Goal: Task Accomplishment & Management: Manage account settings

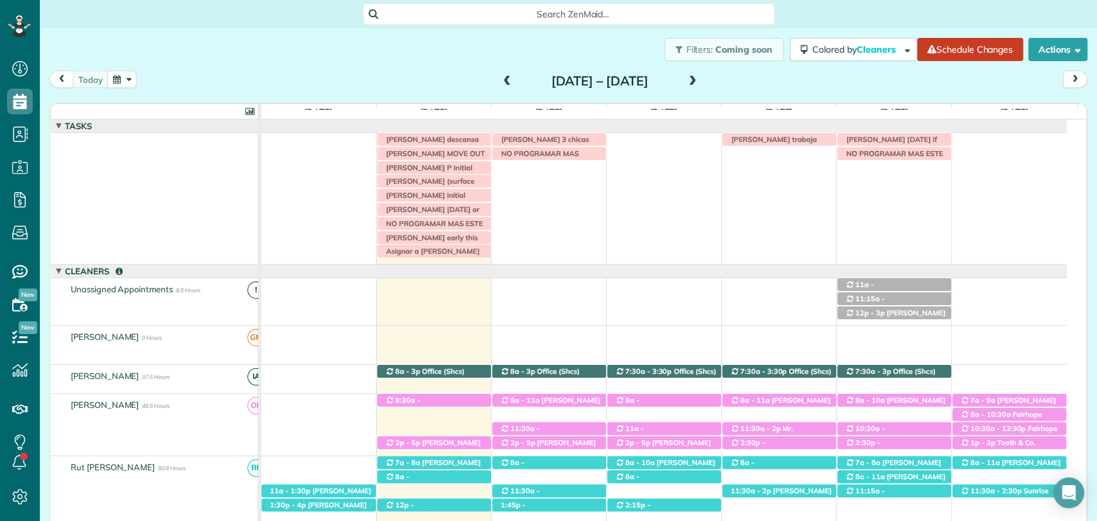
scroll to position [441, 0]
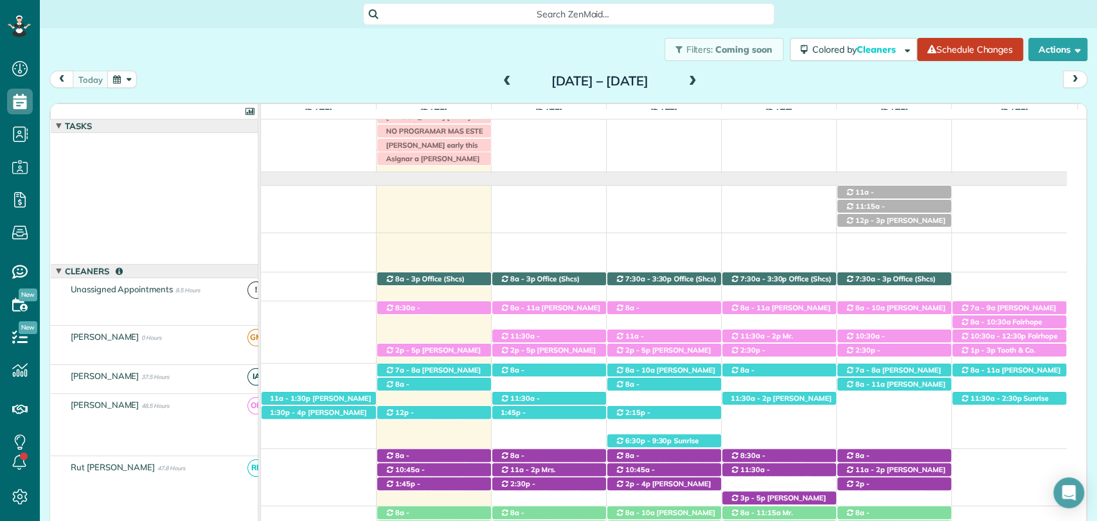
scroll to position [93, 0]
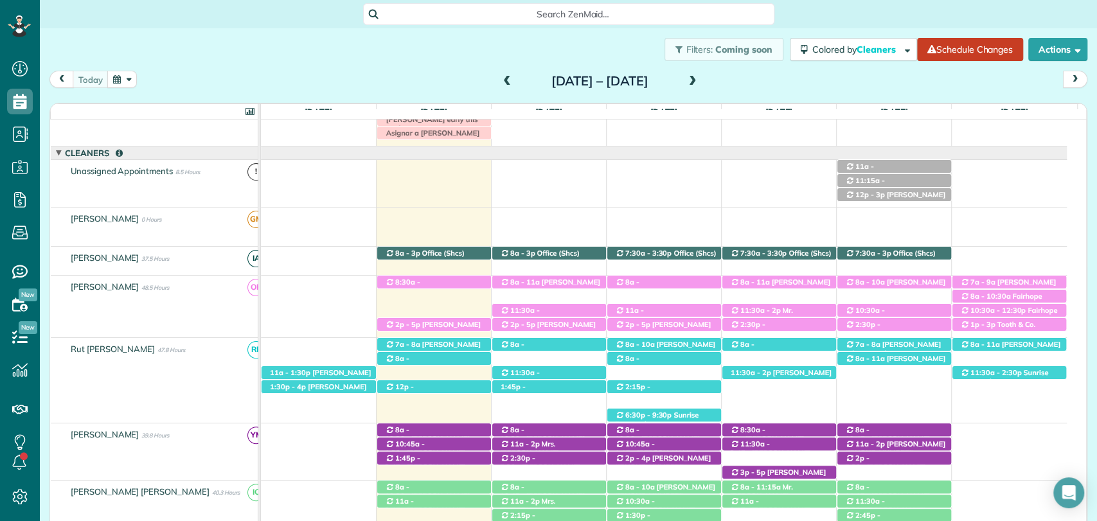
scroll to position [120, 0]
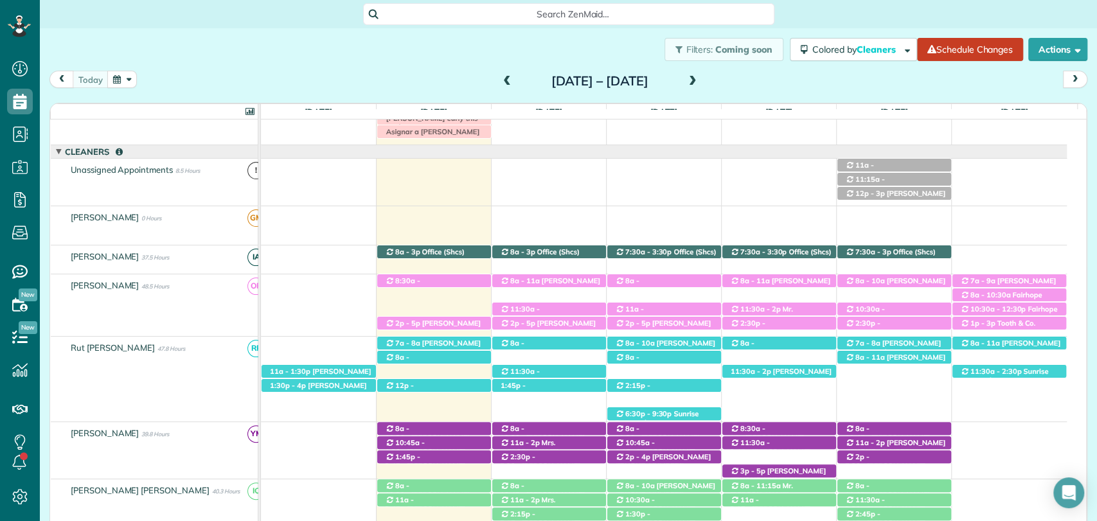
click at [700, 82] on span at bounding box center [693, 82] width 14 height 12
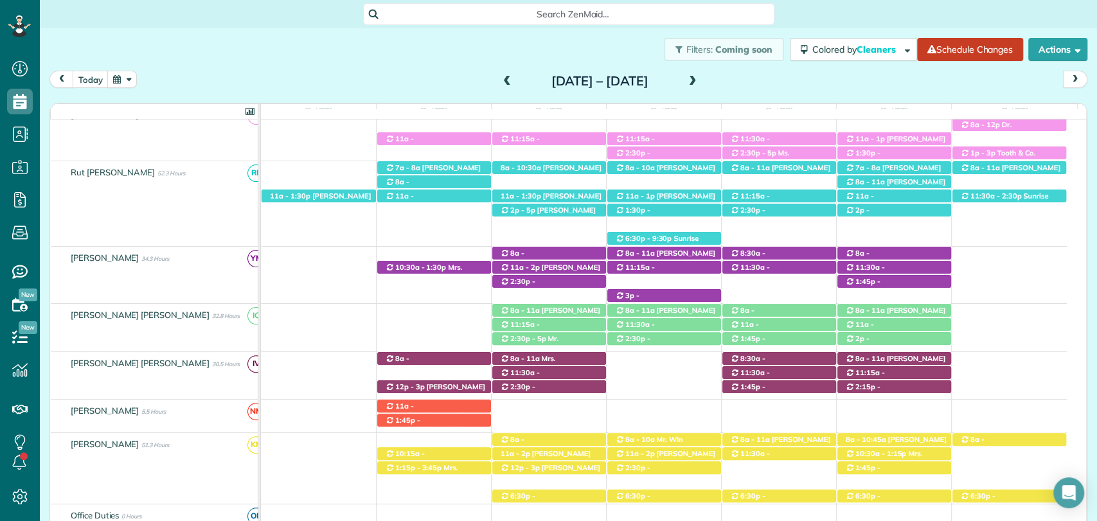
scroll to position [0, 0]
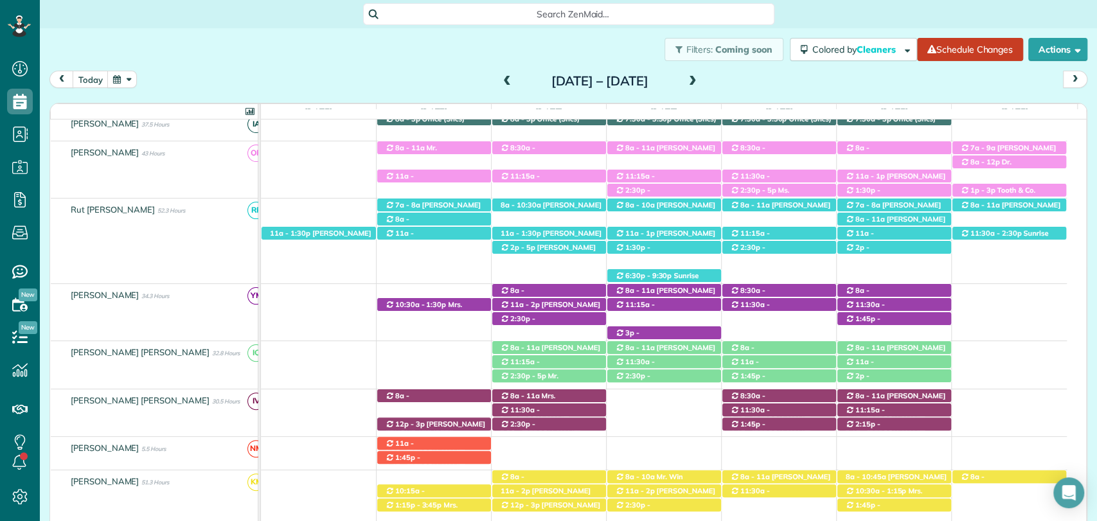
click at [500, 82] on span at bounding box center [507, 82] width 14 height 12
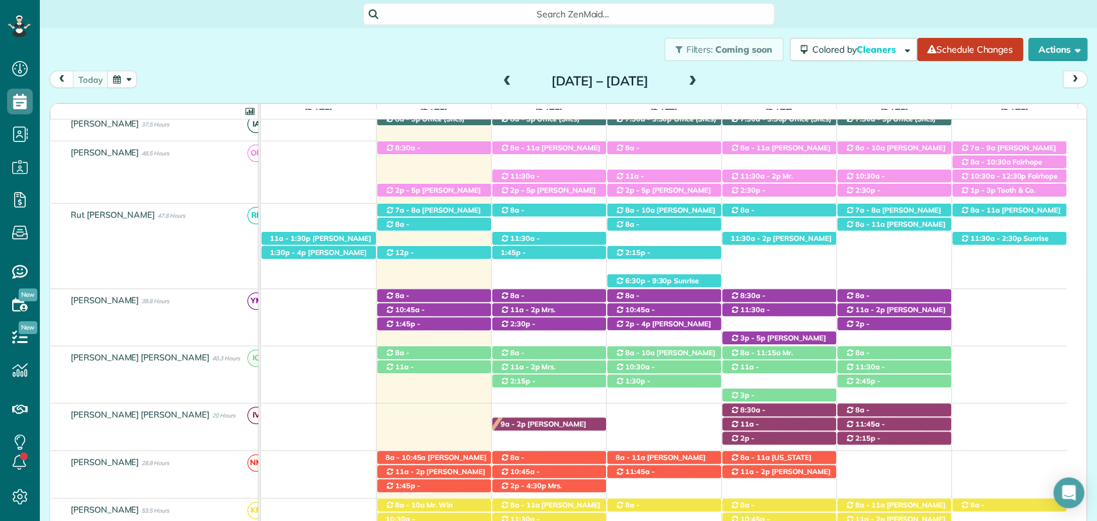
click at [700, 78] on span at bounding box center [693, 82] width 14 height 12
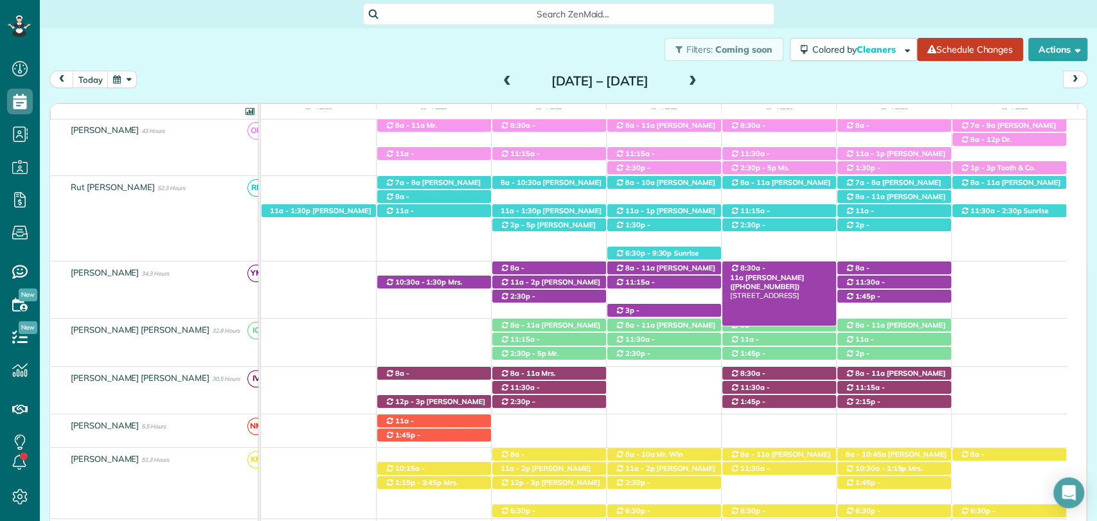
click at [788, 273] on span "Kim Lancaster (+12516893602)" at bounding box center [767, 282] width 74 height 18
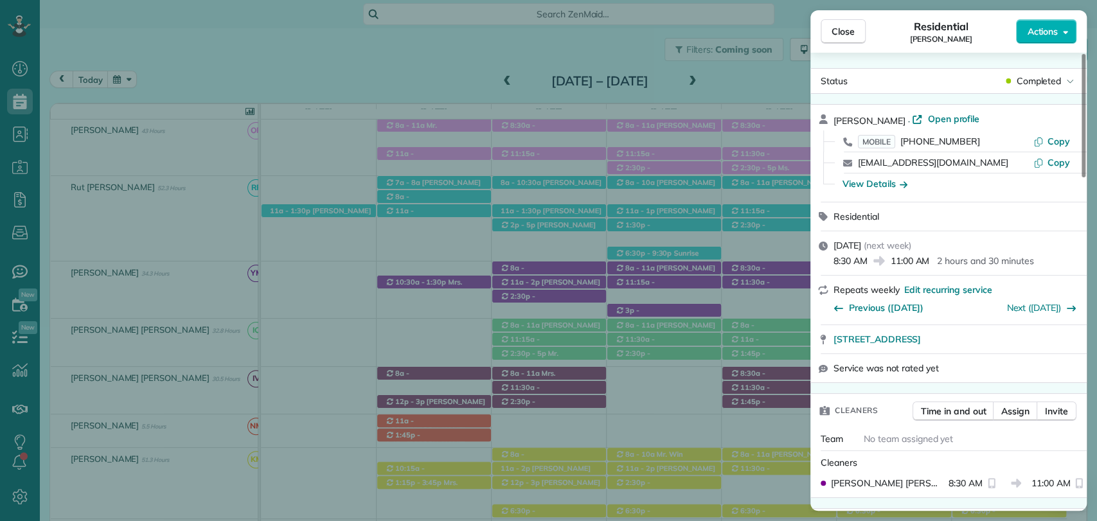
click at [1053, 32] on span "Actions" at bounding box center [1042, 31] width 31 height 13
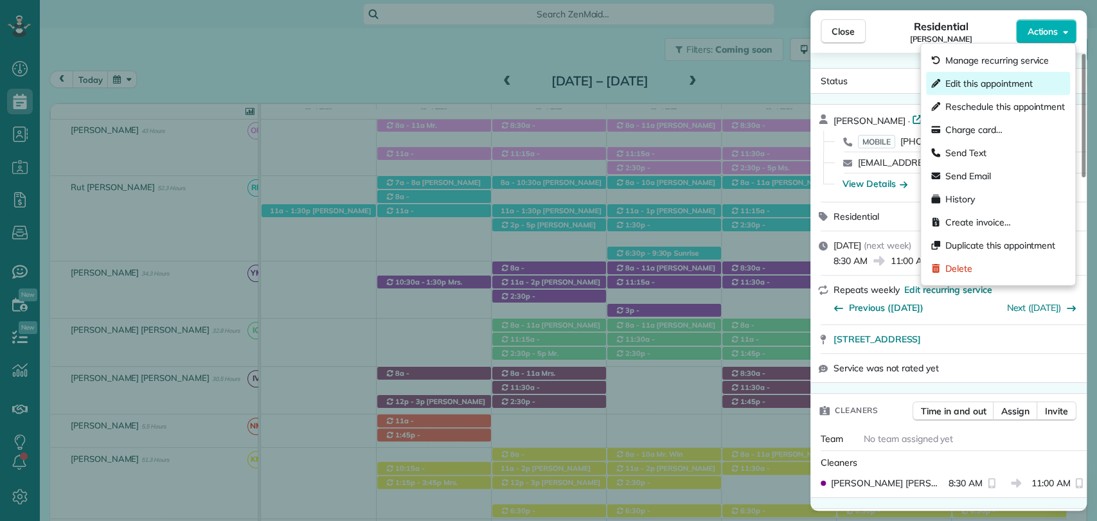
click at [978, 89] on span "Edit this appointment" at bounding box center [988, 83] width 87 height 13
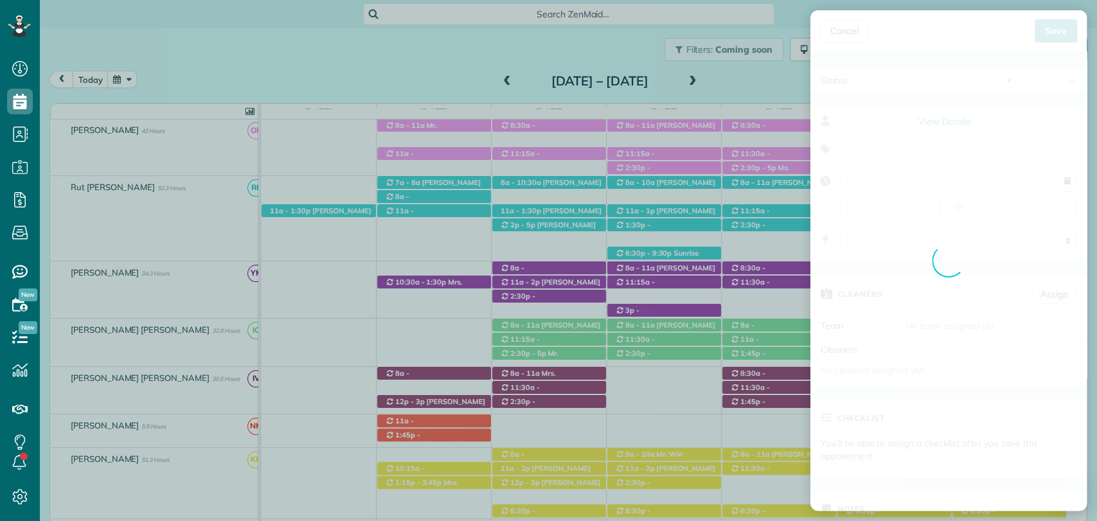
type input "**********"
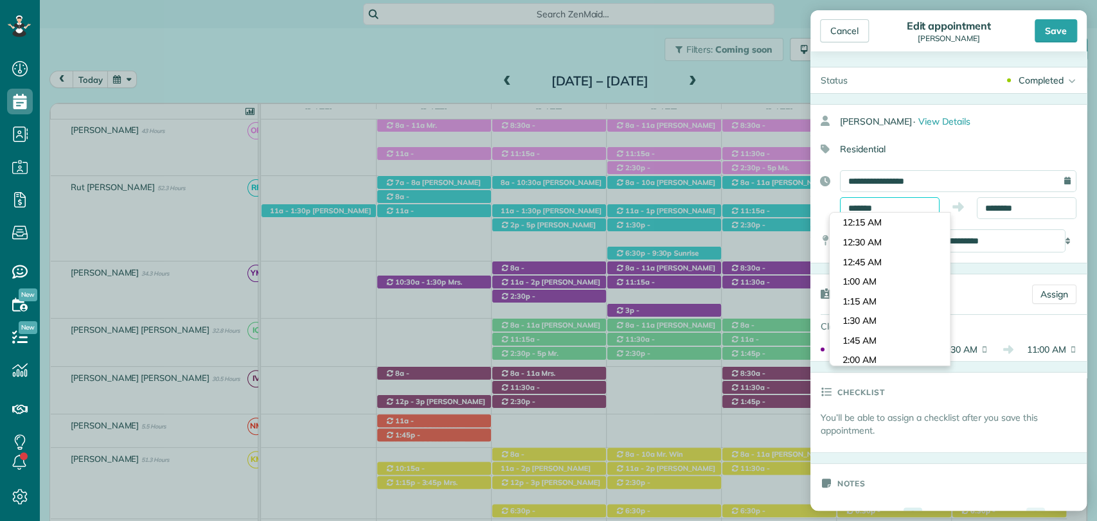
click at [883, 209] on input "*******" at bounding box center [890, 208] width 100 height 22
type input "*******"
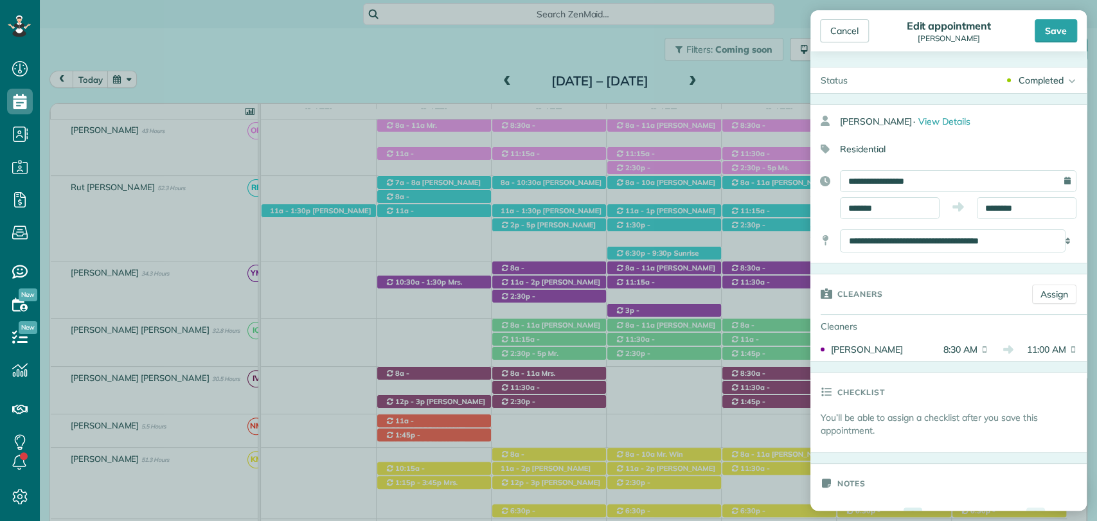
click at [880, 279] on body "Dashboard Scheduling Calendar View List View Dispatch View - Weekly scheduling …" at bounding box center [548, 260] width 1097 height 521
click at [997, 202] on input "********" at bounding box center [1027, 208] width 100 height 22
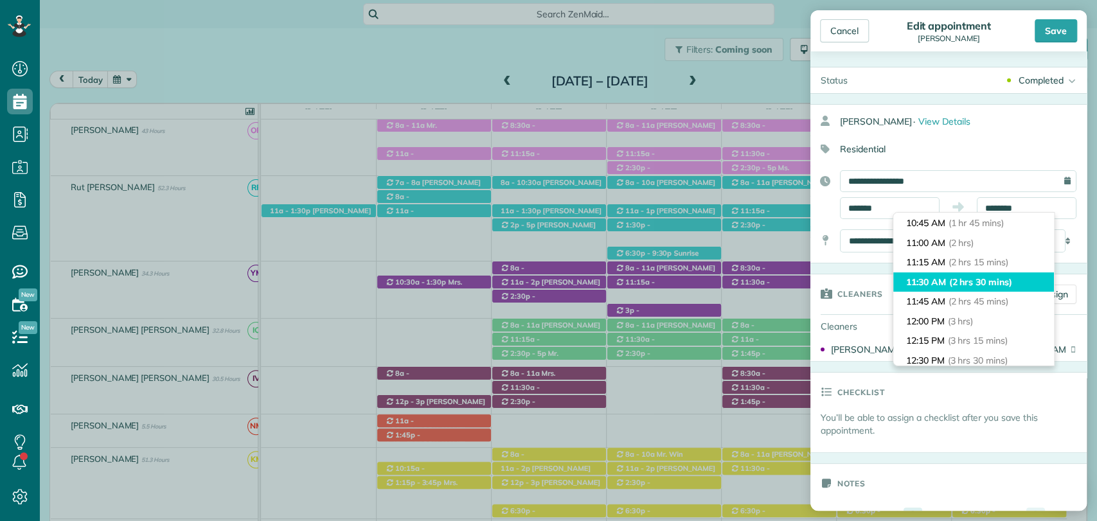
type input "********"
click at [943, 277] on li "11:30 AM (2 hrs 30 mins)" at bounding box center [973, 282] width 161 height 20
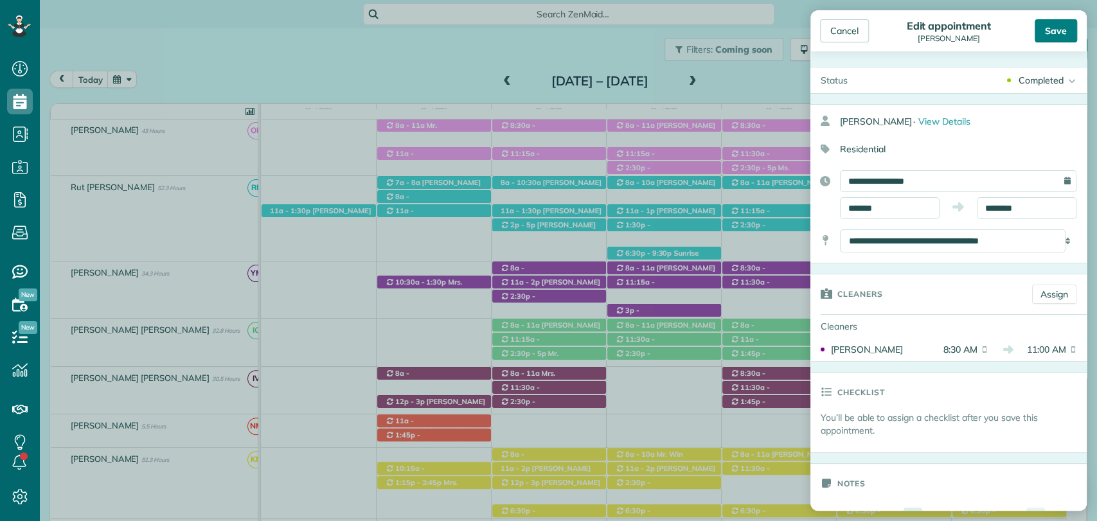
click at [1042, 30] on div "Save" at bounding box center [1056, 30] width 42 height 23
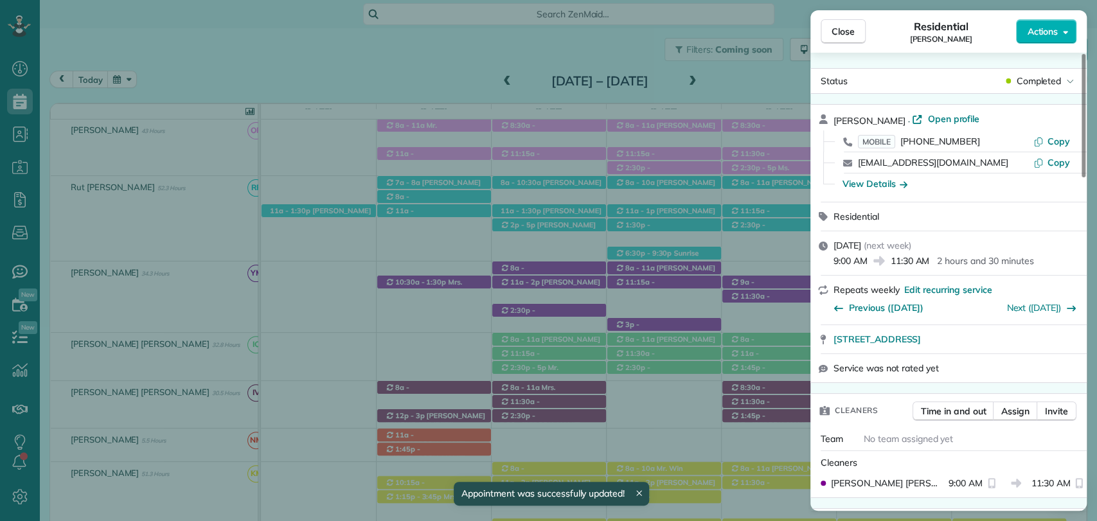
click at [755, 293] on div "Close Residential Kim Lancaster Actions Status Completed Kim Lancaster · Open p…" at bounding box center [548, 260] width 1097 height 521
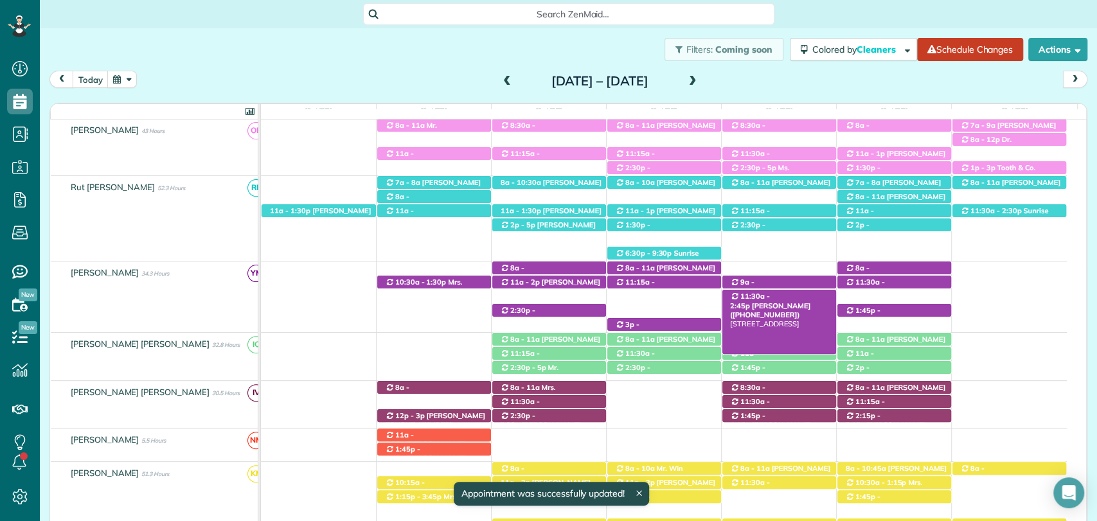
click at [748, 296] on span "11:30a - 2:45p" at bounding box center [750, 301] width 40 height 18
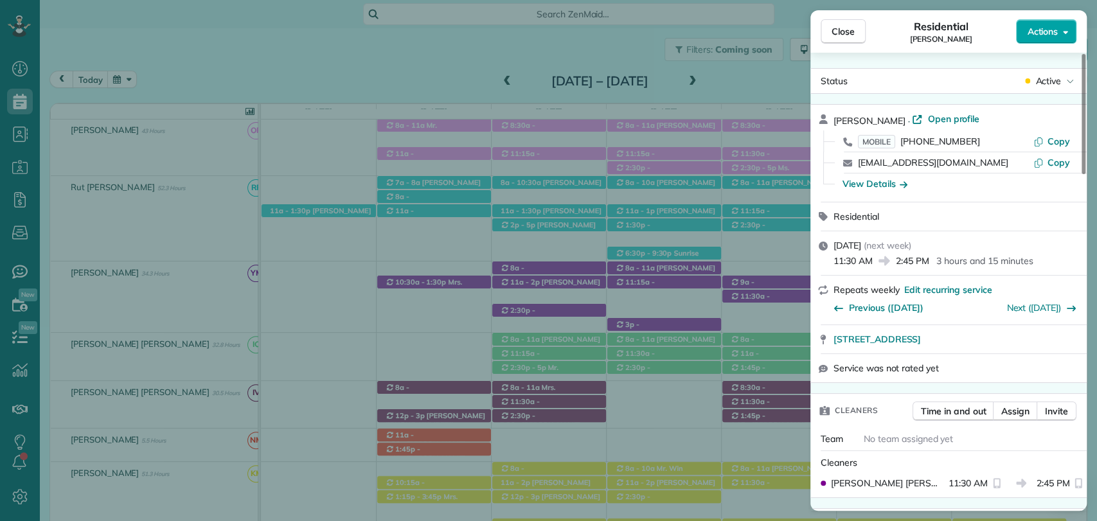
click at [1058, 28] on button "Actions" at bounding box center [1046, 31] width 60 height 24
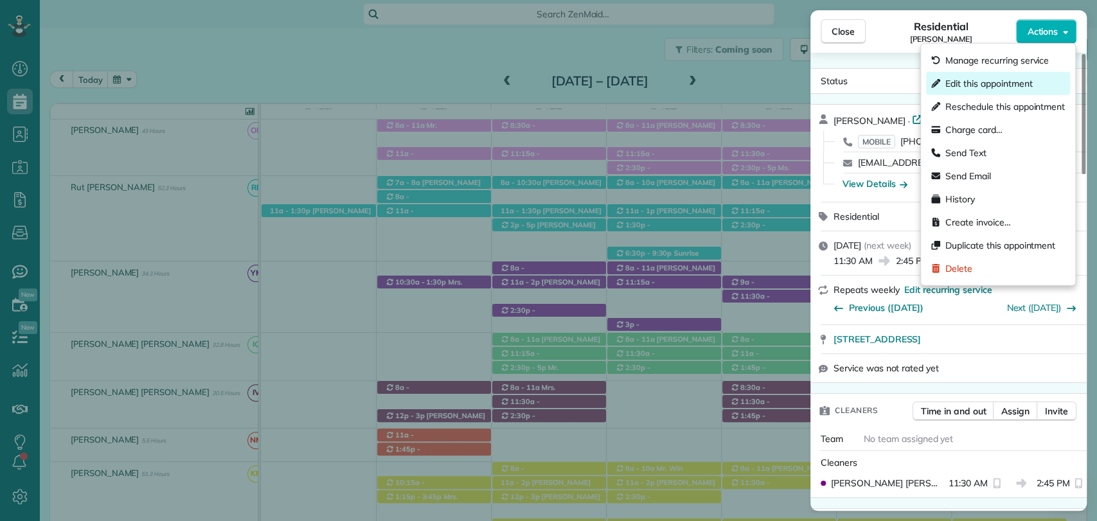
click at [1006, 76] on div "Edit this appointment" at bounding box center [998, 83] width 144 height 23
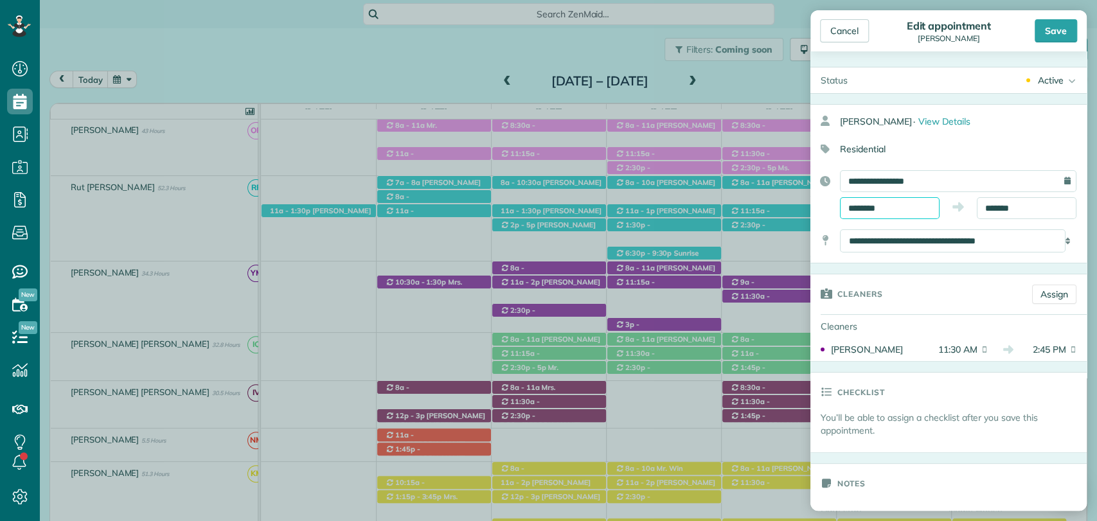
click at [875, 212] on body "Dashboard Scheduling Calendar View List View Dispatch View - Weekly scheduling …" at bounding box center [548, 260] width 1097 height 521
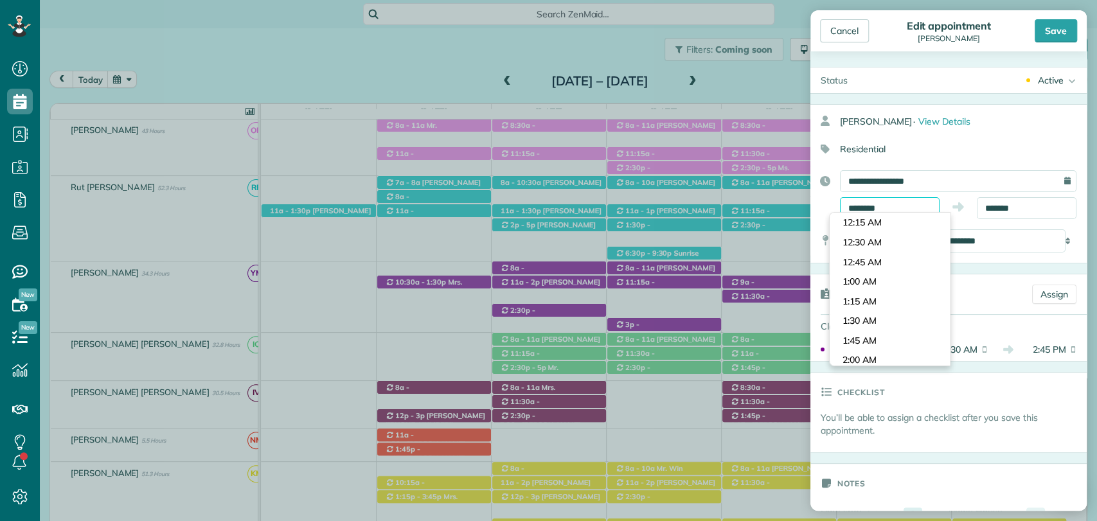
scroll to position [863, 0]
type input "********"
click at [873, 282] on body "Dashboard Scheduling Calendar View List View Dispatch View - Weekly scheduling …" at bounding box center [548, 260] width 1097 height 521
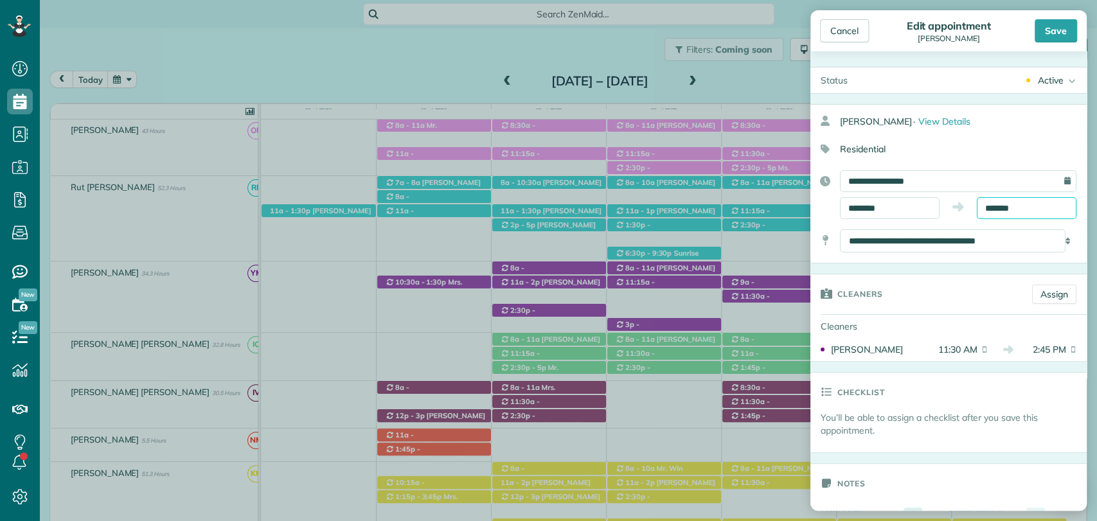
click at [1000, 202] on input "*******" at bounding box center [1027, 208] width 100 height 22
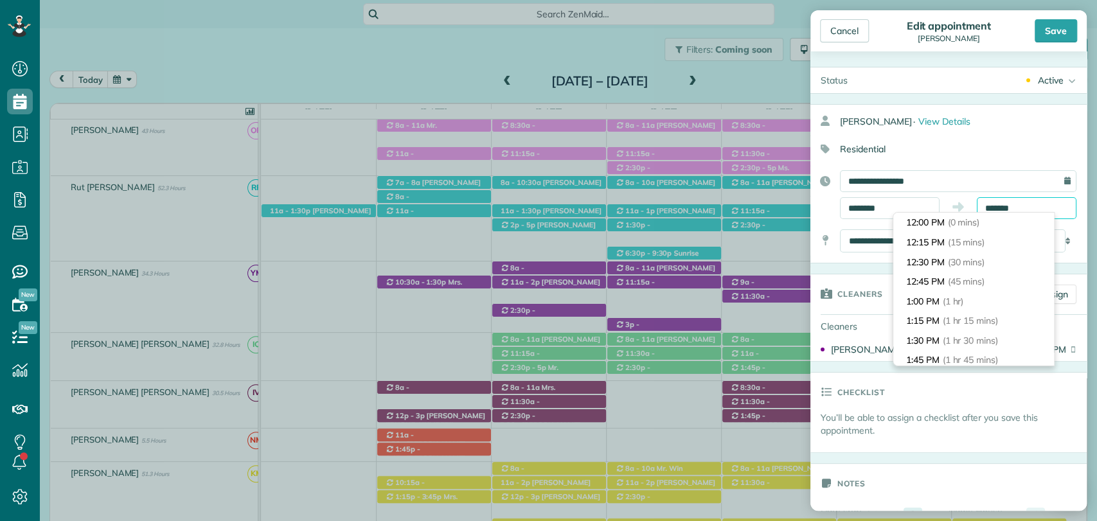
scroll to position [195, 0]
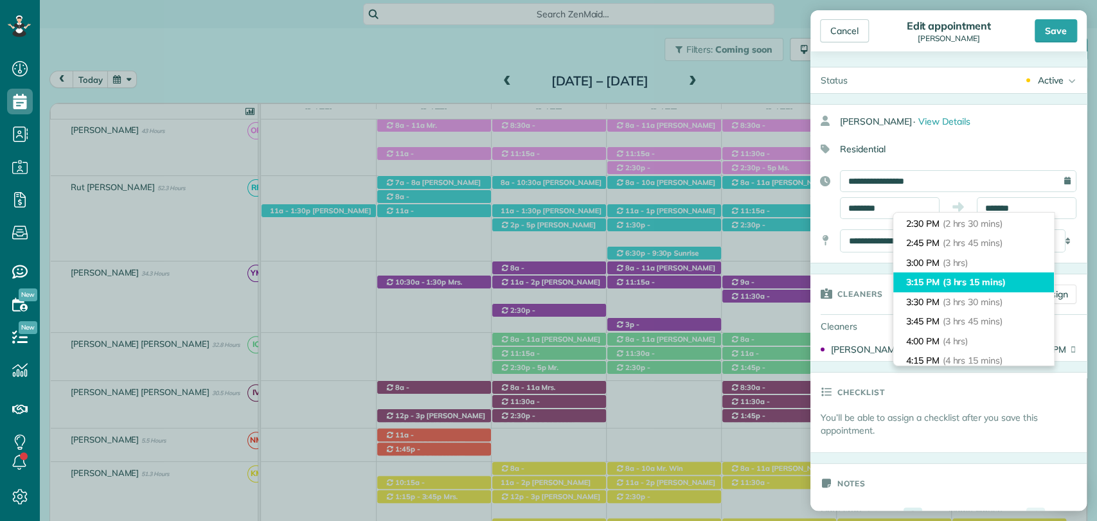
type input "*******"
click at [982, 287] on span "(3 hrs 15 mins)" at bounding box center [974, 282] width 63 height 12
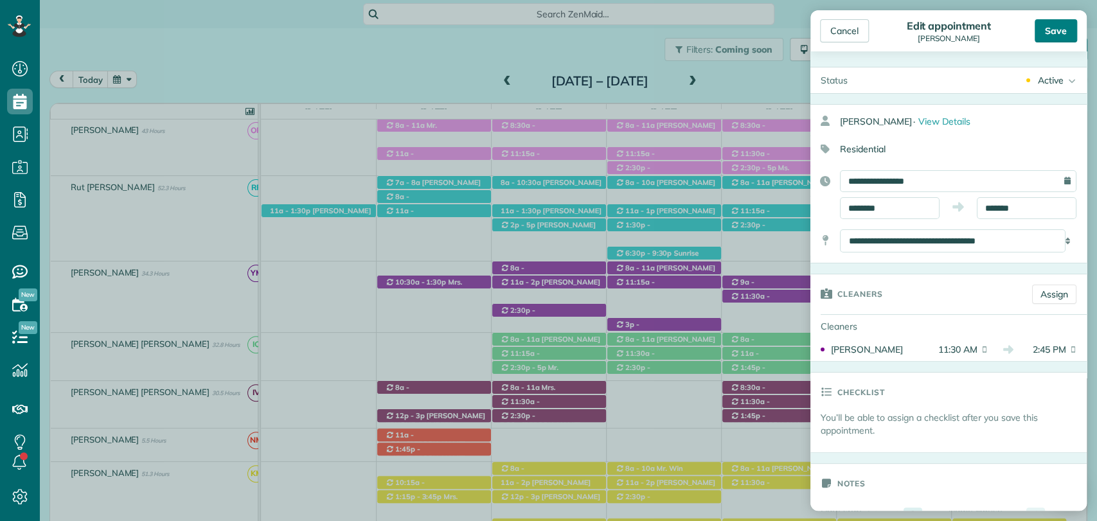
click at [1058, 37] on div "Save" at bounding box center [1056, 30] width 42 height 23
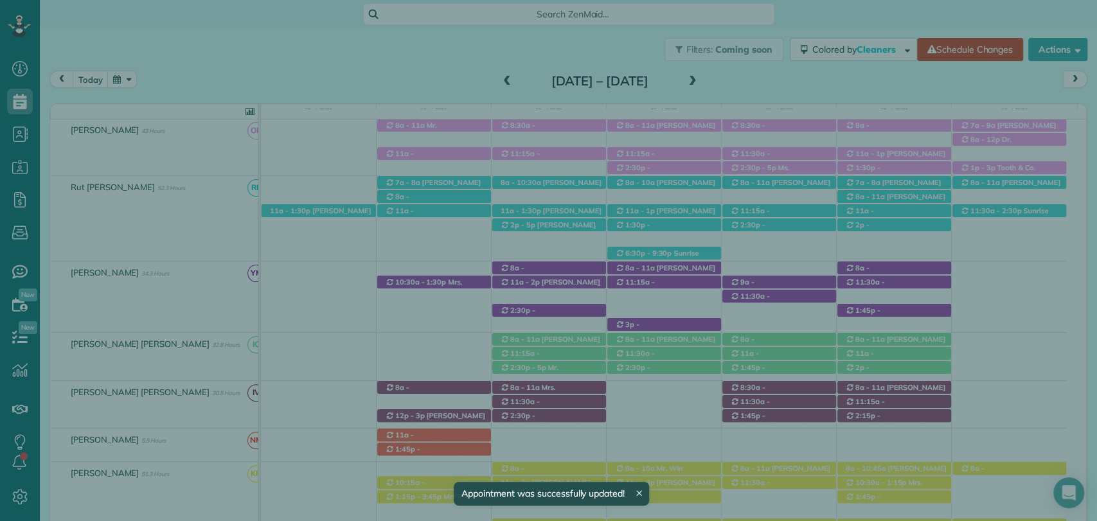
click at [838, 32] on span "Close" at bounding box center [843, 31] width 23 height 13
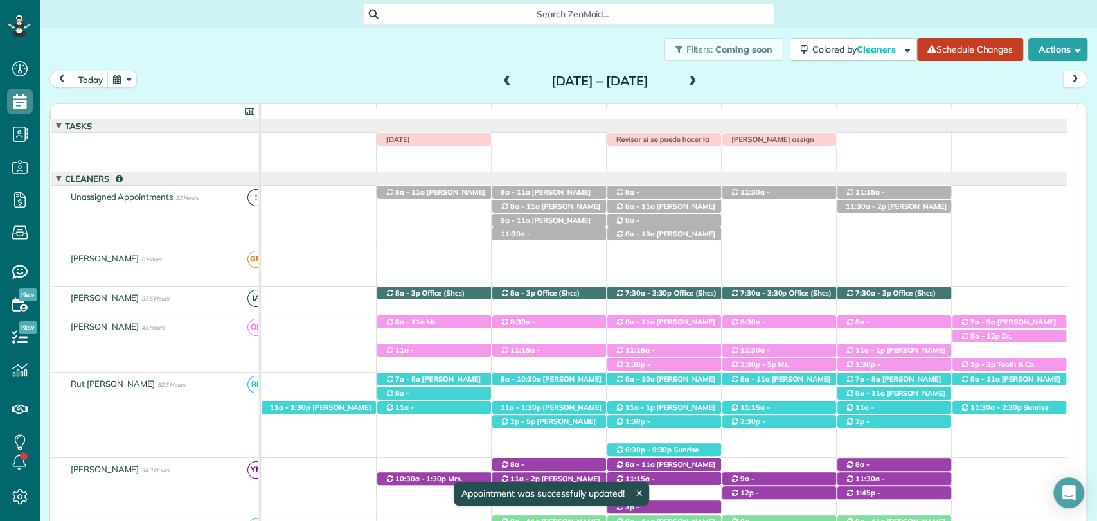
click at [766, 166] on td "LABOR DAY Susie clark assign Irma with another cleaner Revisar si se puede hace…" at bounding box center [664, 152] width 806 height 39
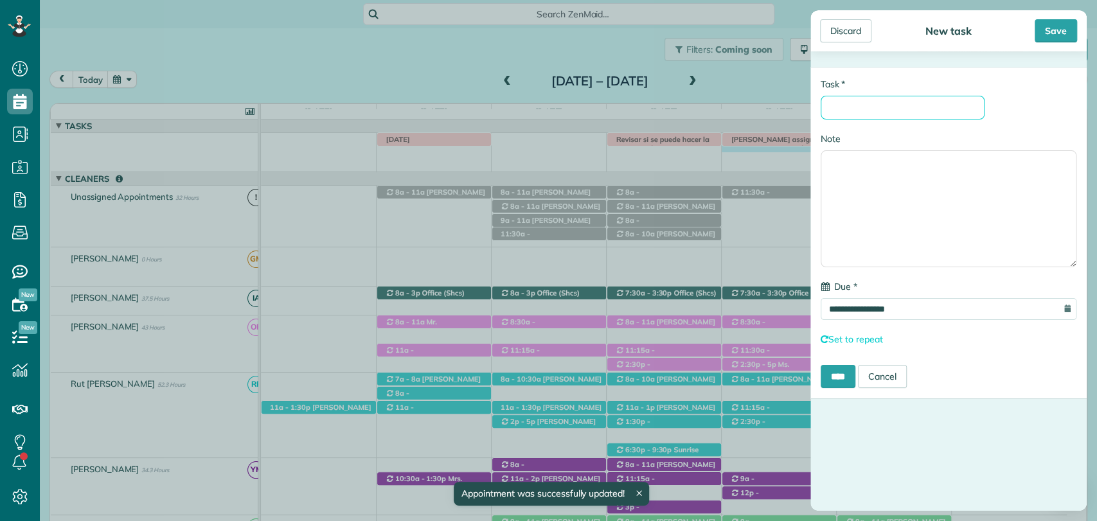
click at [842, 115] on input "* Task" at bounding box center [903, 108] width 164 height 24
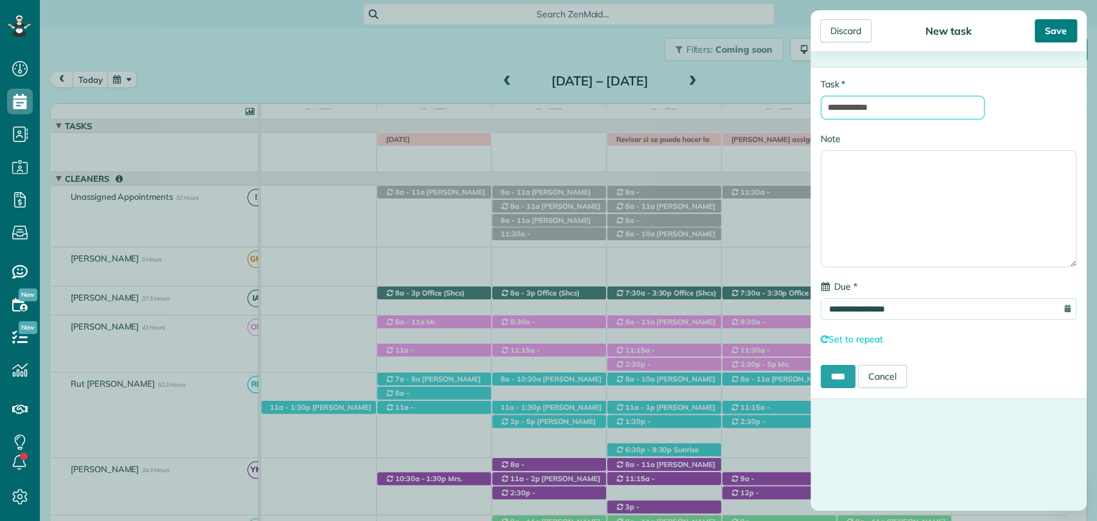
type input "**********"
click at [1059, 26] on div "Save" at bounding box center [1056, 30] width 42 height 23
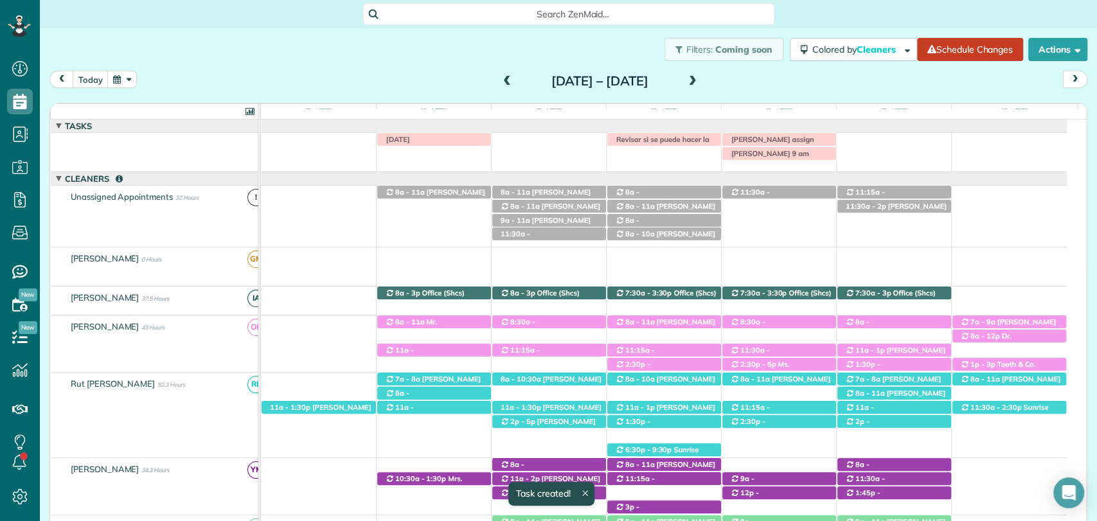
click at [824, 85] on div "[DATE] [DATE] – [DATE]" at bounding box center [568, 83] width 1038 height 24
click at [772, 160] on div "Yolanda 9 am" at bounding box center [779, 153] width 114 height 13
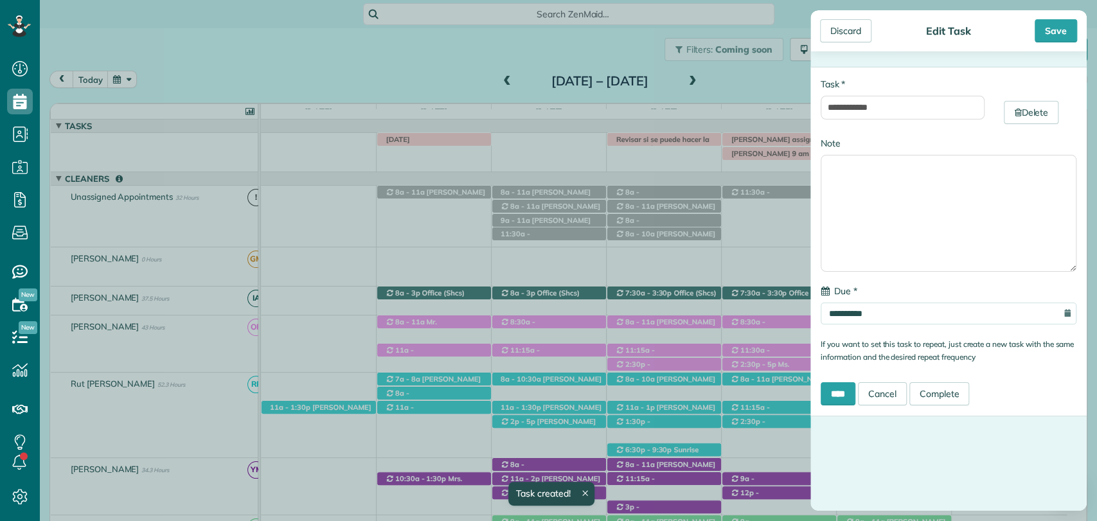
type input "**********"
click at [910, 109] on input "**********" at bounding box center [903, 108] width 164 height 24
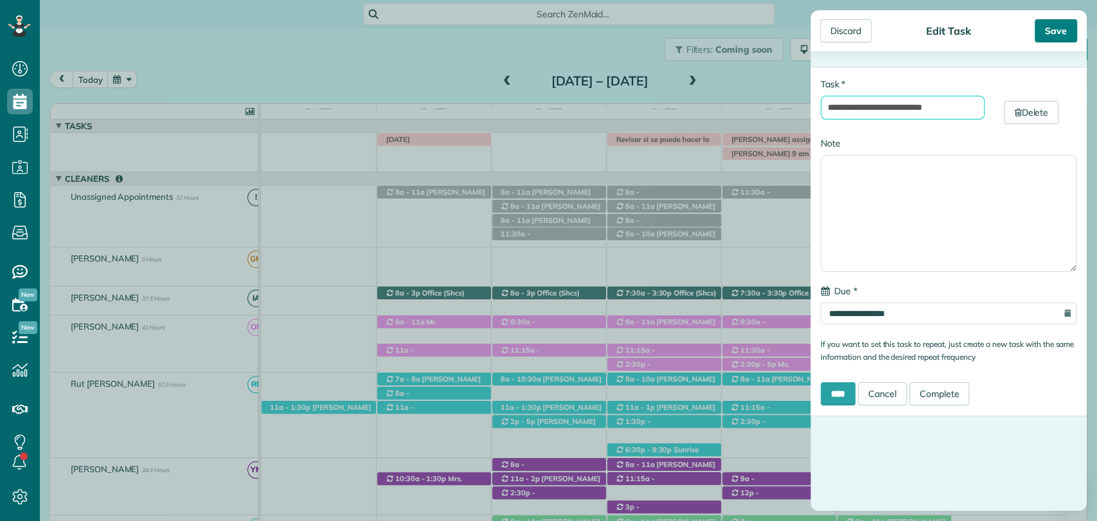
type input "**********"
click at [1045, 24] on div "Save" at bounding box center [1056, 30] width 42 height 23
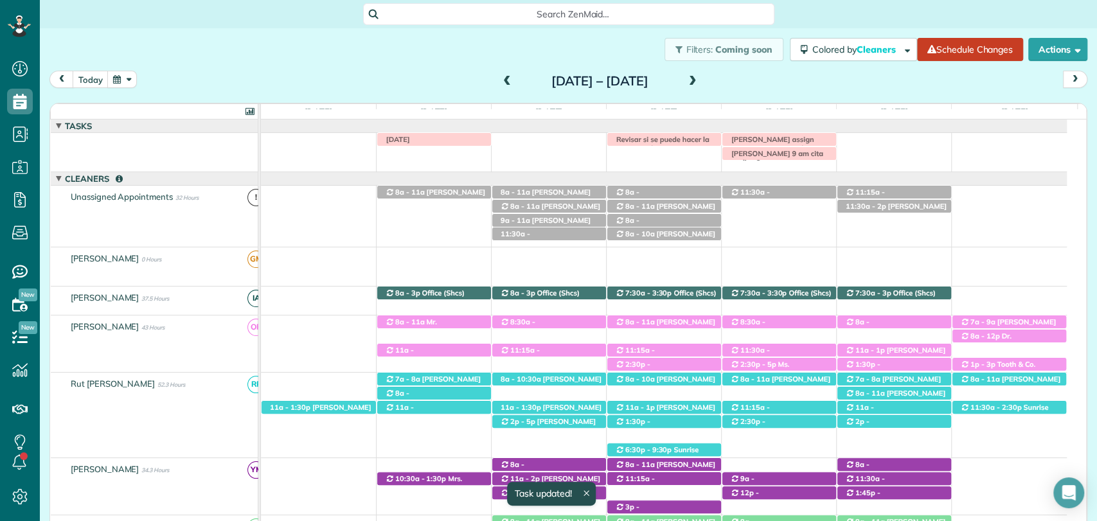
click at [807, 79] on div "[DATE] [DATE] – [DATE]" at bounding box center [568, 83] width 1038 height 24
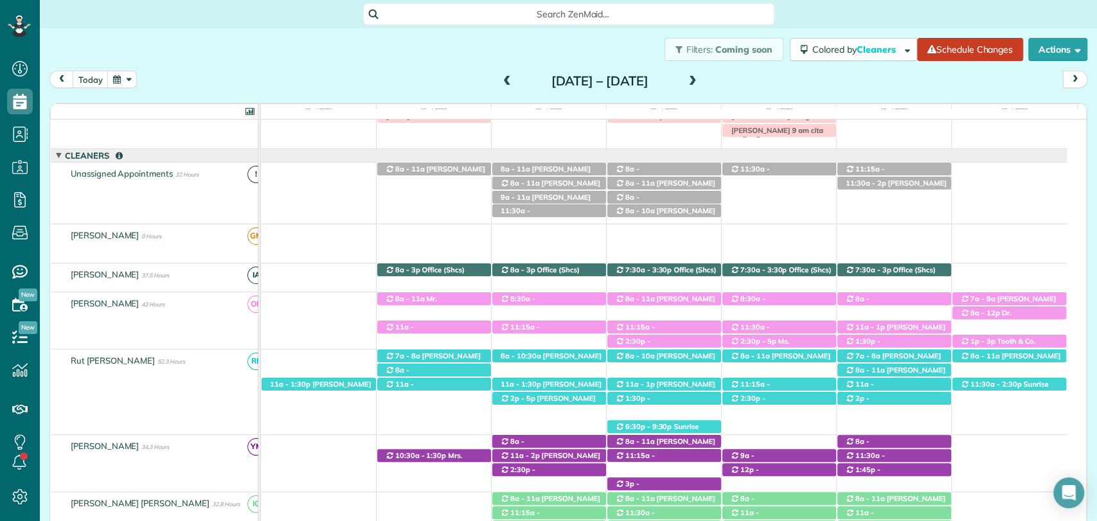
click at [500, 86] on span at bounding box center [507, 82] width 14 height 12
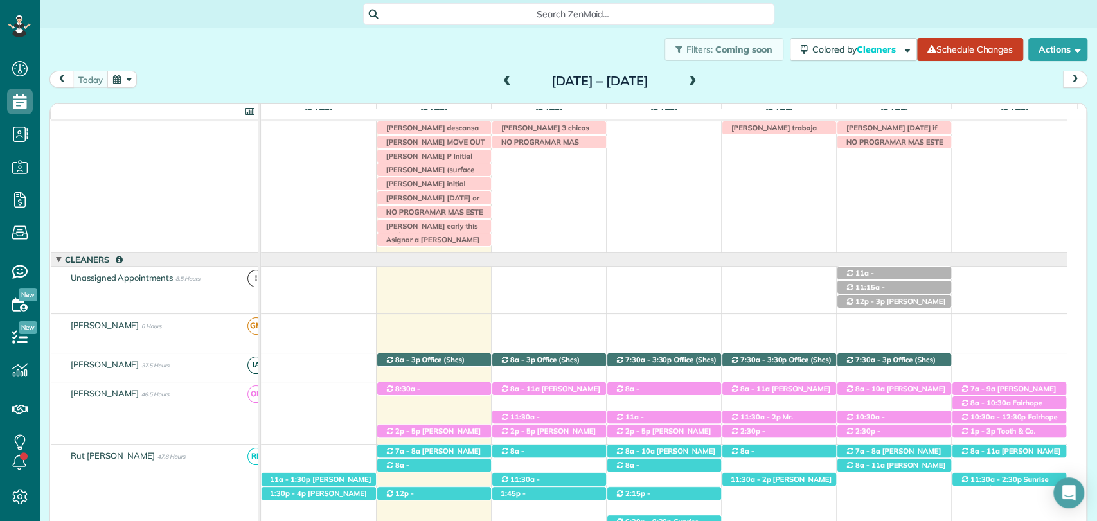
scroll to position [0, 0]
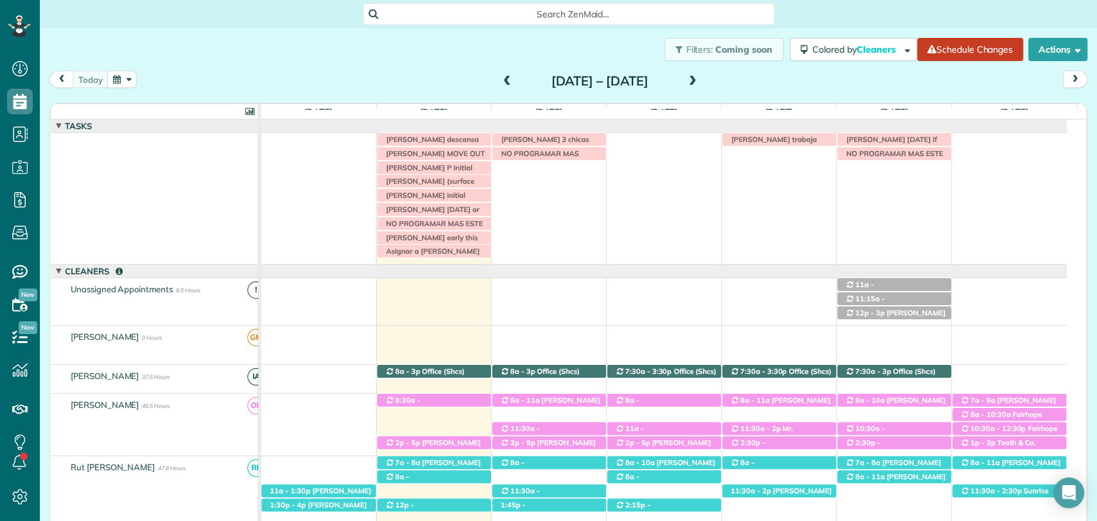
click at [659, 194] on div "Irma V descansa este lunes Jason saulters 3 chicas NO PROGRAMAR MAS Stephanie L…" at bounding box center [664, 198] width 806 height 131
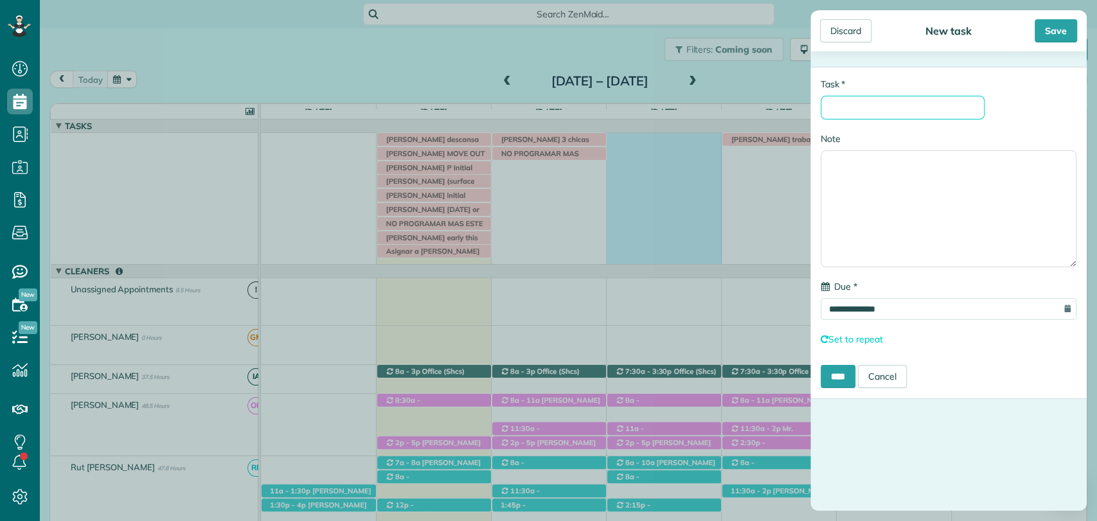
click at [879, 112] on input "* Task" at bounding box center [903, 108] width 164 height 24
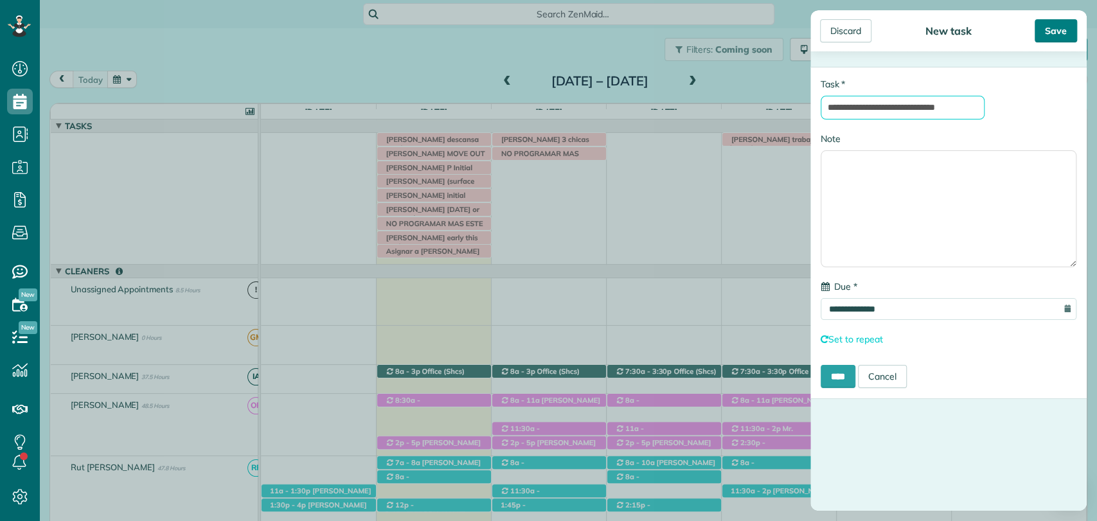
type input "**********"
click at [1069, 33] on div "Save" at bounding box center [1056, 30] width 42 height 23
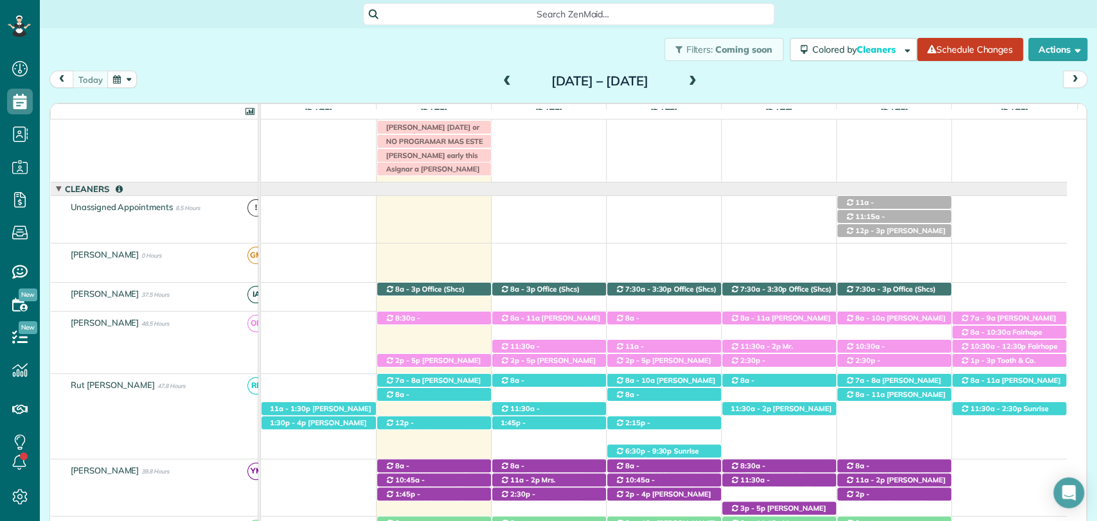
scroll to position [111, 0]
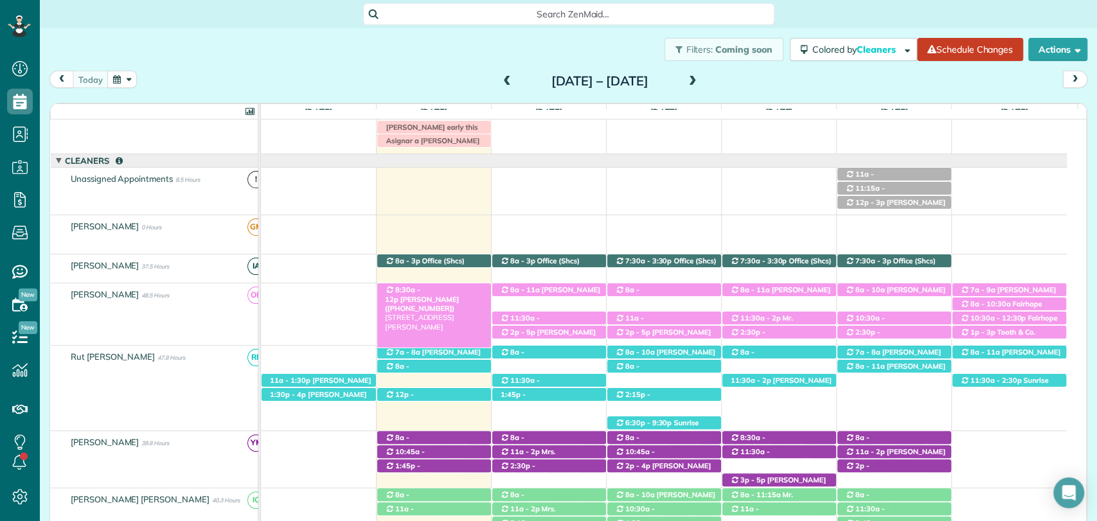
click at [438, 295] on span "Desiree Penrod (+18636349792)" at bounding box center [422, 304] width 74 height 18
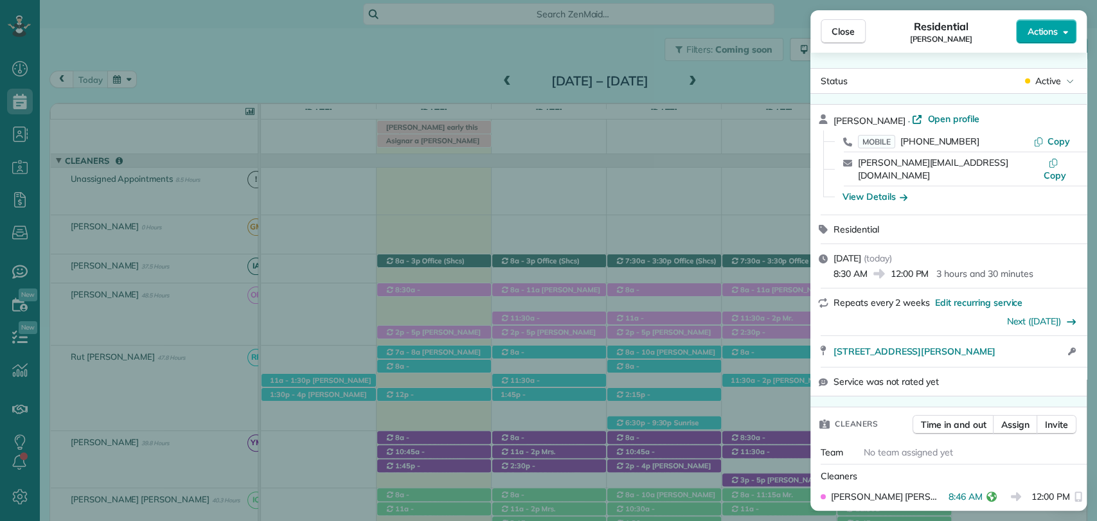
click at [1058, 30] on button "Actions" at bounding box center [1046, 31] width 60 height 24
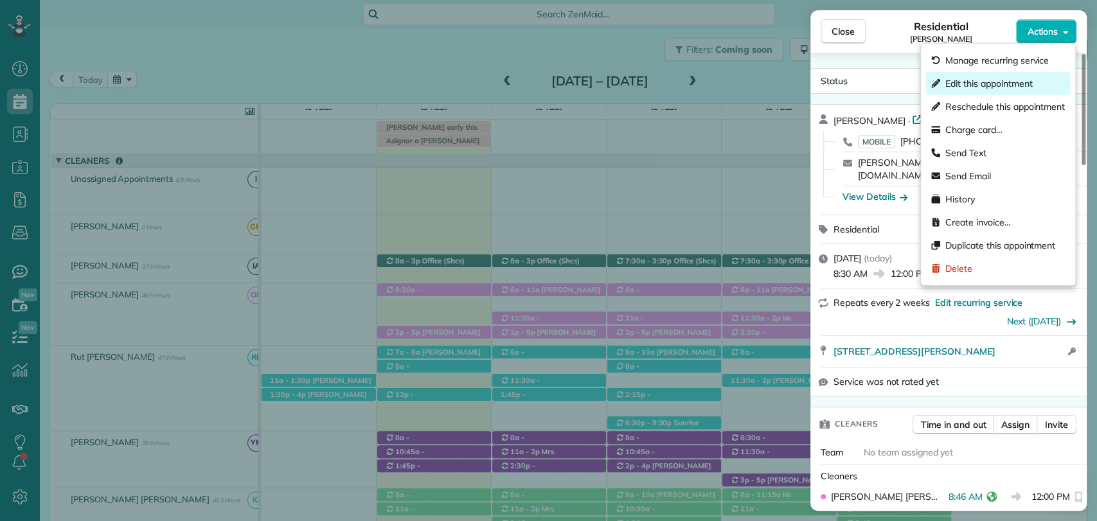
click at [1001, 83] on span "Edit this appointment" at bounding box center [988, 83] width 87 height 13
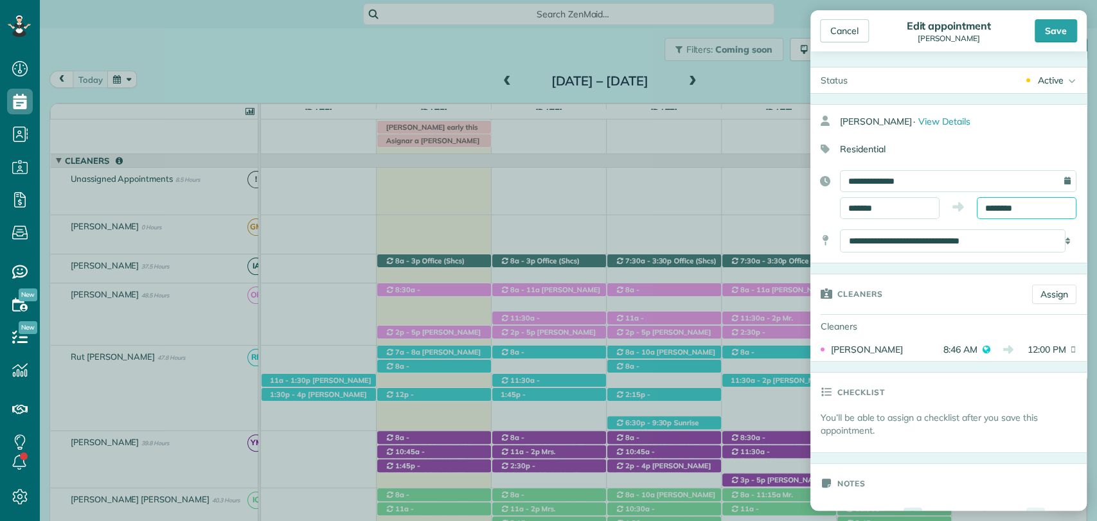
click at [988, 211] on input "********" at bounding box center [1027, 208] width 100 height 22
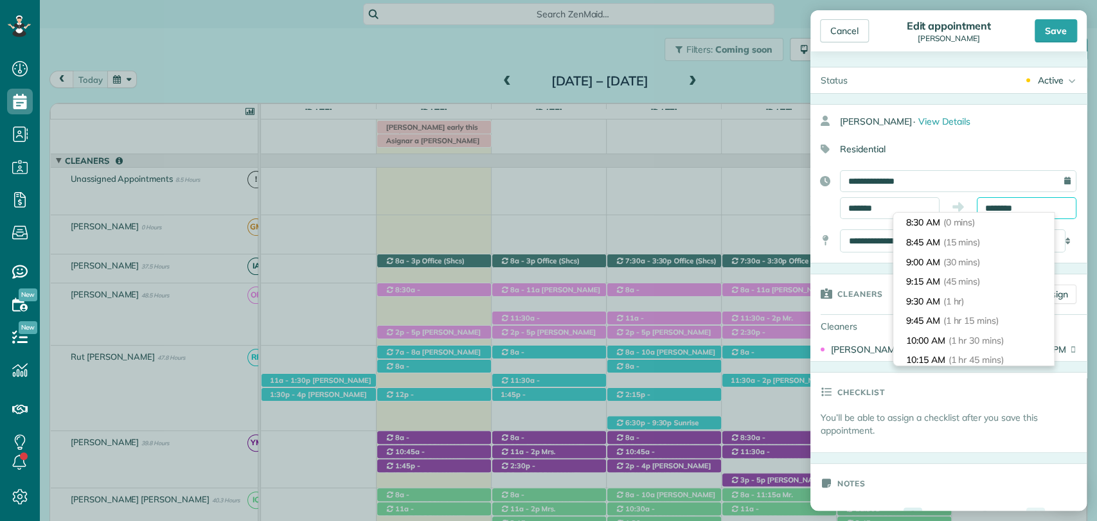
scroll to position [254, 0]
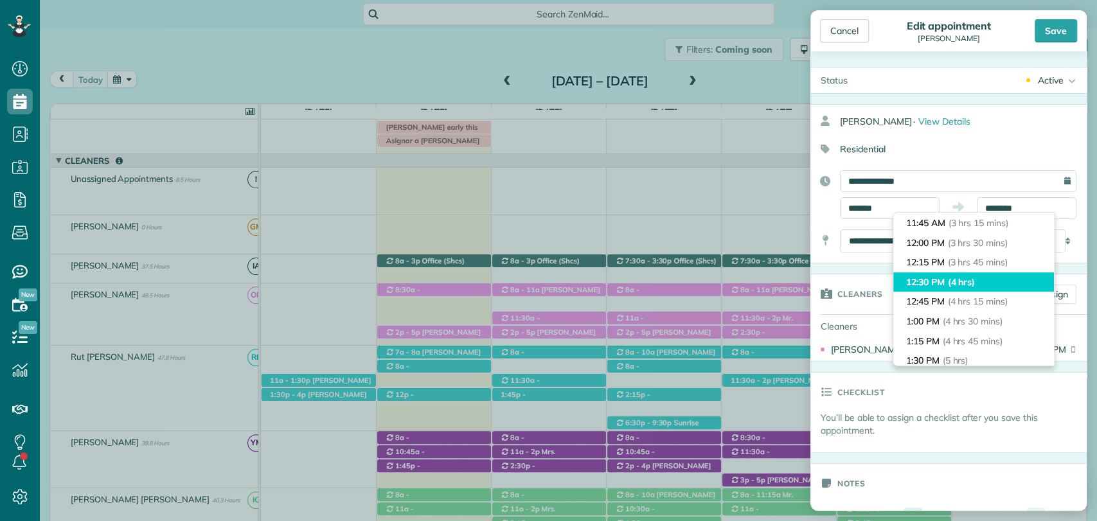
type input "********"
click at [953, 278] on span "(4 hrs)" at bounding box center [962, 282] width 28 height 12
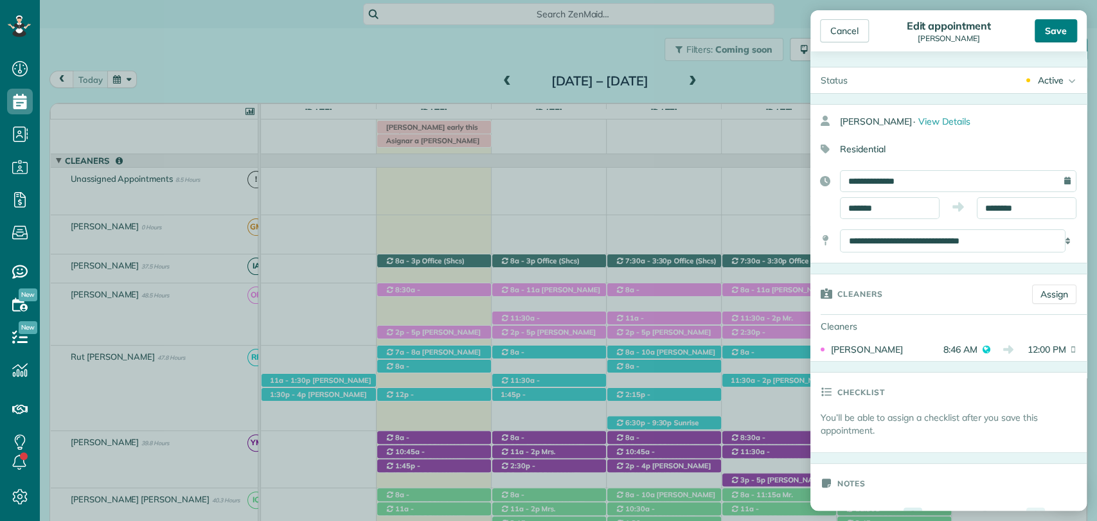
click at [1044, 32] on div "Save" at bounding box center [1056, 30] width 42 height 23
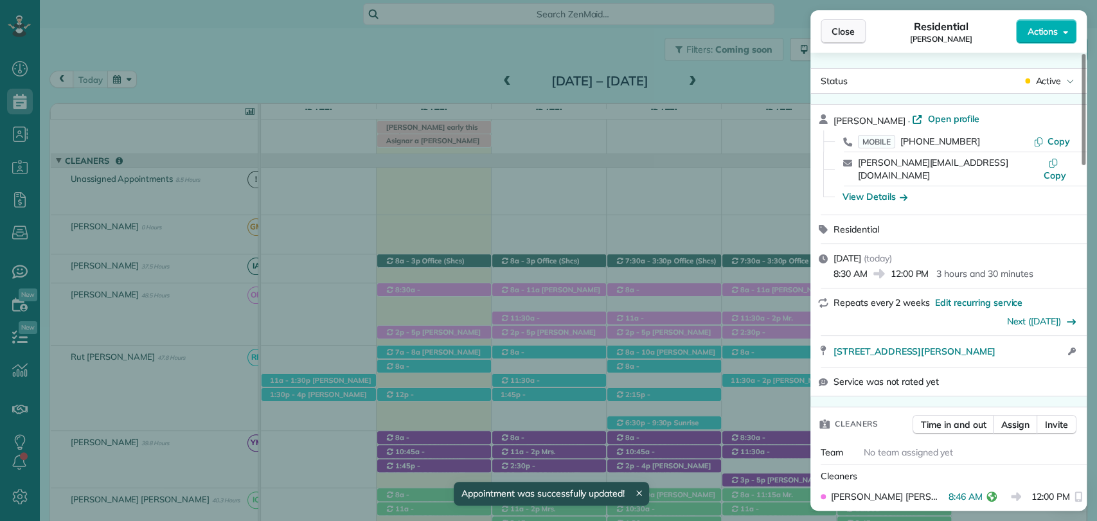
click at [837, 25] on span "Close" at bounding box center [843, 31] width 23 height 13
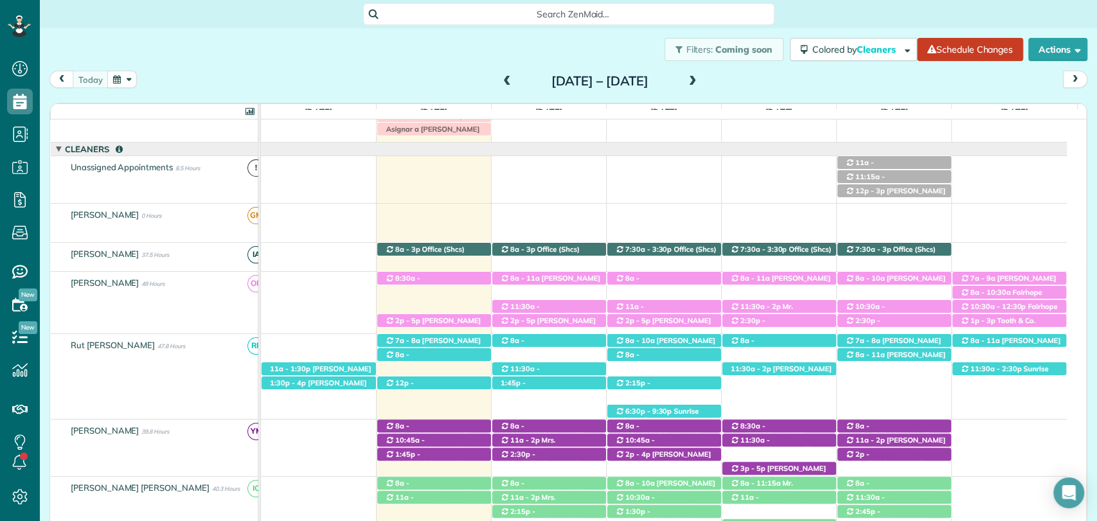
scroll to position [138, 0]
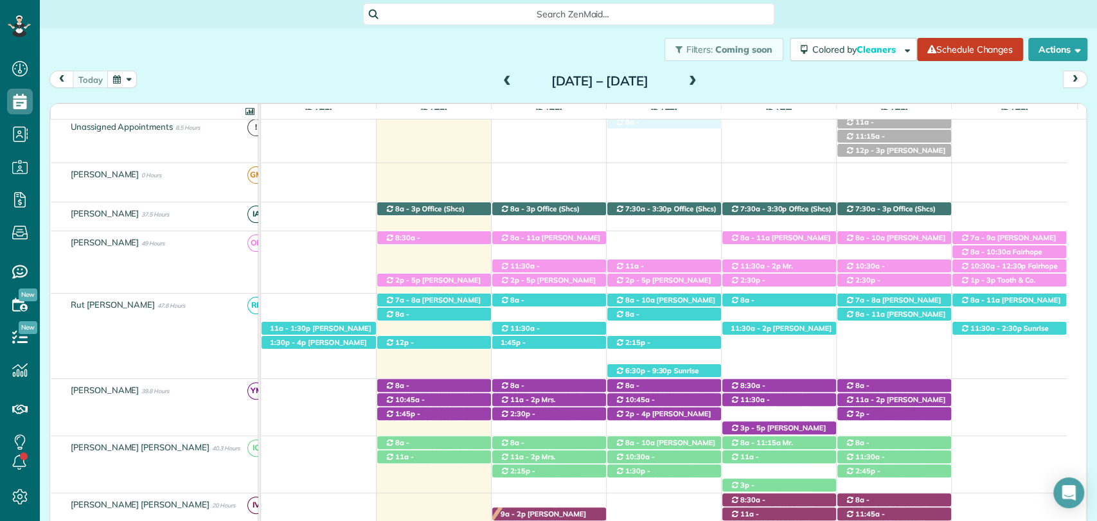
drag, startPoint x: 686, startPoint y: 236, endPoint x: 684, endPoint y: 145, distance: 90.6
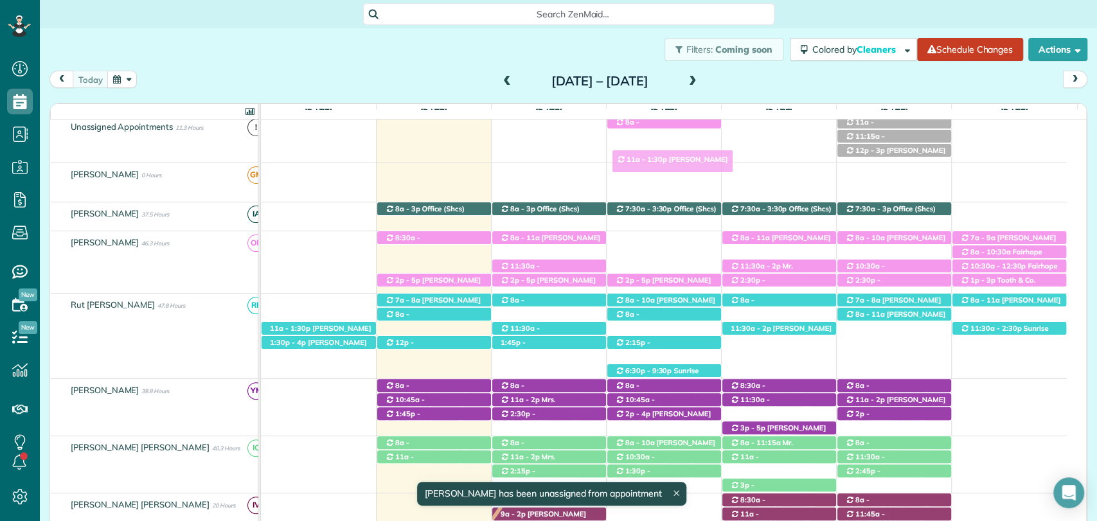
drag, startPoint x: 668, startPoint y: 266, endPoint x: 674, endPoint y: 147, distance: 119.7
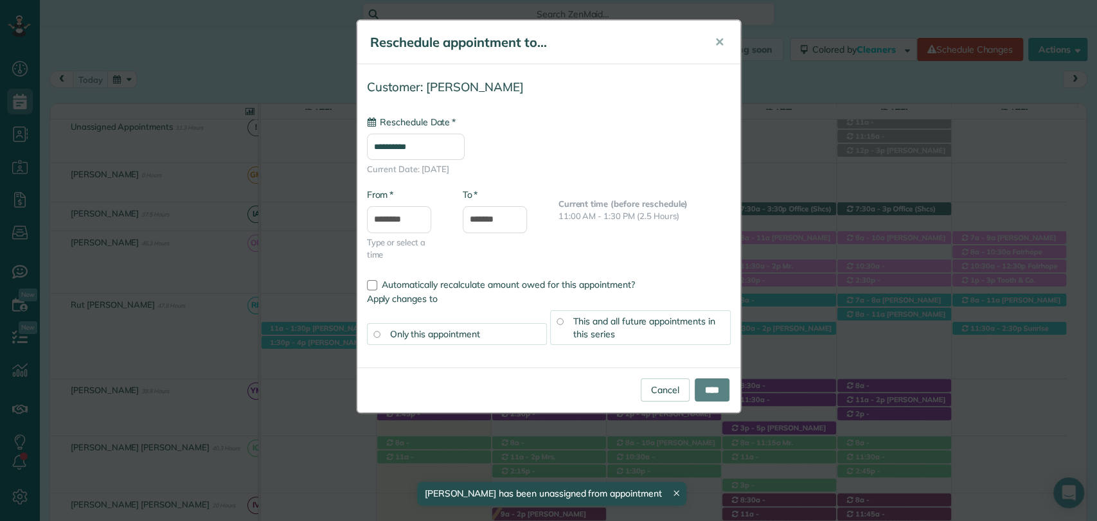
type input "**********"
click at [702, 384] on input "****" at bounding box center [712, 389] width 35 height 23
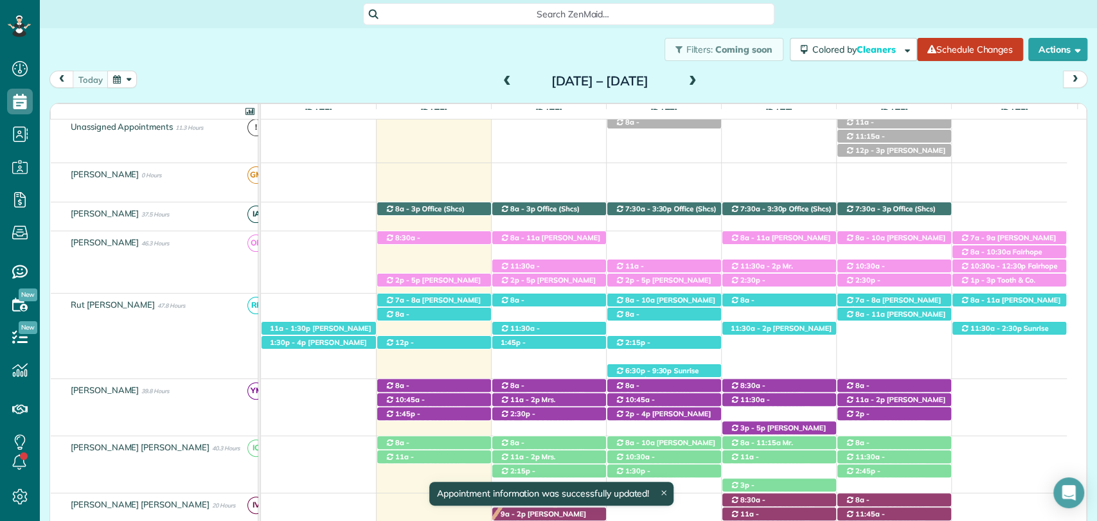
drag, startPoint x: 653, startPoint y: 267, endPoint x: 658, endPoint y: 158, distance: 109.4
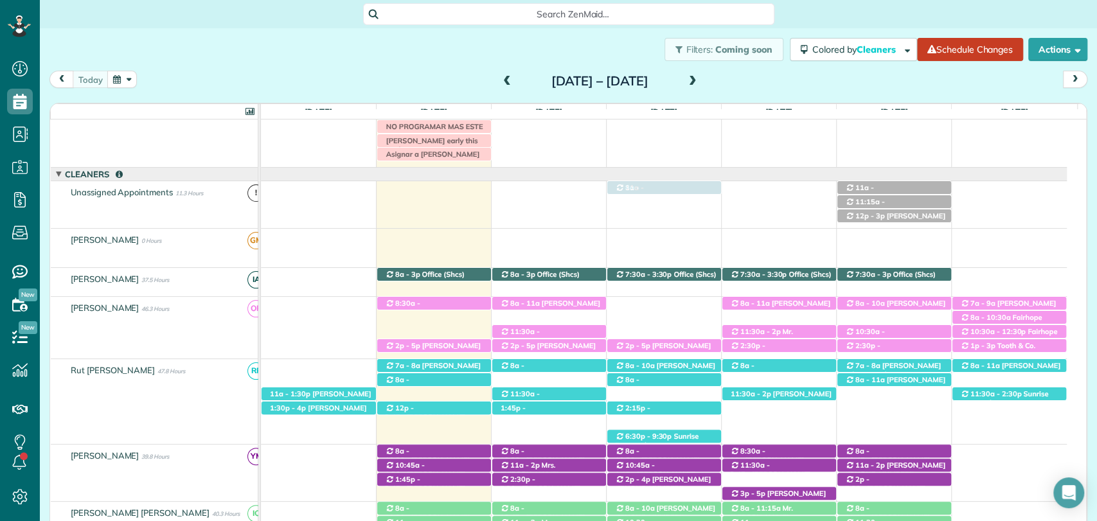
drag, startPoint x: 649, startPoint y: 329, endPoint x: 656, endPoint y: 201, distance: 128.1
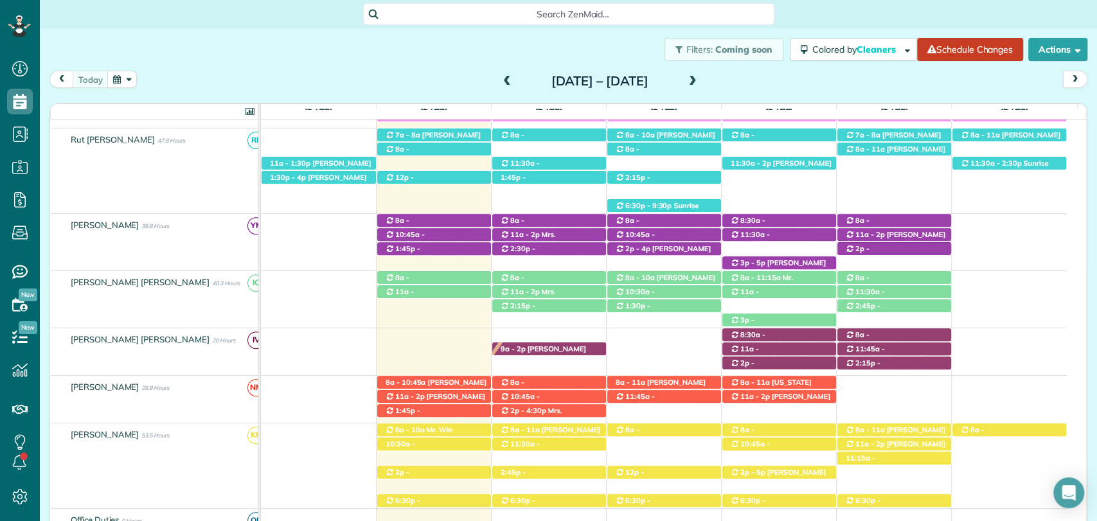
scroll to position [329, 0]
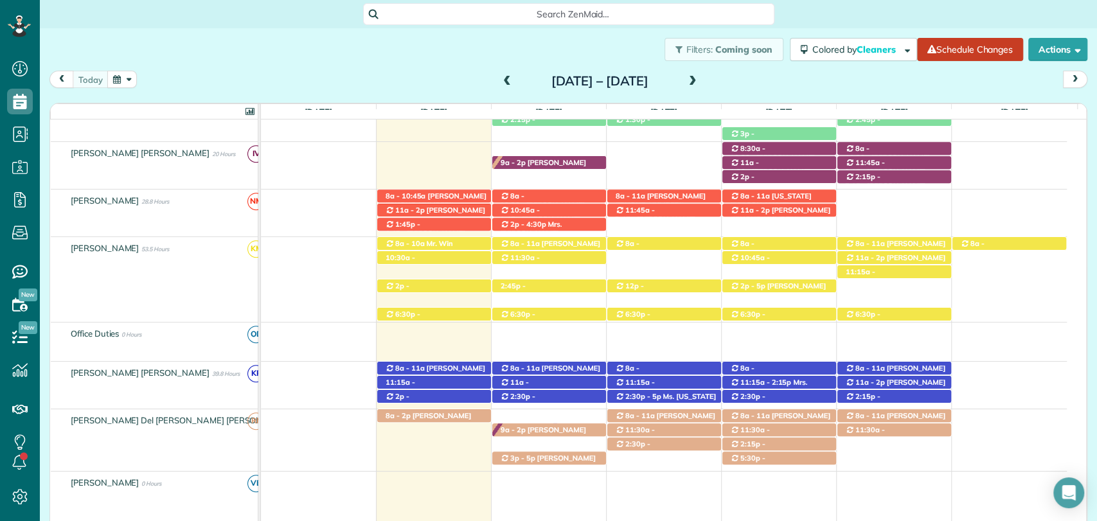
click at [500, 78] on span at bounding box center [507, 82] width 14 height 12
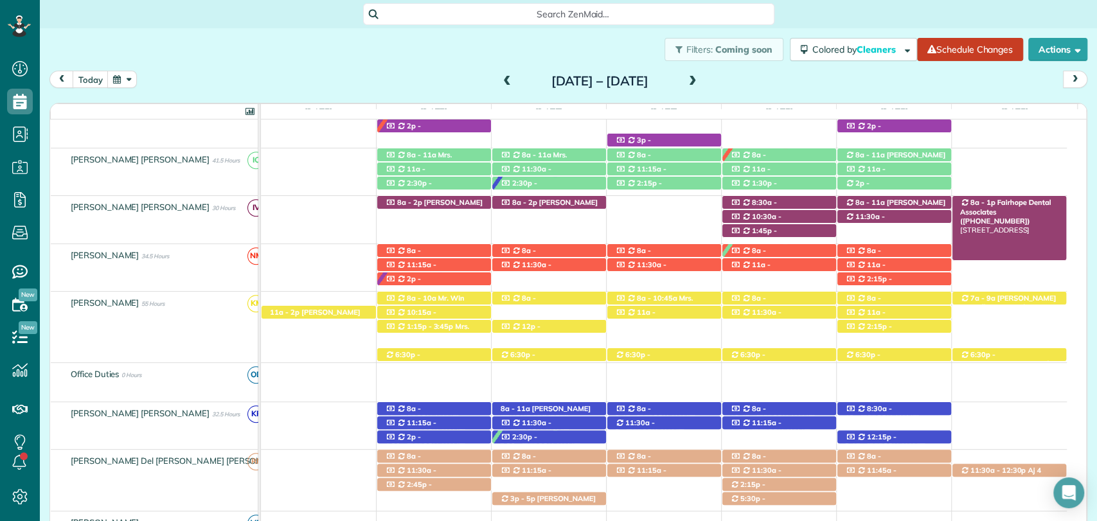
click at [997, 200] on span "Fairhope Dental Associates (+12518958807)" at bounding box center [1005, 212] width 91 height 28
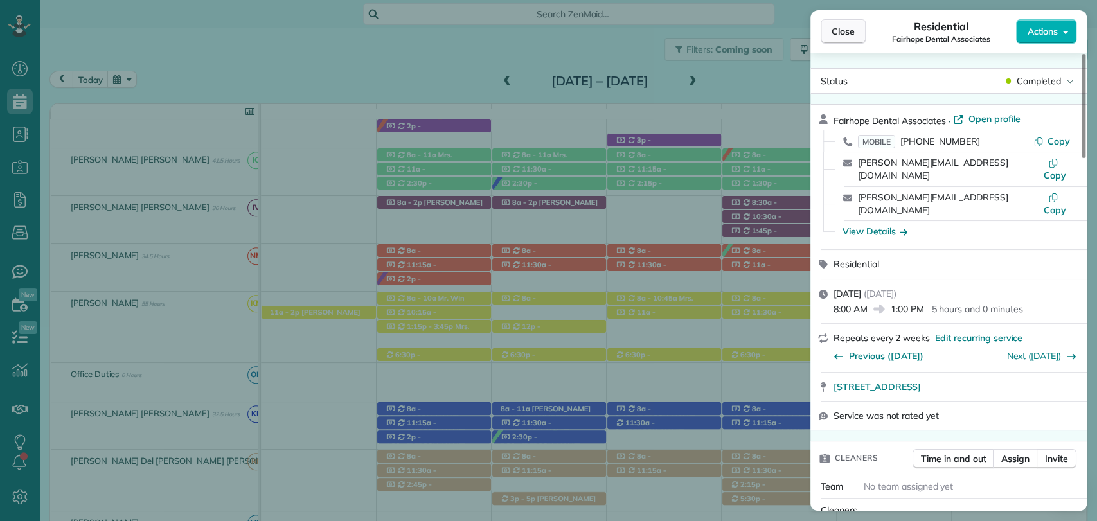
click at [846, 23] on button "Close" at bounding box center [843, 31] width 45 height 24
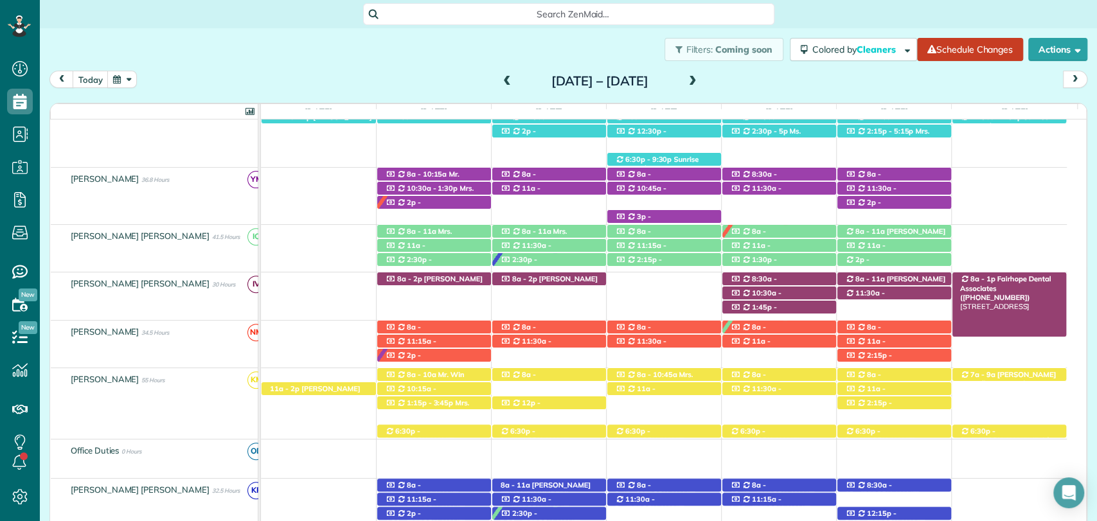
click at [1010, 279] on span "Fairhope Dental Associates (+12518958807)" at bounding box center [1005, 288] width 91 height 28
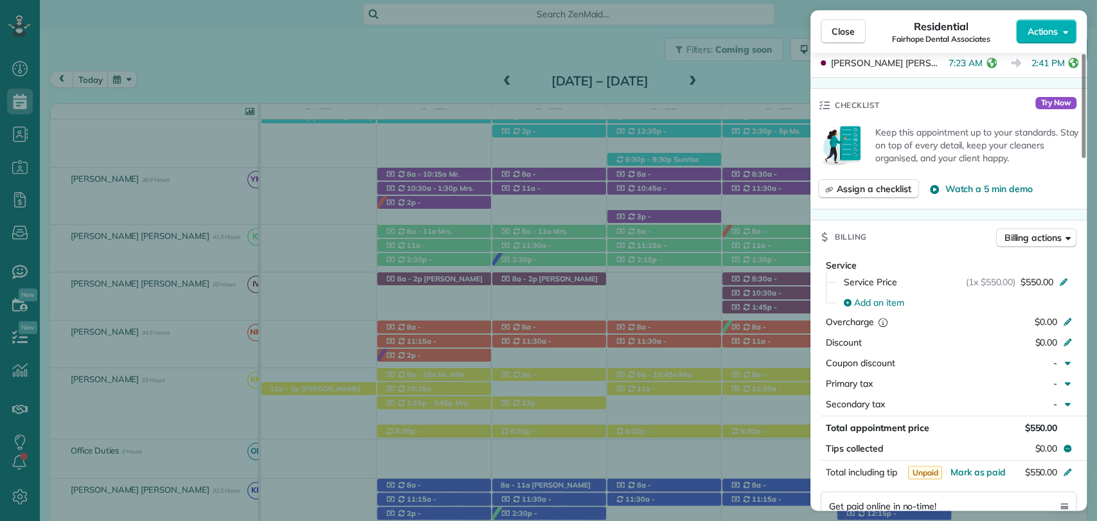
drag, startPoint x: 848, startPoint y: 37, endPoint x: 754, endPoint y: 53, distance: 95.2
click at [848, 38] on button "Close" at bounding box center [843, 31] width 45 height 24
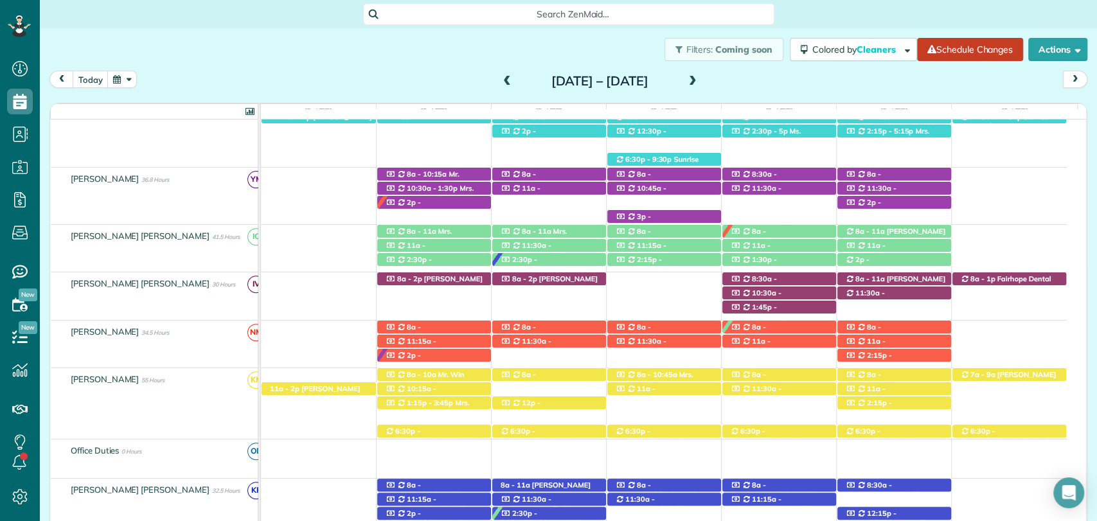
click at [700, 77] on span at bounding box center [693, 82] width 14 height 12
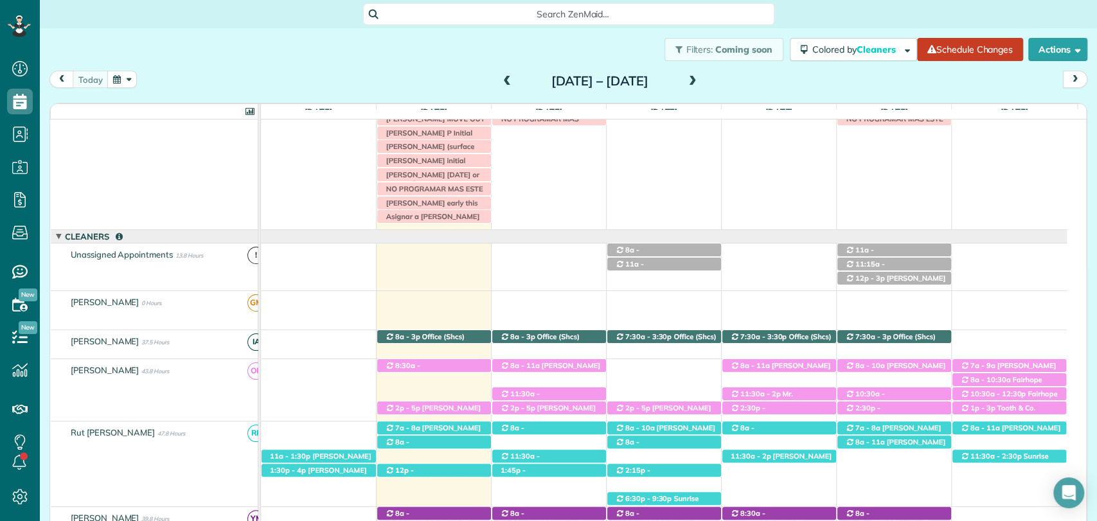
scroll to position [26, 0]
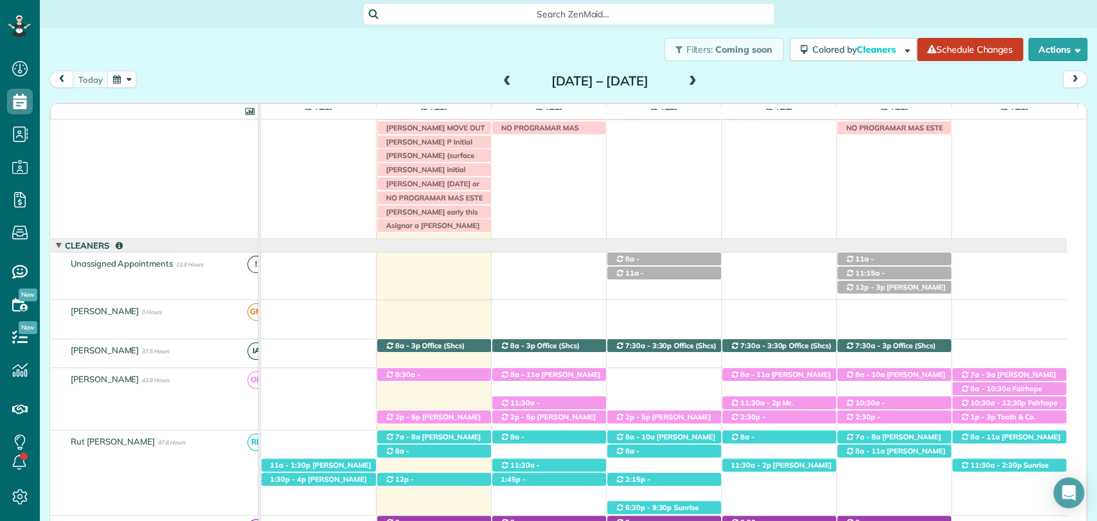
click at [902, 82] on div "today Sunday Aug 24 – Saturday Aug 30, 2025" at bounding box center [568, 83] width 1038 height 24
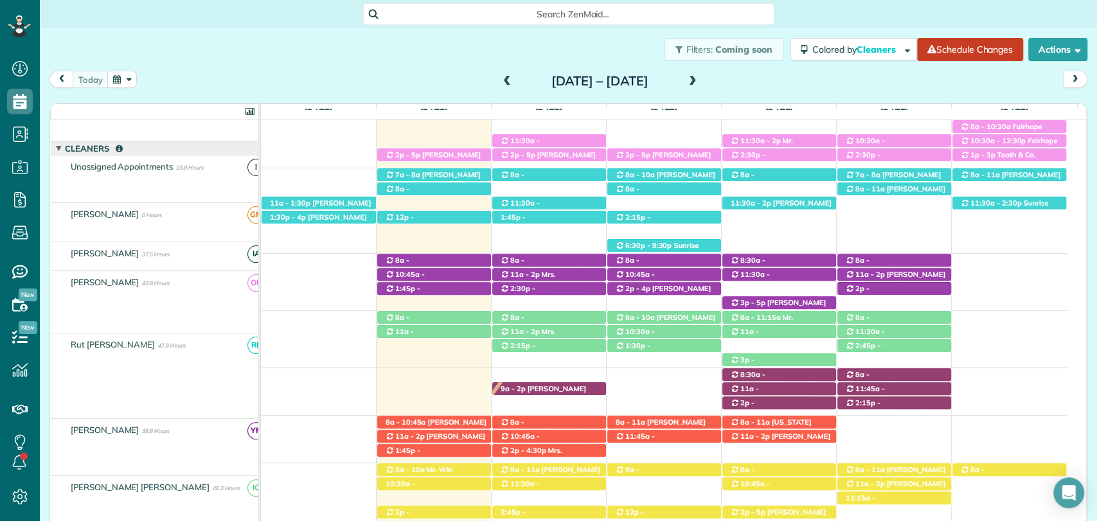
scroll to position [288, 0]
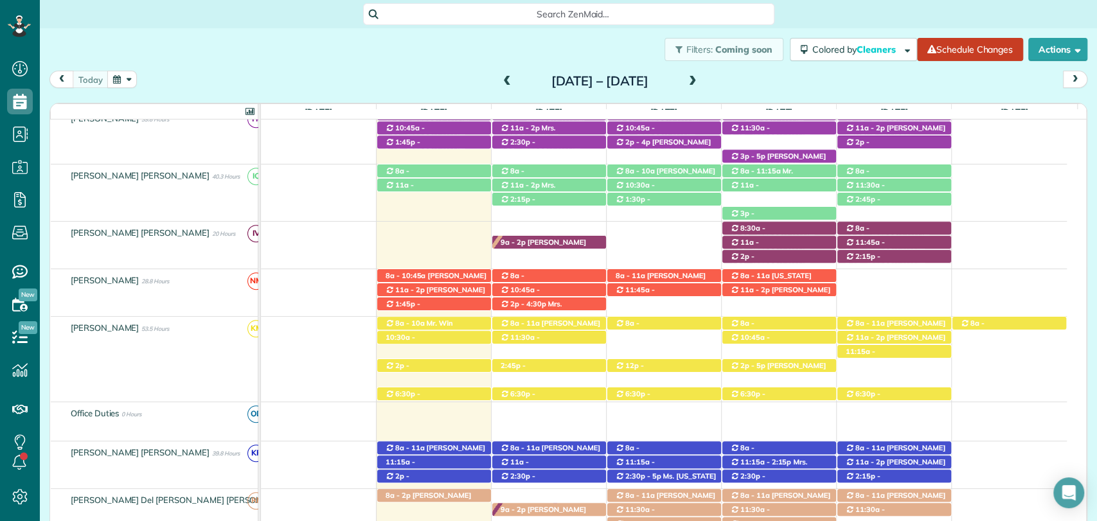
click at [386, 62] on div "Filters: Coming soon Colored by Cleaners Color by Cleaner Color by Team Color b…" at bounding box center [568, 49] width 1057 height 42
click at [700, 80] on span at bounding box center [693, 82] width 14 height 12
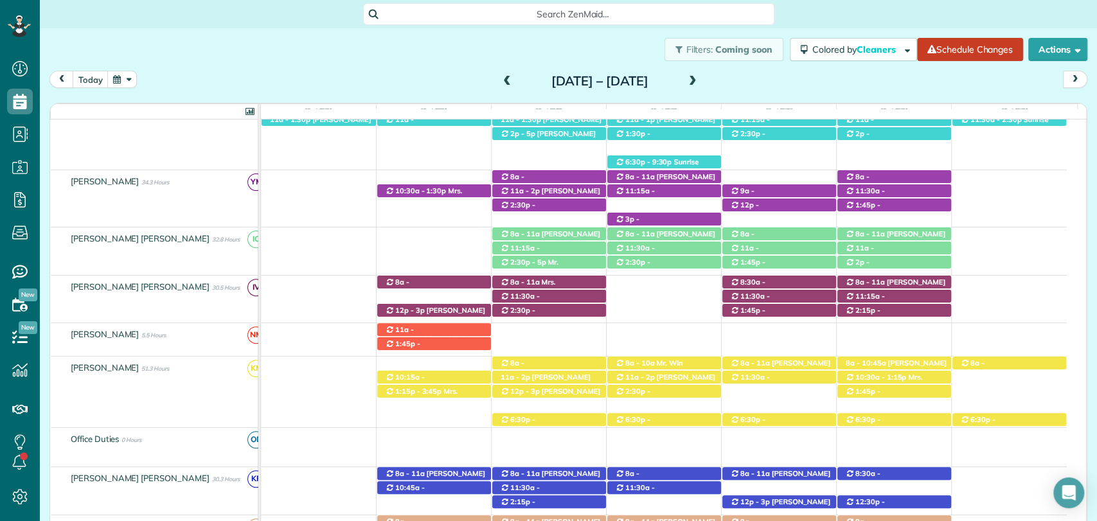
scroll to position [283, 0]
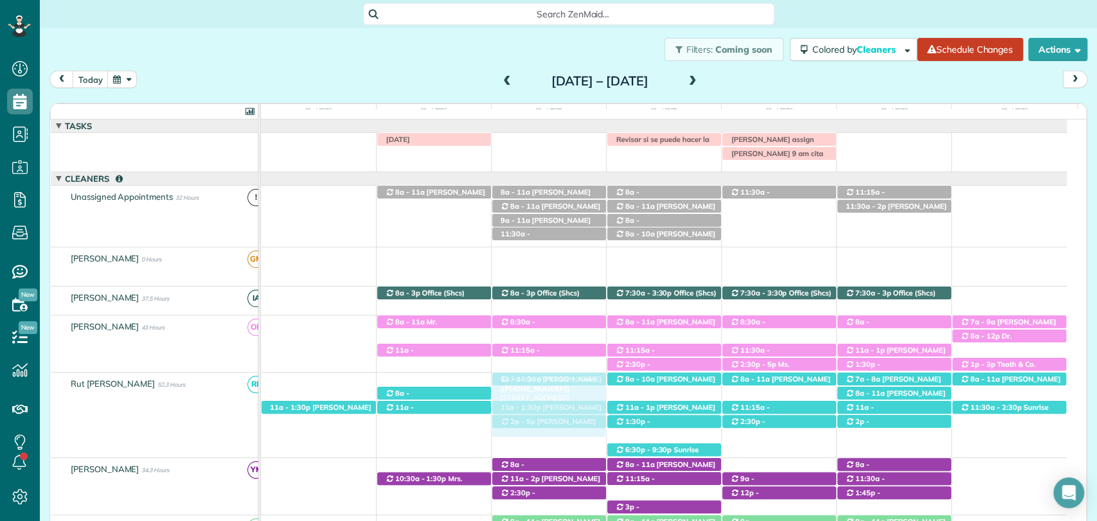
drag, startPoint x: 422, startPoint y: 379, endPoint x: 519, endPoint y: 386, distance: 97.9
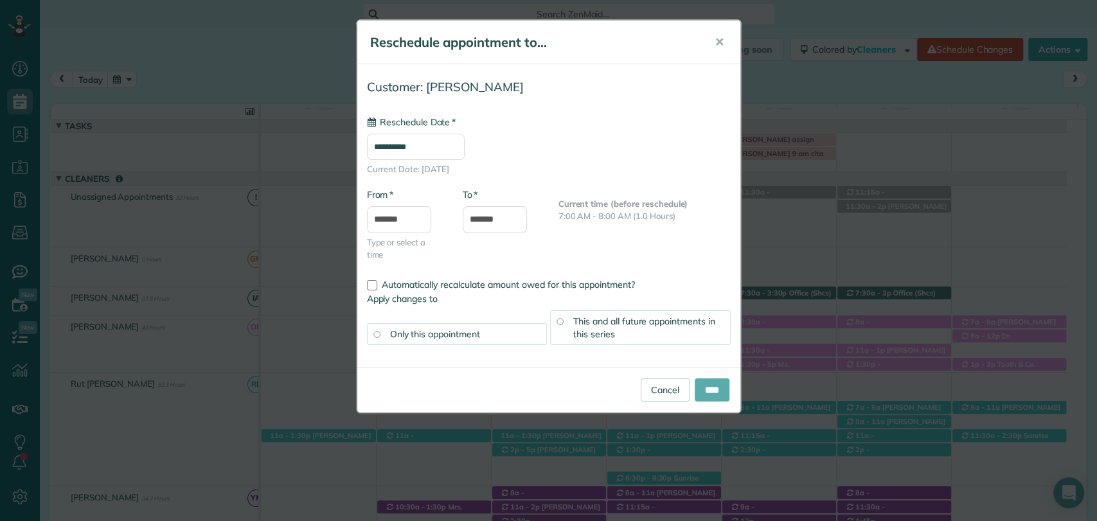
type input "**********"
click at [716, 399] on input "****" at bounding box center [712, 389] width 35 height 23
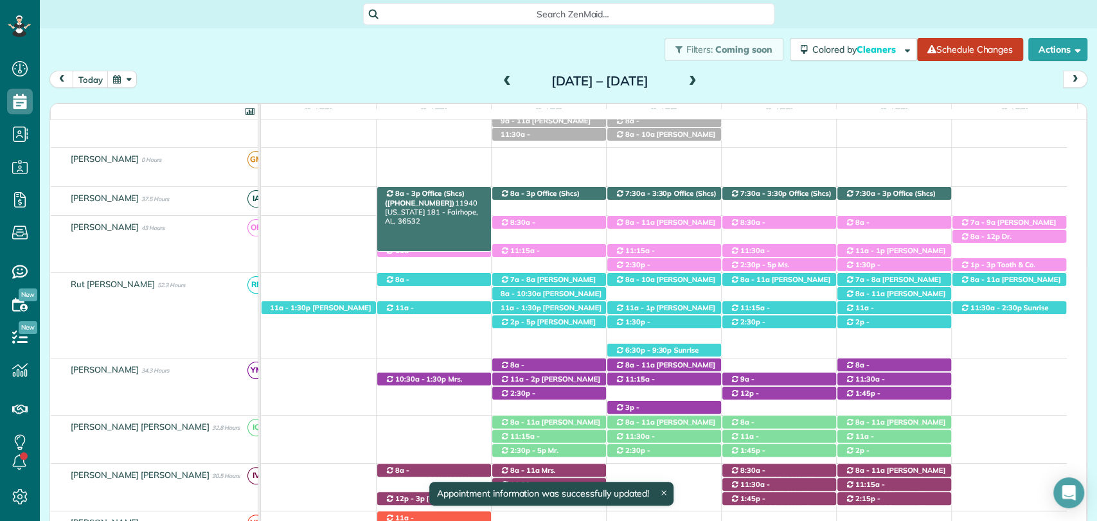
click at [432, 193] on span "Office (Shcs) (+12515864081)" at bounding box center [425, 198] width 80 height 18
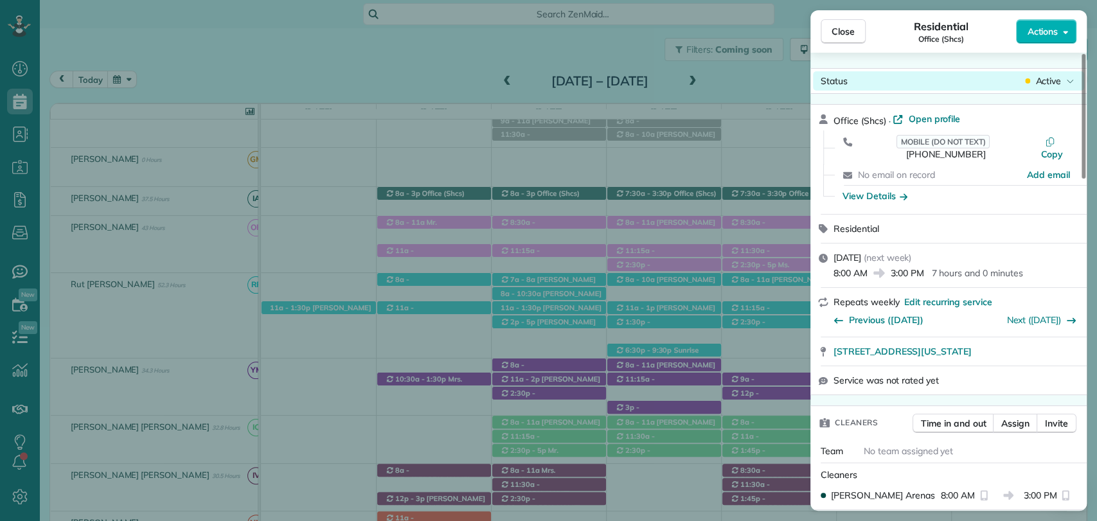
click at [1031, 83] on div "Active" at bounding box center [1049, 81] width 54 height 13
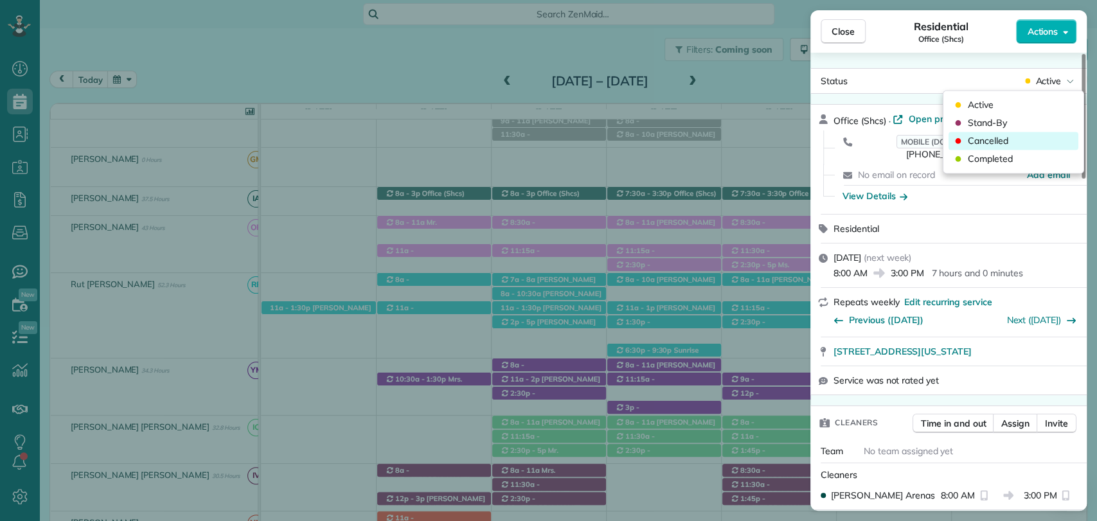
click at [972, 140] on span "Cancelled" at bounding box center [988, 140] width 40 height 13
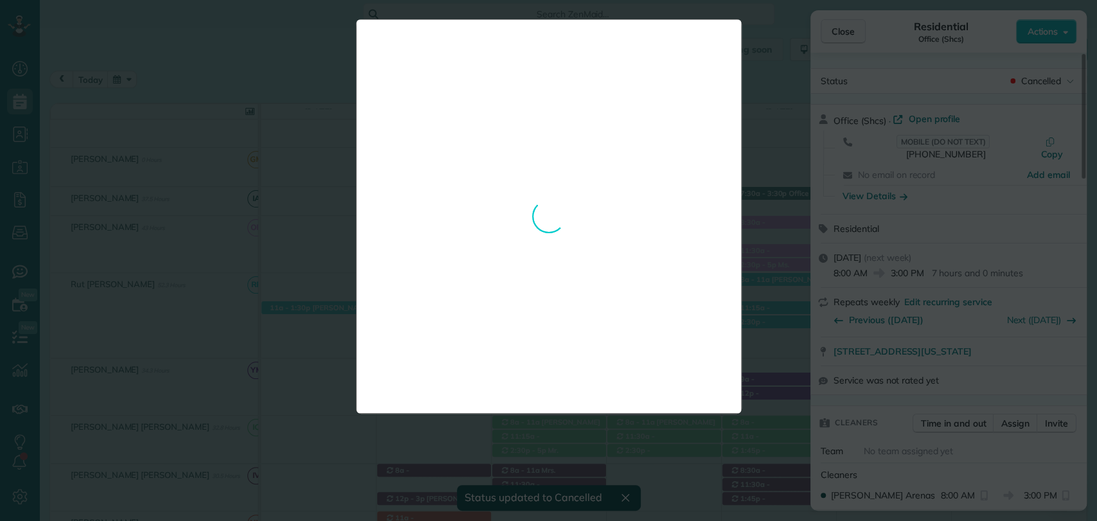
click at [842, 30] on body "Dashboard Scheduling Calendar View List View Dispatch View - Weekly scheduling …" at bounding box center [548, 260] width 1097 height 521
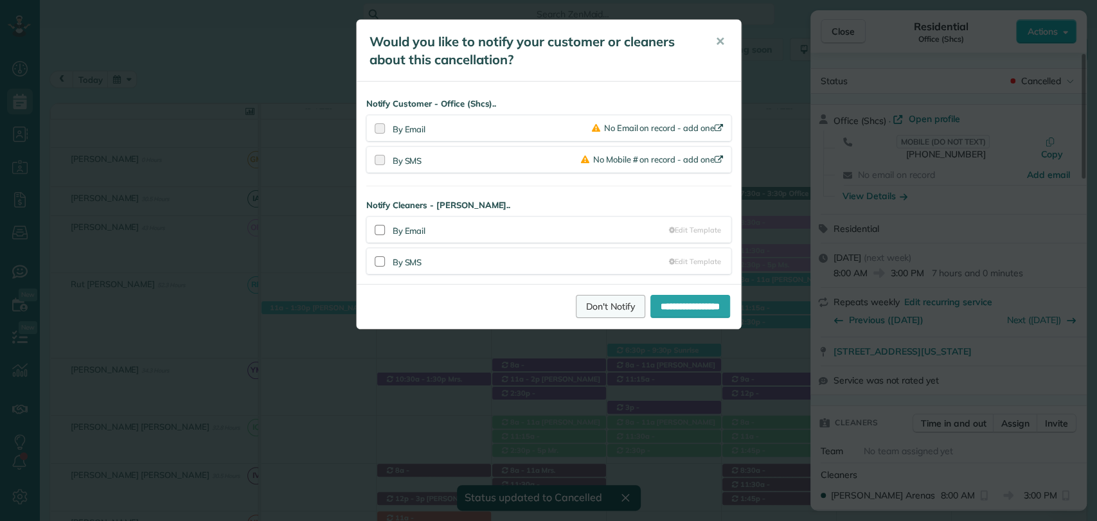
click at [596, 310] on link "Don't Notify" at bounding box center [610, 306] width 69 height 23
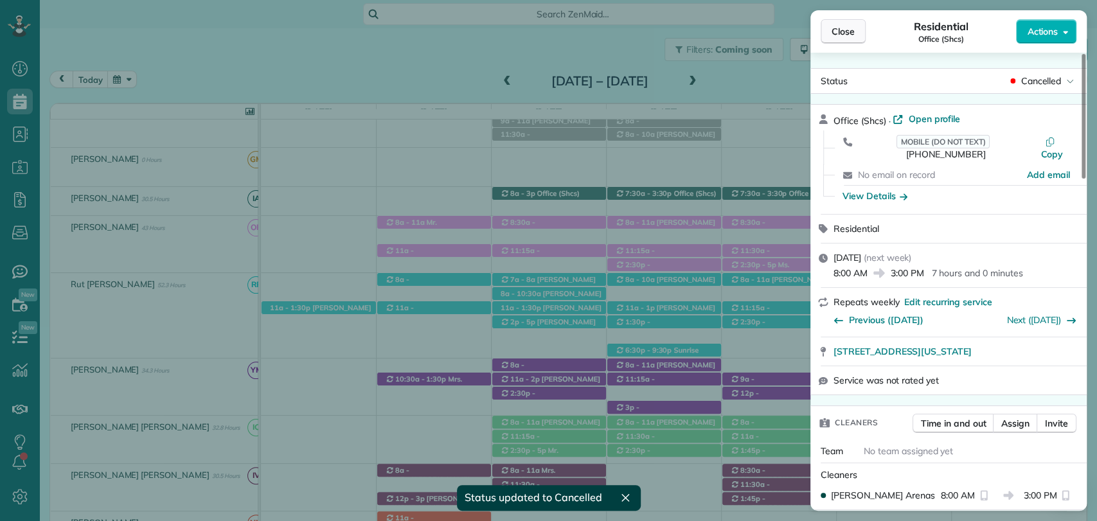
click at [851, 25] on span "Close" at bounding box center [843, 31] width 23 height 13
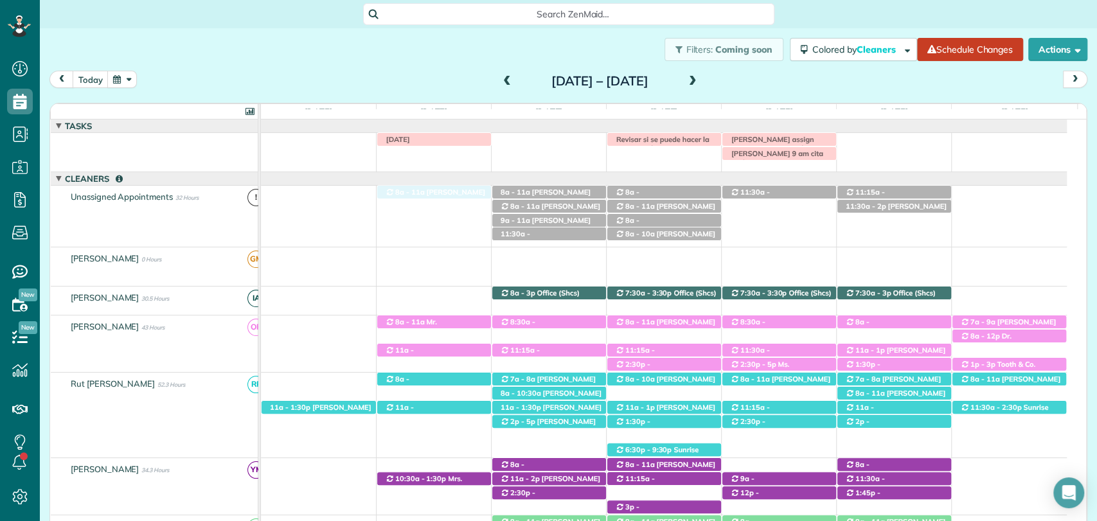
drag, startPoint x: 395, startPoint y: 191, endPoint x: 422, endPoint y: 181, distance: 28.3
click at [500, 76] on span at bounding box center [507, 82] width 14 height 12
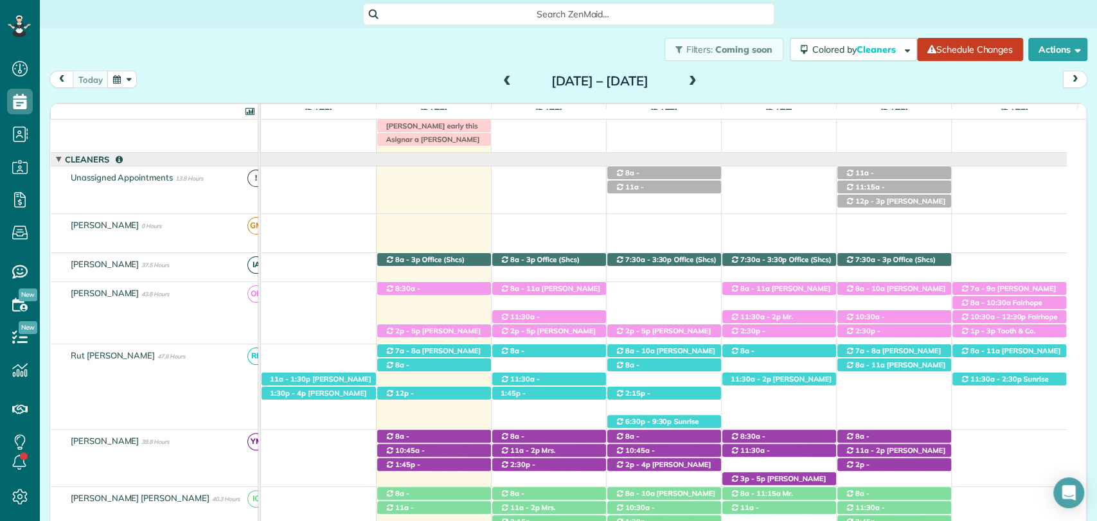
scroll to position [112, 0]
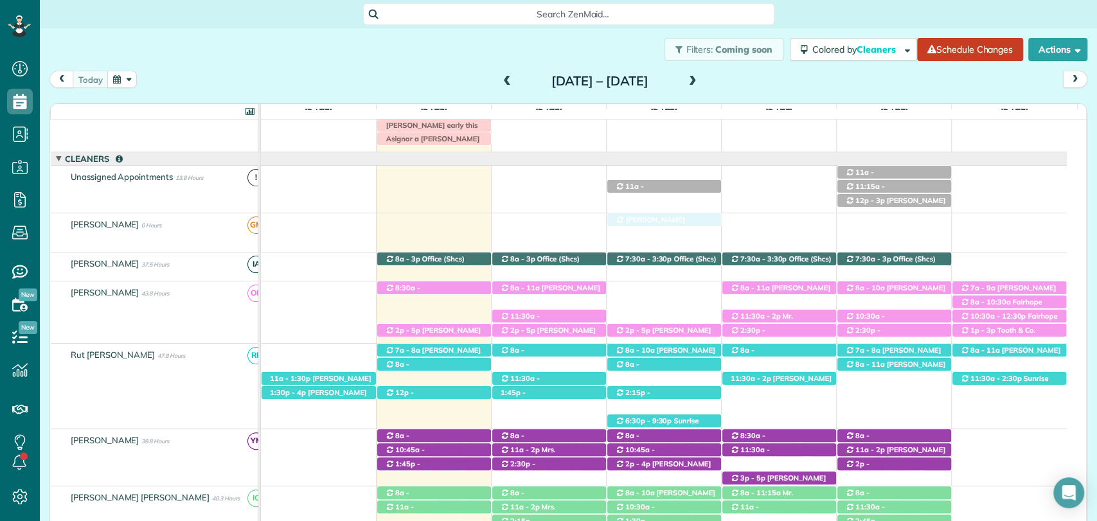
drag, startPoint x: 681, startPoint y: 172, endPoint x: 668, endPoint y: 231, distance: 59.9
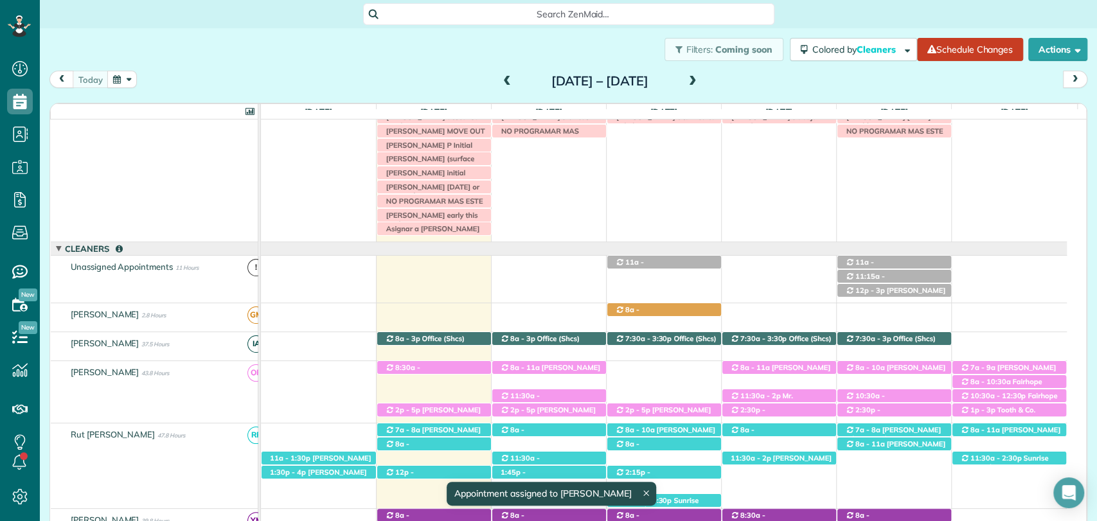
scroll to position [13, 0]
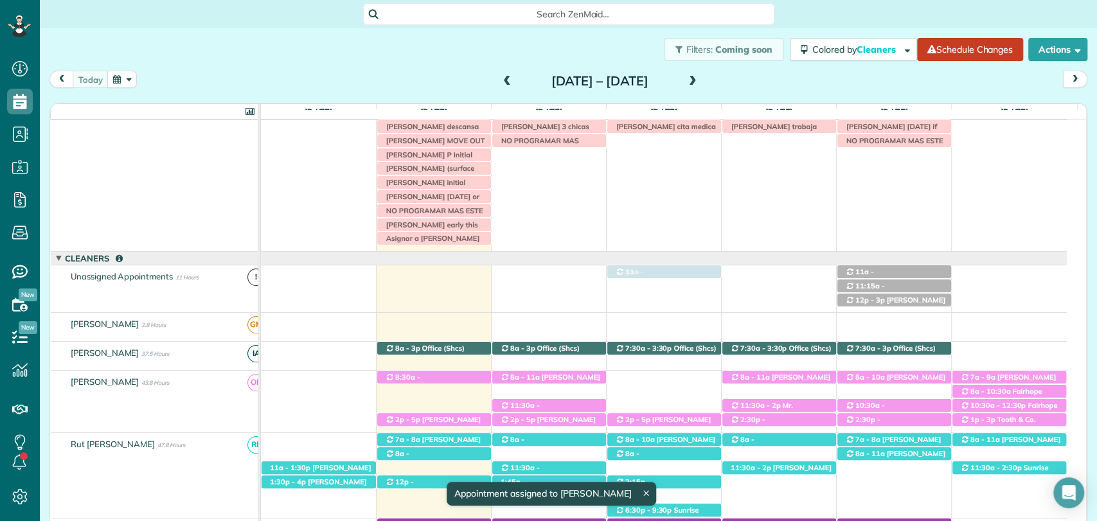
drag, startPoint x: 668, startPoint y: 316, endPoint x: 666, endPoint y: 285, distance: 30.3
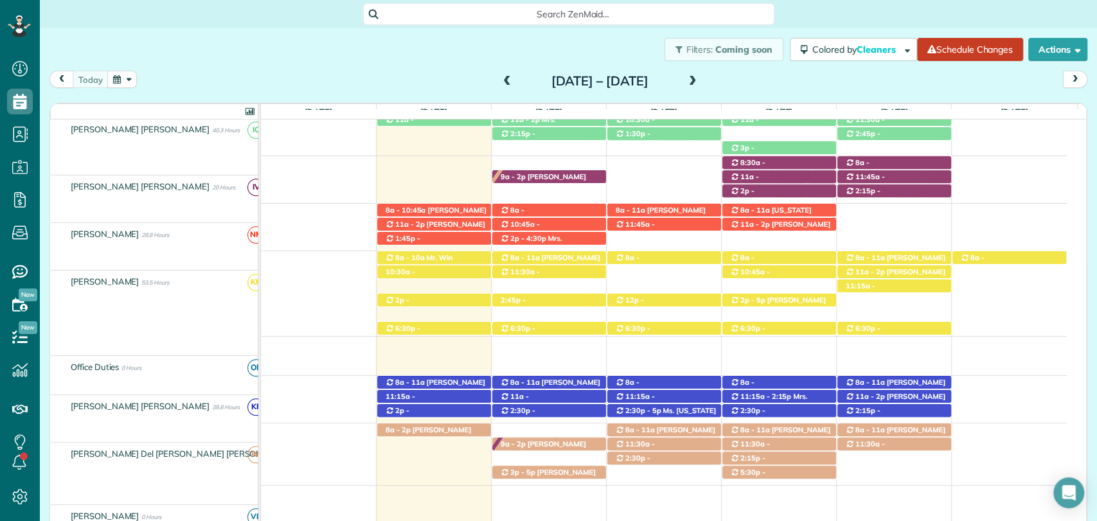
scroll to position [490, 0]
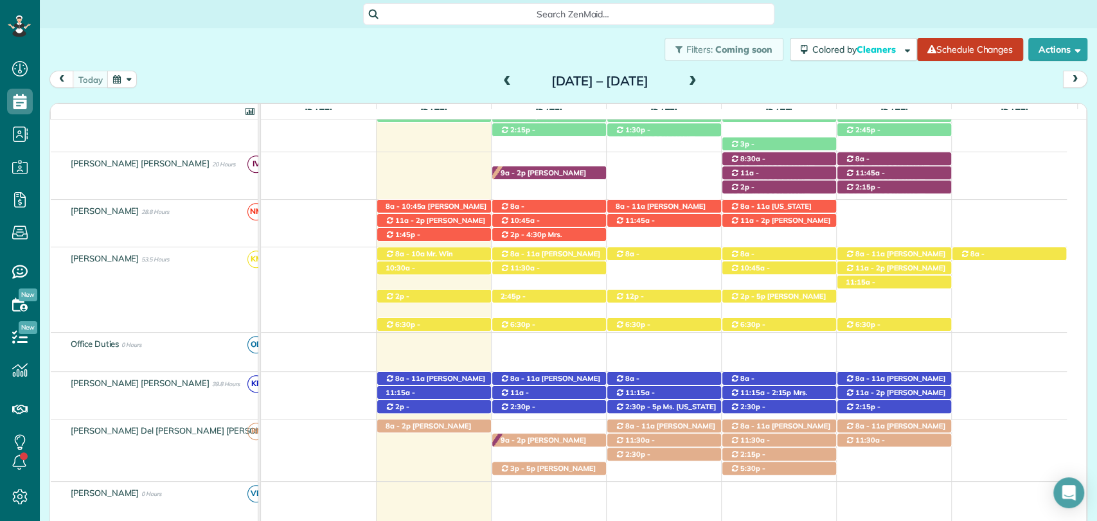
click at [700, 80] on span at bounding box center [693, 82] width 14 height 12
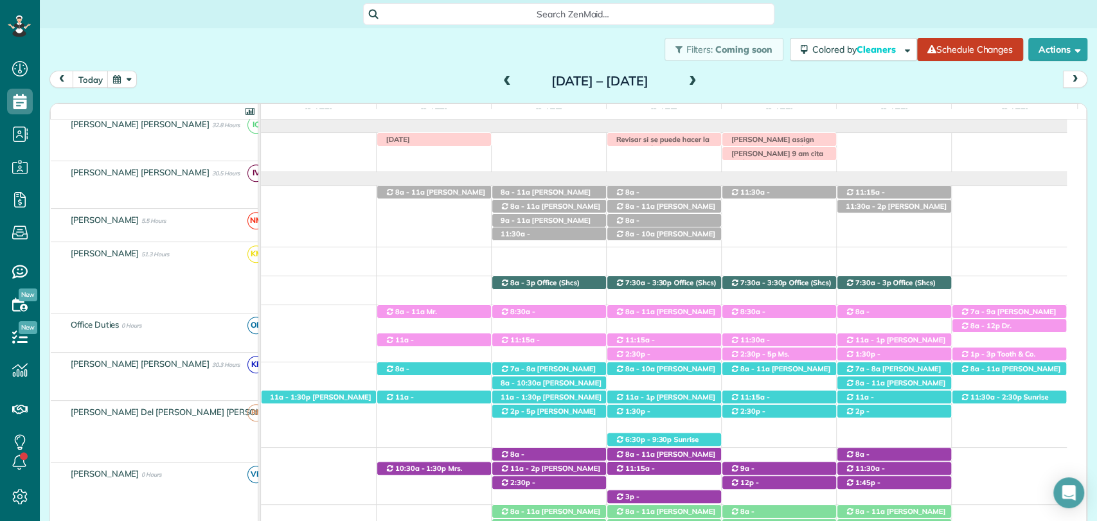
scroll to position [0, 0]
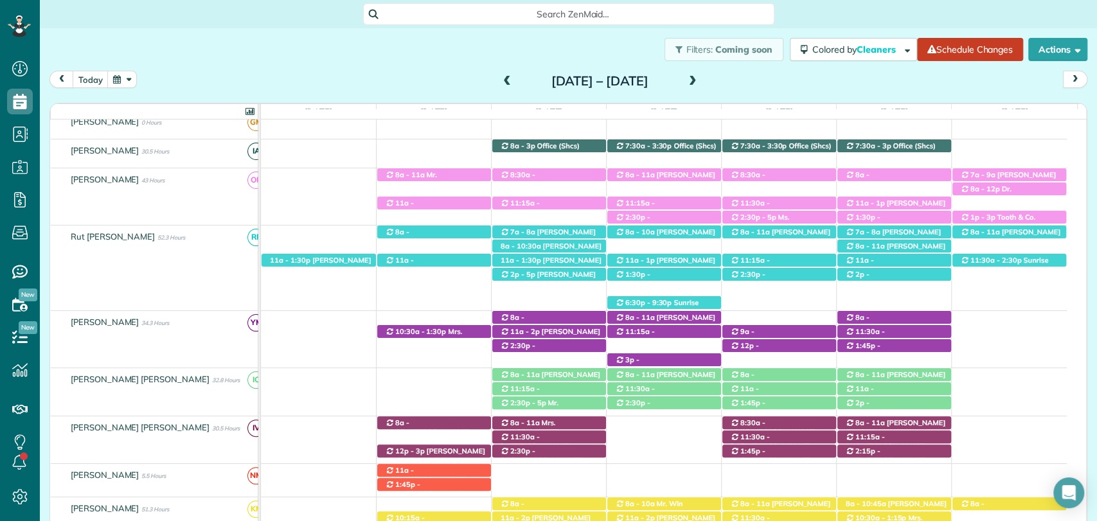
click at [500, 76] on span at bounding box center [507, 82] width 14 height 12
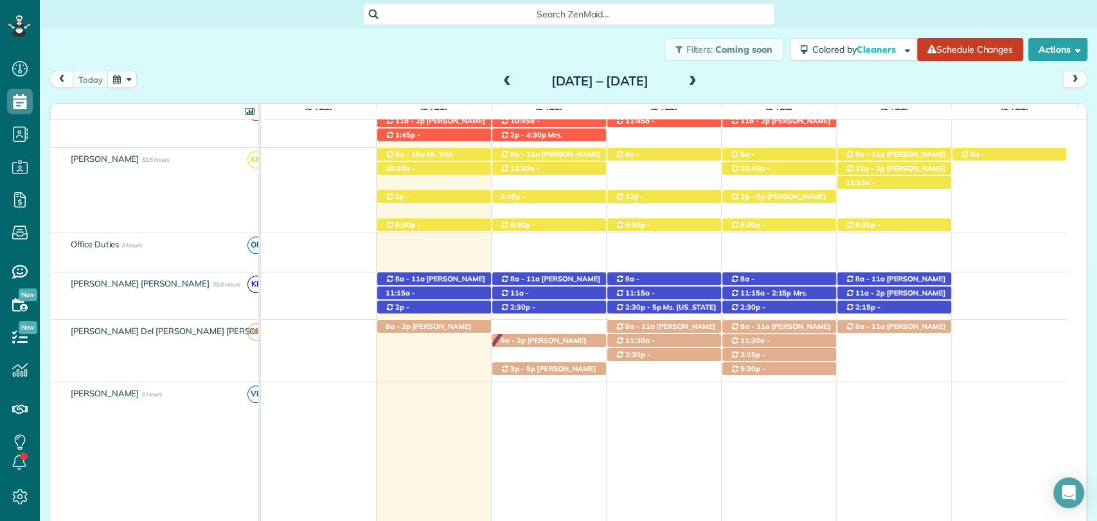
scroll to position [598, 0]
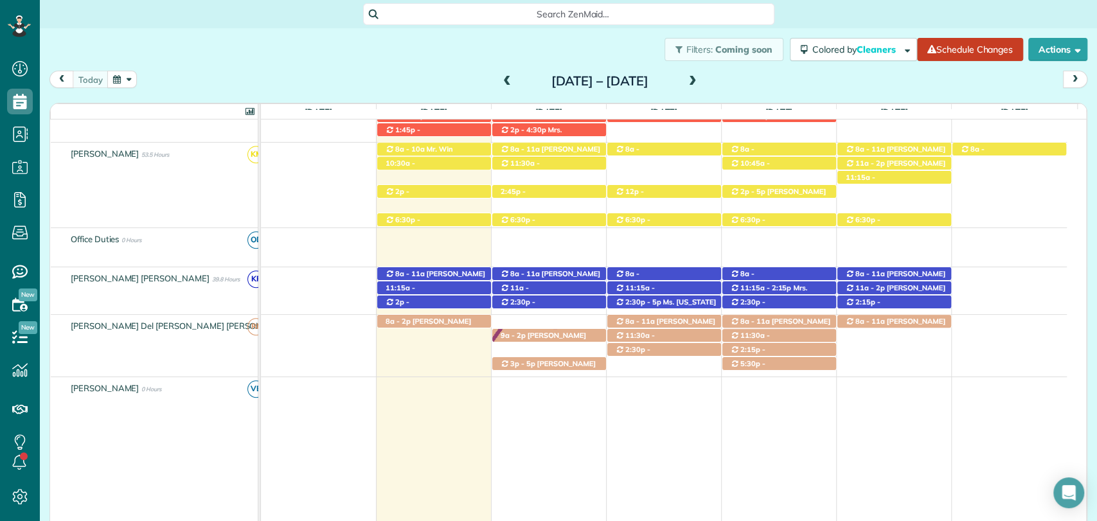
click at [874, 85] on div "today Sunday Aug 24 – Saturday Aug 30, 2025" at bounding box center [568, 83] width 1038 height 24
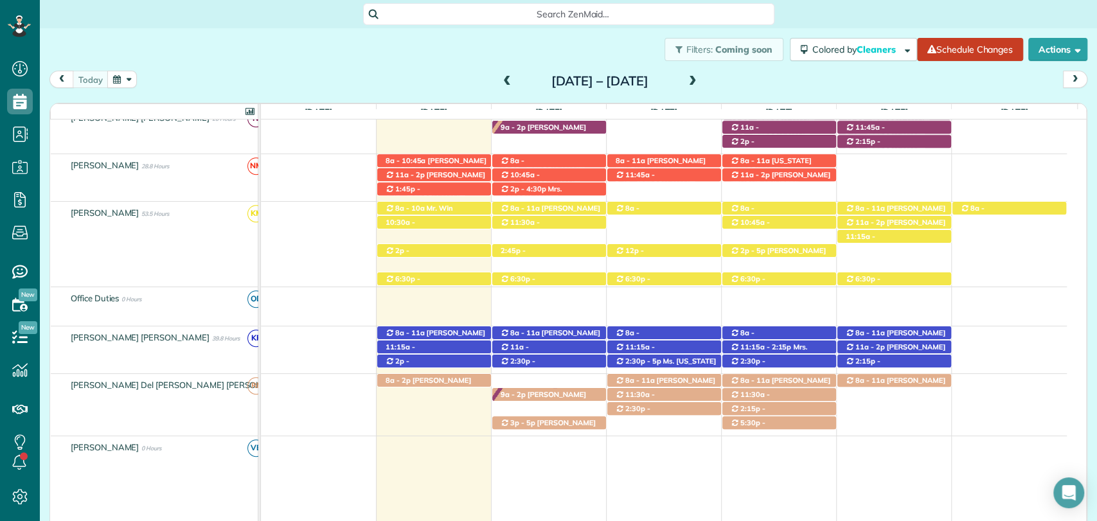
scroll to position [543, 0]
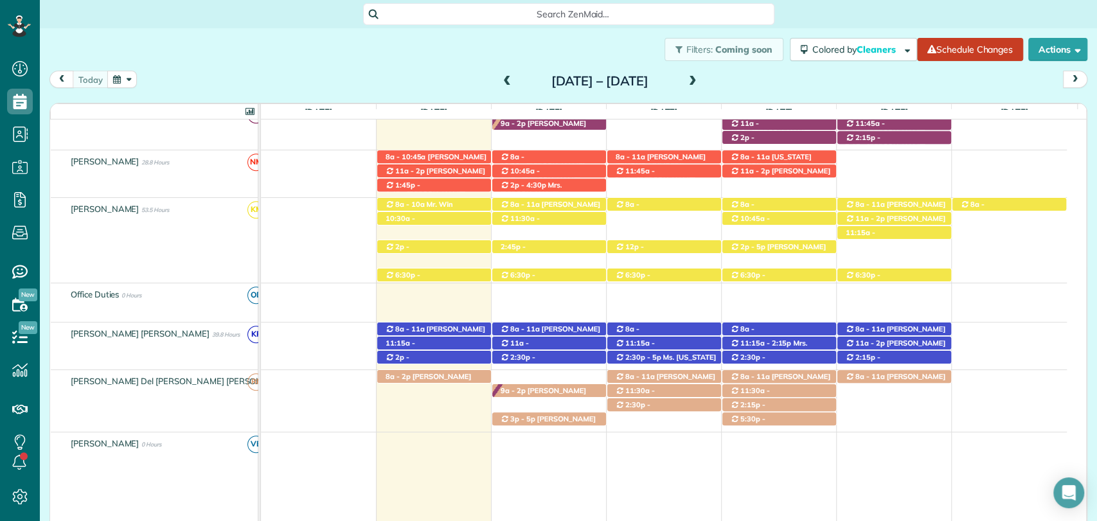
click at [935, 87] on div "today Sunday Aug 24 – Saturday Aug 30, 2025" at bounding box center [568, 83] width 1038 height 24
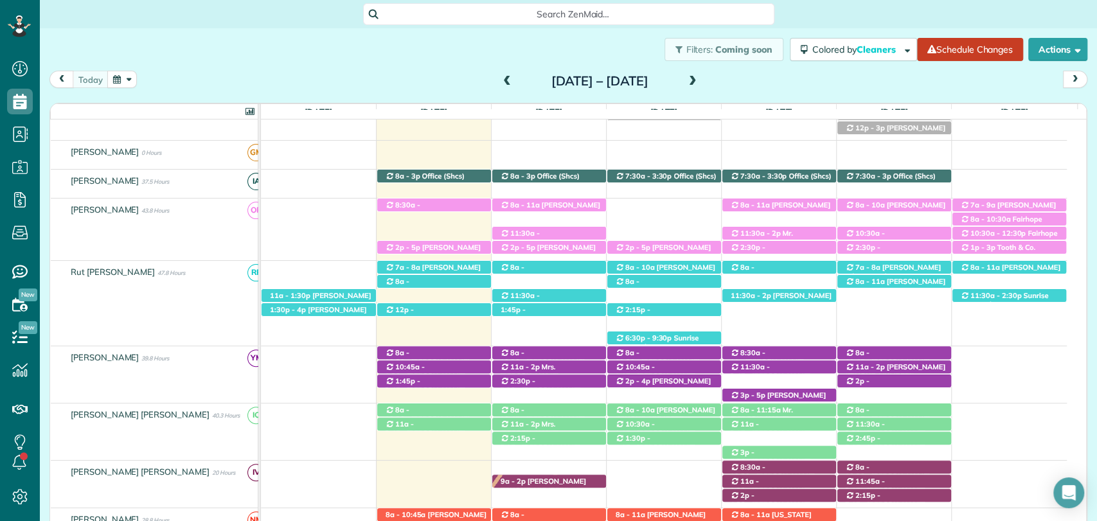
scroll to position [75, 0]
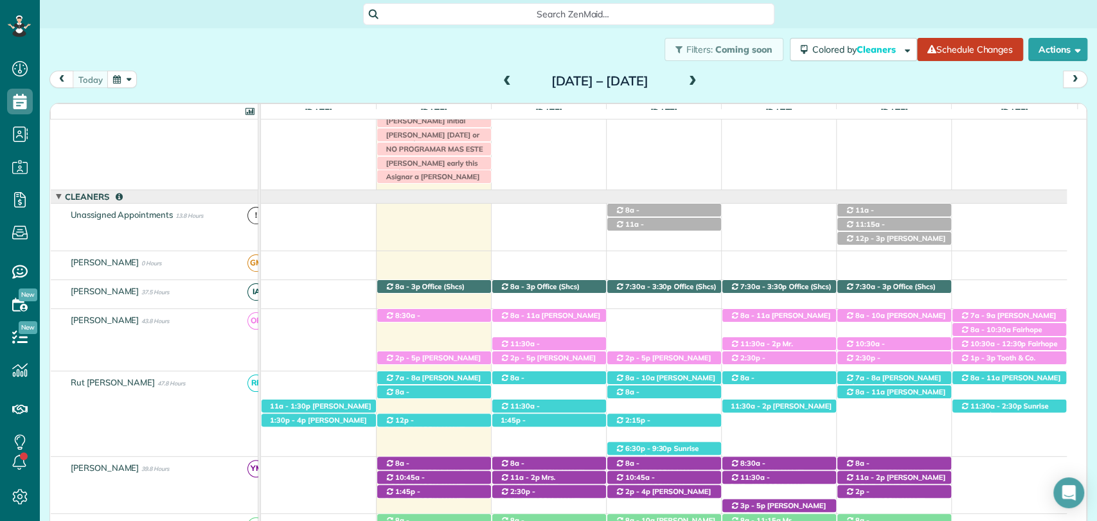
click at [700, 79] on span at bounding box center [693, 82] width 14 height 12
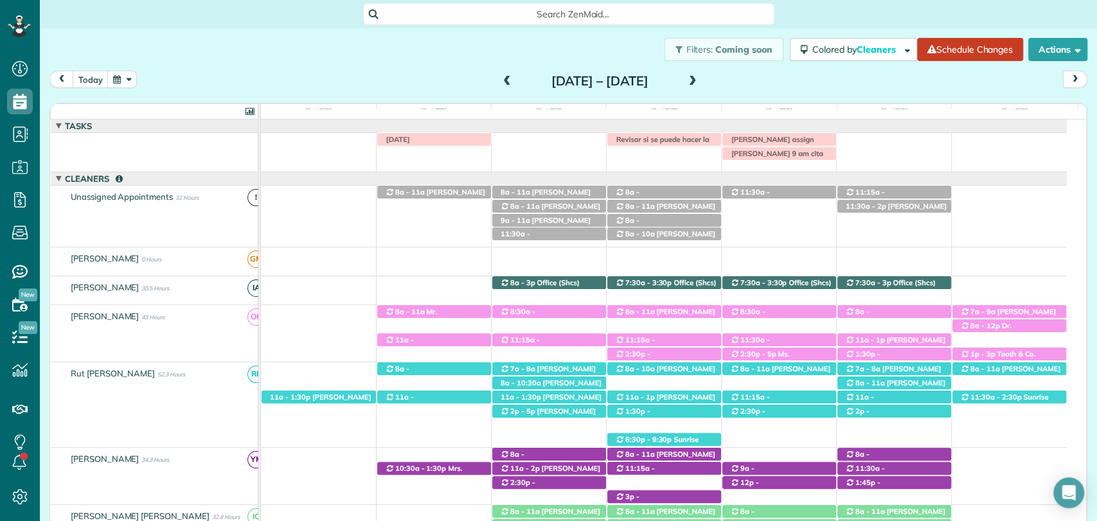
scroll to position [4, 0]
click at [500, 76] on span at bounding box center [507, 82] width 14 height 12
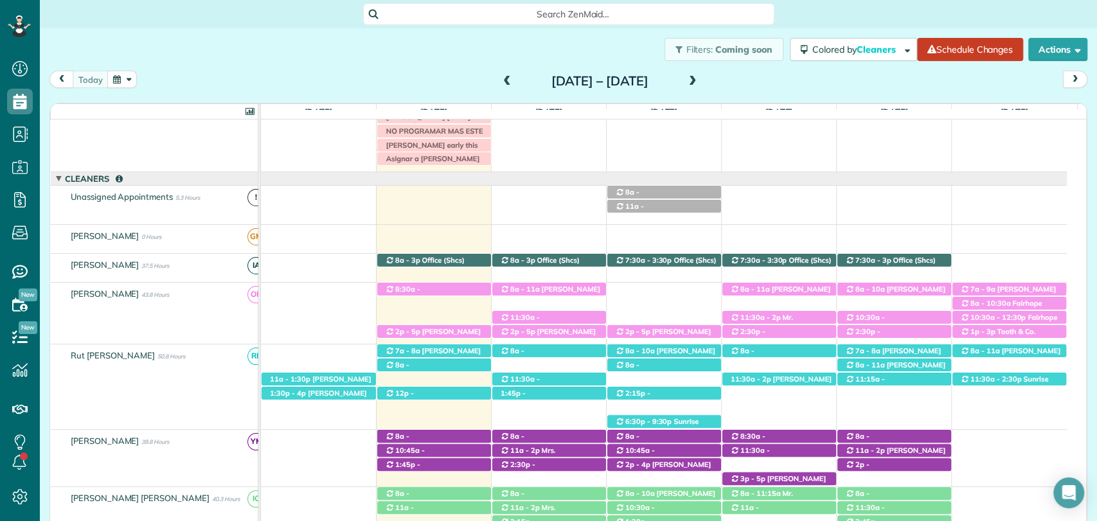
click at [869, 101] on div "today Sunday Aug 24 – Saturday Aug 30, 2025 Sun 8/24 5 Man Hours 2 Appointments…" at bounding box center [568, 285] width 1038 height 429
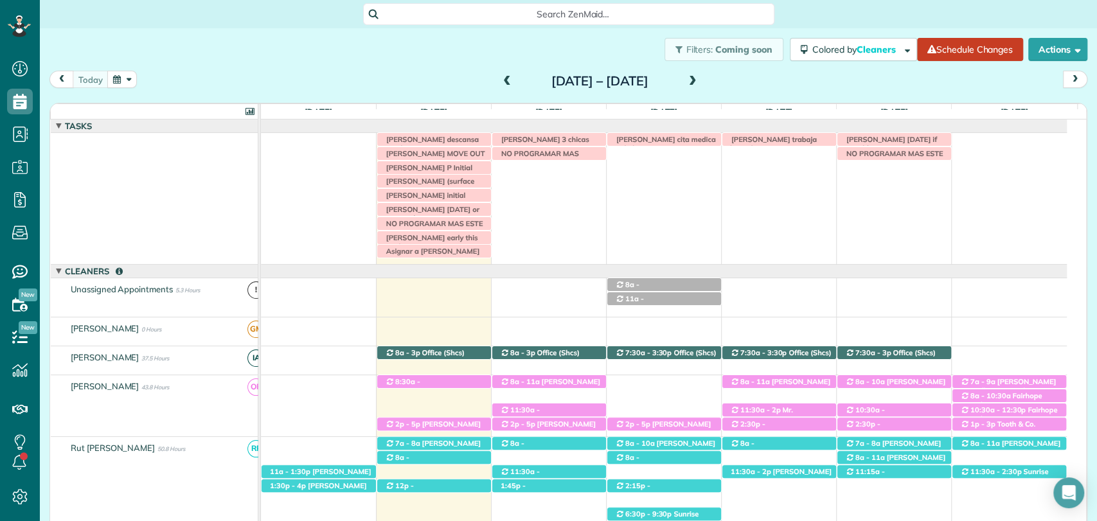
click at [927, 96] on div "today Sunday Aug 24 – Saturday Aug 30, 2025 Sun 8/24 5 Man Hours 2 Appointments…" at bounding box center [568, 285] width 1038 height 429
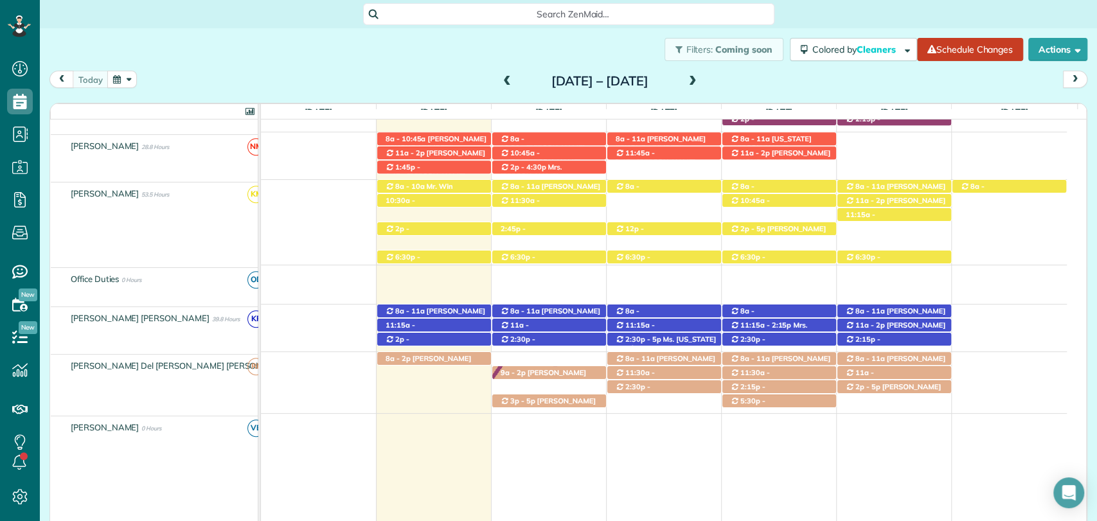
scroll to position [553, 0]
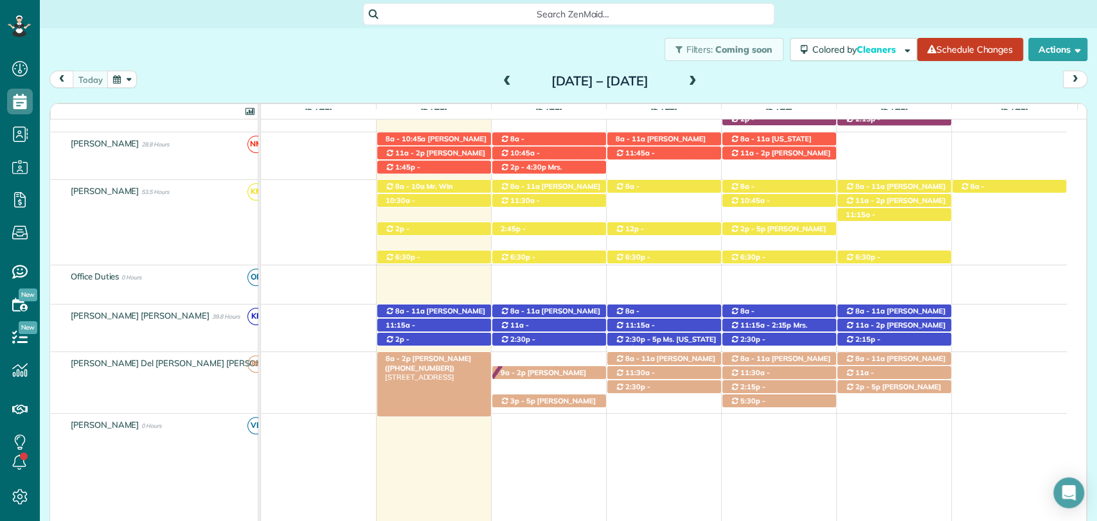
click at [396, 356] on span "8a - 2p" at bounding box center [398, 358] width 26 height 9
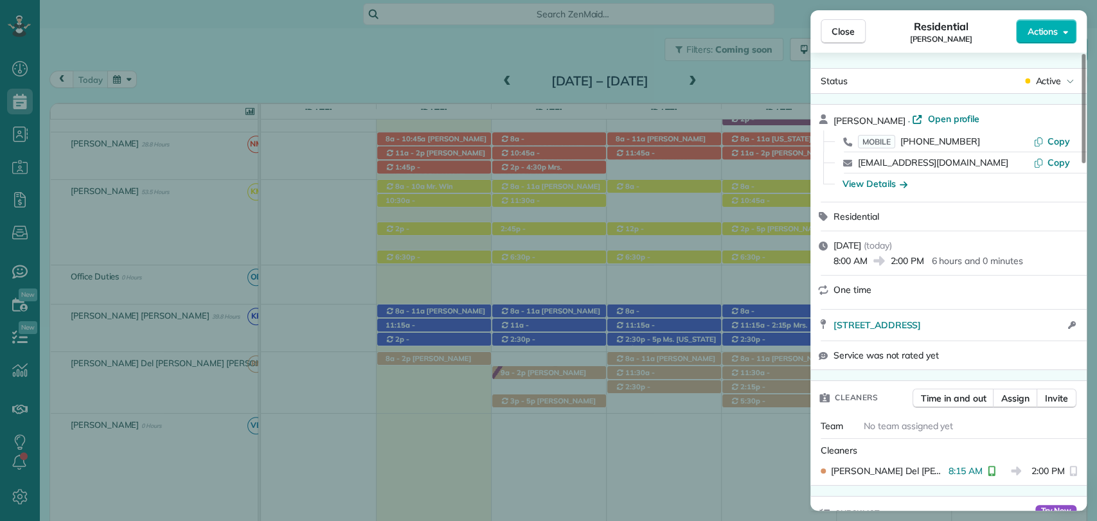
scroll to position [71, 0]
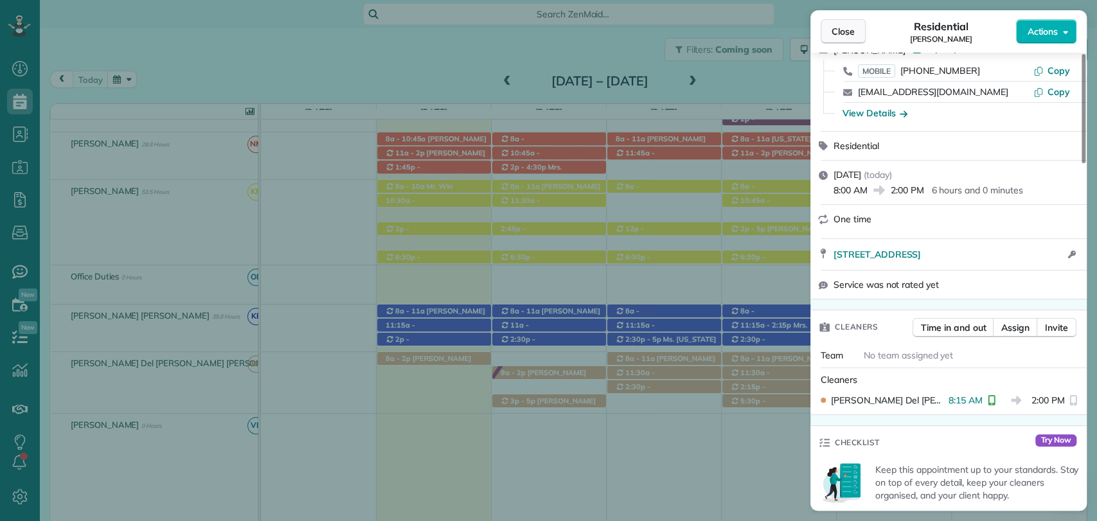
click at [838, 37] on span "Close" at bounding box center [843, 31] width 23 height 13
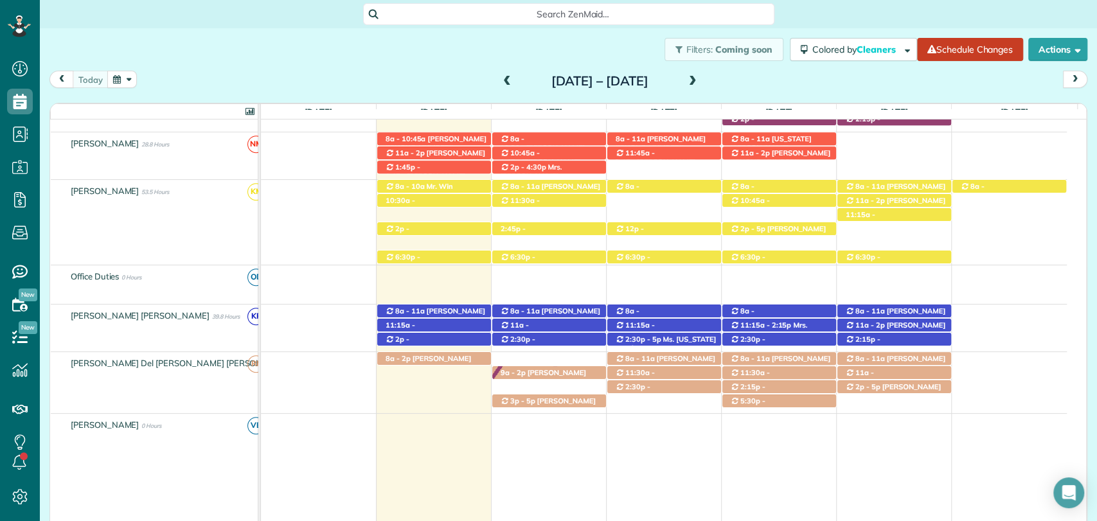
click at [887, 76] on div "today Sunday Aug 24 – Saturday Aug 30, 2025" at bounding box center [568, 83] width 1038 height 24
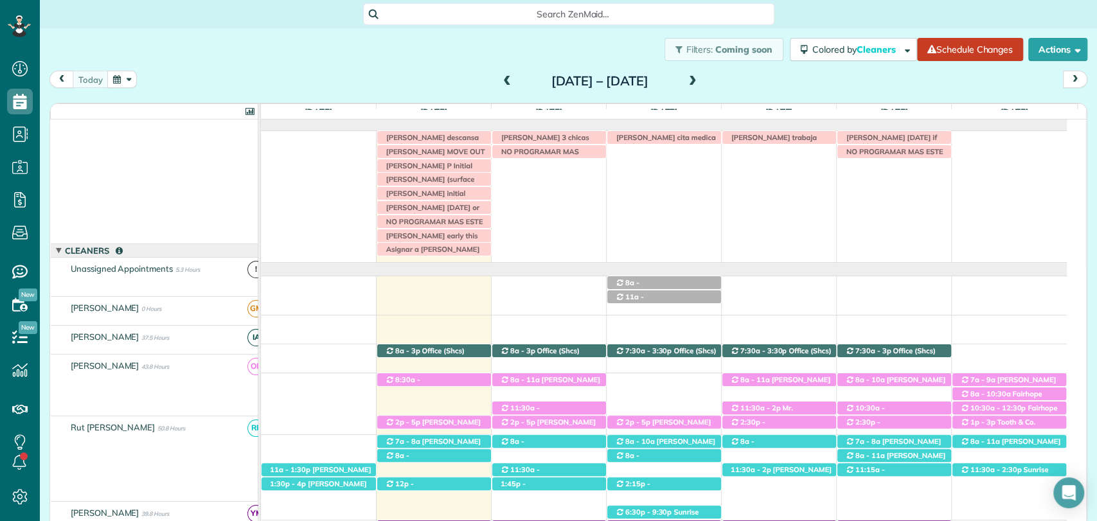
scroll to position [2, 0]
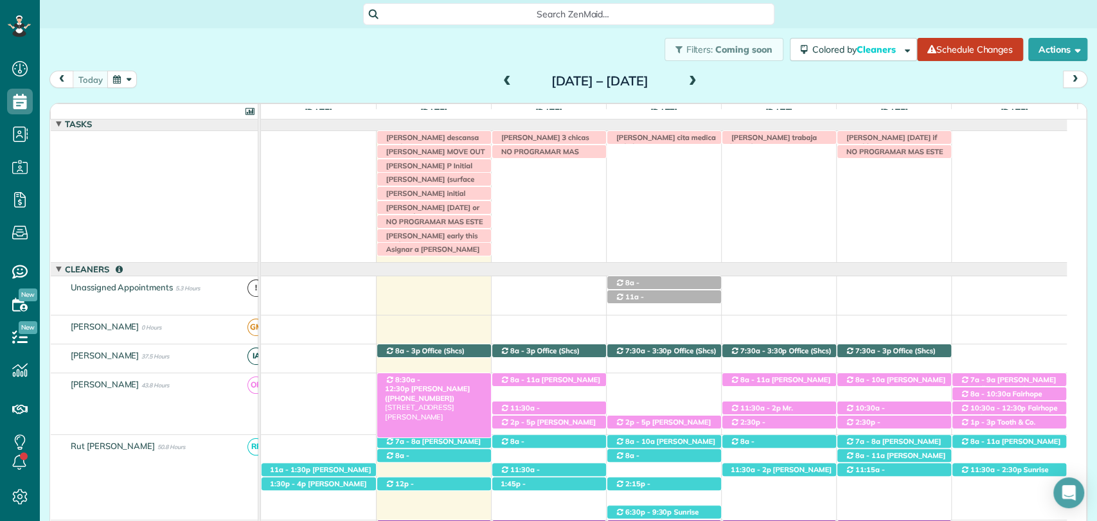
click at [447, 384] on span "Desiree Penrod (+18636349792)" at bounding box center [427, 393] width 85 height 18
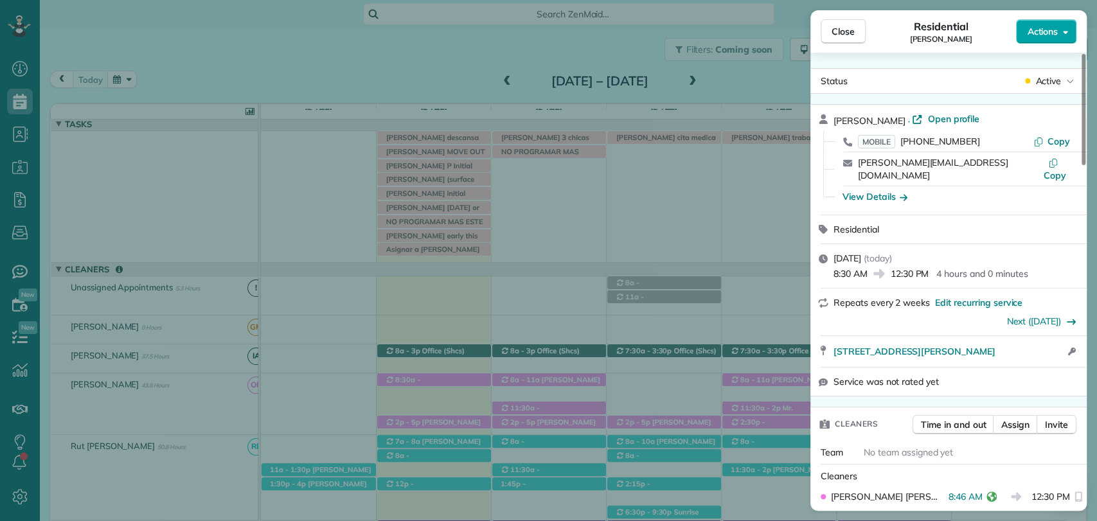
click at [1047, 32] on span "Actions" at bounding box center [1042, 31] width 31 height 13
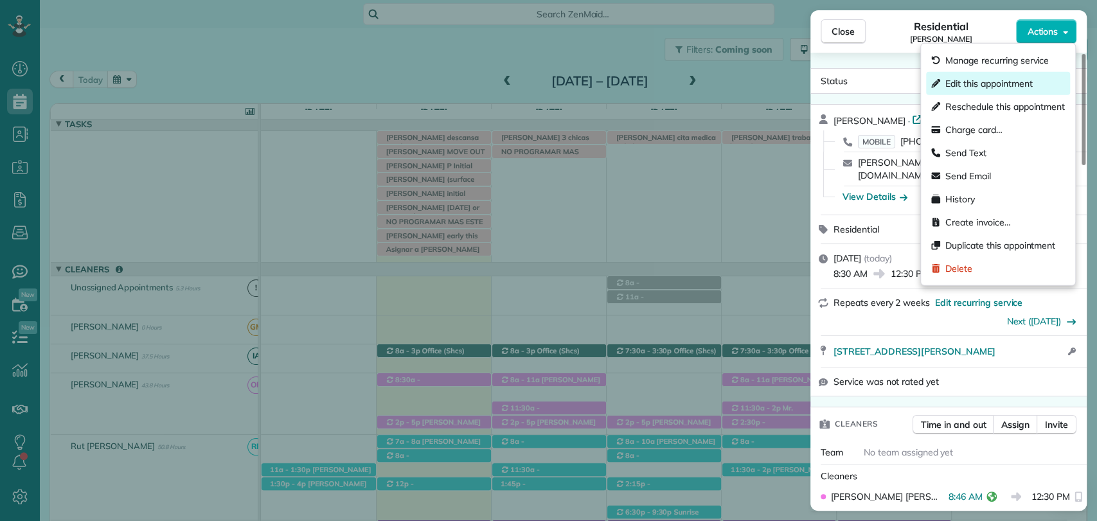
click at [990, 84] on span "Edit this appointment" at bounding box center [988, 83] width 87 height 13
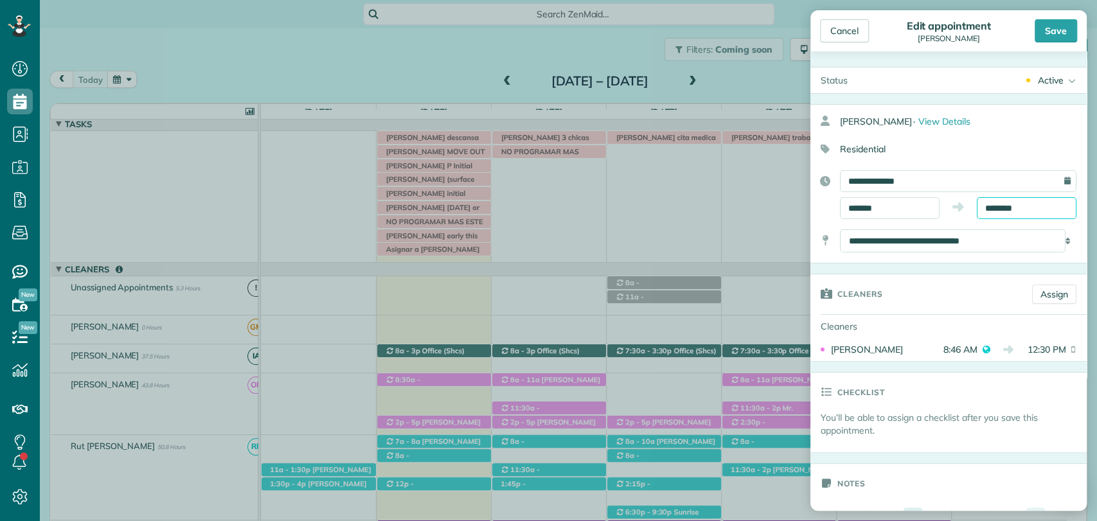
click at [1010, 210] on input "********" at bounding box center [1027, 208] width 100 height 22
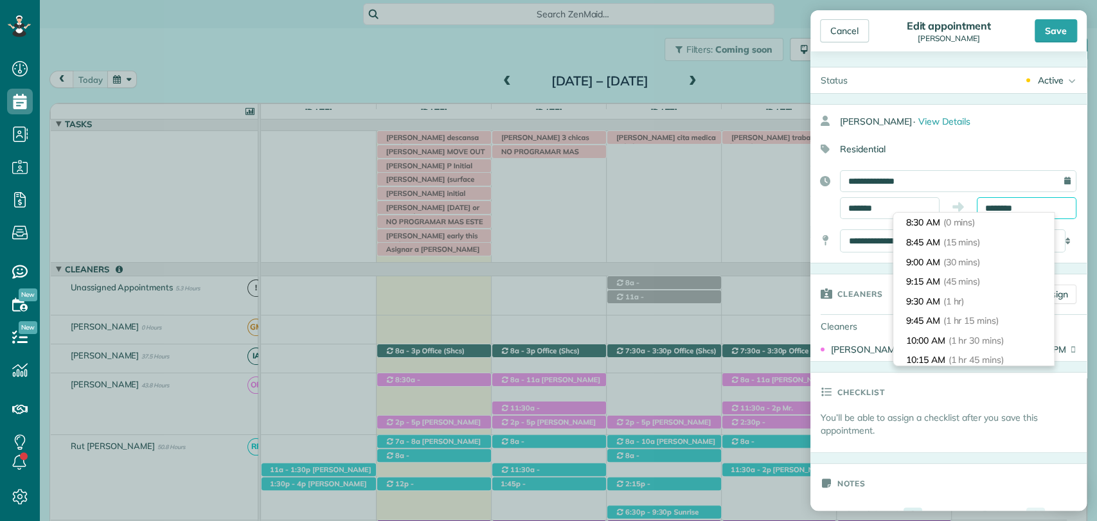
scroll to position [294, 0]
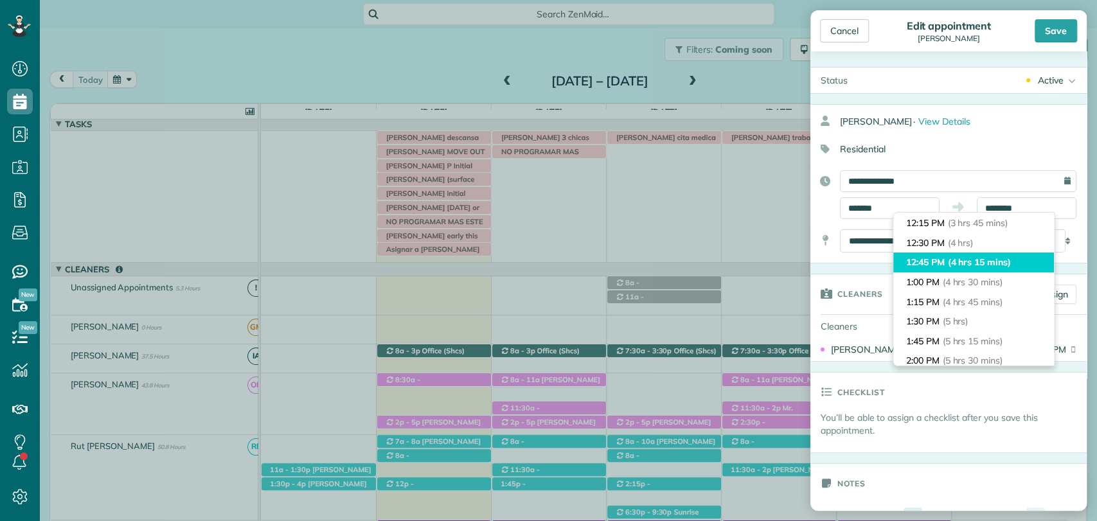
type input "********"
click at [979, 260] on span "(4 hrs 15 mins)" at bounding box center [979, 262] width 63 height 12
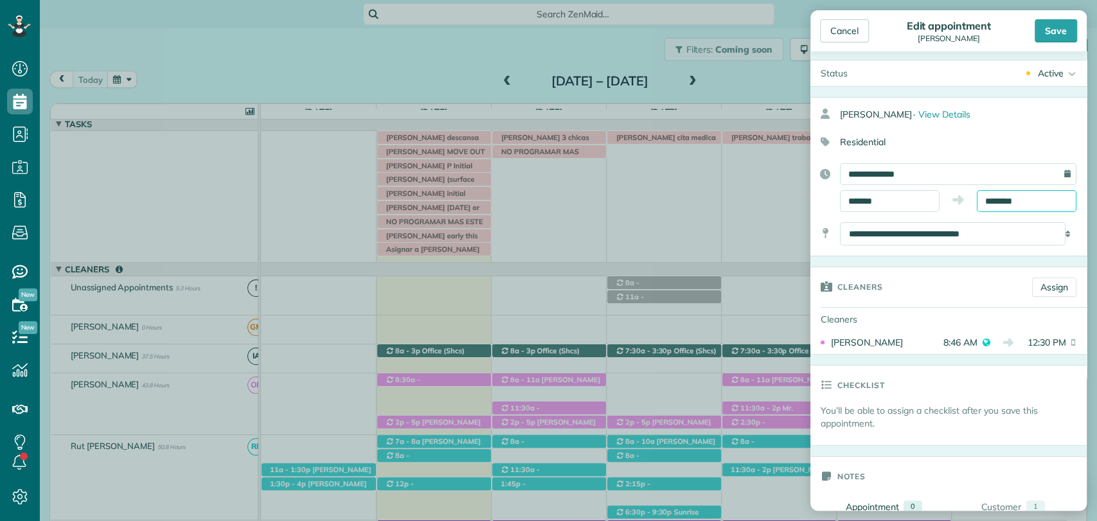
scroll to position [0, 0]
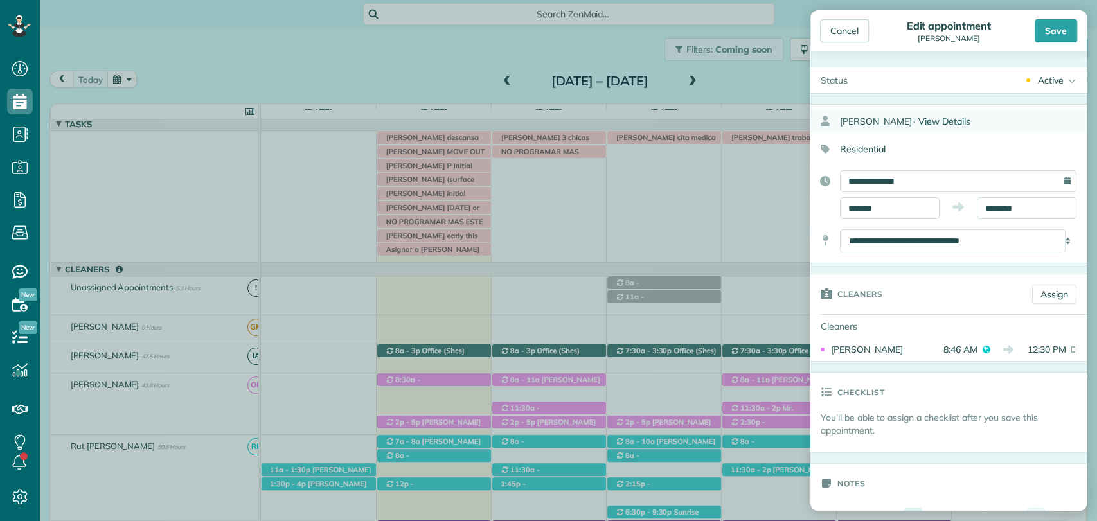
click at [945, 120] on span "View Details" at bounding box center [944, 122] width 52 height 12
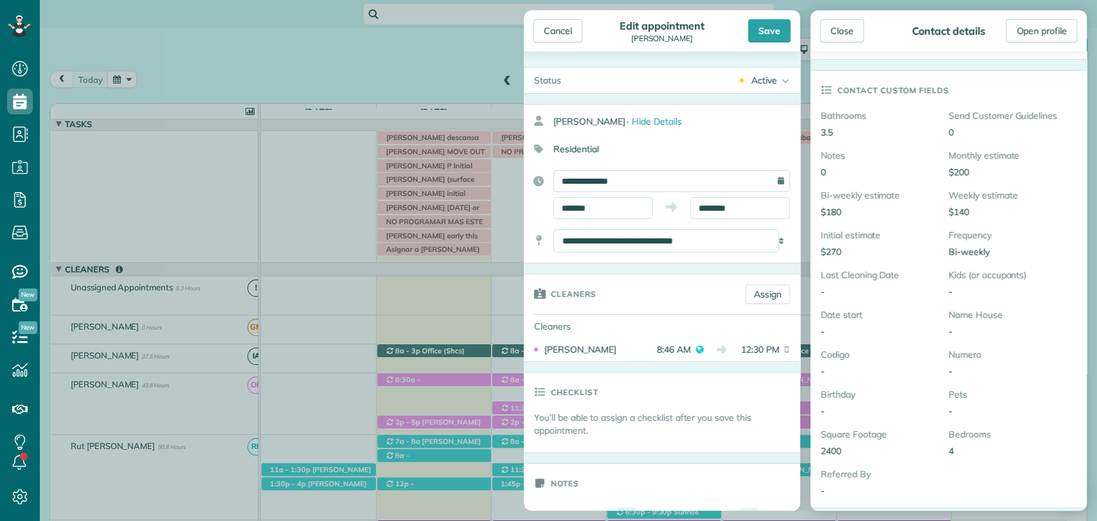
scroll to position [168, 0]
click at [761, 32] on div "Save" at bounding box center [769, 30] width 42 height 23
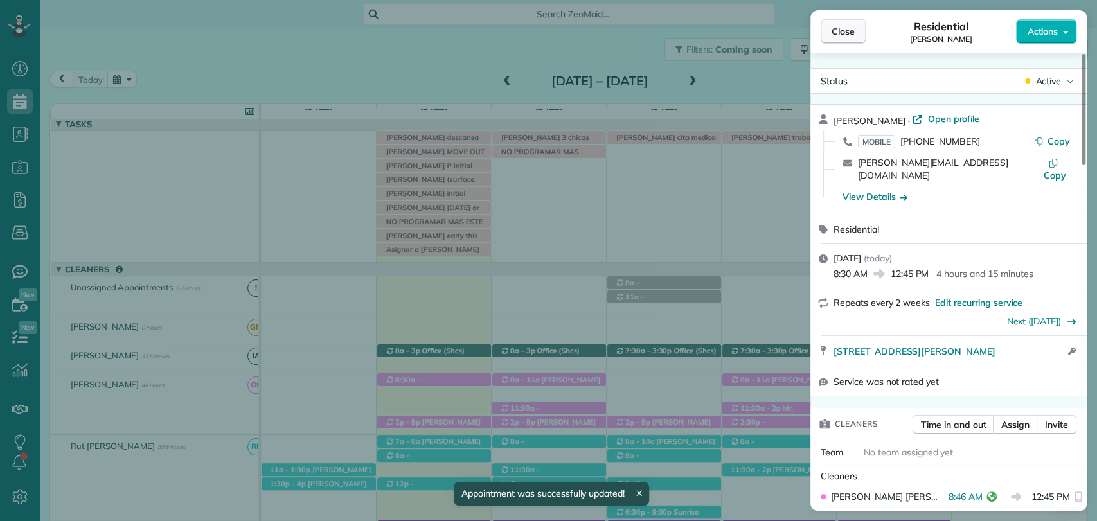
click at [849, 21] on button "Close" at bounding box center [843, 31] width 45 height 24
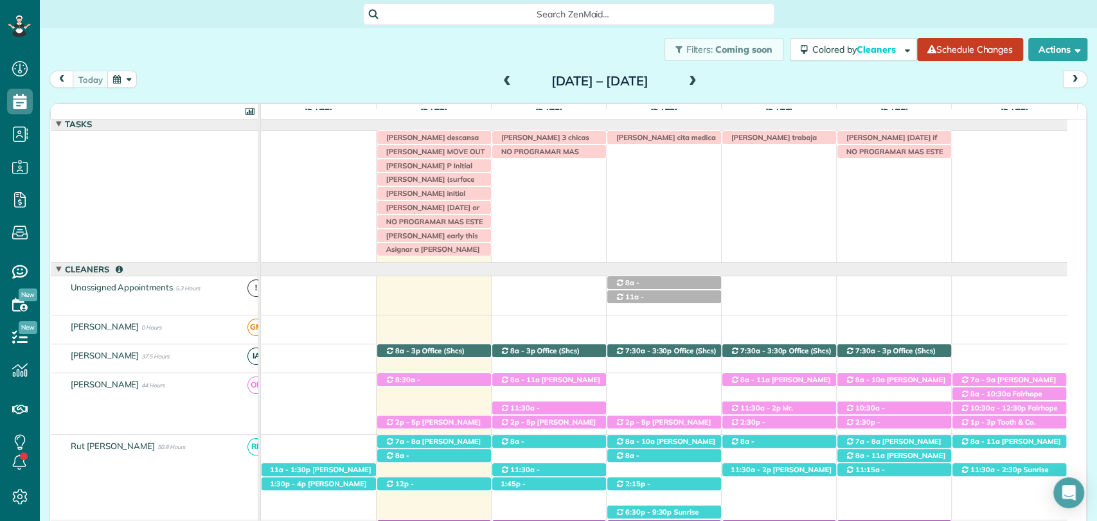
click at [887, 71] on div "today Sunday Aug 24 – Saturday Aug 30, 2025" at bounding box center [568, 83] width 1038 height 24
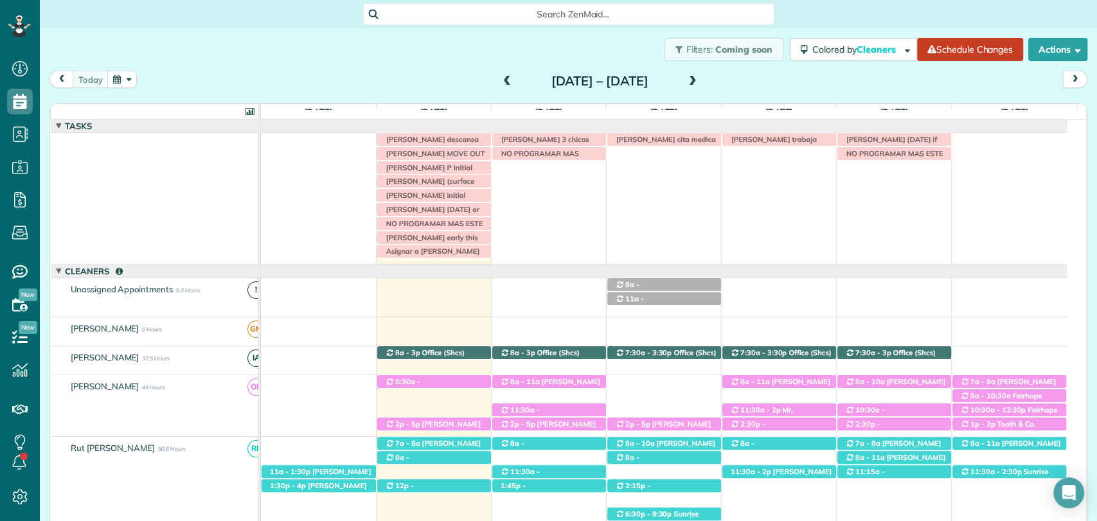
click at [370, 62] on div "Filters: Coming soon Colored by Cleaners Color by Cleaner Color by Team Color b…" at bounding box center [568, 49] width 1057 height 42
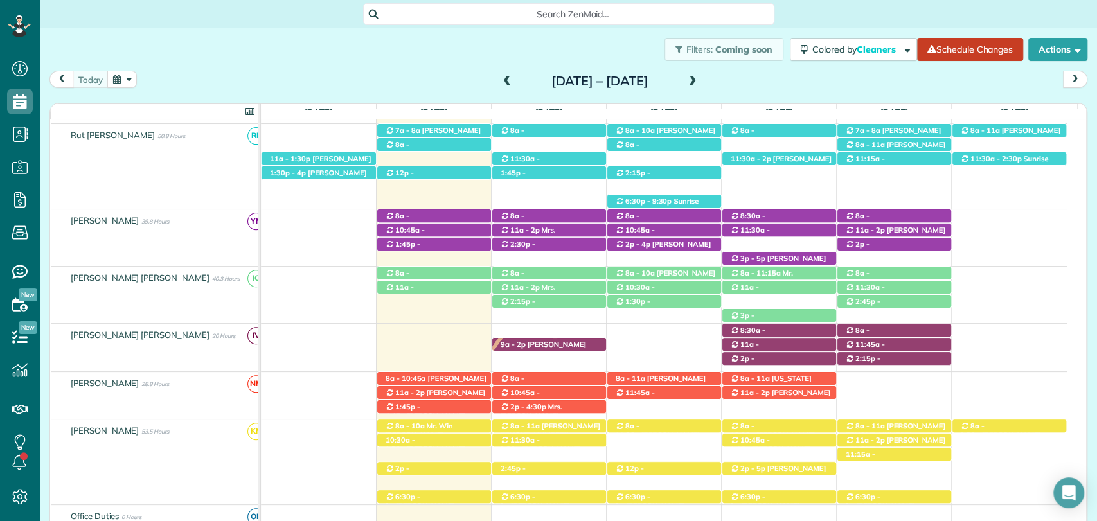
scroll to position [377, 0]
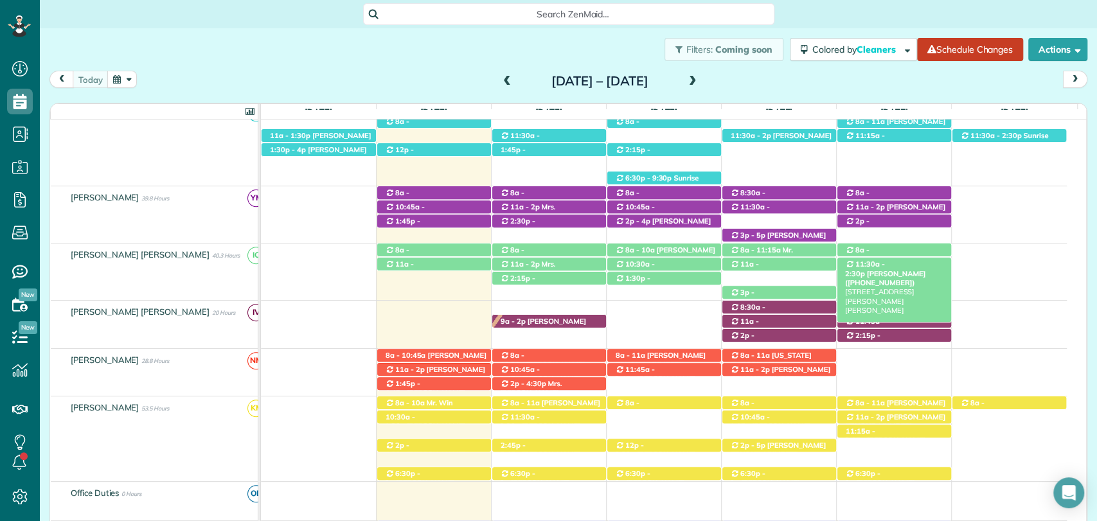
click at [925, 269] on span "Katie Erdlitz (+12516353046)" at bounding box center [885, 278] width 80 height 18
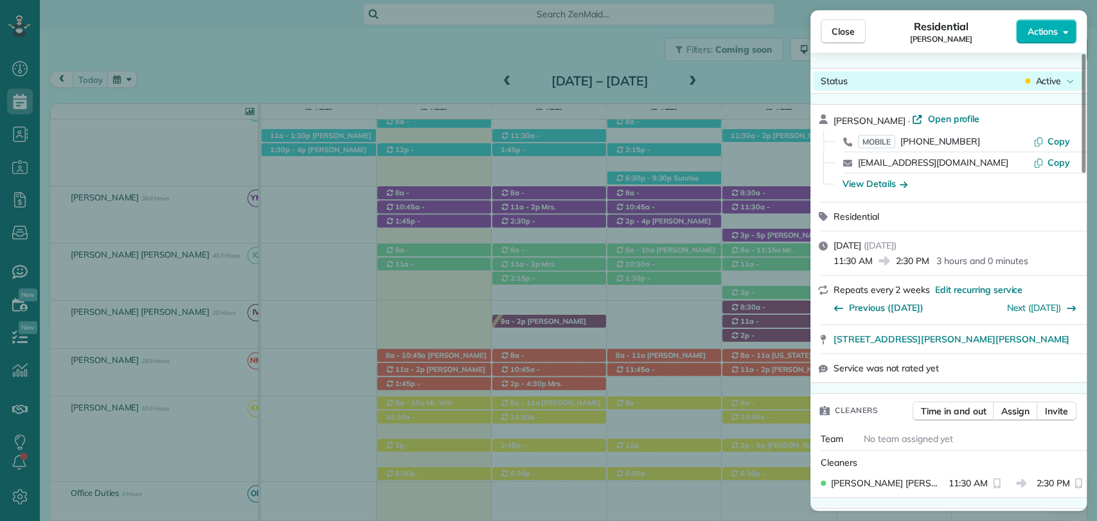
click at [1050, 78] on span "Active" at bounding box center [1048, 81] width 26 height 13
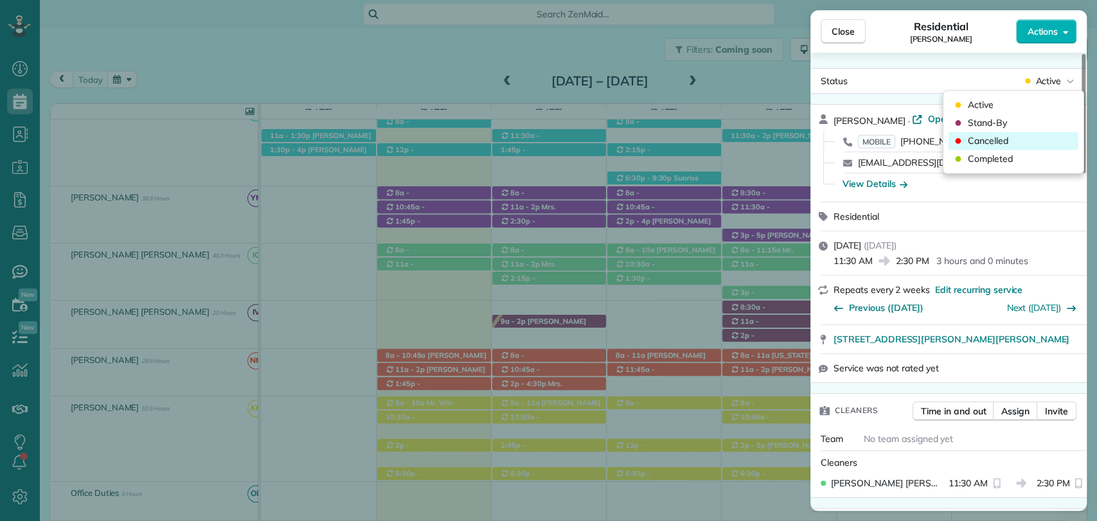
click at [979, 144] on span "Cancelled" at bounding box center [988, 140] width 40 height 13
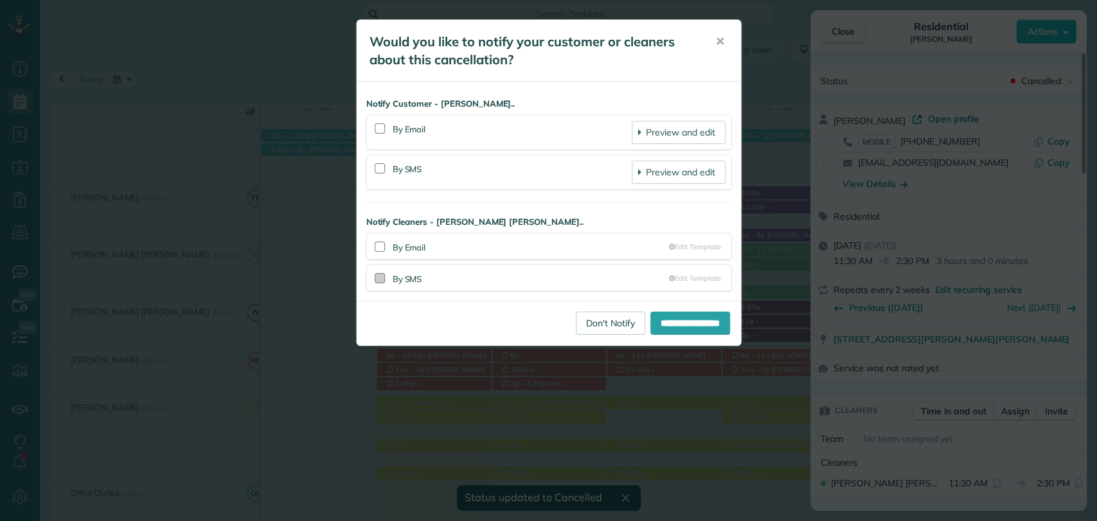
click at [376, 280] on div at bounding box center [380, 278] width 10 height 10
click at [378, 170] on div at bounding box center [380, 168] width 10 height 10
click at [706, 324] on input "**********" at bounding box center [690, 323] width 80 height 23
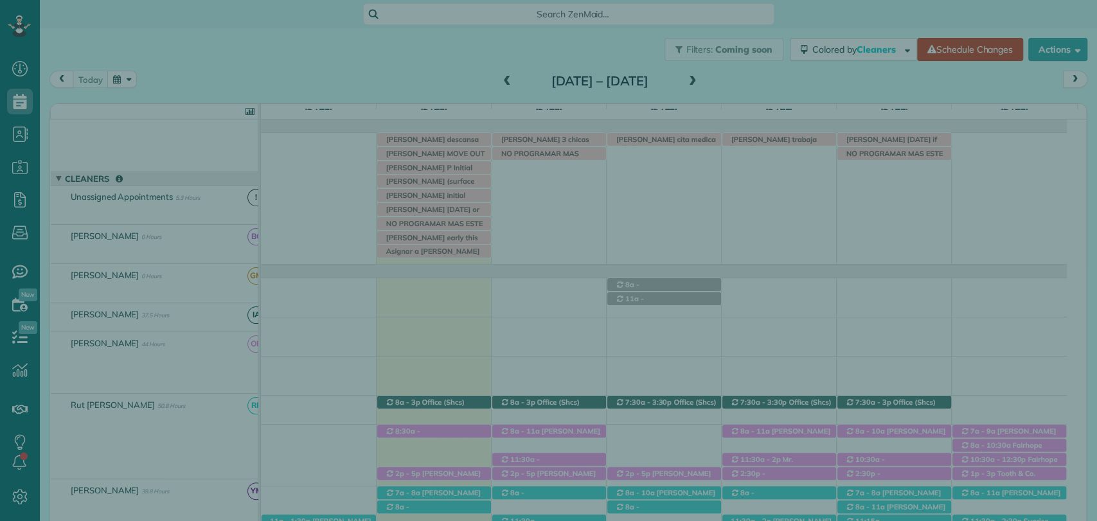
scroll to position [93, 0]
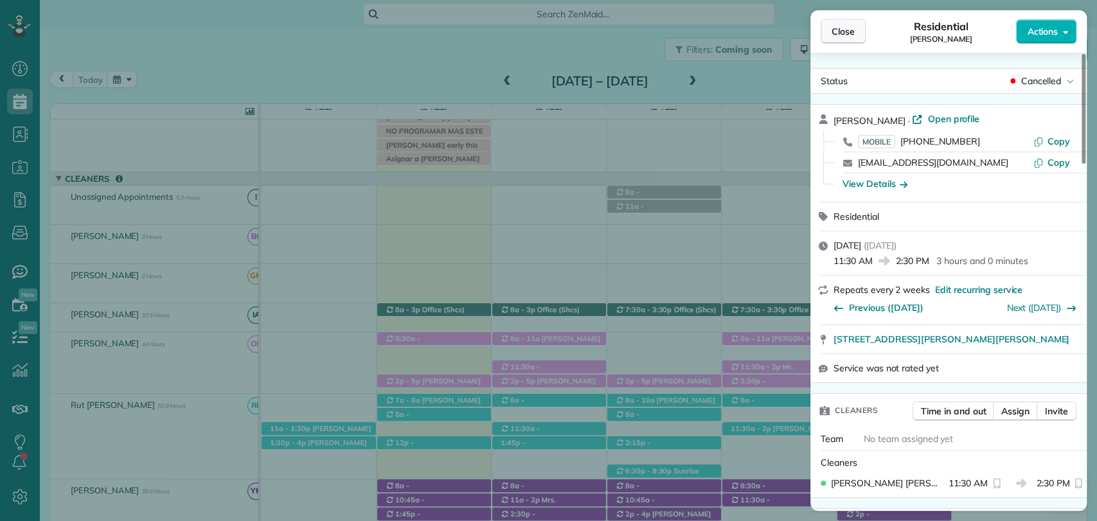
click at [849, 33] on span "Close" at bounding box center [843, 31] width 23 height 13
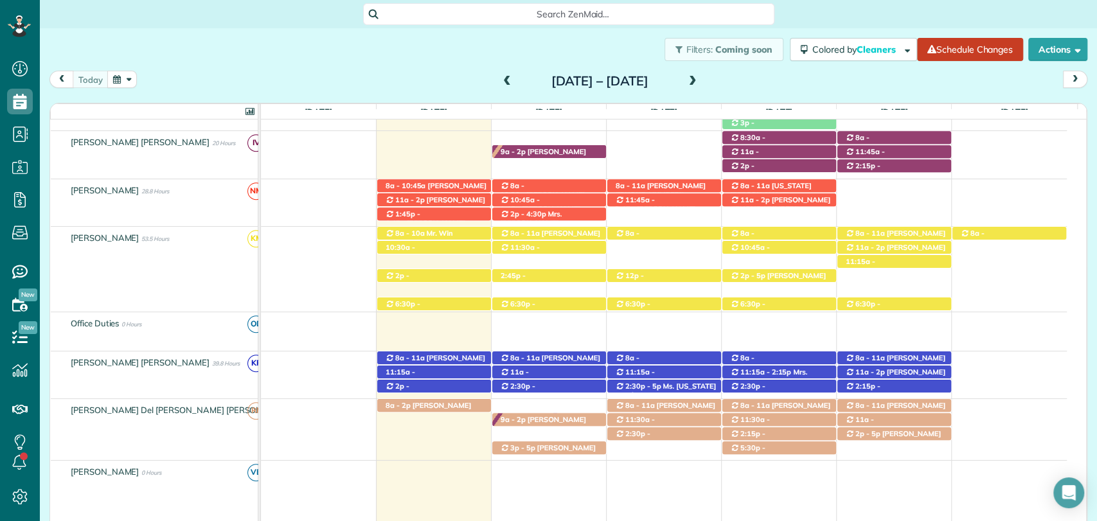
click at [966, 78] on div "[DATE] [DATE] – [DATE]" at bounding box center [568, 83] width 1038 height 24
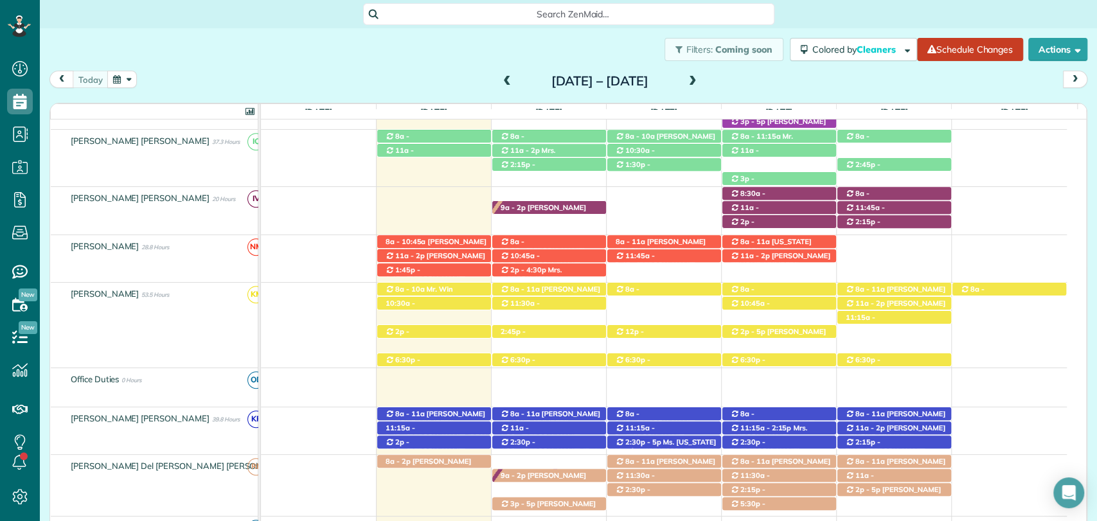
click at [902, 84] on div "[DATE] [DATE] – [DATE]" at bounding box center [568, 83] width 1038 height 24
click at [876, 83] on div "today Sunday Aug 24 – Saturday Aug 30, 2025" at bounding box center [568, 83] width 1038 height 24
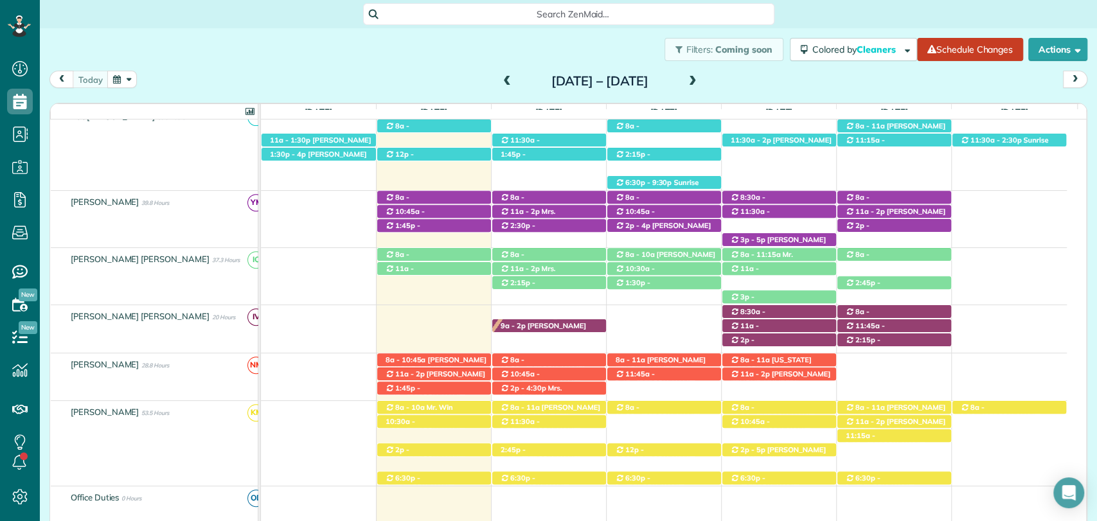
scroll to position [375, 0]
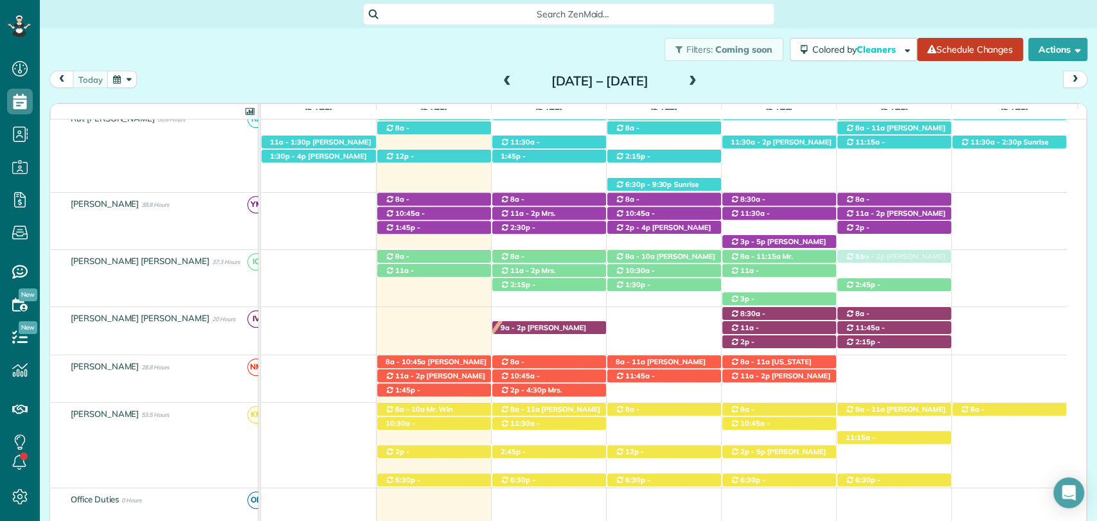
drag, startPoint x: 914, startPoint y: 420, endPoint x: 912, endPoint y: 274, distance: 145.2
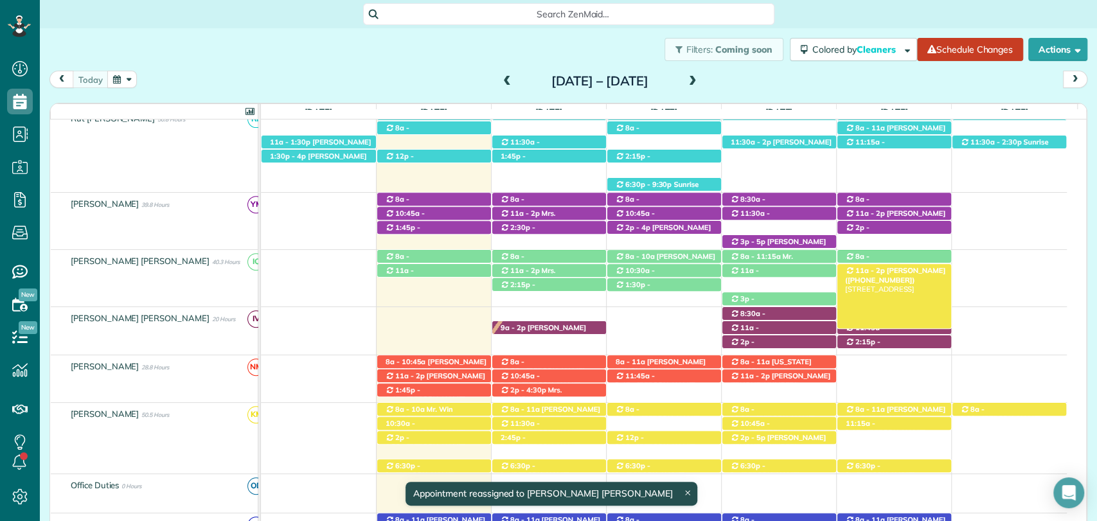
click at [921, 272] on span "[PERSON_NAME] ([PHONE_NUMBER])" at bounding box center [895, 275] width 100 height 18
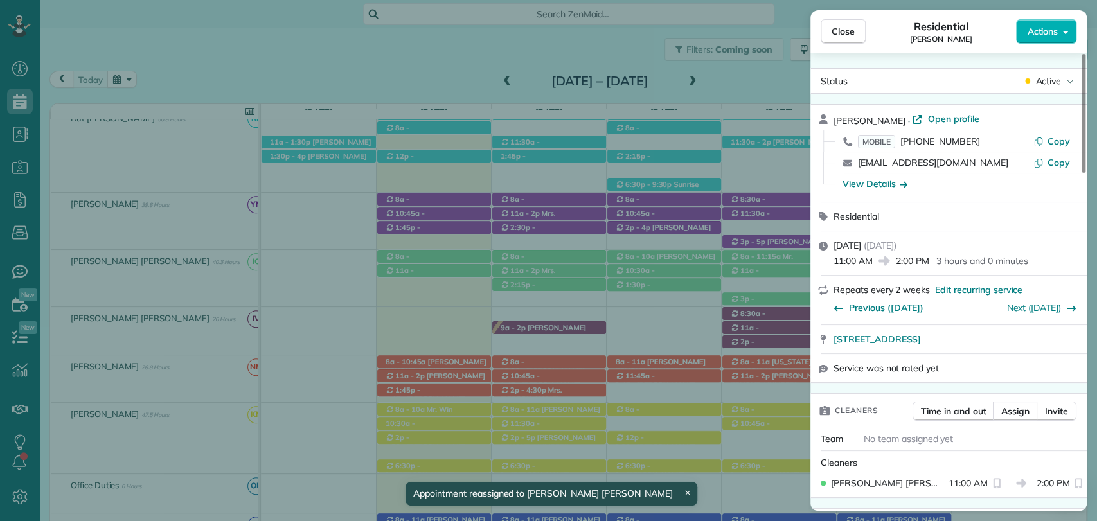
click at [1063, 33] on icon "button" at bounding box center [1065, 32] width 5 height 10
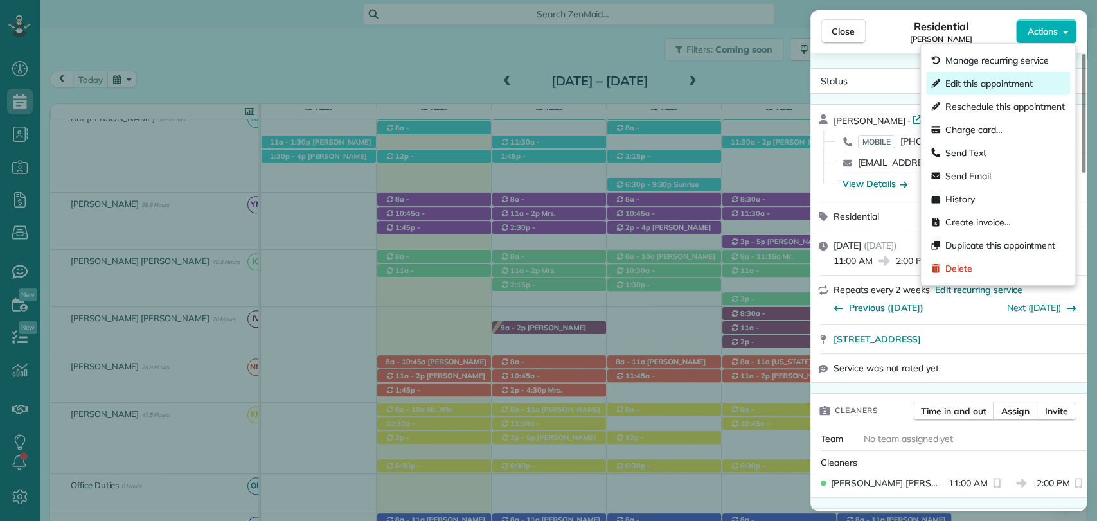
click at [983, 87] on span "Edit this appointment" at bounding box center [988, 83] width 87 height 13
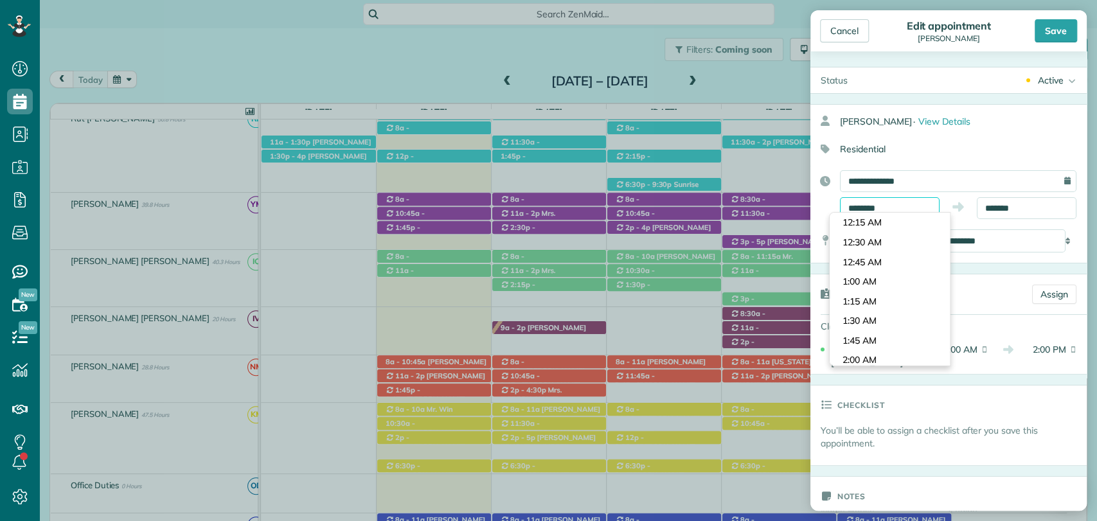
click at [876, 212] on body "Dashboard Scheduling Calendar View List View Dispatch View - Weekly scheduling …" at bounding box center [548, 260] width 1097 height 521
type input "********"
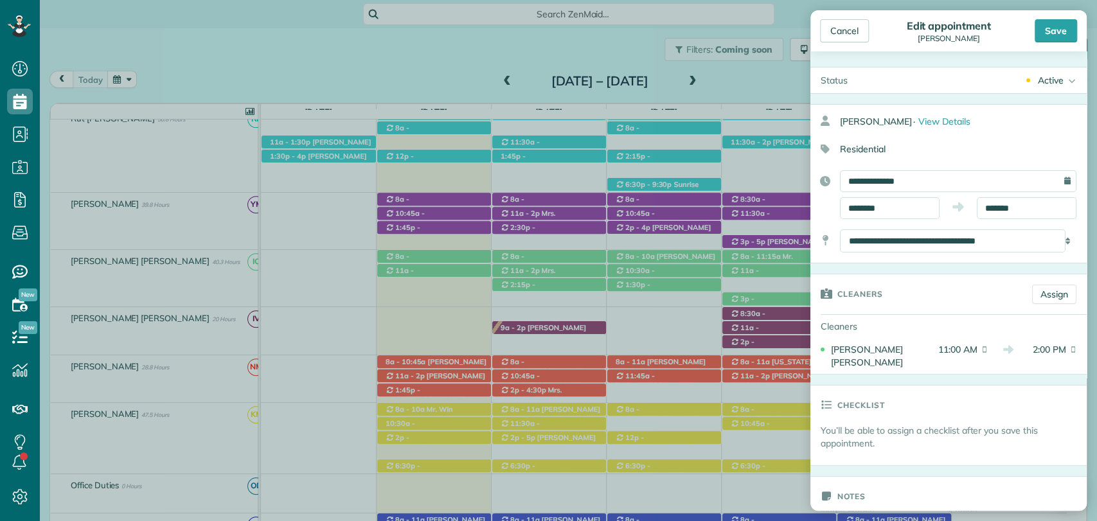
click at [866, 280] on body "Dashboard Scheduling Calendar View List View Dispatch View - Weekly scheduling …" at bounding box center [548, 260] width 1097 height 521
click at [1008, 208] on input "*******" at bounding box center [1027, 208] width 100 height 22
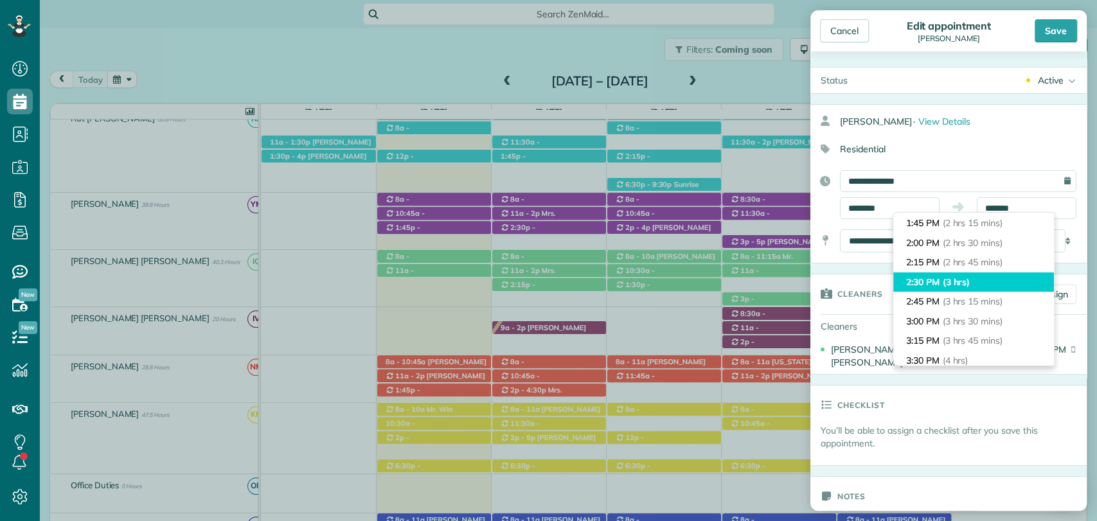
type input "*******"
click at [959, 281] on span "(3 hrs)" at bounding box center [957, 282] width 28 height 12
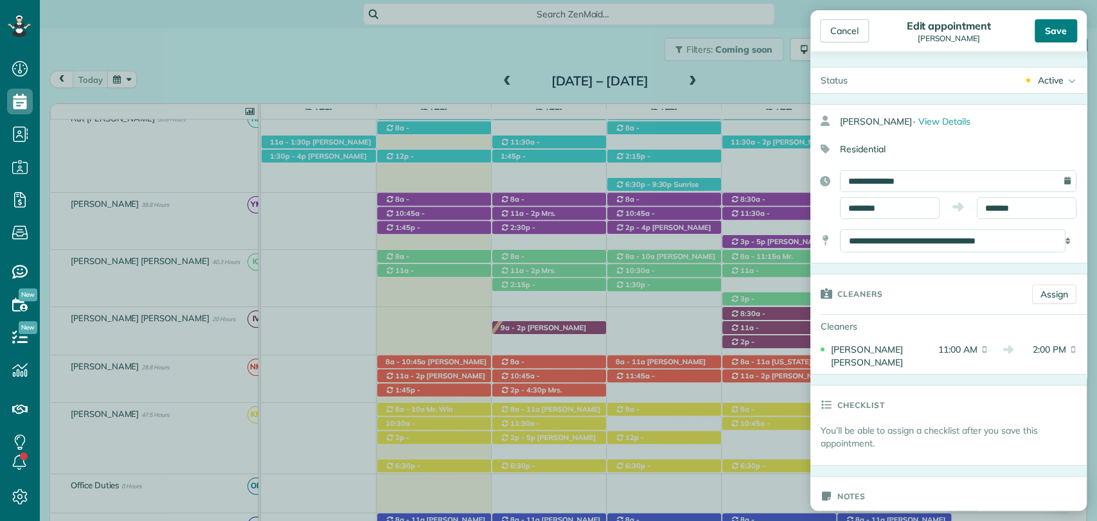
click at [1061, 22] on div "Save" at bounding box center [1056, 30] width 42 height 23
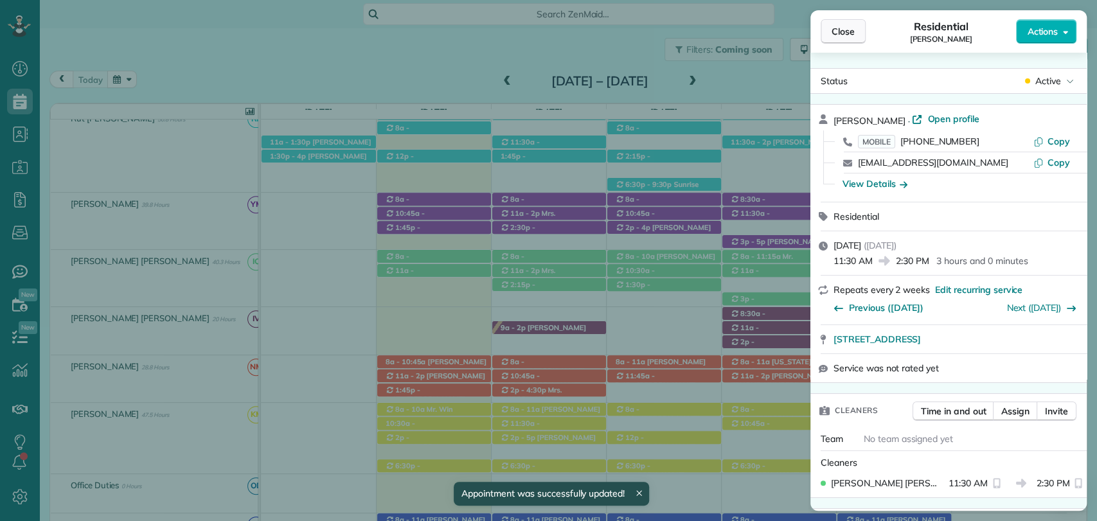
click at [846, 30] on span "Close" at bounding box center [843, 31] width 23 height 13
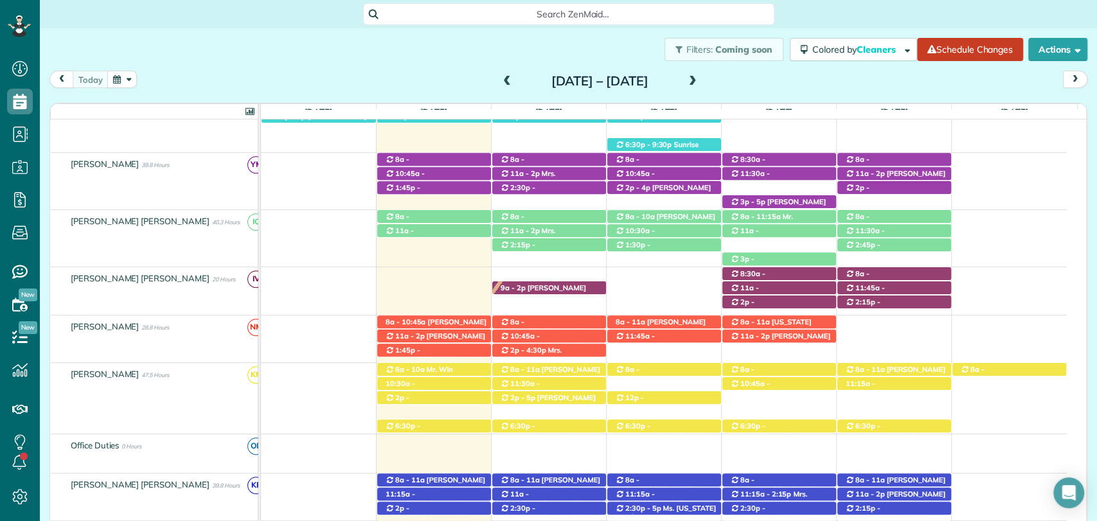
click at [917, 69] on div "Filters: Coming soon Colored by Cleaners Color by Cleaner Color by Team Color b…" at bounding box center [568, 49] width 1057 height 42
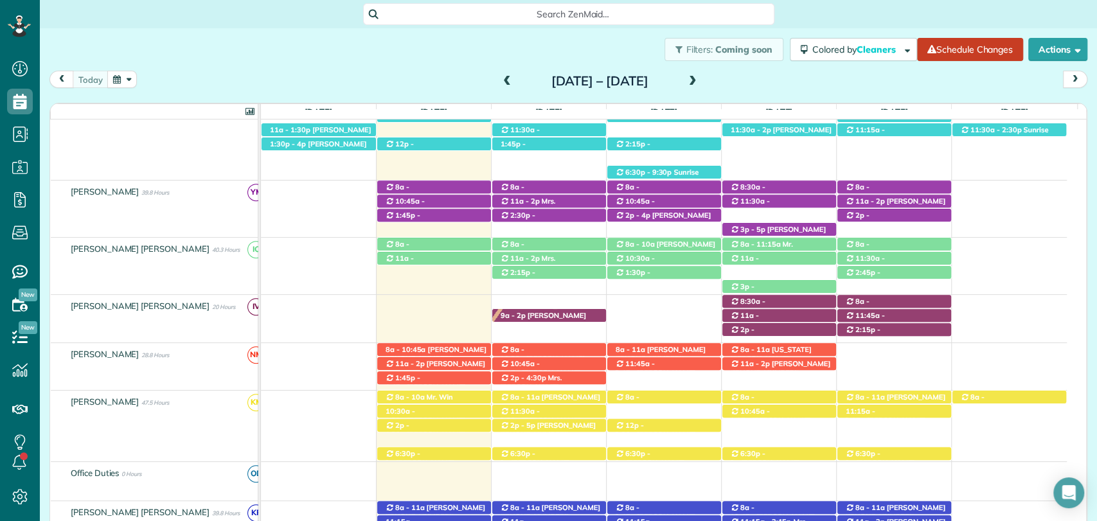
scroll to position [378, 0]
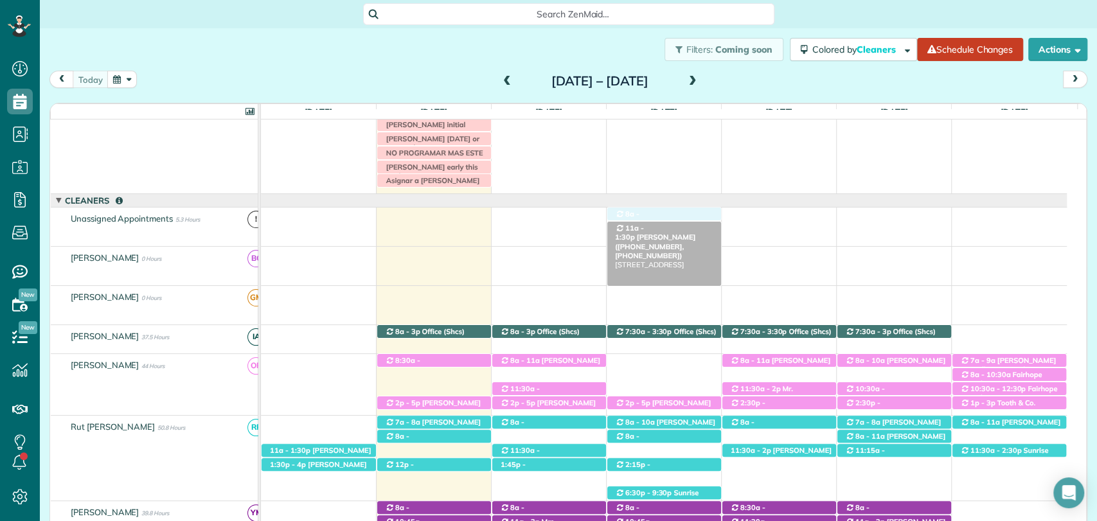
drag, startPoint x: 661, startPoint y: 212, endPoint x: 656, endPoint y: 222, distance: 10.9
click at [261, 222] on div "11a - 1:30p Mrs. Taylor Richerson (+12519671026, +12514231095) 405 Village Driv…" at bounding box center [261, 223] width 0 height 33
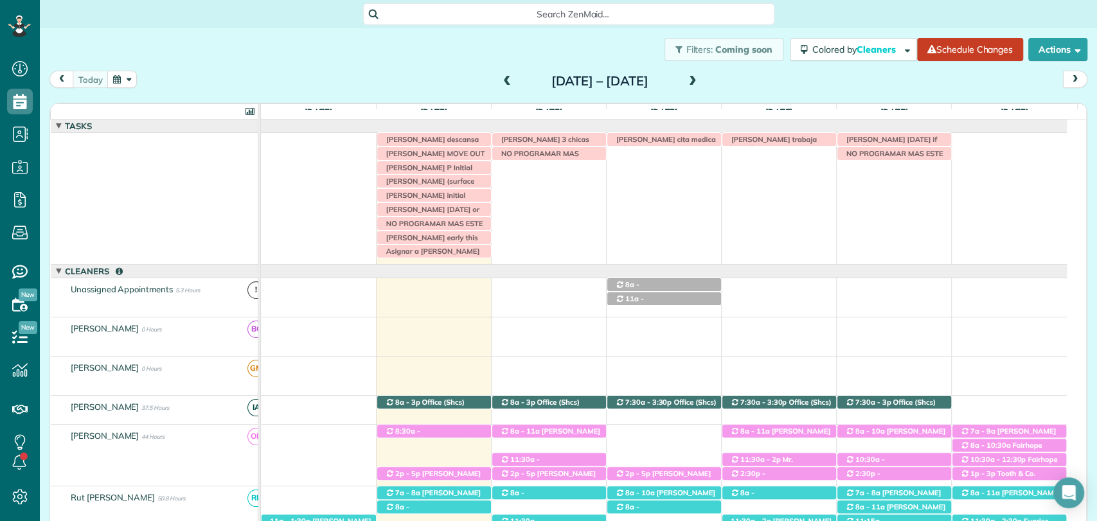
click at [936, 94] on div "today Sunday Aug 24 – Saturday Aug 30, 2025 Sun 8/24 5 Man Hours 2 Appointments…" at bounding box center [568, 285] width 1038 height 429
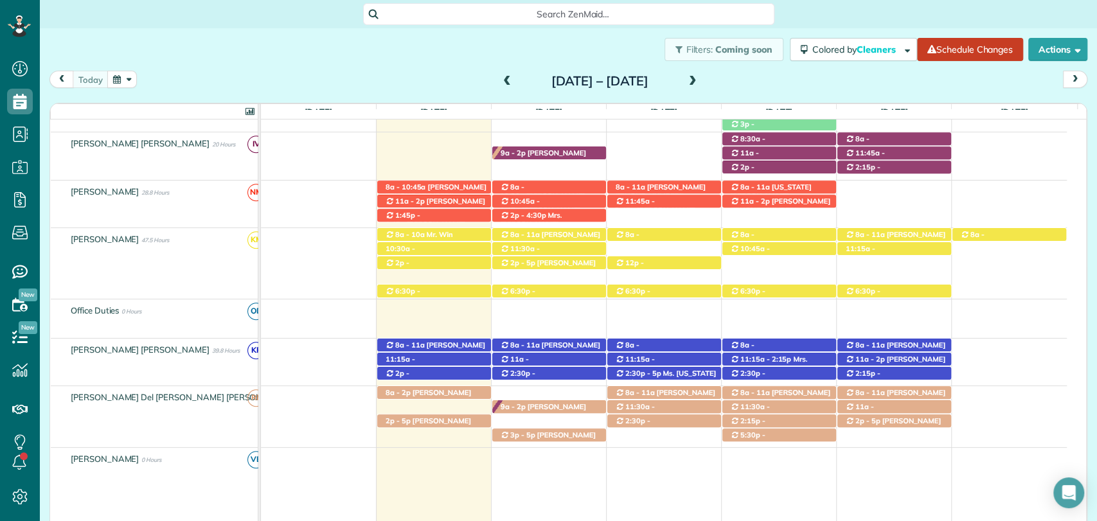
click at [903, 86] on div "[DATE] [DATE] – [DATE]" at bounding box center [568, 83] width 1038 height 24
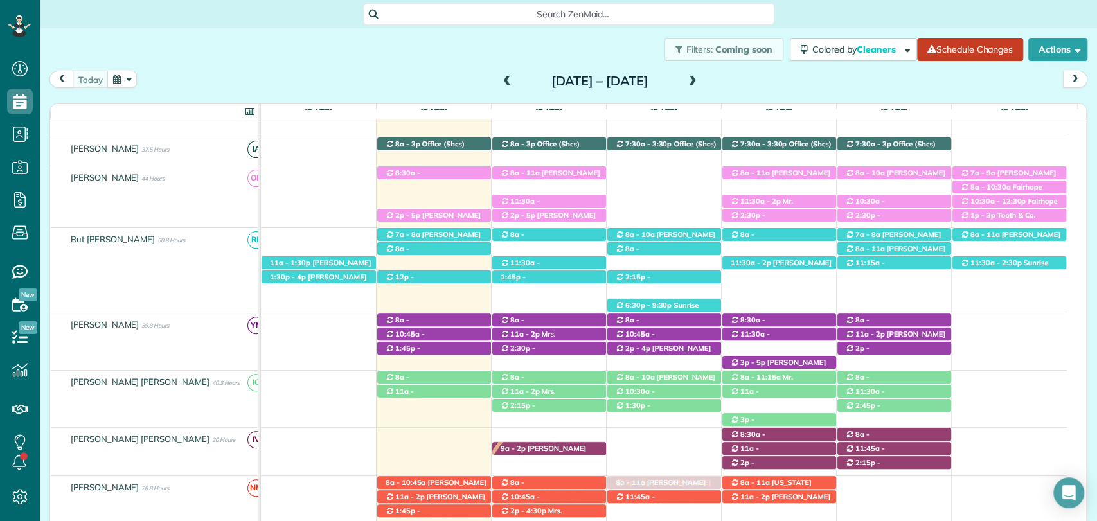
drag, startPoint x: 648, startPoint y: 216, endPoint x: 656, endPoint y: 507, distance: 291.2
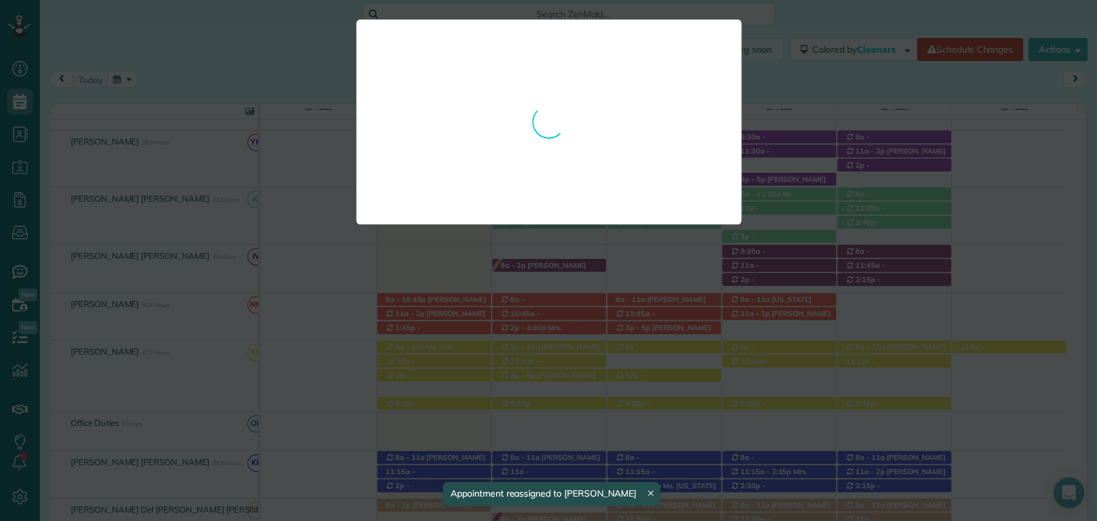
drag, startPoint x: 663, startPoint y: 327, endPoint x: 663, endPoint y: 369, distance: 42.4
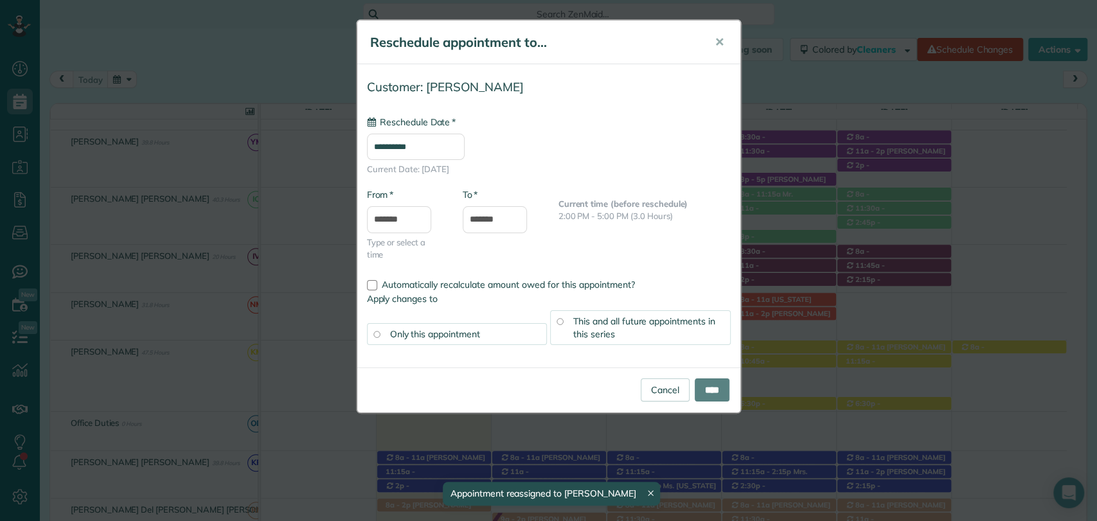
type input "**********"
click at [404, 211] on input "*******" at bounding box center [399, 219] width 64 height 27
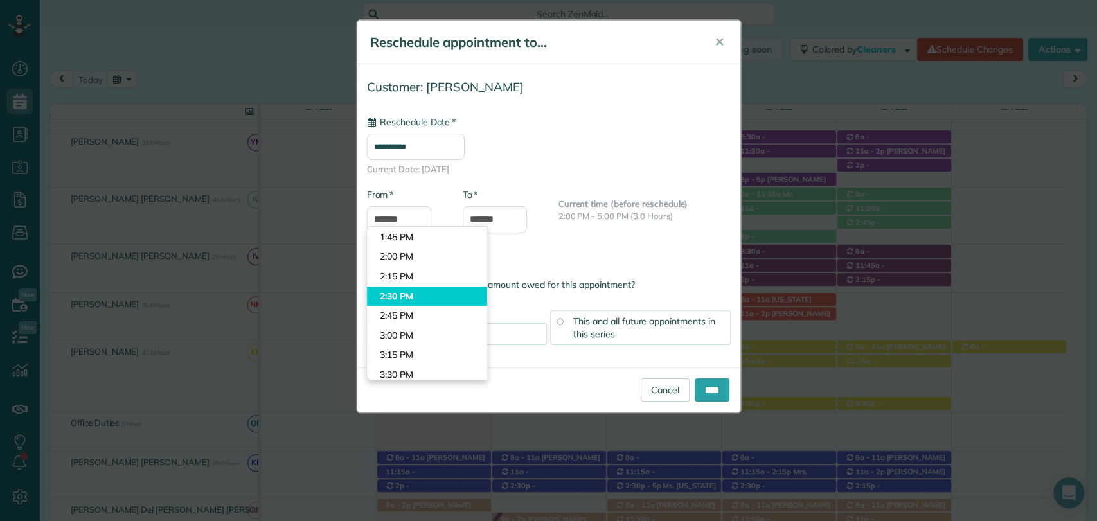
type input "*******"
click at [398, 298] on body "Dashboard Scheduling Calendar View List View Dispatch View - Weekly scheduling …" at bounding box center [548, 260] width 1097 height 521
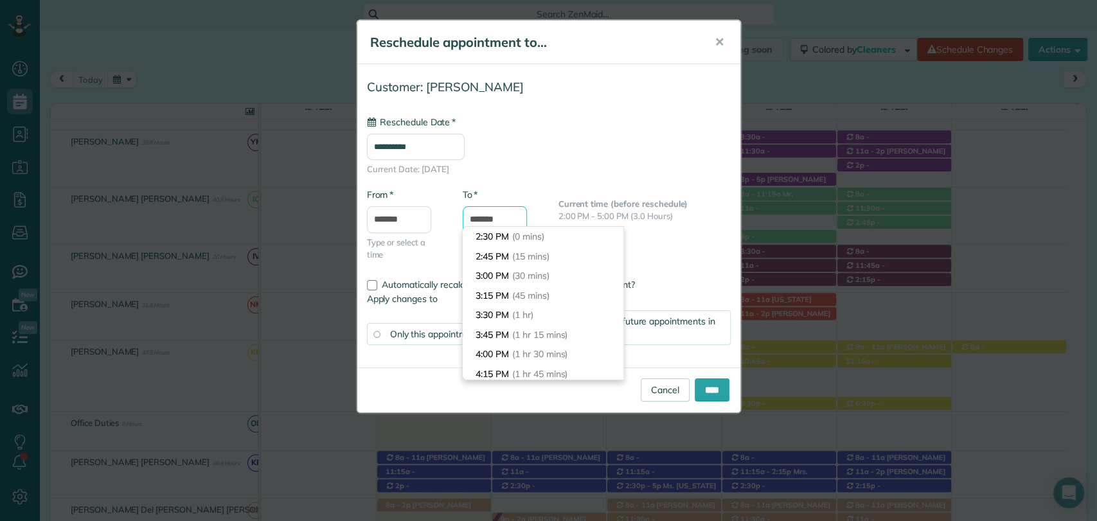
click at [481, 228] on body "Dashboard Scheduling Calendar View List View Dispatch View - Weekly scheduling …" at bounding box center [548, 260] width 1097 height 521
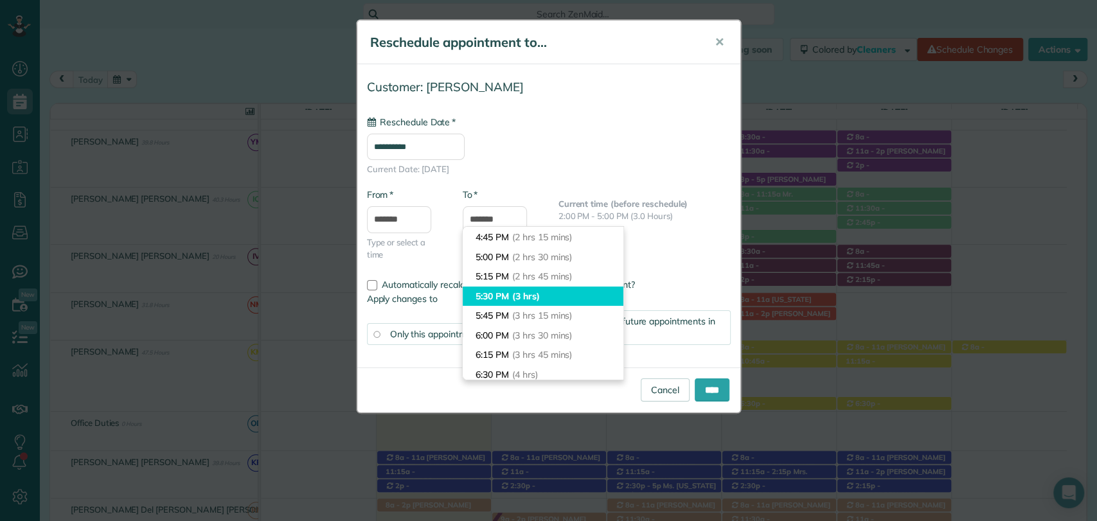
type input "*******"
click at [499, 294] on li "5:30 PM (3 hrs)" at bounding box center [543, 297] width 161 height 20
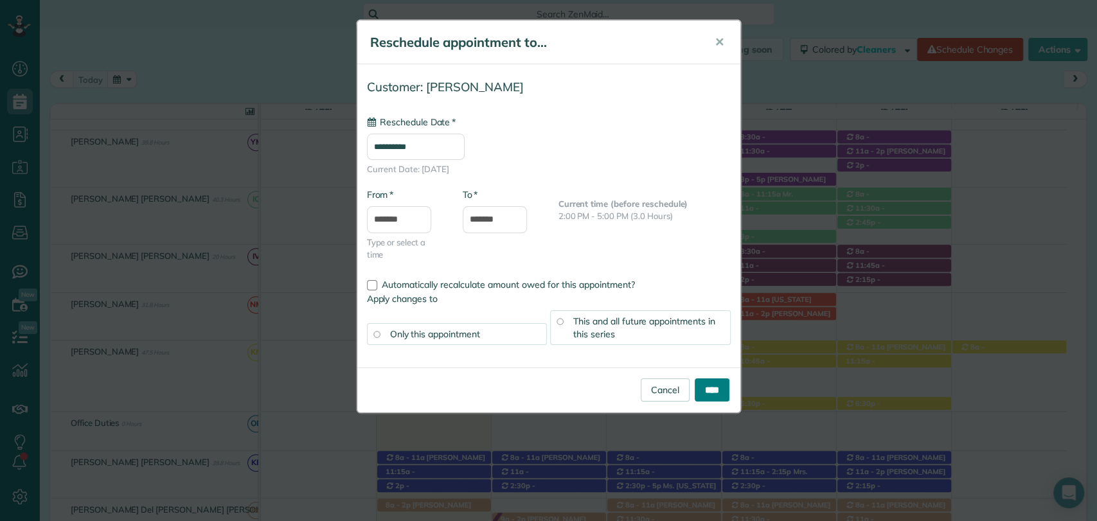
click at [698, 387] on input "****" at bounding box center [712, 389] width 35 height 23
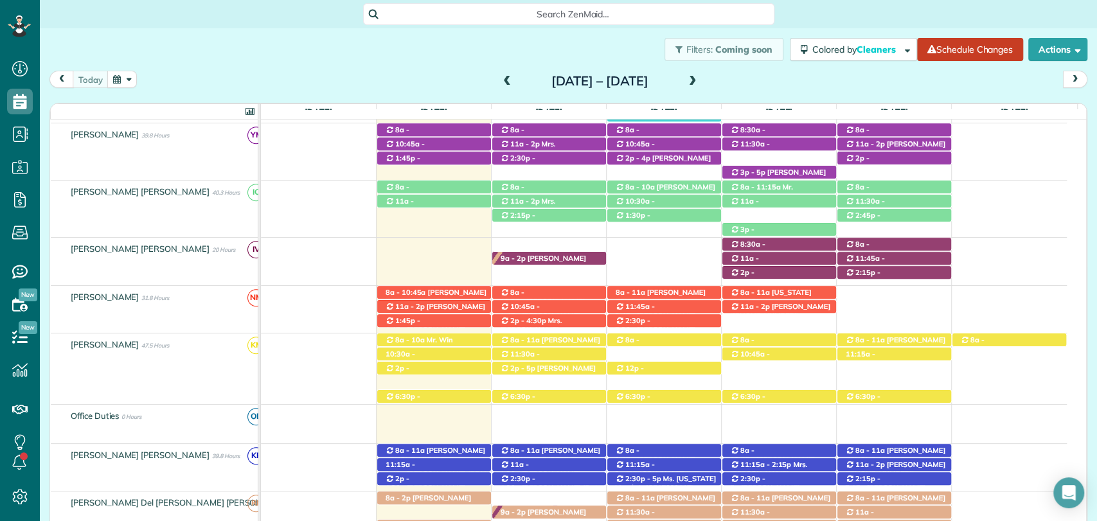
click at [900, 93] on div "today Sunday Aug 24 – Saturday Aug 30, 2025" at bounding box center [568, 83] width 1038 height 24
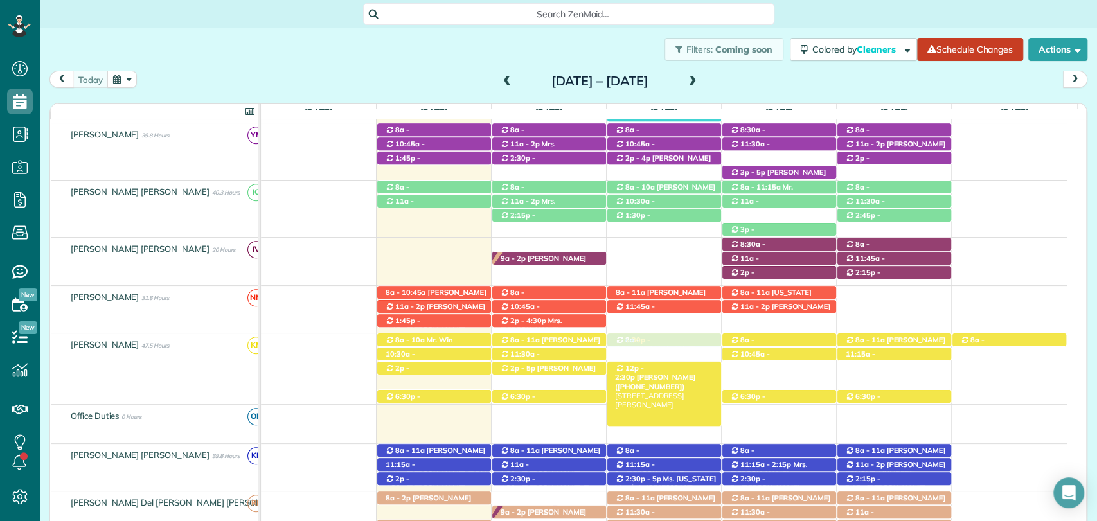
drag, startPoint x: 671, startPoint y: 322, endPoint x: 667, endPoint y: 371, distance: 49.0
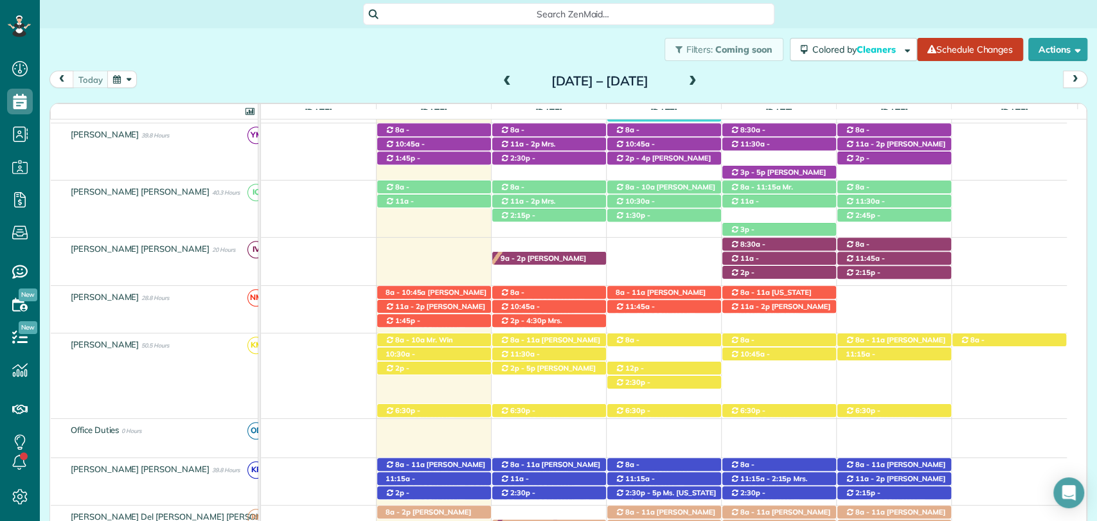
click at [858, 89] on div "today Sunday Aug 24 – Saturday Aug 30, 2025" at bounding box center [568, 83] width 1038 height 24
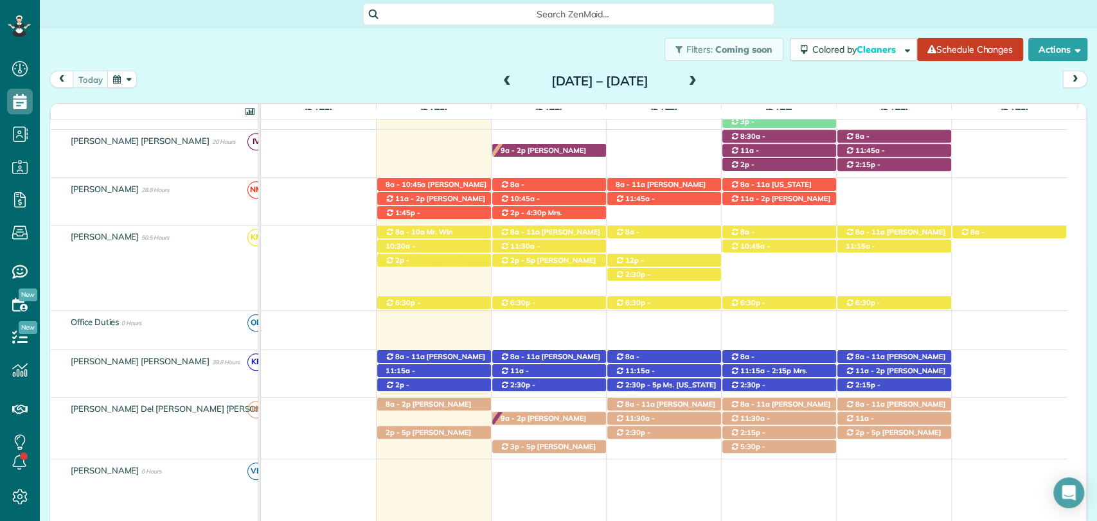
scroll to position [604, 0]
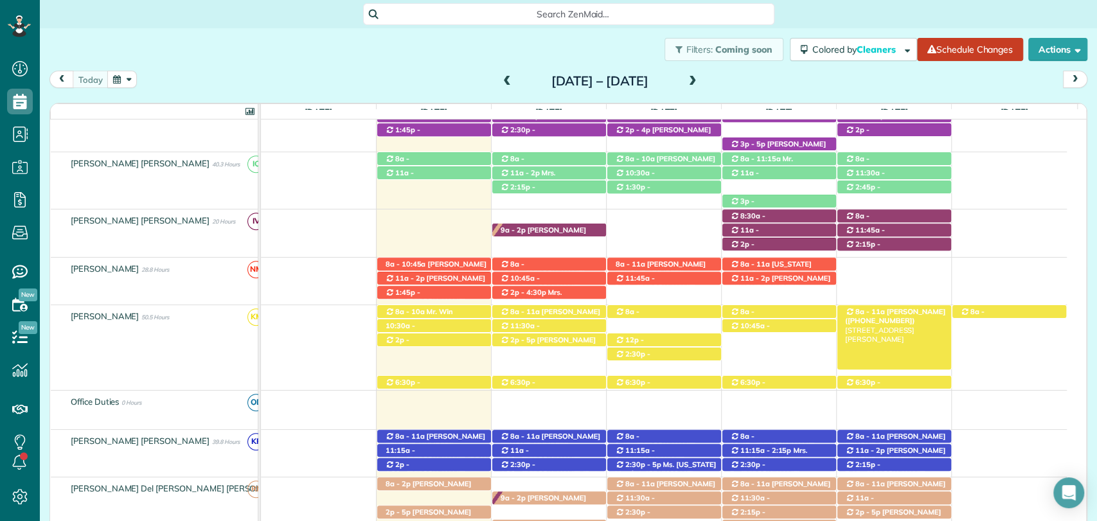
click at [925, 310] on div "8a - 11a Jessica Cook (+18503462081) 106 Nicole Place - Daphne, AL, 36526" at bounding box center [894, 311] width 114 height 13
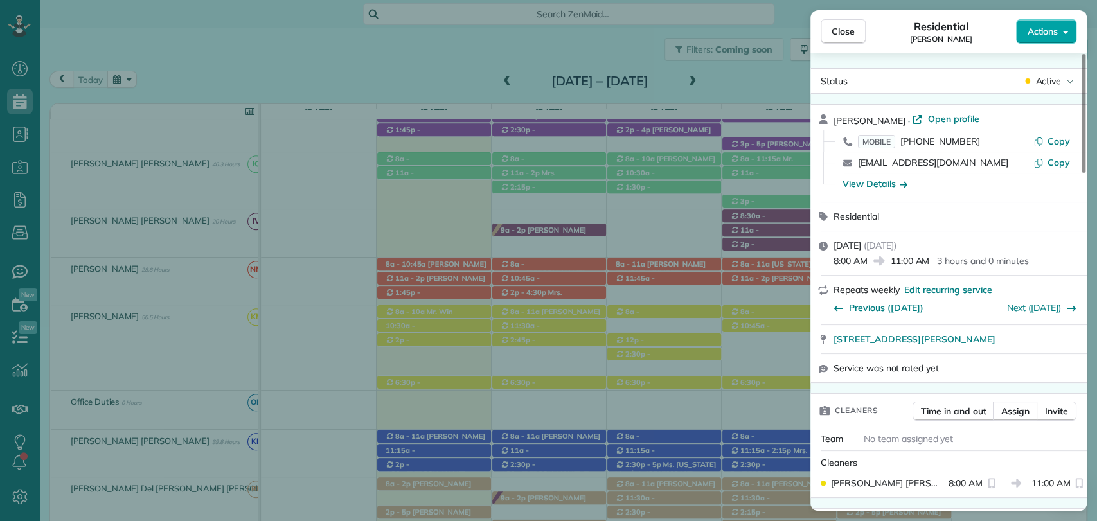
click at [1055, 37] on span "Actions" at bounding box center [1042, 31] width 31 height 13
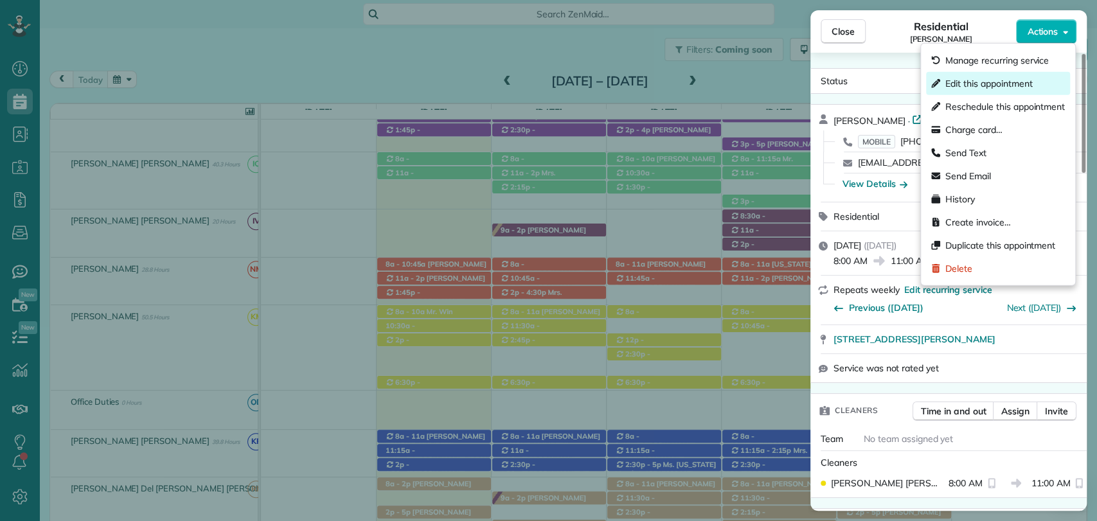
click at [990, 89] on span "Edit this appointment" at bounding box center [988, 83] width 87 height 13
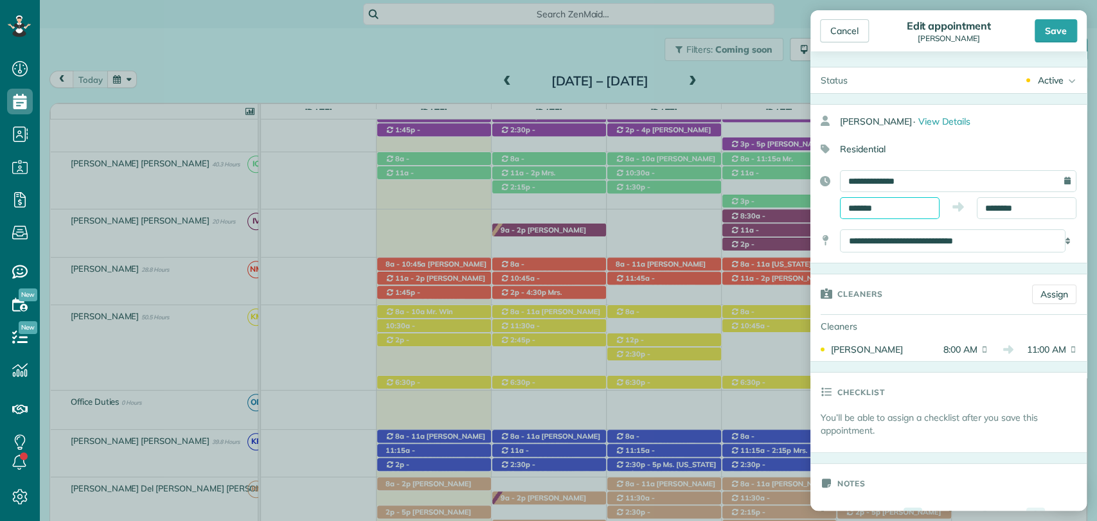
click at [889, 203] on input "*******" at bounding box center [890, 208] width 100 height 22
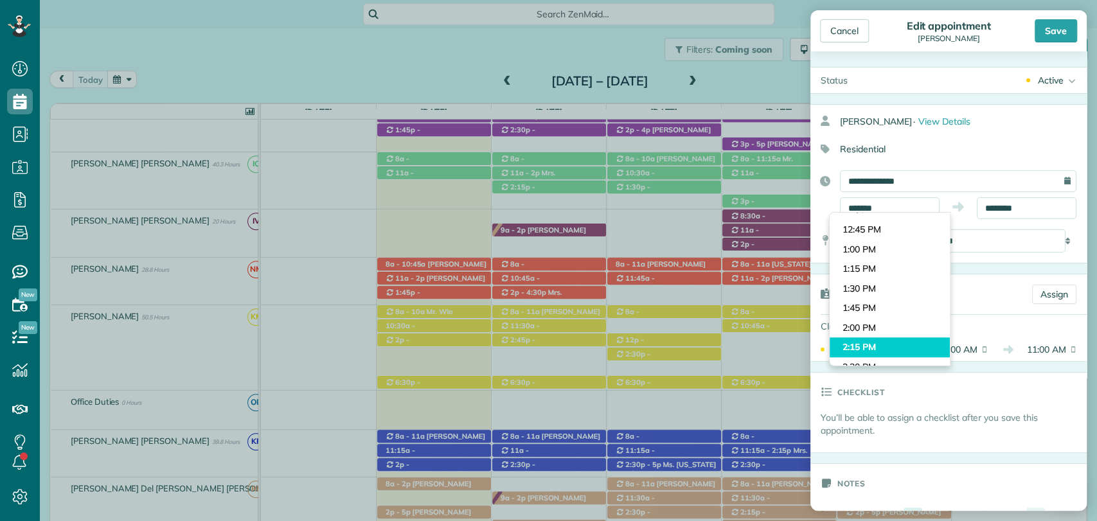
type input "*******"
click at [864, 350] on body "Dashboard Scheduling Calendar View List View Dispatch View - Weekly scheduling …" at bounding box center [548, 260] width 1097 height 521
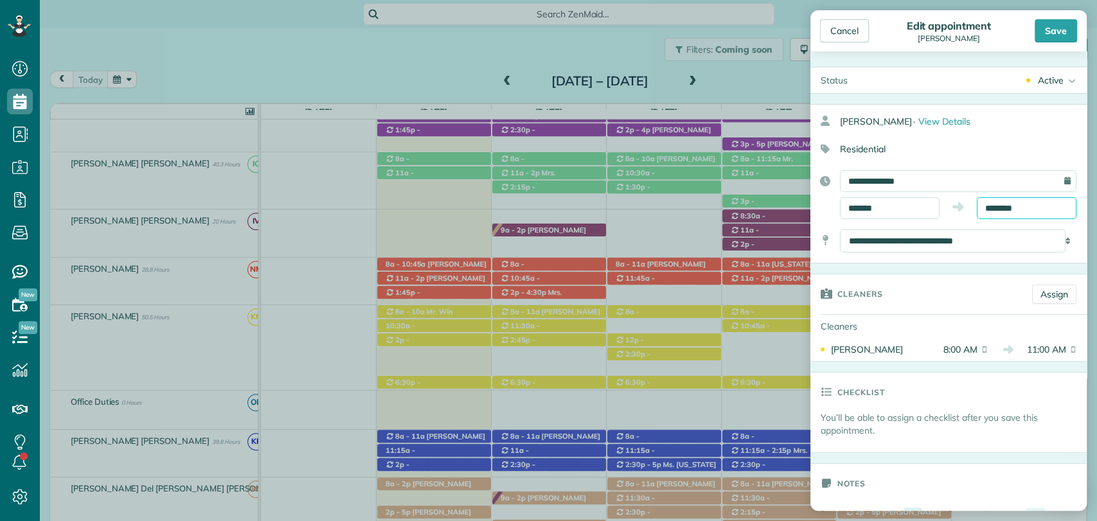
click at [1018, 206] on input "********" at bounding box center [1027, 208] width 100 height 22
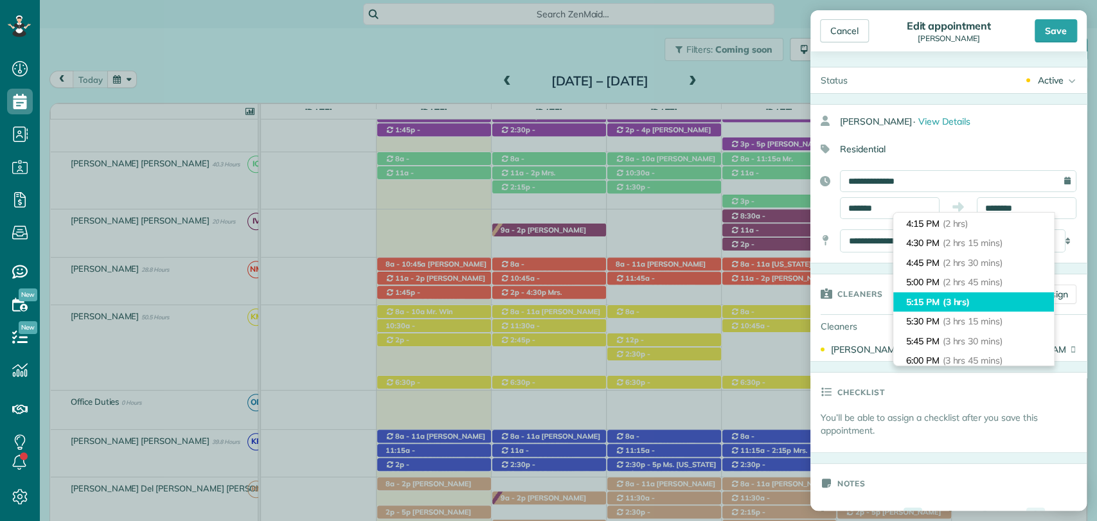
type input "*******"
click at [966, 296] on span "(3 hrs)" at bounding box center [957, 302] width 28 height 12
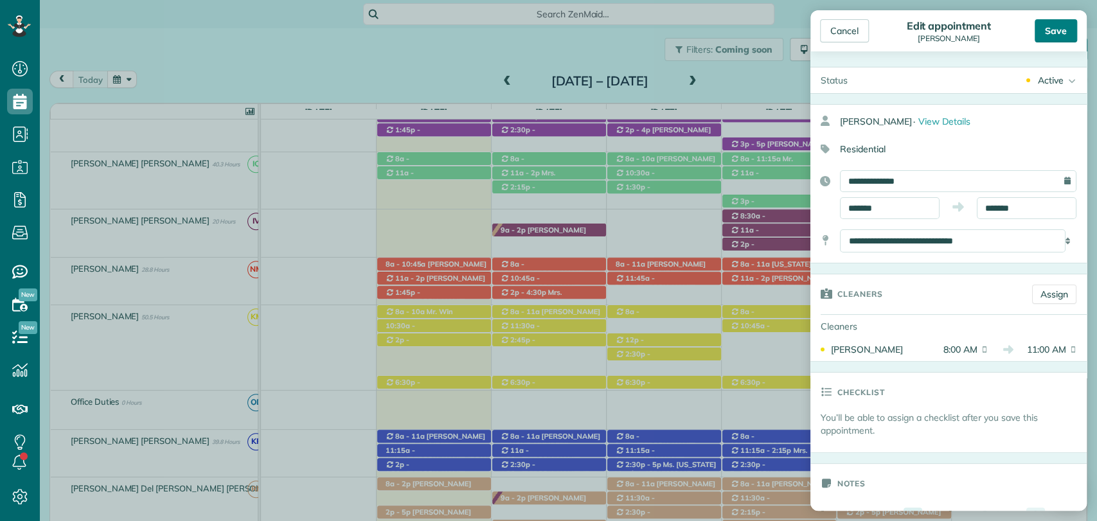
click at [1049, 31] on div "Save" at bounding box center [1056, 30] width 42 height 23
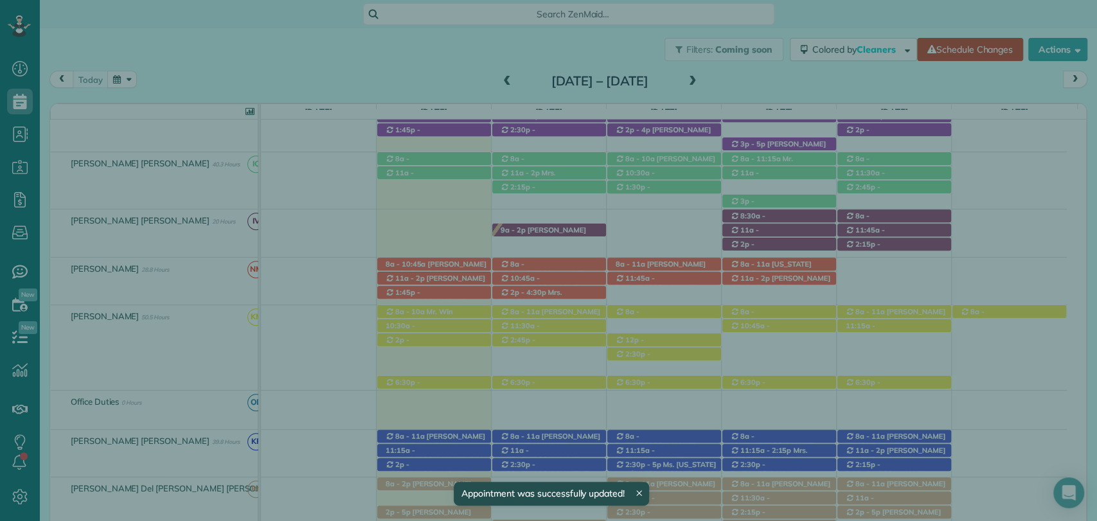
click at [845, 32] on span "Close" at bounding box center [843, 31] width 23 height 13
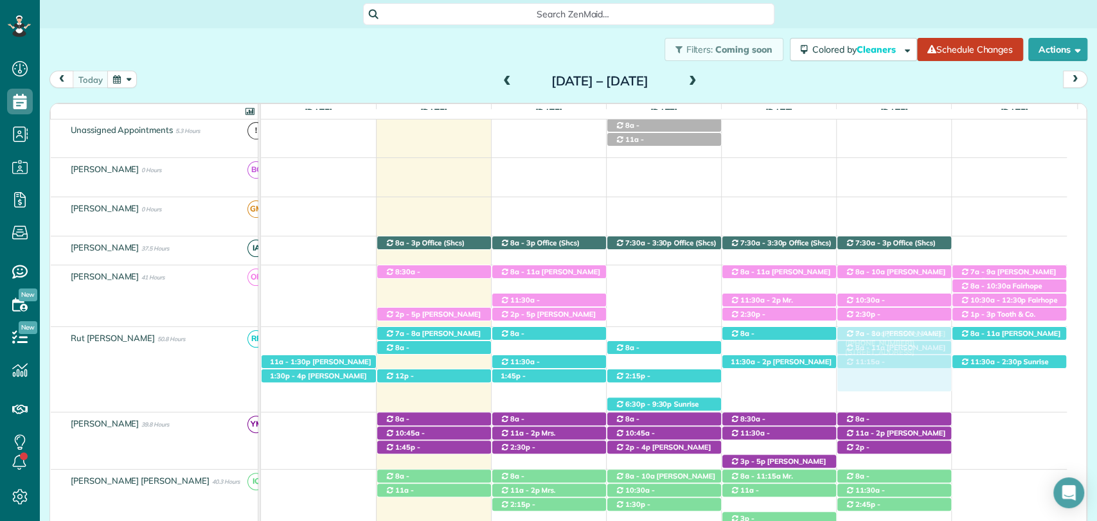
drag, startPoint x: 655, startPoint y: 327, endPoint x: 884, endPoint y: 337, distance: 229.6
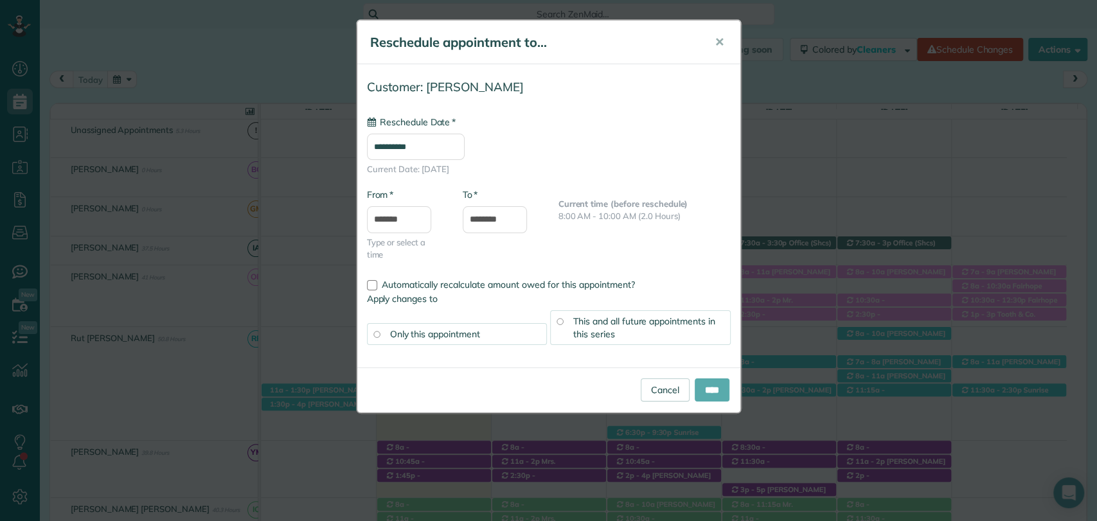
type input "**********"
click at [715, 384] on input "****" at bounding box center [712, 389] width 35 height 23
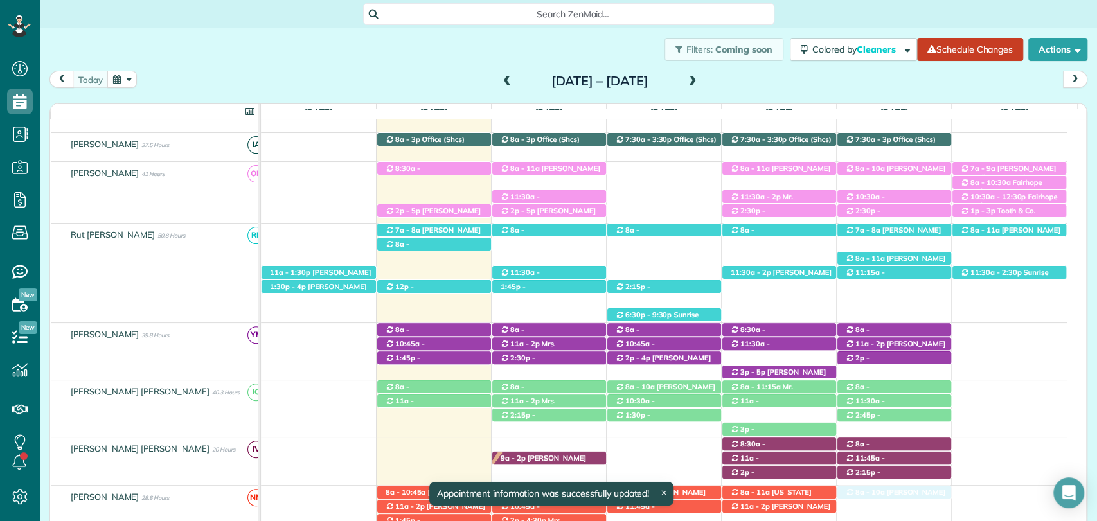
drag, startPoint x: 911, startPoint y: 254, endPoint x: 892, endPoint y: 492, distance: 238.5
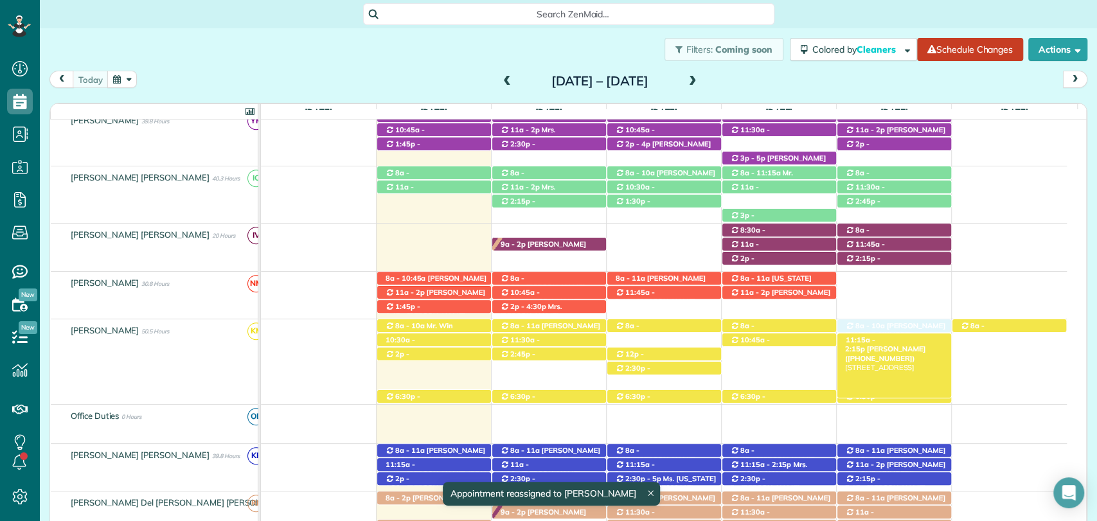
drag, startPoint x: 907, startPoint y: 278, endPoint x: 911, endPoint y: 333, distance: 56.0
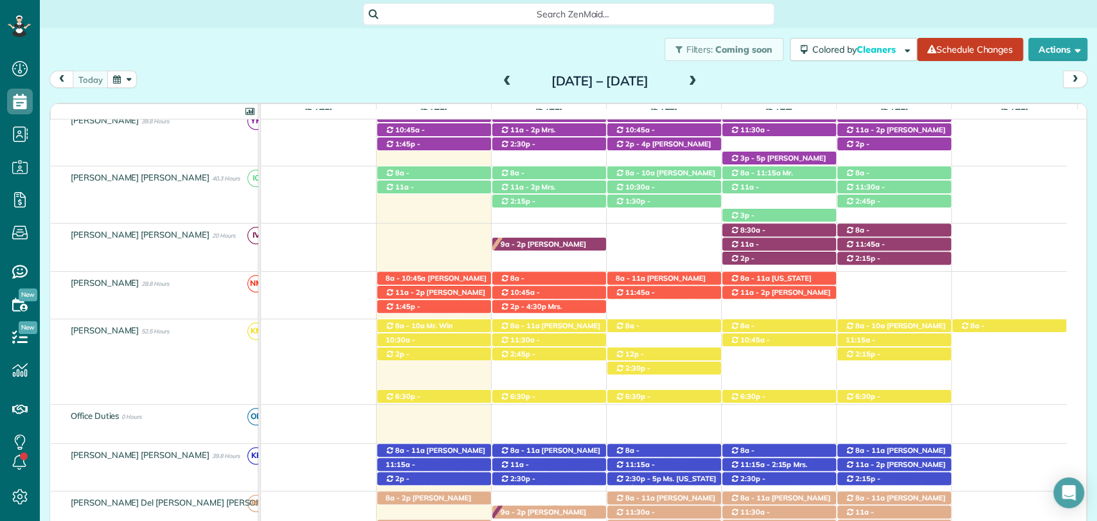
click at [984, 78] on div "today Sunday Aug 24 – Saturday Aug 30, 2025" at bounding box center [568, 83] width 1038 height 24
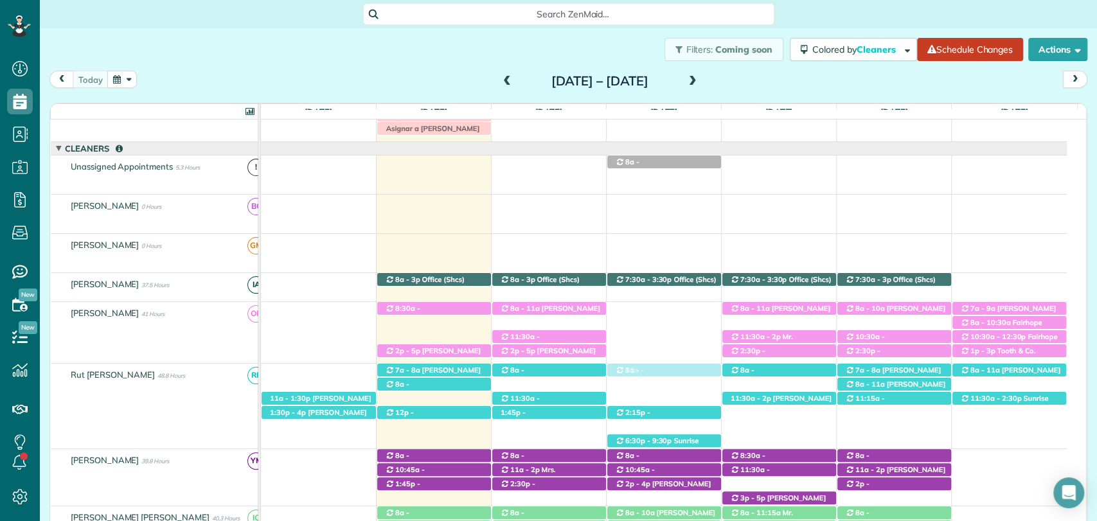
drag, startPoint x: 673, startPoint y: 177, endPoint x: 664, endPoint y: 384, distance: 207.1
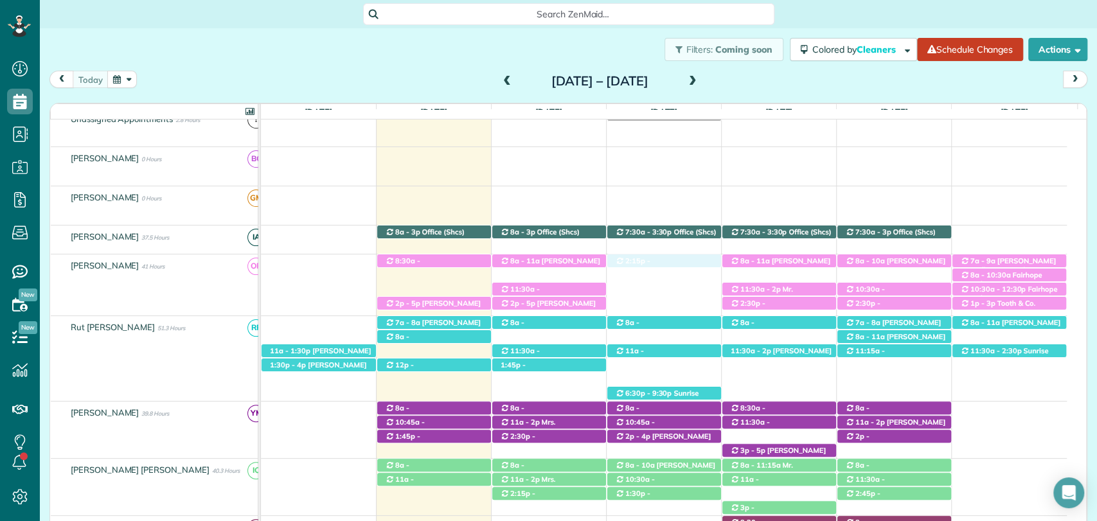
drag, startPoint x: 673, startPoint y: 363, endPoint x: 666, endPoint y: 291, distance: 72.3
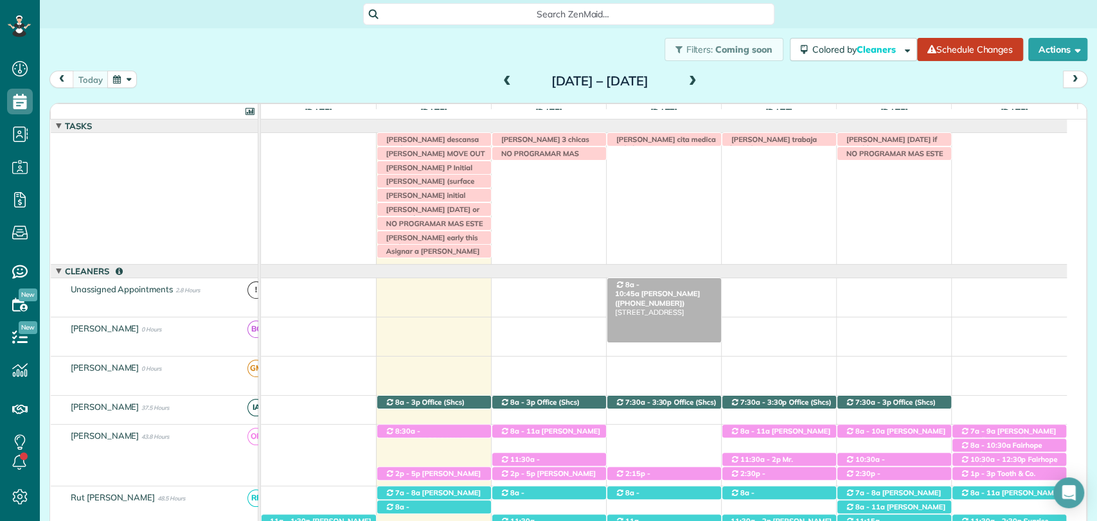
click at [667, 289] on span "Jennifer Allbritian (+12515999764)" at bounding box center [657, 298] width 85 height 18
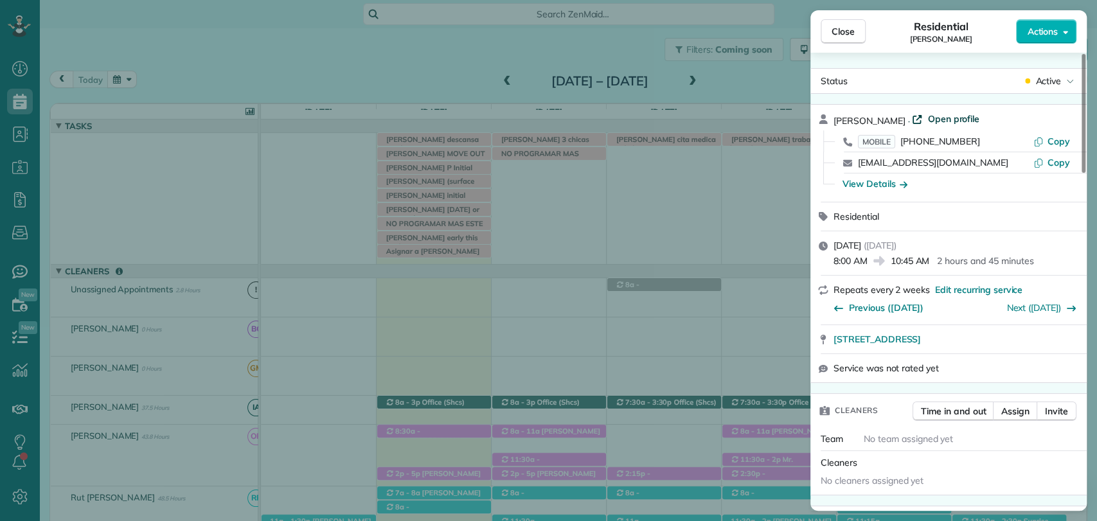
click at [949, 116] on span "Open profile" at bounding box center [953, 118] width 52 height 13
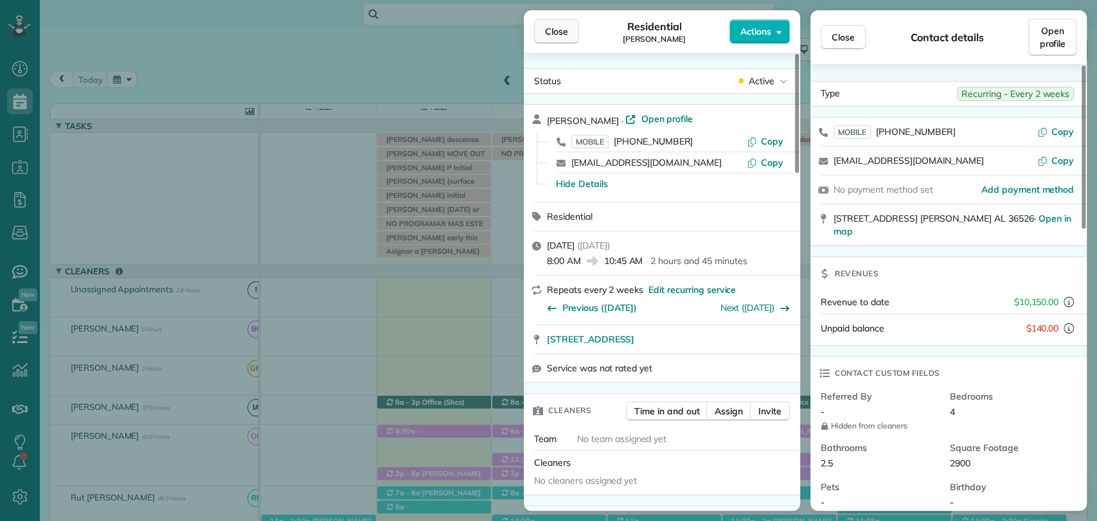
click at [543, 39] on button "Close" at bounding box center [556, 31] width 45 height 24
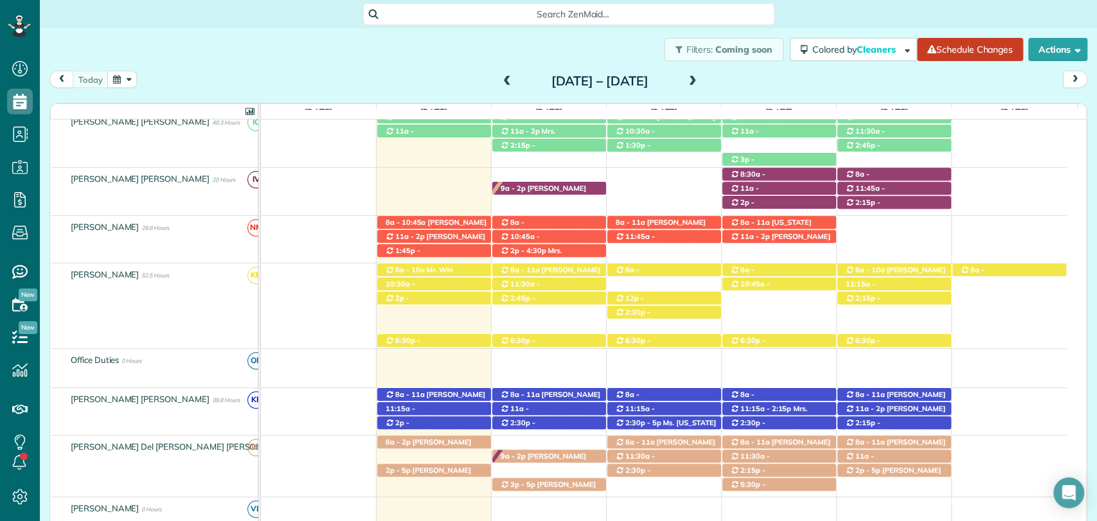
click at [858, 84] on div "today Sunday Aug 24 – Saturday Aug 30, 2025" at bounding box center [568, 83] width 1038 height 24
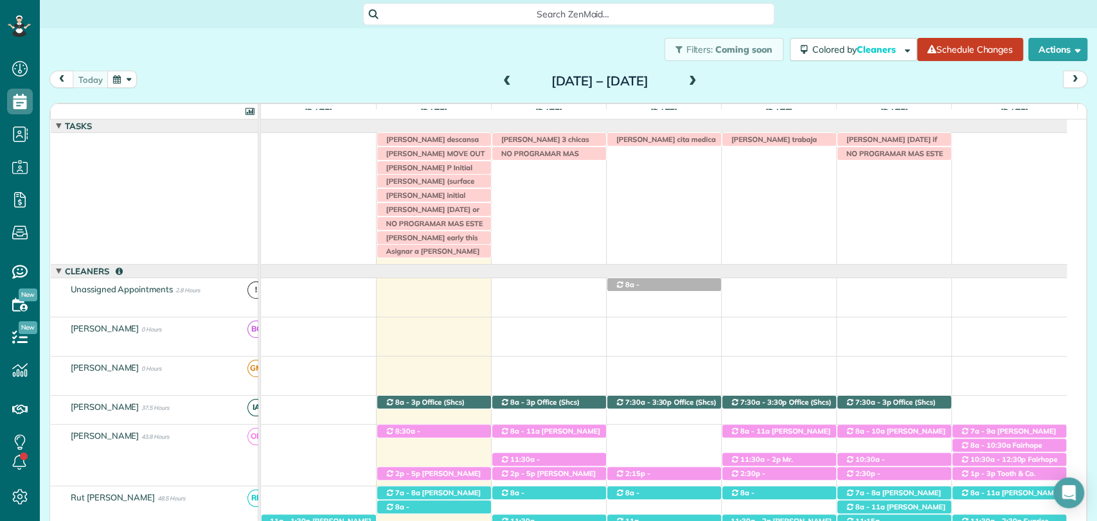
click at [898, 89] on div "today Sunday Aug 24 – Saturday Aug 30, 2025" at bounding box center [568, 83] width 1038 height 24
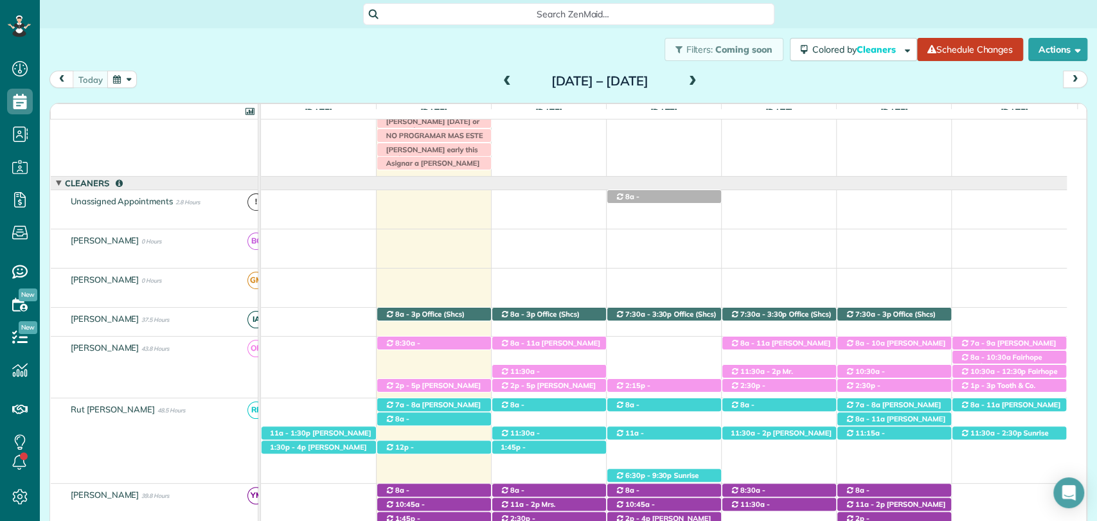
scroll to position [123, 0]
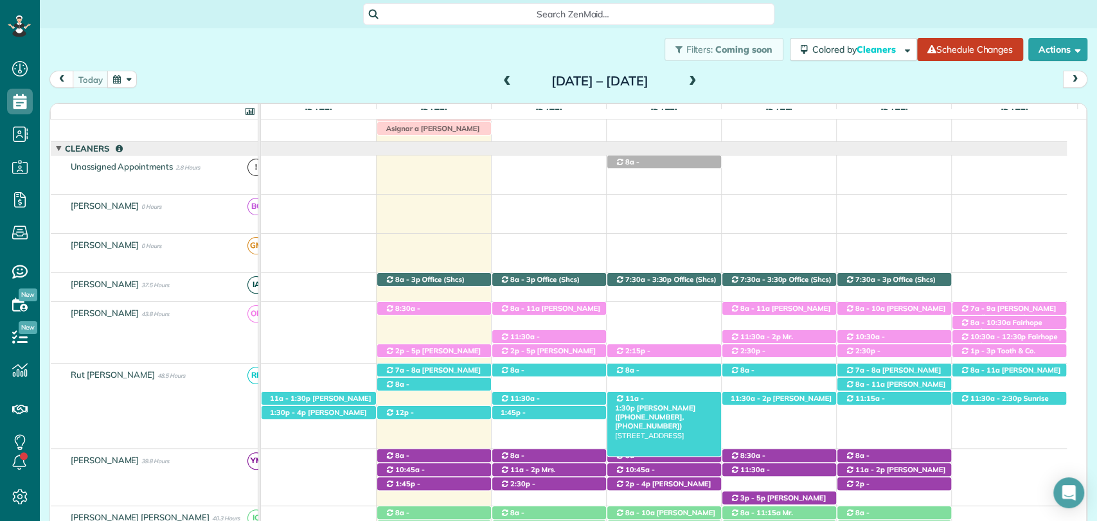
click at [664, 404] on span "Mrs. Taylor Richerson (+12519671026, +12514231095)" at bounding box center [655, 418] width 80 height 28
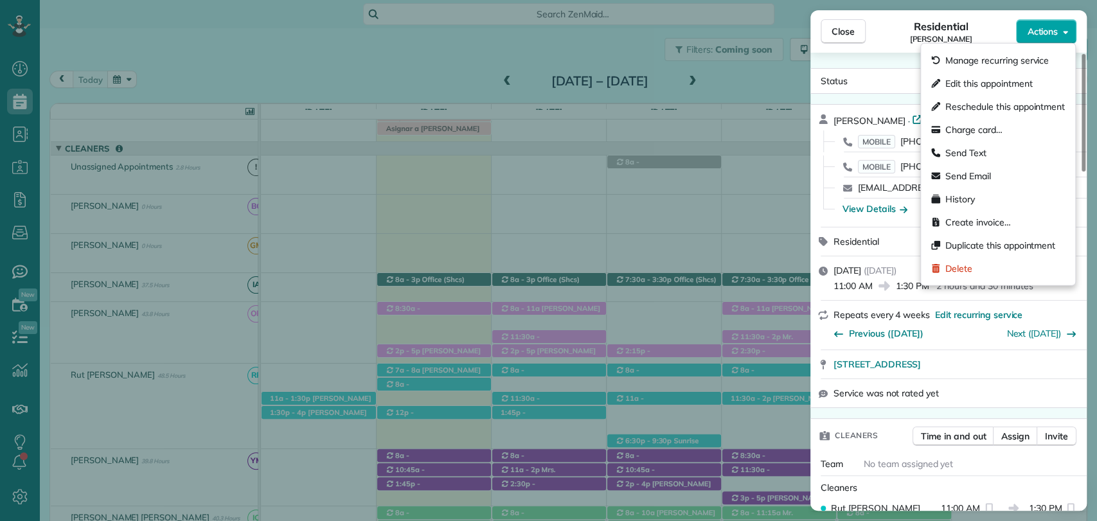
click at [1047, 34] on span "Actions" at bounding box center [1042, 31] width 31 height 13
click at [1008, 84] on span "Edit this appointment" at bounding box center [988, 83] width 87 height 13
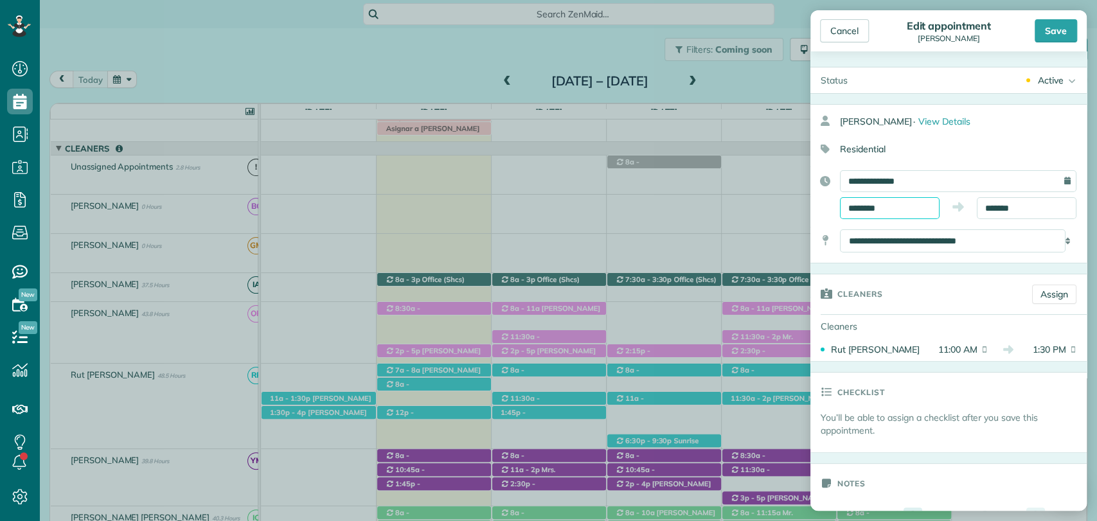
click at [884, 207] on input "********" at bounding box center [890, 208] width 100 height 22
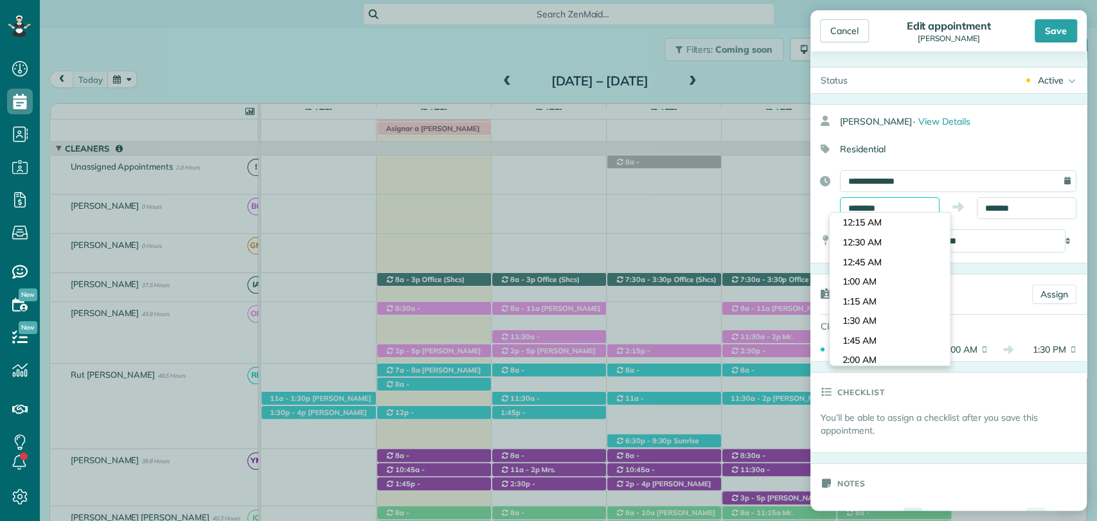
scroll to position [823, 0]
type input "********"
click at [864, 317] on body "Dashboard Scheduling Calendar View List View Dispatch View - Weekly scheduling …" at bounding box center [548, 260] width 1097 height 521
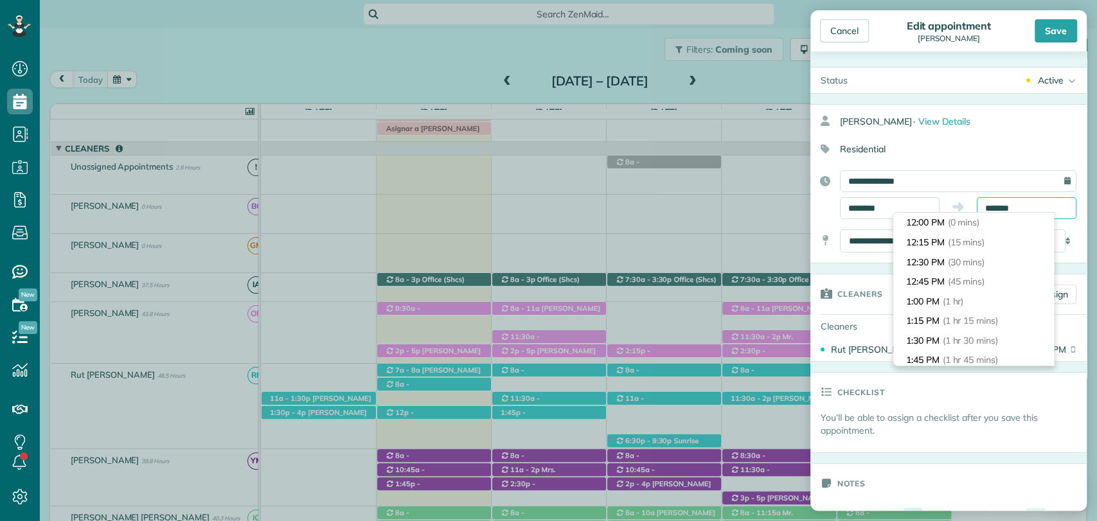
click at [1013, 208] on input "*******" at bounding box center [1027, 208] width 100 height 22
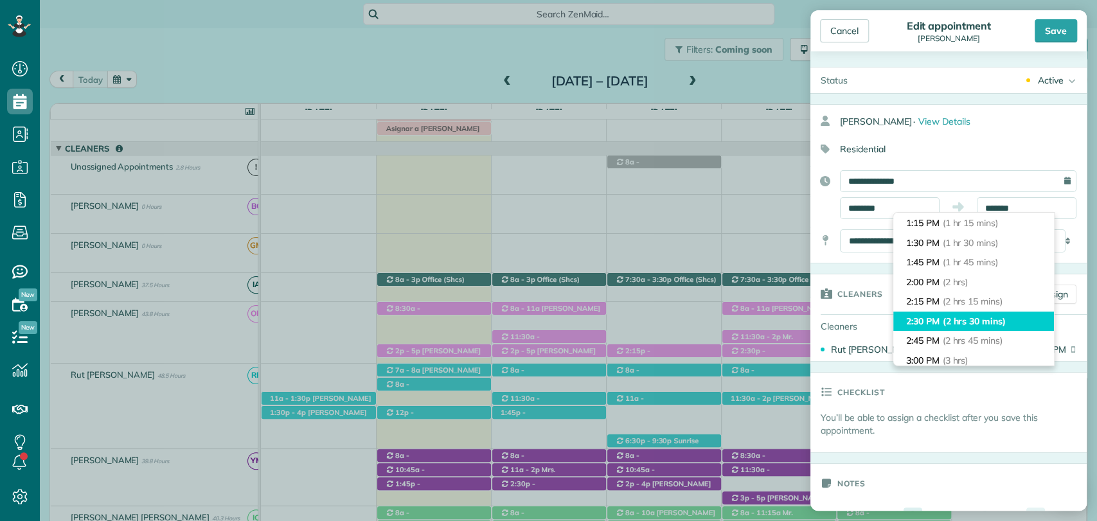
type input "*******"
click at [932, 326] on li "2:30 PM (2 hrs 30 mins)" at bounding box center [973, 322] width 161 height 20
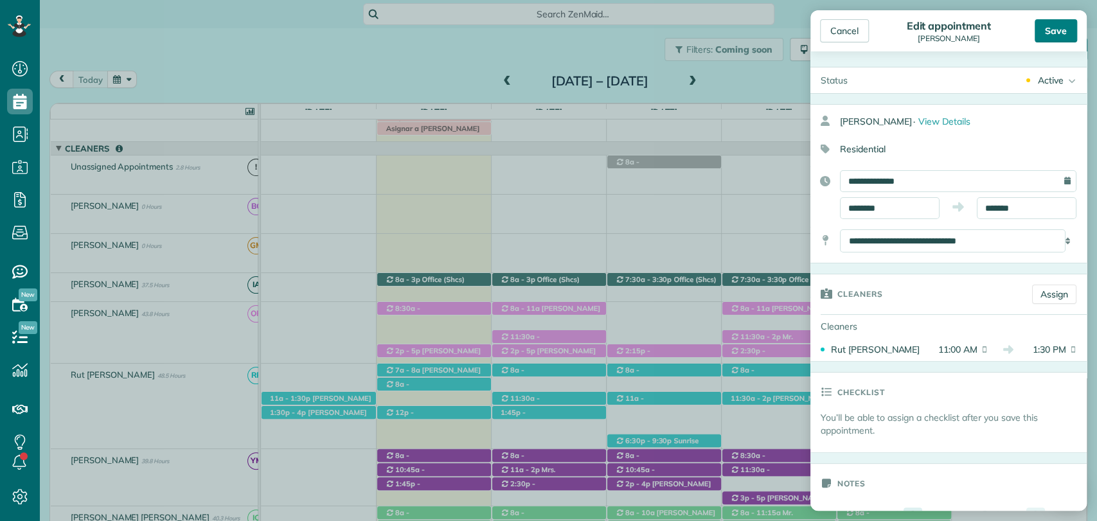
click at [1050, 28] on div "Save" at bounding box center [1056, 30] width 42 height 23
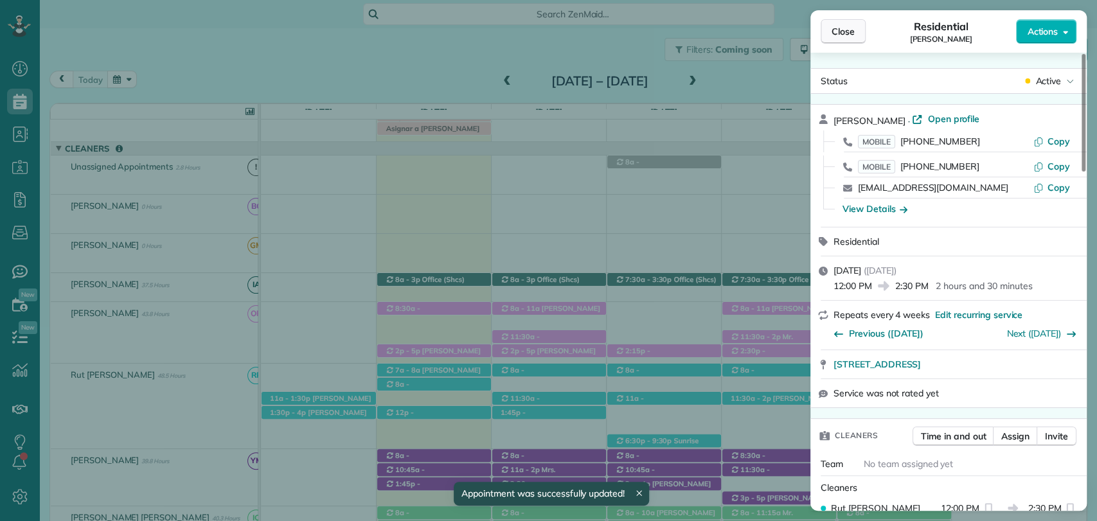
click at [835, 32] on span "Close" at bounding box center [843, 31] width 23 height 13
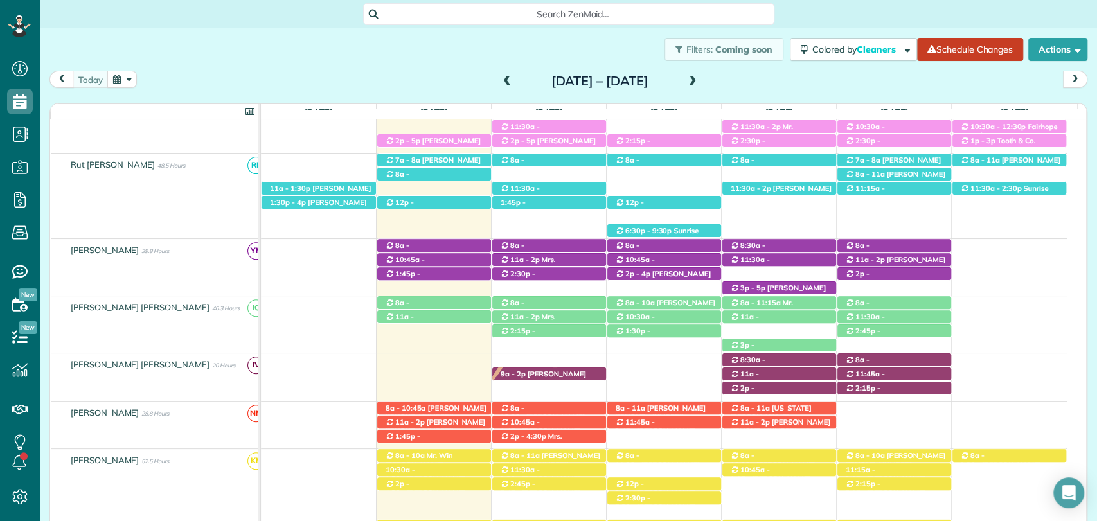
scroll to position [333, 0]
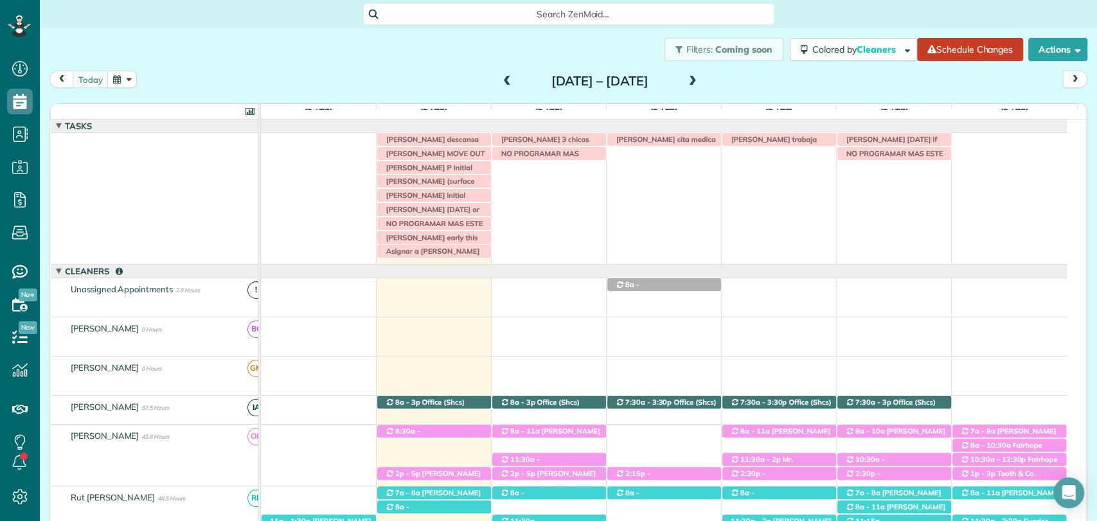
click at [916, 67] on div "Filters: Coming soon Colored by Cleaners Color by Cleaner Color by Team Color b…" at bounding box center [568, 49] width 1057 height 42
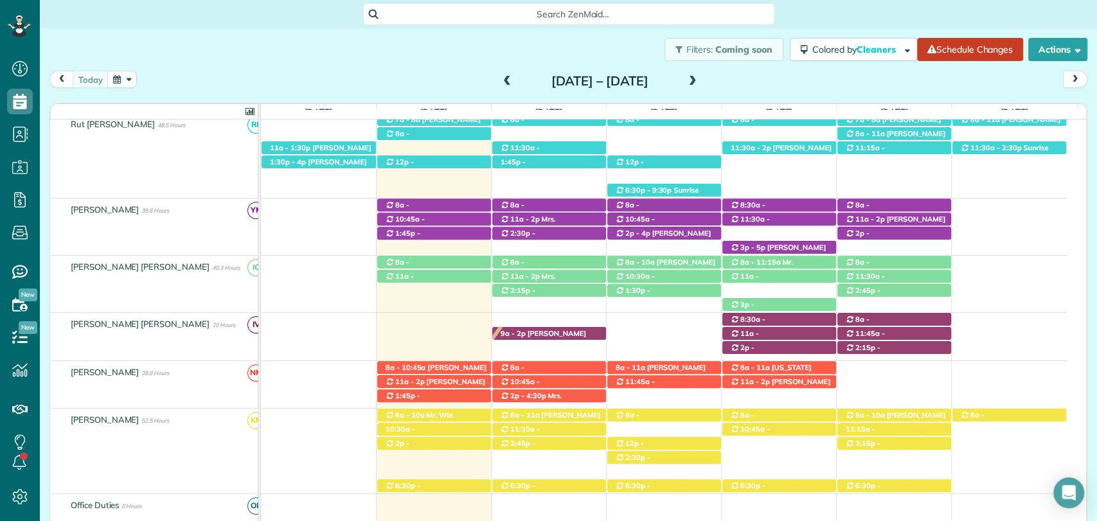
scroll to position [0, 0]
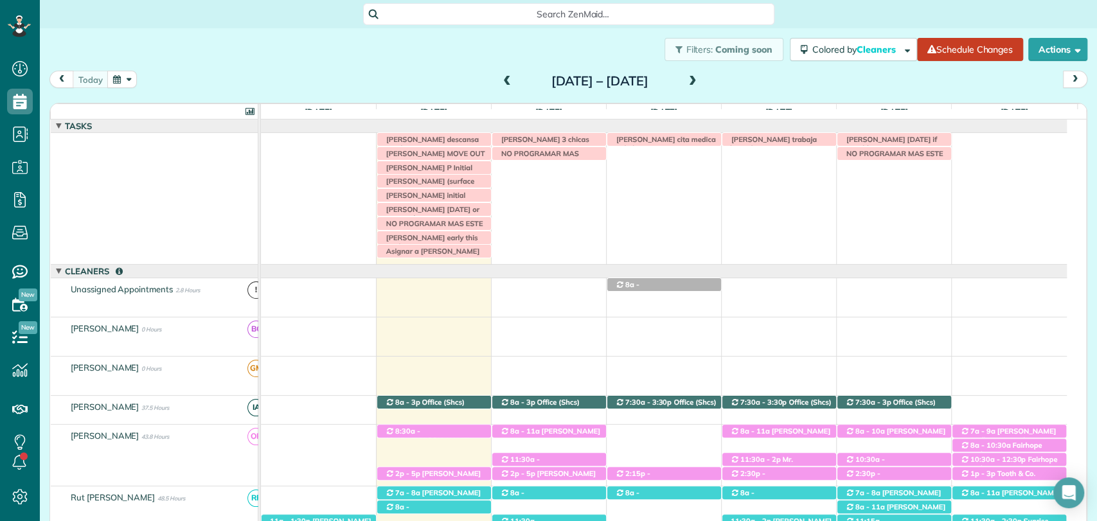
click at [972, 75] on div "today Sunday Aug 24 – Saturday Aug 30, 2025" at bounding box center [568, 83] width 1038 height 24
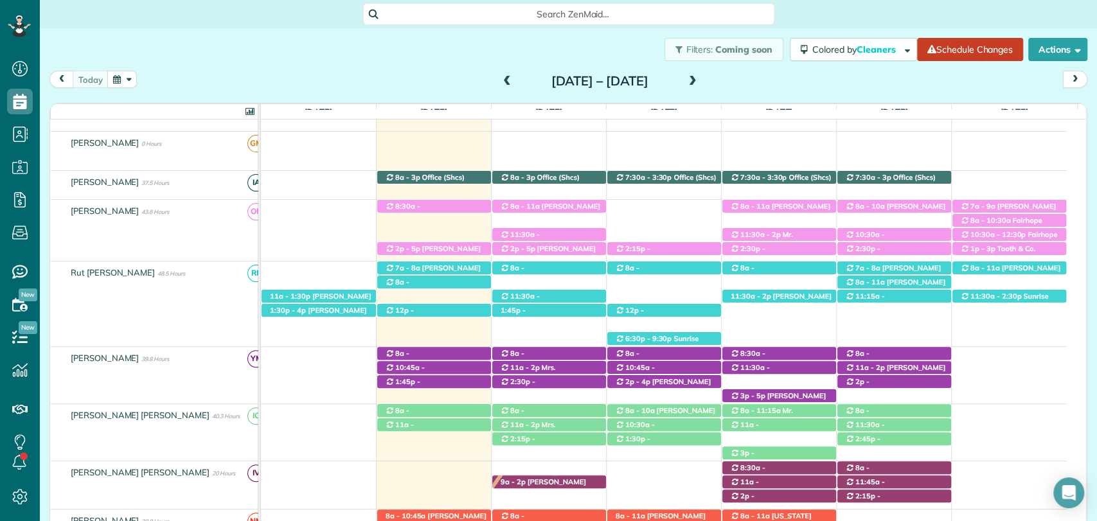
scroll to position [236, 0]
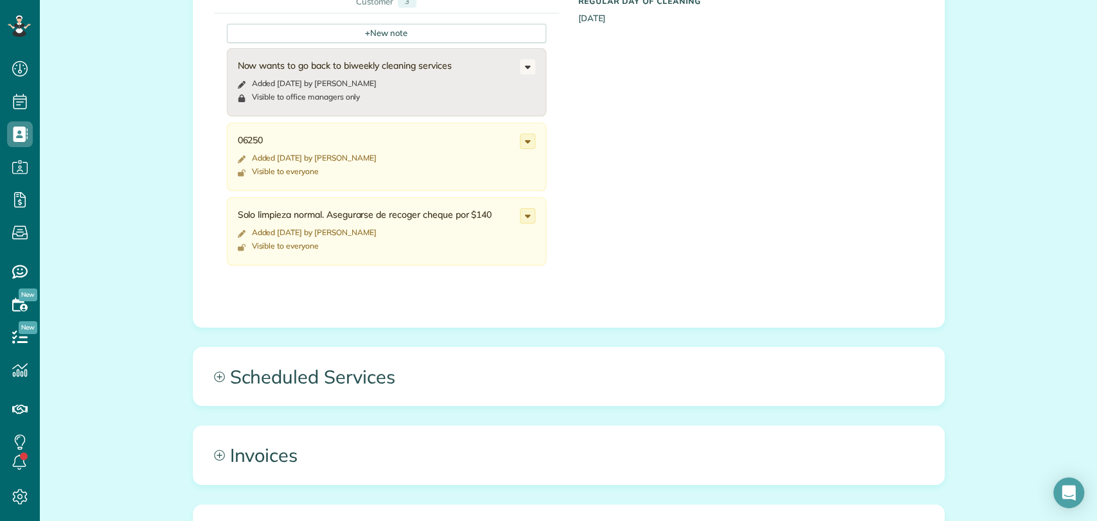
scroll to position [610, 0]
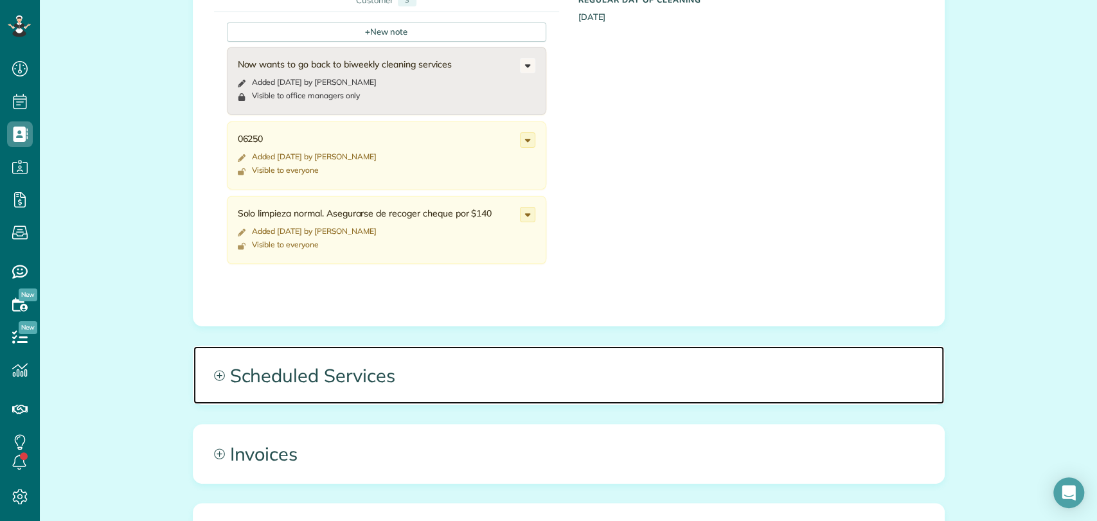
click at [395, 382] on span "Scheduled Services" at bounding box center [568, 375] width 751 height 58
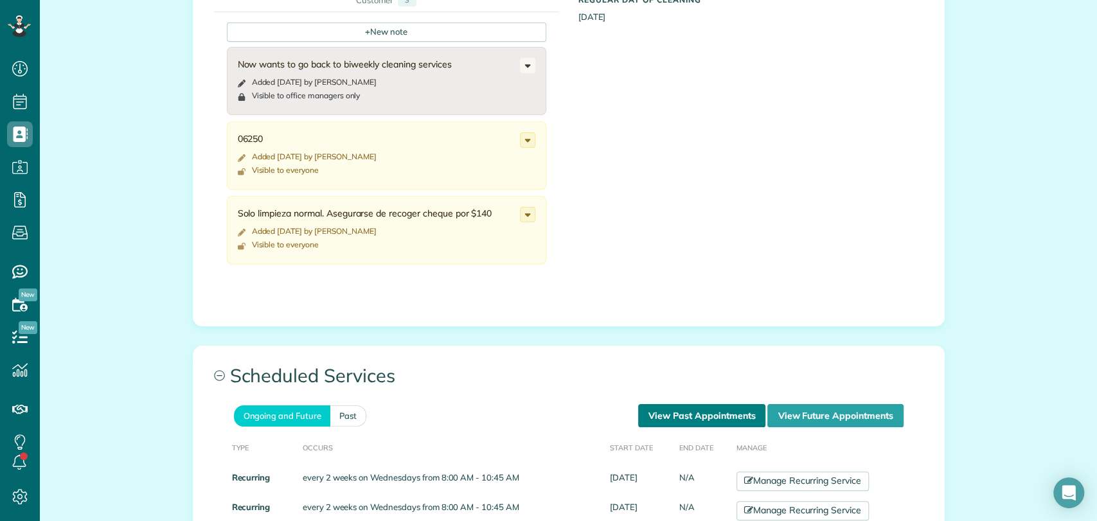
click at [708, 405] on link "View Past Appointments" at bounding box center [701, 415] width 127 height 23
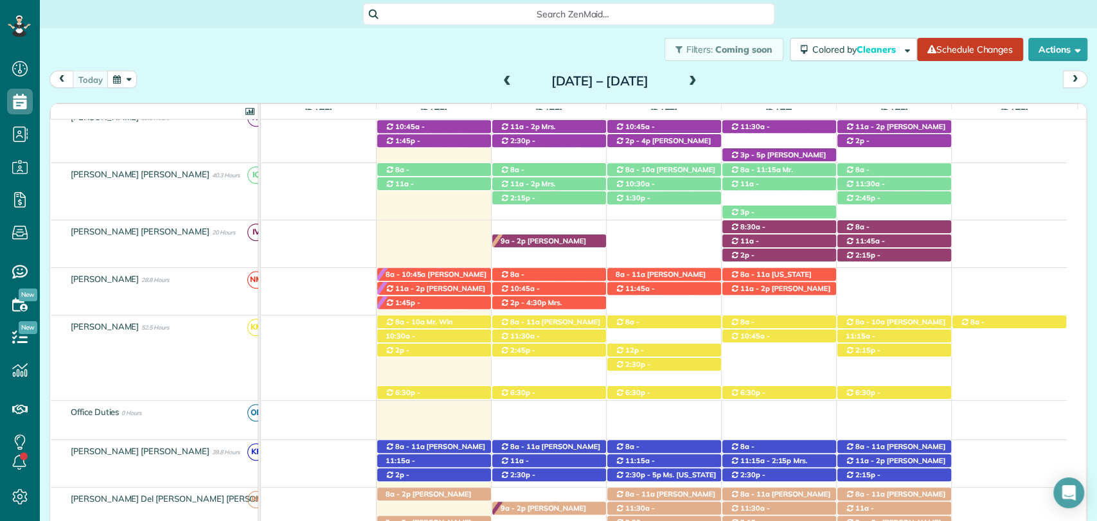
scroll to position [479, 0]
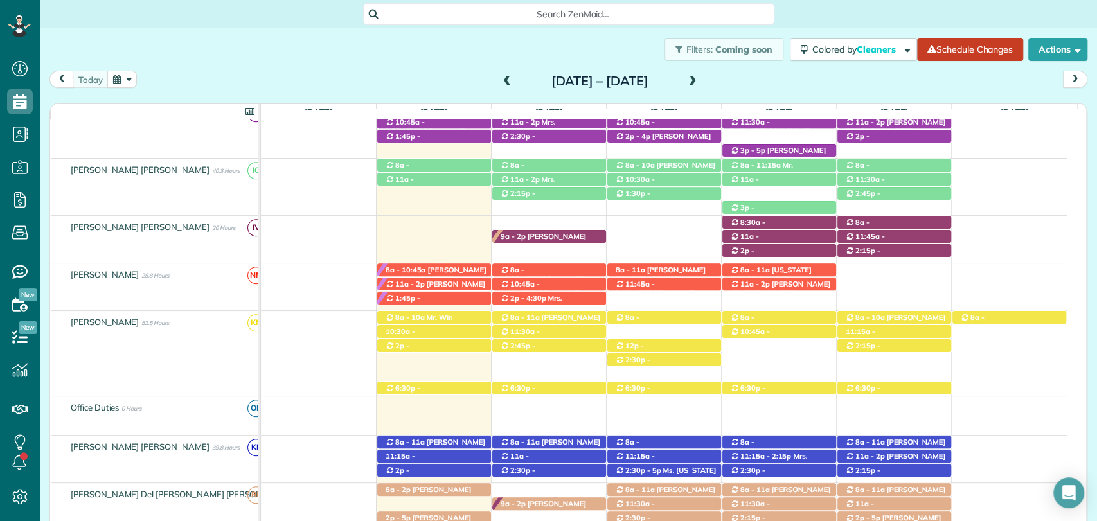
click at [896, 90] on div "[DATE] [DATE] – [DATE]" at bounding box center [568, 83] width 1038 height 24
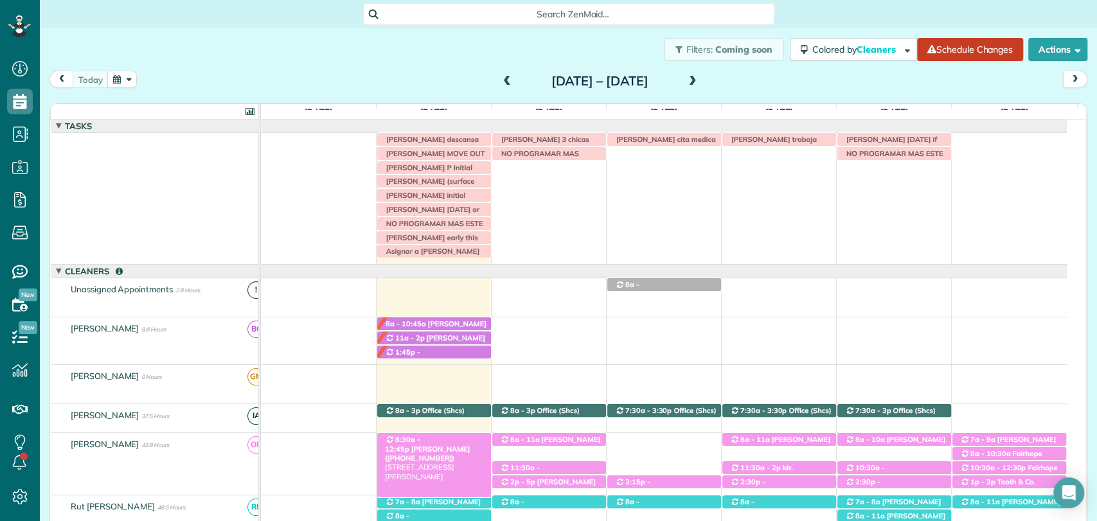
click at [419, 435] on span "8:30a - 12:45p" at bounding box center [402, 444] width 35 height 18
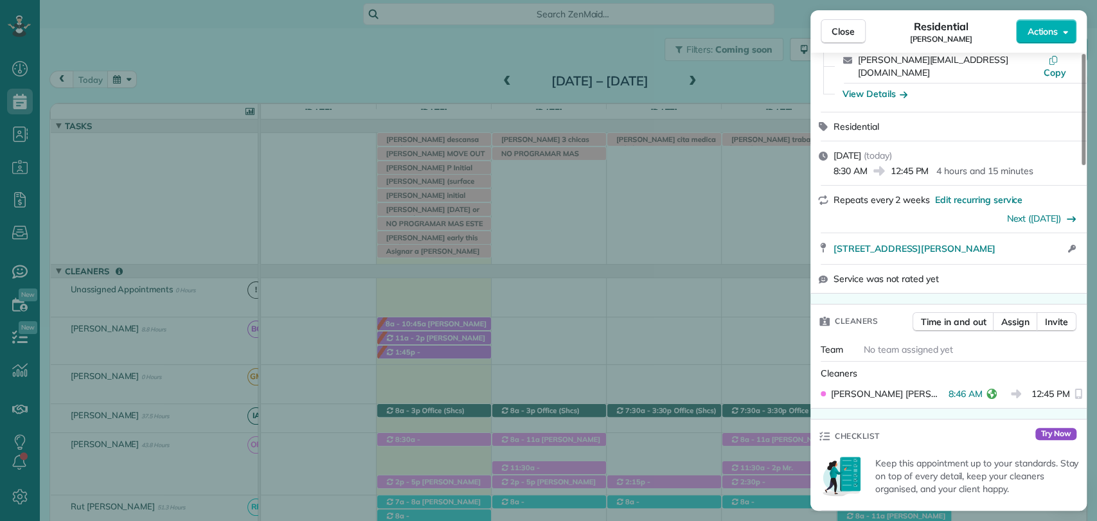
scroll to position [102, 0]
click at [854, 35] on button "Close" at bounding box center [843, 31] width 45 height 24
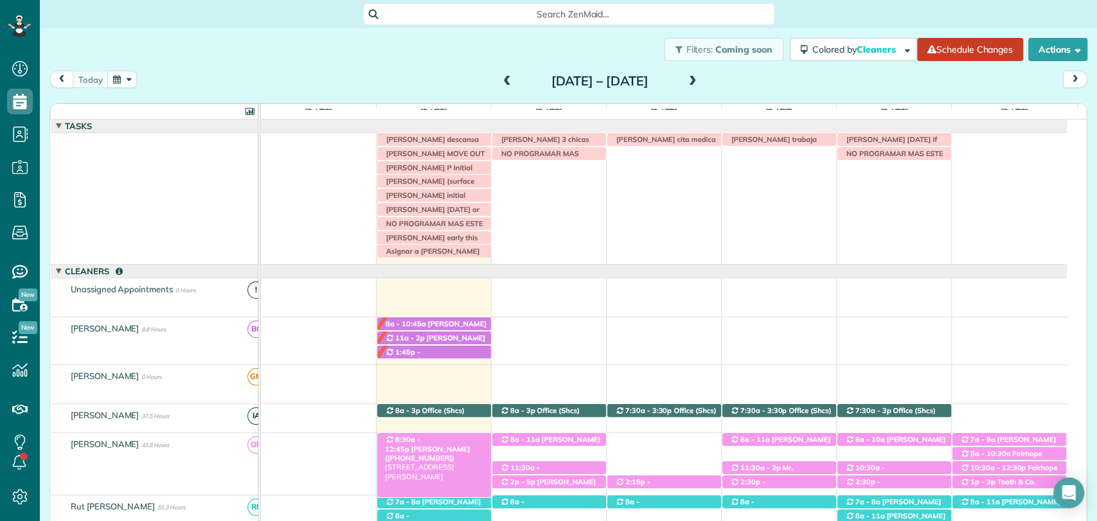
click at [420, 438] on span "8:30a - 12:45p" at bounding box center [402, 444] width 35 height 18
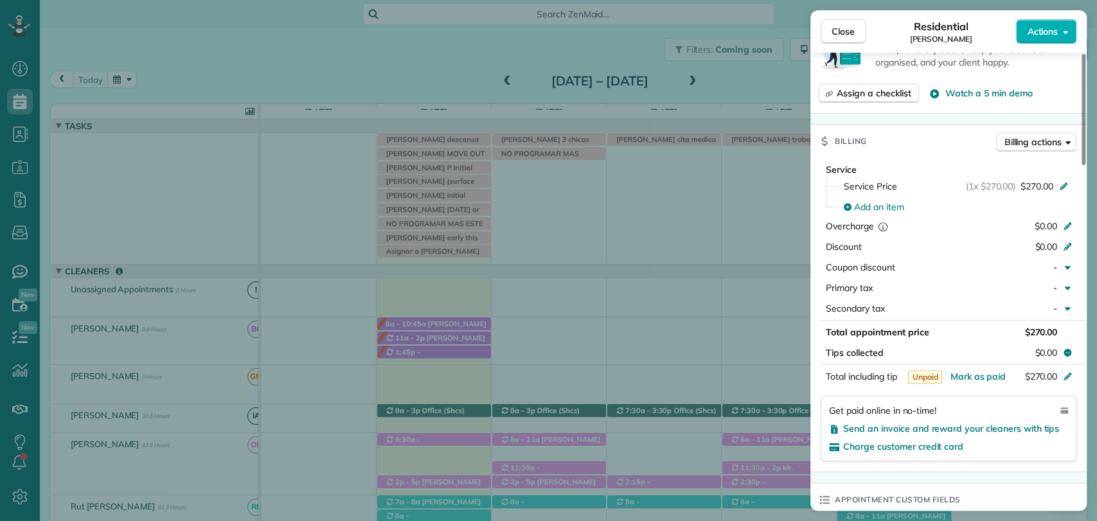
scroll to position [532, 0]
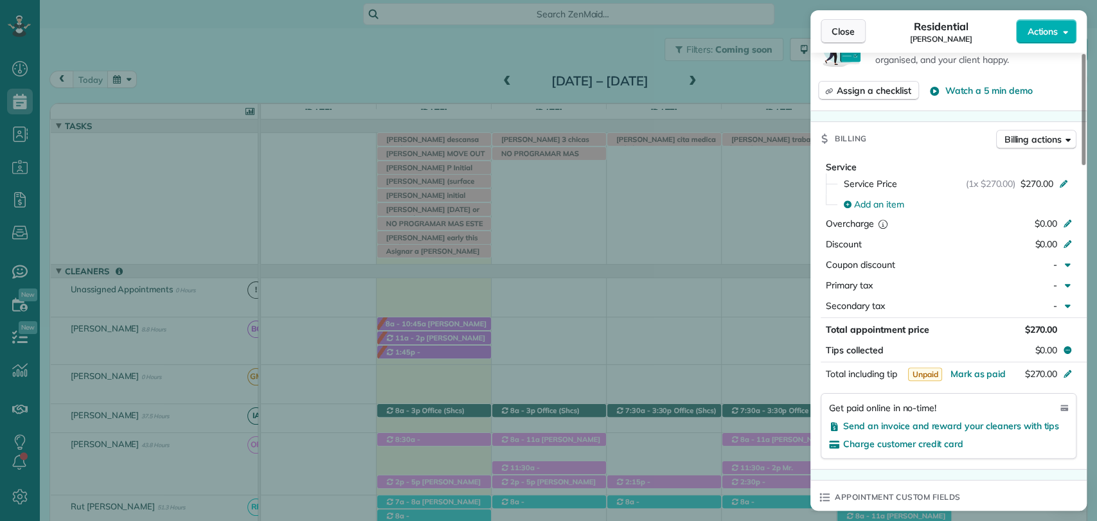
click at [851, 35] on span "Close" at bounding box center [843, 31] width 23 height 13
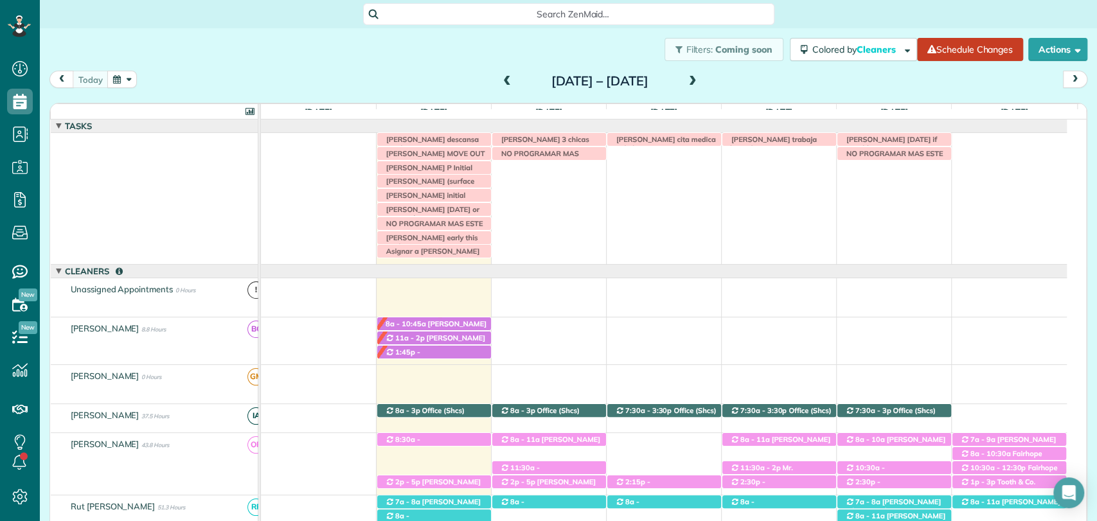
click at [973, 71] on div "[DATE] [DATE] – [DATE]" at bounding box center [568, 83] width 1038 height 24
click at [874, 82] on div "[DATE] [DATE] – [DATE]" at bounding box center [568, 83] width 1038 height 24
click at [432, 235] on span "[PERSON_NAME] early this week" at bounding box center [429, 242] width 98 height 18
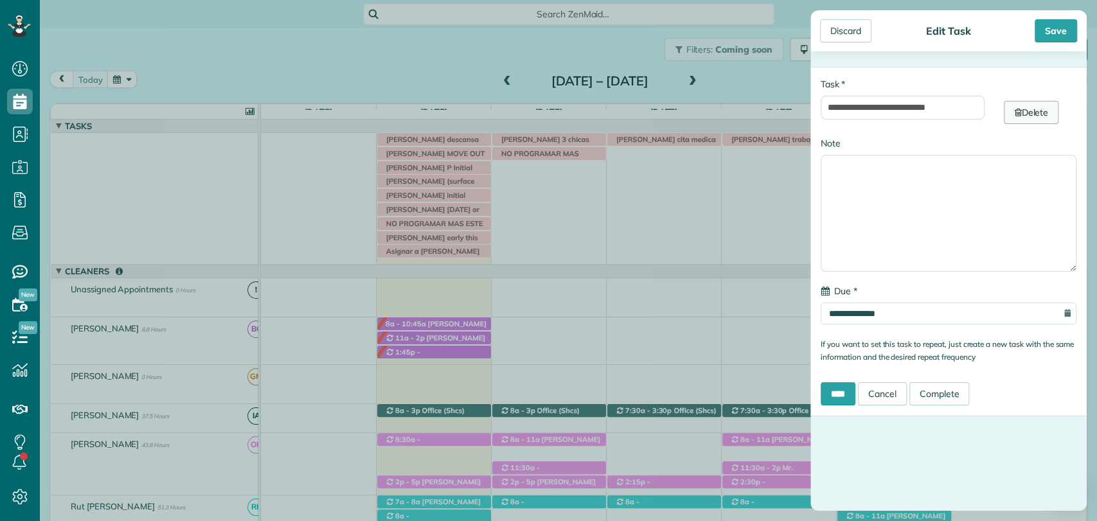
click at [1022, 114] on link "Delete" at bounding box center [1031, 112] width 55 height 23
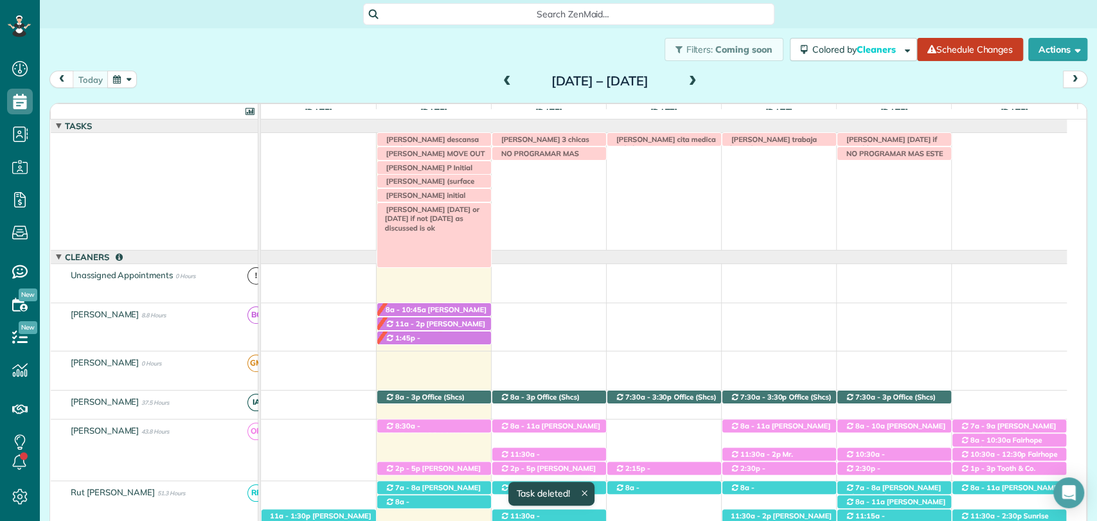
click at [427, 206] on span "[PERSON_NAME] [DATE] or [DATE] if not [DATE] as discussed is ok" at bounding box center [430, 219] width 100 height 28
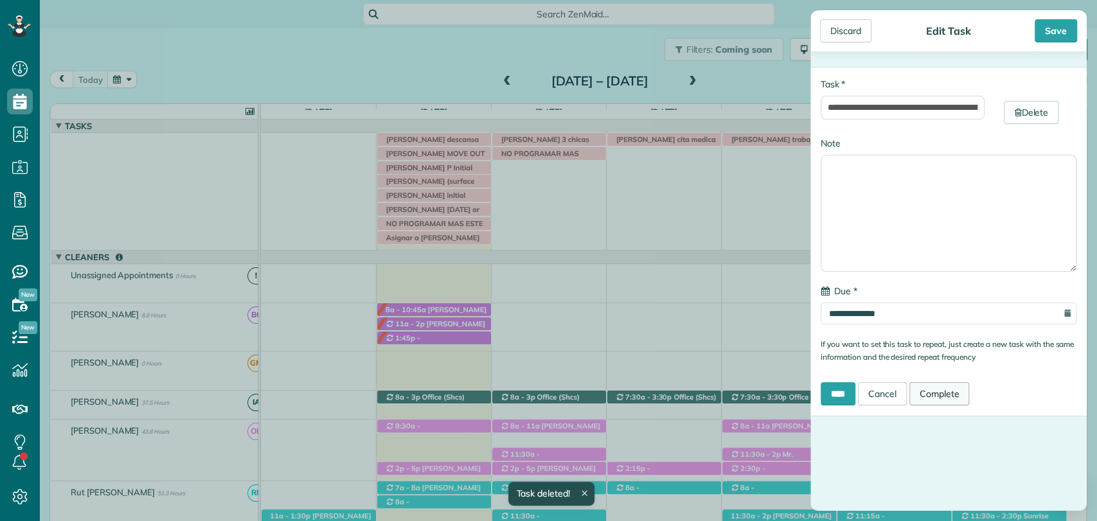
click at [957, 400] on link "Complete" at bounding box center [939, 393] width 60 height 23
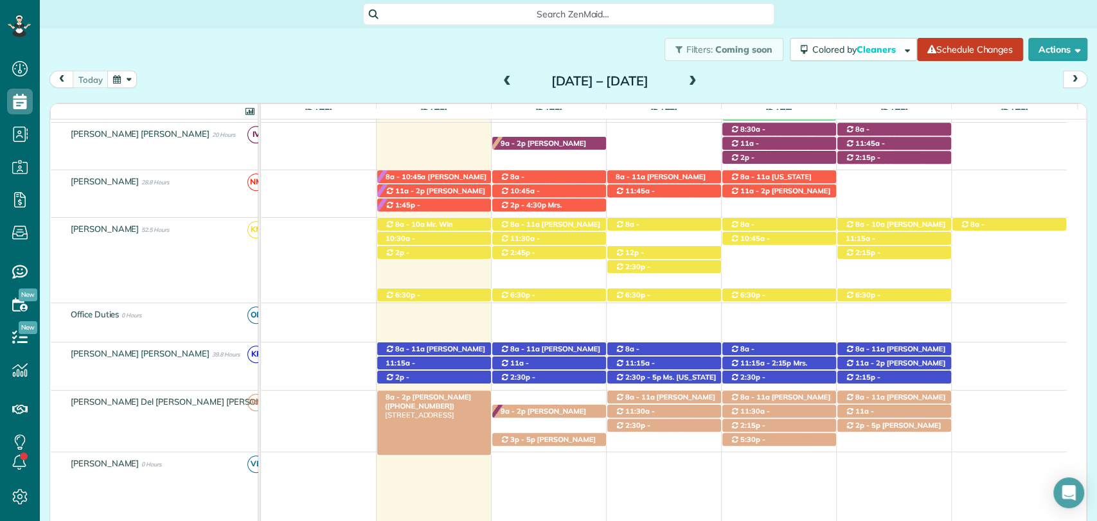
click at [416, 393] on span "[PERSON_NAME] ([PHONE_NUMBER])" at bounding box center [428, 402] width 86 height 18
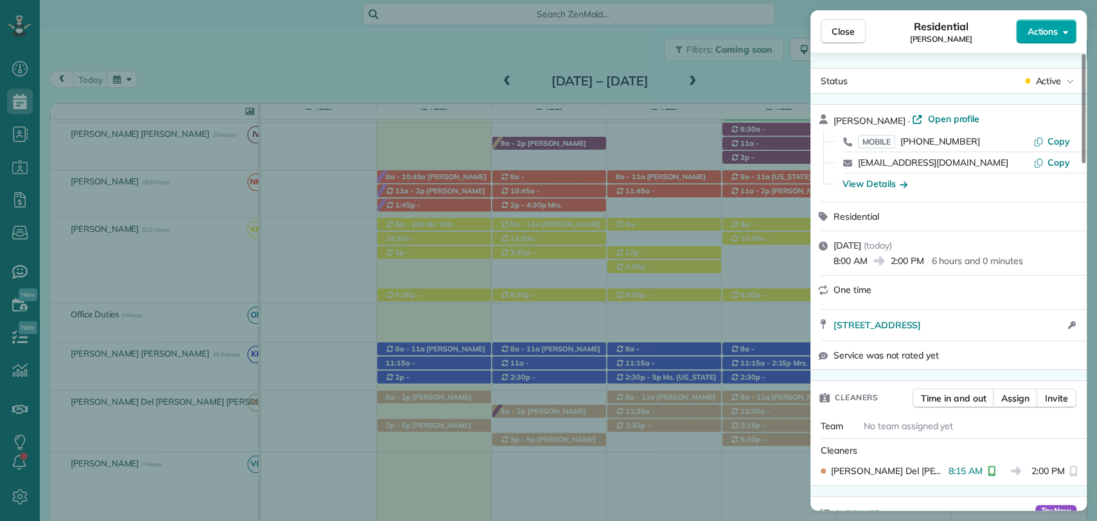
click at [1060, 27] on button "Actions" at bounding box center [1046, 31] width 60 height 24
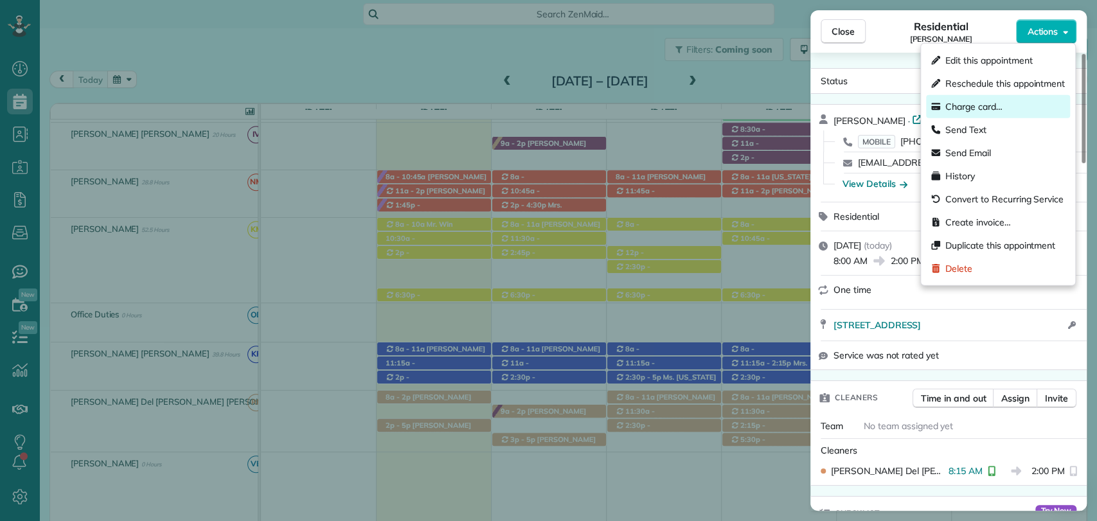
click at [979, 103] on span "Charge card…" at bounding box center [973, 106] width 57 height 13
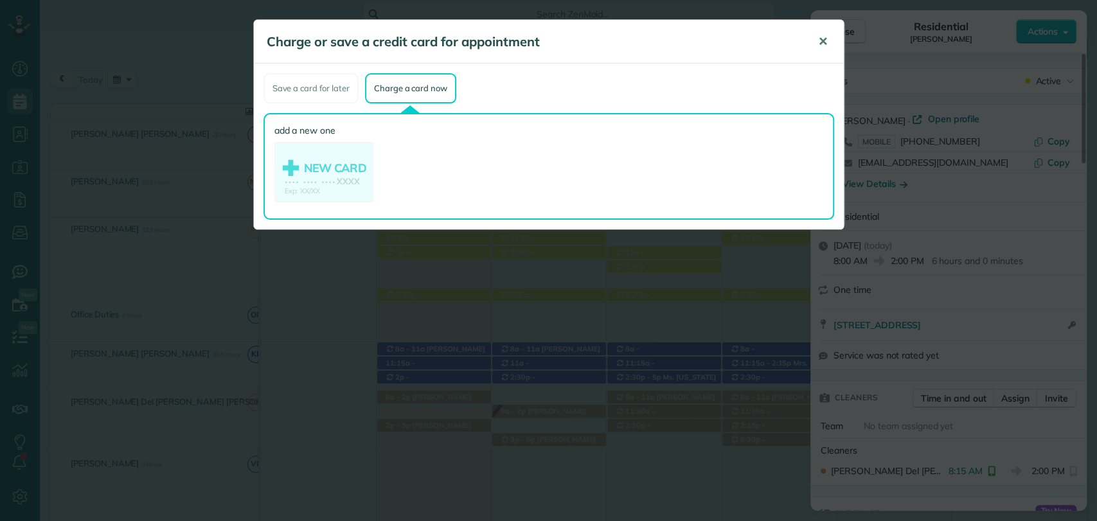
click at [823, 40] on span "✕" at bounding box center [823, 41] width 10 height 15
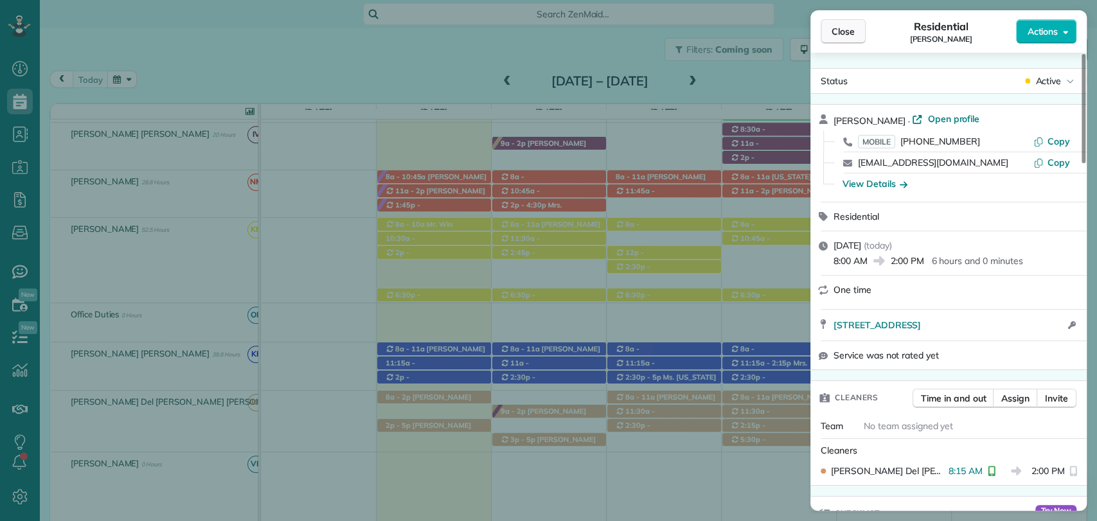
click at [832, 36] on span "Close" at bounding box center [843, 31] width 23 height 13
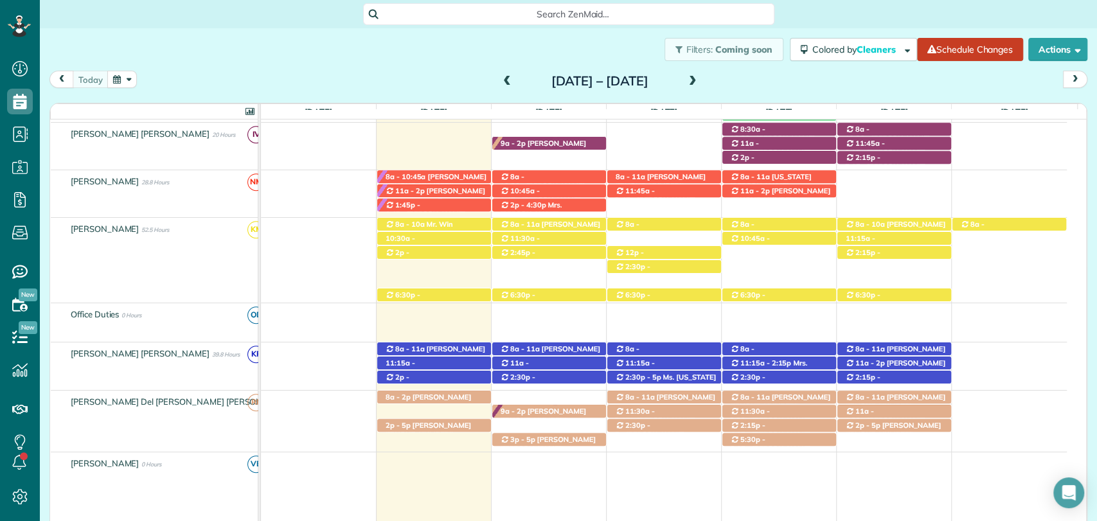
click at [879, 89] on div "today Sunday Aug 24 – Saturday Aug 30, 2025" at bounding box center [568, 83] width 1038 height 24
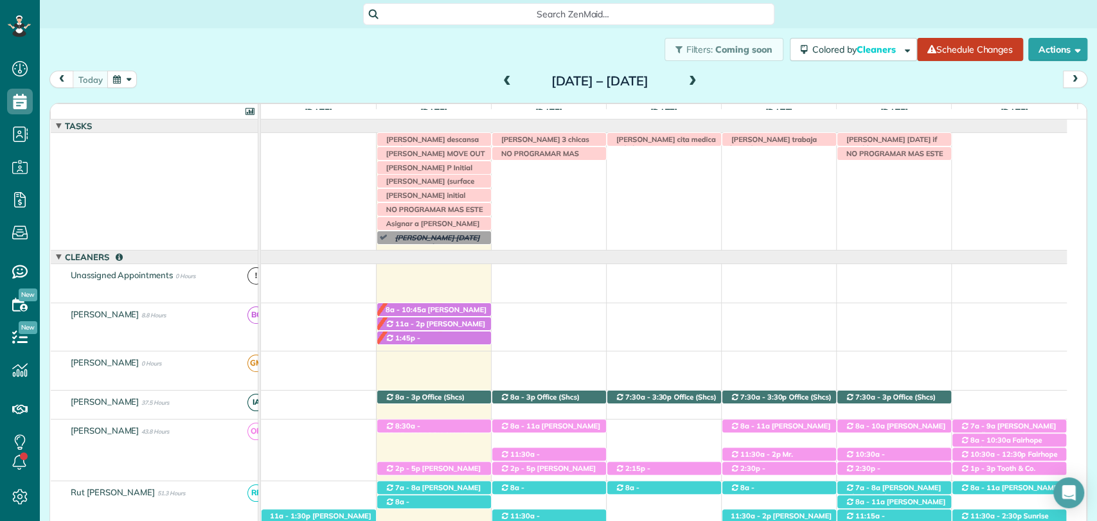
click at [700, 75] on span at bounding box center [693, 81] width 14 height 19
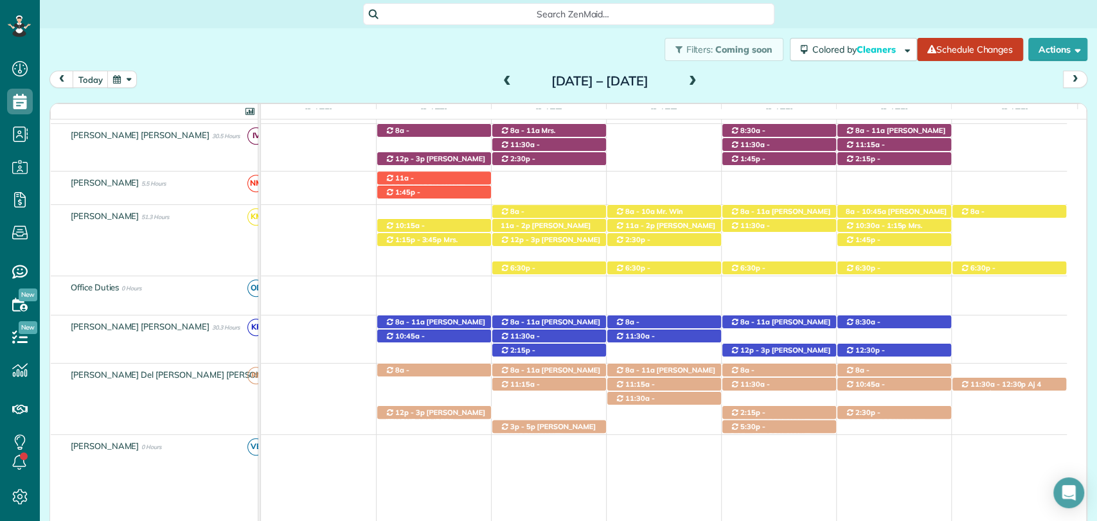
click at [844, 89] on div "today Sunday Aug 31 – Saturday Sep 6, 2025" at bounding box center [568, 83] width 1038 height 24
click at [381, 44] on div "Filters: Coming soon Colored by Cleaners Color by Cleaner Color by Team Color b…" at bounding box center [568, 49] width 1057 height 42
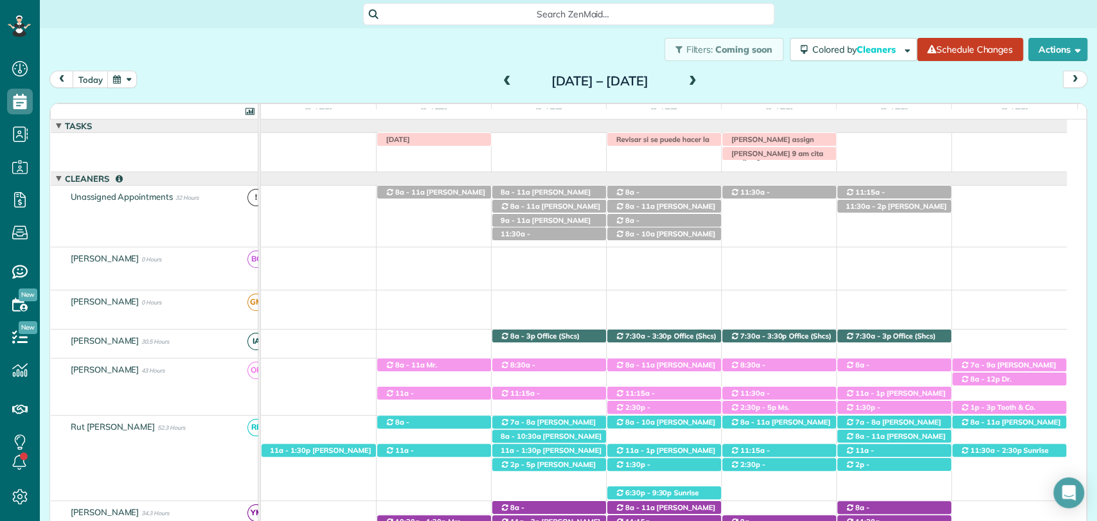
click at [500, 82] on span at bounding box center [507, 82] width 14 height 12
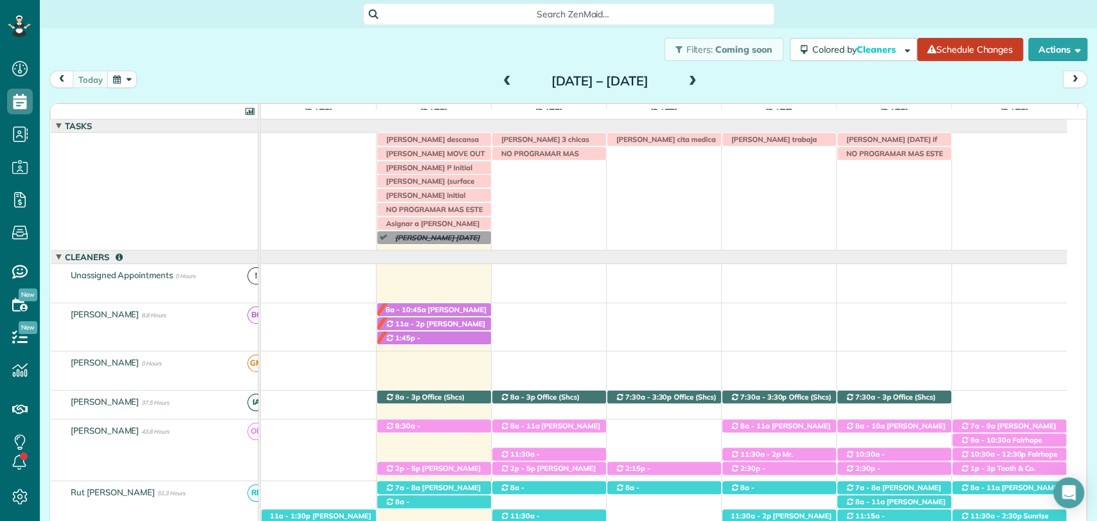
scroll to position [78, 0]
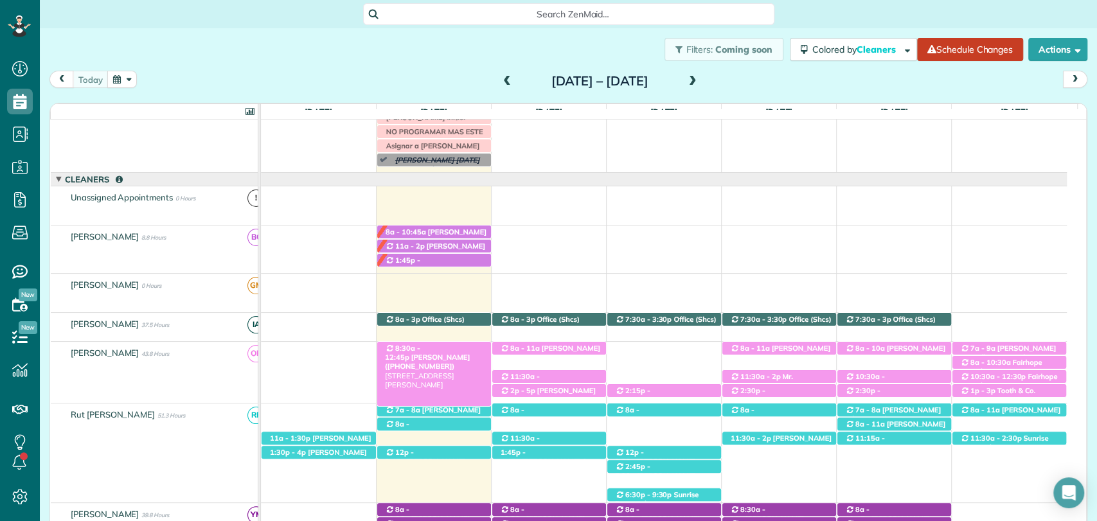
click at [446, 353] on span "Desiree Penrod (+18636349792)" at bounding box center [427, 362] width 85 height 18
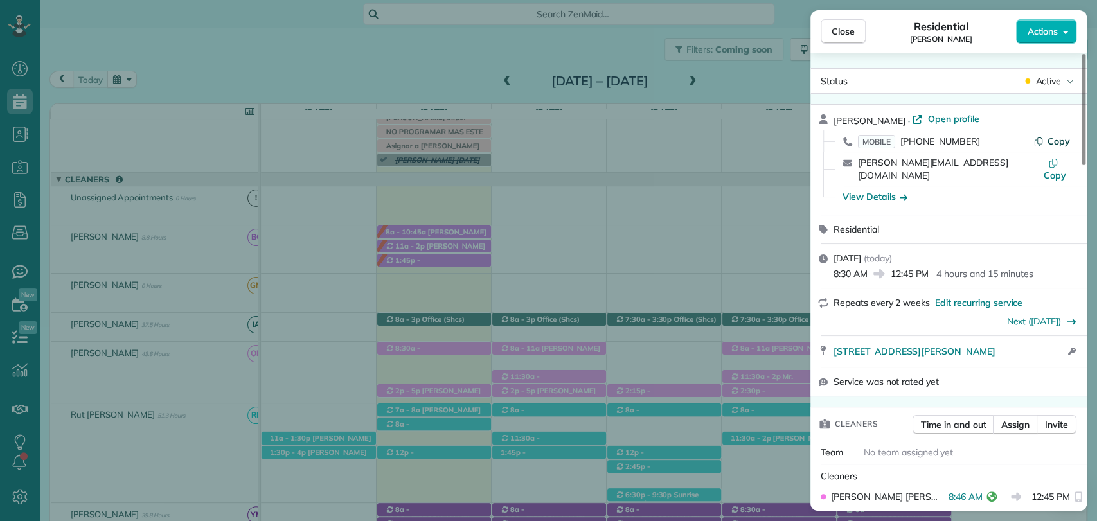
click at [1045, 145] on button "Copy" at bounding box center [1051, 141] width 37 height 13
click at [843, 40] on button "Close" at bounding box center [843, 31] width 45 height 24
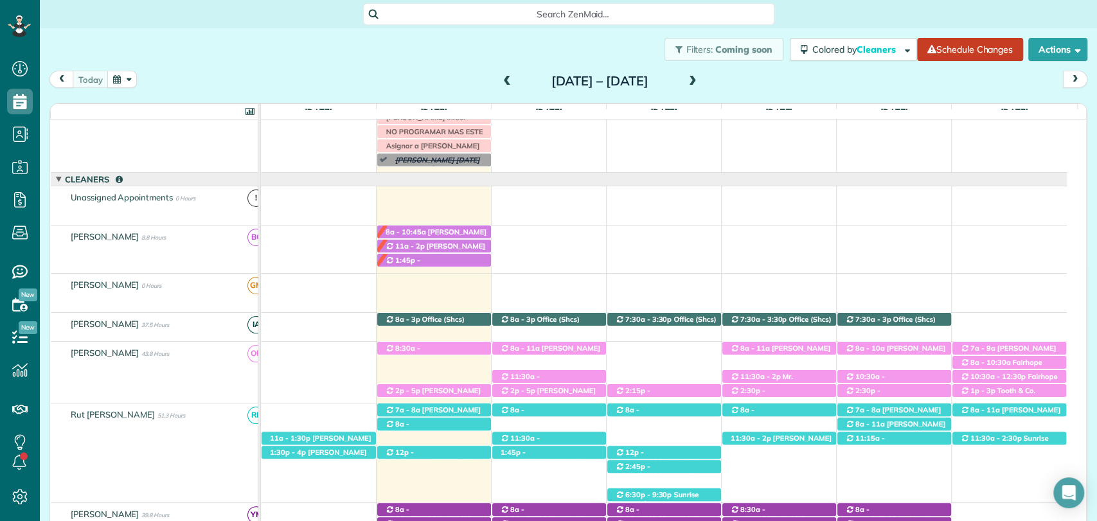
click at [354, 50] on div "Filters: Coming soon Colored by Cleaners Color by Cleaner Color by Team Color b…" at bounding box center [568, 49] width 1057 height 42
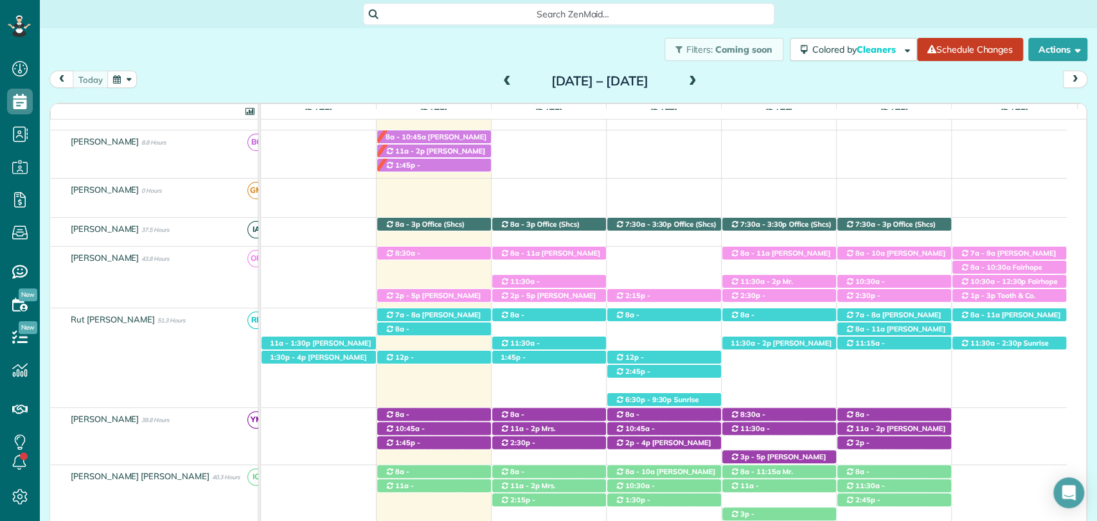
scroll to position [174, 0]
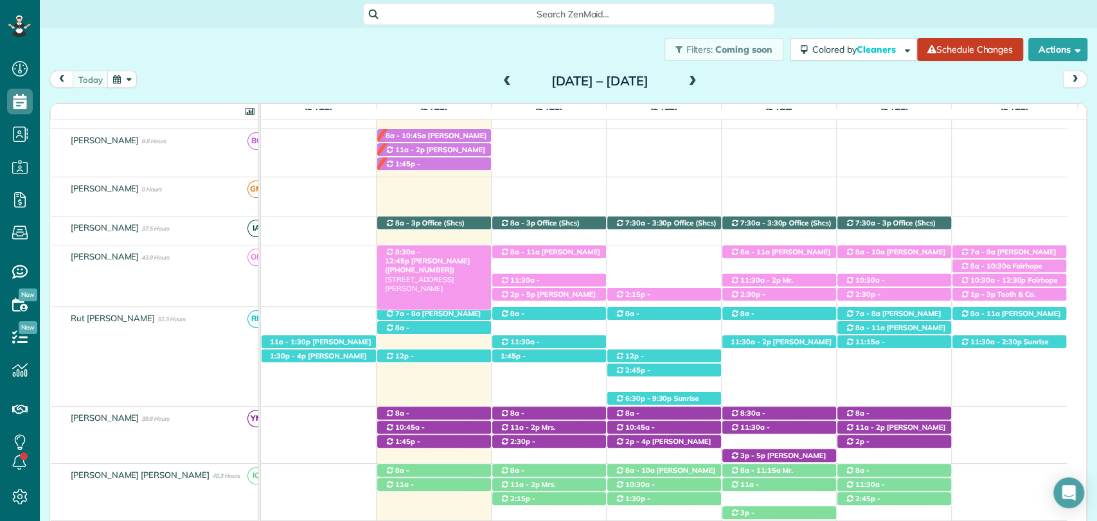
click at [391, 253] on div "8:30a - 12:45p Desiree Penrod (+18636349792) 7867 Elderberry Dr - Daphne, AL, 3…" at bounding box center [434, 251] width 114 height 13
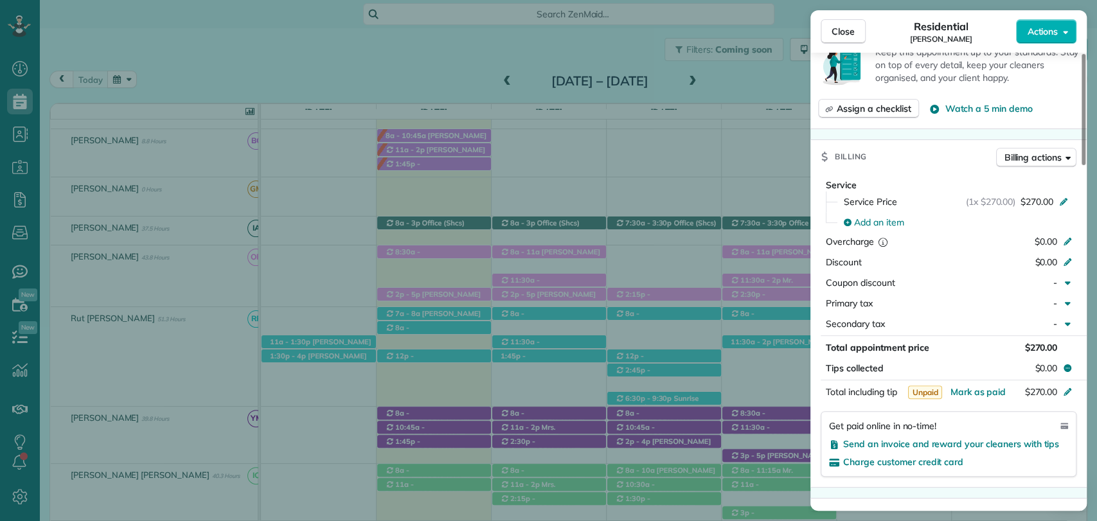
scroll to position [515, 0]
click at [915, 144] on div "Billing Billing actions" at bounding box center [948, 155] width 276 height 33
click at [853, 31] on span "Close" at bounding box center [843, 31] width 23 height 13
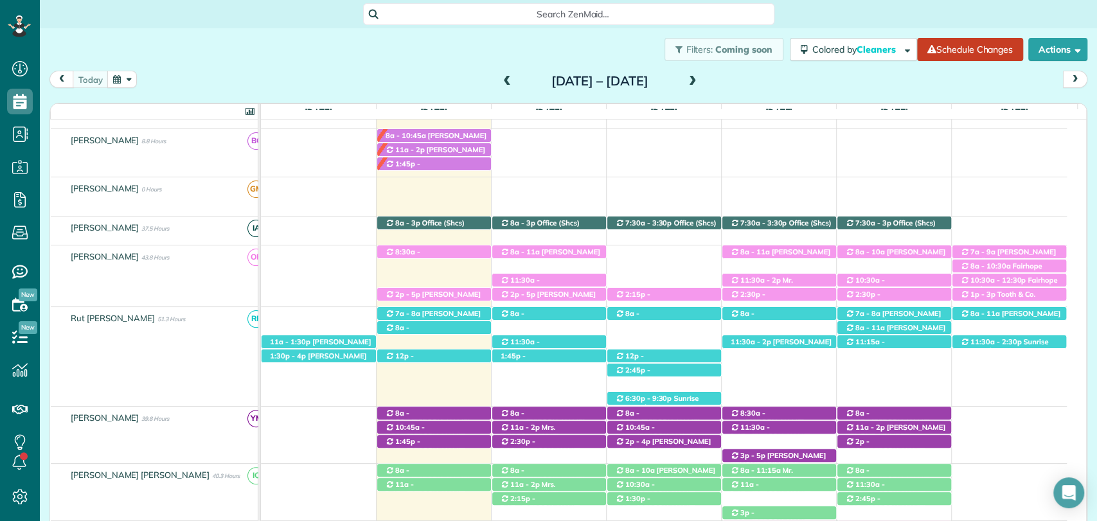
click at [780, 85] on div "today Sunday Aug 24 – Saturday Aug 30, 2025" at bounding box center [568, 83] width 1038 height 24
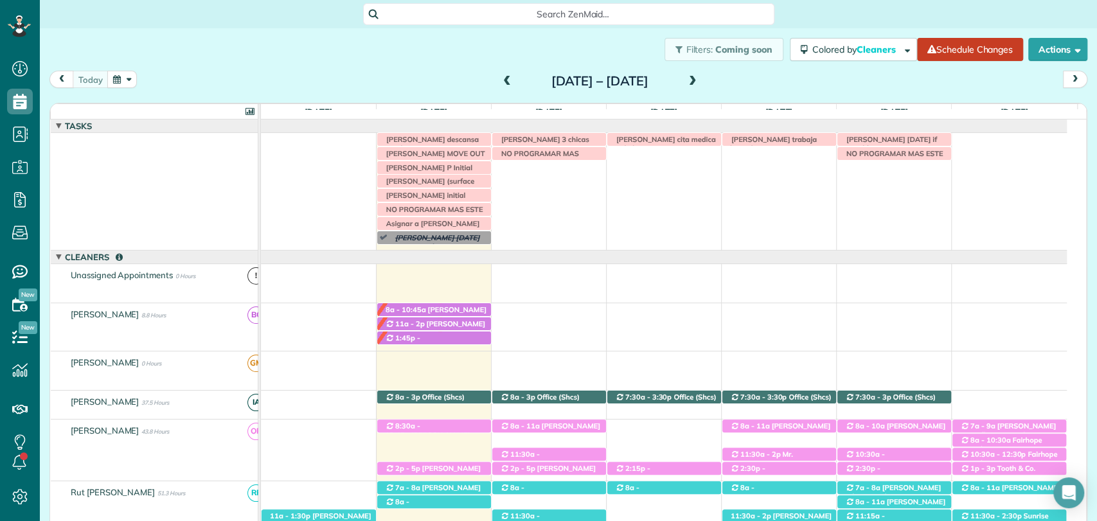
scroll to position [82, 0]
click at [449, 431] on span "Desiree Penrod (+18636349792)" at bounding box center [427, 440] width 85 height 18
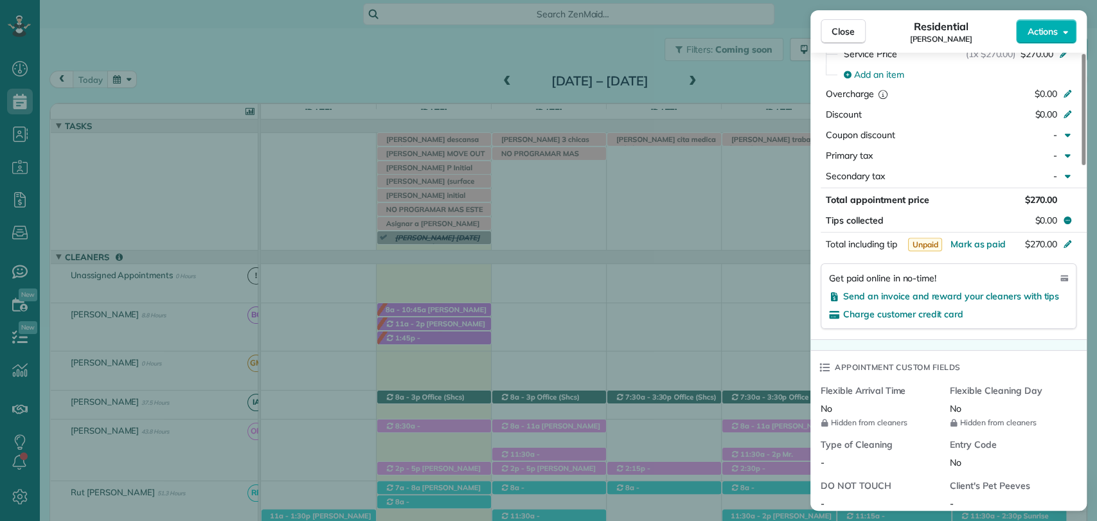
click at [1078, 191] on div "Total appointment price $270.00 Tips collected $0.00" at bounding box center [948, 210] width 276 height 39
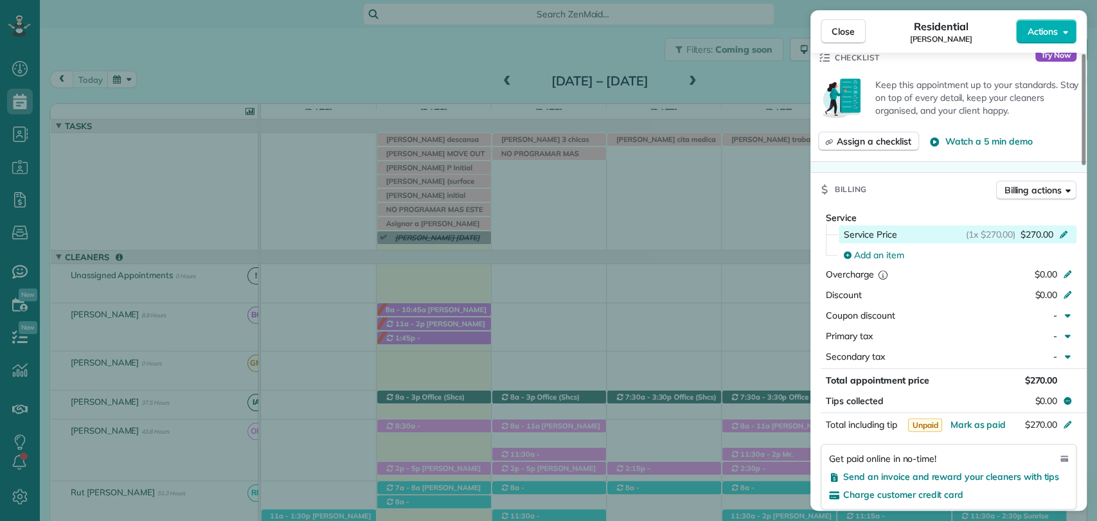
click at [896, 228] on div "Service Price (1x $270.00) $270.00" at bounding box center [958, 234] width 229 height 13
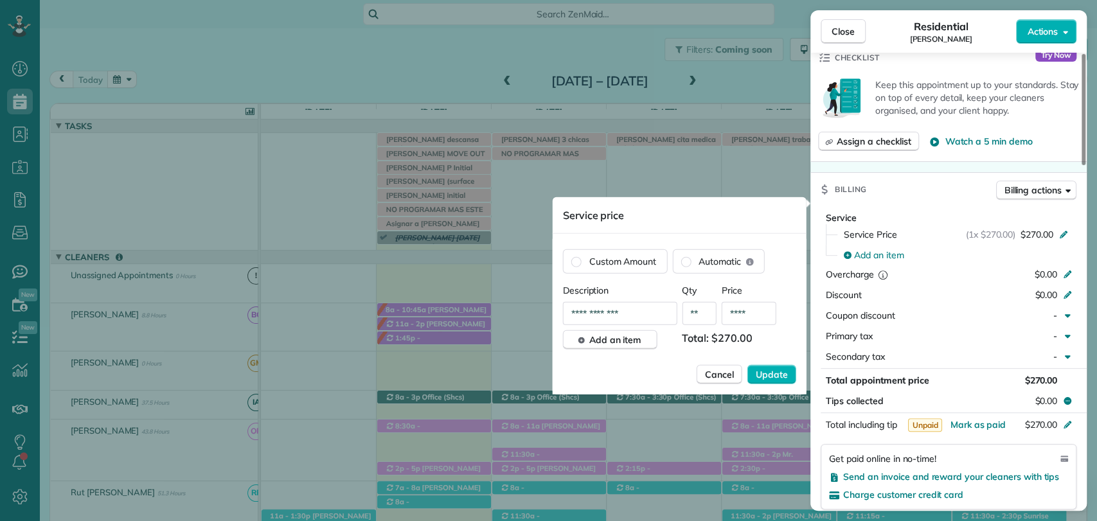
click at [758, 308] on input "****" at bounding box center [749, 313] width 55 height 23
type input "**"
type input "****"
click at [769, 371] on span "Update" at bounding box center [772, 374] width 32 height 13
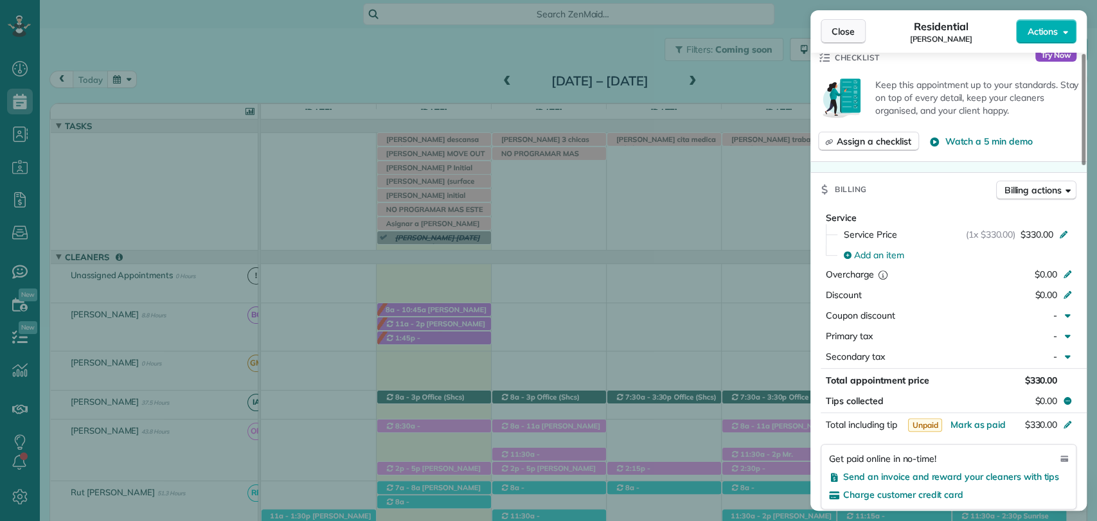
click at [841, 26] on span "Close" at bounding box center [843, 31] width 23 height 13
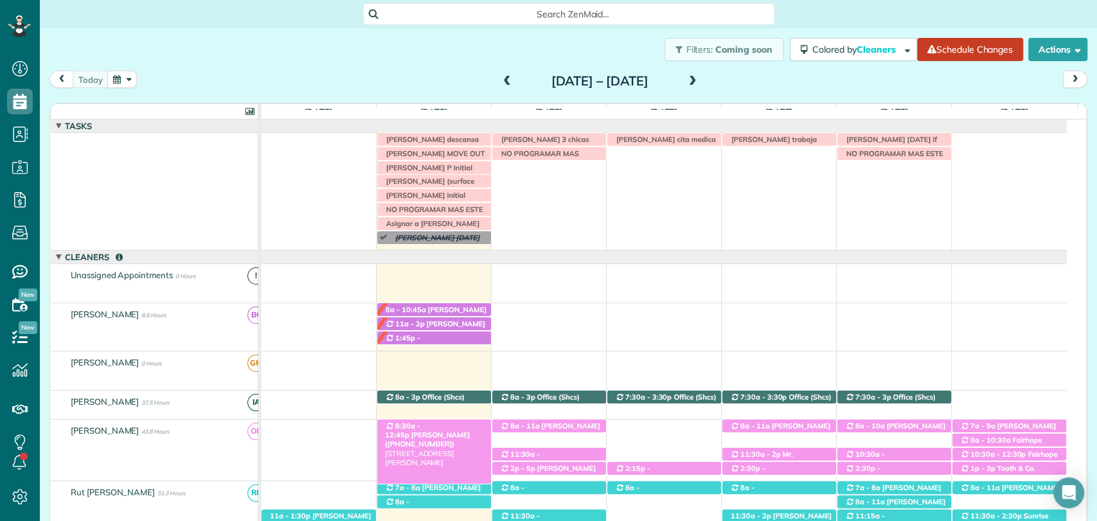
click at [447, 431] on span "Desiree Penrod (+18636349792)" at bounding box center [427, 440] width 85 height 18
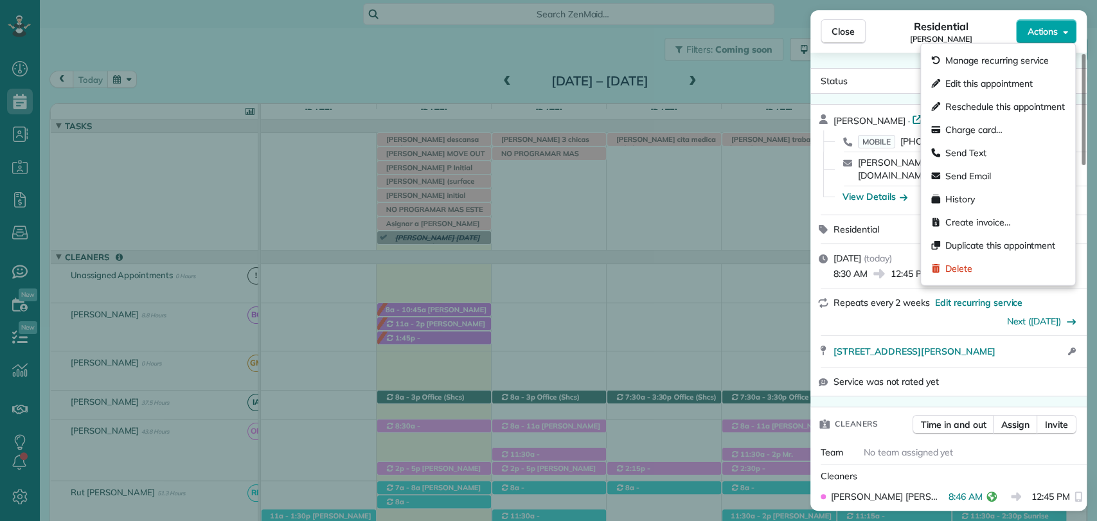
click at [1047, 36] on span "Actions" at bounding box center [1042, 31] width 31 height 13
click at [989, 125] on span "Charge card…" at bounding box center [973, 129] width 57 height 13
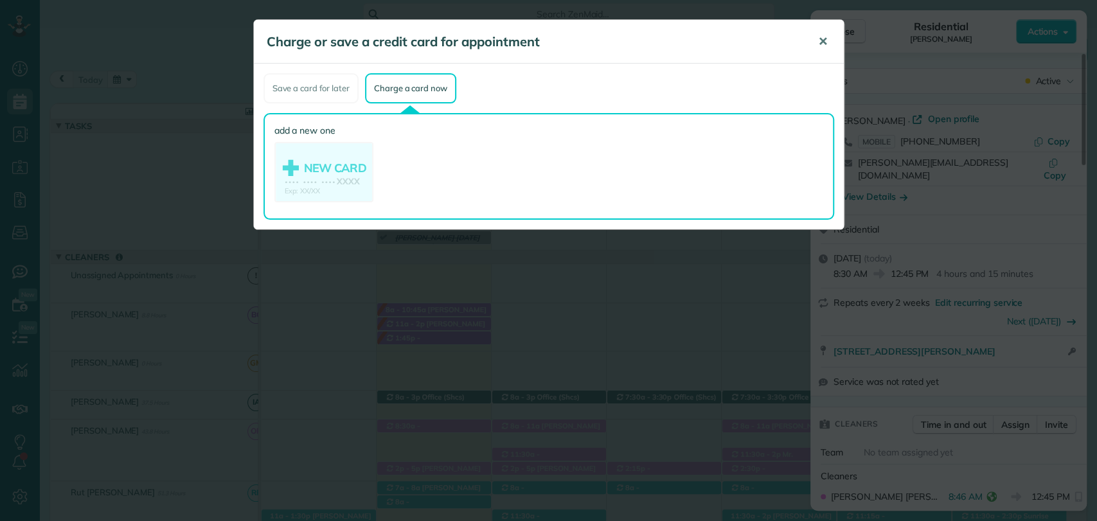
click at [830, 40] on button "✕" at bounding box center [822, 41] width 29 height 31
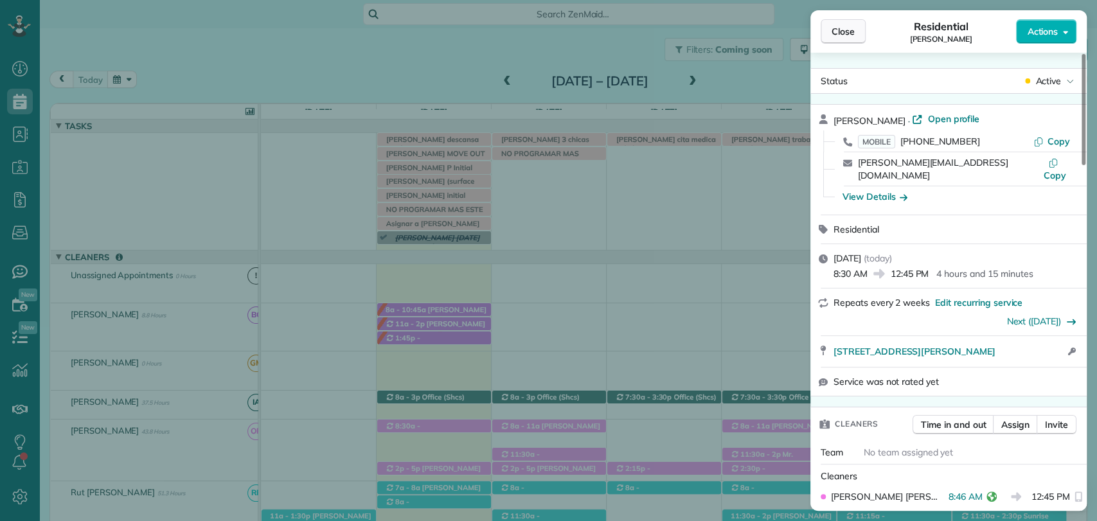
click at [846, 31] on span "Close" at bounding box center [843, 31] width 23 height 13
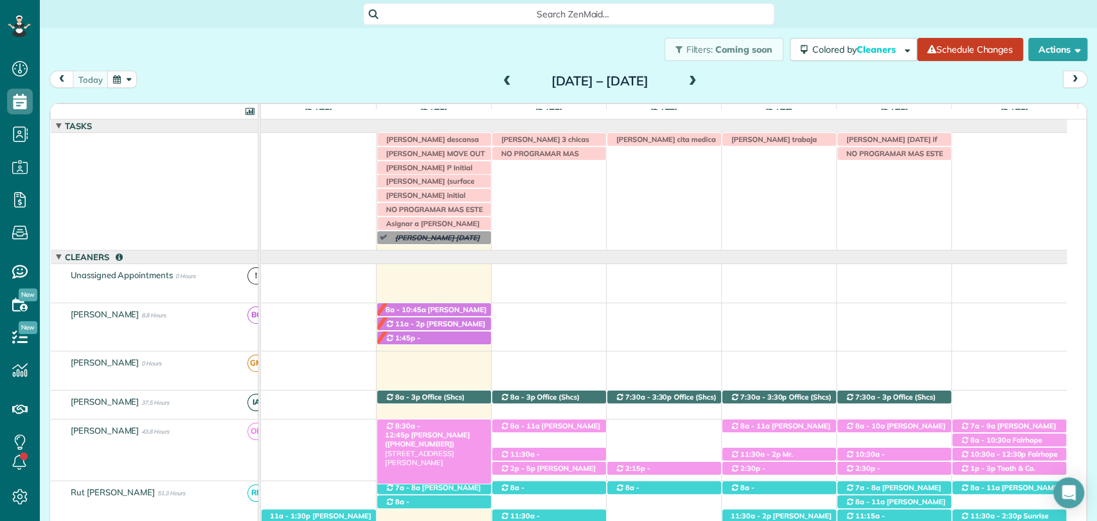
click at [420, 428] on span "8:30a - 12:45p" at bounding box center [402, 431] width 35 height 18
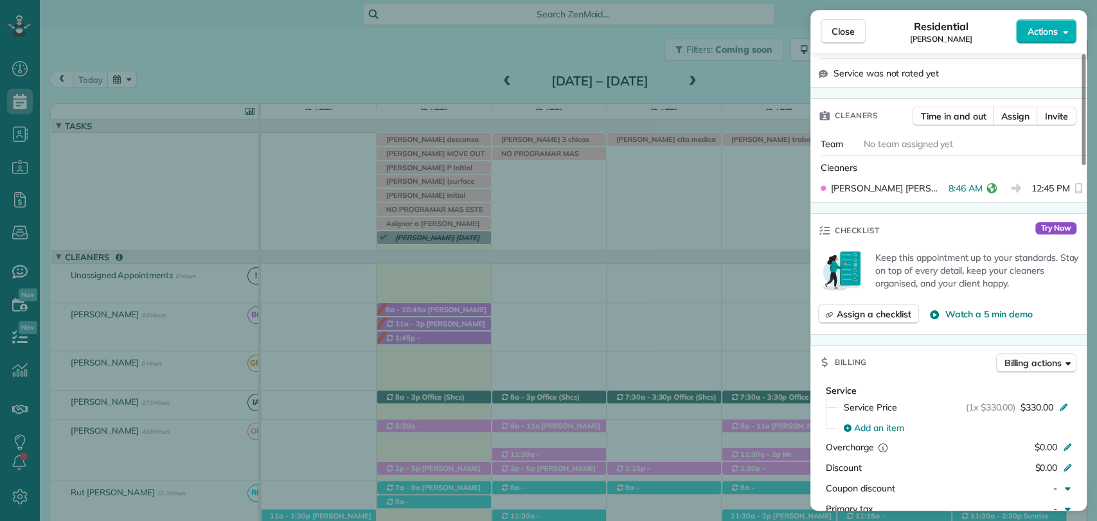
scroll to position [312, 0]
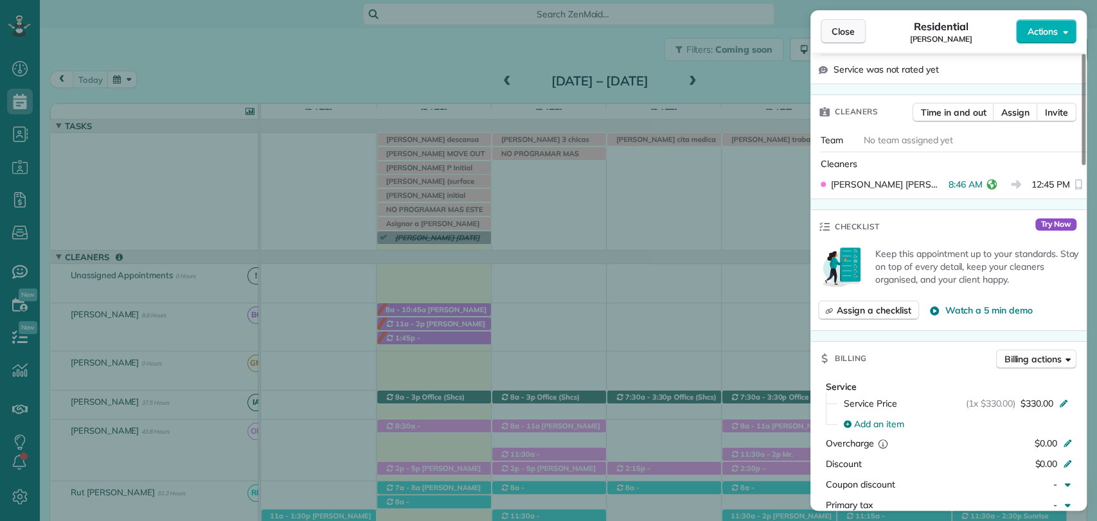
click at [833, 42] on button "Close" at bounding box center [843, 31] width 45 height 24
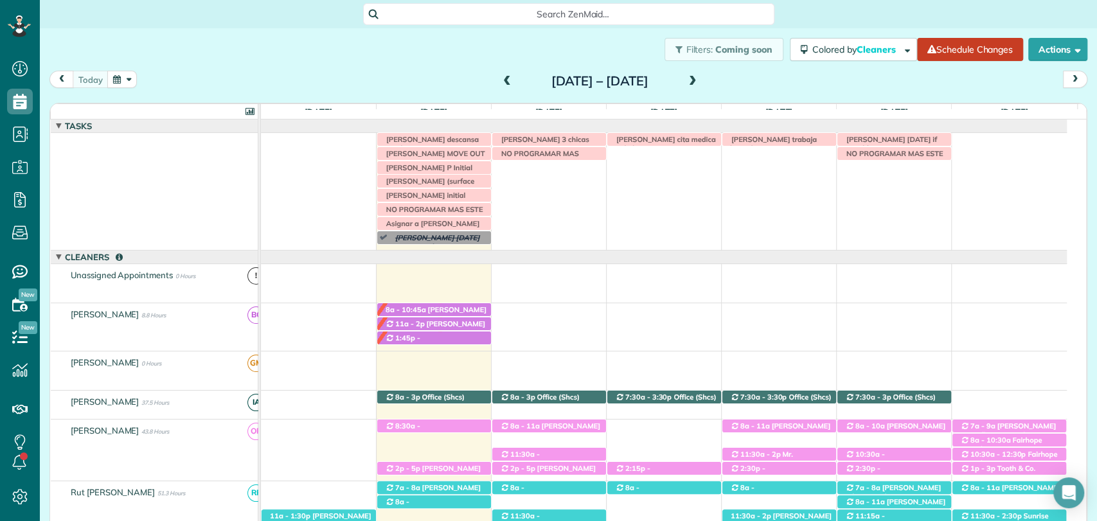
click at [377, 69] on div "Filters: Coming soon Colored by Cleaners Color by Cleaner Color by Team Color b…" at bounding box center [568, 49] width 1057 height 42
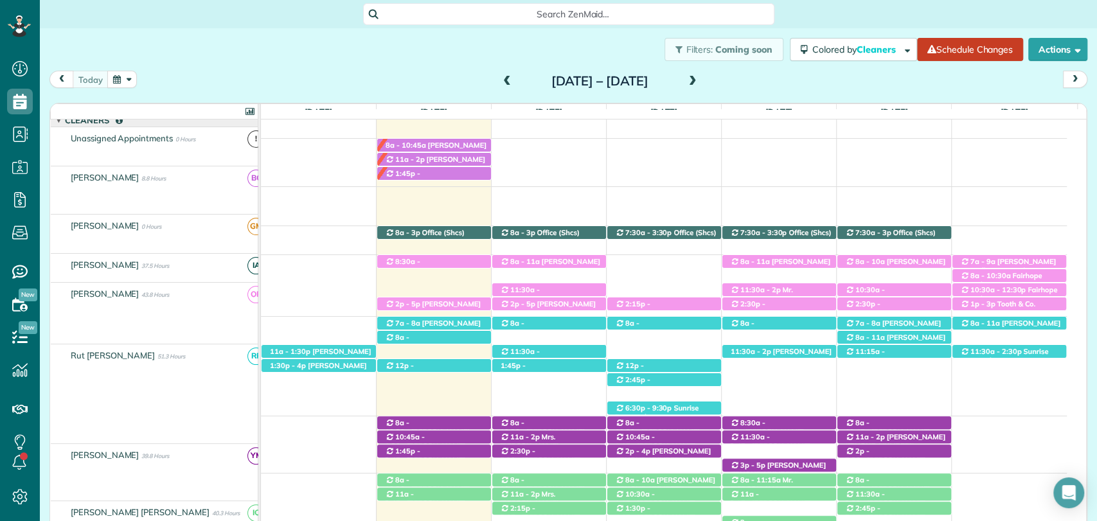
scroll to position [166, 0]
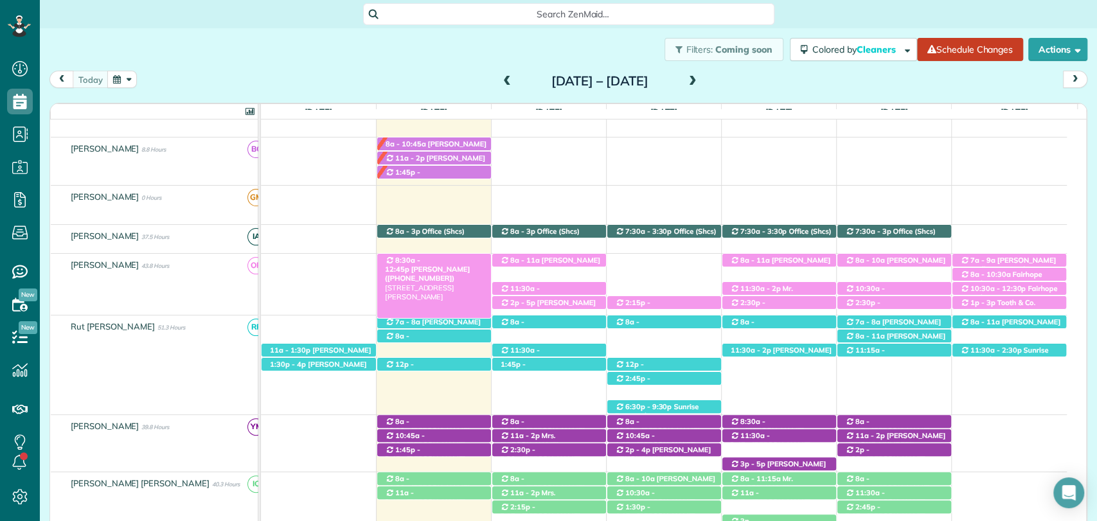
click at [409, 260] on span "8:30a - 12:45p" at bounding box center [402, 265] width 35 height 18
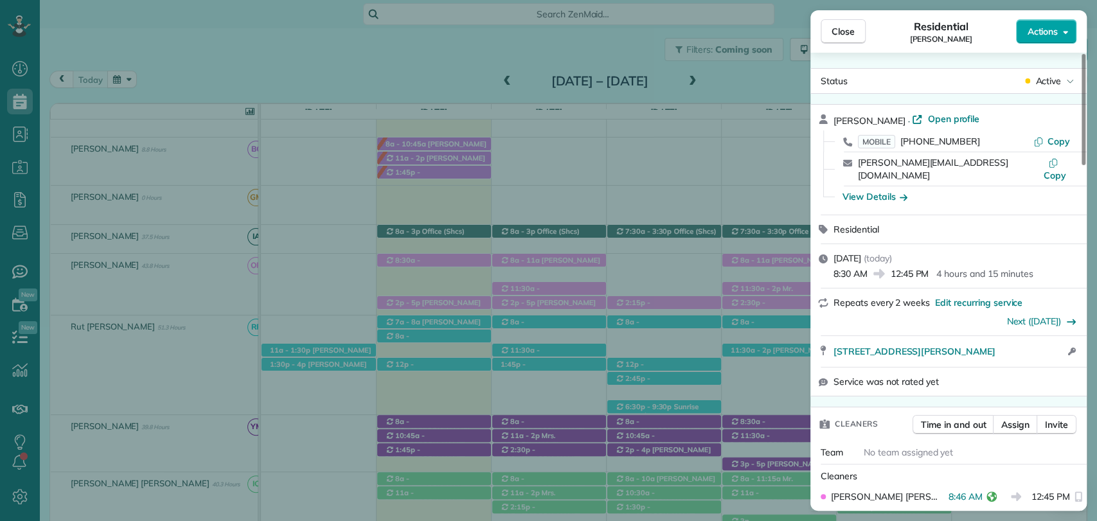
click at [1038, 34] on span "Actions" at bounding box center [1042, 31] width 31 height 13
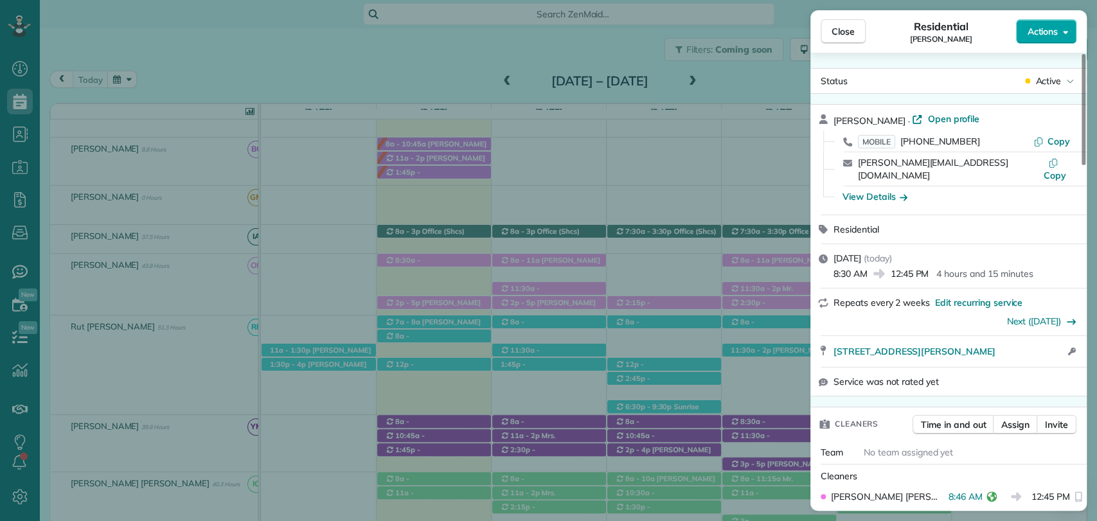
click at [1047, 30] on span "Actions" at bounding box center [1042, 31] width 31 height 13
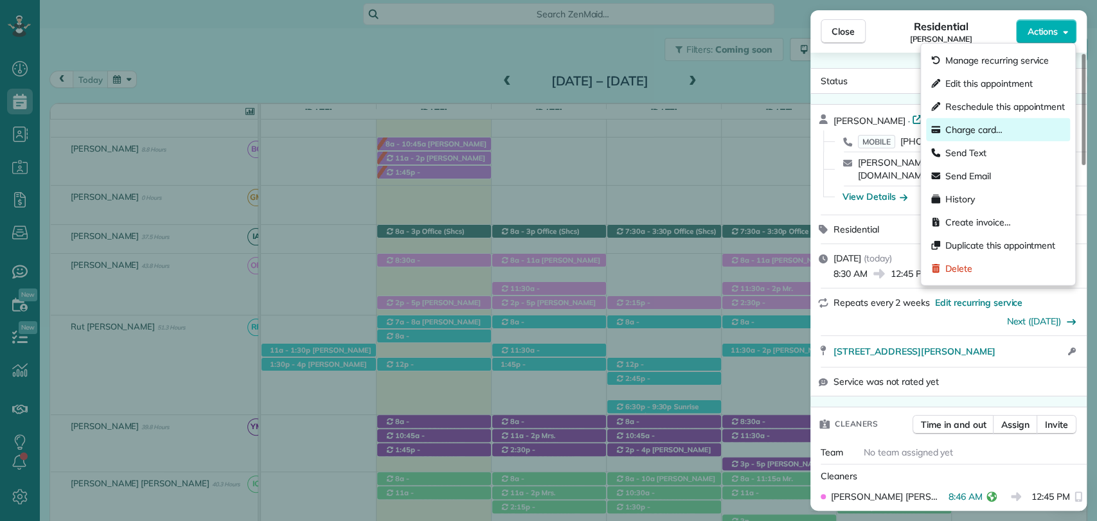
click at [984, 128] on span "Charge card…" at bounding box center [973, 129] width 57 height 13
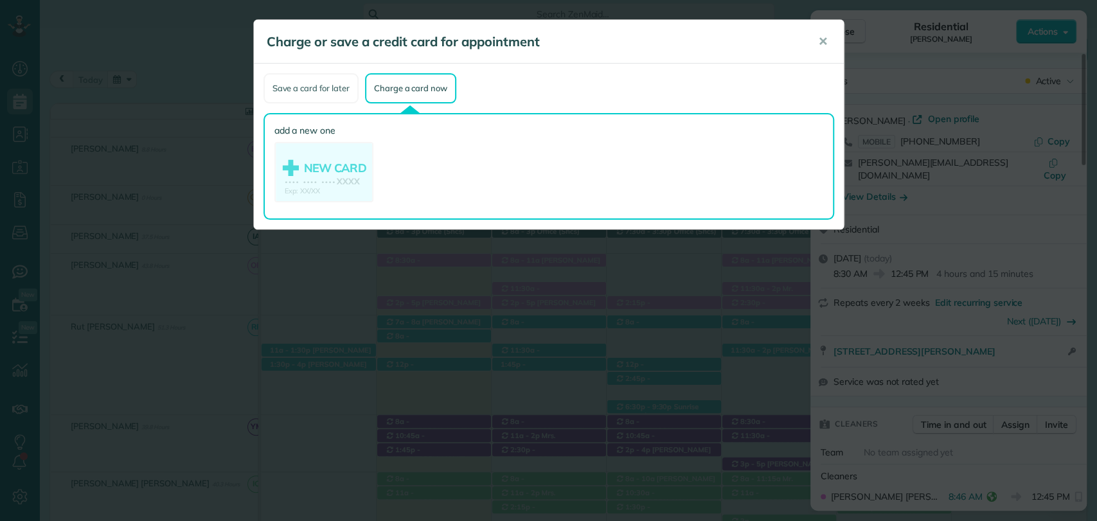
click at [307, 86] on div "Save a card for later" at bounding box center [310, 88] width 95 height 30
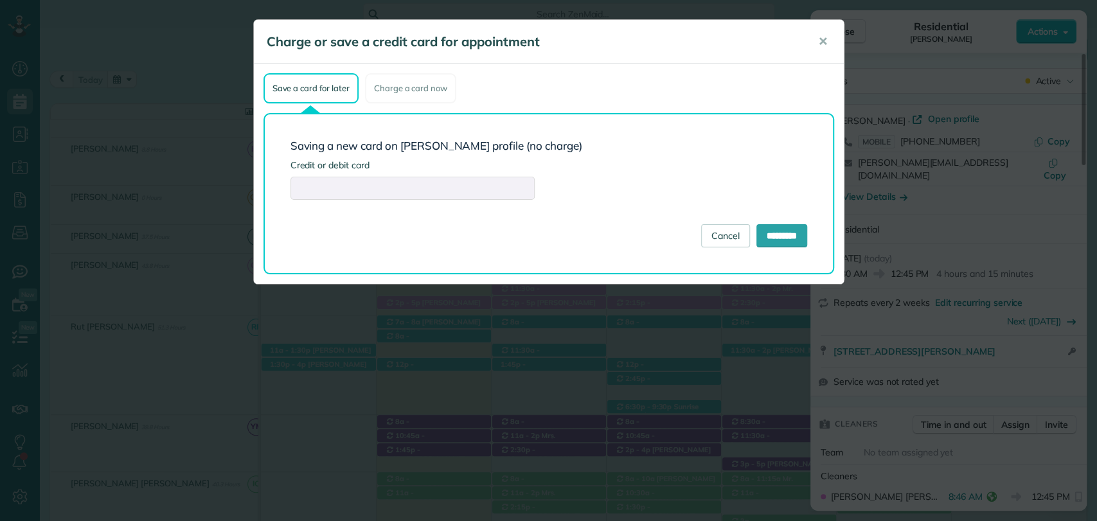
click at [338, 181] on div at bounding box center [412, 188] width 244 height 23
click at [825, 37] on span "✕" at bounding box center [823, 41] width 10 height 15
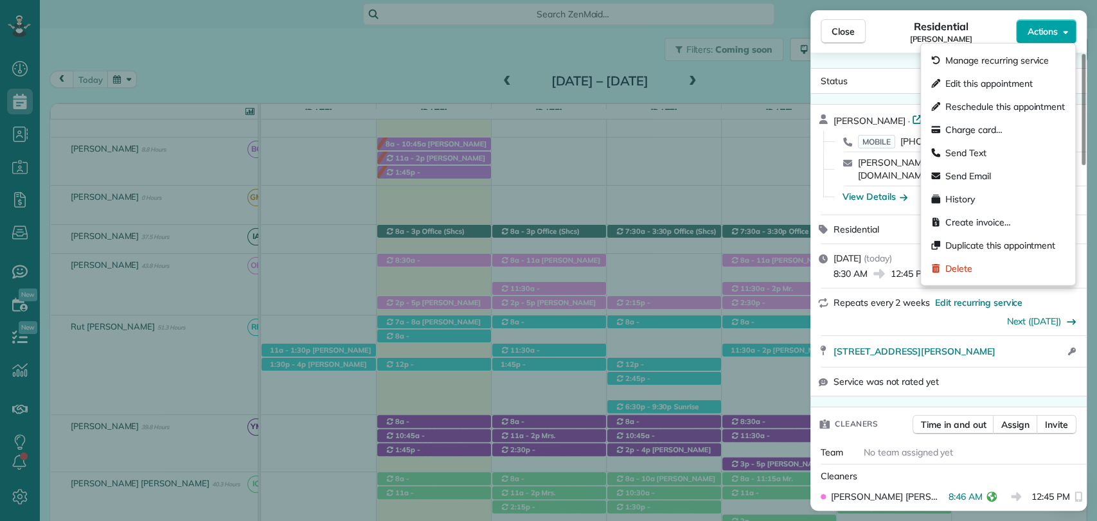
click at [1048, 22] on button "Actions" at bounding box center [1046, 31] width 60 height 24
click at [972, 136] on div "Charge card…" at bounding box center [998, 129] width 144 height 23
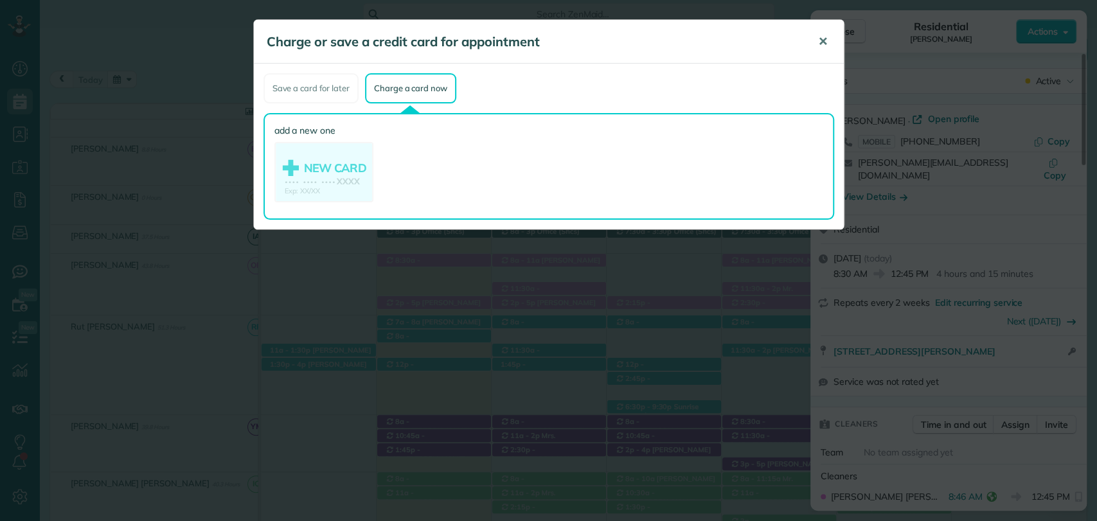
click at [825, 40] on span "✕" at bounding box center [823, 41] width 10 height 15
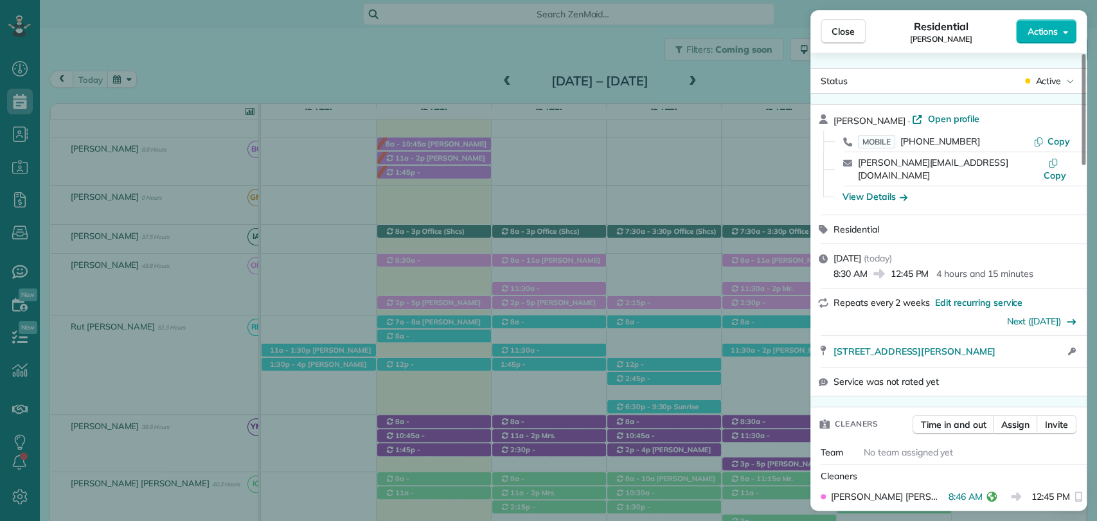
click at [889, 186] on div "View Details" at bounding box center [955, 196] width 245 height 21
click at [889, 190] on div "View Details" at bounding box center [874, 196] width 65 height 13
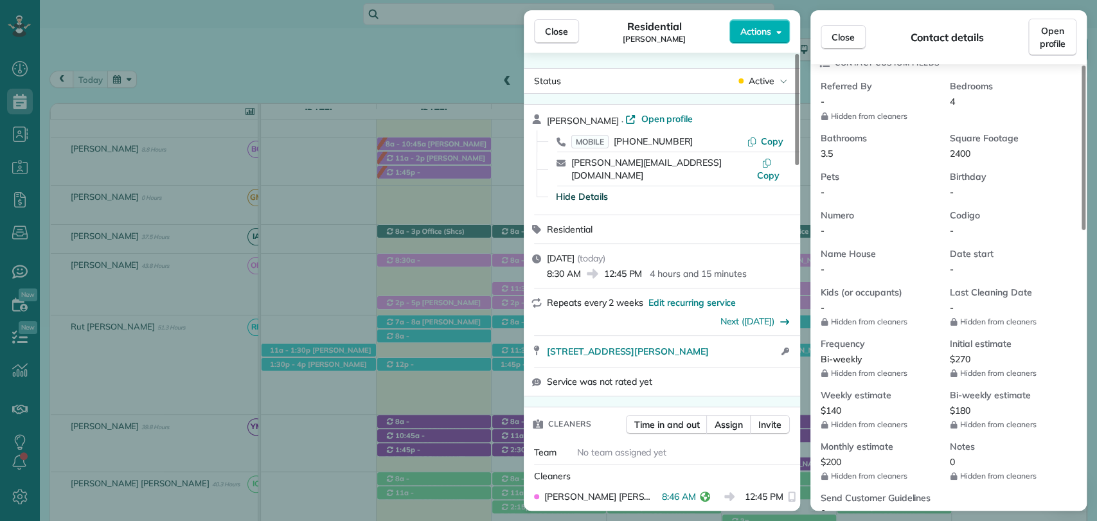
scroll to position [323, 0]
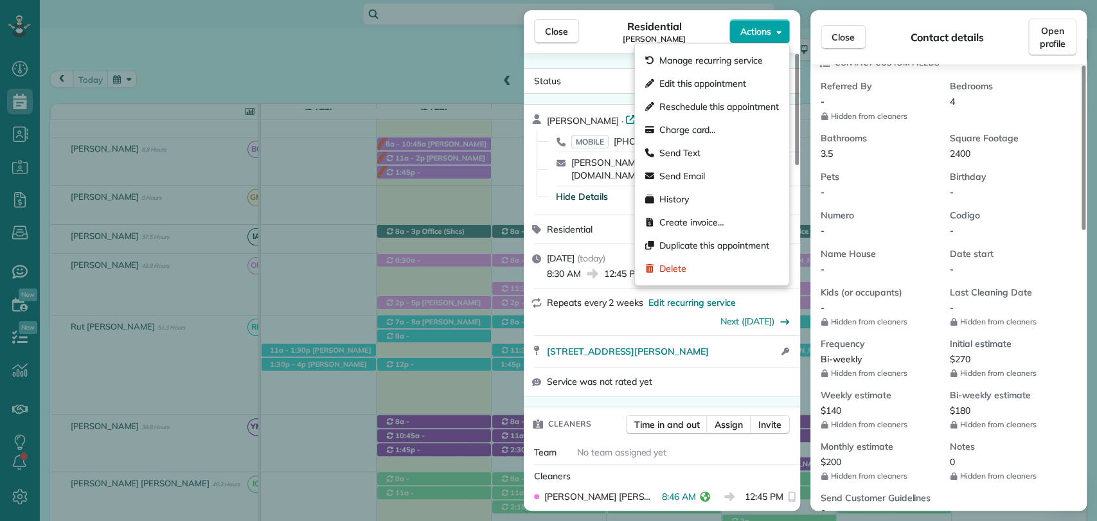
click at [747, 39] on button "Actions" at bounding box center [759, 31] width 60 height 24
click at [710, 130] on span "Charge card…" at bounding box center [687, 129] width 57 height 13
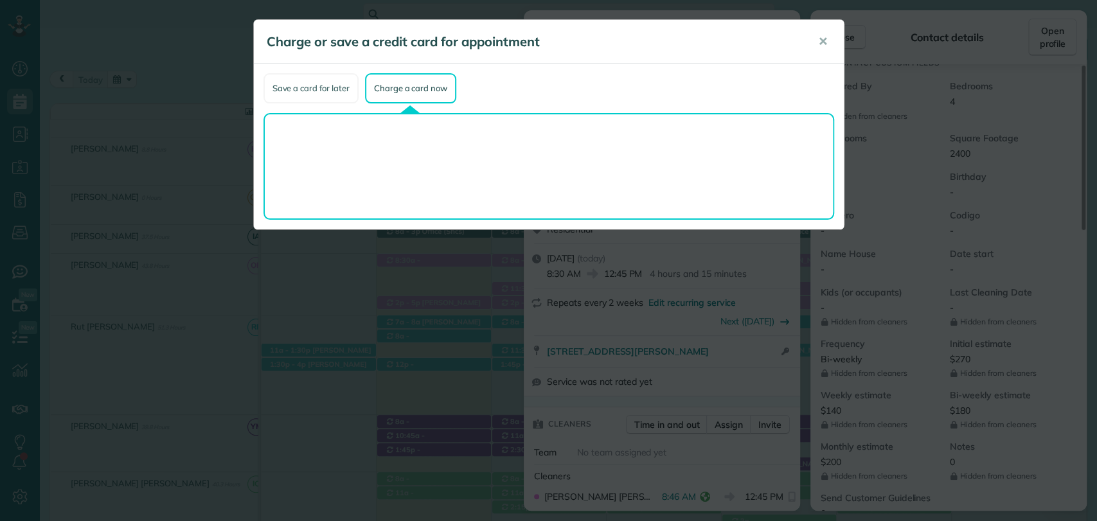
click at [329, 84] on div "Save a card for later" at bounding box center [310, 88] width 95 height 30
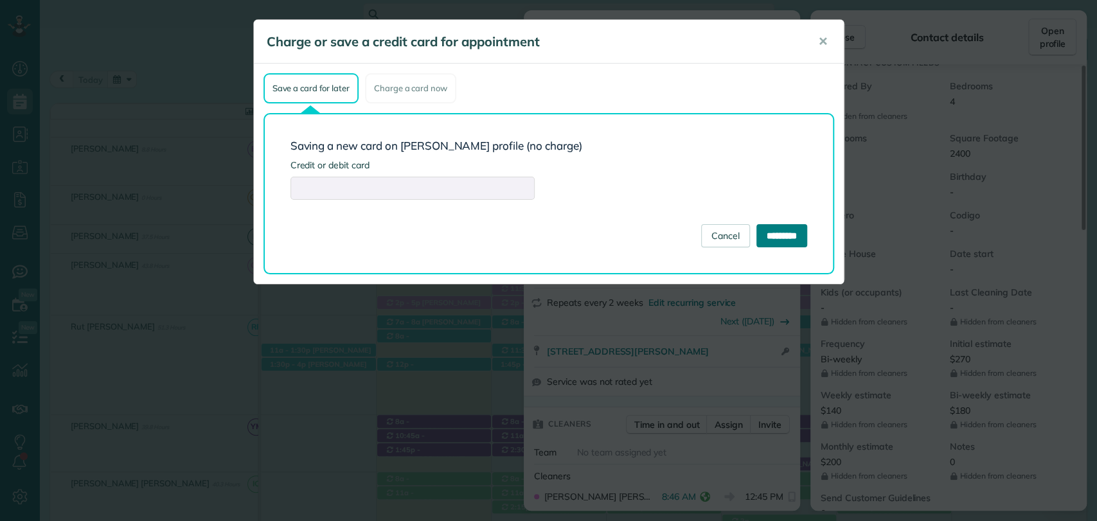
click at [771, 233] on input "*********" at bounding box center [781, 235] width 51 height 23
type input "**********"
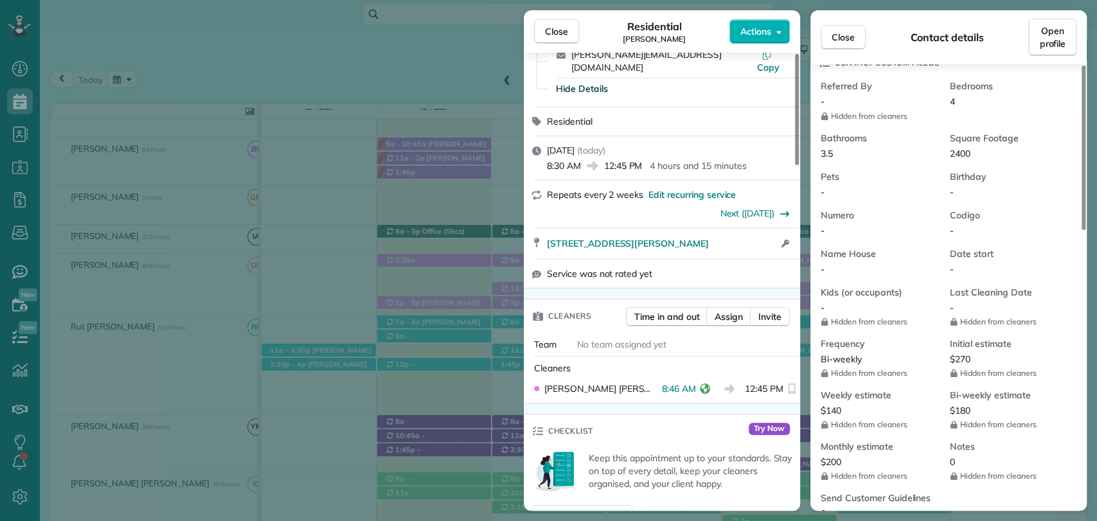
scroll to position [0, 0]
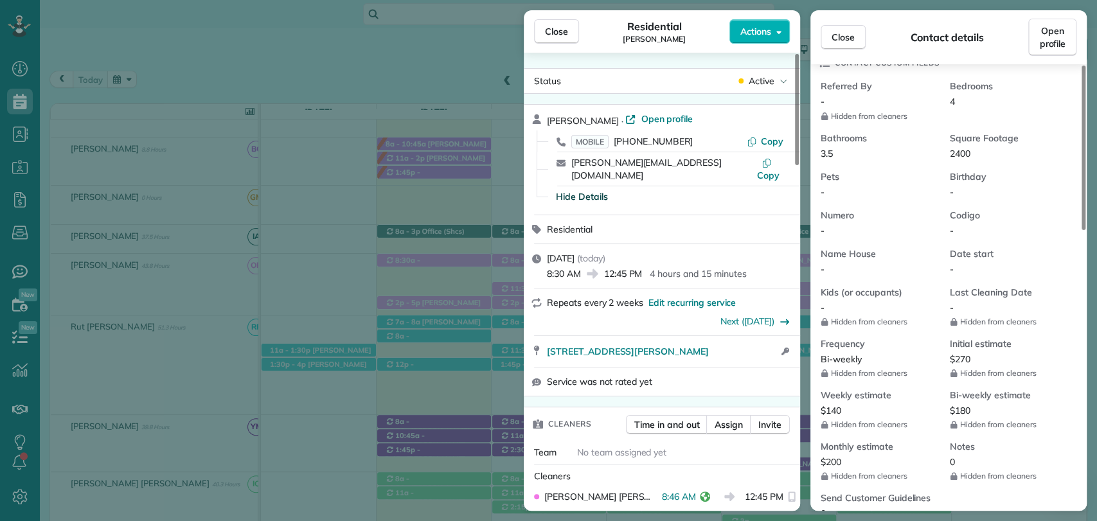
click at [437, 33] on div "Close Residential Desiree Penrod Actions Status Active Desiree Penrod · Open pr…" at bounding box center [548, 260] width 1097 height 521
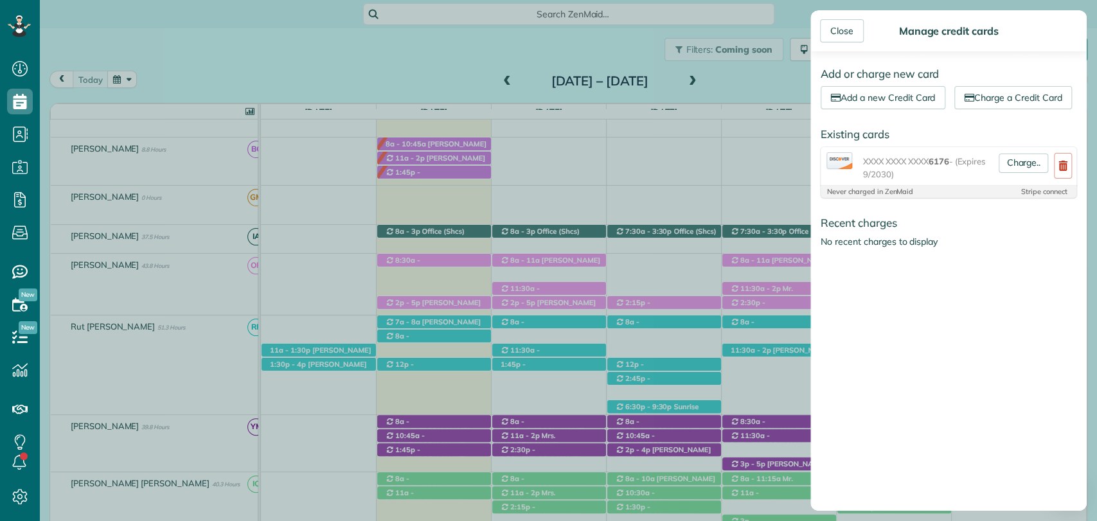
click at [733, 83] on div "Close Manage credit cards Add or charge new card Add a new Credit Card Charge a…" at bounding box center [548, 260] width 1097 height 521
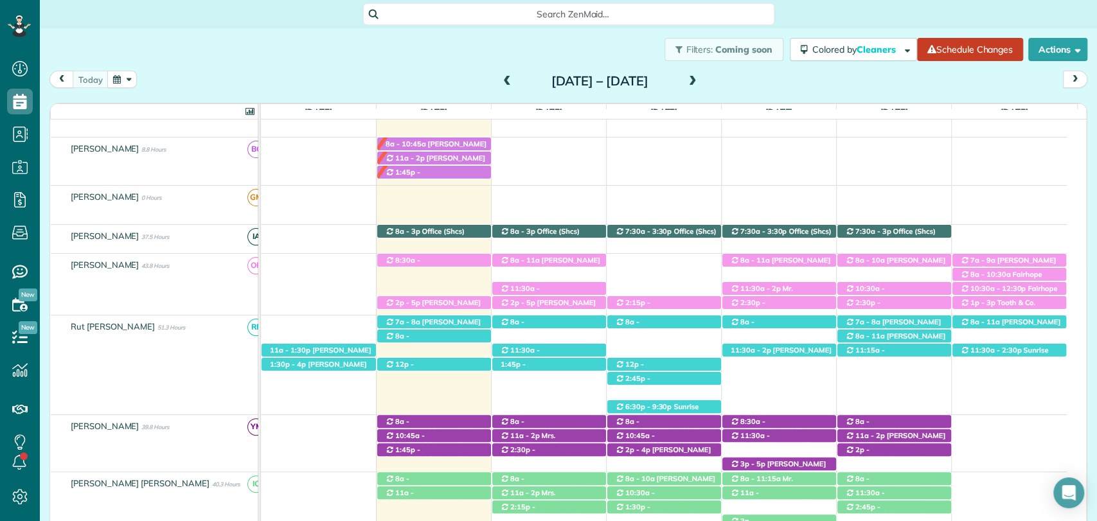
click at [700, 80] on span at bounding box center [693, 82] width 14 height 12
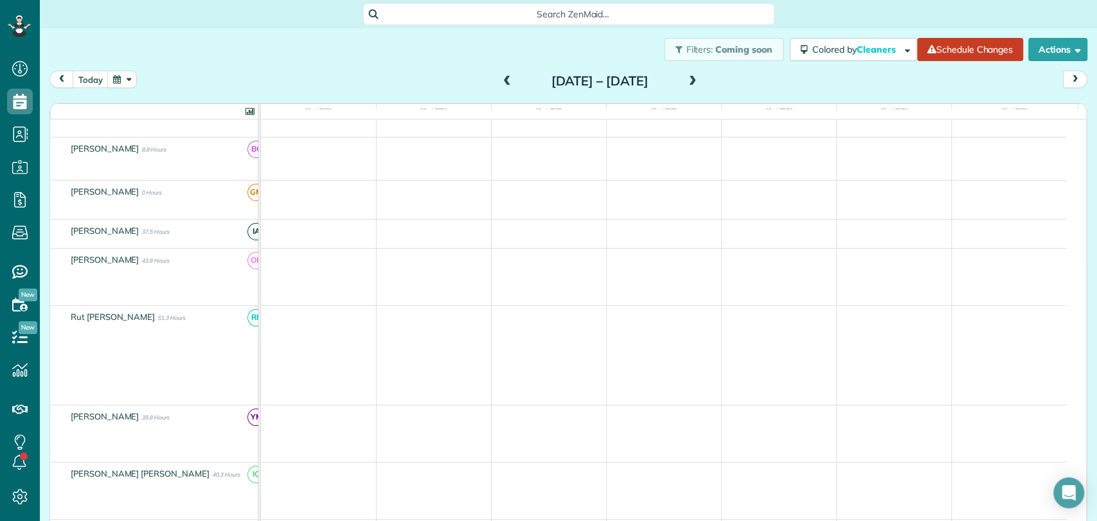
click at [700, 78] on span at bounding box center [693, 82] width 14 height 12
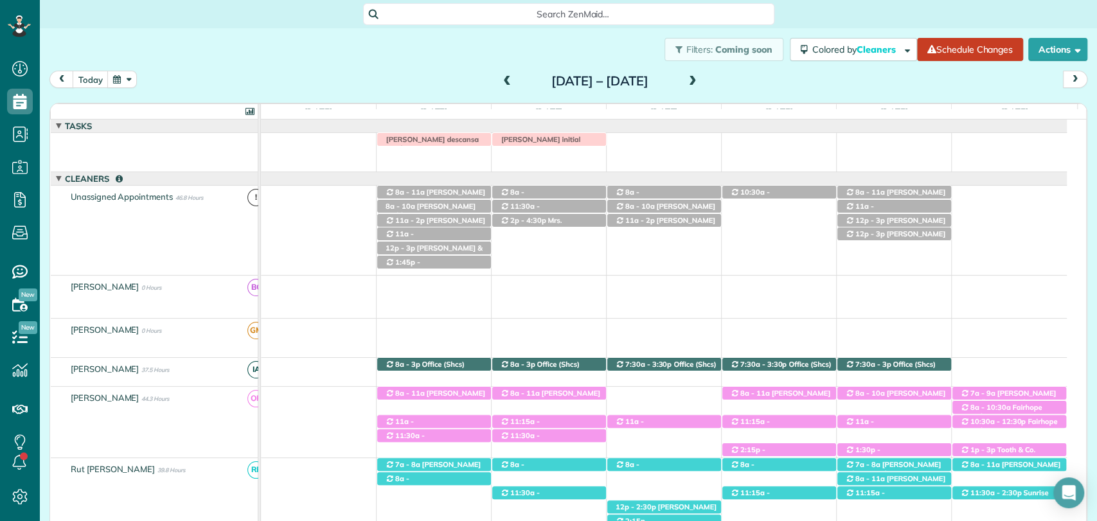
click at [500, 76] on span at bounding box center [507, 82] width 14 height 12
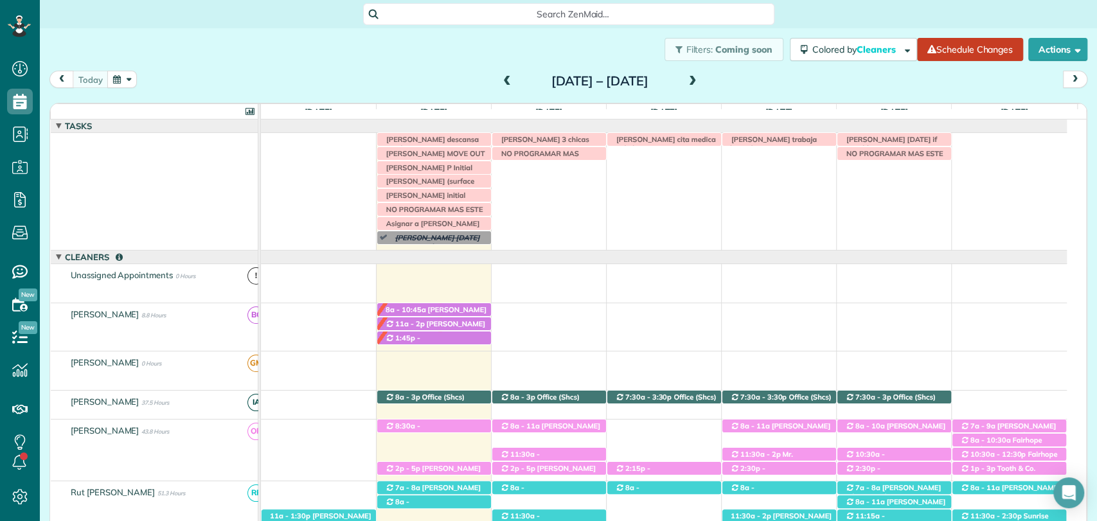
scroll to position [78, 0]
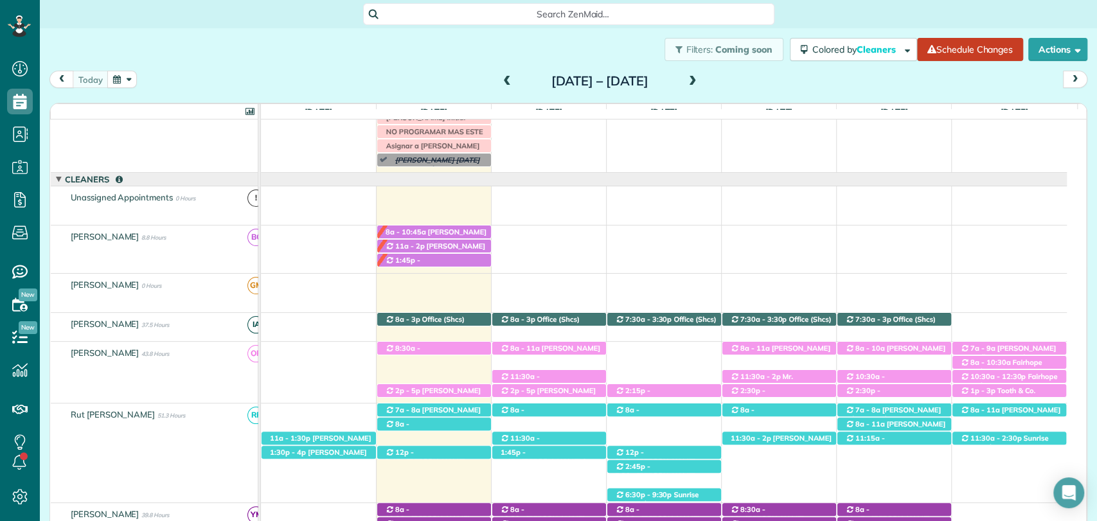
click at [382, 49] on div "Filters: Coming soon Colored by Cleaners Color by Cleaner Color by Team Color b…" at bounding box center [568, 49] width 1057 height 42
click at [858, 94] on div "[DATE] [DATE] – [DATE]" at bounding box center [568, 83] width 1038 height 24
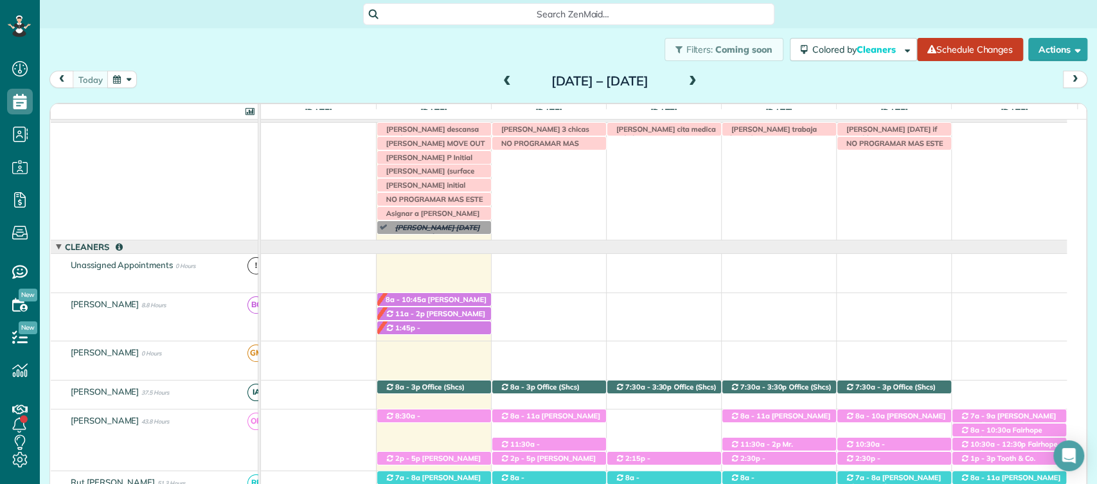
scroll to position [0, 0]
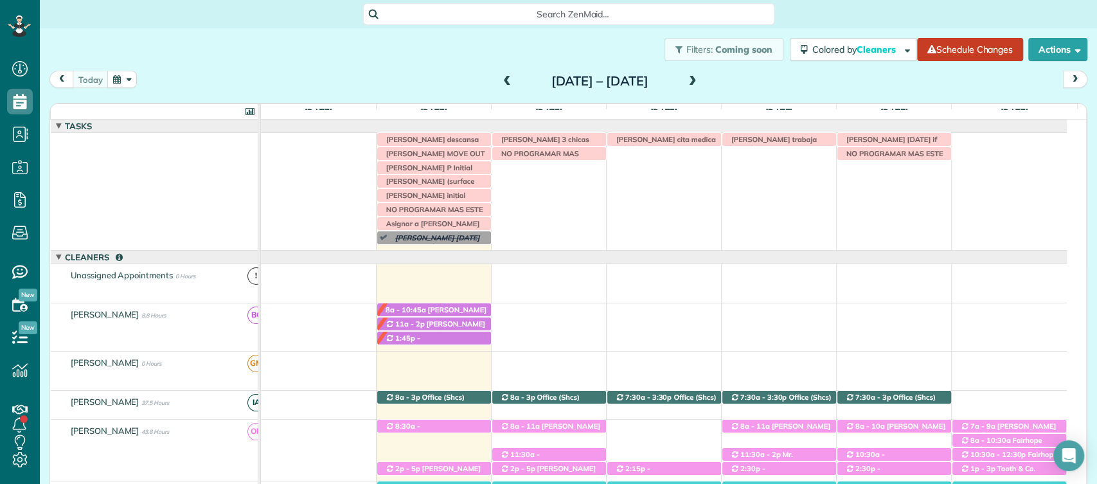
click at [500, 83] on span at bounding box center [507, 82] width 14 height 12
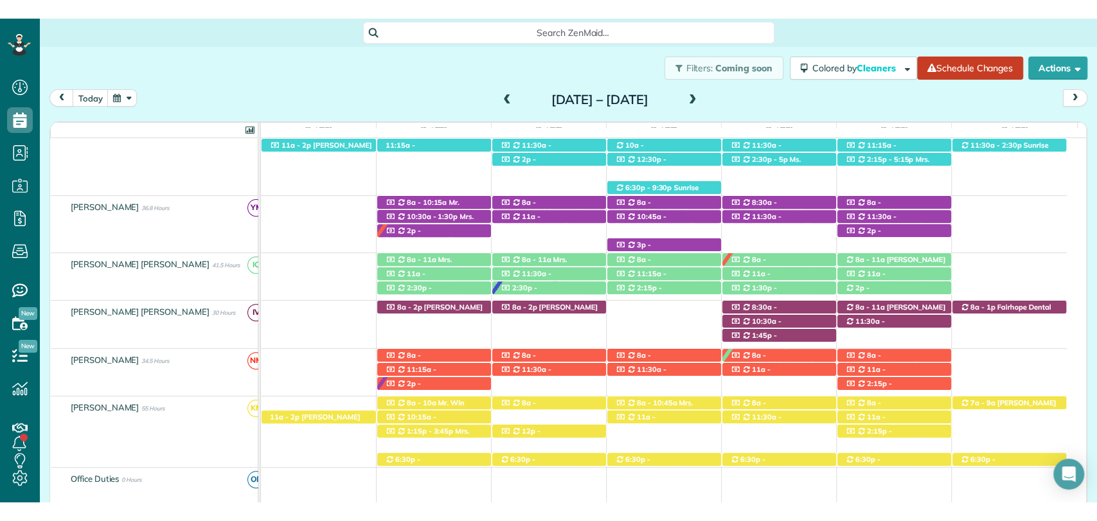
scroll to position [581, 0]
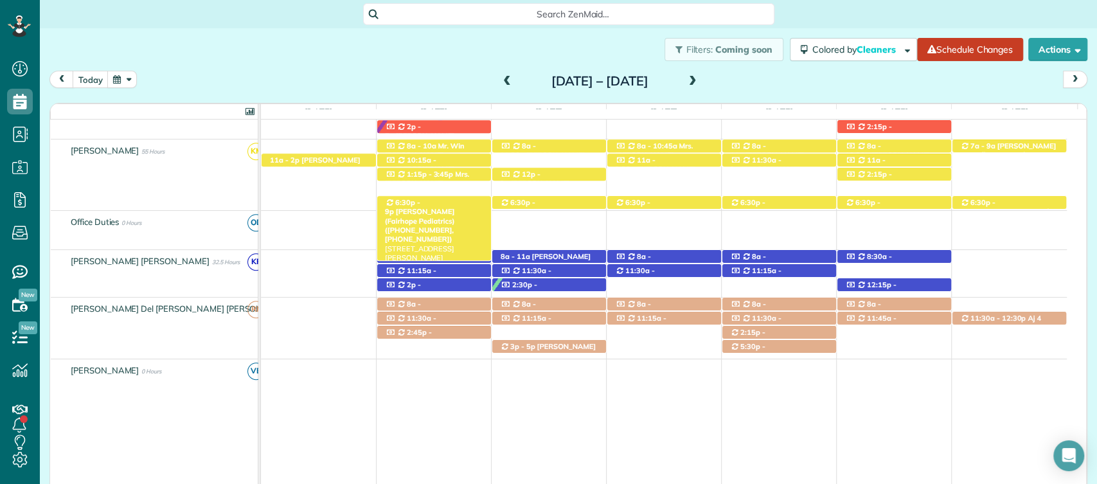
click at [444, 207] on span "[PERSON_NAME] (Fairhope Pediatrics) ([PHONE_NUMBER], [PHONE_NUMBER])" at bounding box center [420, 225] width 70 height 37
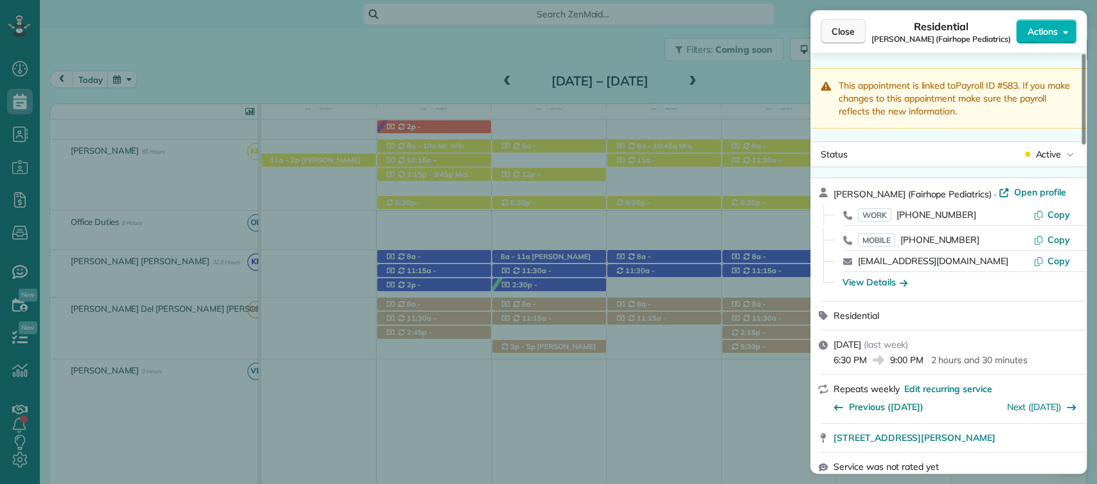
click at [847, 33] on span "Close" at bounding box center [843, 31] width 23 height 13
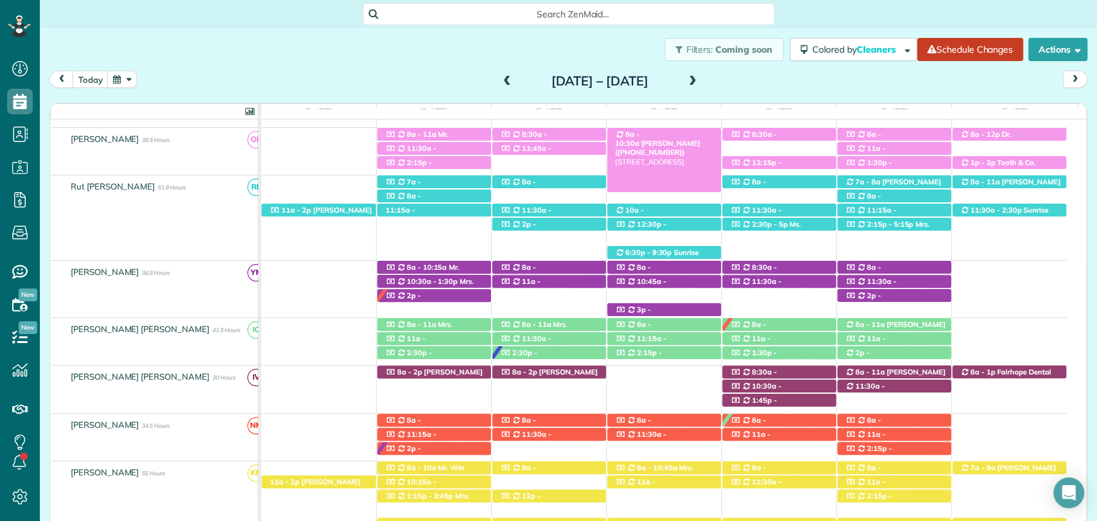
scroll to position [221, 0]
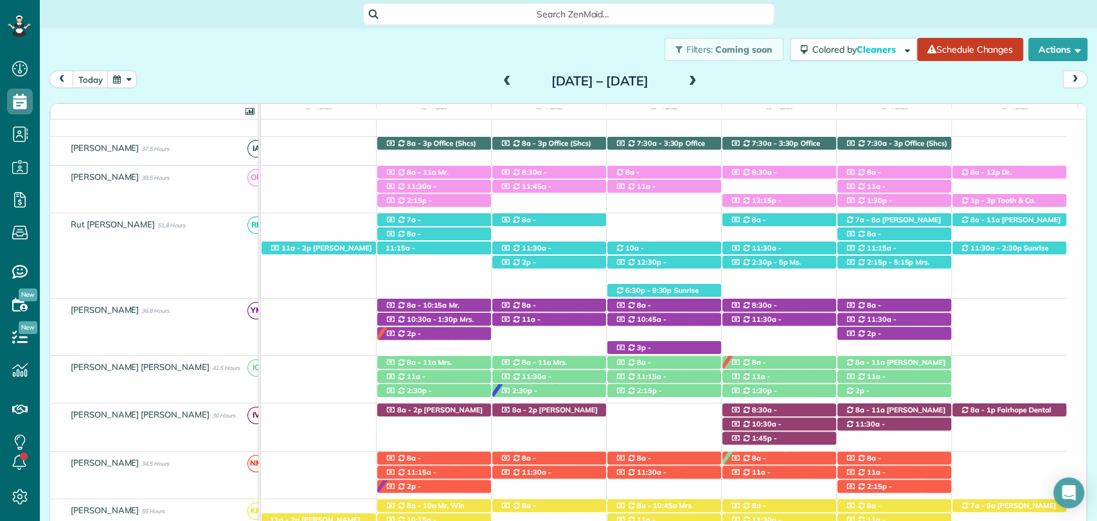
click at [700, 89] on span at bounding box center [693, 81] width 14 height 19
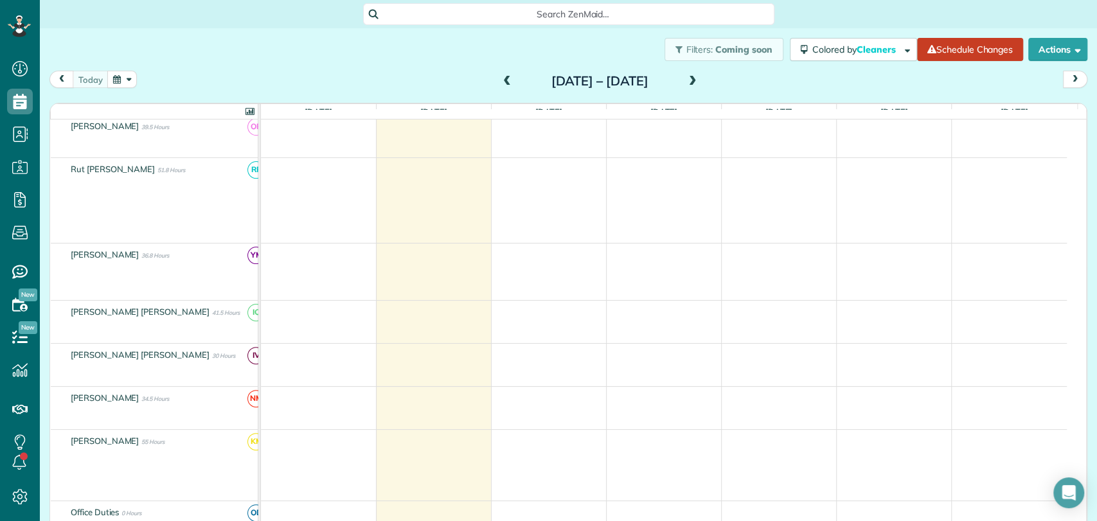
scroll to position [222, 0]
click at [500, 76] on span at bounding box center [507, 82] width 14 height 12
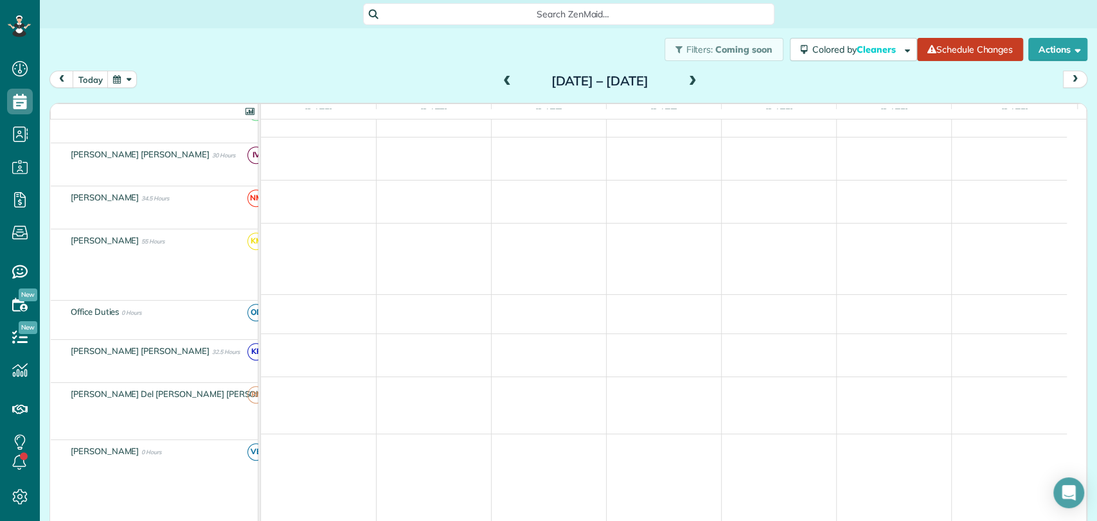
scroll to position [428, 0]
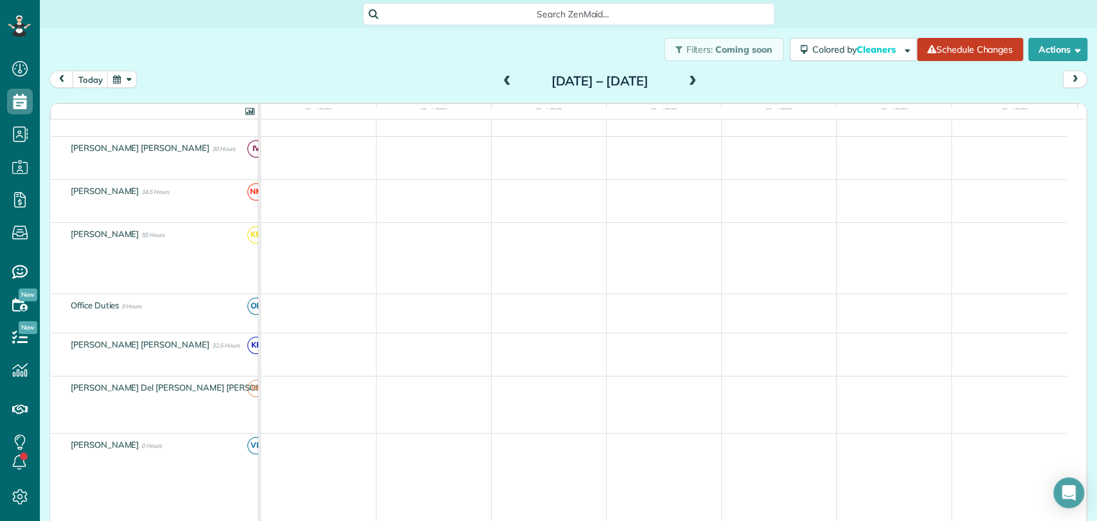
click at [440, 37] on div "Filters: Coming soon Colored by Cleaners Color by Cleaner Color by Team Color b…" at bounding box center [568, 49] width 1057 height 42
click at [700, 76] on span at bounding box center [693, 82] width 14 height 12
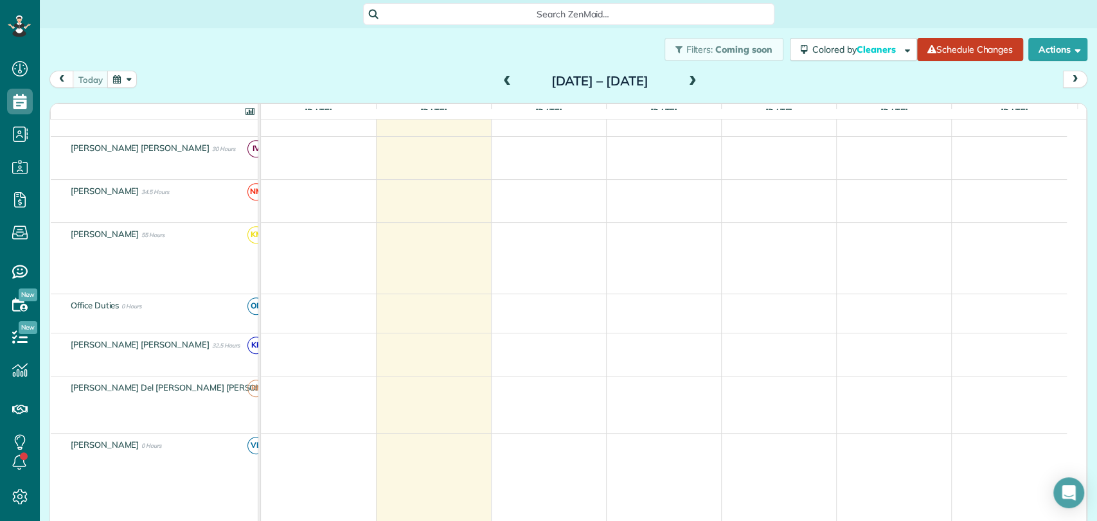
click at [500, 84] on span at bounding box center [507, 82] width 14 height 12
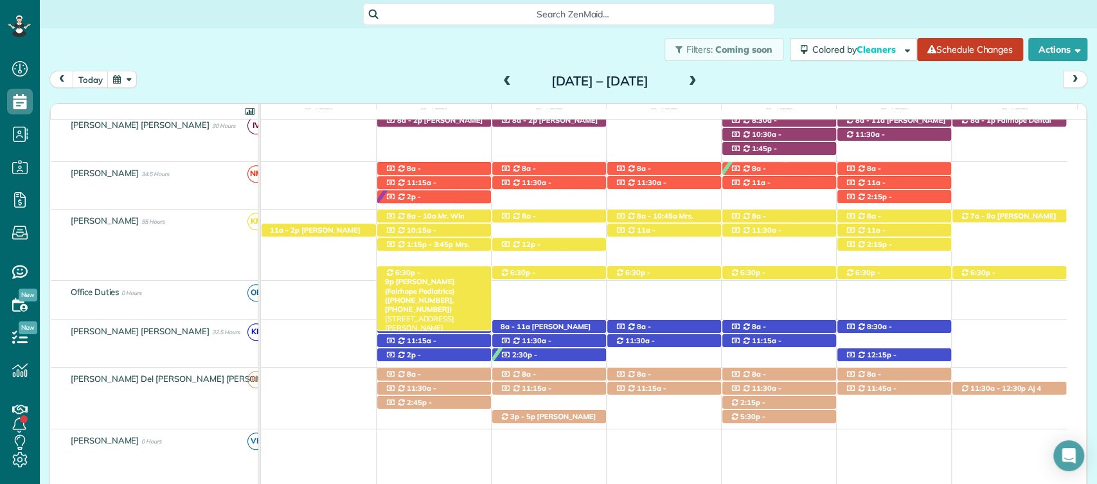
click at [443, 277] on span "[PERSON_NAME] (Fairhope Pediatrics) ([PHONE_NUMBER], [PHONE_NUMBER])" at bounding box center [420, 295] width 70 height 37
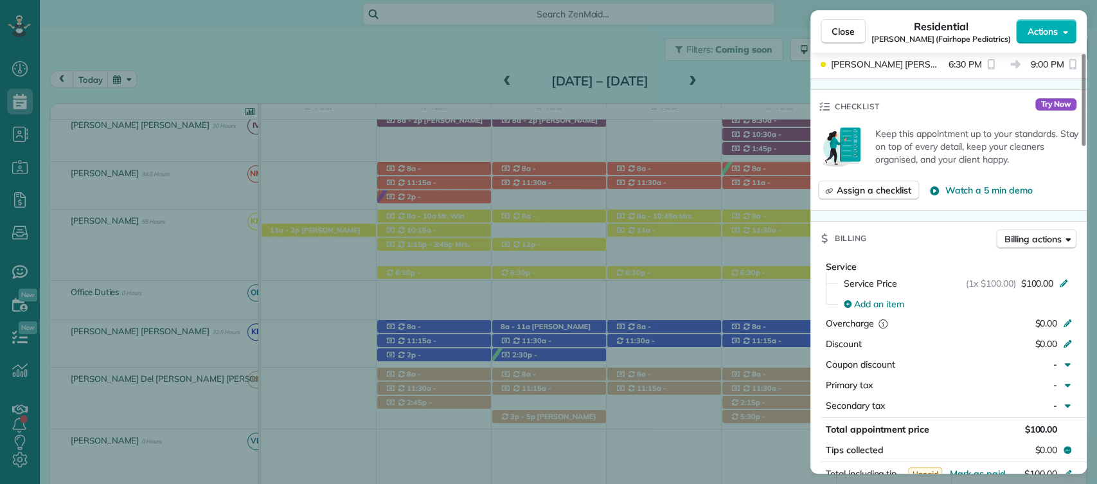
scroll to position [783, 0]
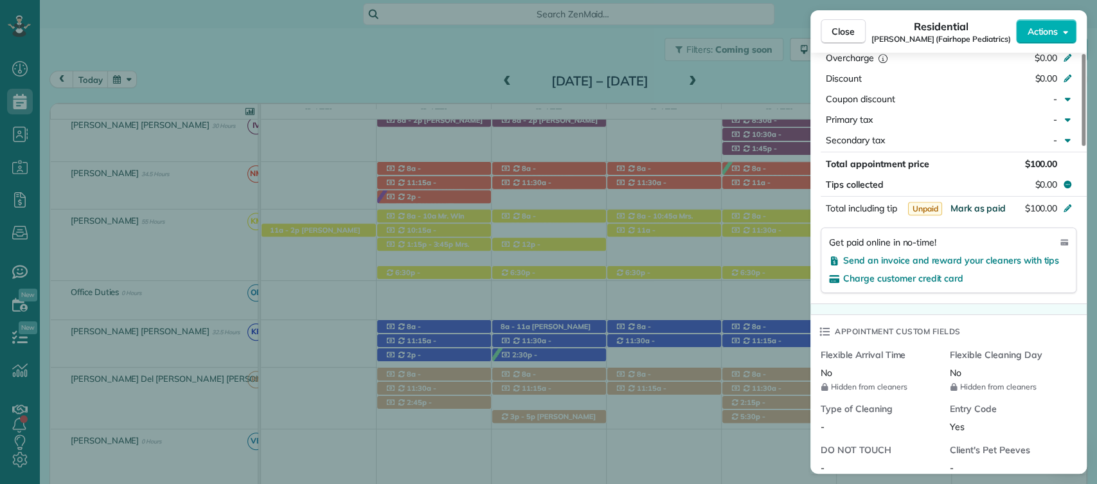
click at [983, 202] on span "Mark as paid" at bounding box center [978, 208] width 56 height 12
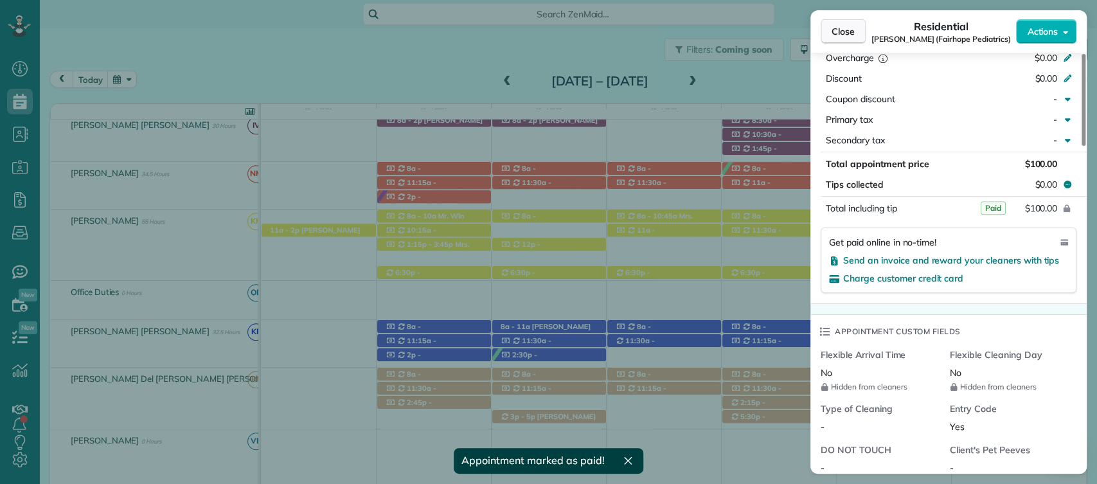
click at [844, 33] on span "Close" at bounding box center [843, 31] width 23 height 13
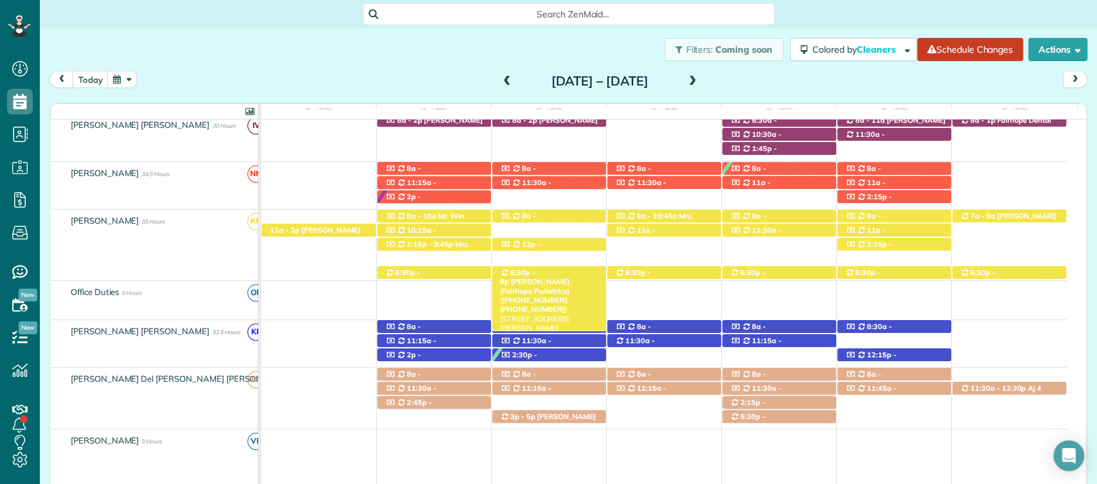
click at [584, 271] on div "6:30p - 9p Dr. Skinner (Fairhope Pediatrics) (+12519285568, +12514634654) 19087…" at bounding box center [549, 272] width 114 height 13
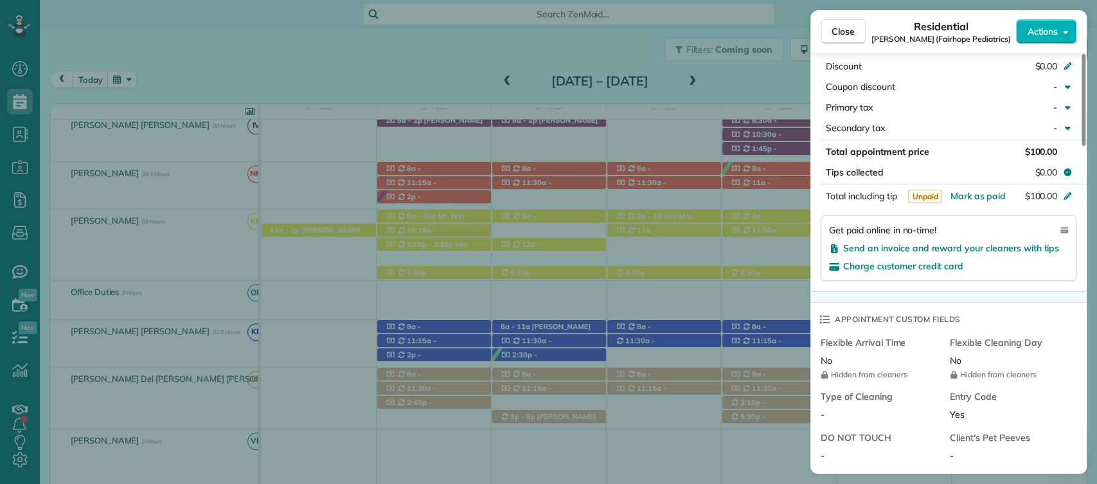
scroll to position [797, 0]
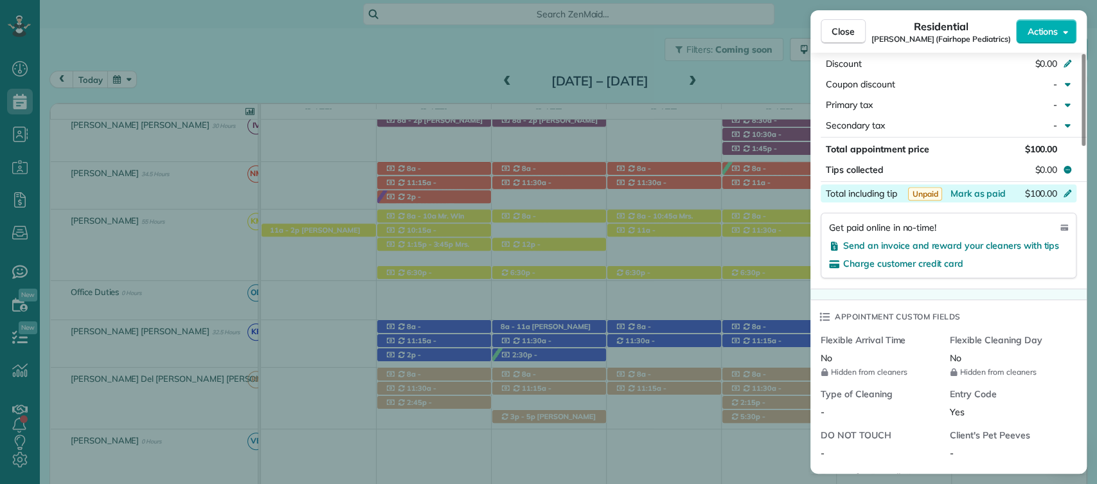
click at [979, 184] on div "Total including tip $100.00" at bounding box center [949, 193] width 256 height 18
click at [973, 213] on div "Get paid online in no-time! Send an invoice and reward your cleaners with tips …" at bounding box center [949, 246] width 256 height 66
click at [959, 193] on span "Mark as paid" at bounding box center [978, 194] width 56 height 12
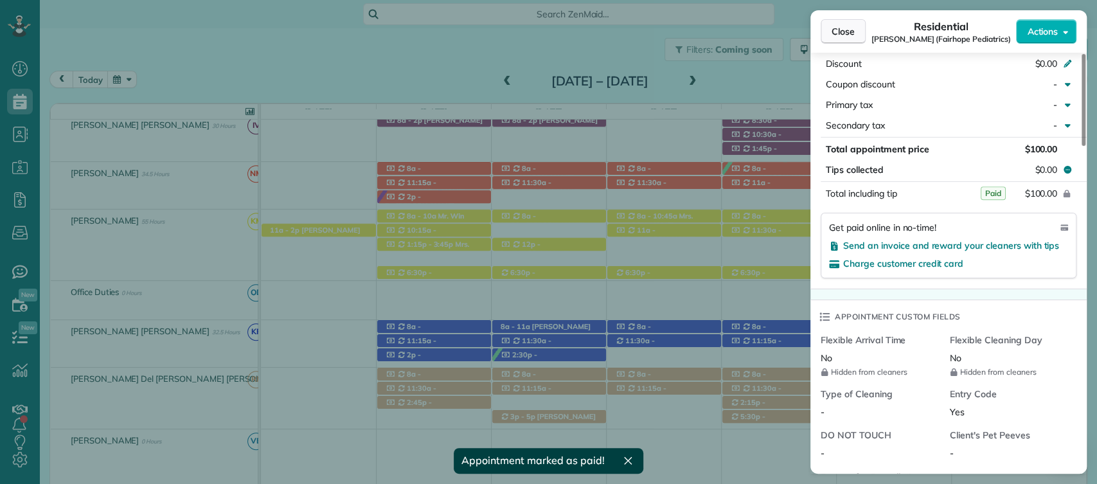
click at [841, 31] on span "Close" at bounding box center [843, 31] width 23 height 13
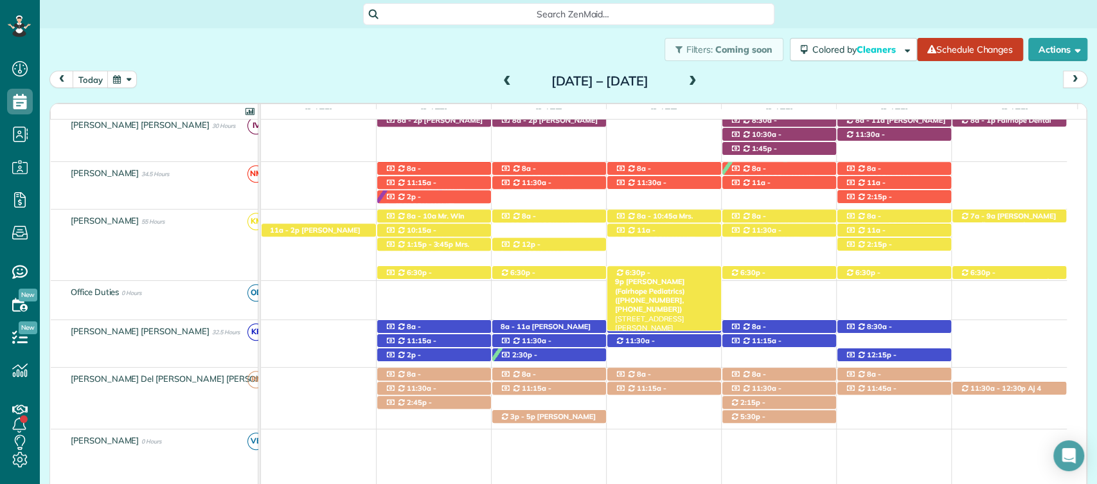
click at [641, 274] on span "6:30p - 9p" at bounding box center [632, 277] width 35 height 18
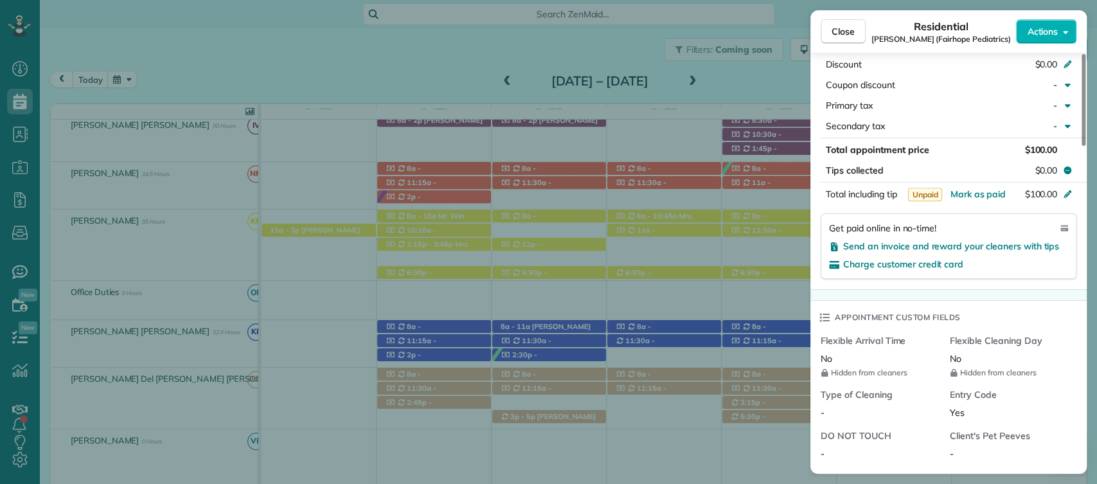
scroll to position [884, 0]
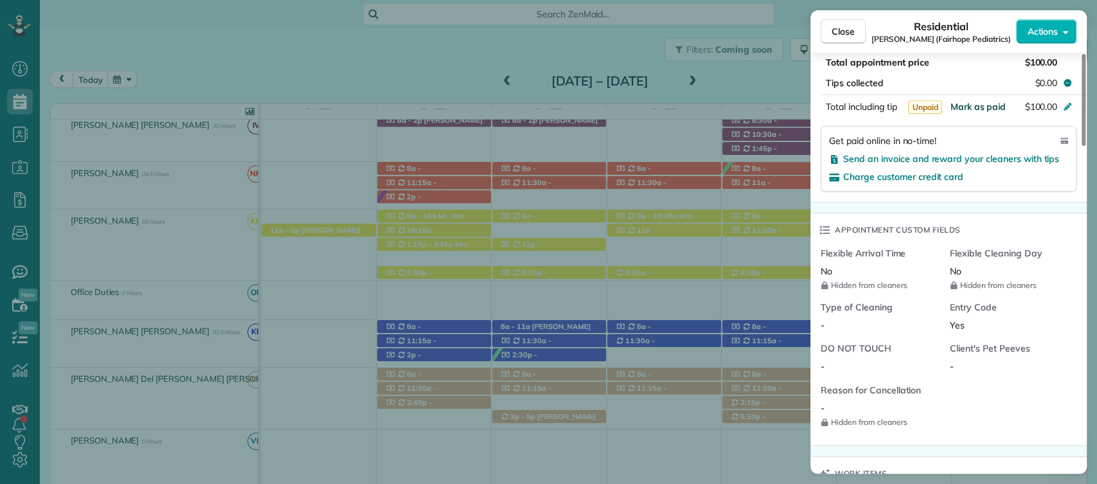
click at [991, 101] on span "Mark as paid" at bounding box center [978, 107] width 56 height 12
click at [843, 27] on span "Close" at bounding box center [843, 31] width 23 height 13
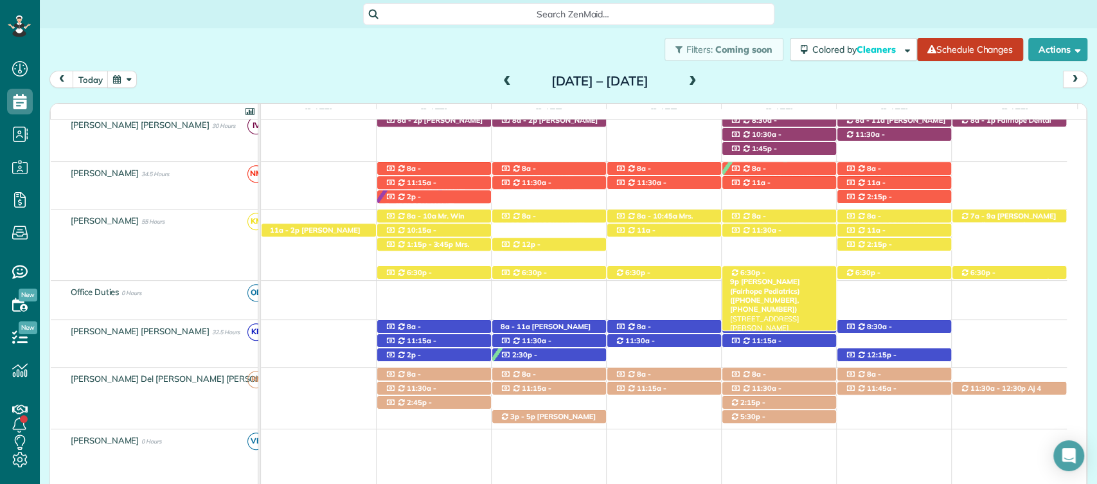
click at [783, 277] on span "[PERSON_NAME] (Fairhope Pediatrics) ([PHONE_NUMBER], [PHONE_NUMBER])" at bounding box center [765, 295] width 70 height 37
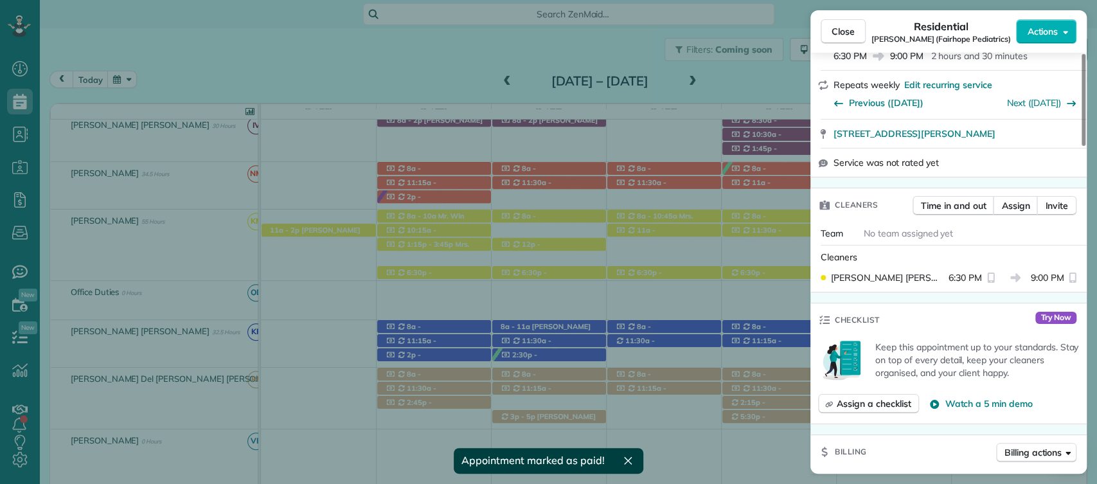
scroll to position [899, 0]
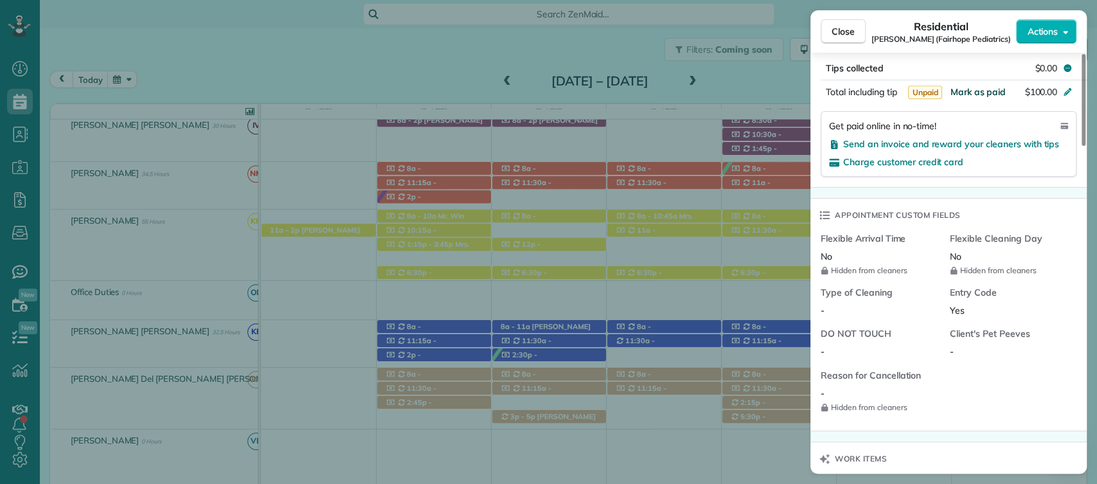
click at [983, 91] on span "Mark as paid" at bounding box center [978, 92] width 56 height 12
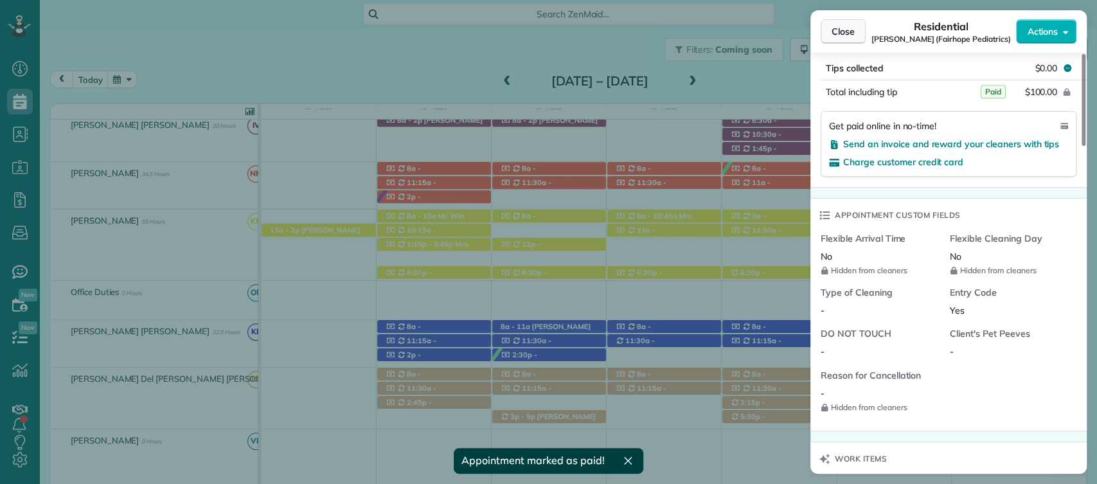
click at [843, 23] on button "Close" at bounding box center [843, 31] width 45 height 24
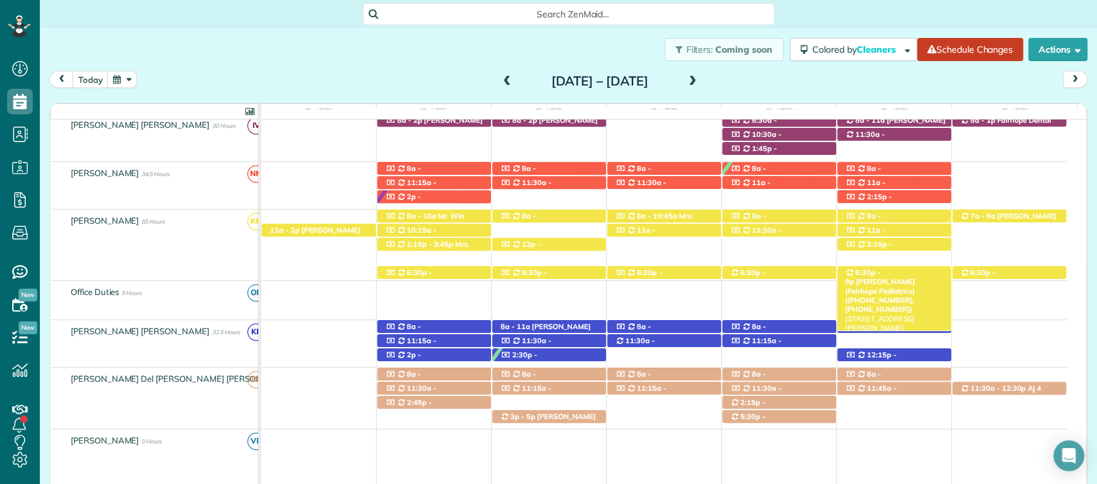
click at [909, 277] on span "[PERSON_NAME] (Fairhope Pediatrics) ([PHONE_NUMBER], [PHONE_NUMBER])" at bounding box center [880, 295] width 70 height 37
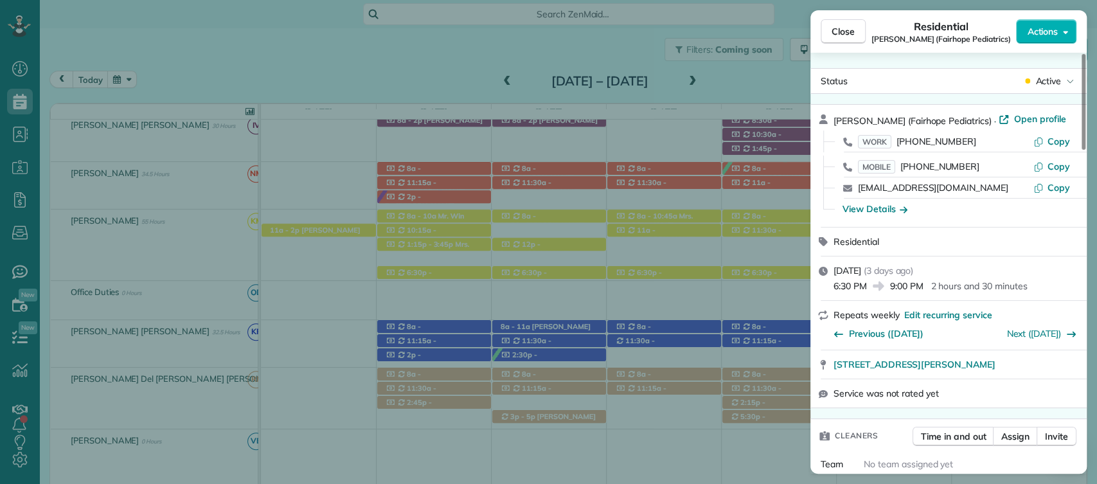
scroll to position [797, 0]
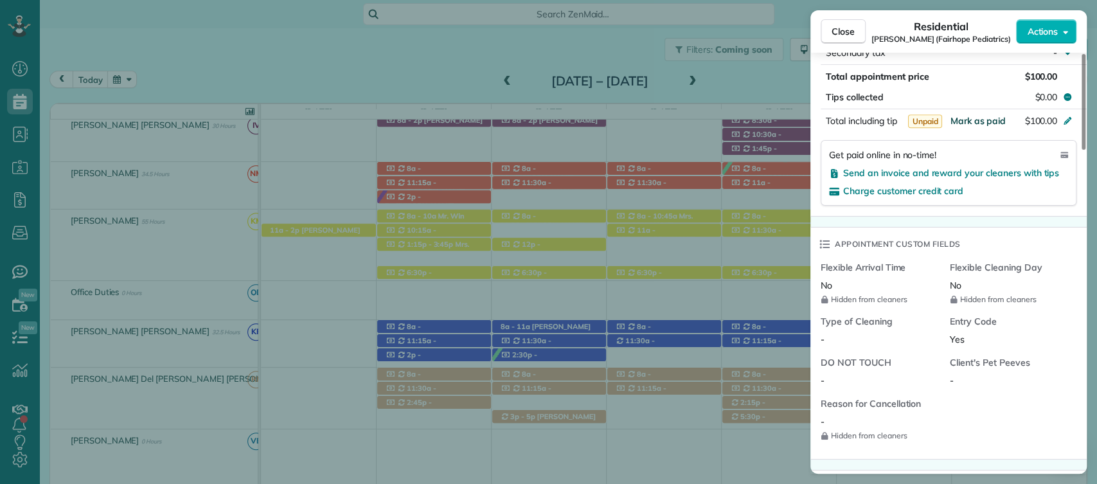
click at [973, 116] on span "Mark as paid" at bounding box center [978, 121] width 56 height 12
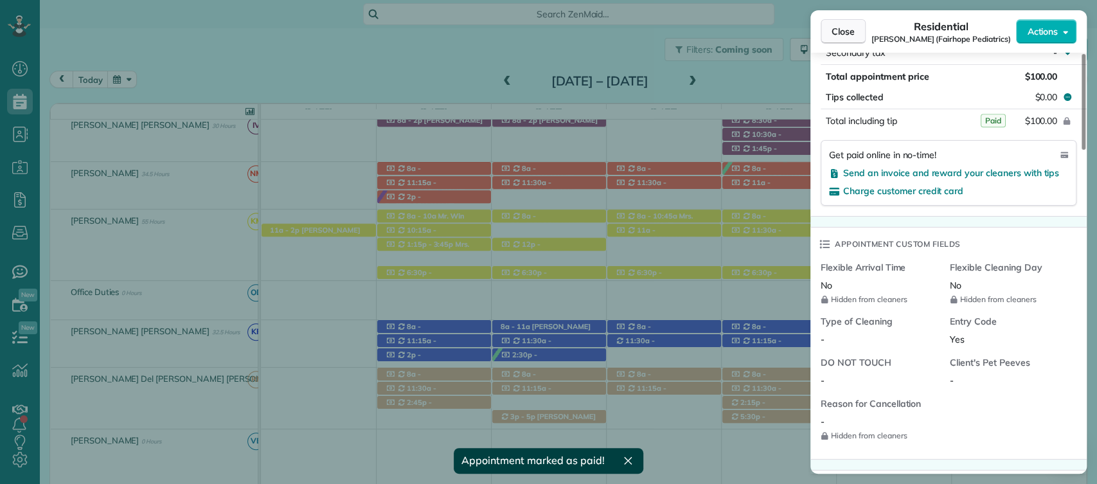
click at [846, 33] on span "Close" at bounding box center [843, 31] width 23 height 13
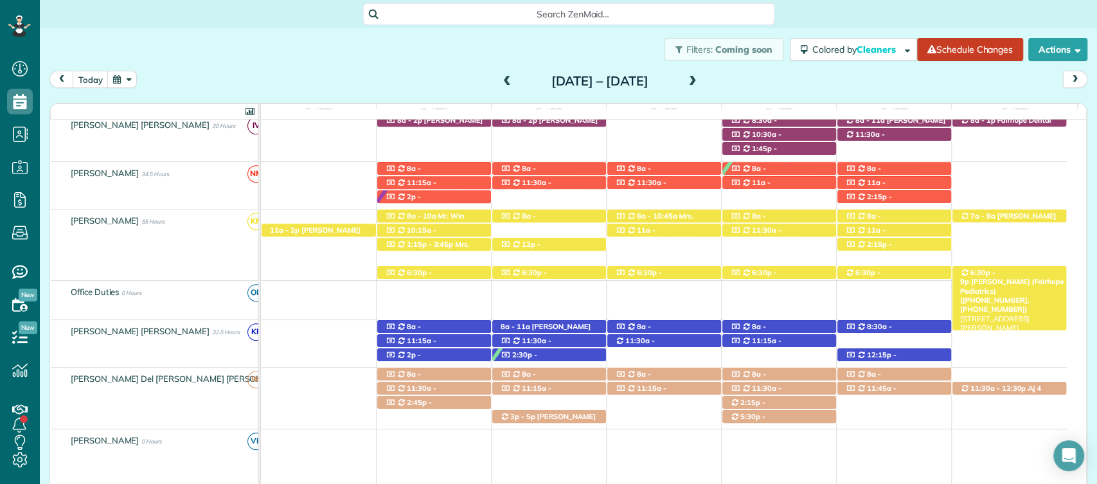
click at [995, 274] on span "6:30p - 9p" at bounding box center [977, 277] width 35 height 18
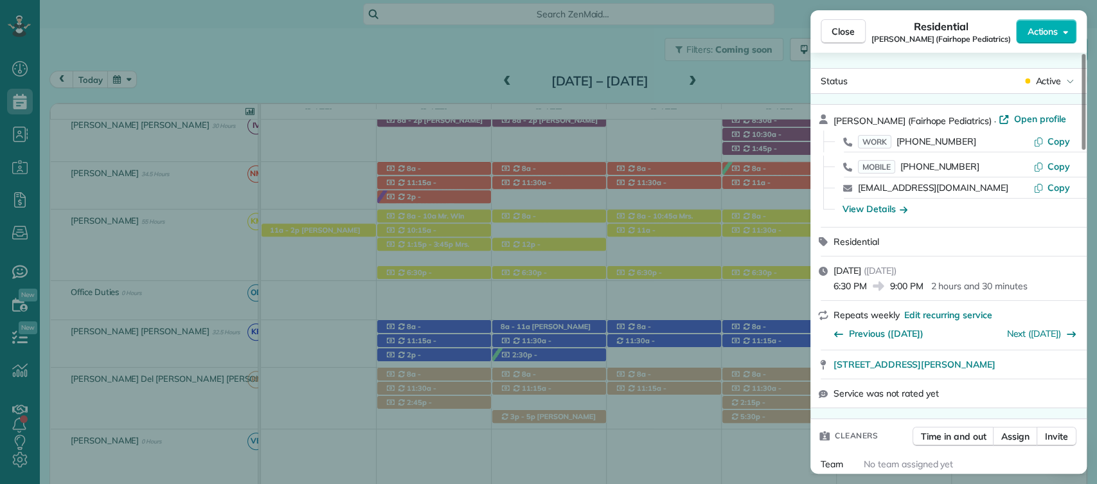
scroll to position [651, 0]
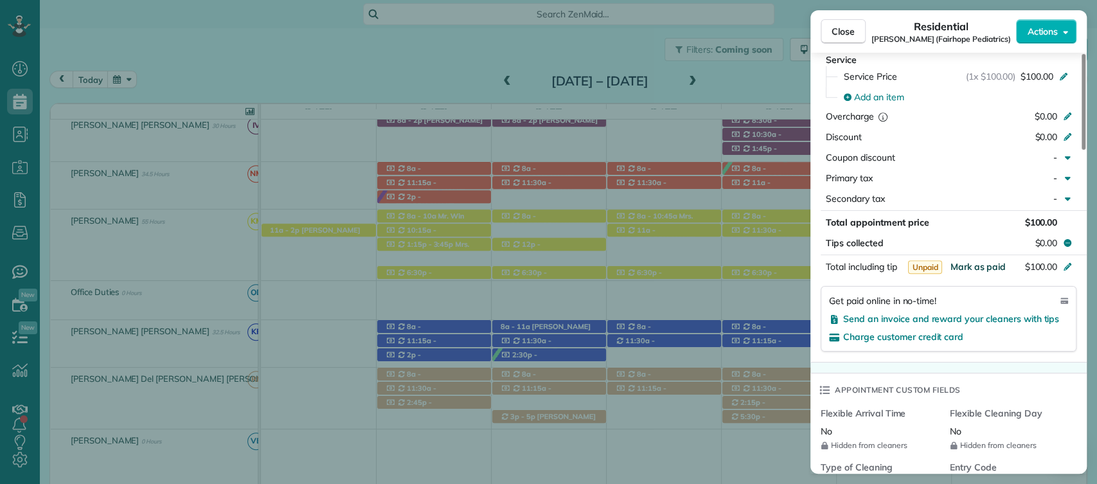
click at [972, 266] on span "Mark as paid" at bounding box center [978, 267] width 56 height 12
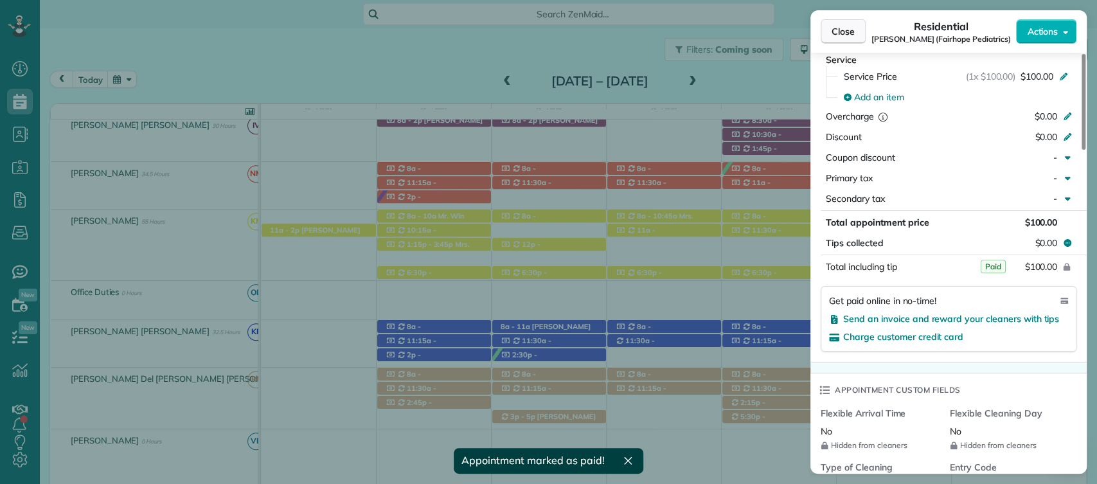
click at [844, 33] on span "Close" at bounding box center [843, 31] width 23 height 13
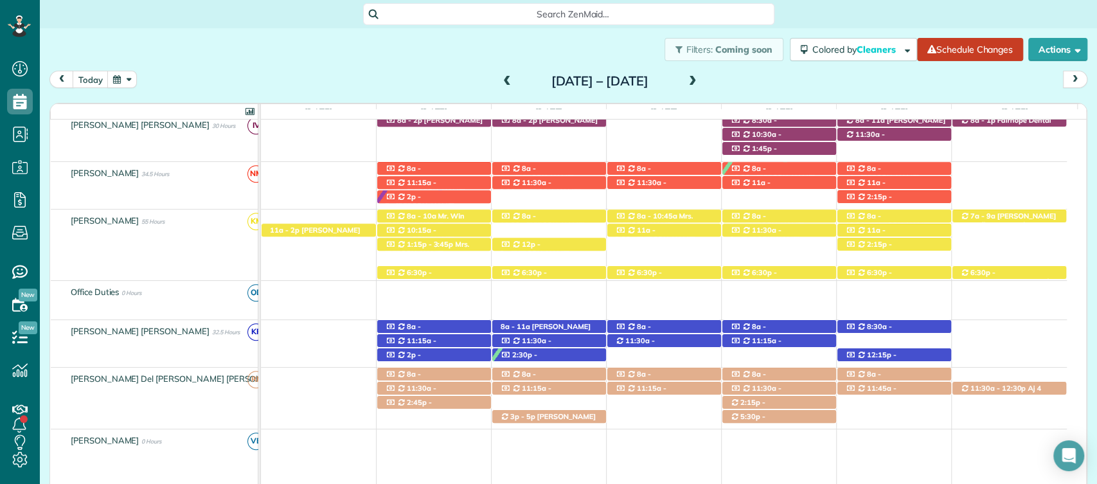
click at [700, 77] on span at bounding box center [693, 82] width 14 height 12
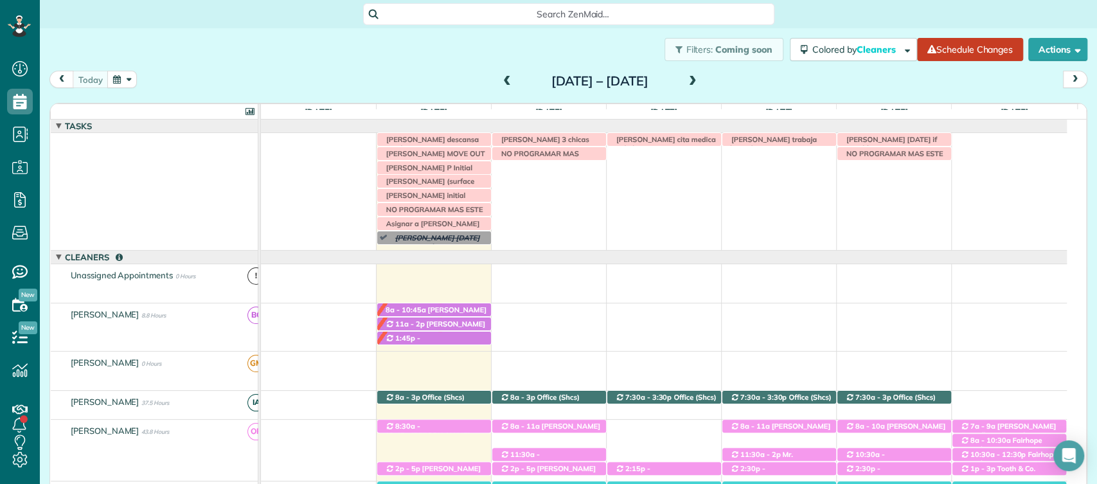
click at [700, 82] on span at bounding box center [693, 82] width 14 height 12
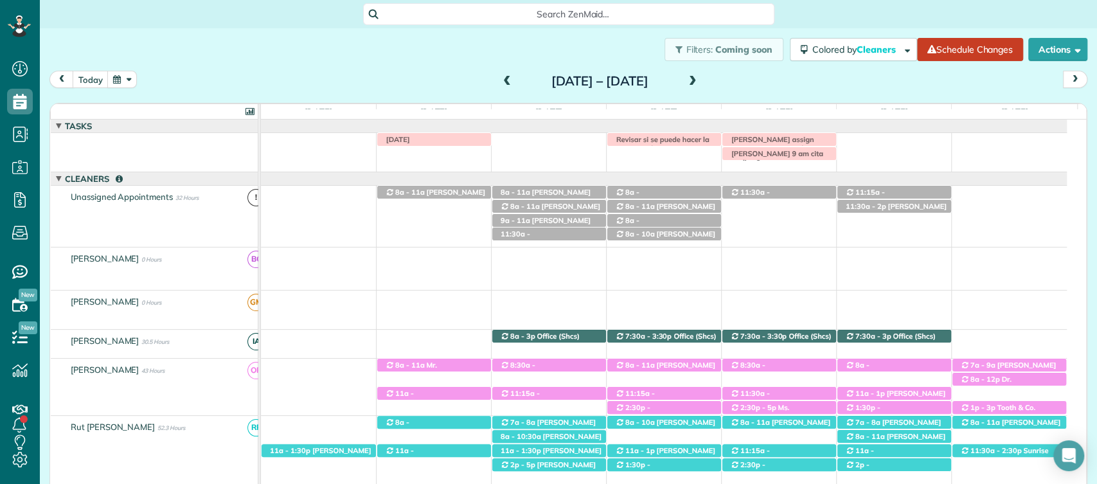
click at [545, 147] on div "LABOR DAY Susie clark assign Irma with another cleaner Revisar si se puede hace…" at bounding box center [664, 149] width 806 height 33
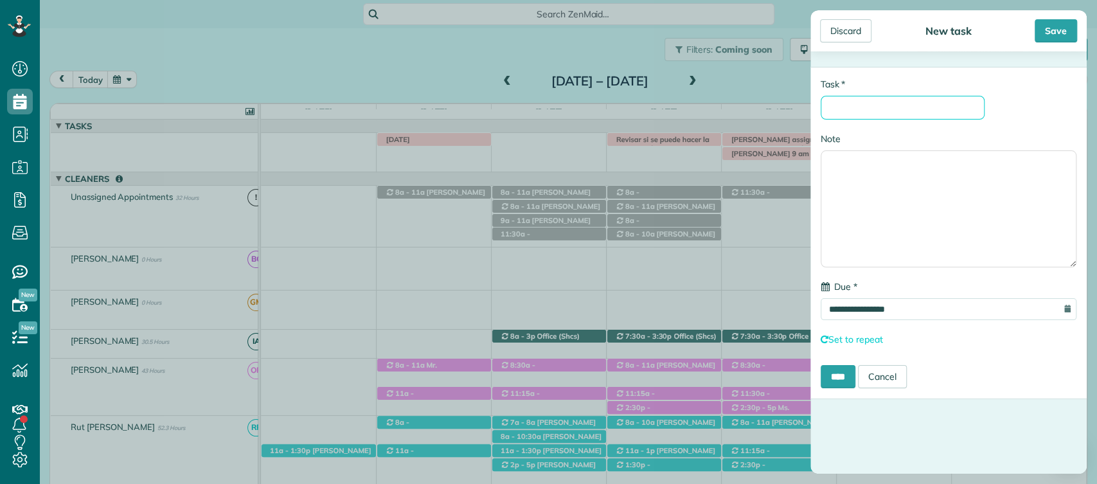
click at [893, 107] on input "* Task" at bounding box center [903, 108] width 164 height 24
type input "**********"
click at [1035, 29] on div "Save" at bounding box center [1056, 30] width 42 height 23
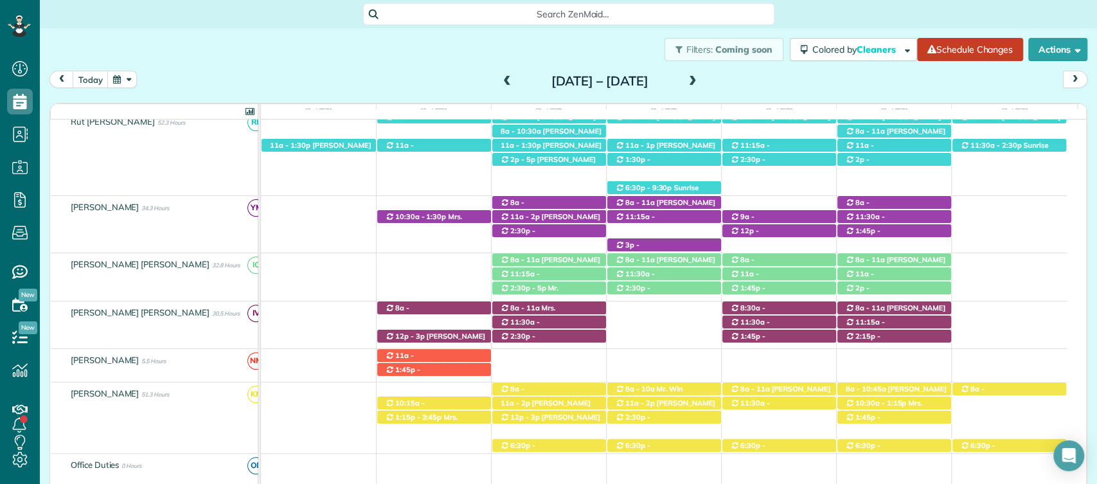
scroll to position [173, 0]
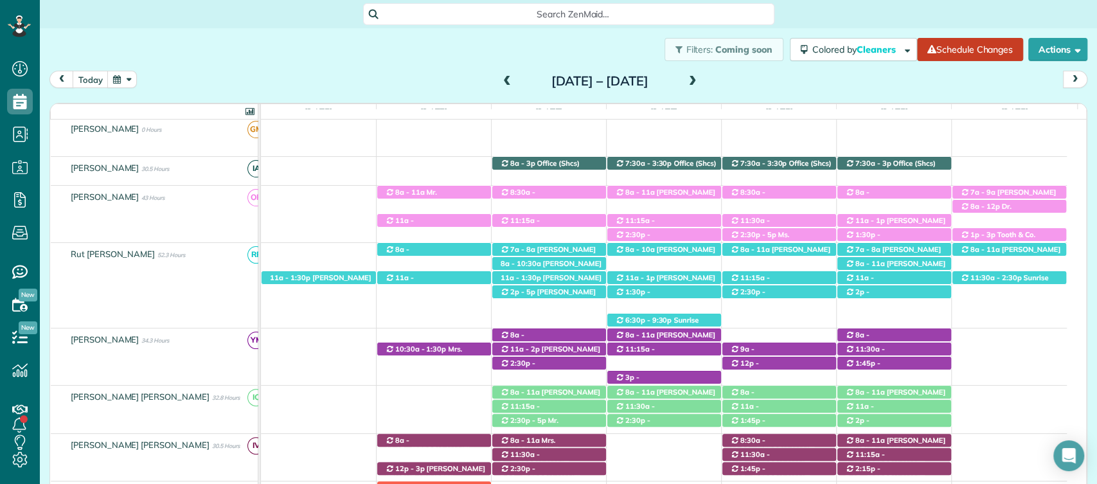
click at [500, 80] on span at bounding box center [507, 82] width 14 height 12
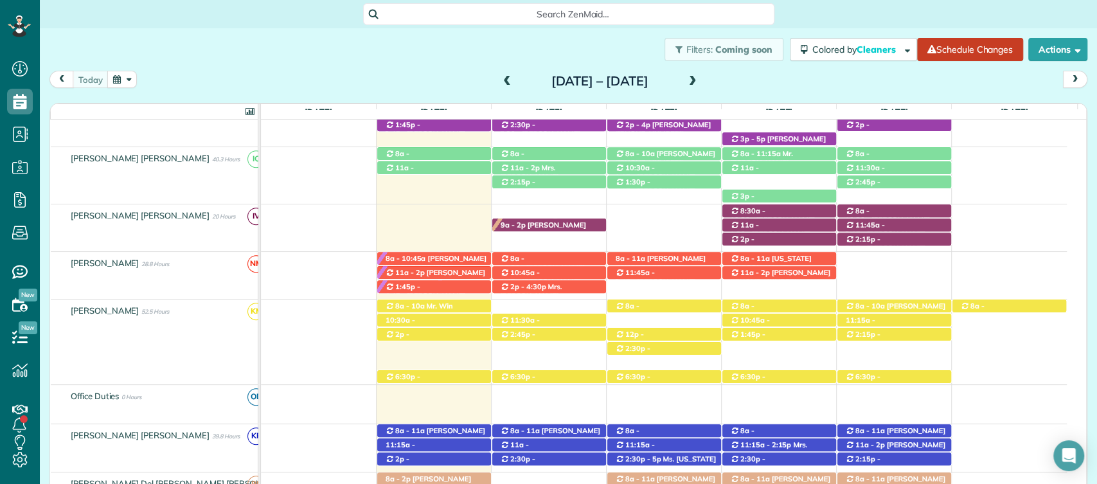
scroll to position [531, 0]
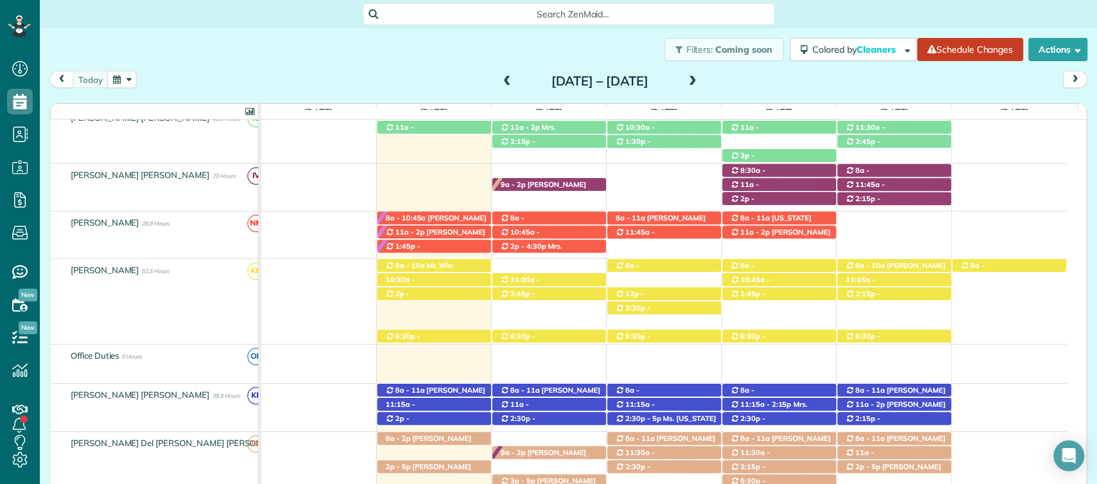
click at [700, 78] on span at bounding box center [693, 82] width 14 height 12
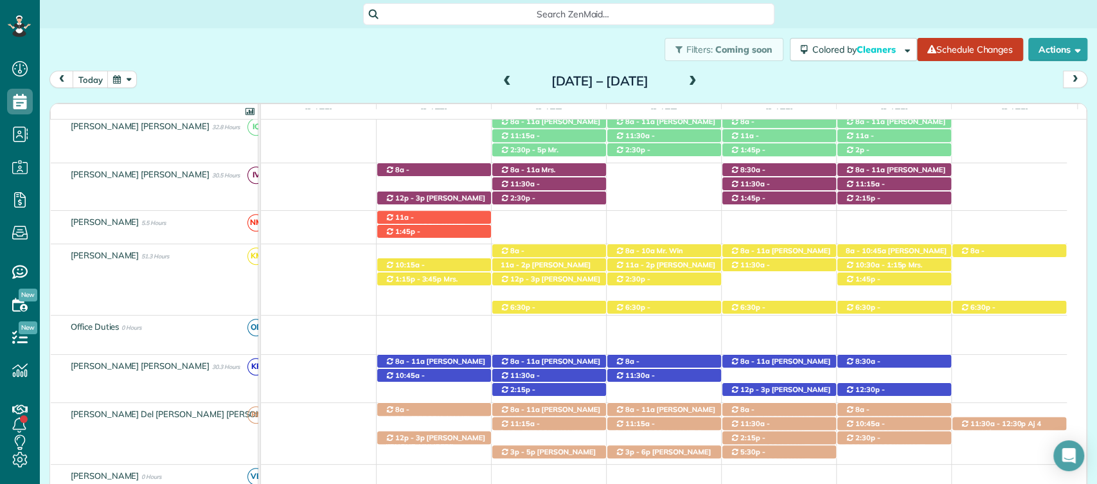
scroll to position [577, 0]
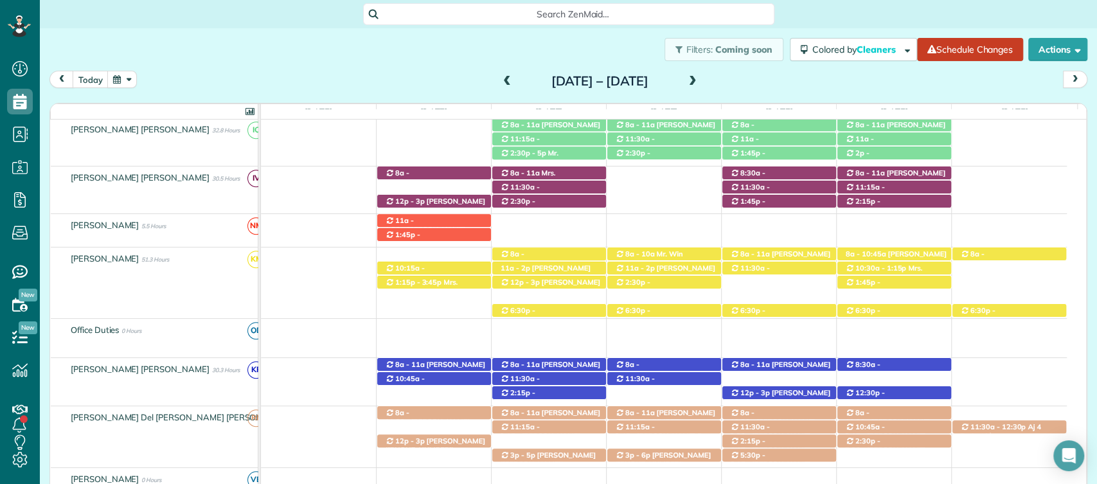
click at [500, 78] on span at bounding box center [507, 82] width 14 height 12
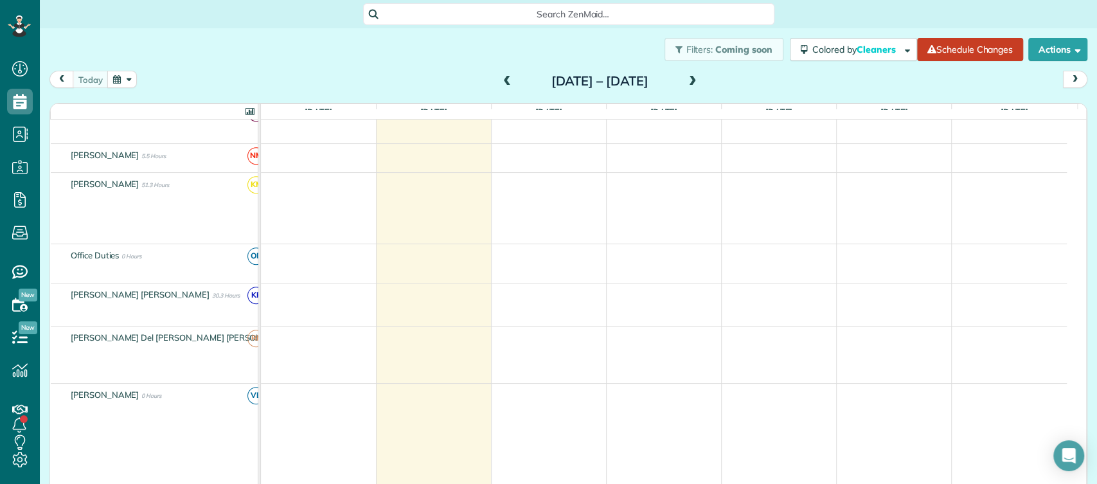
scroll to position [504, 0]
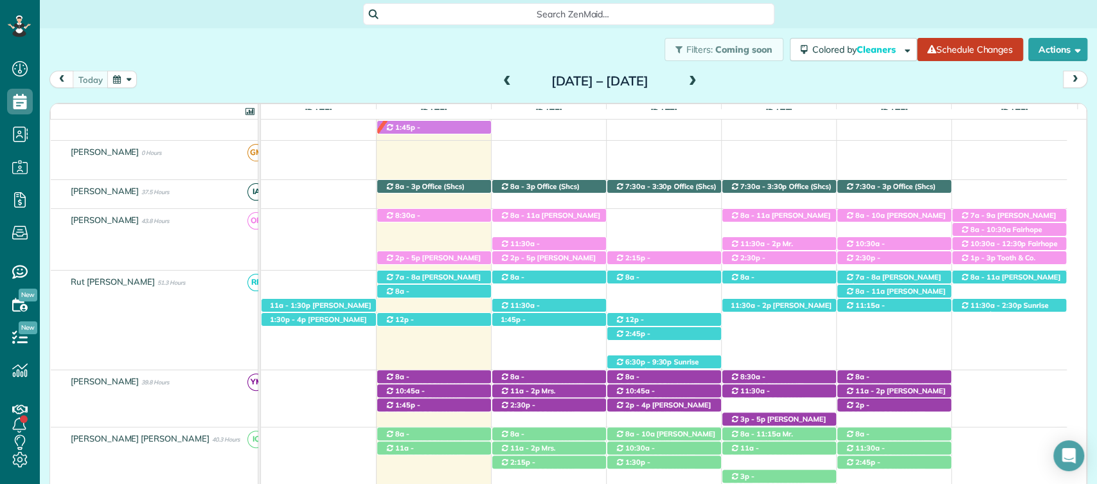
click at [700, 76] on span at bounding box center [693, 82] width 14 height 12
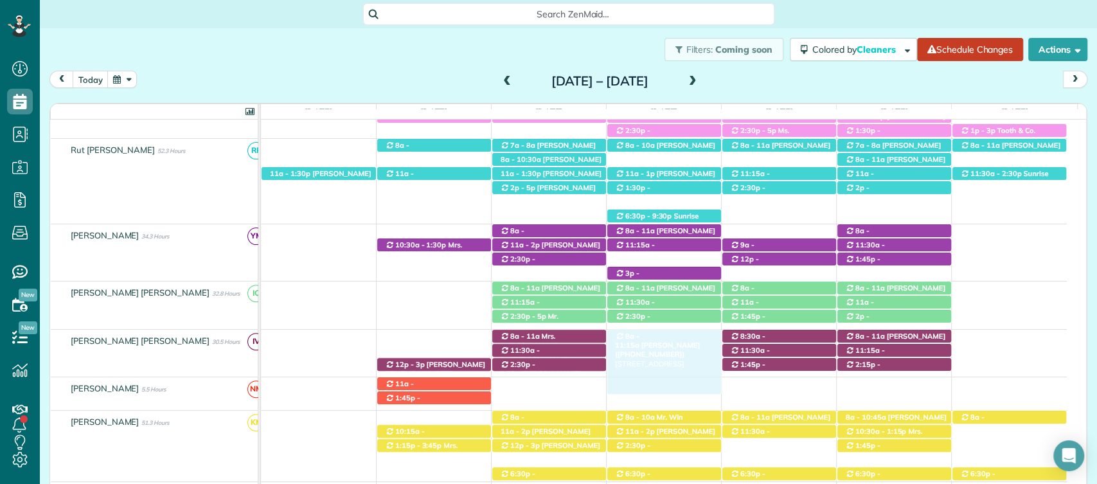
drag, startPoint x: 443, startPoint y: 335, endPoint x: 627, endPoint y: 330, distance: 184.5
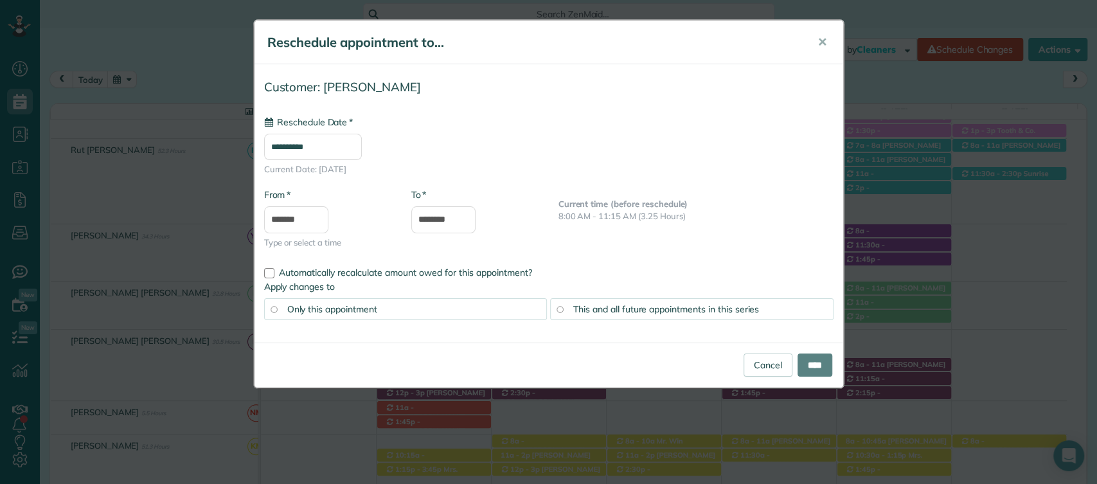
type input "**********"
click at [806, 364] on input "****" at bounding box center [814, 364] width 35 height 23
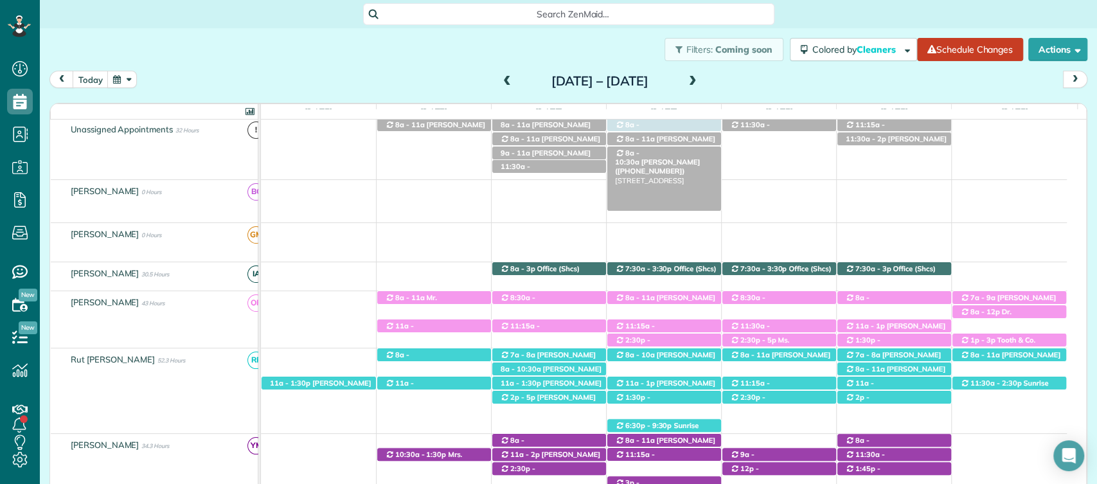
drag, startPoint x: 684, startPoint y: 373, endPoint x: 659, endPoint y: 154, distance: 221.2
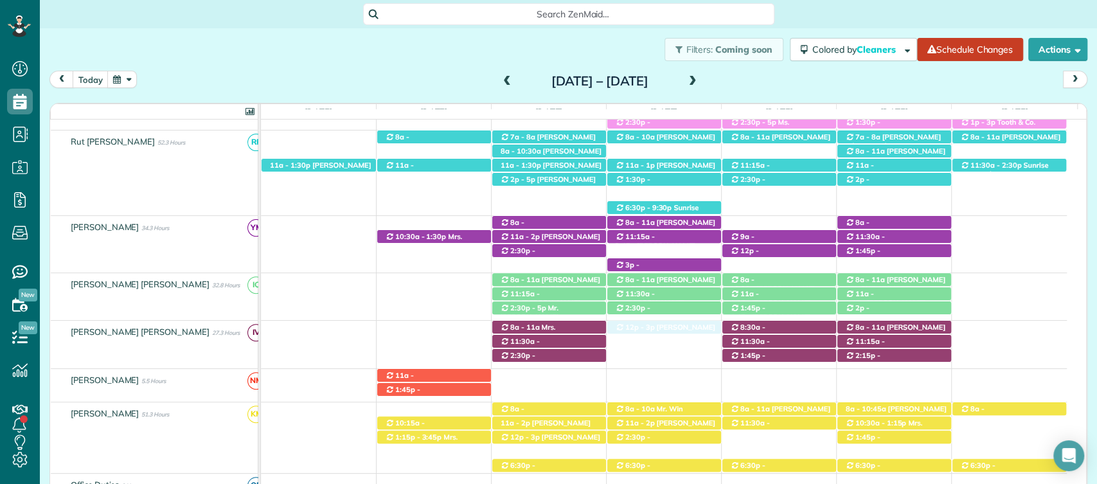
drag, startPoint x: 416, startPoint y: 355, endPoint x: 670, endPoint y: 346, distance: 254.0
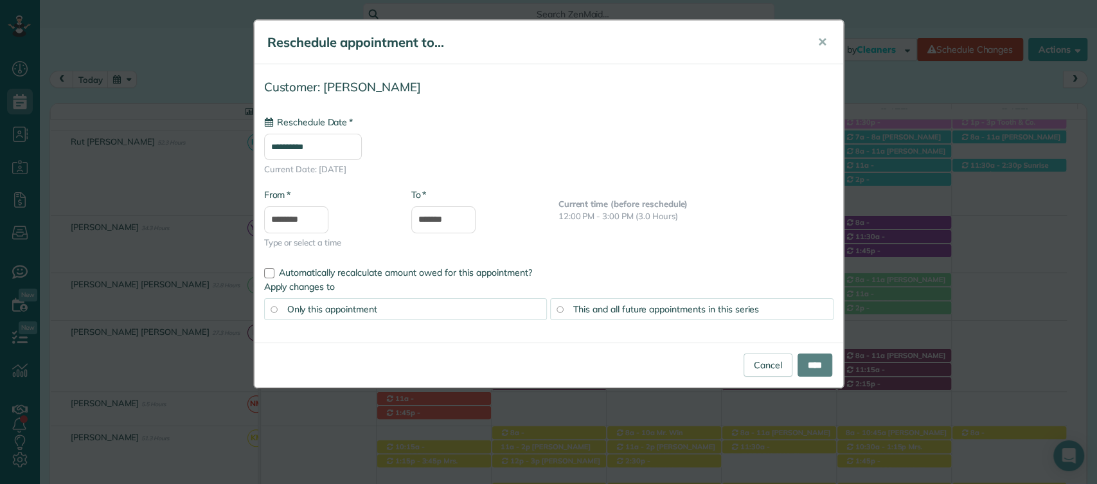
type input "**********"
click at [821, 368] on input "****" at bounding box center [814, 364] width 35 height 23
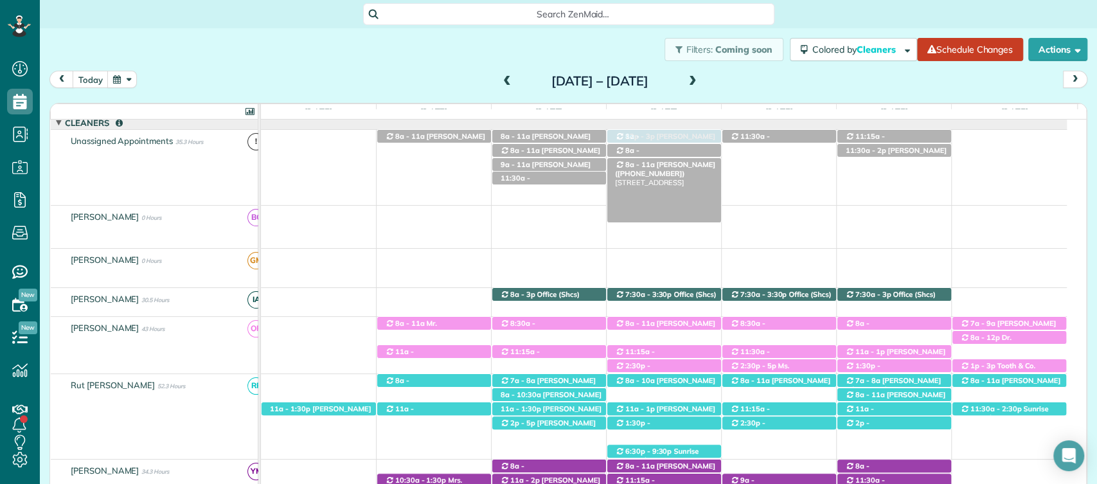
drag, startPoint x: 676, startPoint y: 413, endPoint x: 667, endPoint y: 168, distance: 245.0
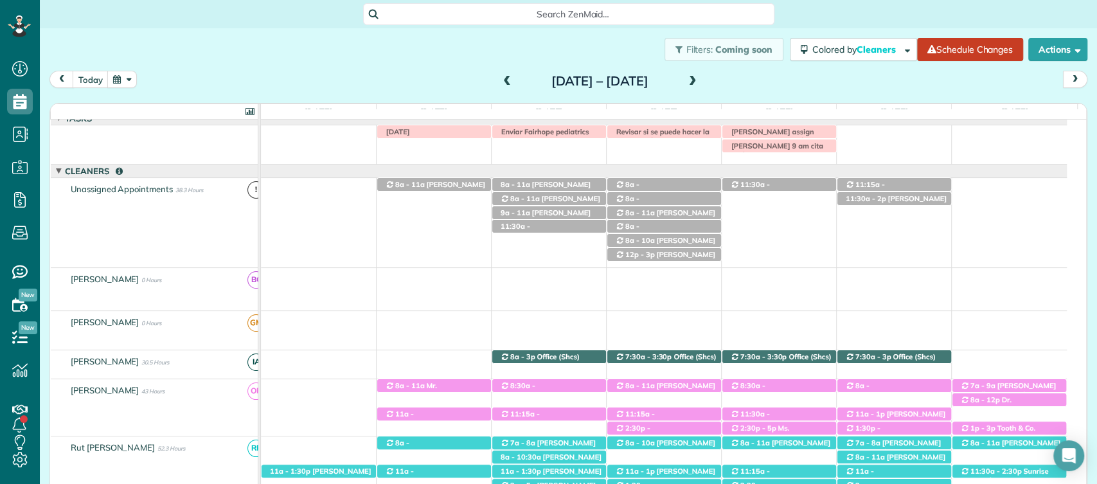
click at [720, 171] on div at bounding box center [664, 171] width 806 height 13
drag, startPoint x: 589, startPoint y: 170, endPoint x: 643, endPoint y: 169, distance: 54.0
click at [643, 169] on div at bounding box center [664, 171] width 806 height 13
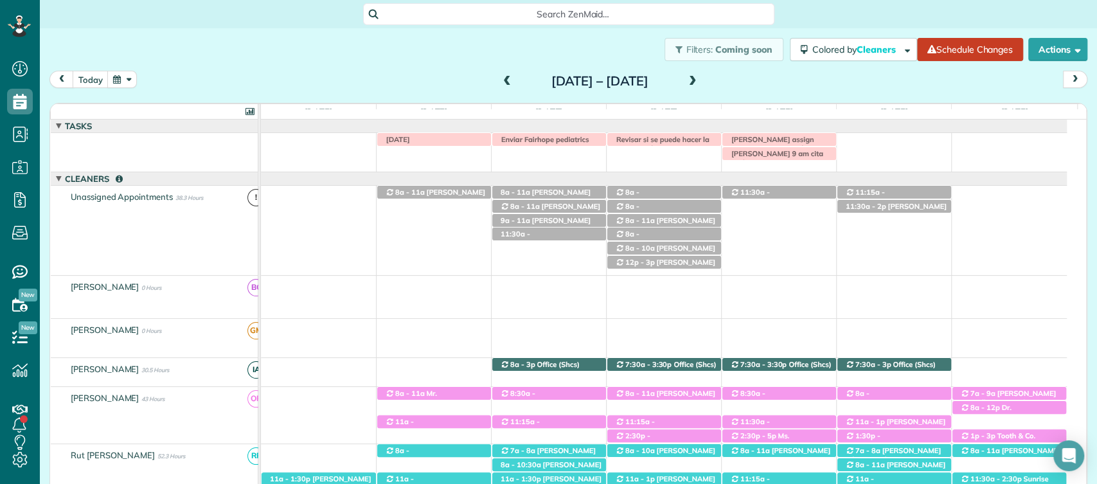
click at [700, 75] on span at bounding box center [693, 81] width 14 height 19
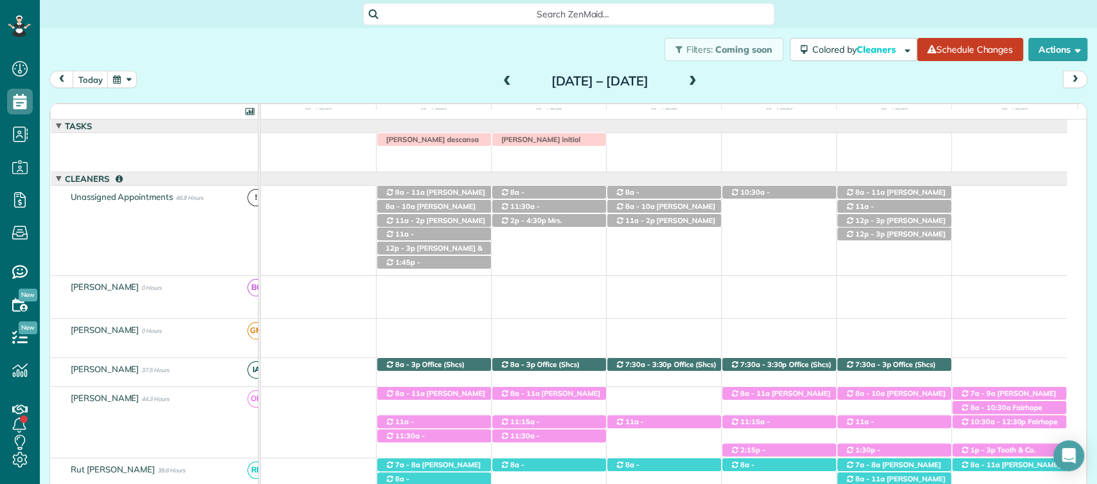
click at [500, 81] on span at bounding box center [507, 82] width 14 height 12
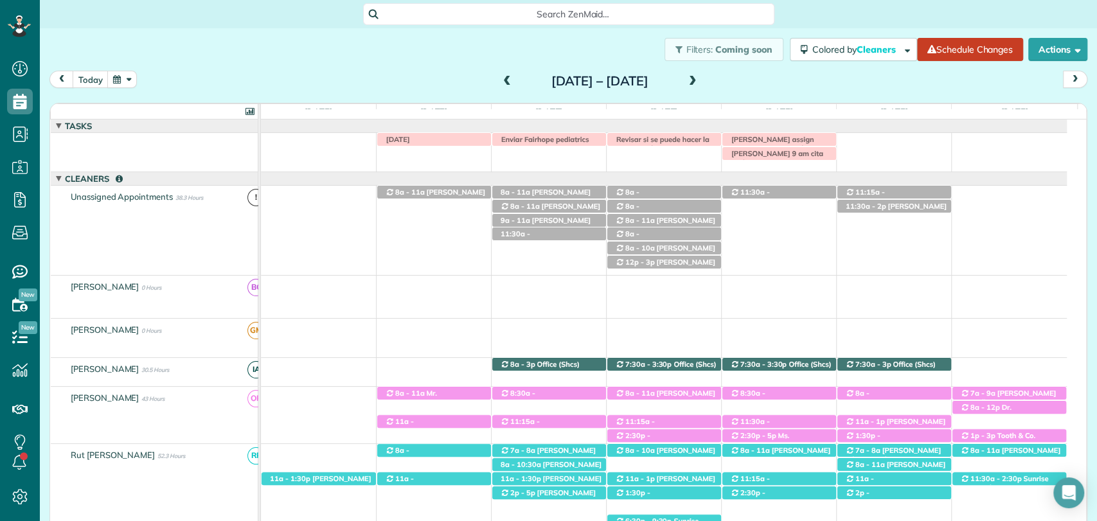
scroll to position [520, 40]
click at [500, 79] on span at bounding box center [507, 82] width 14 height 12
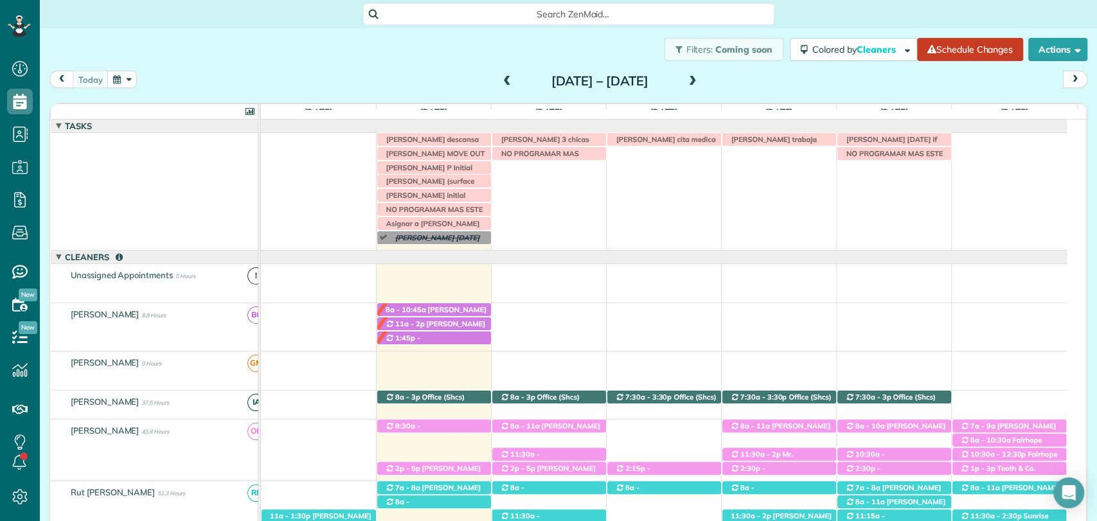
scroll to position [0, 0]
click at [765, 180] on div "Irma V descansa este lunes Jason saulters 3 chicas NO PROGRAMAR MAS Stephanie L…" at bounding box center [664, 191] width 806 height 117
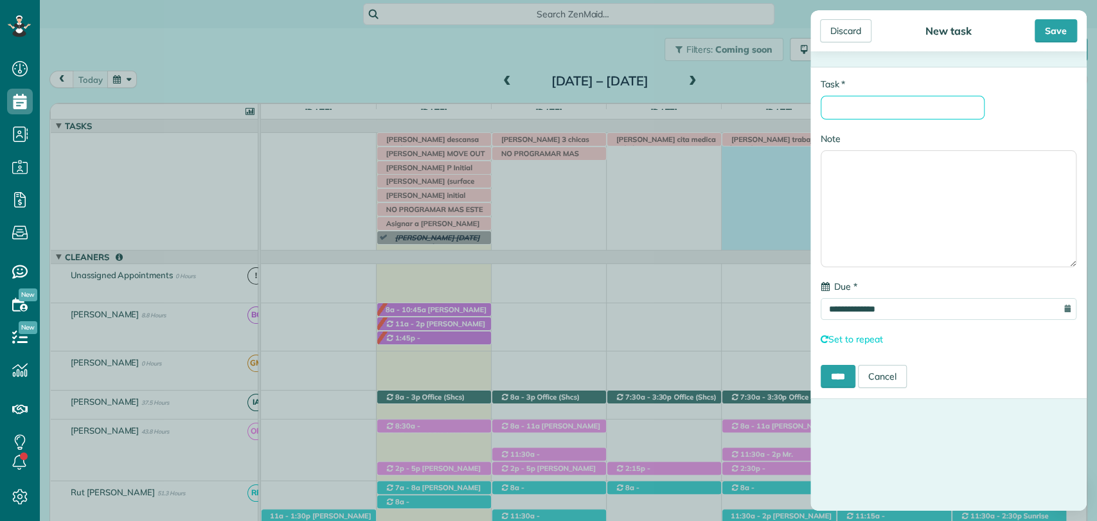
click at [879, 112] on input "* Task" at bounding box center [903, 108] width 164 height 24
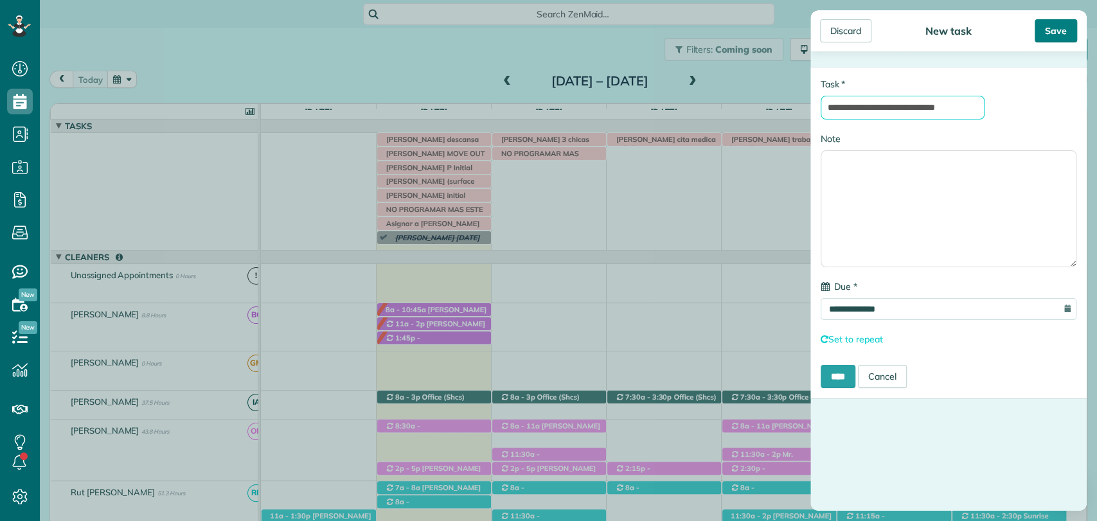
type input "**********"
click at [1049, 29] on div "Save" at bounding box center [1056, 30] width 42 height 23
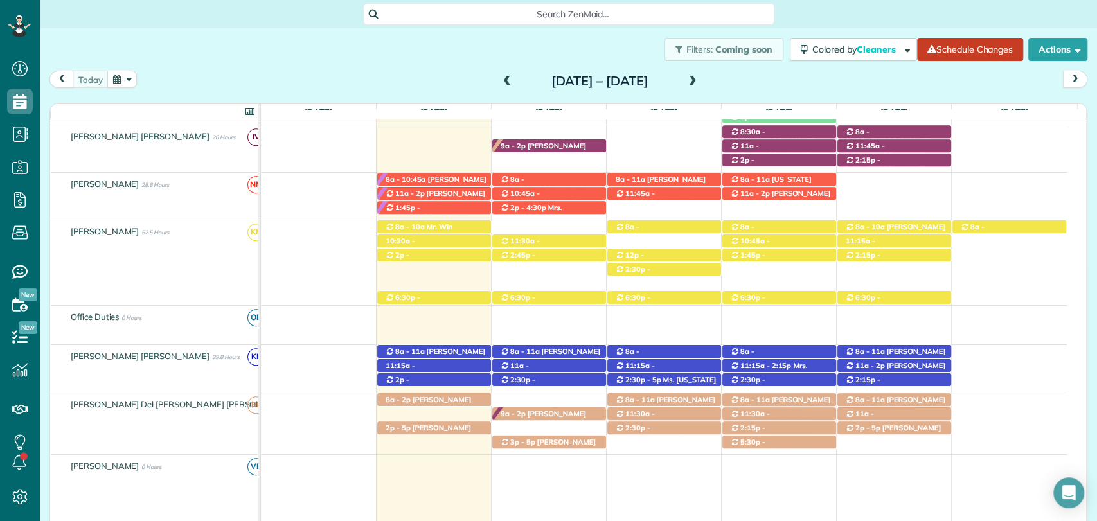
scroll to position [582, 0]
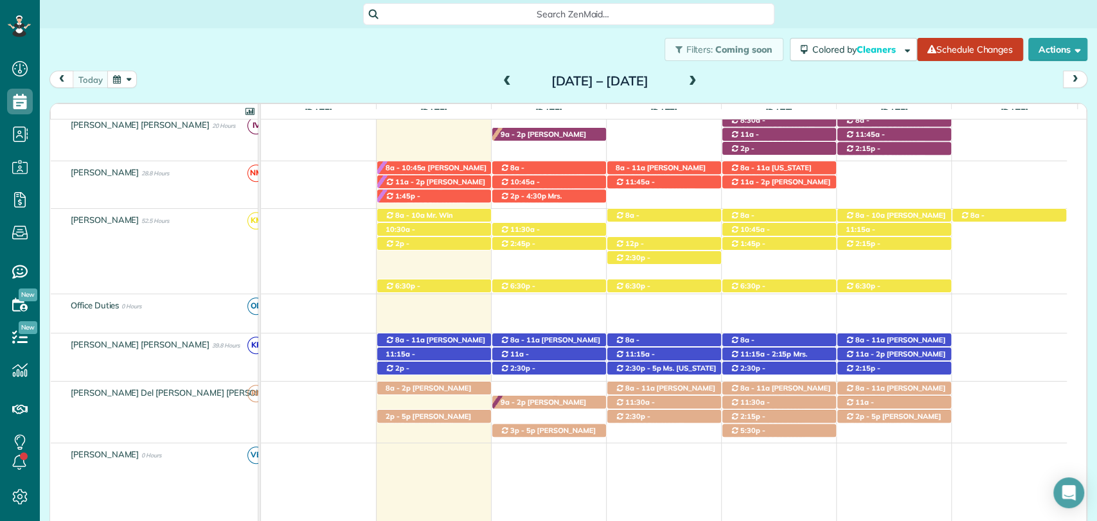
click at [700, 78] on span at bounding box center [693, 82] width 14 height 12
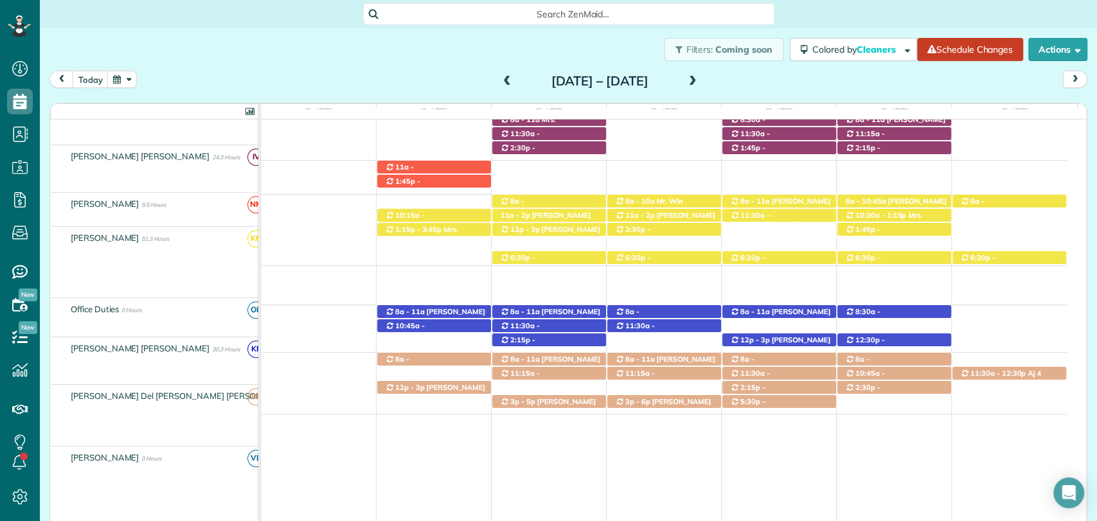
scroll to position [521, 0]
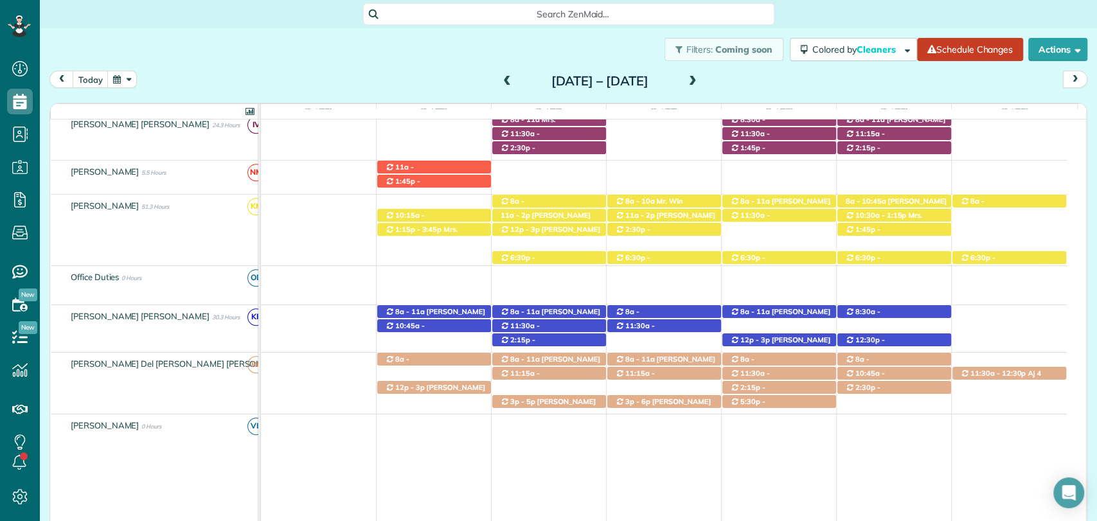
click at [500, 84] on span at bounding box center [507, 82] width 14 height 12
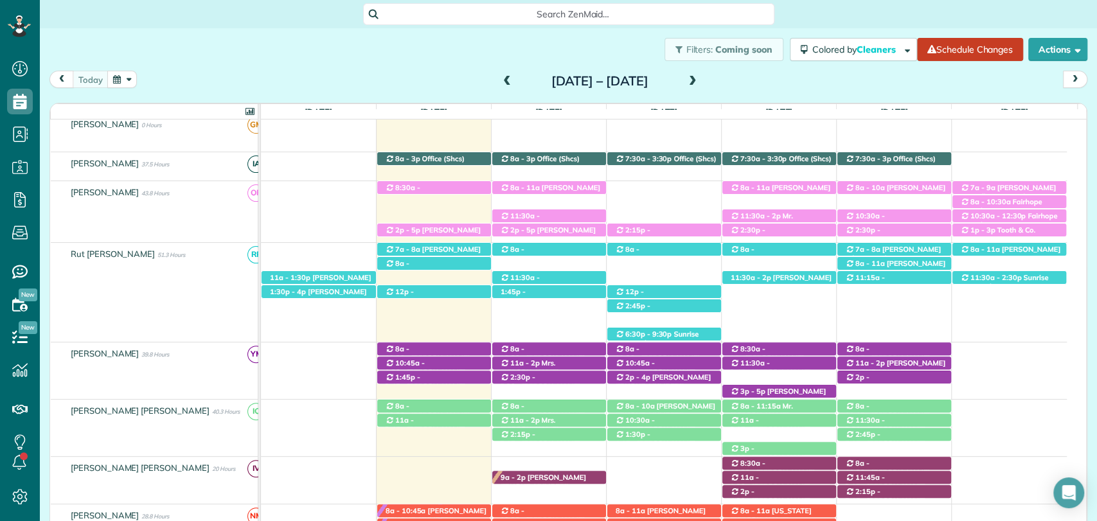
scroll to position [156, 0]
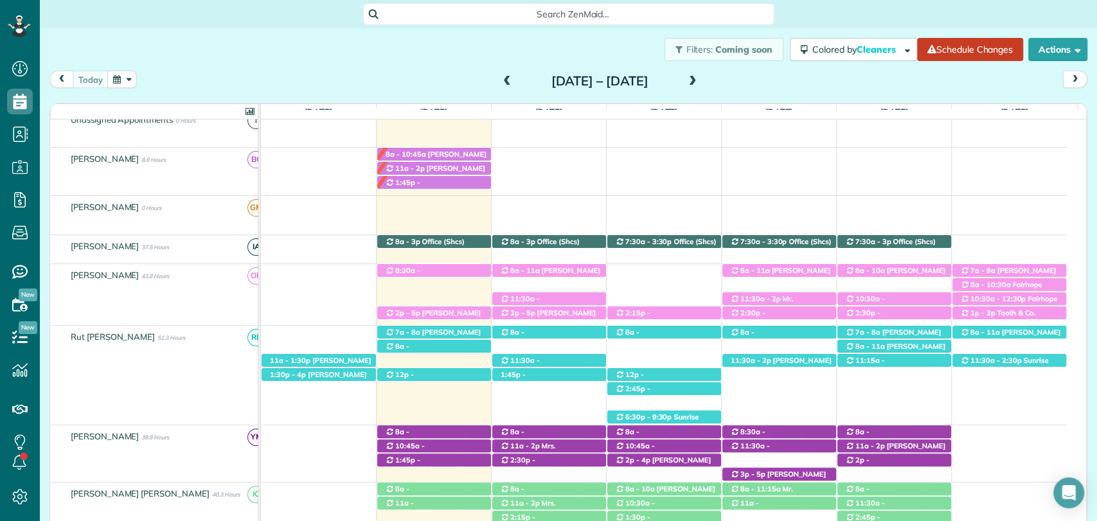
click at [700, 80] on span at bounding box center [693, 82] width 14 height 12
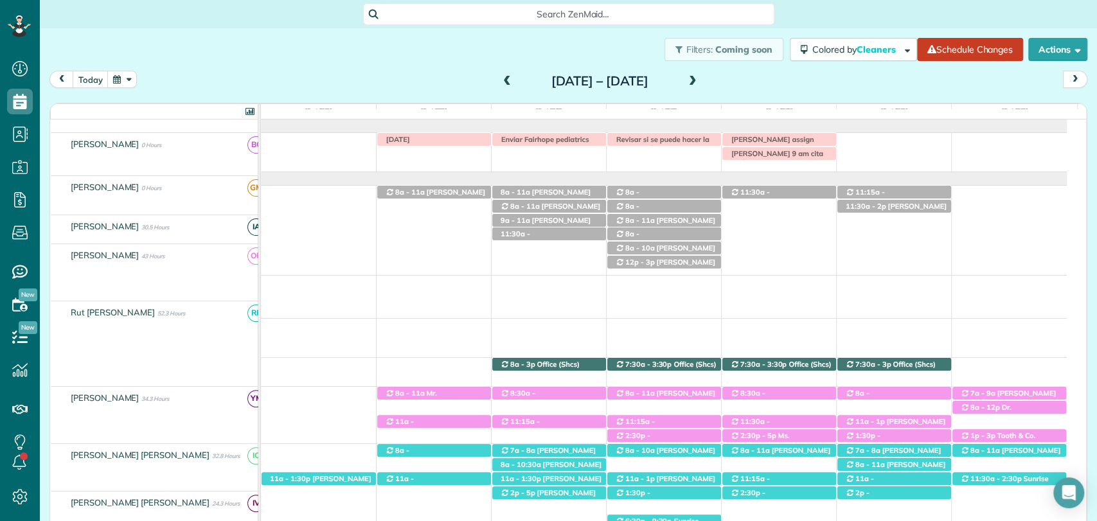
scroll to position [0, 0]
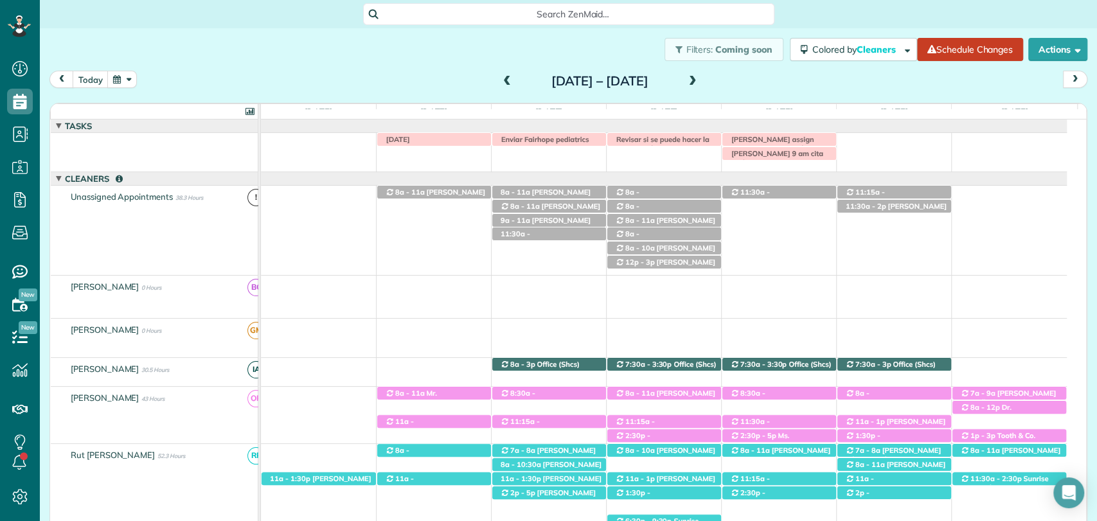
click at [500, 80] on span at bounding box center [507, 82] width 14 height 12
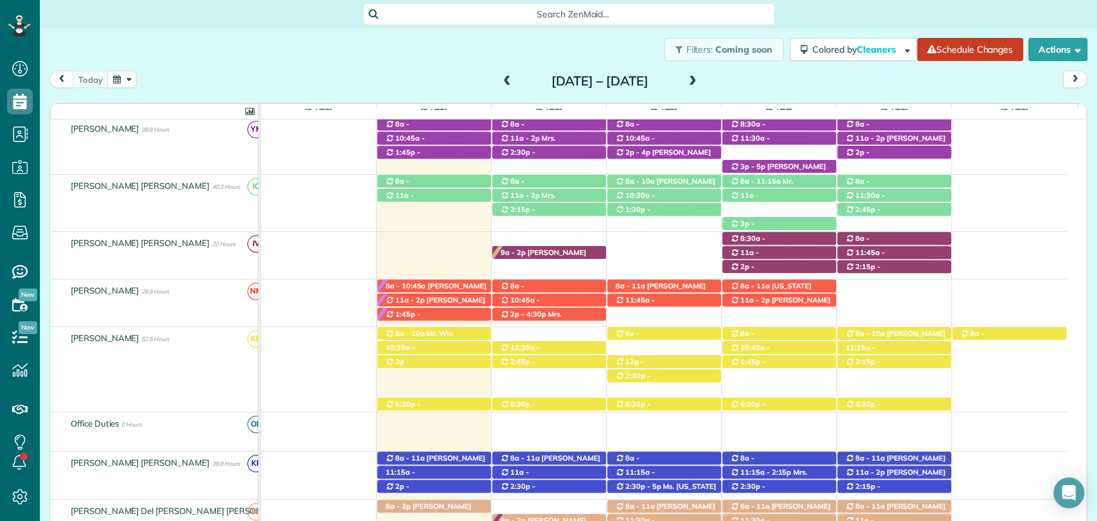
click at [500, 76] on span at bounding box center [507, 82] width 14 height 12
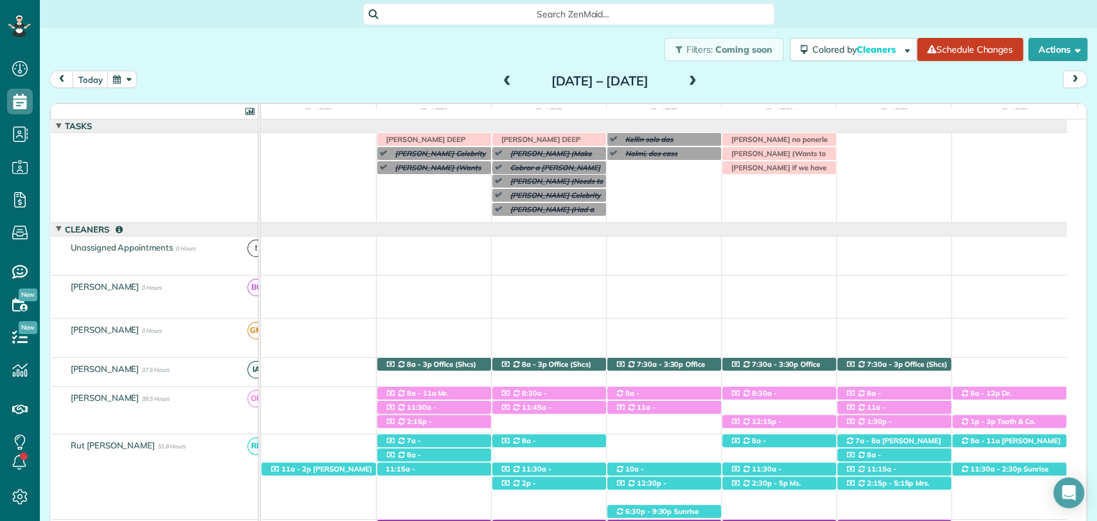
click at [700, 77] on span at bounding box center [693, 82] width 14 height 12
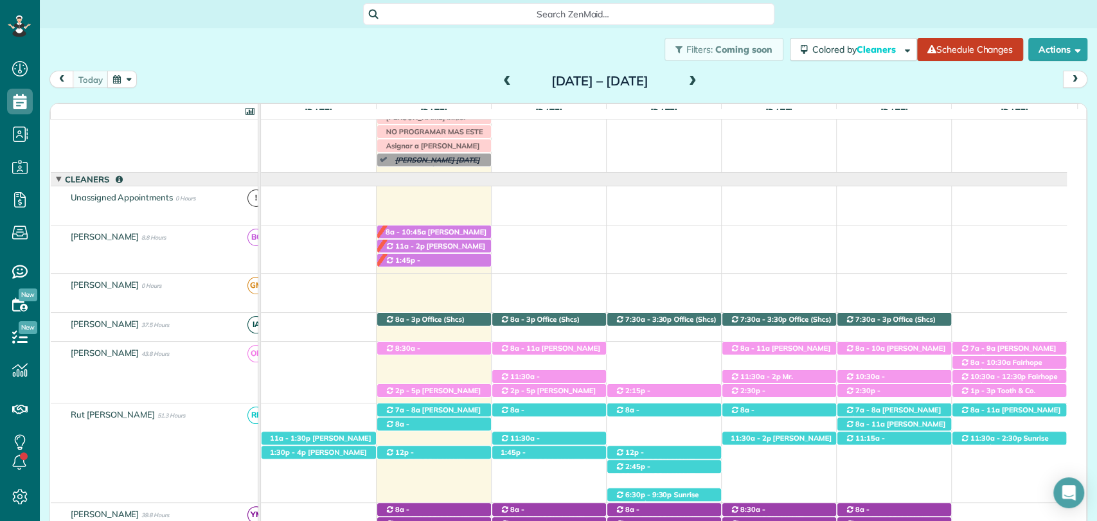
click at [500, 78] on span at bounding box center [507, 82] width 14 height 12
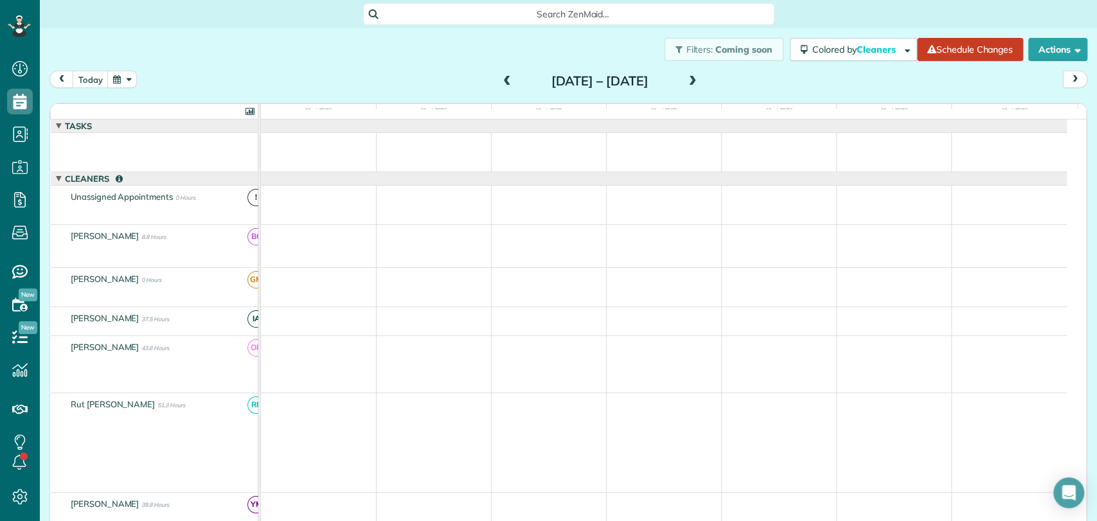
click at [500, 78] on span at bounding box center [507, 82] width 14 height 12
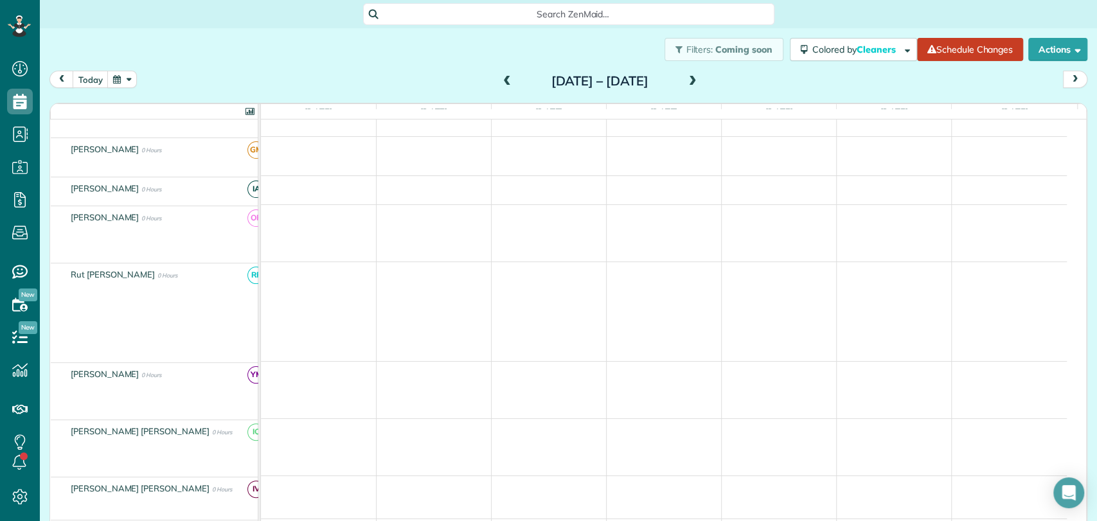
scroll to position [131, 0]
click at [500, 75] on span at bounding box center [507, 81] width 14 height 19
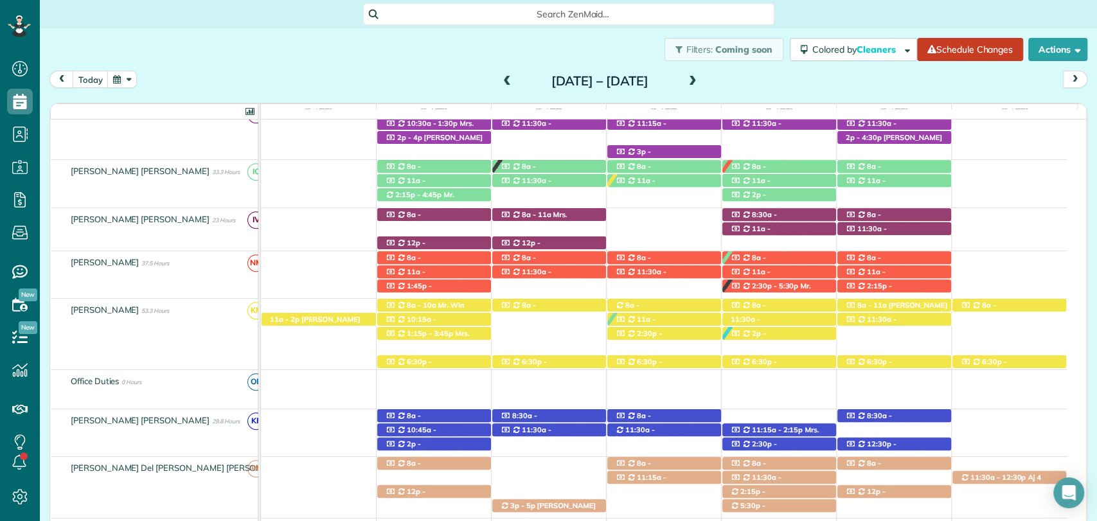
scroll to position [479, 0]
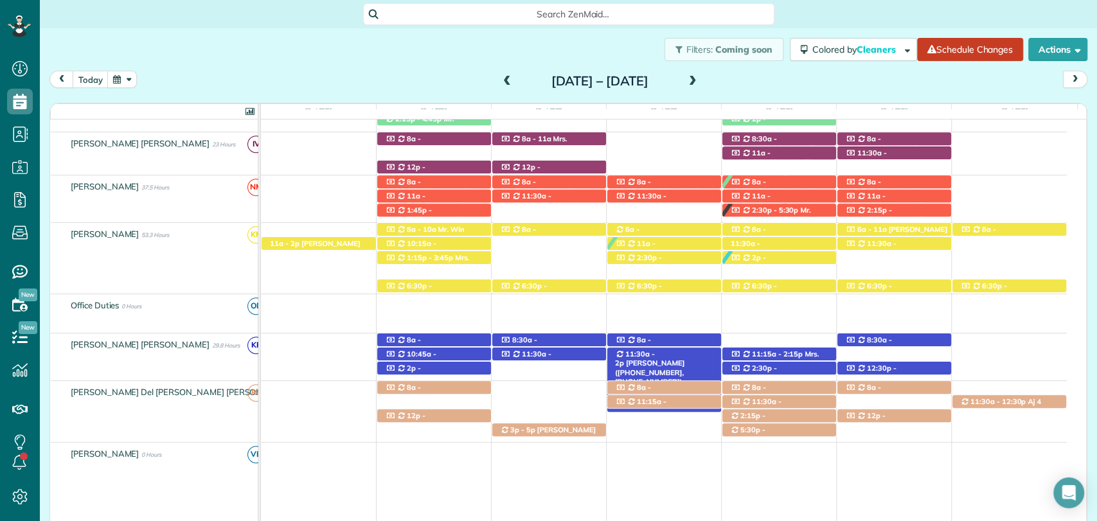
click at [632, 354] on span "11:30a - 2p" at bounding box center [635, 359] width 40 height 18
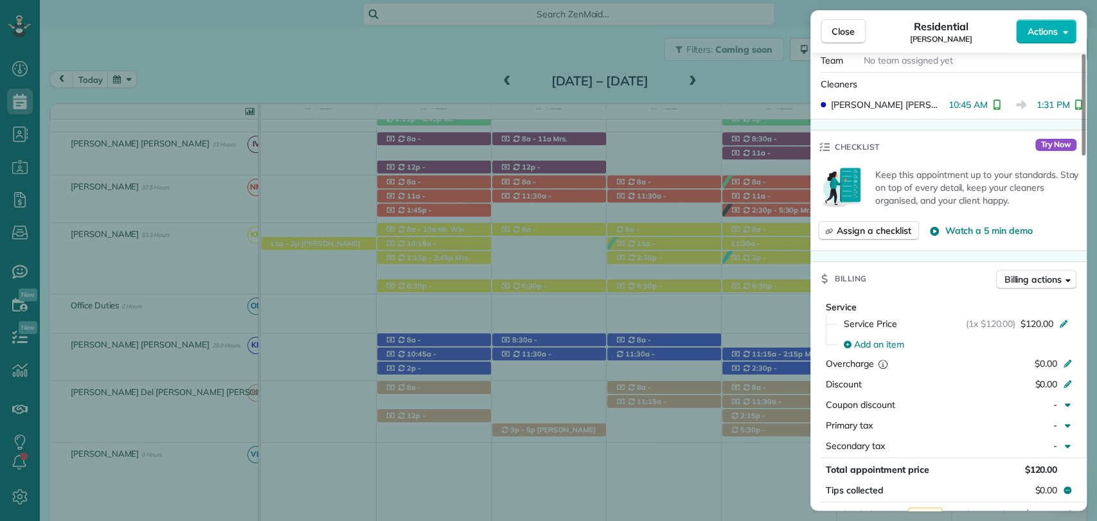
scroll to position [502, 0]
click at [849, 31] on span "Close" at bounding box center [843, 31] width 23 height 13
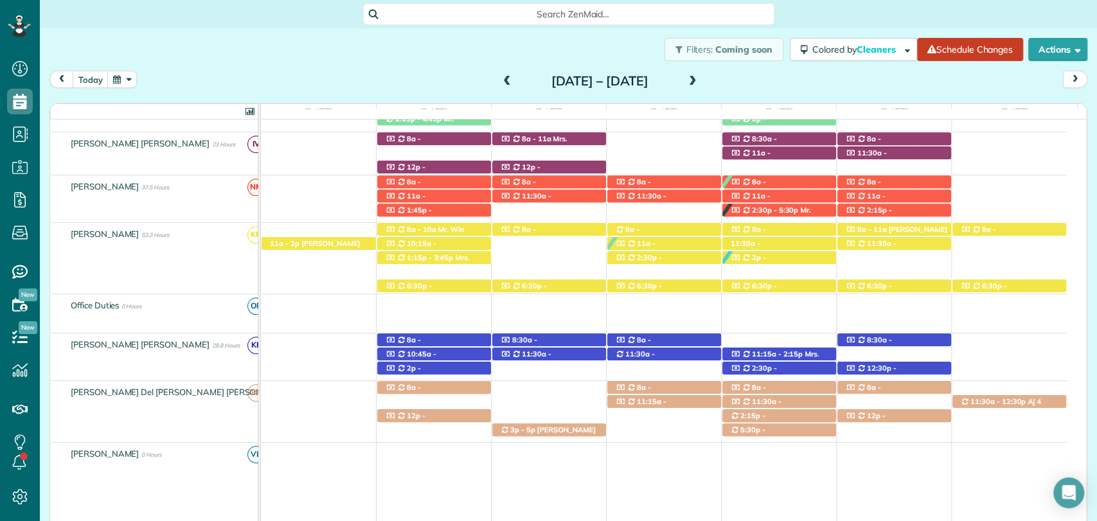
click at [700, 82] on span at bounding box center [693, 82] width 14 height 12
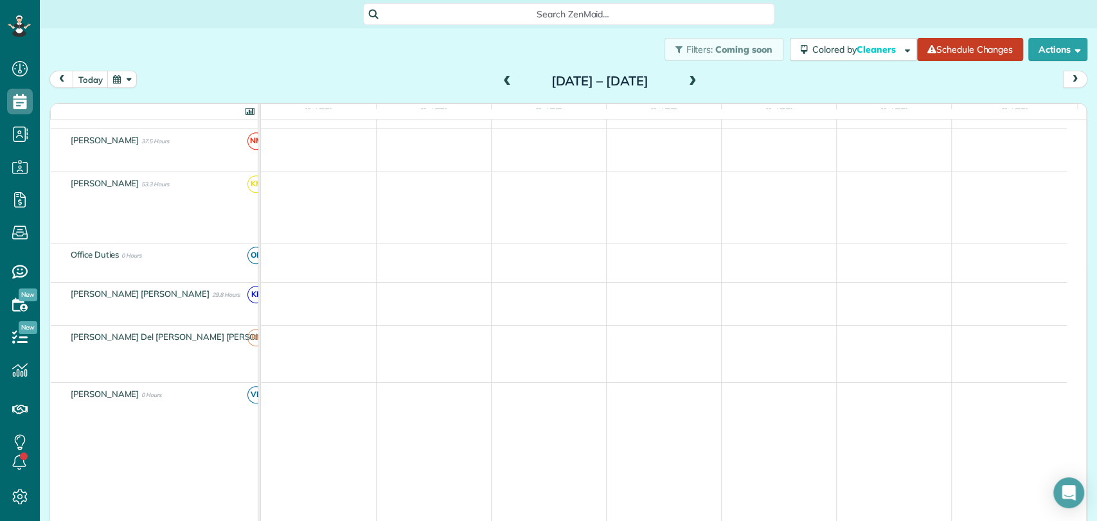
scroll to position [433, 0]
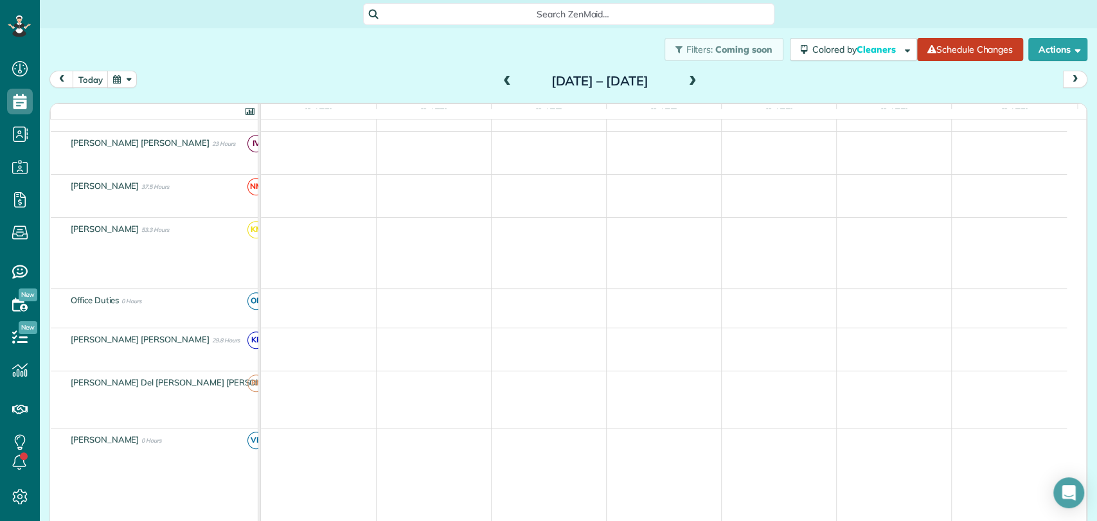
click at [700, 82] on span at bounding box center [693, 82] width 14 height 12
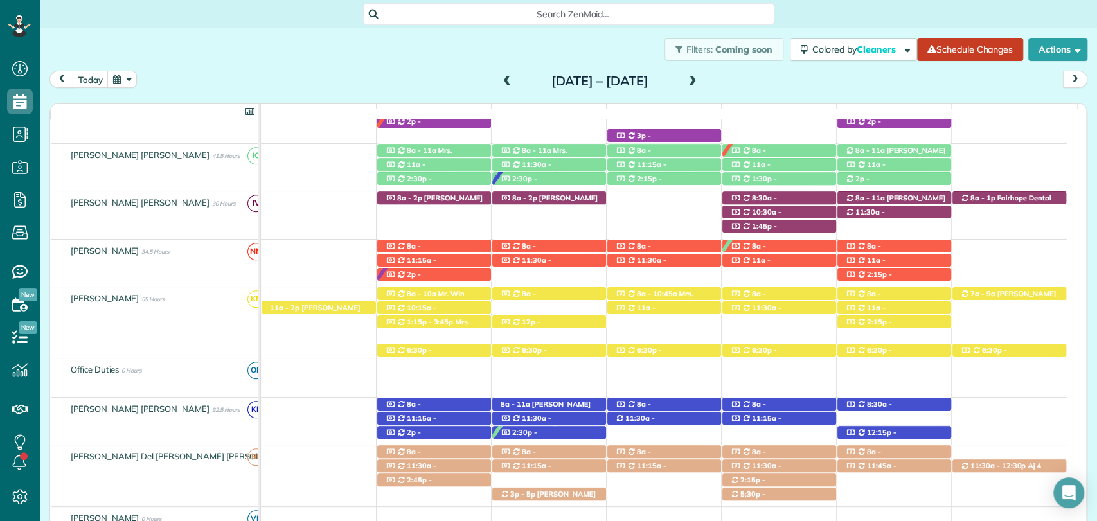
scroll to position [551, 0]
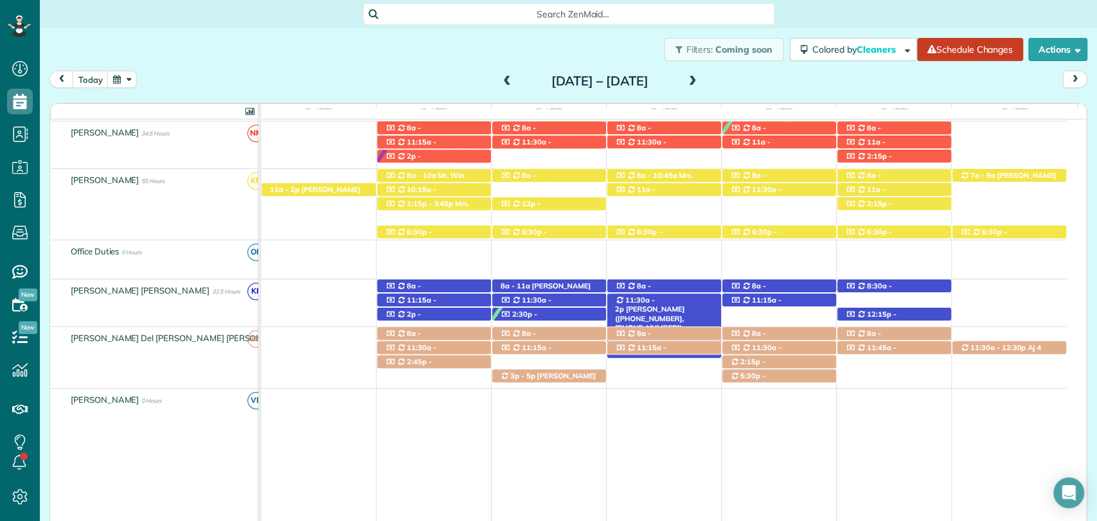
click at [657, 305] on span "Anne Norton (+13346637304, +12517476453)" at bounding box center [650, 319] width 70 height 28
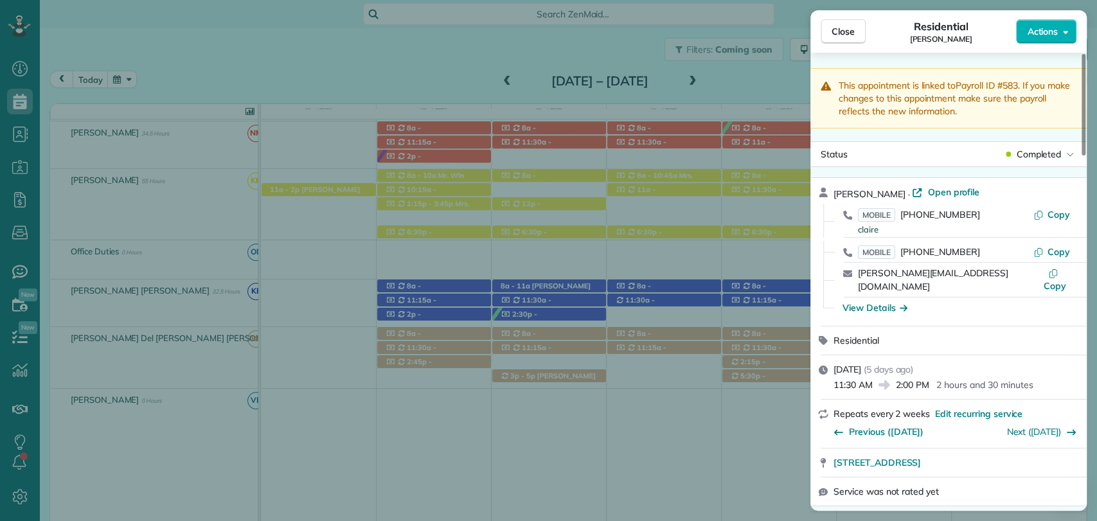
scroll to position [291, 0]
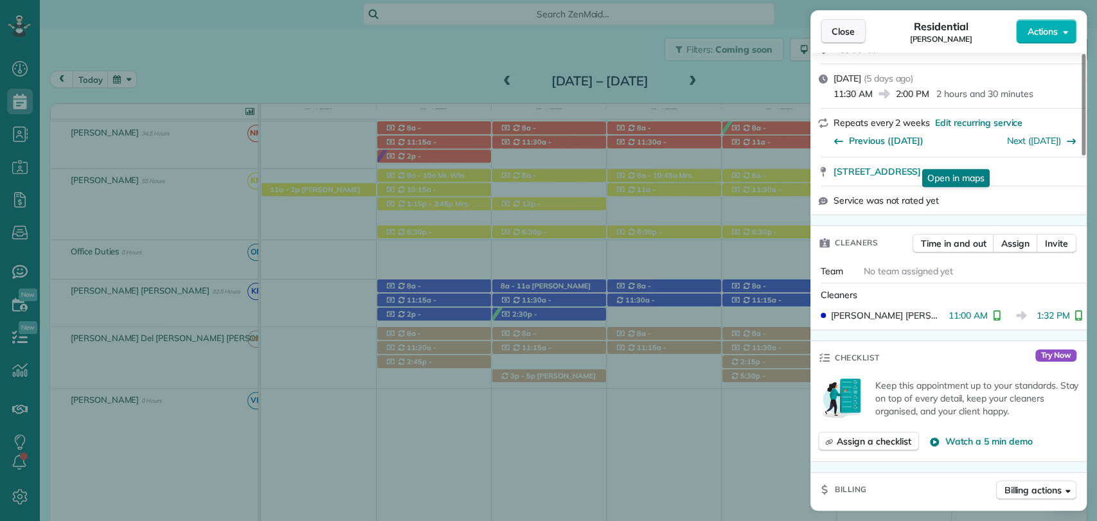
click at [844, 27] on span "Close" at bounding box center [843, 31] width 23 height 13
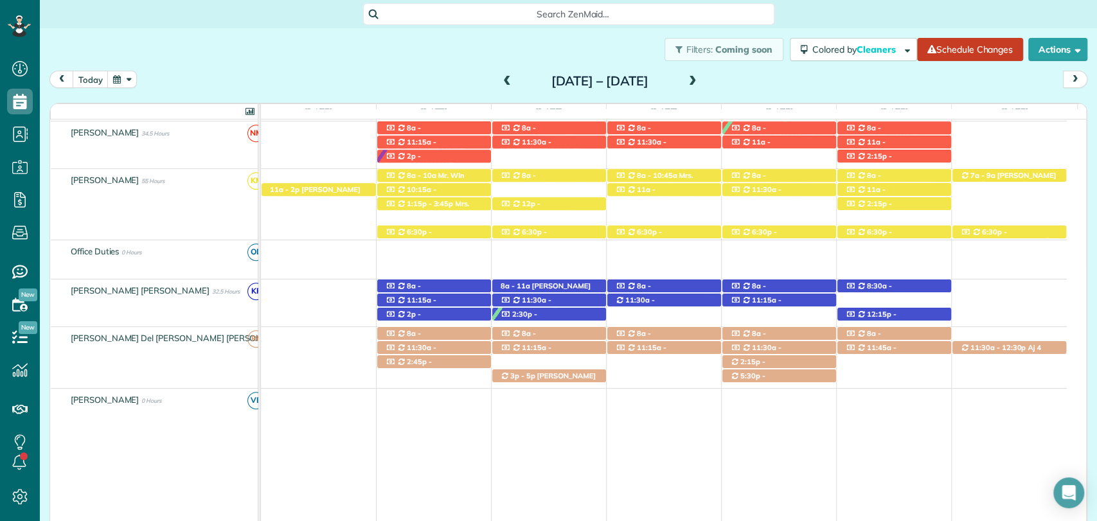
click at [500, 84] on span at bounding box center [507, 82] width 14 height 12
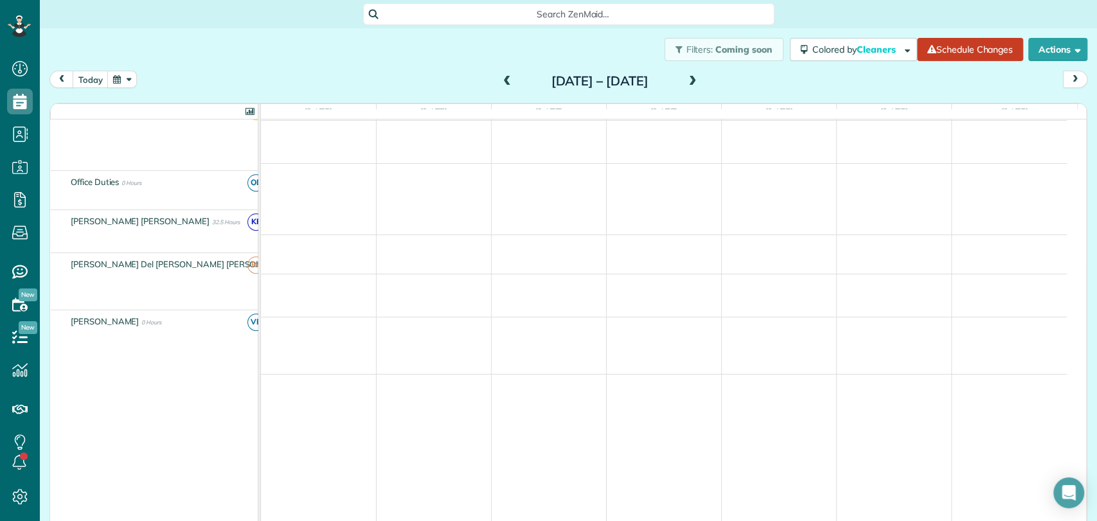
scroll to position [487, 0]
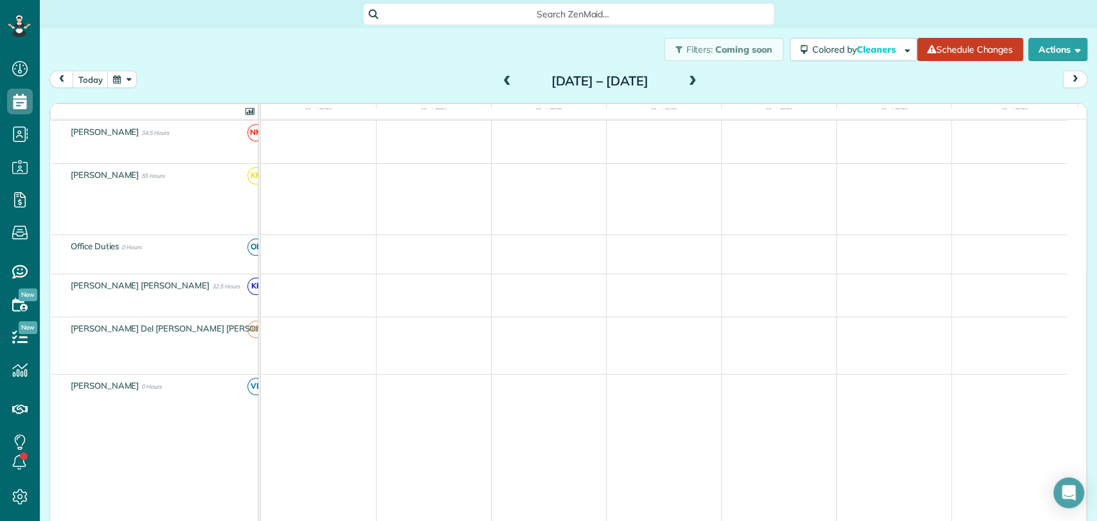
click at [500, 84] on span at bounding box center [507, 82] width 14 height 12
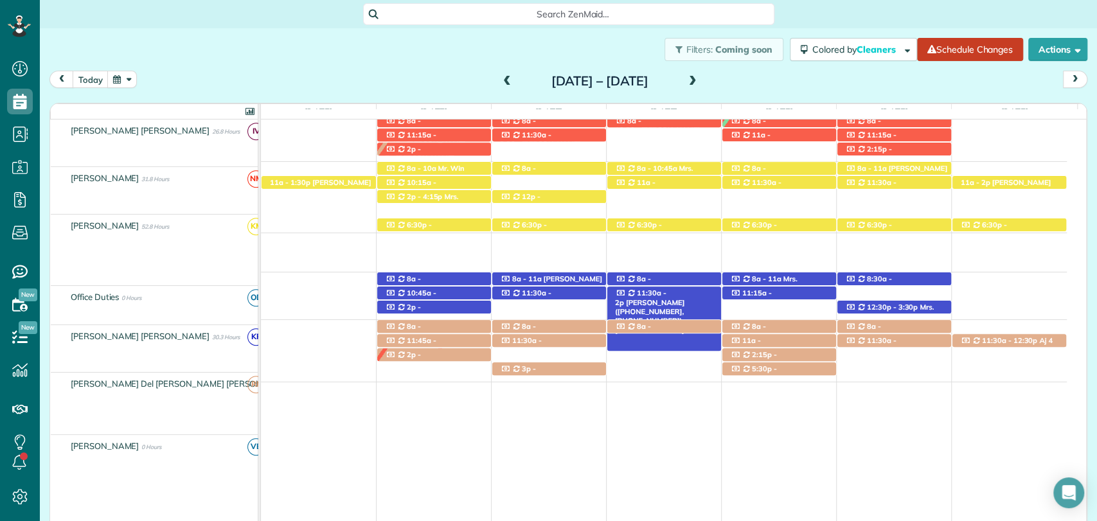
scroll to position [540, 0]
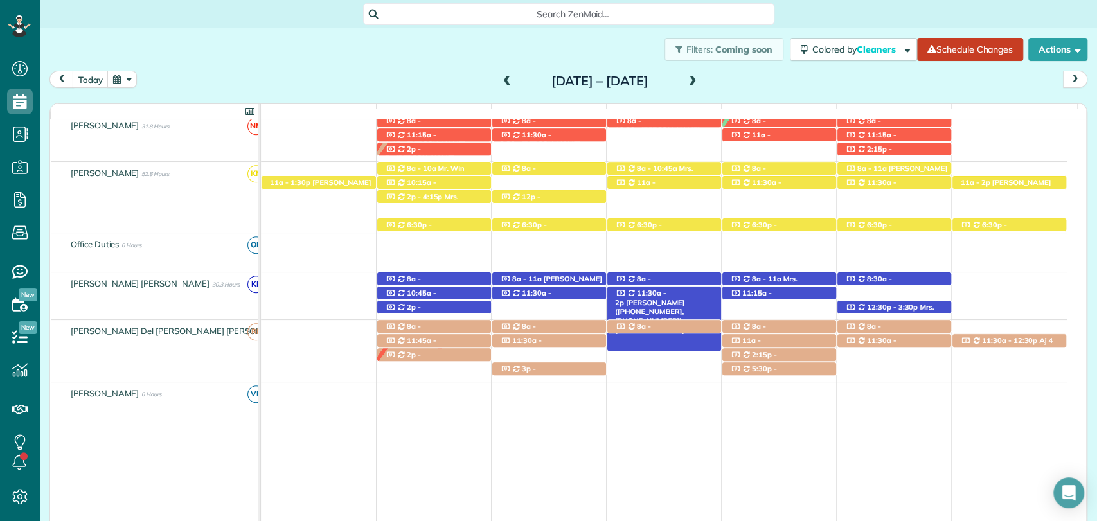
click at [668, 298] on span "Anne Norton (+13346637304, +12517476453)" at bounding box center [650, 312] width 70 height 28
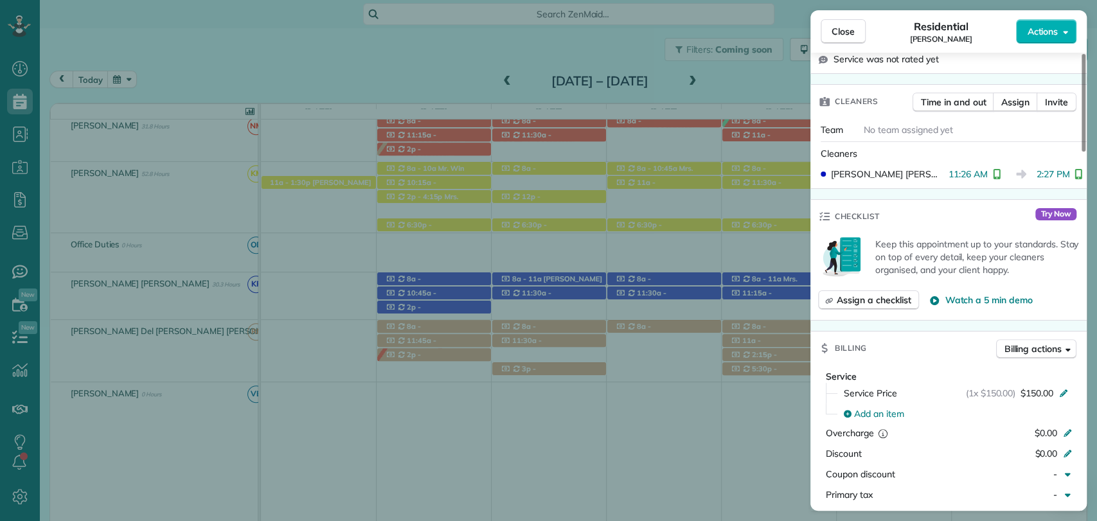
scroll to position [434, 0]
click at [854, 31] on button "Close" at bounding box center [843, 31] width 45 height 24
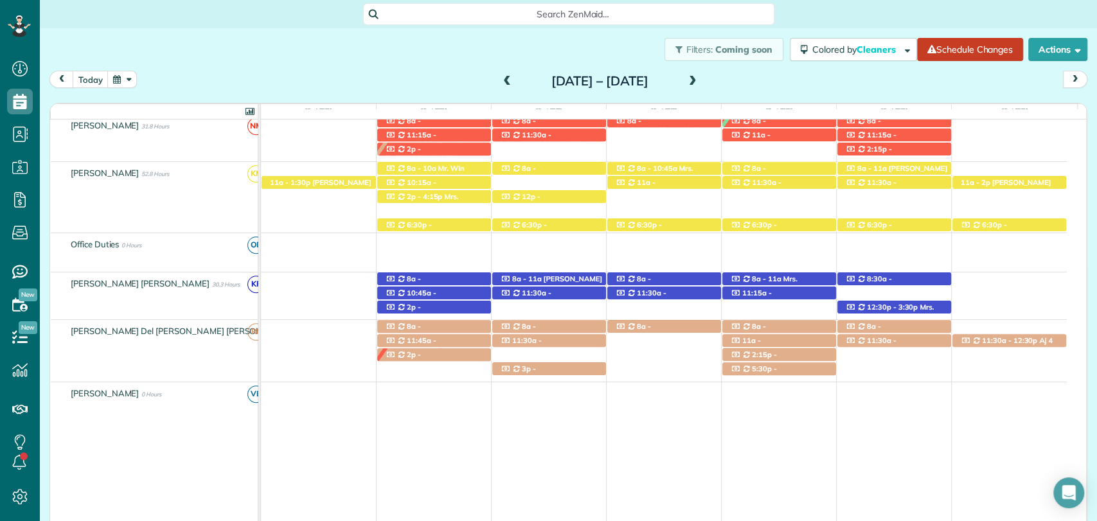
click at [700, 80] on span at bounding box center [693, 82] width 14 height 12
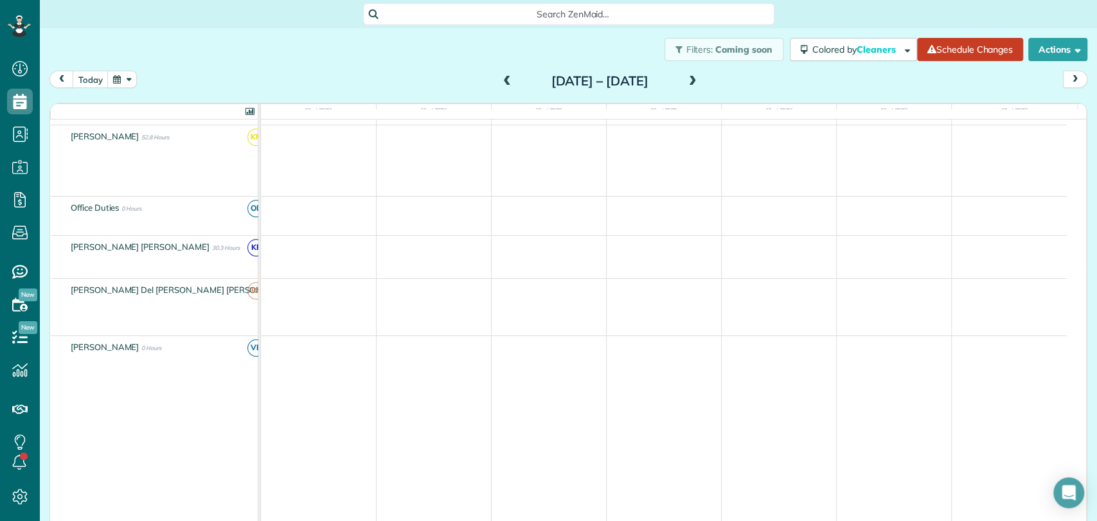
scroll to position [504, 0]
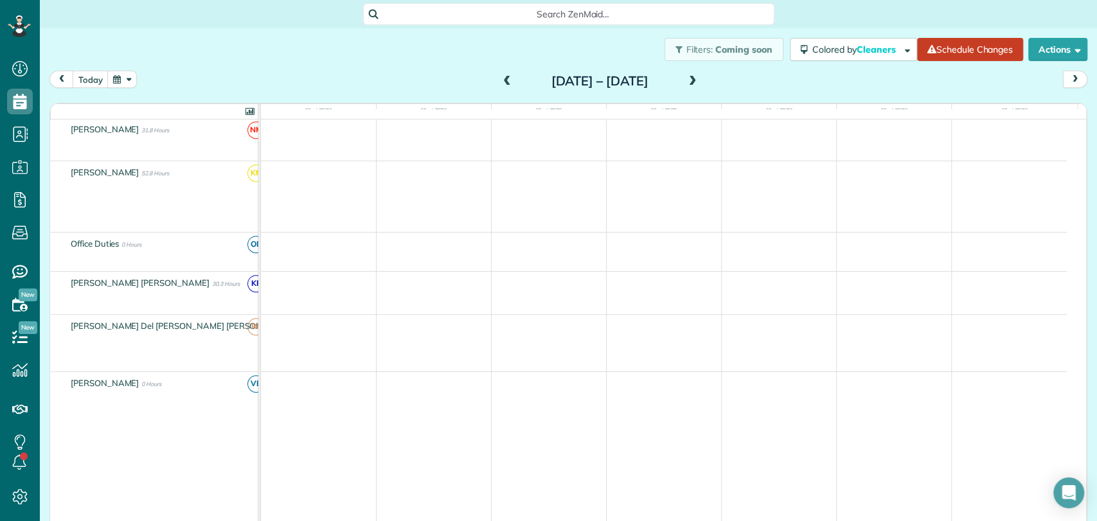
click at [700, 80] on span at bounding box center [693, 82] width 14 height 12
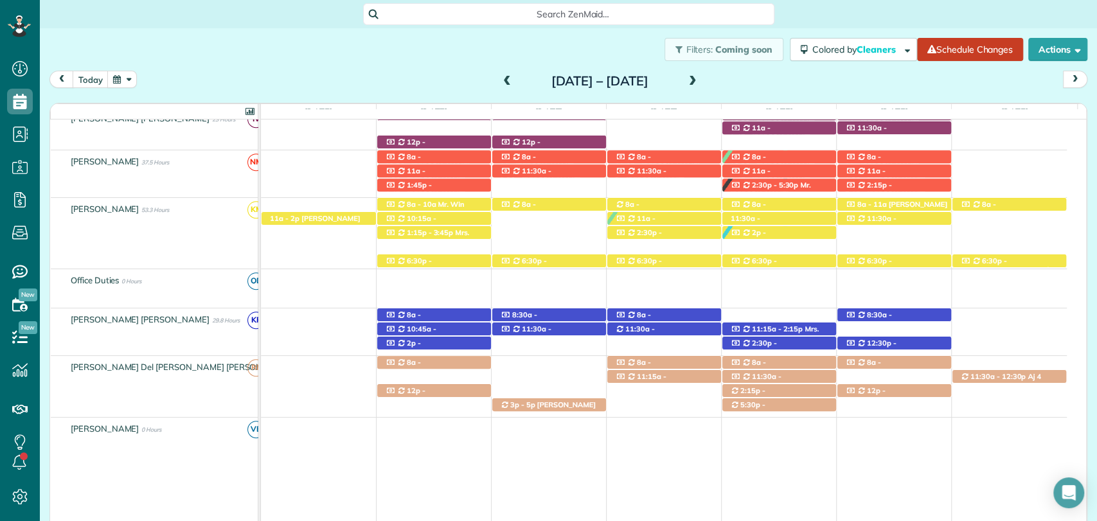
scroll to position [540, 0]
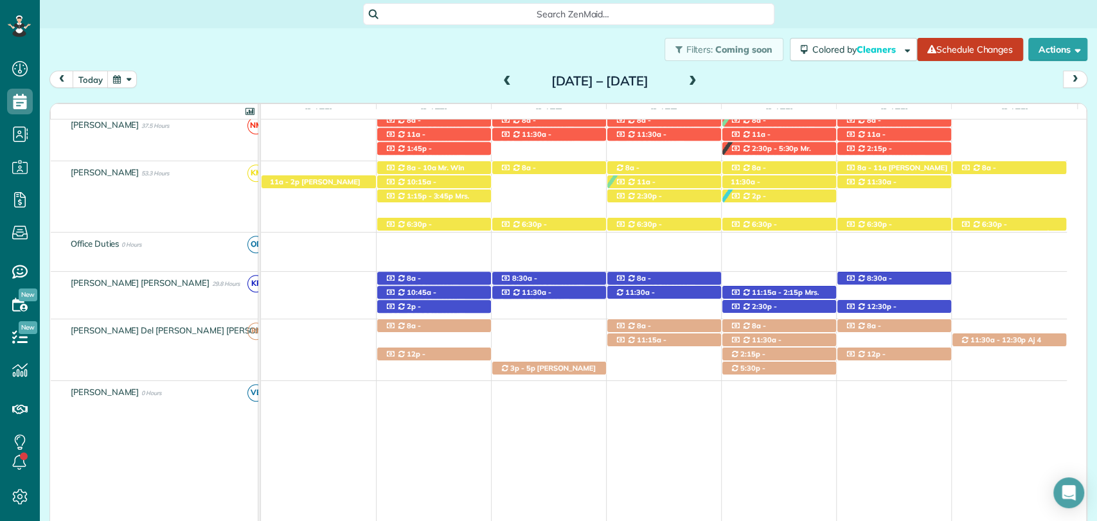
click at [700, 80] on span at bounding box center [693, 82] width 14 height 12
click at [702, 80] on div "Sunday Aug 3 – Saturday Aug 9, 2025" at bounding box center [600, 81] width 206 height 21
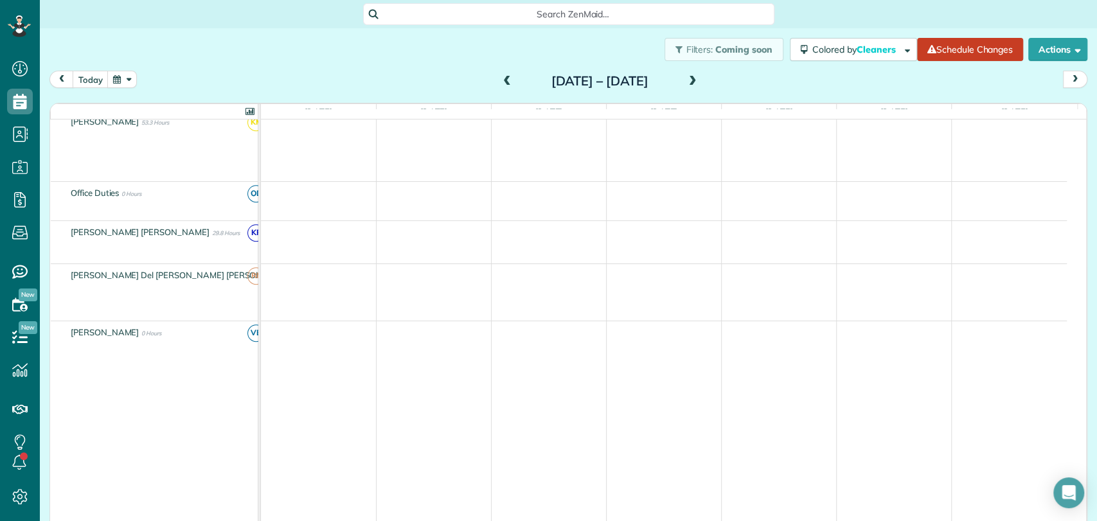
scroll to position [490, 0]
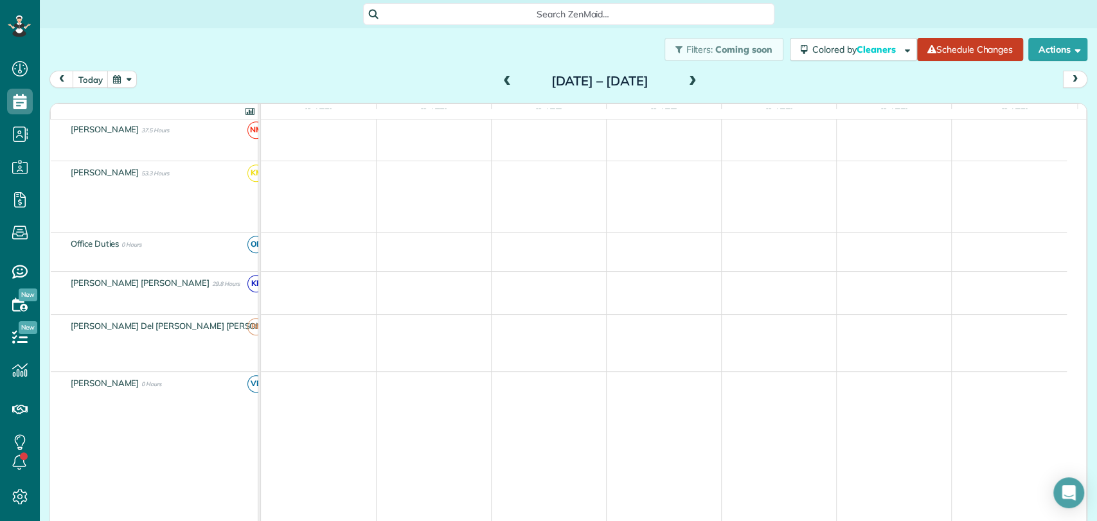
click at [702, 80] on div "Sunday Aug 10 – Saturday Aug 16, 2025" at bounding box center [600, 81] width 206 height 21
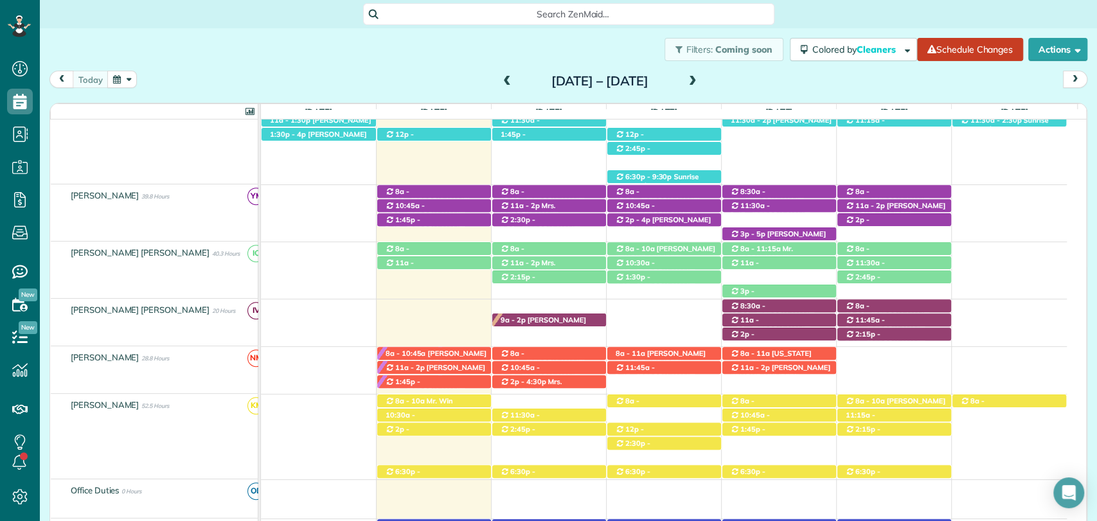
scroll to position [396, 0]
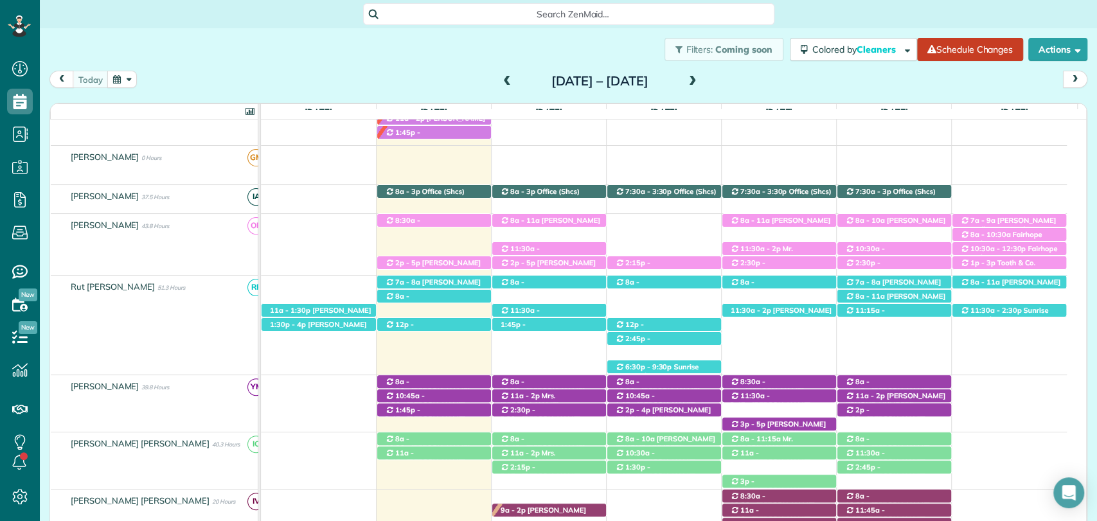
click at [700, 76] on span at bounding box center [693, 82] width 14 height 12
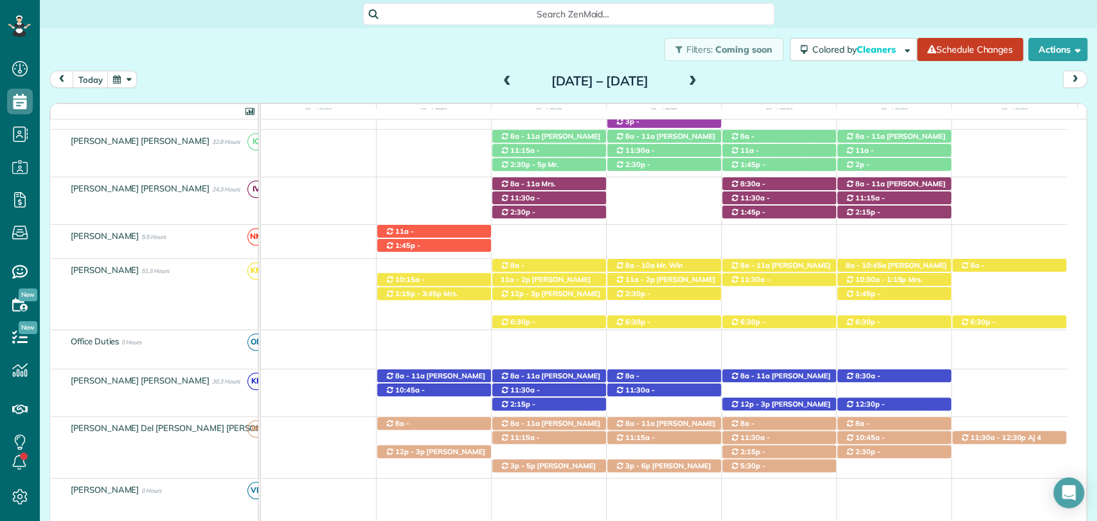
click at [777, 90] on div "today Sunday Aug 31 – Saturday Sep 6, 2025" at bounding box center [568, 83] width 1038 height 24
click at [500, 78] on span at bounding box center [507, 82] width 14 height 12
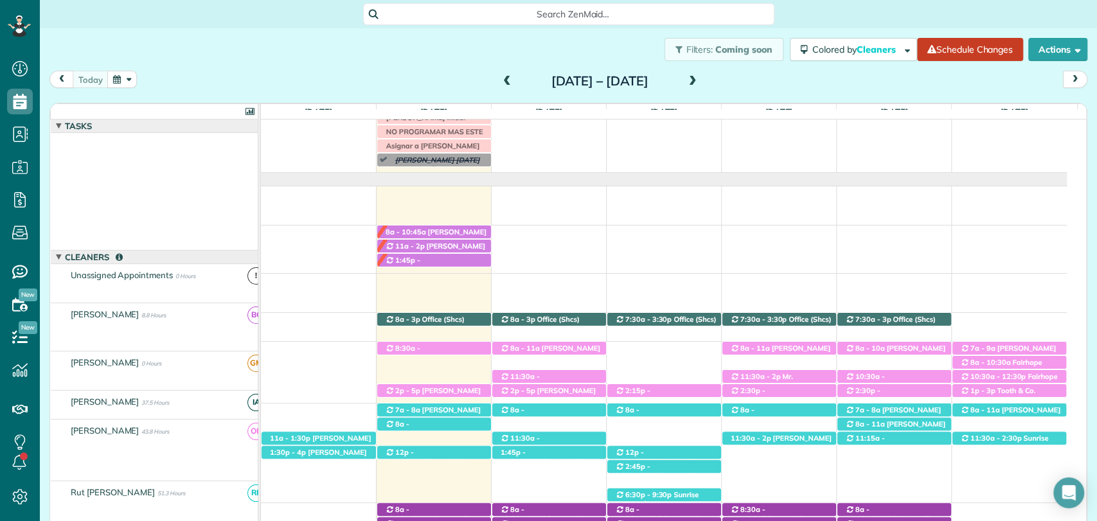
scroll to position [78, 0]
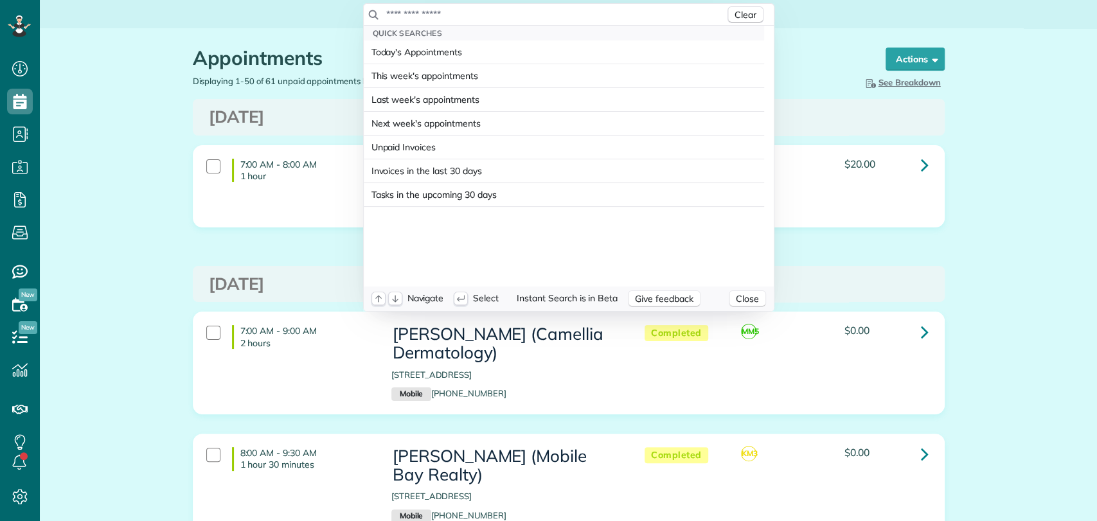
scroll to position [5, 5]
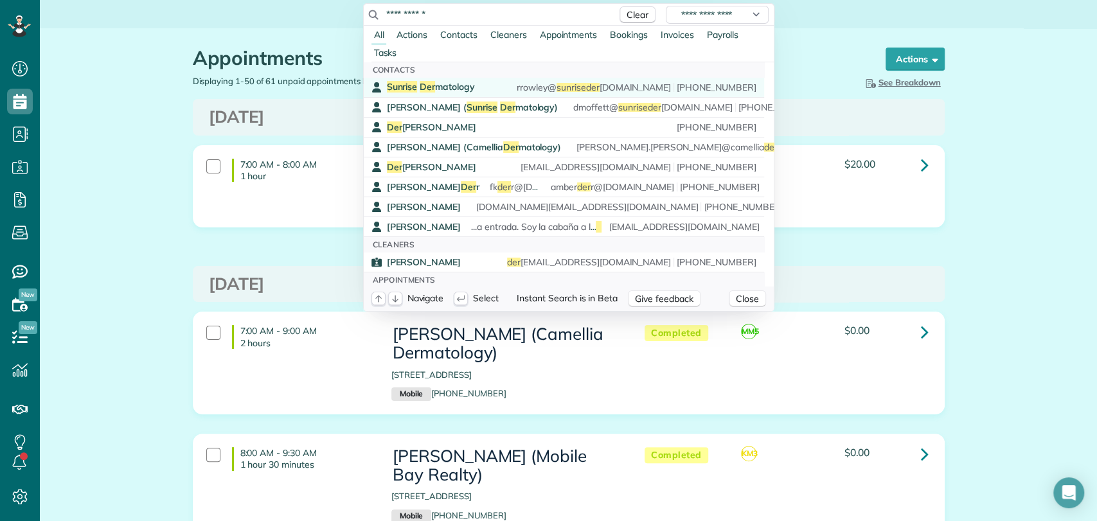
type input "**********"
click at [450, 90] on span "Sunrise Der matology" at bounding box center [431, 87] width 88 height 12
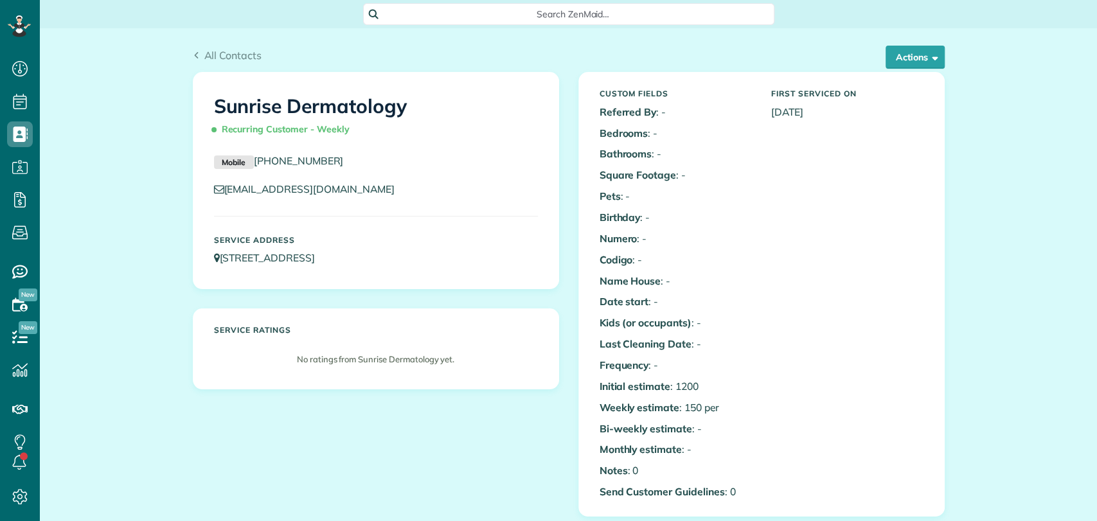
scroll to position [466, 0]
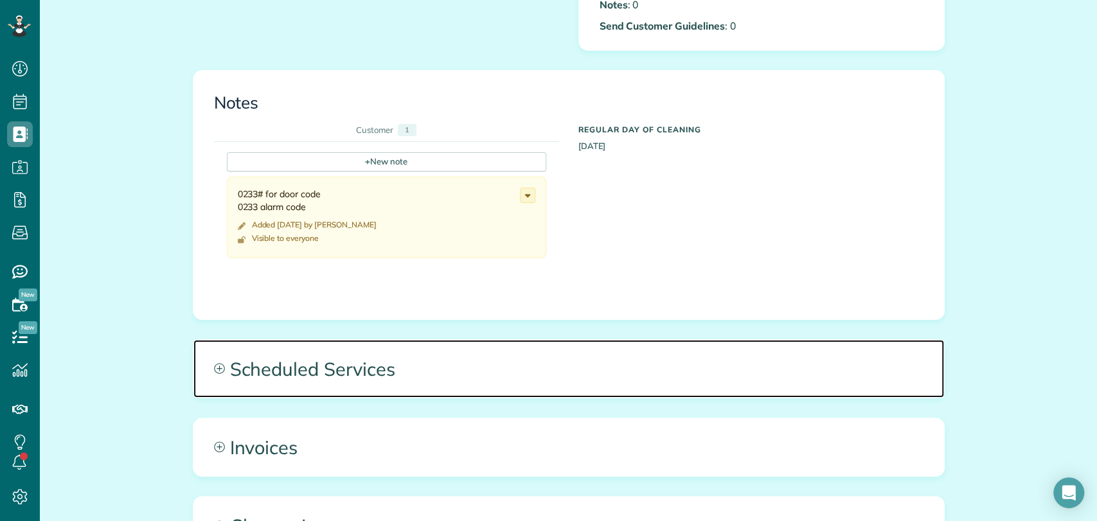
click at [338, 363] on span "Scheduled Services" at bounding box center [568, 369] width 751 height 58
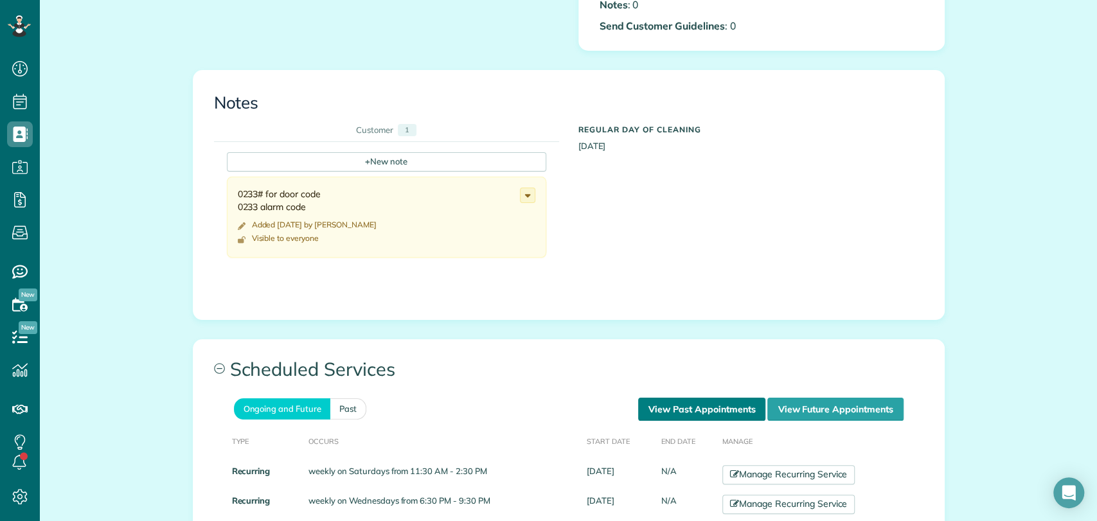
click at [653, 409] on link "View Past Appointments" at bounding box center [701, 409] width 127 height 23
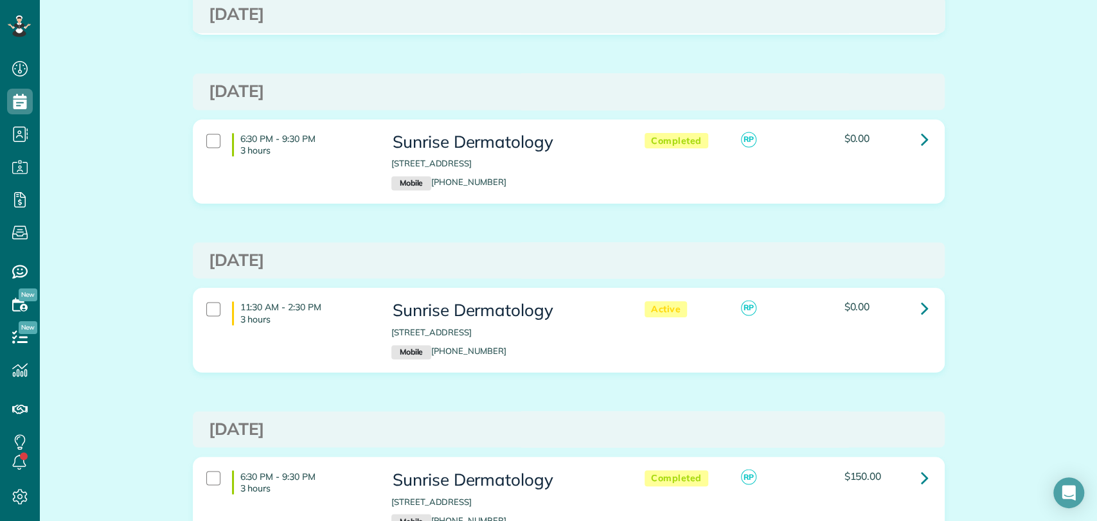
scroll to position [1207, 0]
click at [946, 377] on div "11:30 AM - 2:30 PM 3 hours Sunrise Dermatology [STREET_ADDRESS] Mobile [PHONE_N…" at bounding box center [568, 340] width 771 height 103
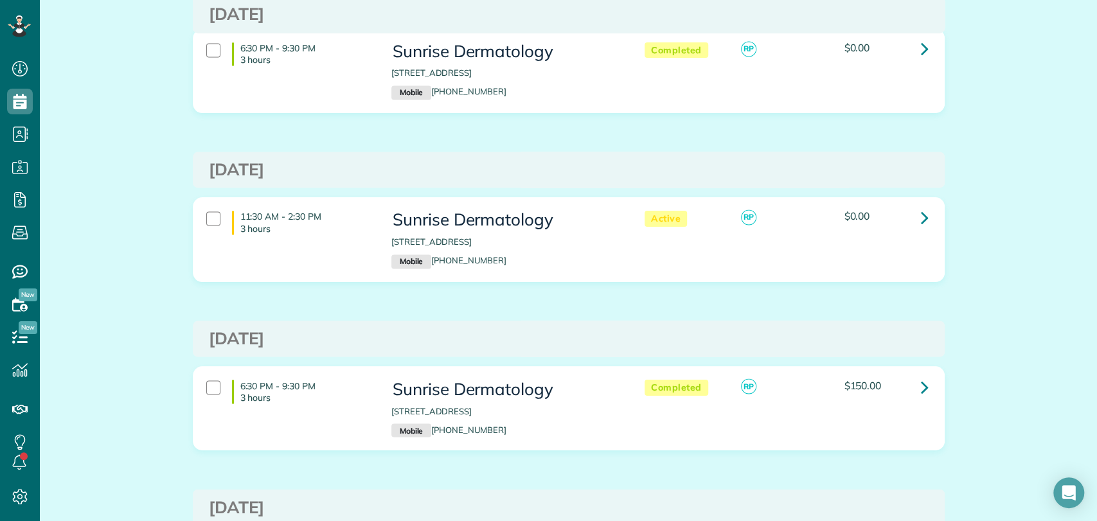
scroll to position [1267, 0]
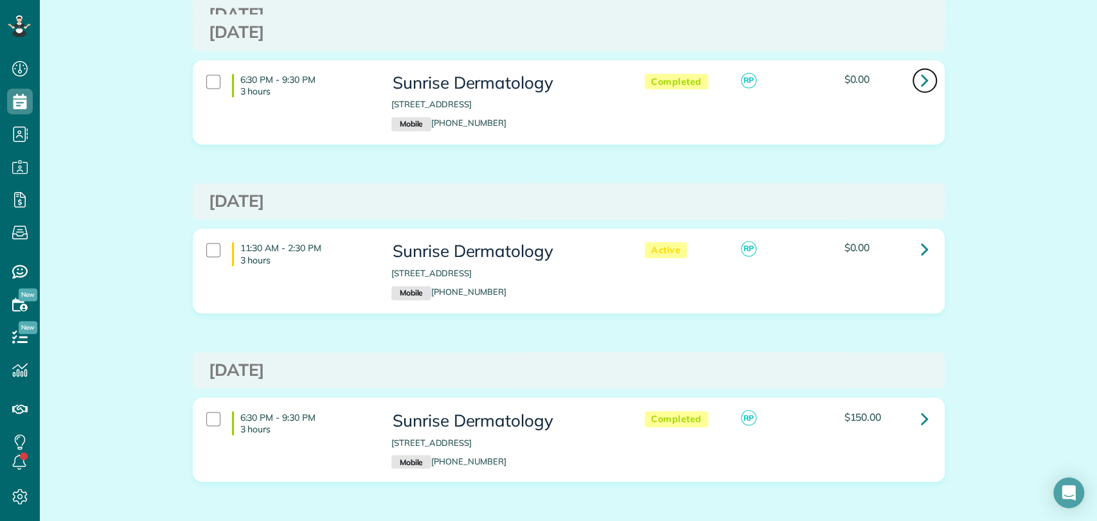
click at [923, 83] on link at bounding box center [925, 80] width 26 height 26
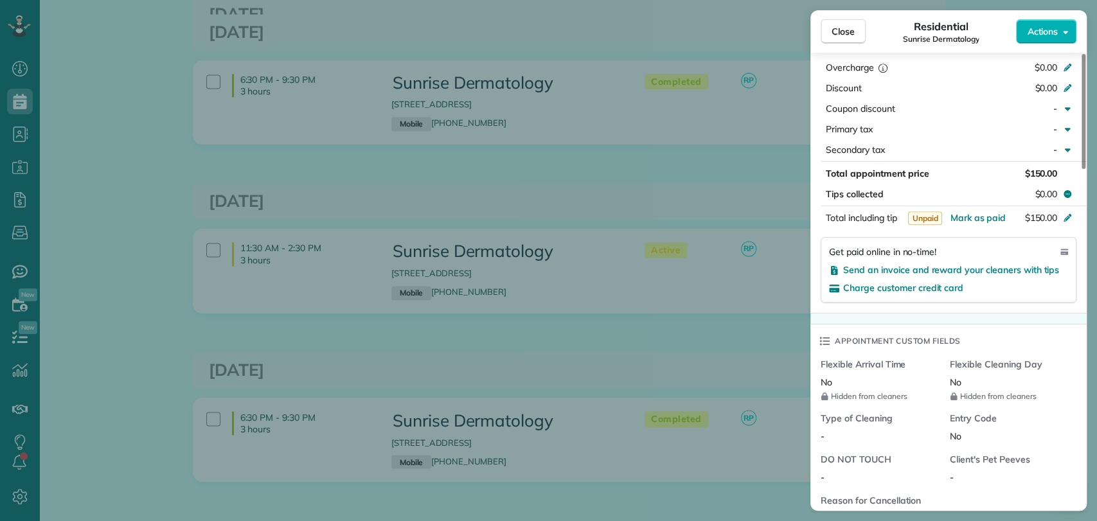
scroll to position [755, 0]
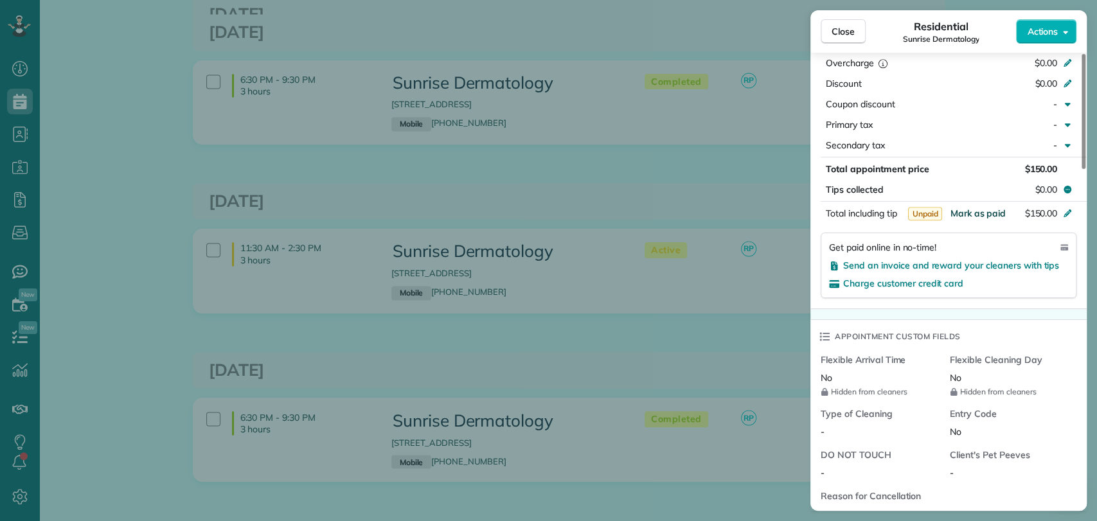
click at [982, 213] on span "Mark as paid" at bounding box center [978, 214] width 56 height 12
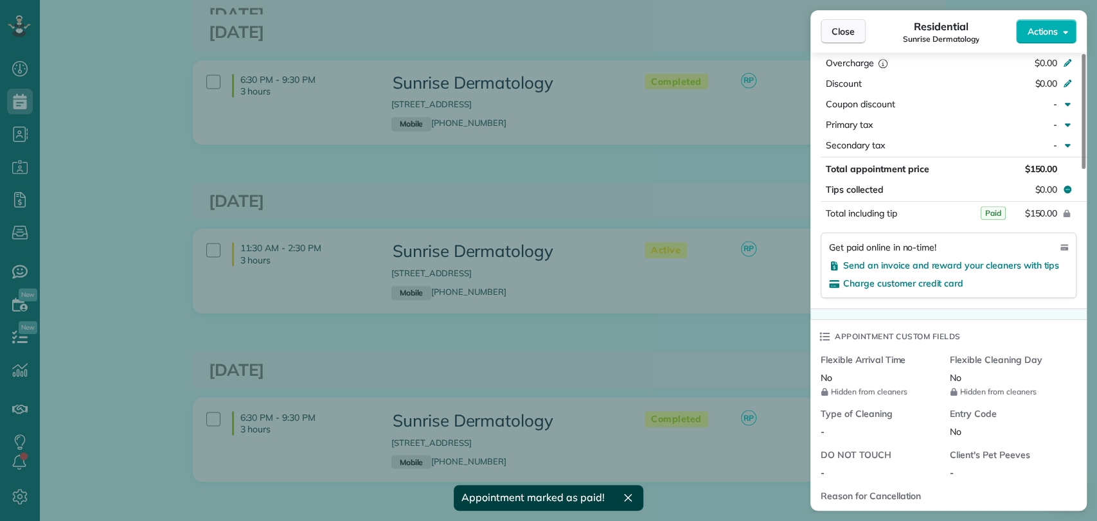
click at [849, 33] on span "Close" at bounding box center [843, 31] width 23 height 13
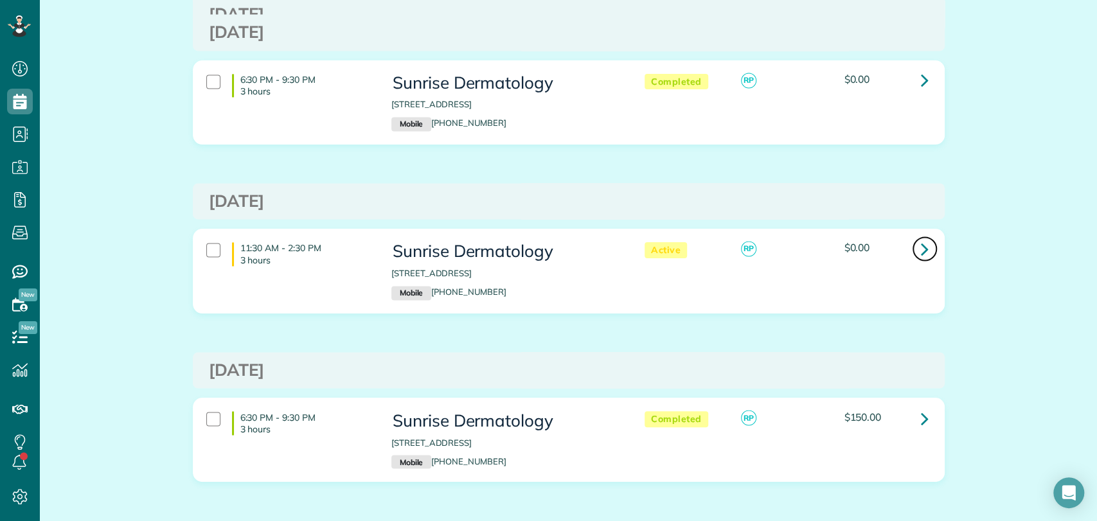
click at [921, 251] on icon at bounding box center [925, 249] width 8 height 22
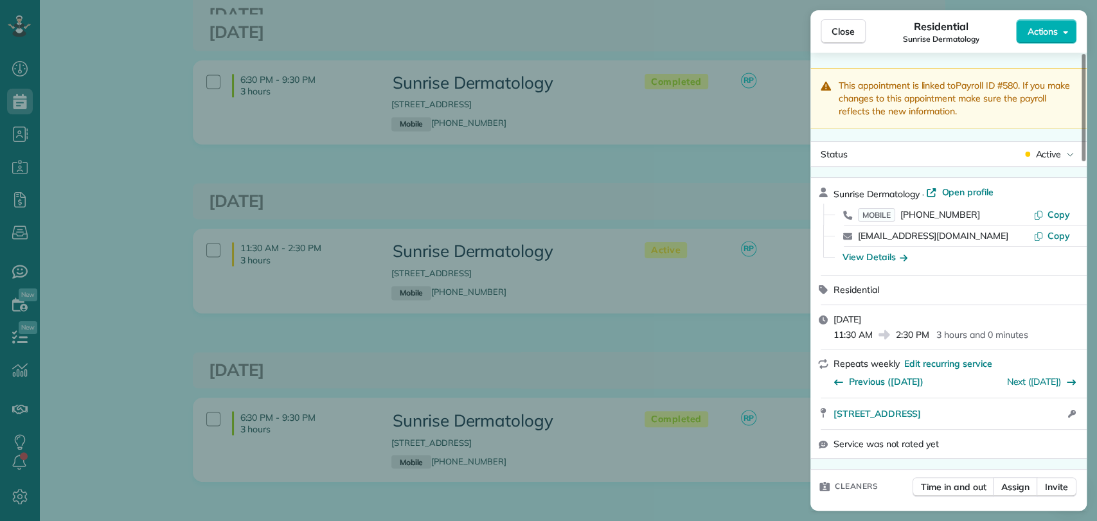
scroll to position [832, 0]
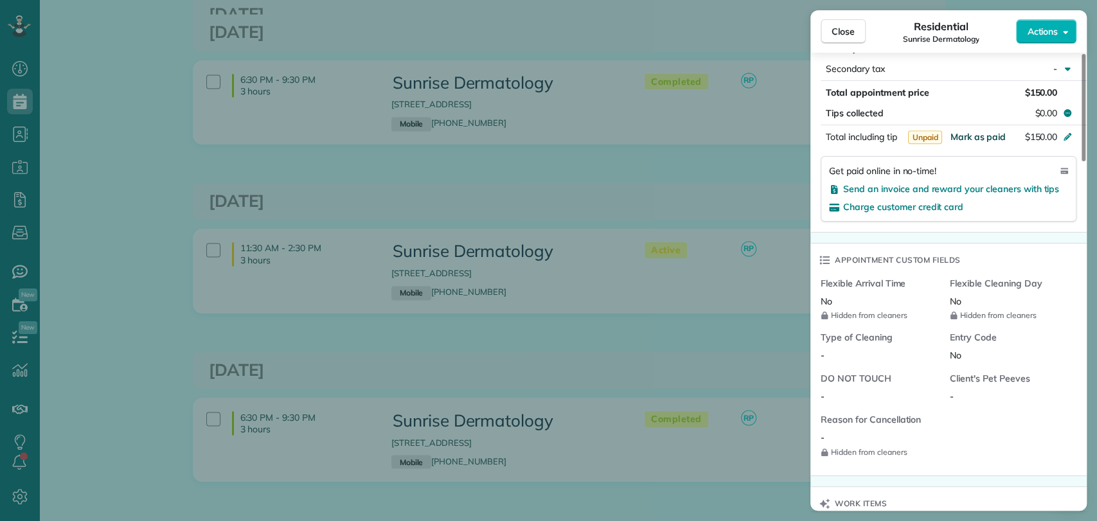
click at [972, 139] on span "Mark as paid" at bounding box center [978, 137] width 56 height 12
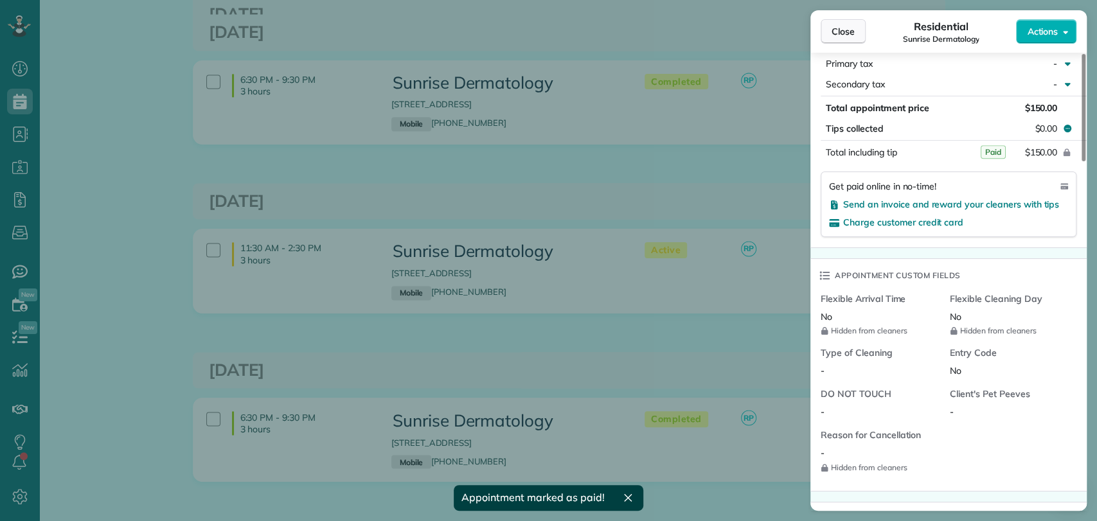
click at [848, 25] on span "Close" at bounding box center [843, 31] width 23 height 13
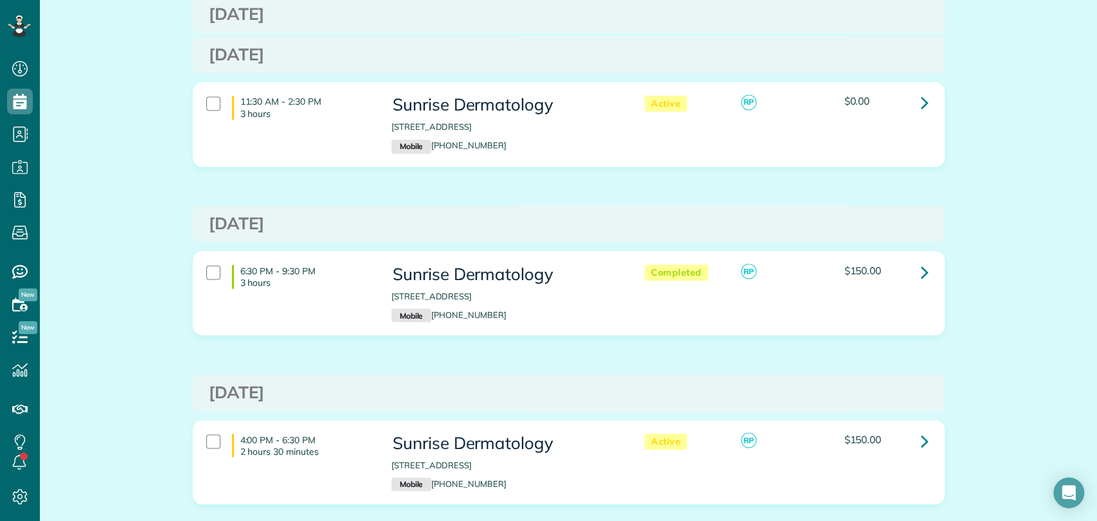
scroll to position [1415, 0]
click at [921, 274] on icon at bounding box center [925, 270] width 8 height 22
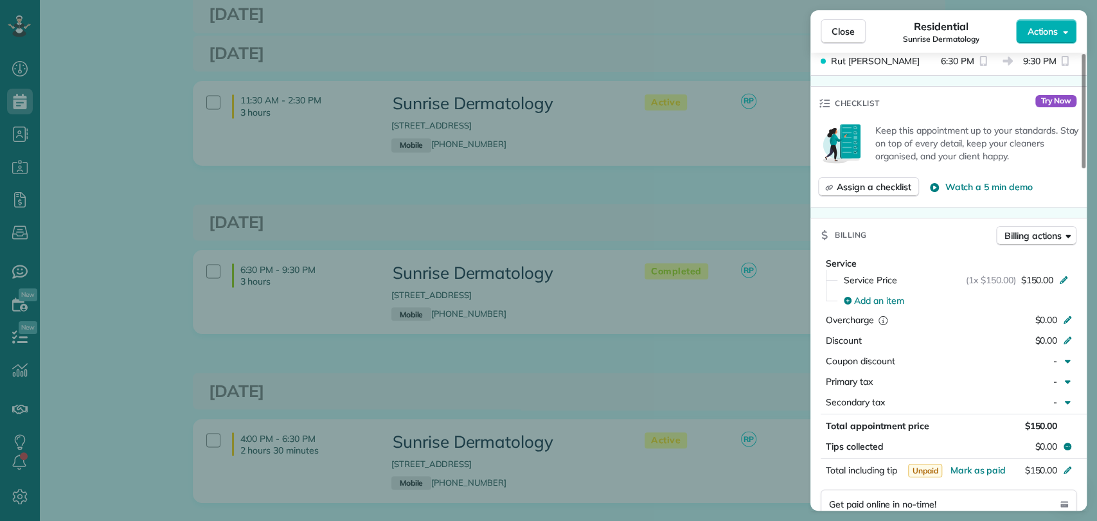
scroll to position [582, 0]
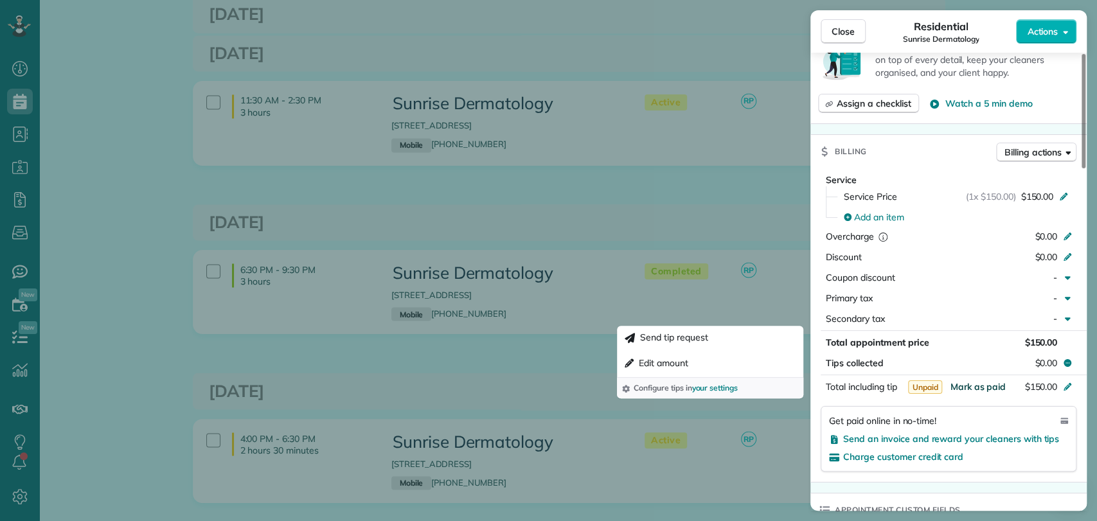
click at [986, 382] on span "Mark as paid" at bounding box center [978, 387] width 56 height 12
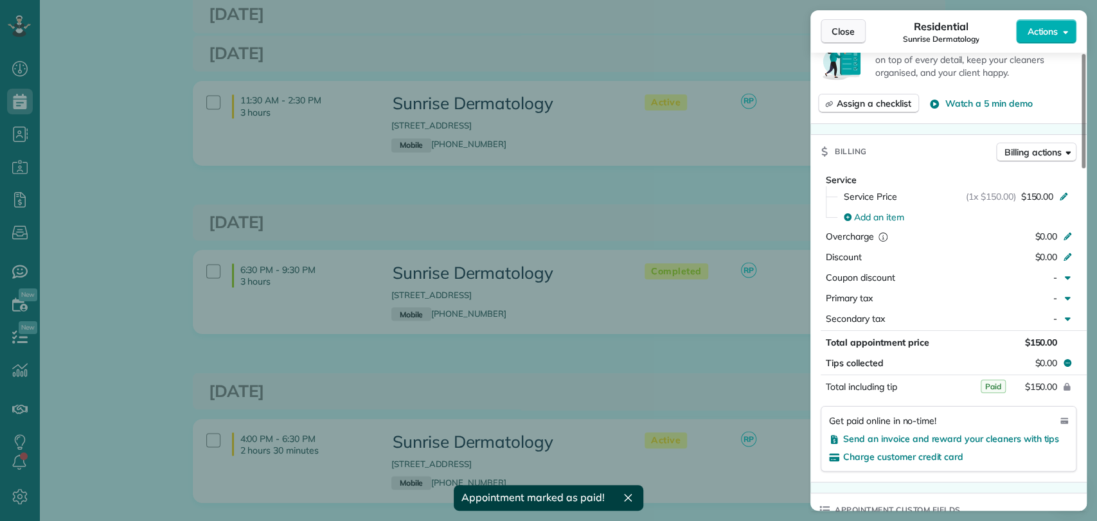
click at [846, 28] on span "Close" at bounding box center [843, 31] width 23 height 13
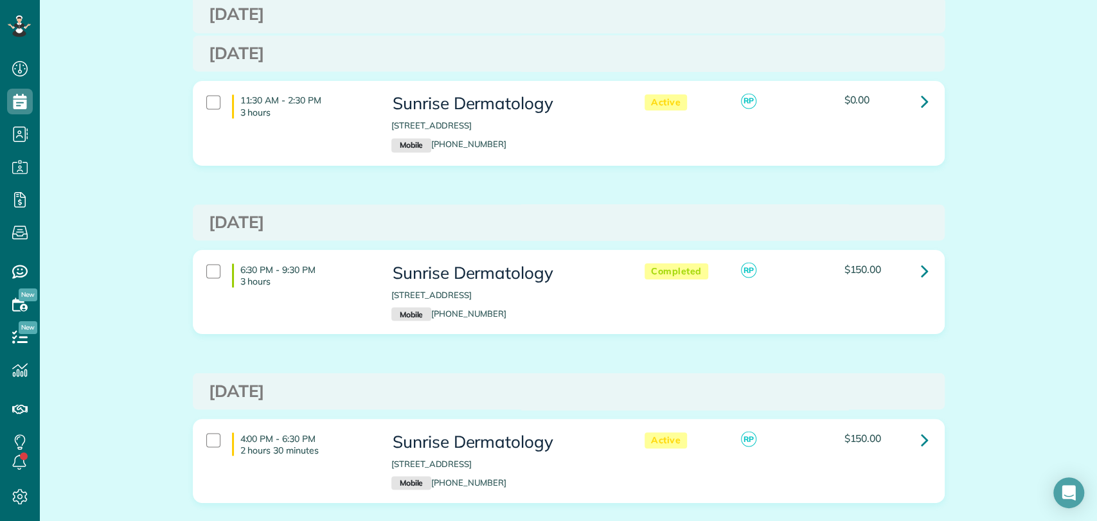
scroll to position [1648, 0]
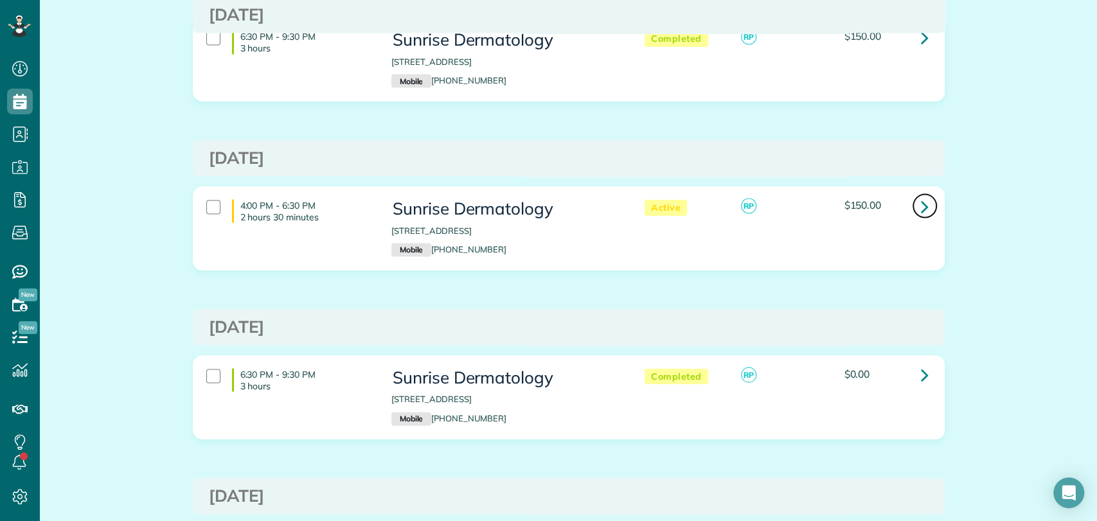
click at [923, 207] on link at bounding box center [925, 206] width 26 height 26
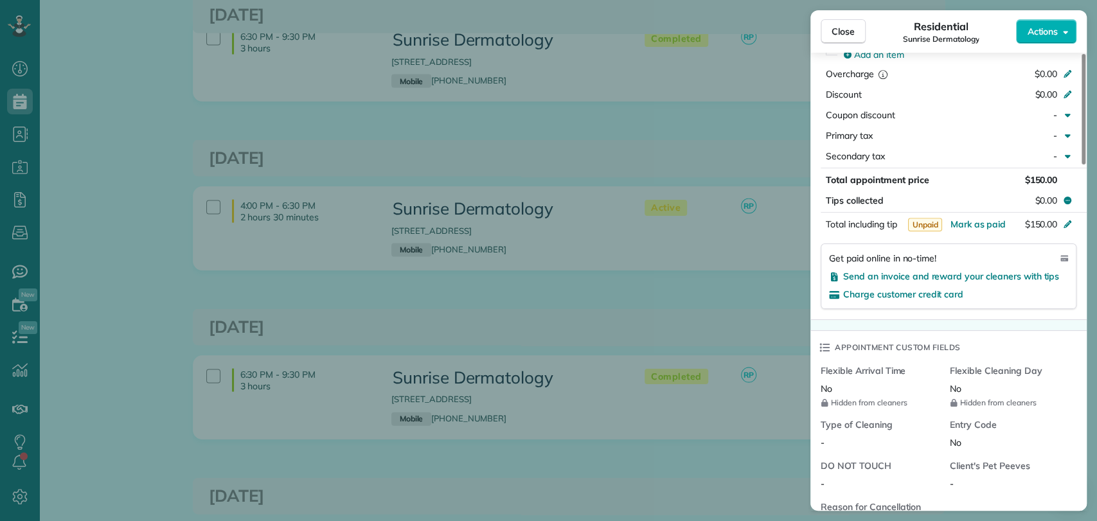
scroll to position [745, 0]
click at [983, 217] on span "Mark as paid" at bounding box center [978, 223] width 56 height 12
click at [837, 31] on span "Close" at bounding box center [843, 31] width 23 height 13
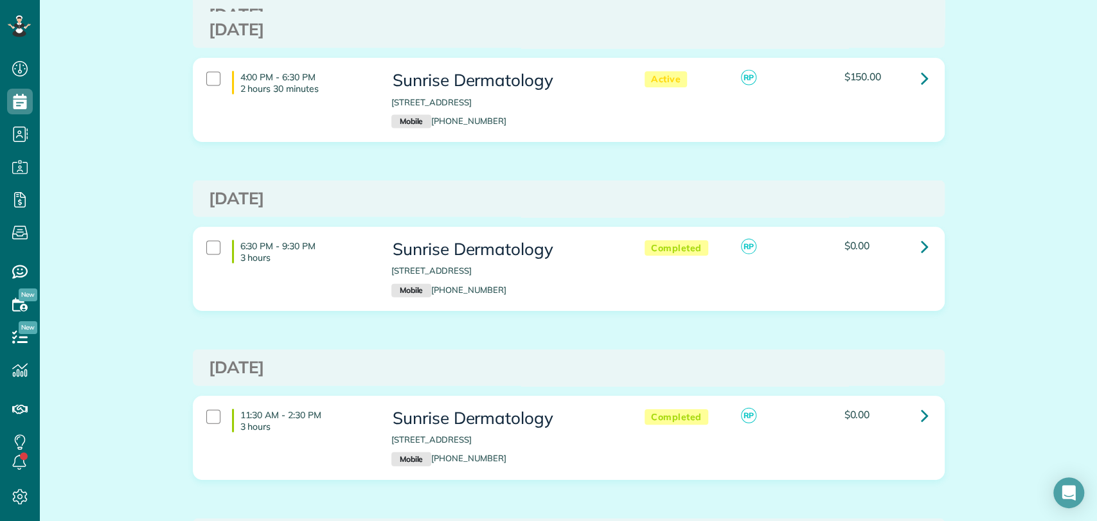
scroll to position [1778, 0]
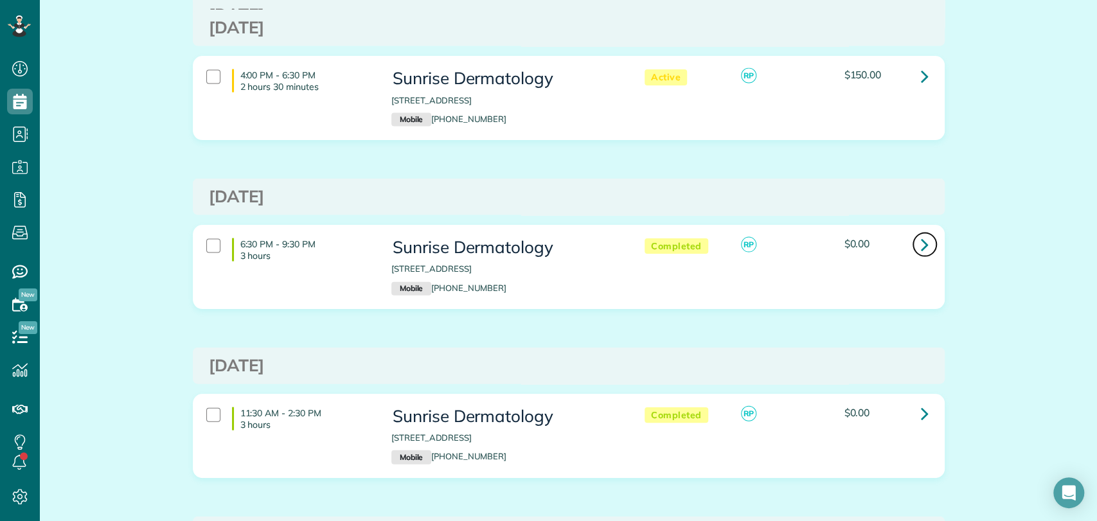
click at [921, 238] on icon at bounding box center [925, 244] width 8 height 22
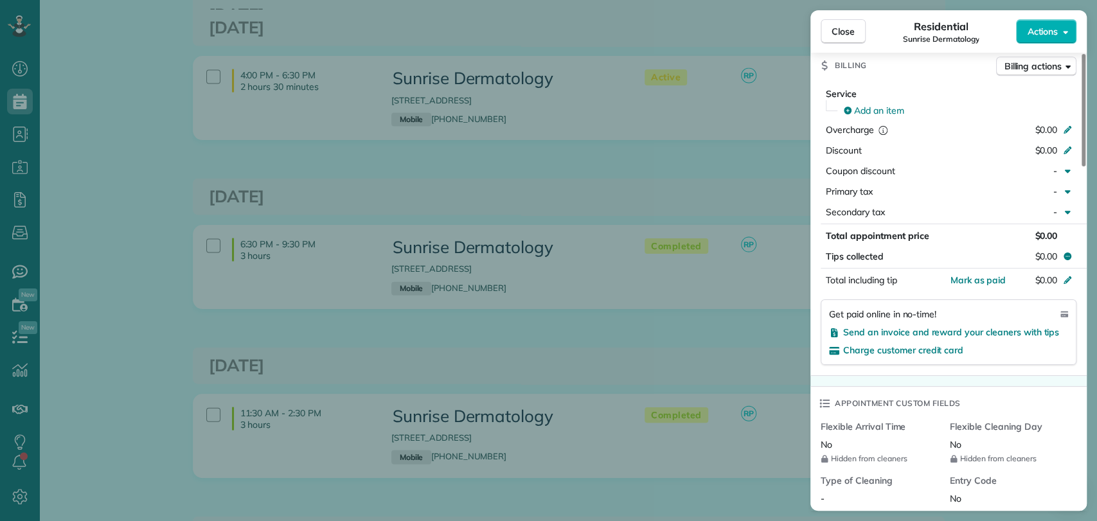
scroll to position [670, 0]
click at [965, 279] on span "Mark as paid" at bounding box center [978, 278] width 56 height 12
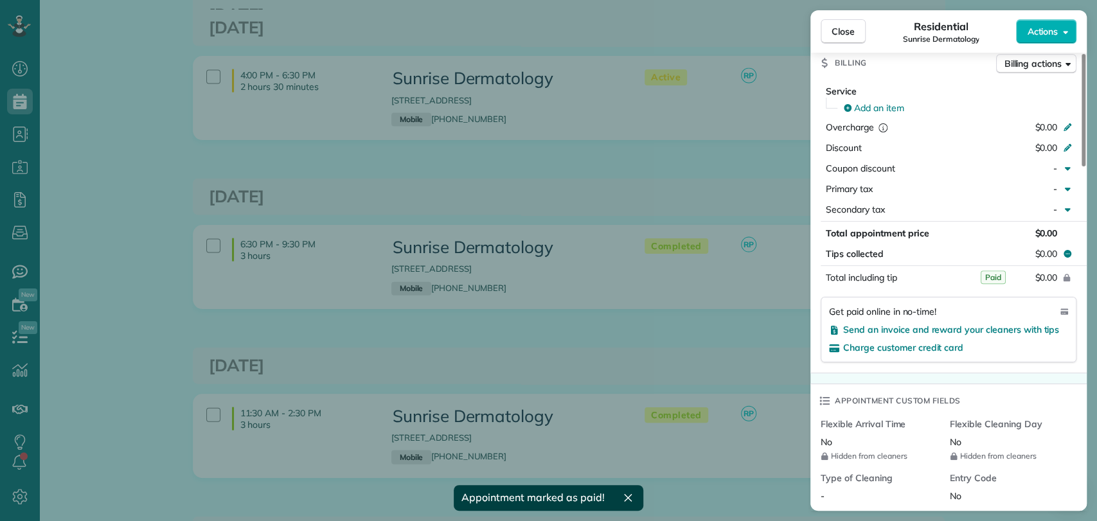
click at [850, 44] on div "Close Residential Sunrise Dermatology Actions" at bounding box center [948, 31] width 276 height 42
click at [843, 35] on span "Close" at bounding box center [843, 31] width 23 height 13
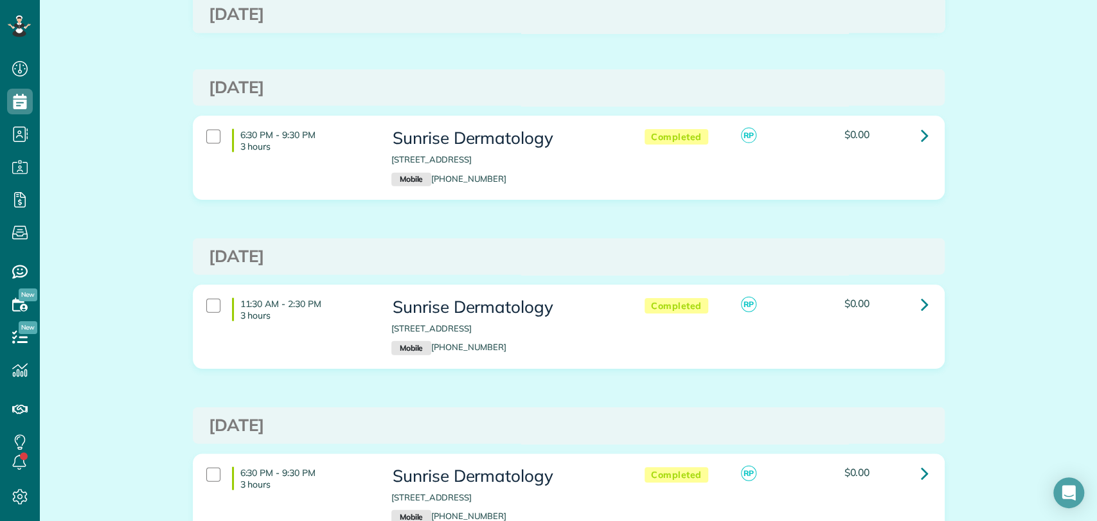
scroll to position [1888, 0]
click at [923, 302] on link at bounding box center [925, 304] width 26 height 26
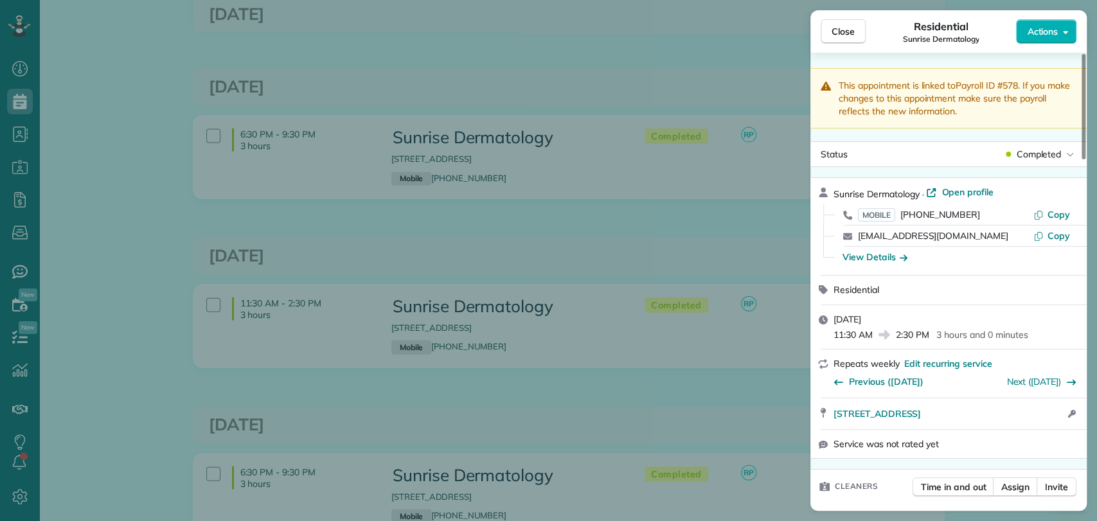
scroll to position [543, 0]
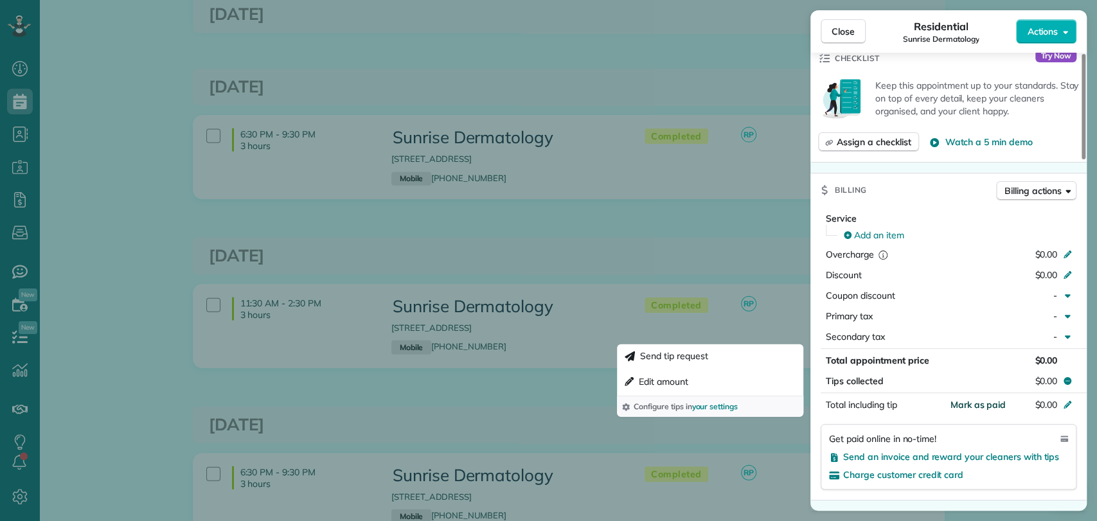
click at [976, 402] on span "Mark as paid" at bounding box center [978, 405] width 56 height 12
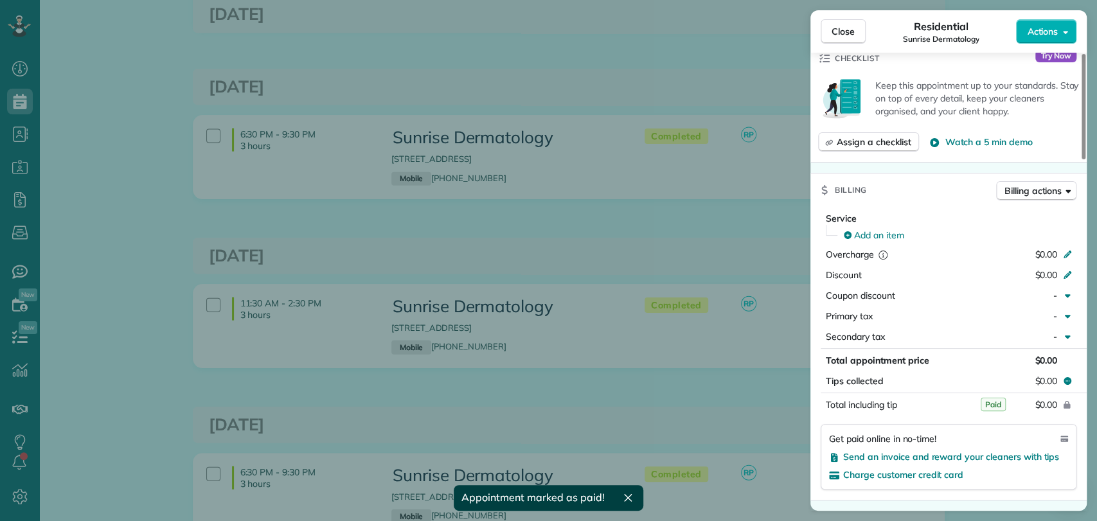
click at [738, 251] on div "Close Residential Sunrise Dermatology Actions This appointment is linked to Pay…" at bounding box center [548, 260] width 1097 height 521
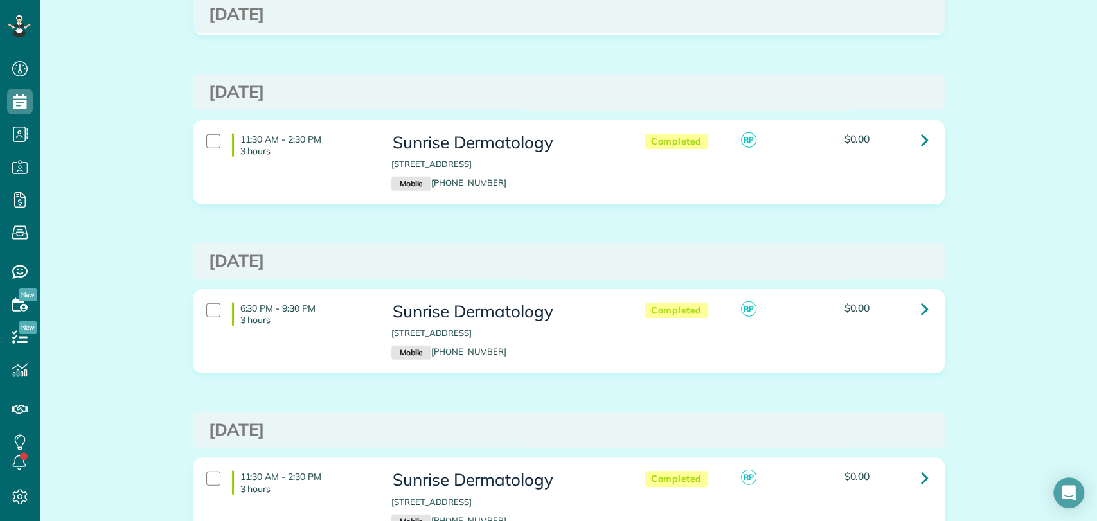
scroll to position [2077, 0]
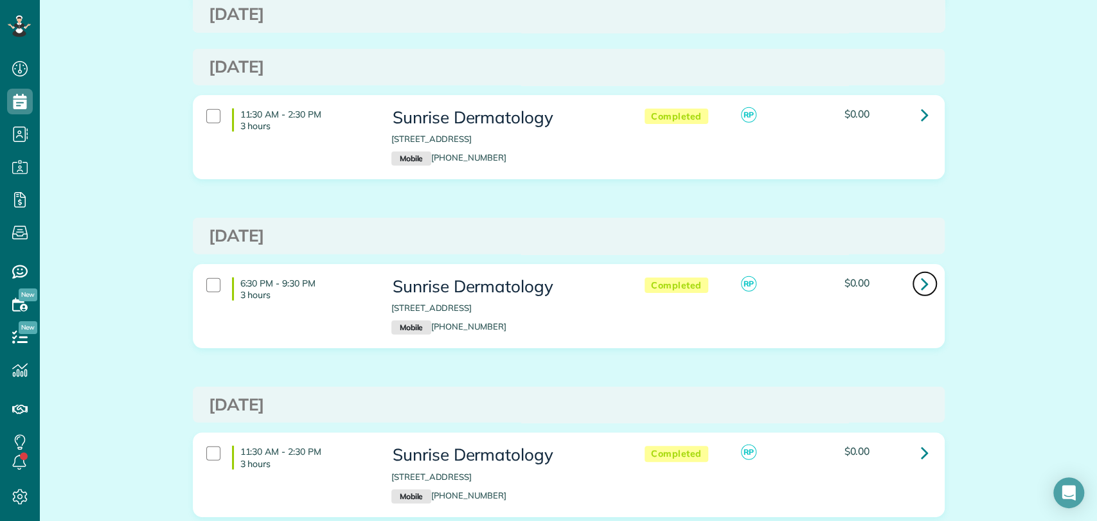
click at [921, 285] on icon at bounding box center [925, 283] width 8 height 22
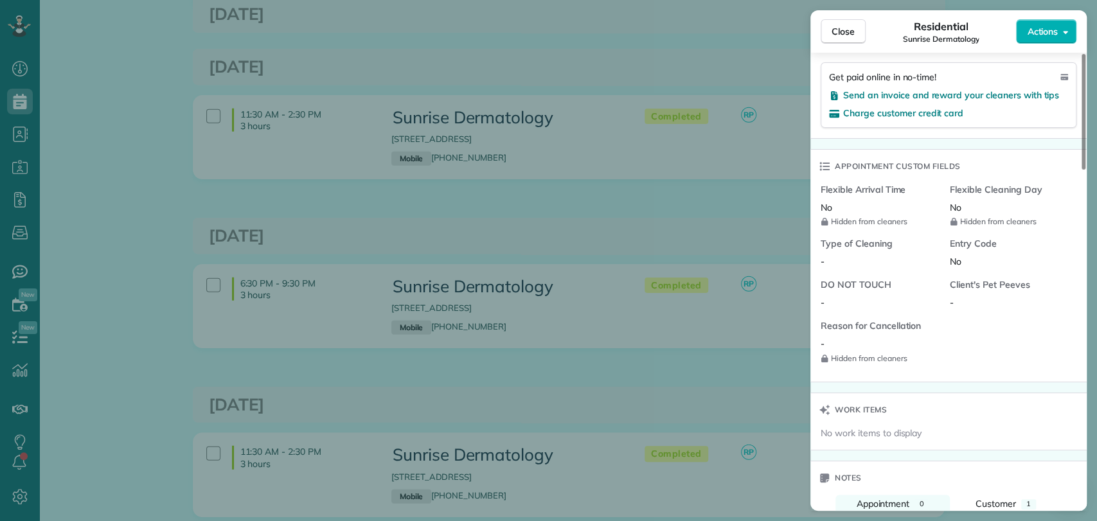
scroll to position [578, 0]
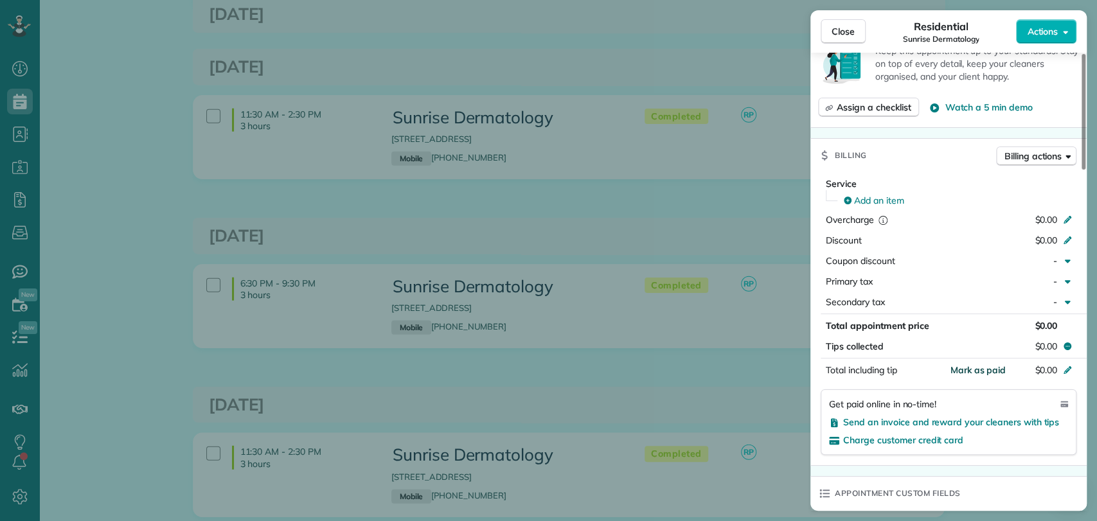
click at [977, 364] on span "Mark as paid" at bounding box center [978, 370] width 56 height 12
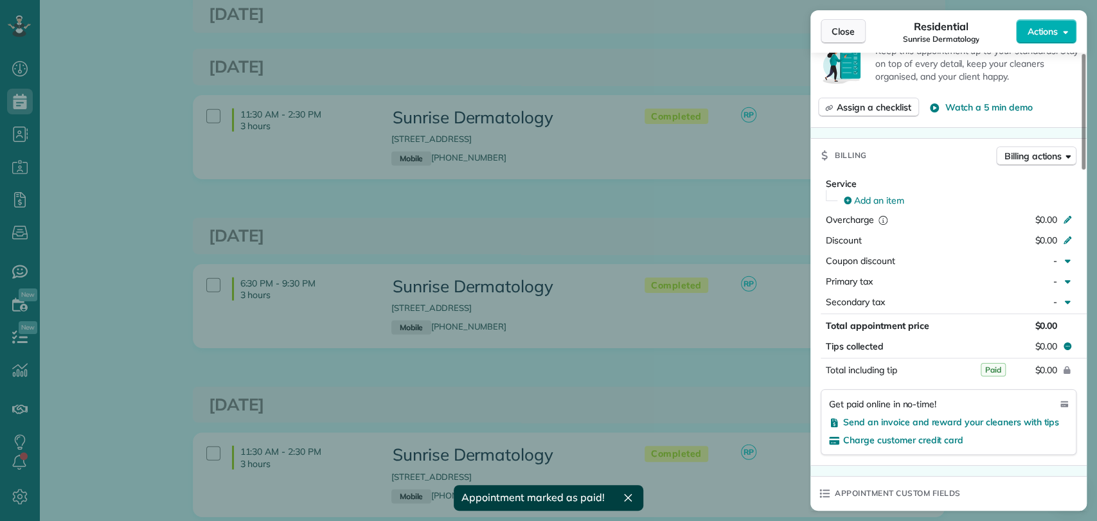
click at [837, 27] on span "Close" at bounding box center [843, 31] width 23 height 13
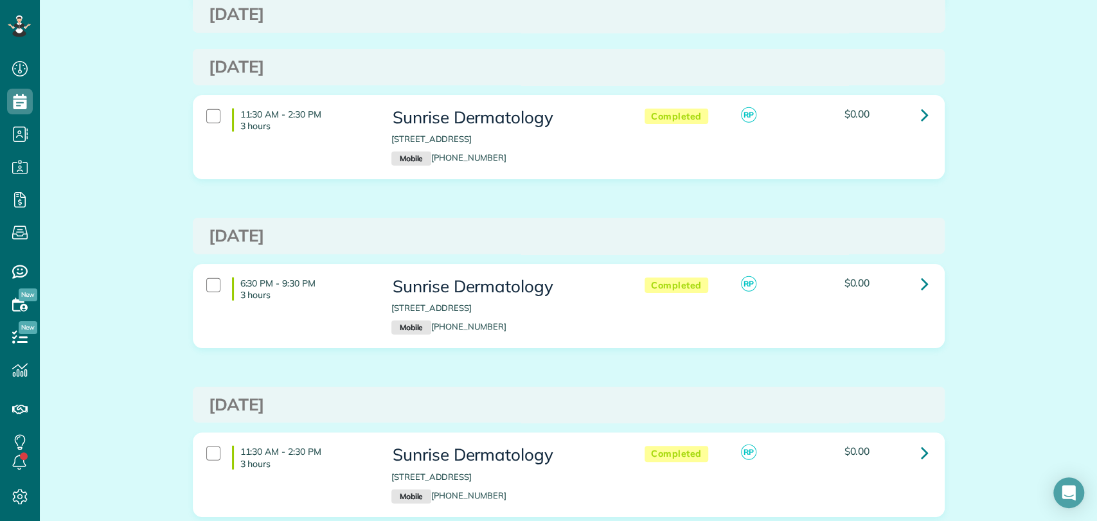
scroll to position [2248, 0]
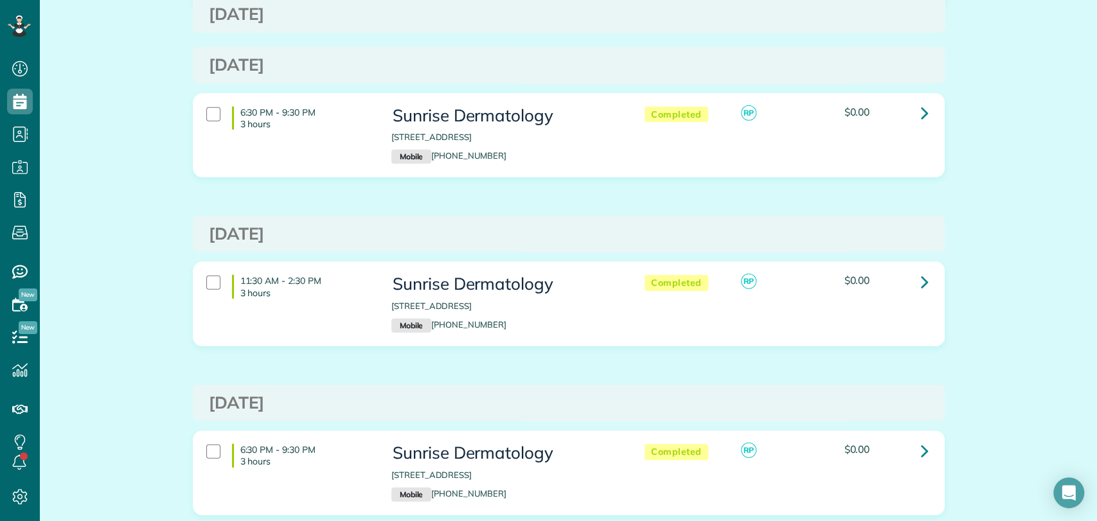
click at [912, 295] on div "11:30 AM - 2:30 PM 3 hours Sunrise Dermatology [STREET_ADDRESS] Mobile [PHONE_N…" at bounding box center [567, 304] width 741 height 70
click at [921, 273] on icon at bounding box center [925, 282] width 8 height 22
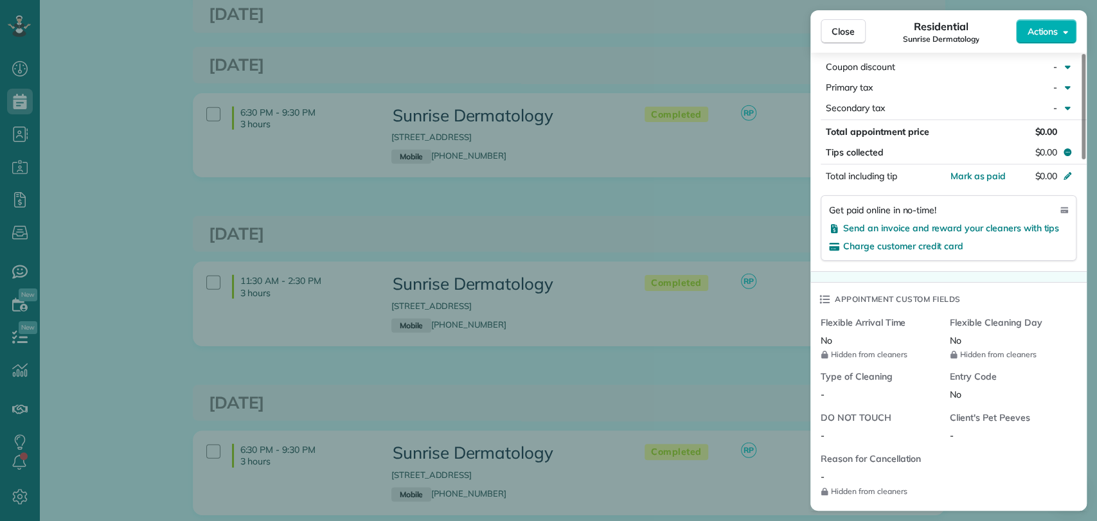
scroll to position [785, 0]
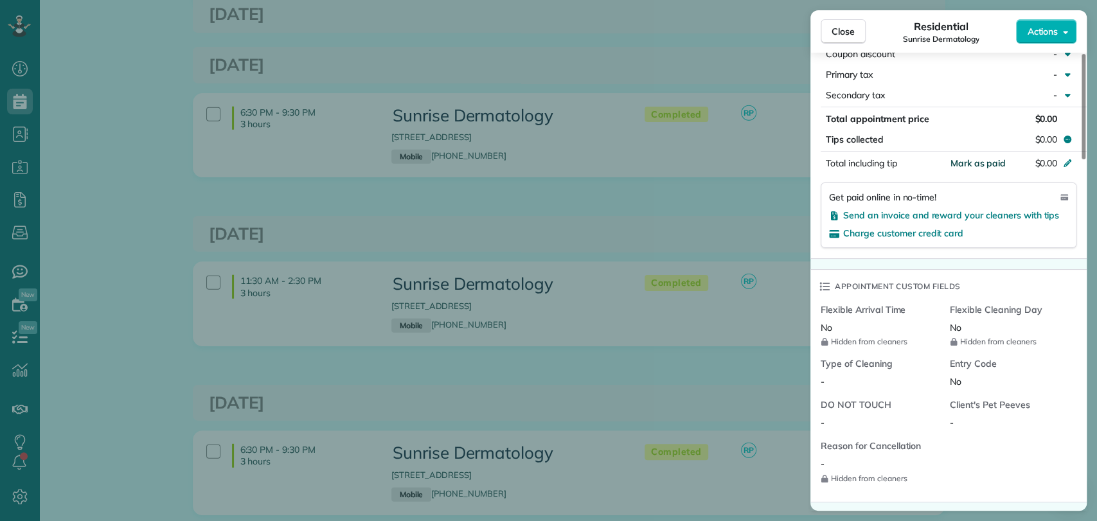
click at [965, 158] on span "Mark as paid" at bounding box center [978, 163] width 56 height 12
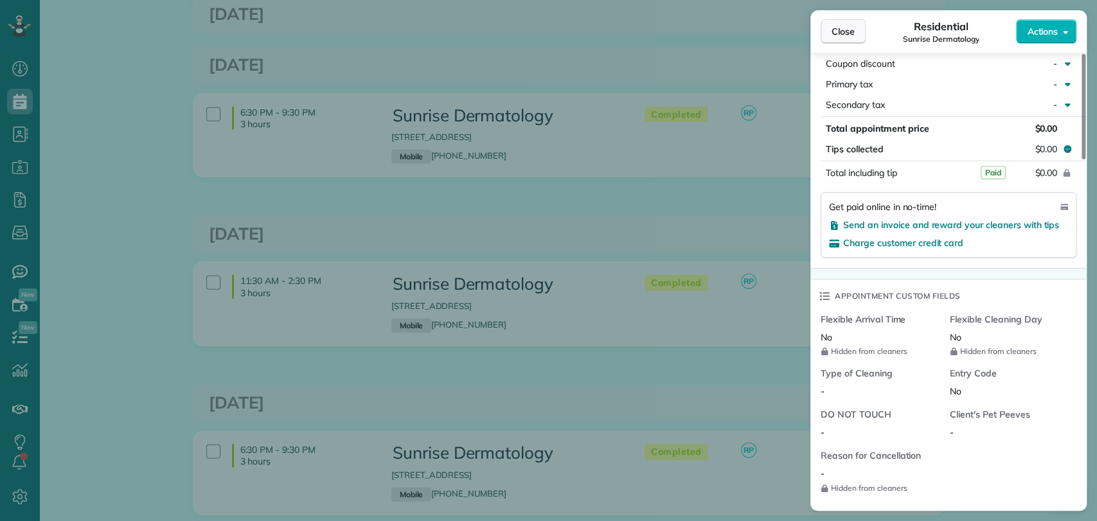
click at [845, 38] on button "Close" at bounding box center [843, 31] width 45 height 24
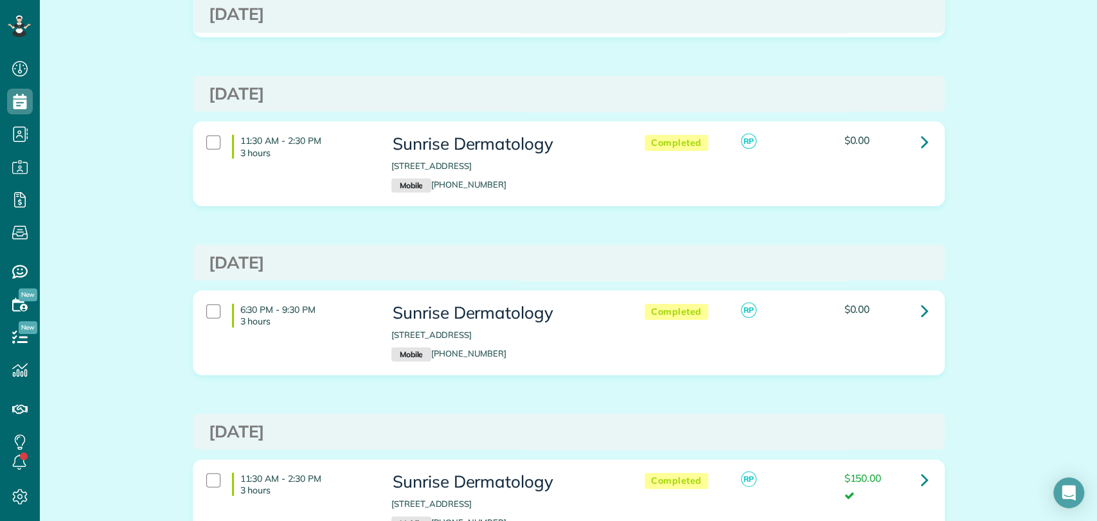
scroll to position [2405, 0]
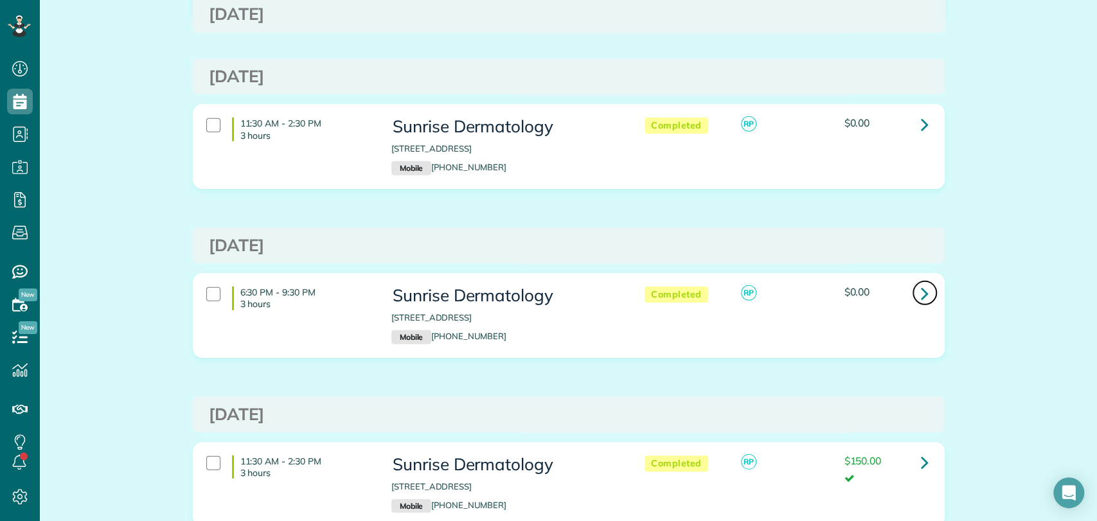
click at [921, 296] on icon at bounding box center [925, 293] width 8 height 22
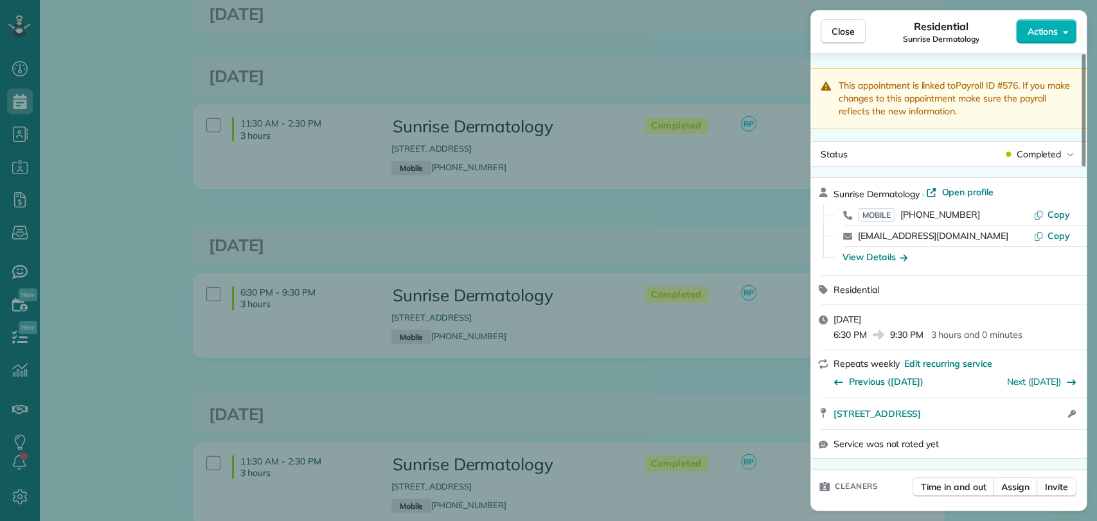
scroll to position [709, 0]
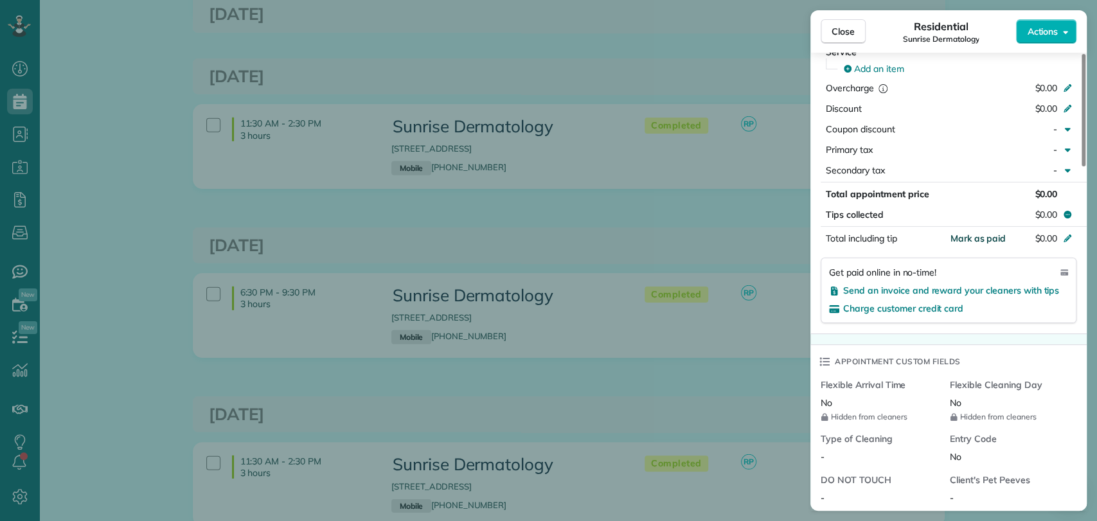
click at [985, 238] on span "Mark as paid" at bounding box center [978, 239] width 56 height 12
click at [849, 28] on span "Close" at bounding box center [843, 31] width 23 height 13
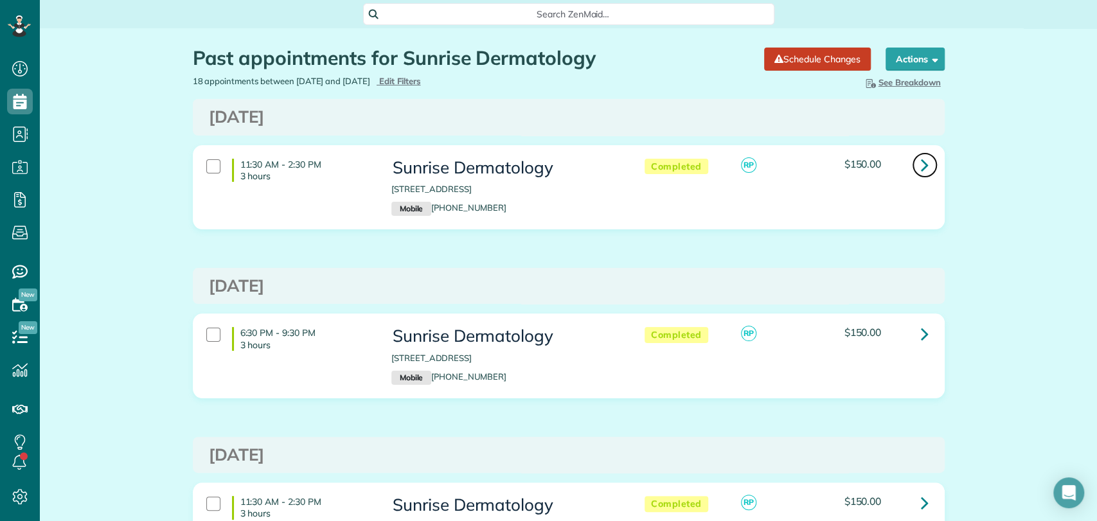
click at [921, 170] on icon at bounding box center [925, 165] width 8 height 22
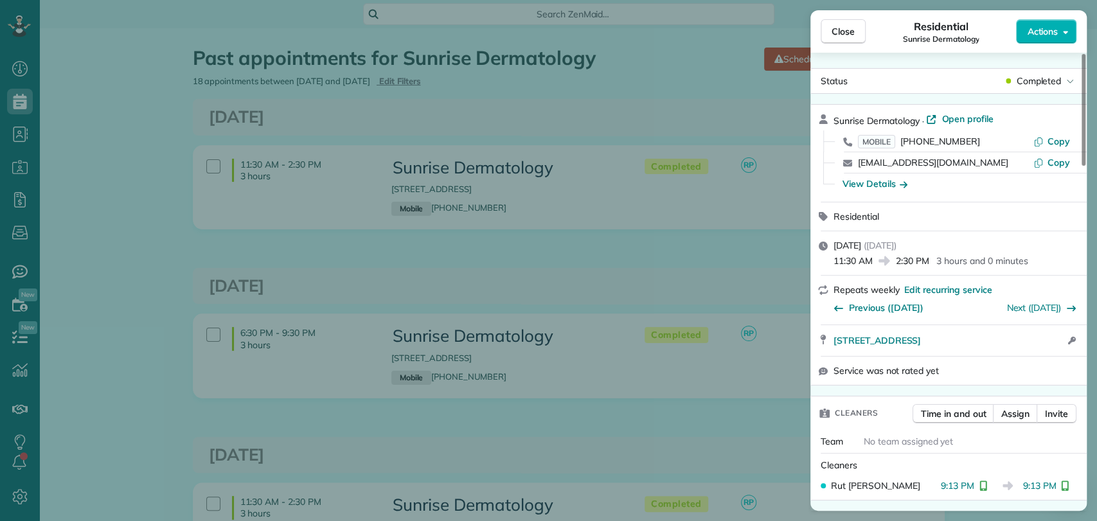
click at [961, 127] on div "Sunrise Dermatology · Open profile MOBILE [PHONE_NUMBER] Copy [EMAIL_ADDRESS][D…" at bounding box center [955, 153] width 245 height 82
click at [956, 117] on span "Open profile" at bounding box center [967, 118] width 52 height 13
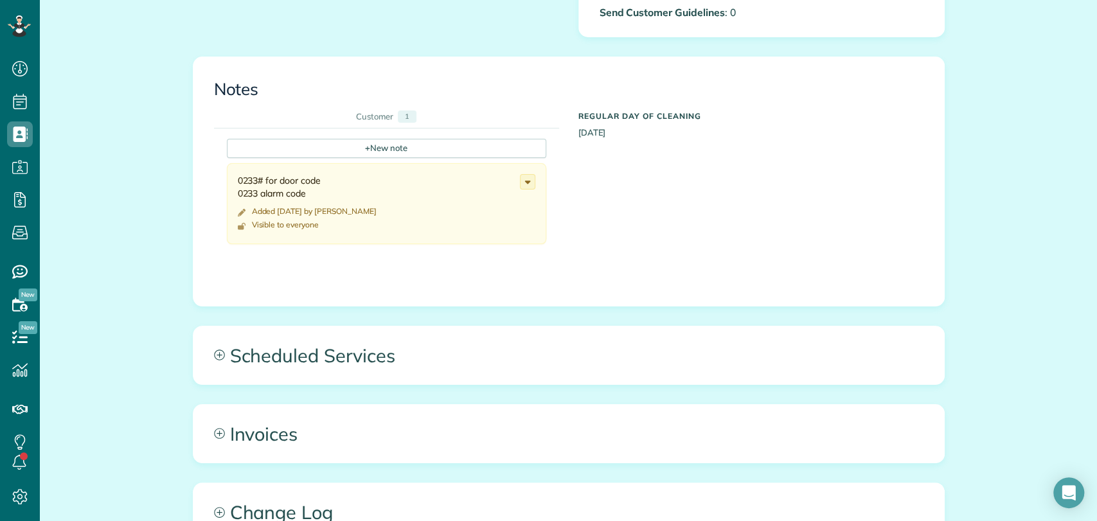
scroll to position [499, 0]
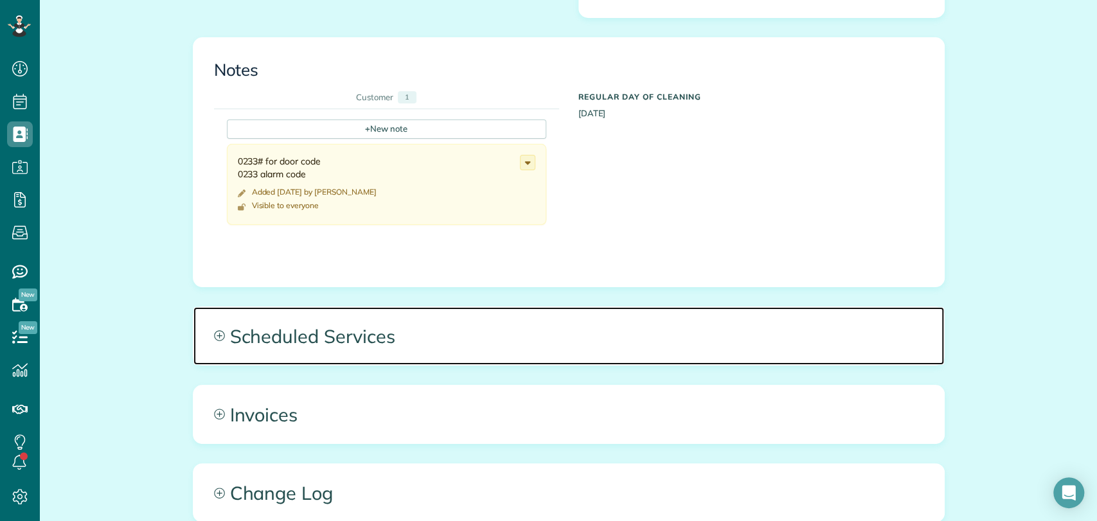
click at [352, 311] on span "Scheduled Services" at bounding box center [568, 336] width 751 height 58
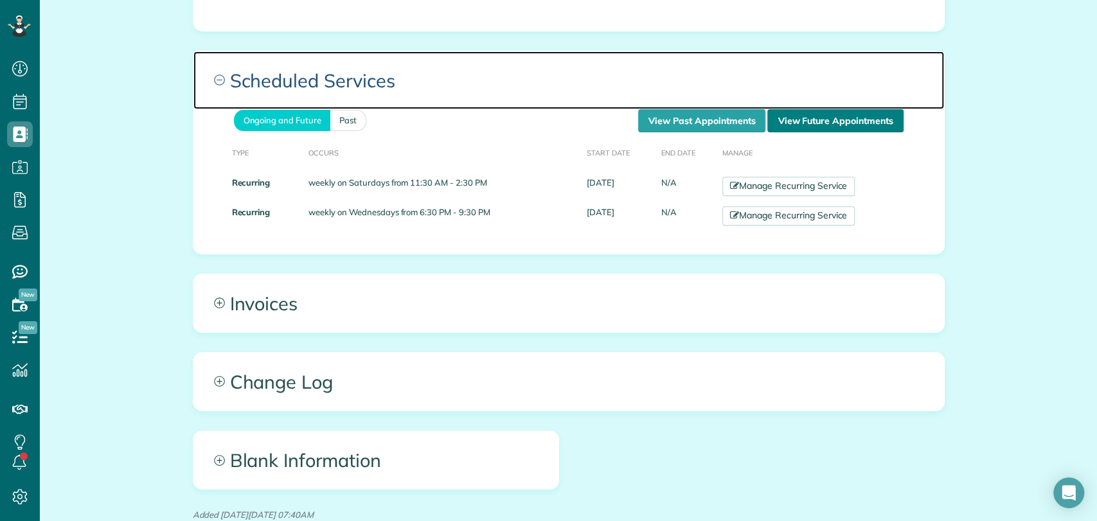
scroll to position [760, 0]
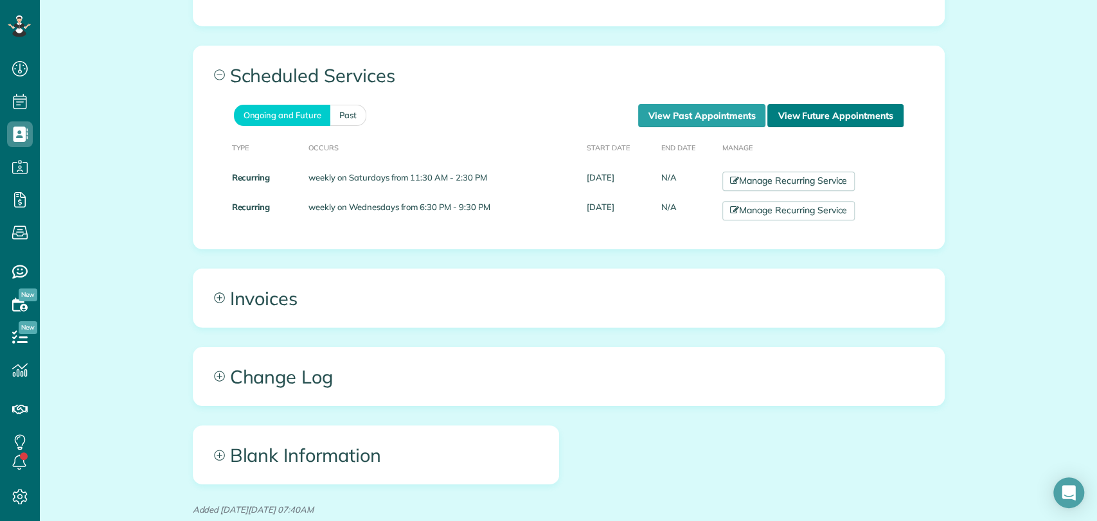
click at [835, 111] on link "View Future Appointments" at bounding box center [835, 115] width 136 height 23
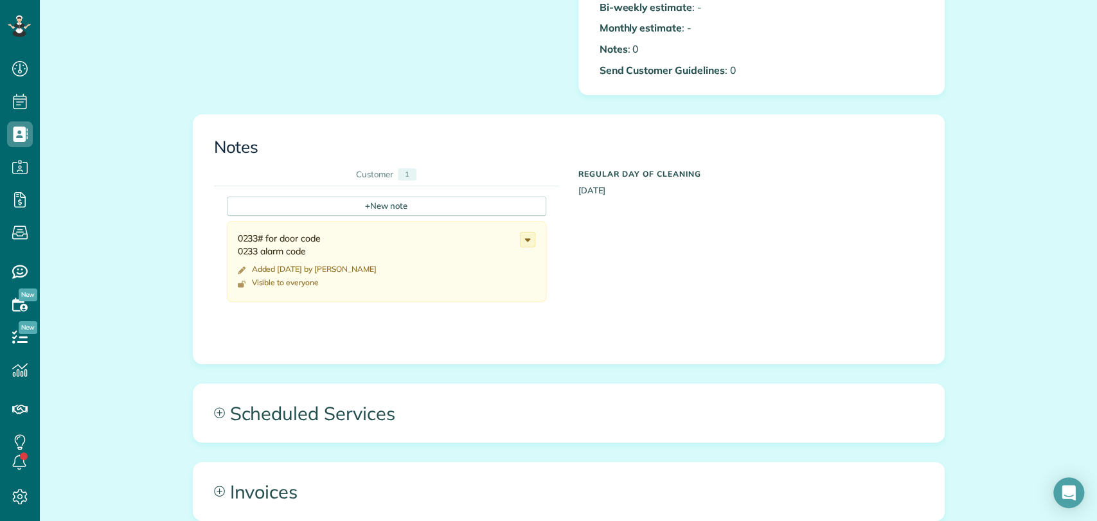
scroll to position [616, 0]
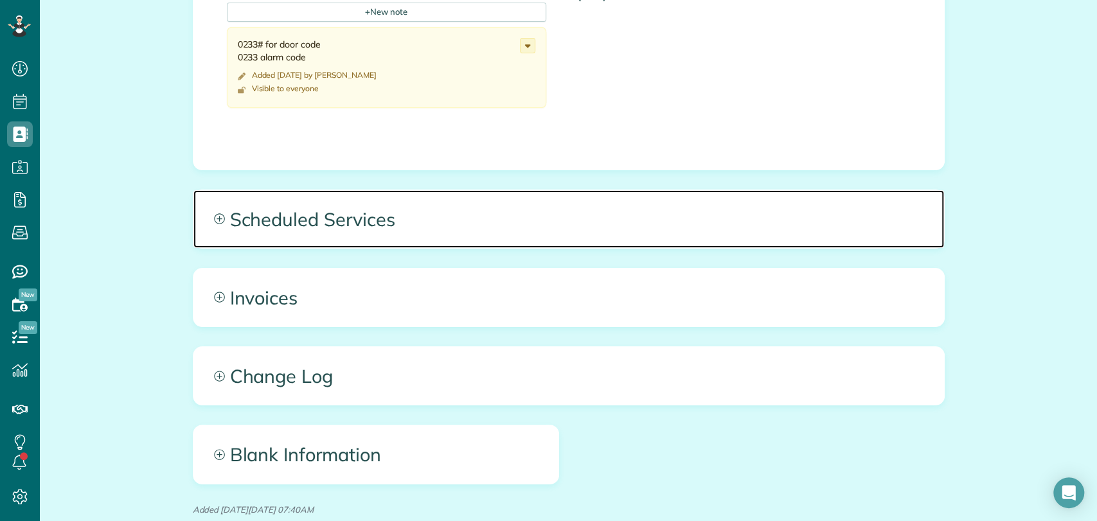
click at [332, 206] on span "Scheduled Services" at bounding box center [568, 219] width 751 height 58
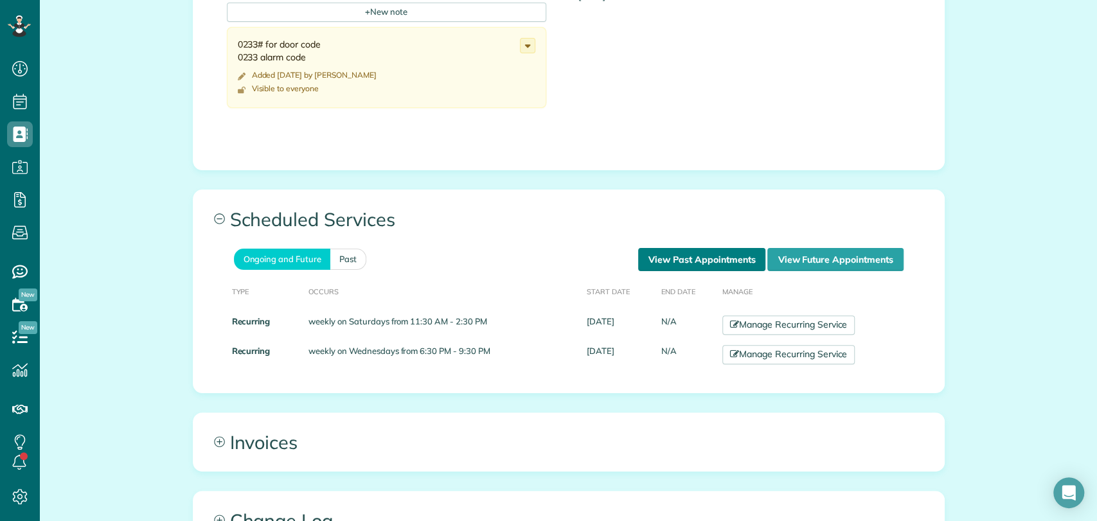
click at [712, 260] on link "View Past Appointments" at bounding box center [701, 259] width 127 height 23
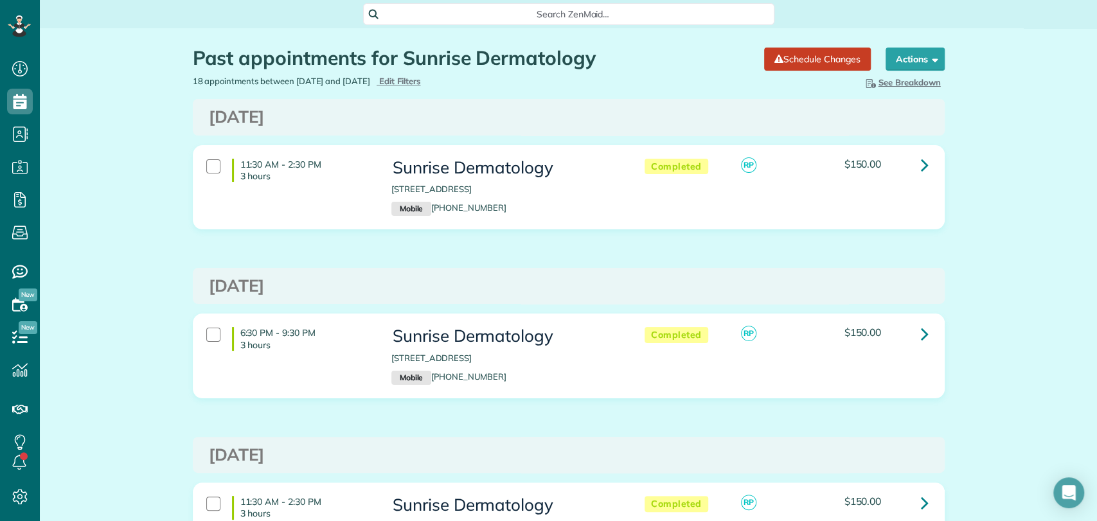
click at [474, 21] on div "Search ZenMaid…" at bounding box center [568, 14] width 411 height 22
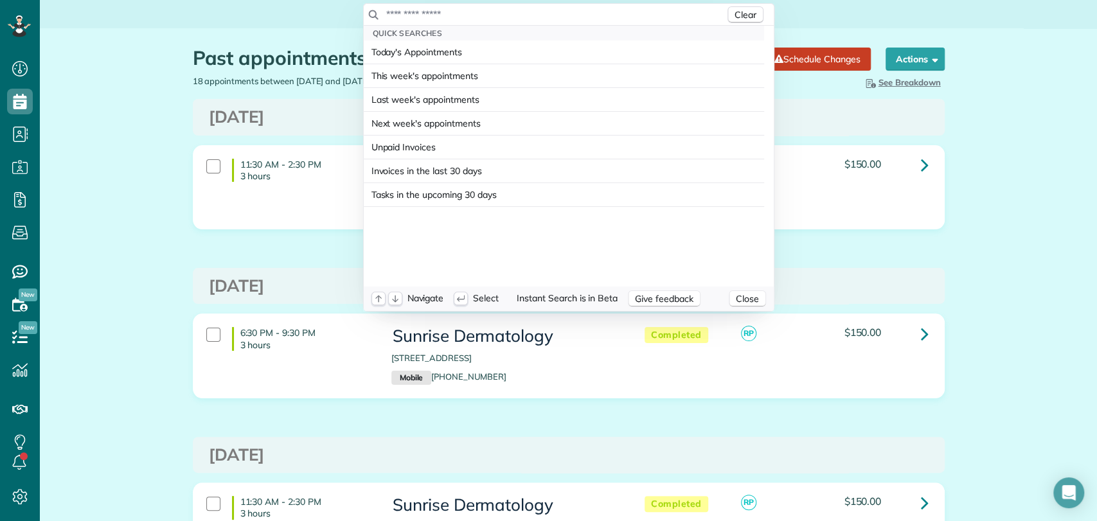
click at [448, 13] on input "text" at bounding box center [555, 14] width 339 height 13
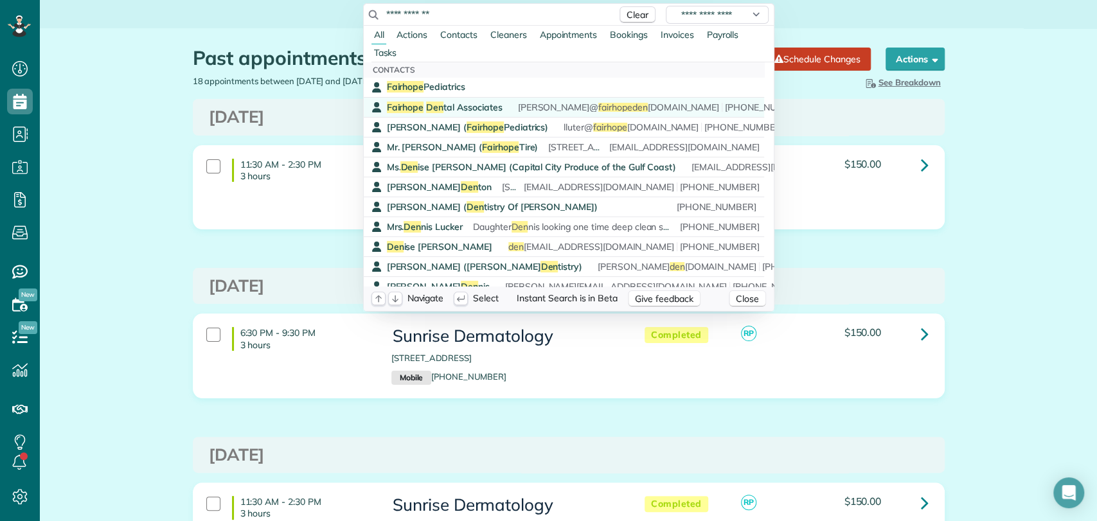
type input "**********"
click at [445, 107] on span "Fairhope Den tal Associates" at bounding box center [445, 108] width 116 height 12
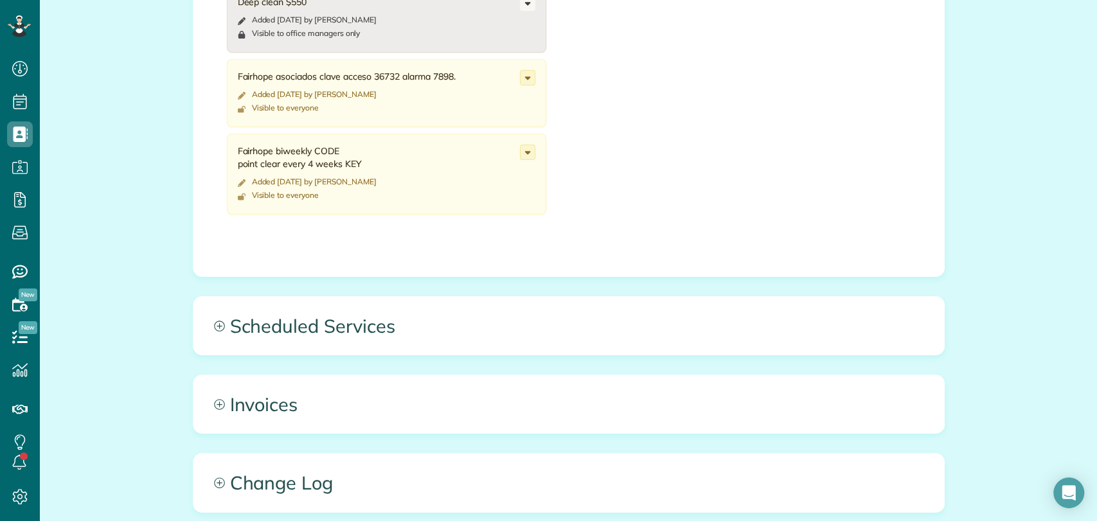
scroll to position [688, 0]
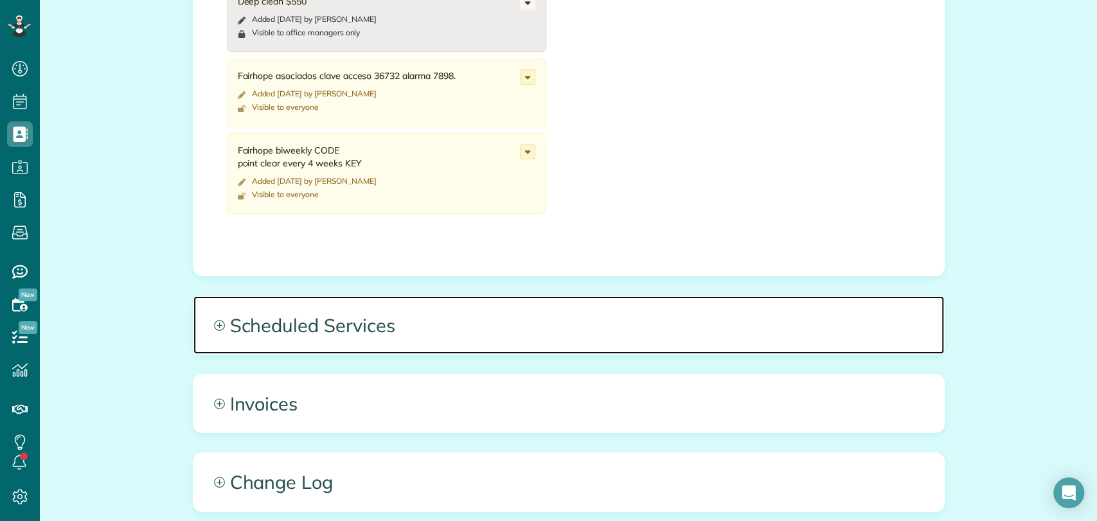
click at [432, 327] on span "Scheduled Services" at bounding box center [568, 325] width 751 height 58
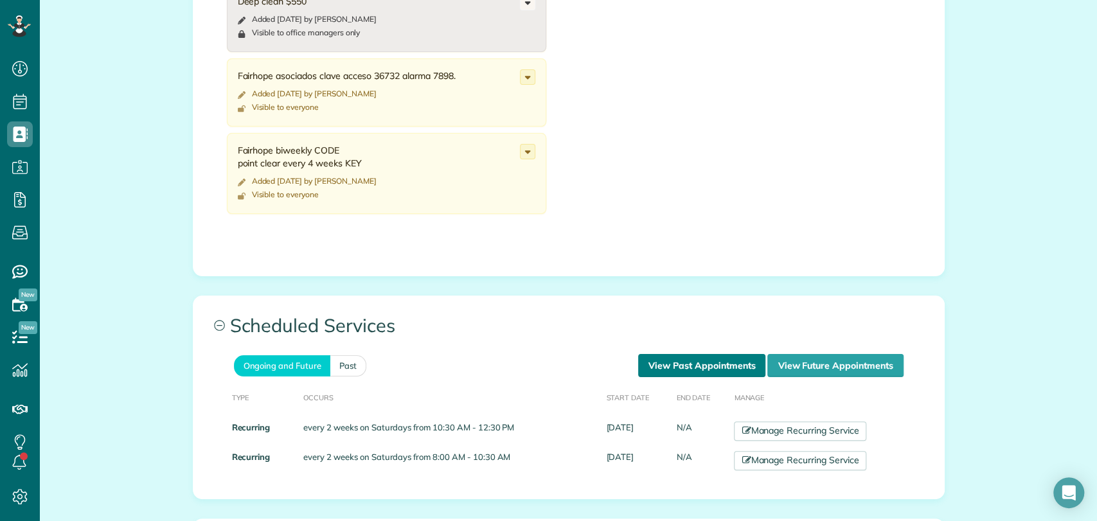
click at [692, 355] on link "View Past Appointments" at bounding box center [701, 365] width 127 height 23
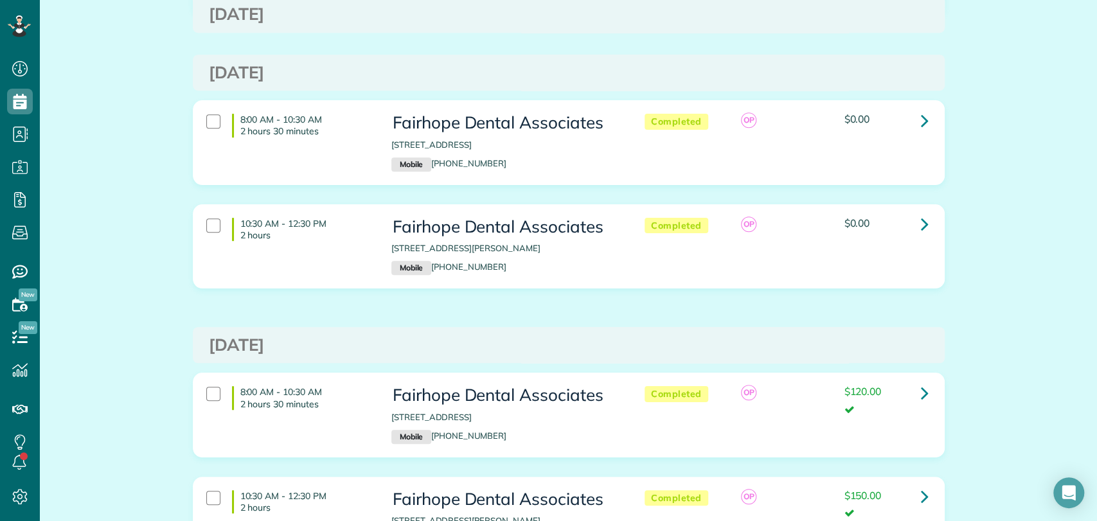
scroll to position [380, 0]
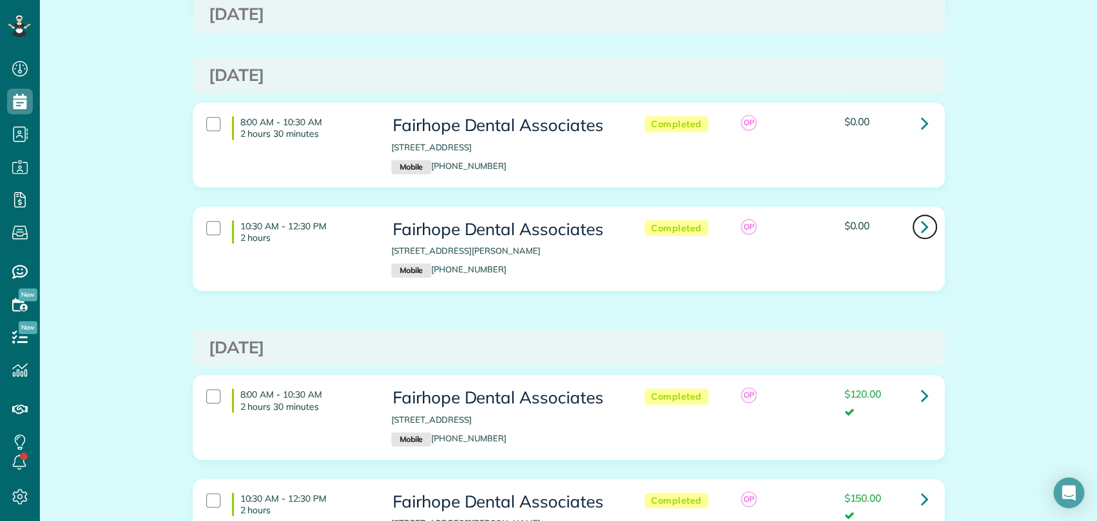
click at [922, 219] on icon at bounding box center [925, 226] width 8 height 22
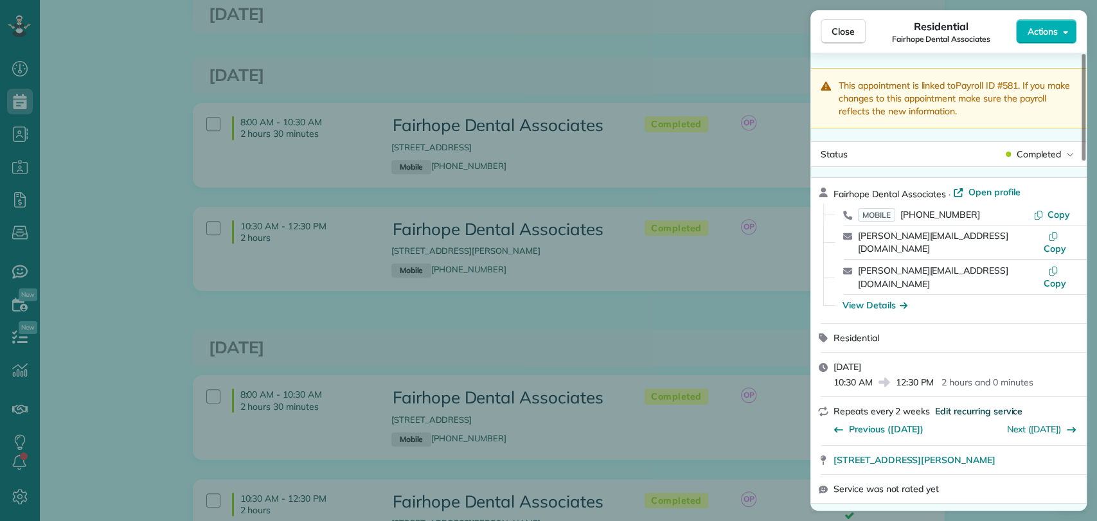
click at [963, 405] on span "Edit recurring service" at bounding box center [978, 411] width 87 height 13
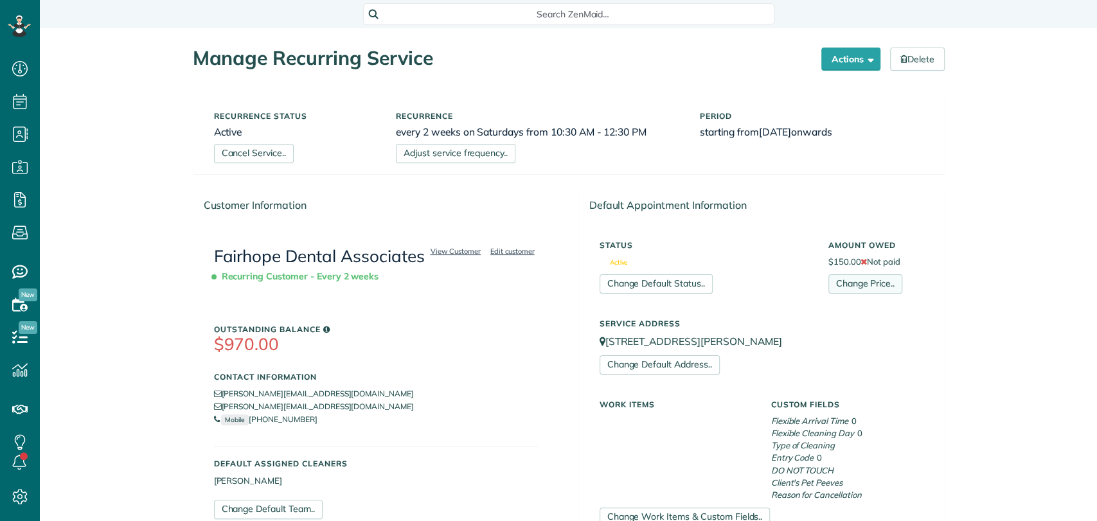
scroll to position [5, 5]
click at [855, 285] on link "Change Price.." at bounding box center [865, 283] width 74 height 19
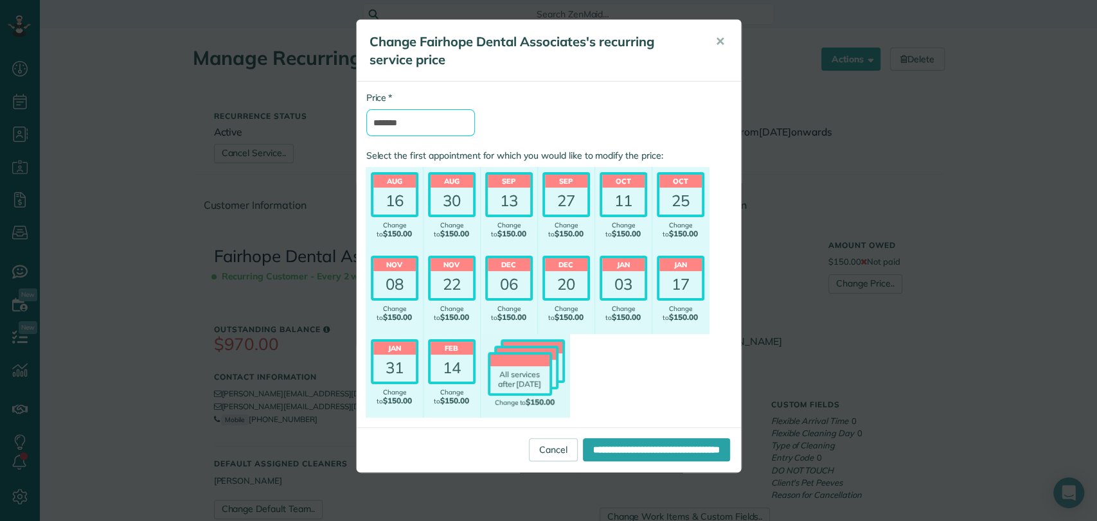
click at [422, 116] on input "*******" at bounding box center [420, 122] width 109 height 27
click at [618, 449] on input "**********" at bounding box center [656, 449] width 147 height 23
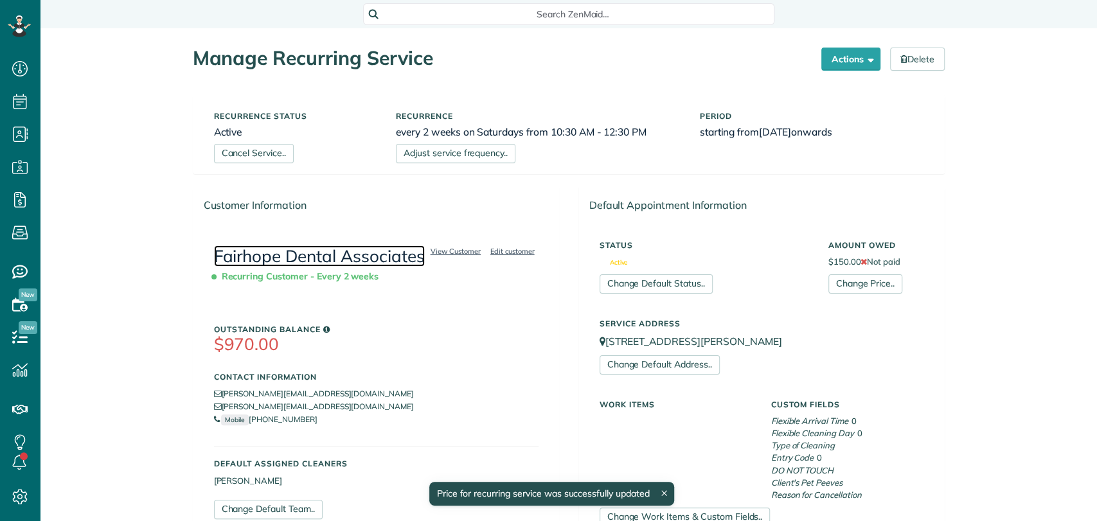
click at [278, 256] on link "Fairhope Dental Associates" at bounding box center [319, 255] width 211 height 21
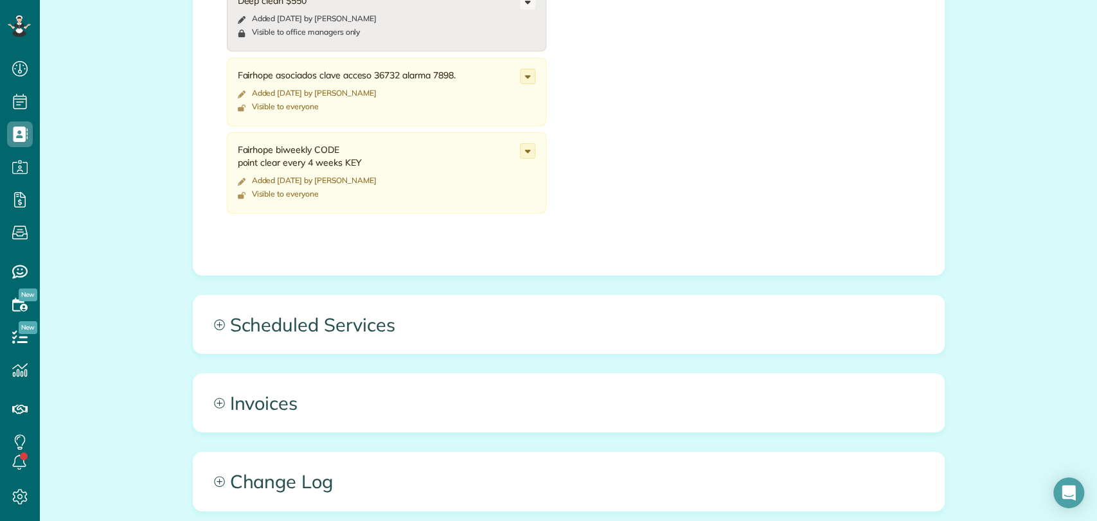
scroll to position [688, 0]
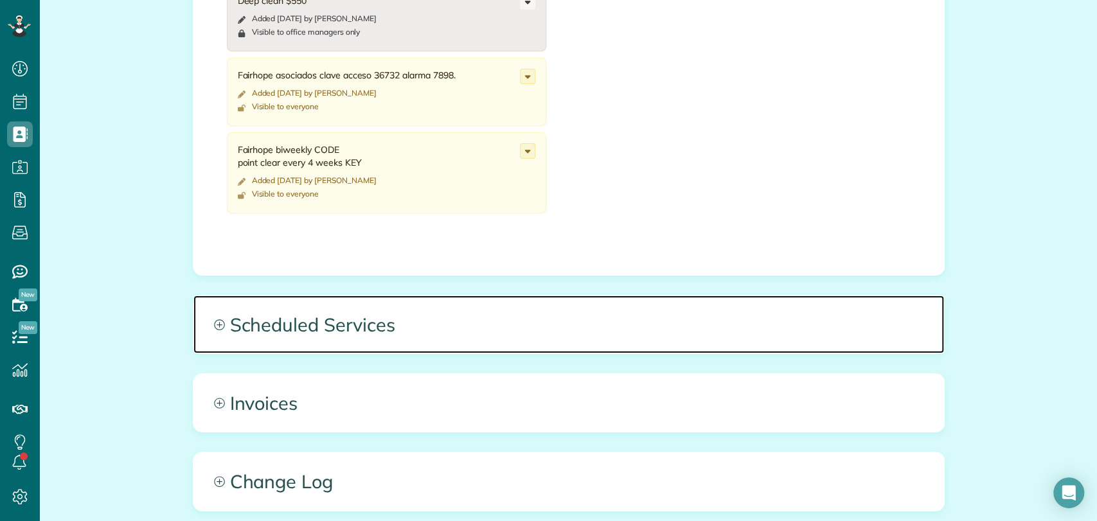
click at [408, 332] on span "Scheduled Services" at bounding box center [568, 325] width 751 height 58
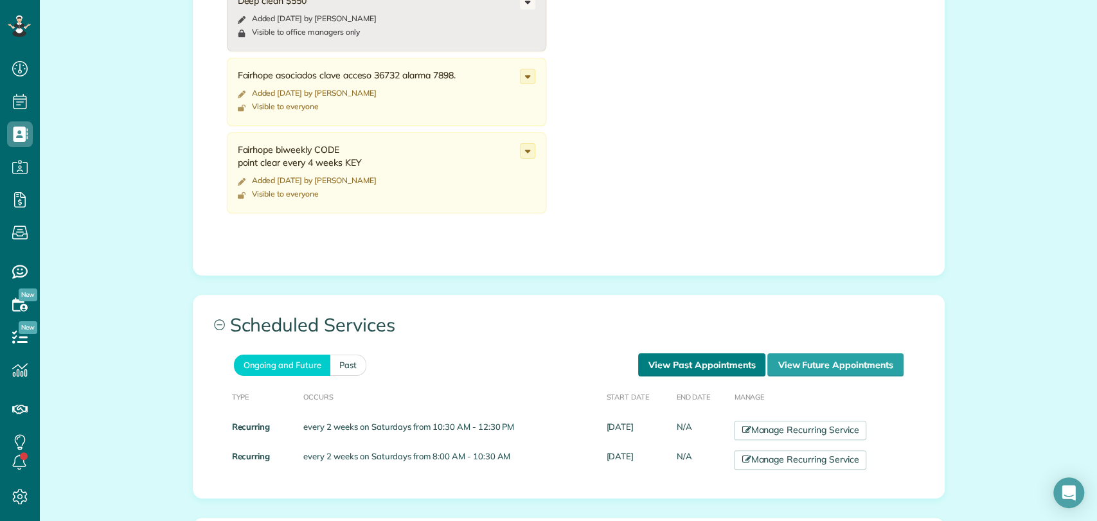
click at [721, 353] on link "View Past Appointments" at bounding box center [701, 364] width 127 height 23
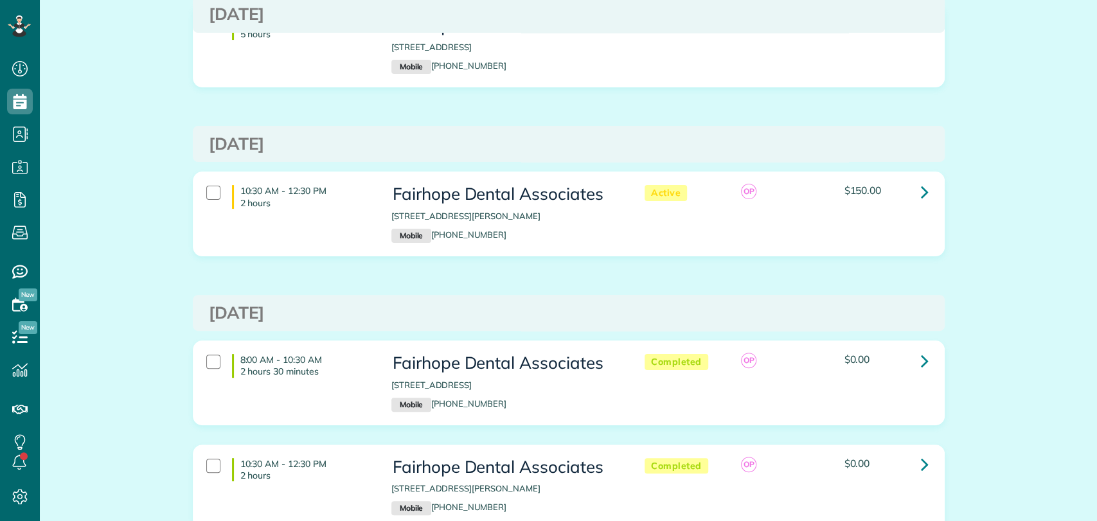
scroll to position [226, 0]
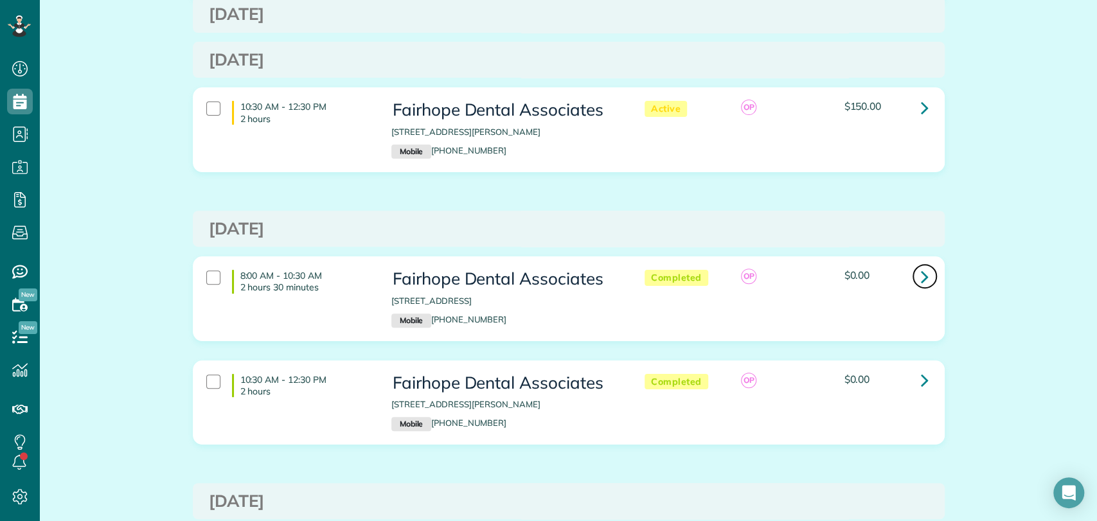
click at [921, 273] on icon at bounding box center [925, 276] width 8 height 22
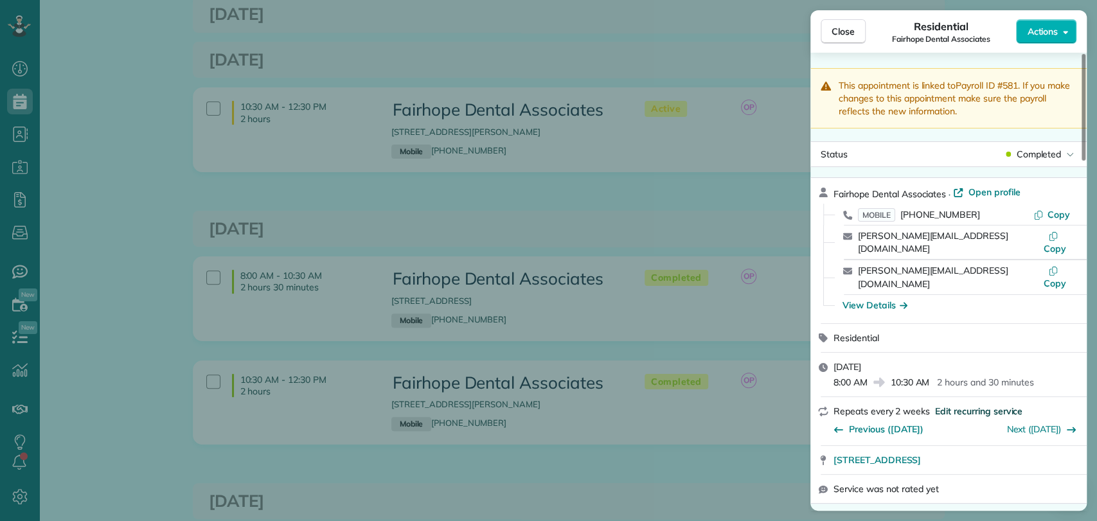
click at [979, 405] on span "Edit recurring service" at bounding box center [978, 411] width 87 height 13
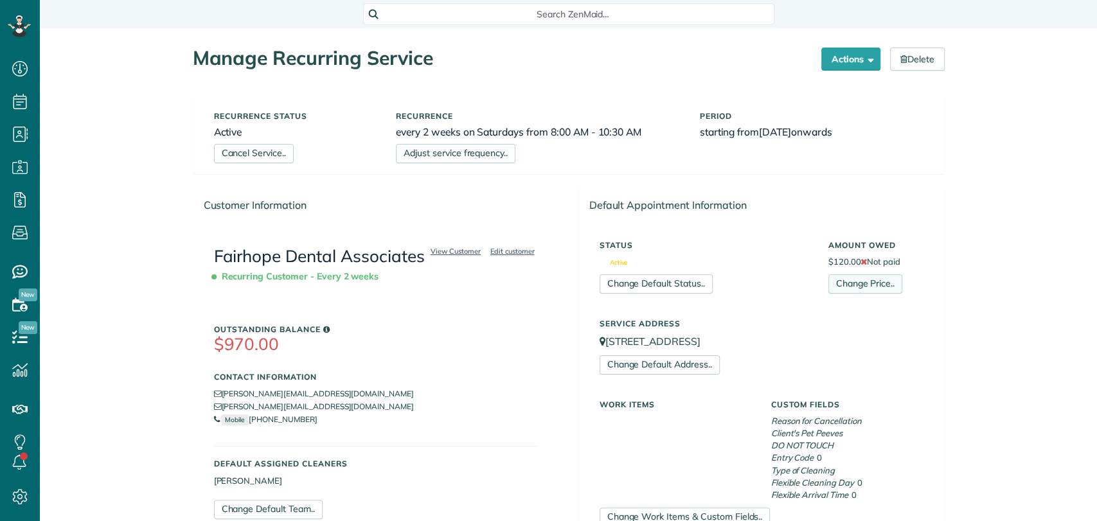
click at [843, 283] on link "Change Price.." at bounding box center [865, 283] width 74 height 19
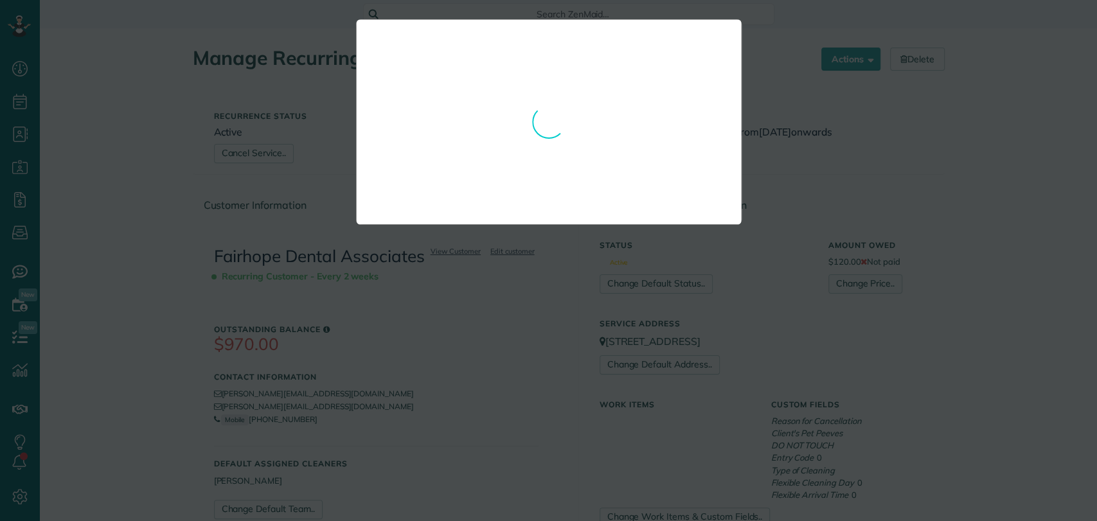
scroll to position [5, 5]
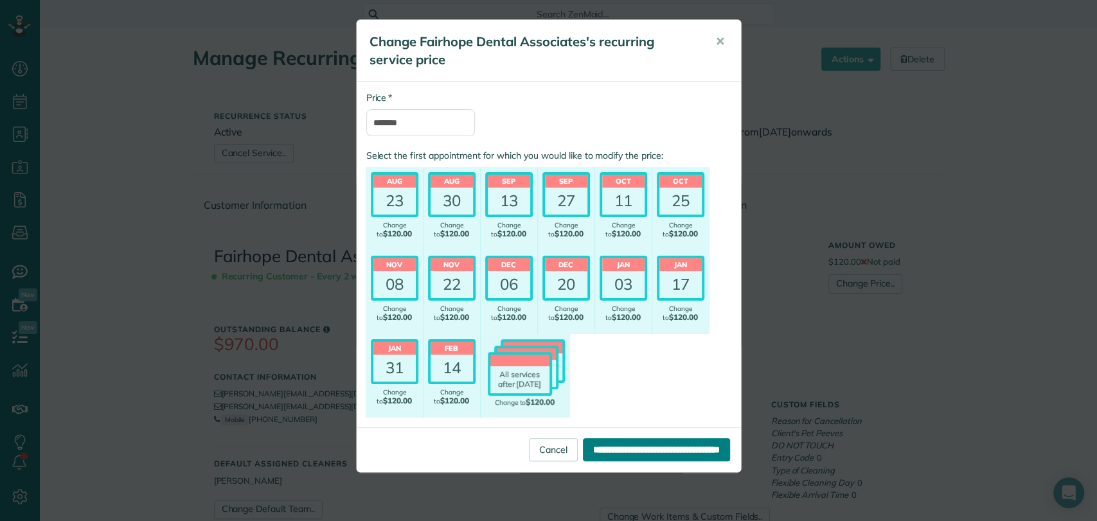
click at [636, 452] on input "**********" at bounding box center [656, 449] width 147 height 23
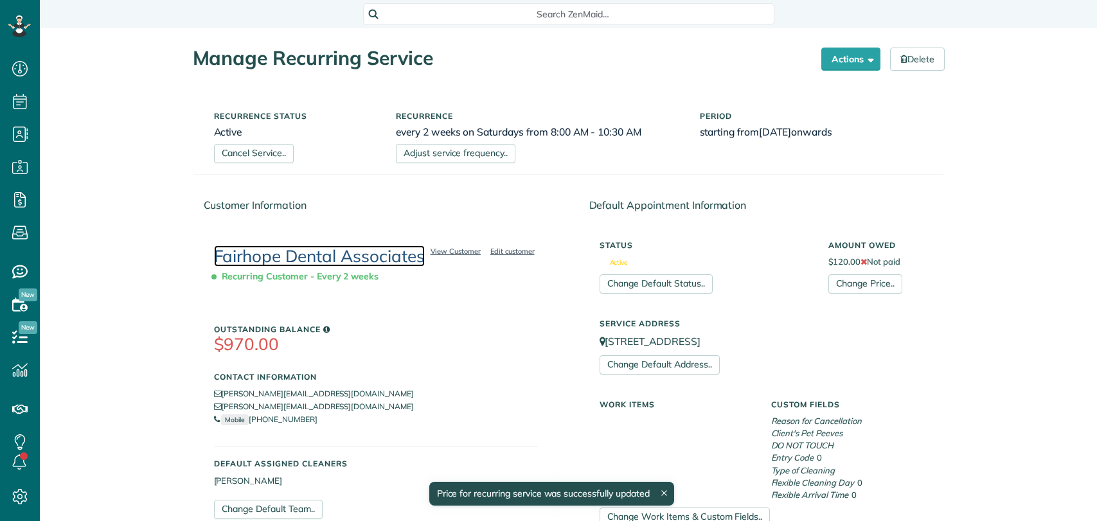
click at [294, 246] on link "Fairhope Dental Associates" at bounding box center [319, 255] width 211 height 21
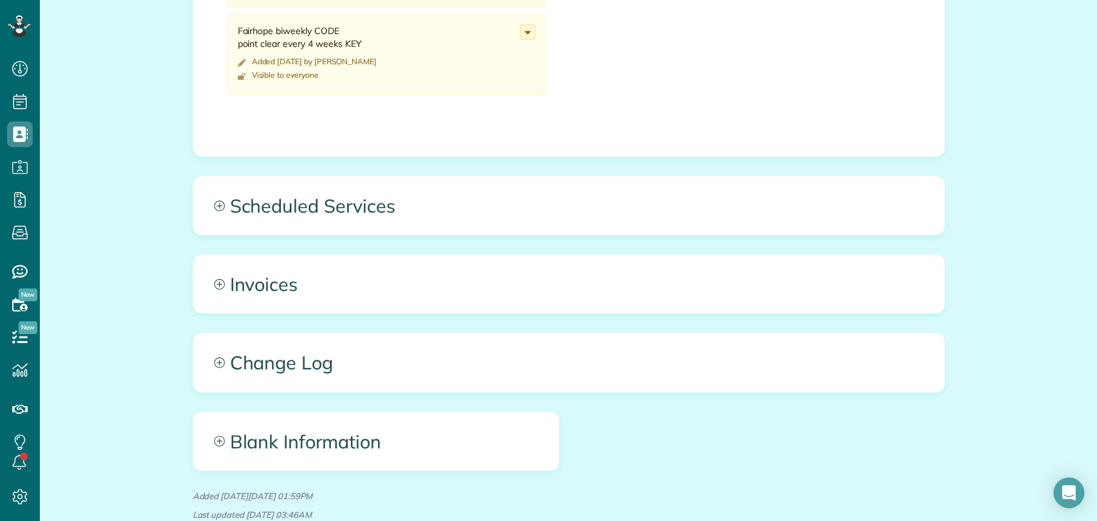
scroll to position [807, 0]
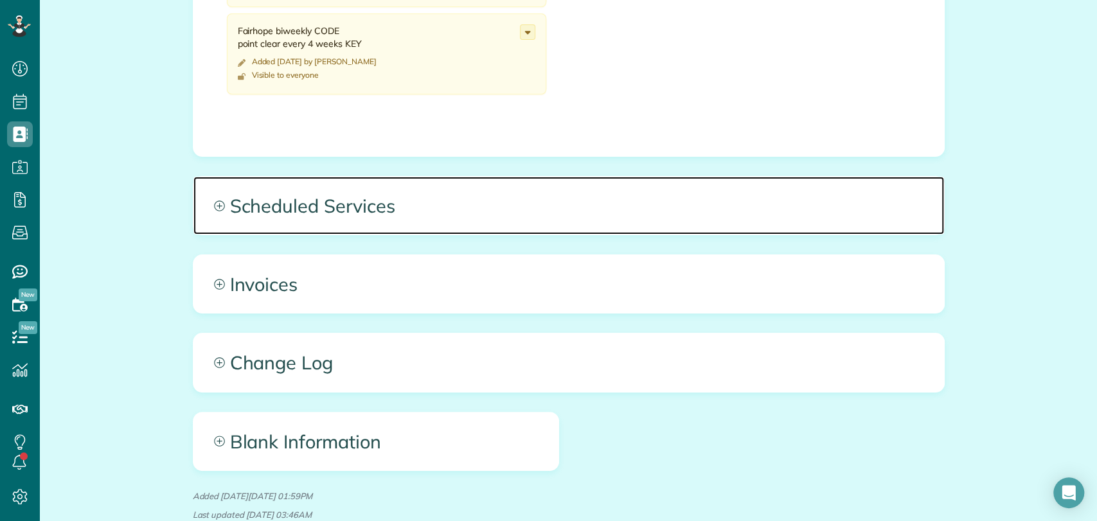
click at [422, 197] on span "Scheduled Services" at bounding box center [568, 206] width 751 height 58
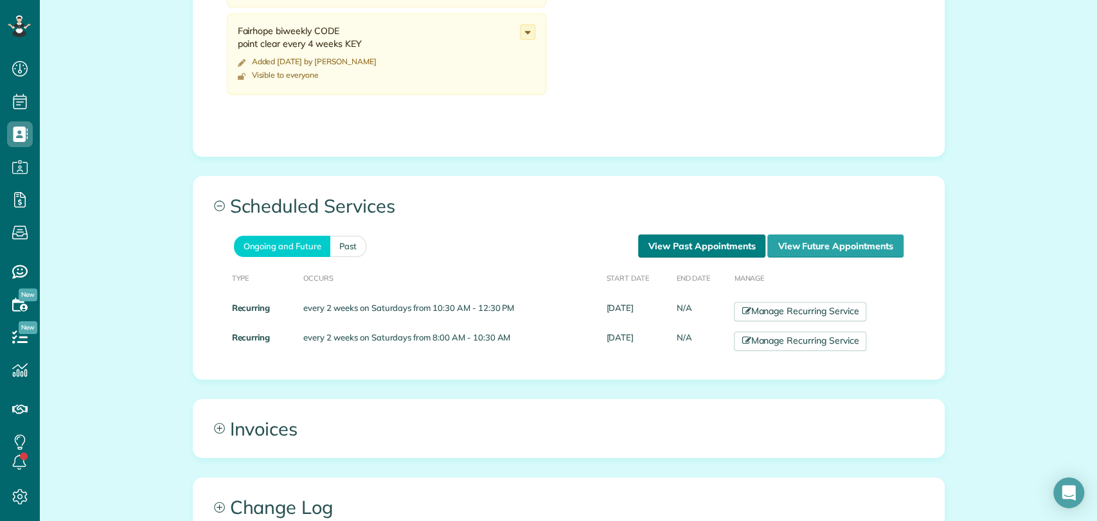
click at [700, 235] on link "View Past Appointments" at bounding box center [701, 246] width 127 height 23
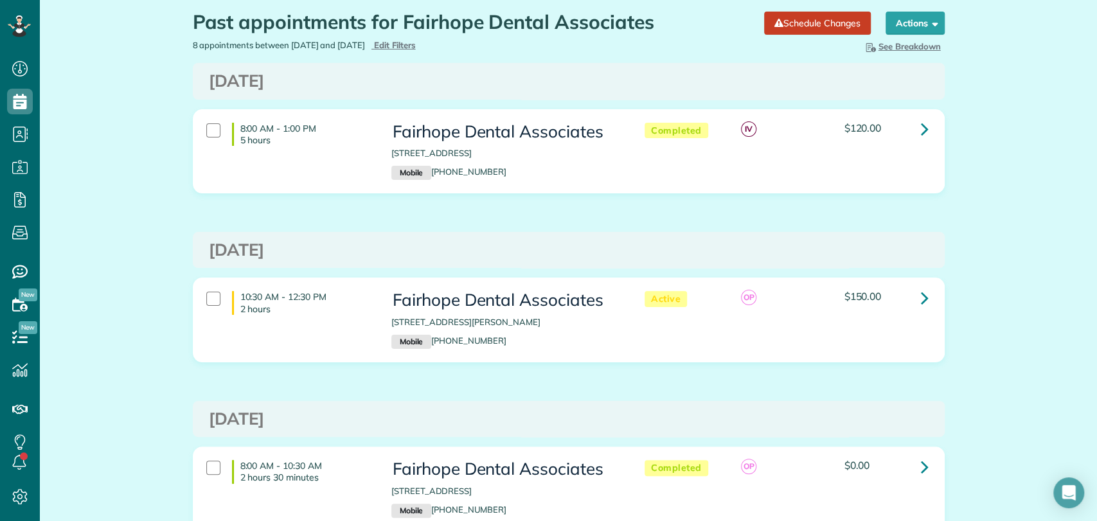
scroll to position [37, 0]
click at [921, 118] on icon at bounding box center [925, 128] width 8 height 22
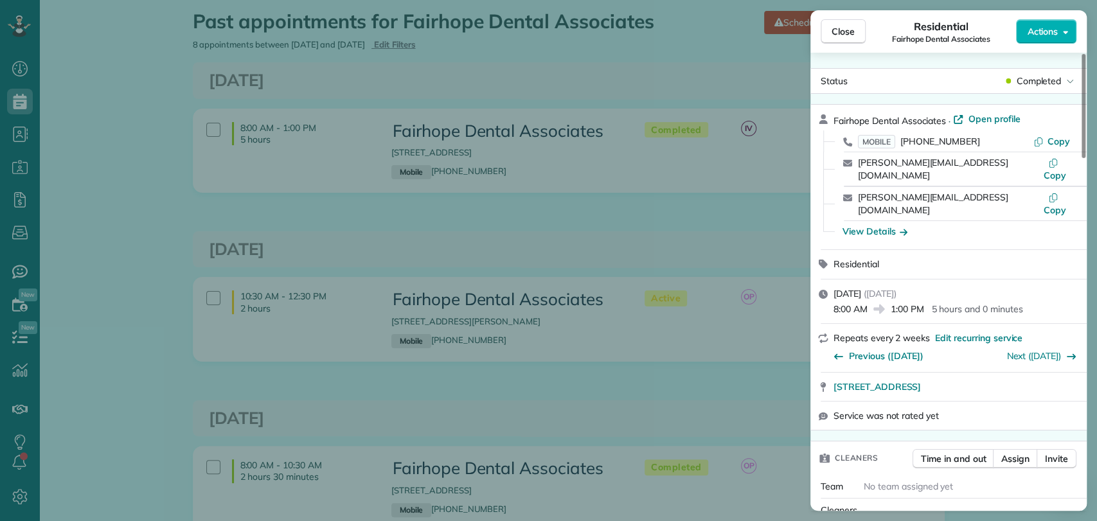
scroll to position [613, 0]
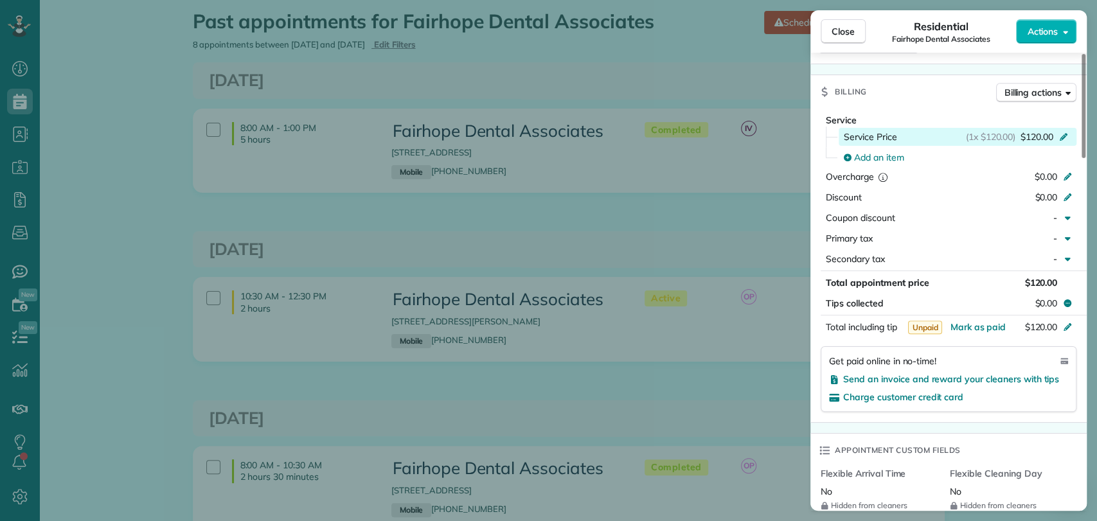
click at [1015, 128] on div "Service Price (1x $120.00) $120.00" at bounding box center [958, 137] width 238 height 18
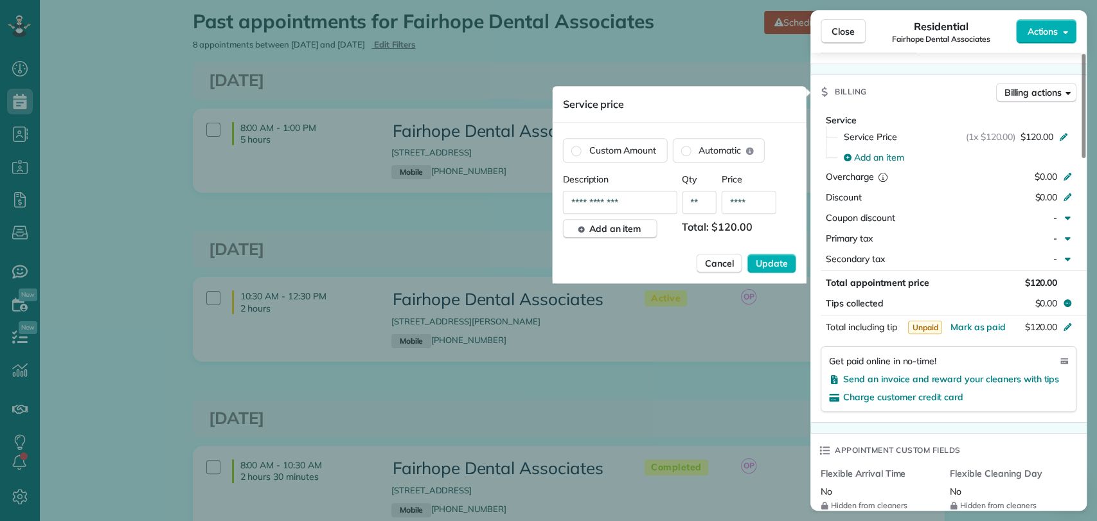
click at [755, 197] on input "****" at bounding box center [749, 202] width 55 height 23
type input "**"
type input "****"
click at [771, 261] on span "Update" at bounding box center [772, 263] width 32 height 13
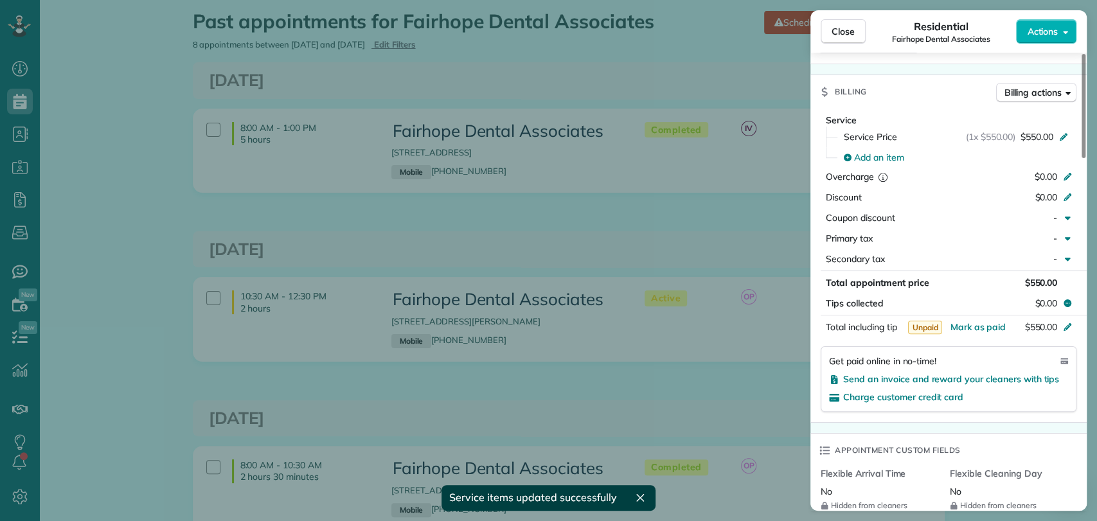
click at [746, 238] on div "Close Residential Fairhope Dental Associates Actions Status Completed Fairhope …" at bounding box center [548, 260] width 1097 height 521
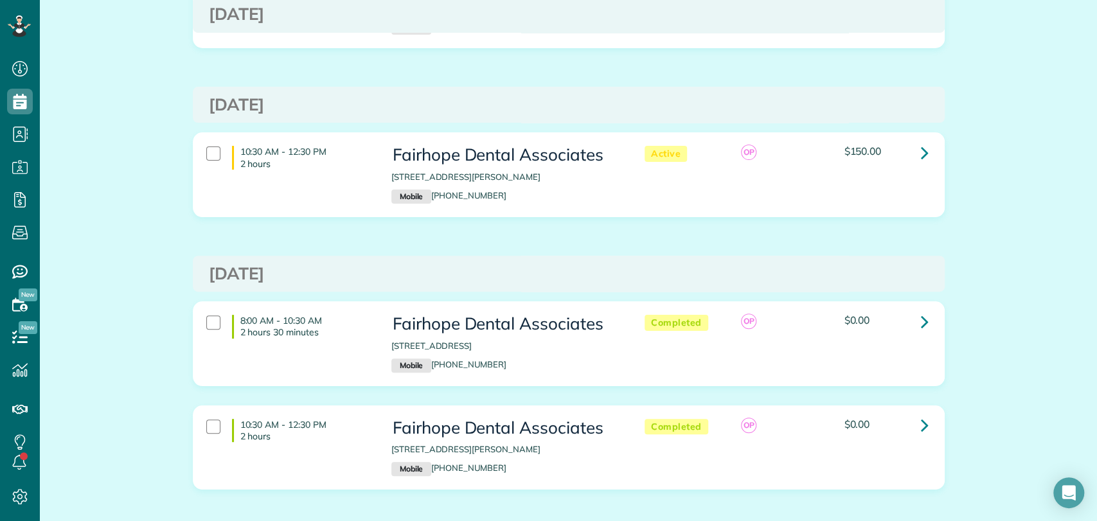
scroll to position [5, 5]
click at [921, 318] on icon at bounding box center [925, 321] width 8 height 22
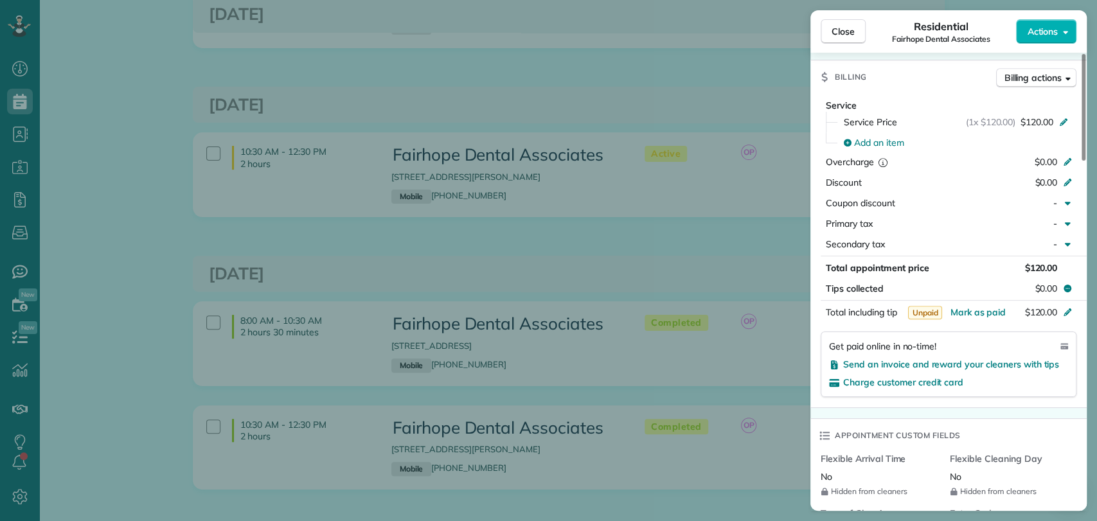
scroll to position [704, 0]
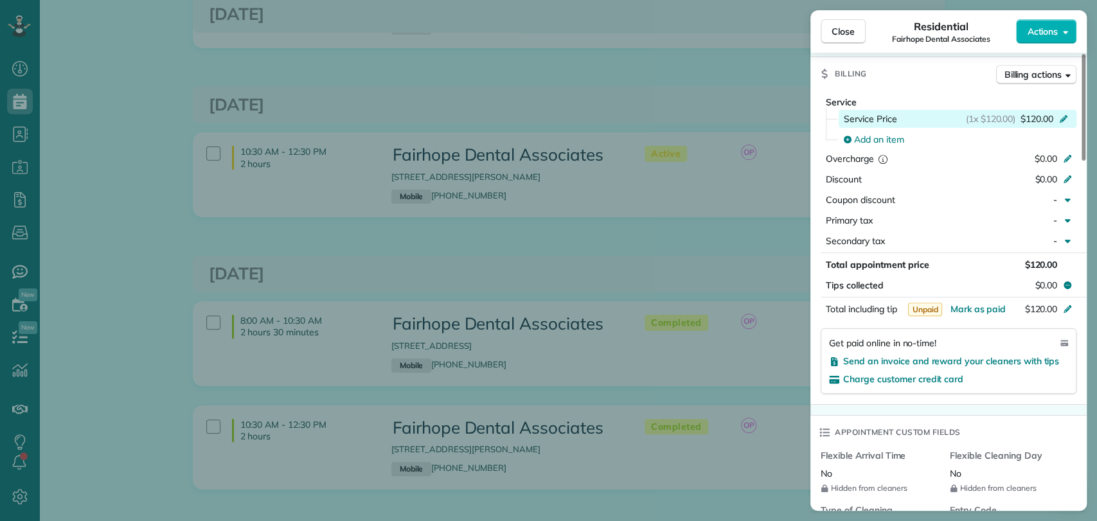
click at [1029, 112] on span "$120.00" at bounding box center [1036, 118] width 33 height 13
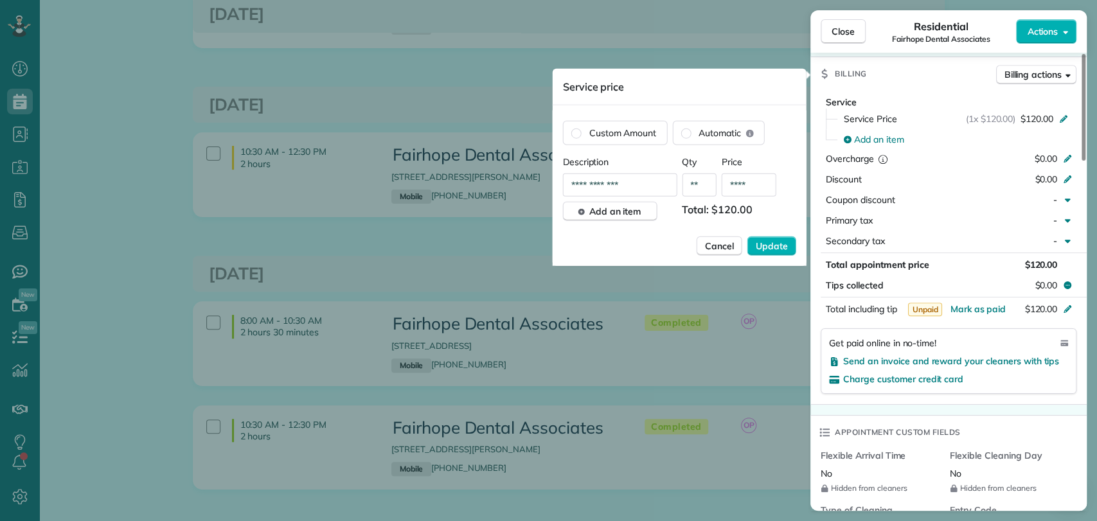
click at [752, 181] on input "****" at bounding box center [749, 184] width 55 height 23
type input "****"
click at [763, 230] on div "**********" at bounding box center [679, 211] width 233 height 111
click at [769, 237] on button "Update" at bounding box center [771, 245] width 49 height 19
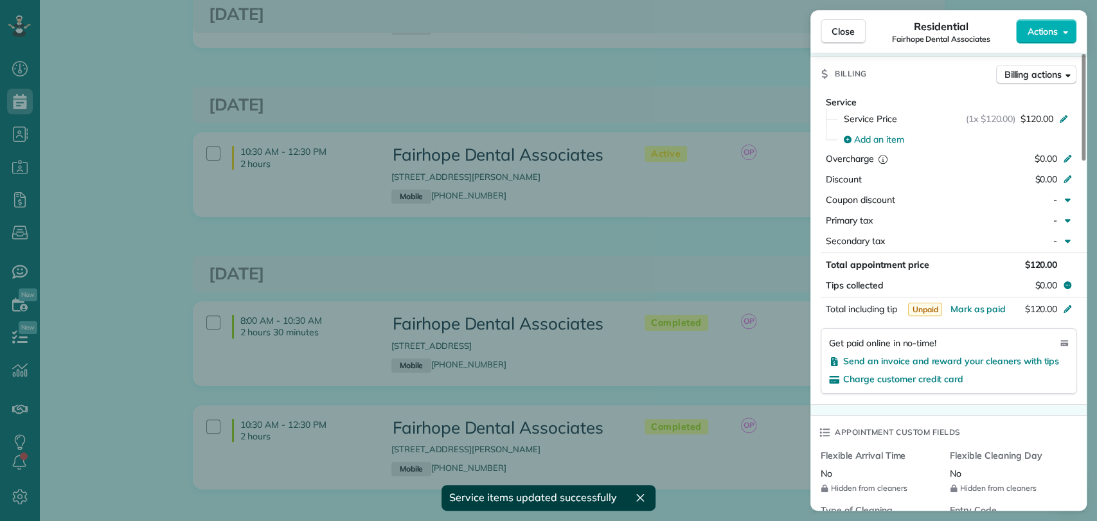
click at [704, 256] on div "Close Residential Fairhope Dental Associates Actions This appointment is linked…" at bounding box center [548, 260] width 1097 height 521
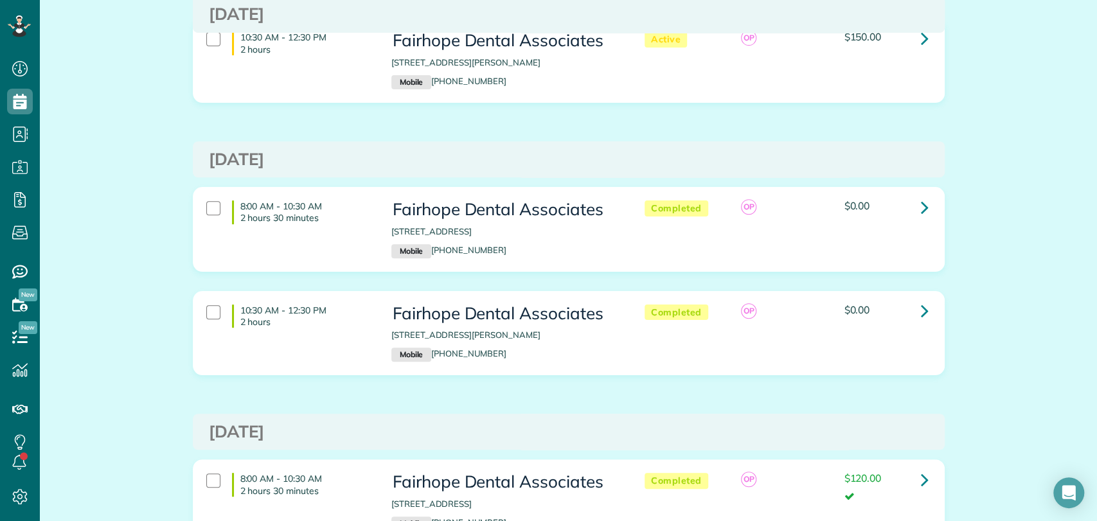
scroll to position [298, 0]
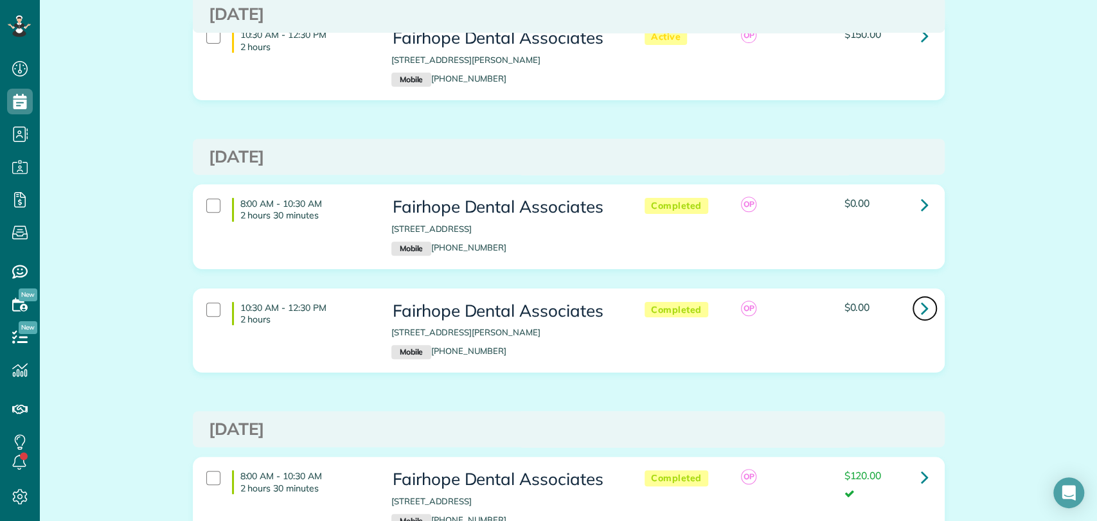
click at [921, 301] on icon at bounding box center [925, 308] width 8 height 22
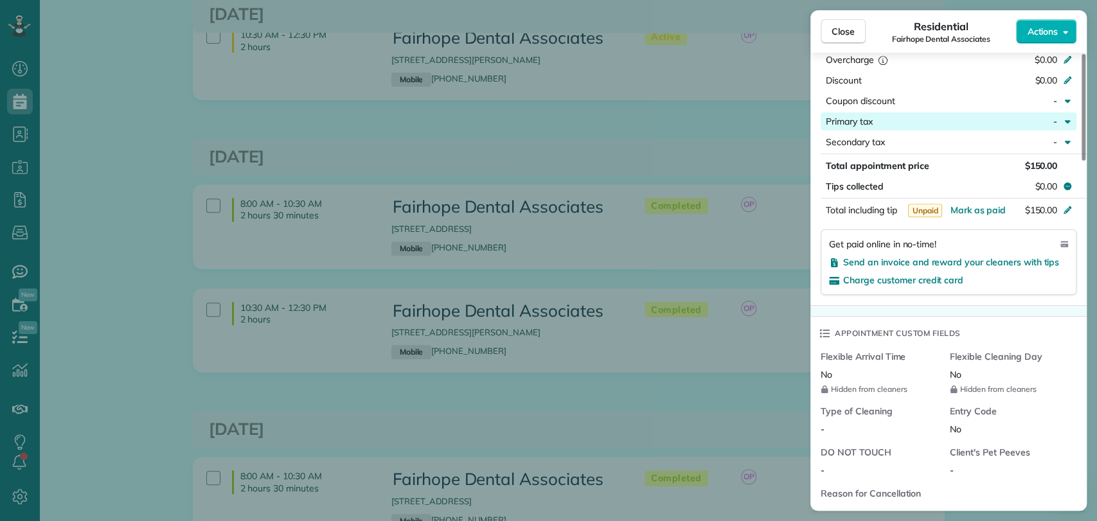
scroll to position [529, 0]
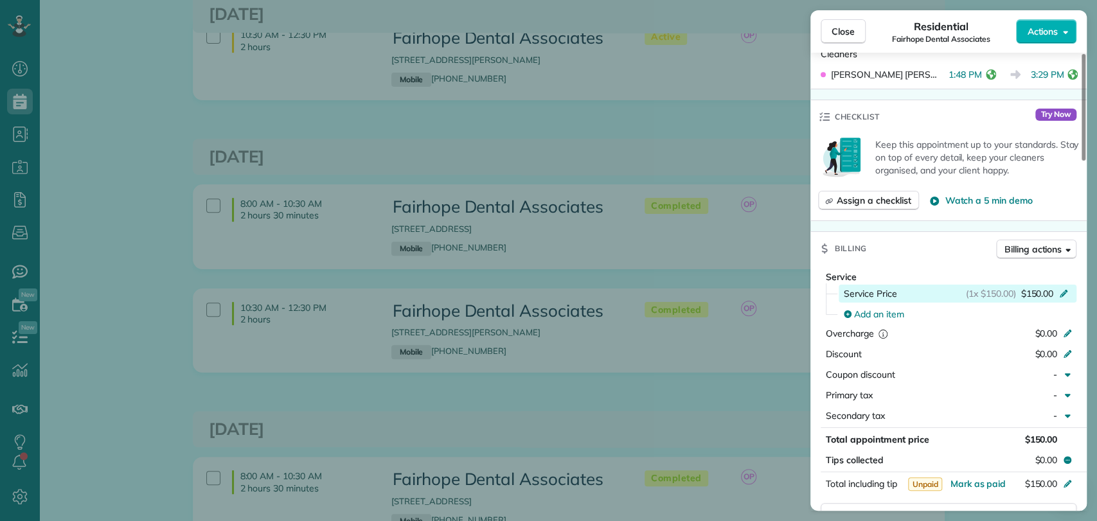
click at [1006, 287] on span "(1x $150.00)" at bounding box center [991, 293] width 50 height 13
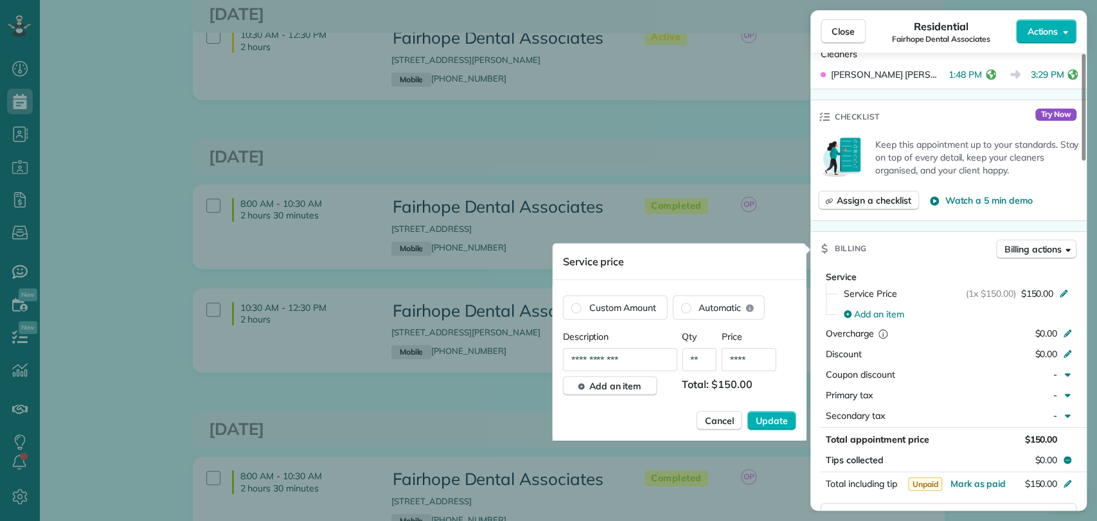
click at [770, 360] on input "****" at bounding box center [749, 359] width 55 height 23
type input "****"
click at [769, 422] on span "Update" at bounding box center [772, 420] width 32 height 13
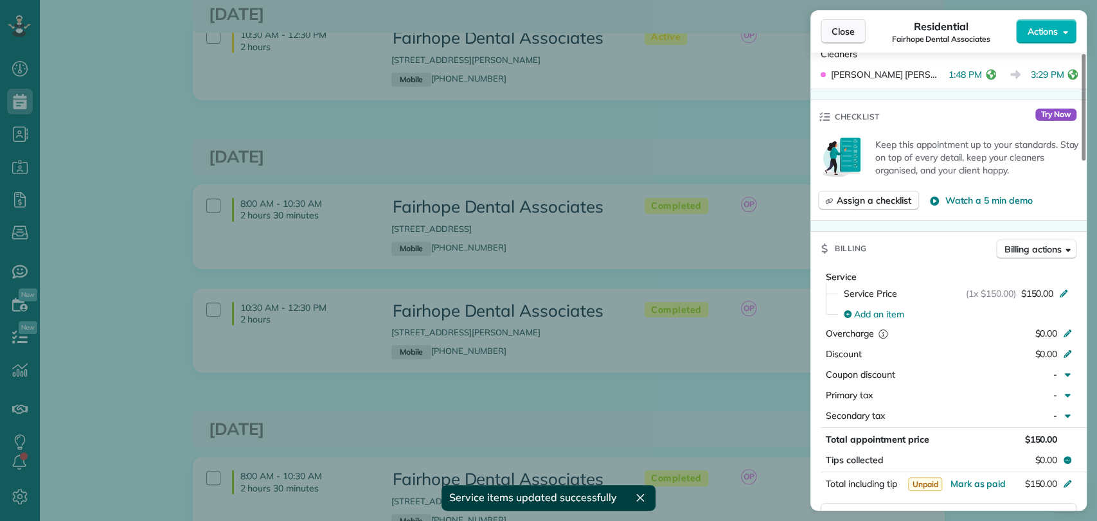
click at [842, 21] on button "Close" at bounding box center [843, 31] width 45 height 24
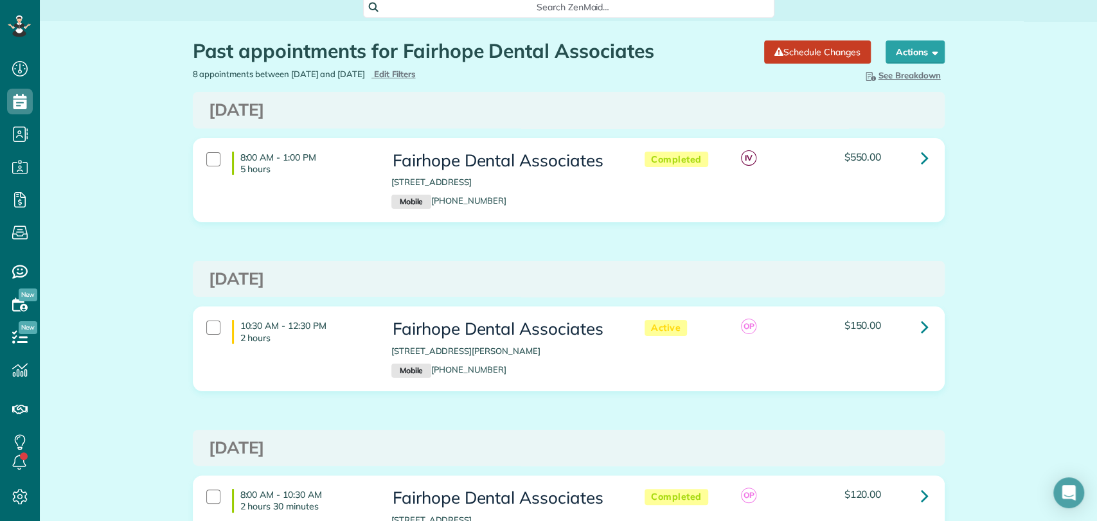
scroll to position [6, 0]
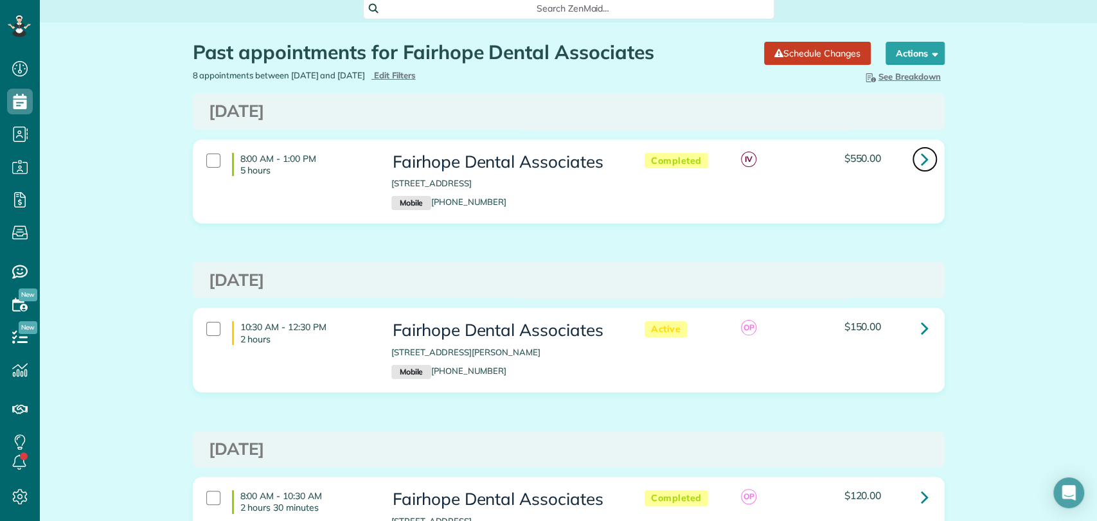
click at [921, 159] on icon at bounding box center [925, 159] width 8 height 22
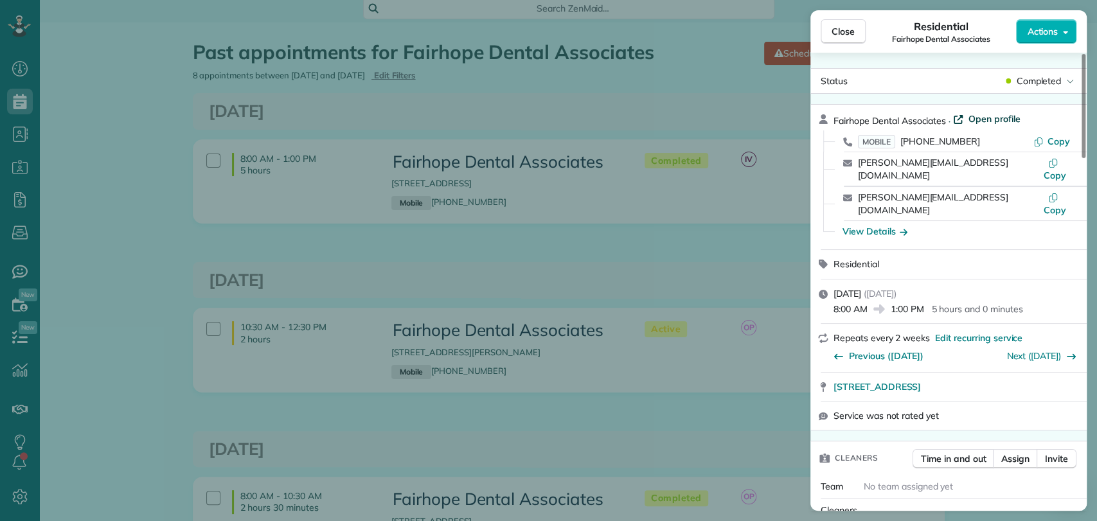
click at [995, 113] on span "Open profile" at bounding box center [994, 118] width 52 height 13
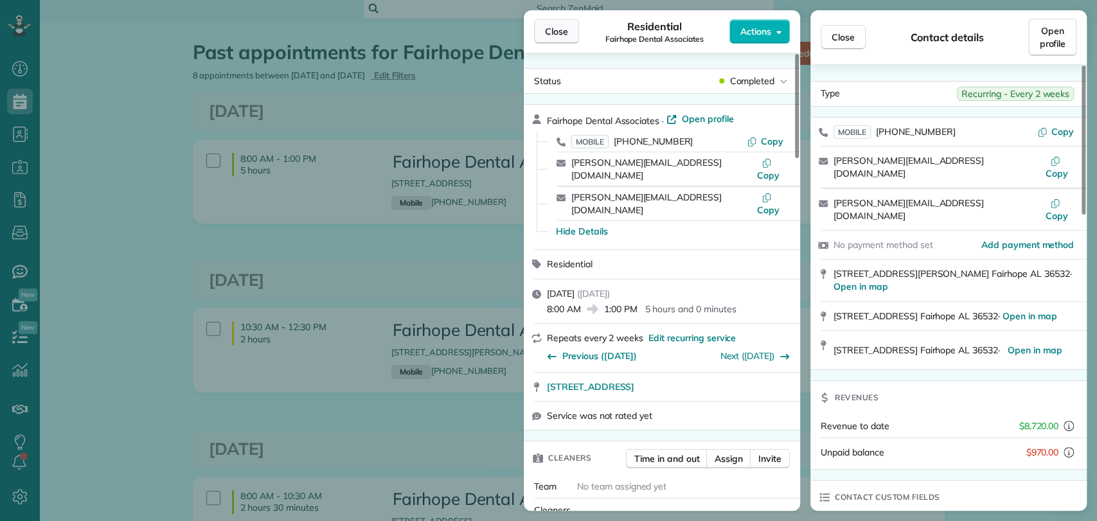
click at [540, 35] on button "Close" at bounding box center [556, 31] width 45 height 24
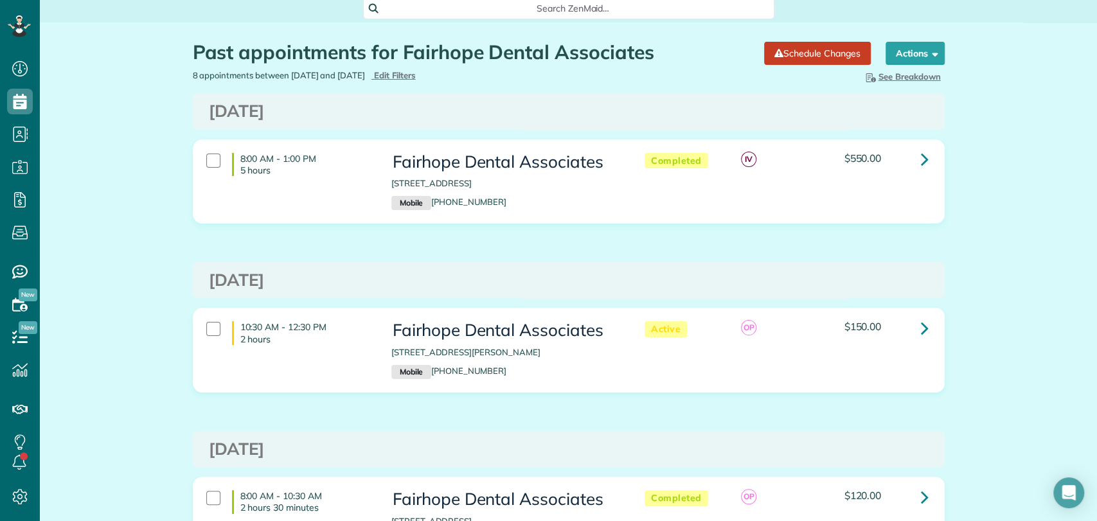
click at [519, 7] on span "Search ZenMaid…" at bounding box center [573, 8] width 391 height 13
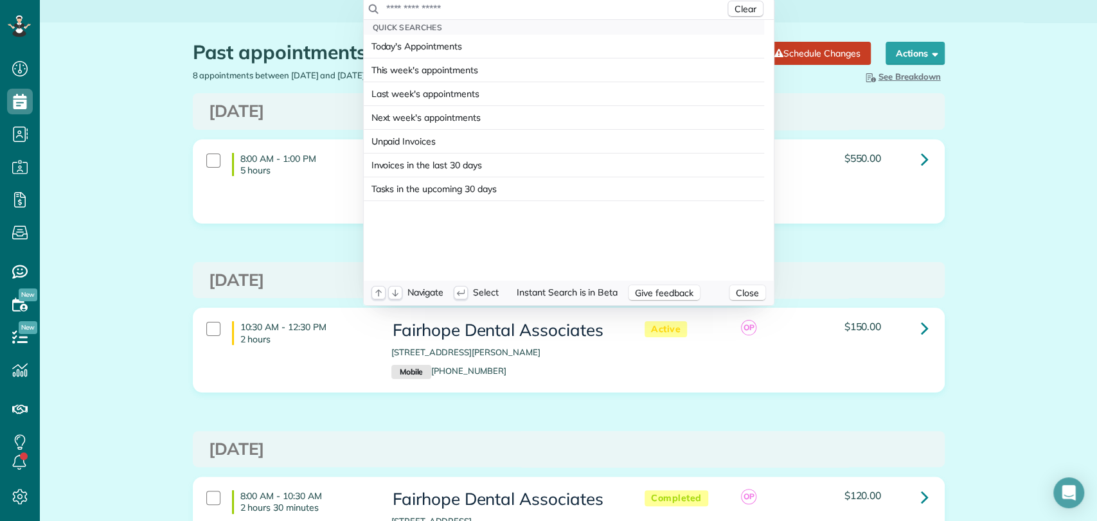
click at [519, 7] on input "text" at bounding box center [555, 8] width 339 height 13
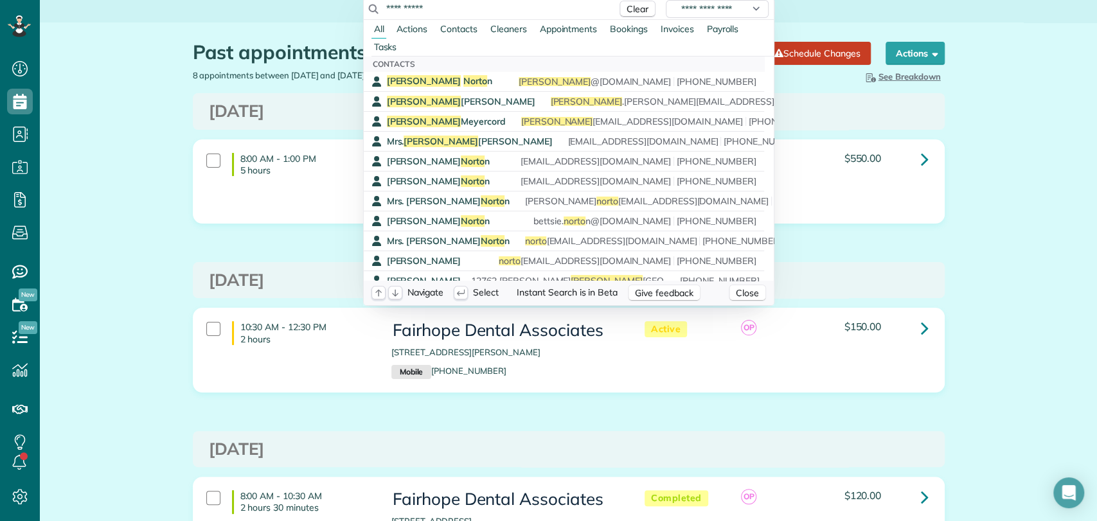
click at [544, 6] on input "**********" at bounding box center [498, 8] width 225 height 13
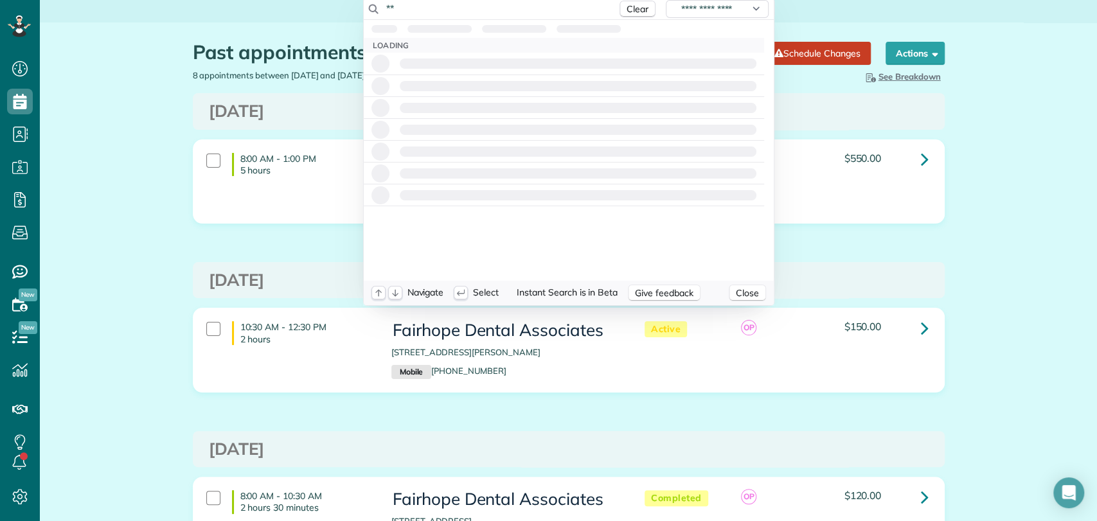
type input "*"
type input "**********"
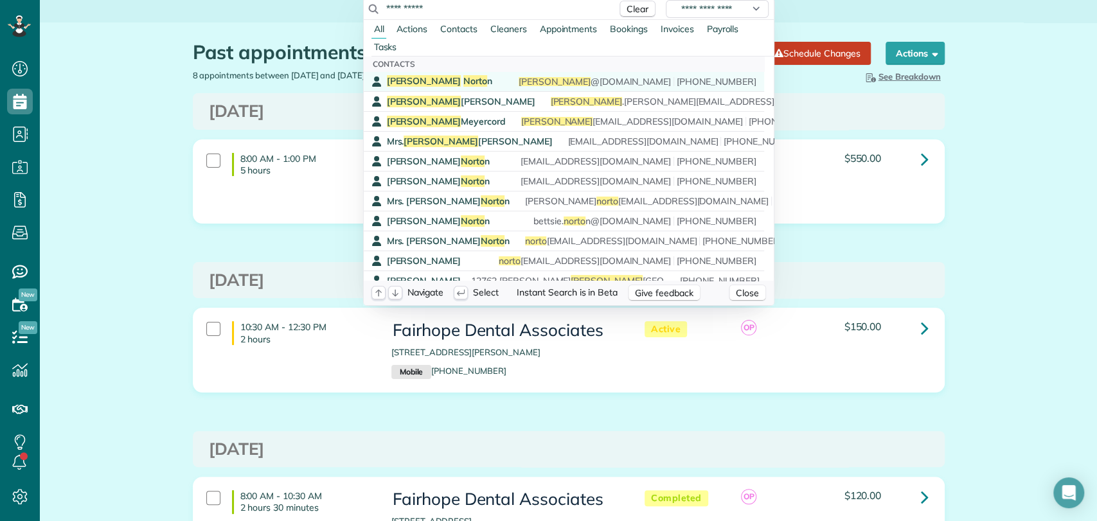
click at [400, 83] on span "Anne" at bounding box center [424, 81] width 75 height 12
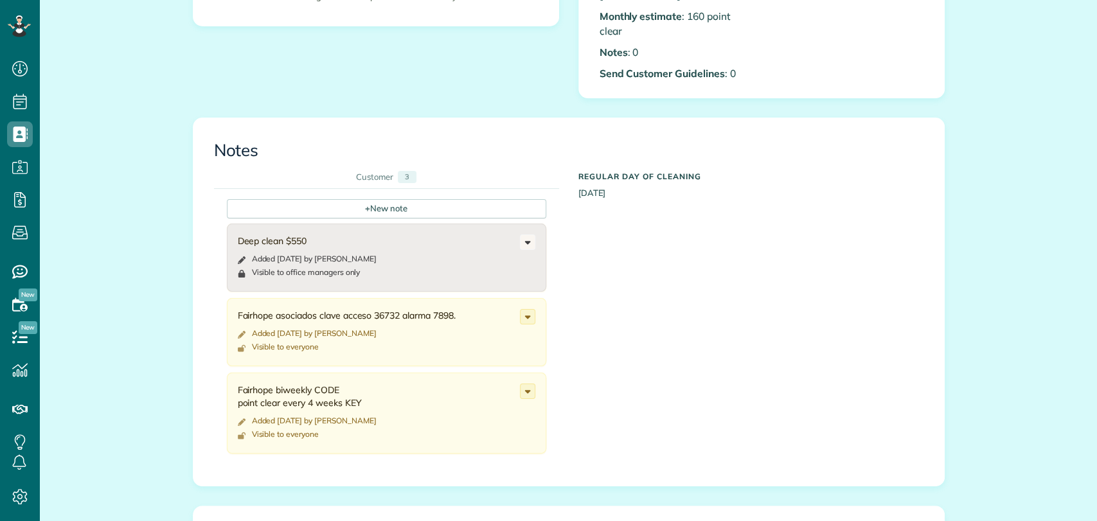
scroll to position [5, 5]
click at [406, 298] on div "Fairhope asociados clave acceso 36732 alarma 7898. Added [DATE] by [PERSON_NAME…" at bounding box center [386, 332] width 319 height 68
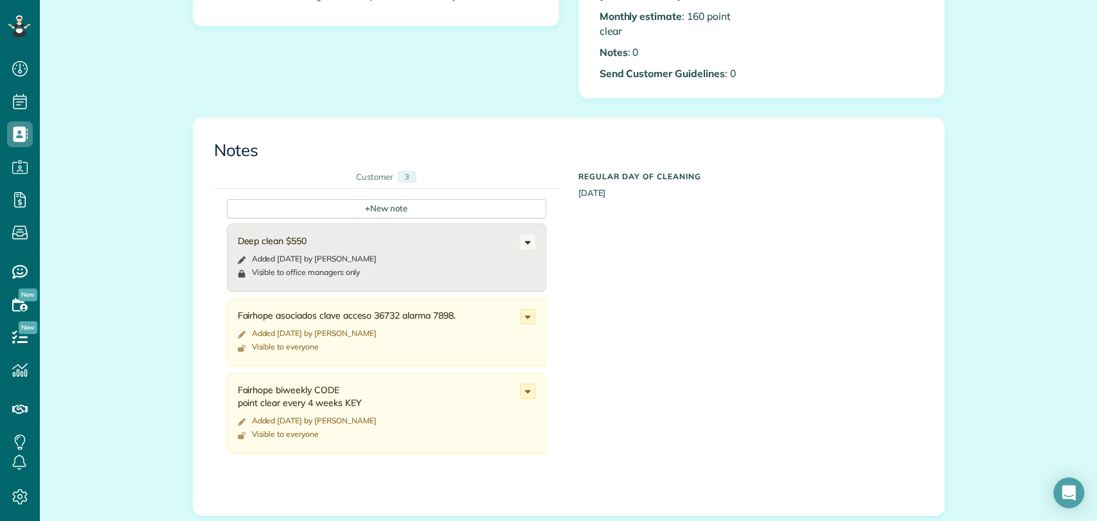
scroll to position [694, 0]
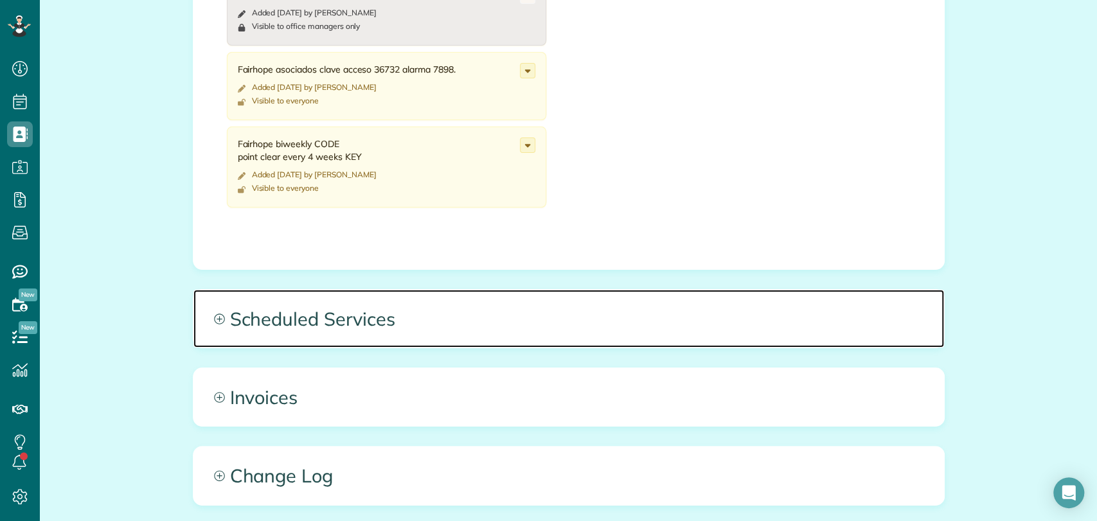
click at [369, 315] on span "Scheduled Services" at bounding box center [568, 319] width 751 height 58
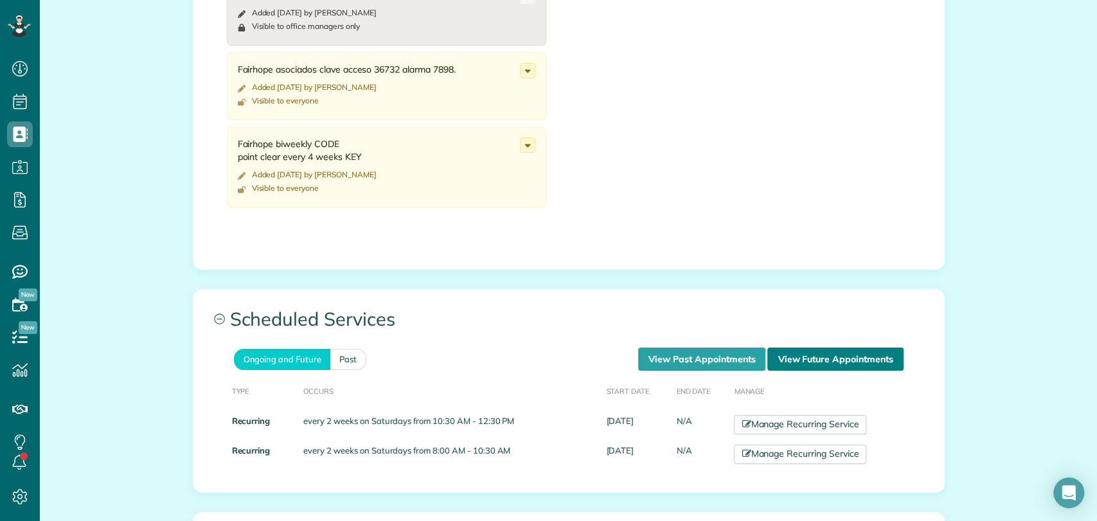
click at [851, 348] on link "View Future Appointments" at bounding box center [835, 359] width 136 height 23
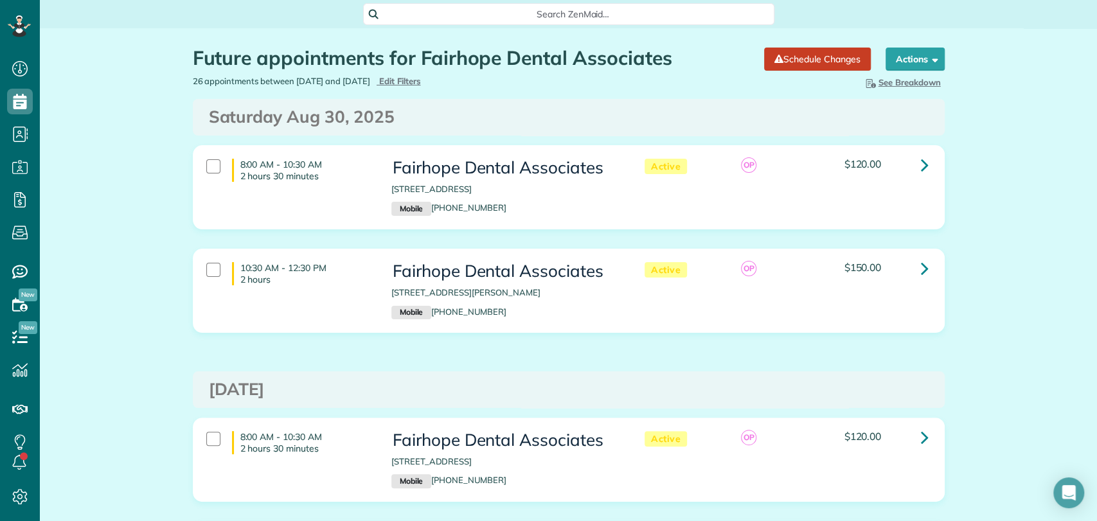
click at [462, 12] on span "Search ZenMaid…" at bounding box center [573, 14] width 391 height 13
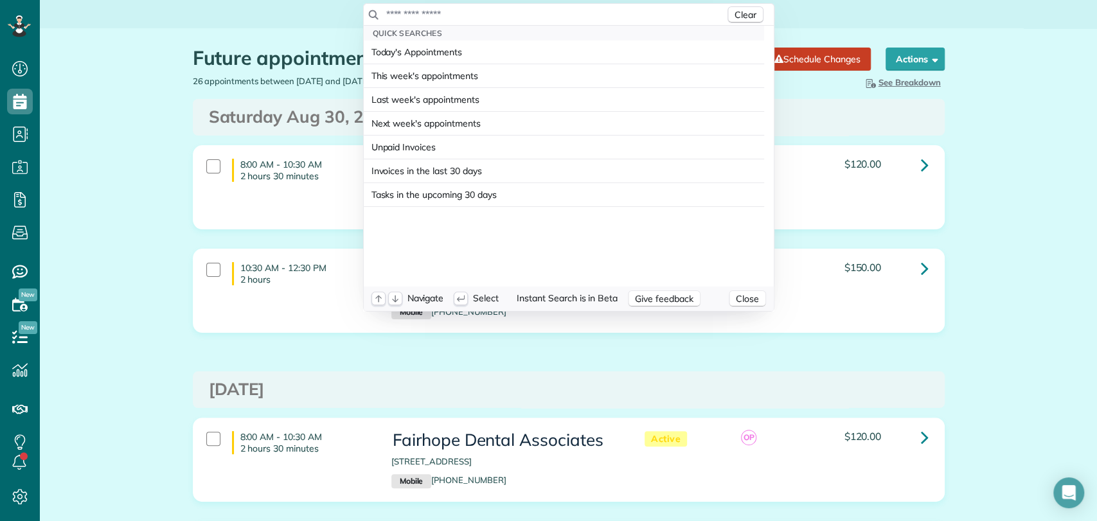
type input "*"
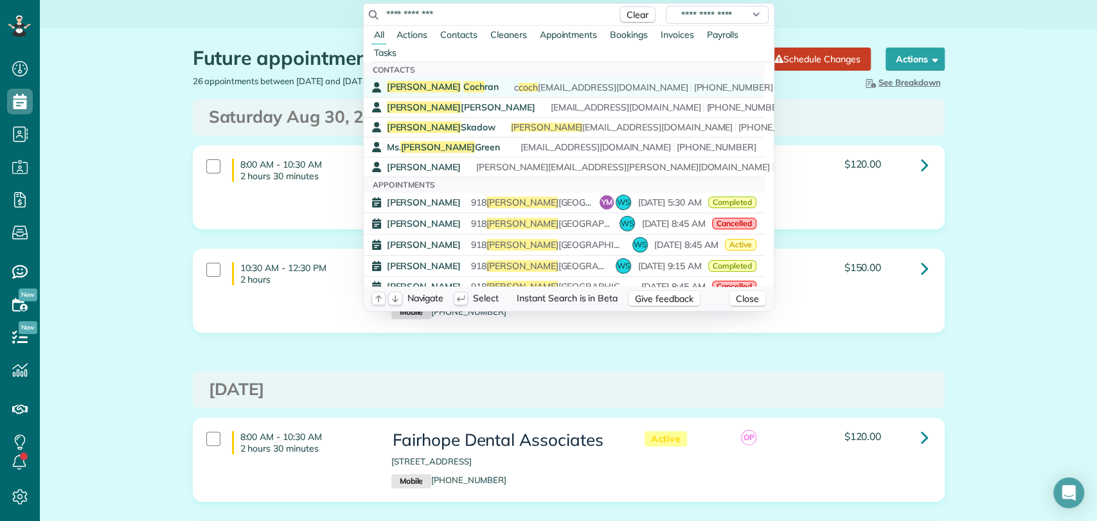
type input "**********"
click at [474, 84] on div "Caroline Coch ran c coch ran@latterblum.com (310) 795-6822" at bounding box center [573, 87] width 373 height 12
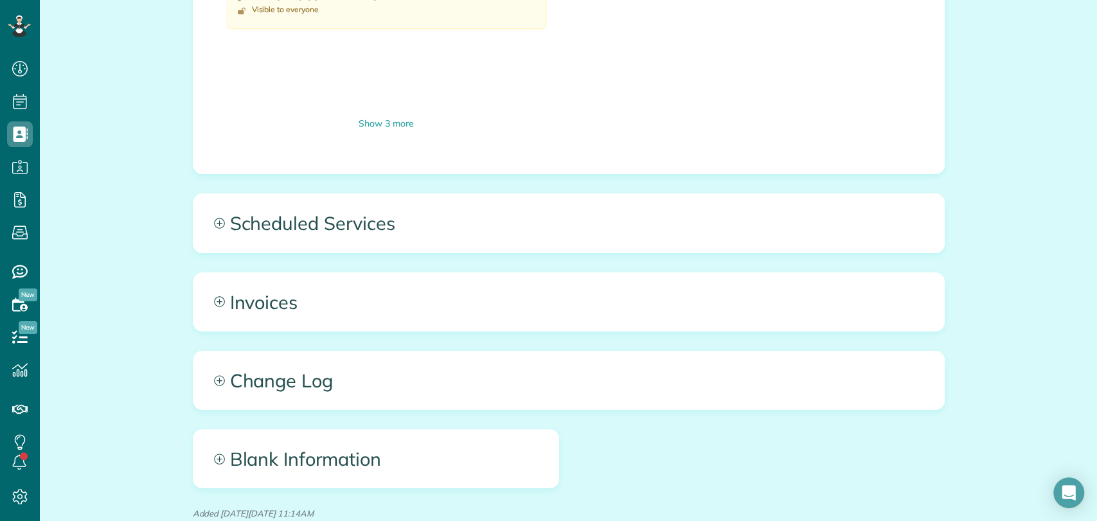
scroll to position [921, 0]
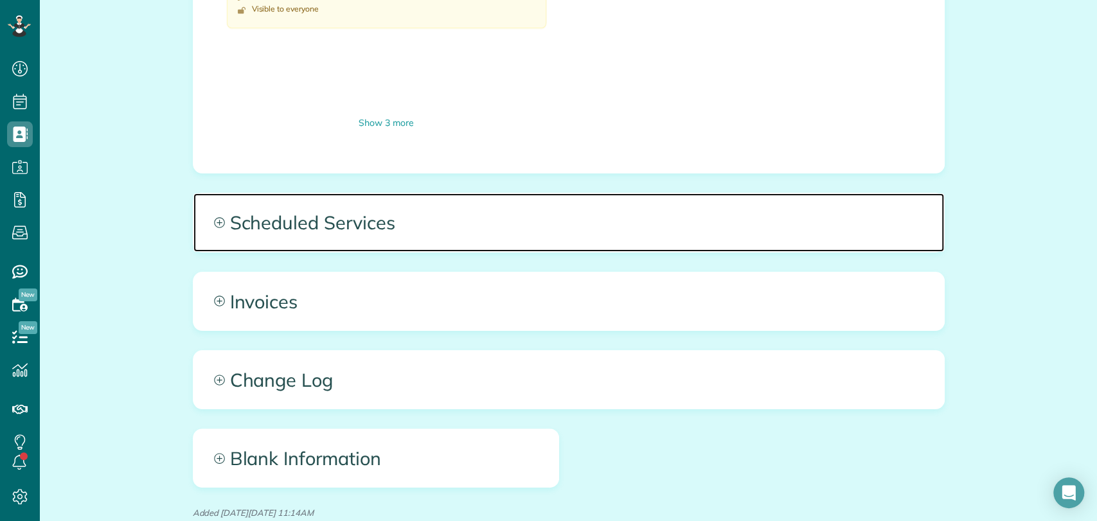
click at [335, 220] on span "Scheduled Services" at bounding box center [568, 222] width 751 height 58
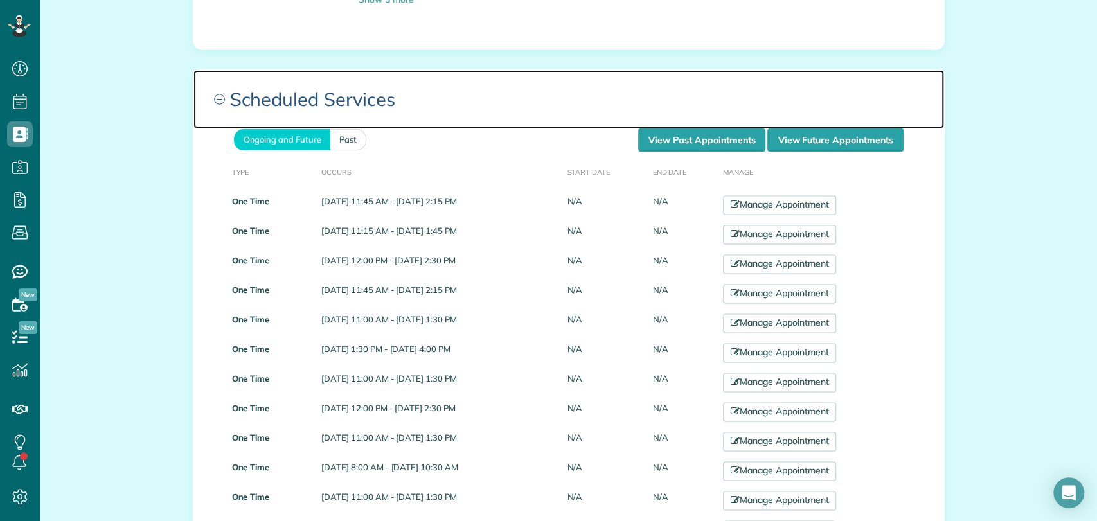
scroll to position [1047, 0]
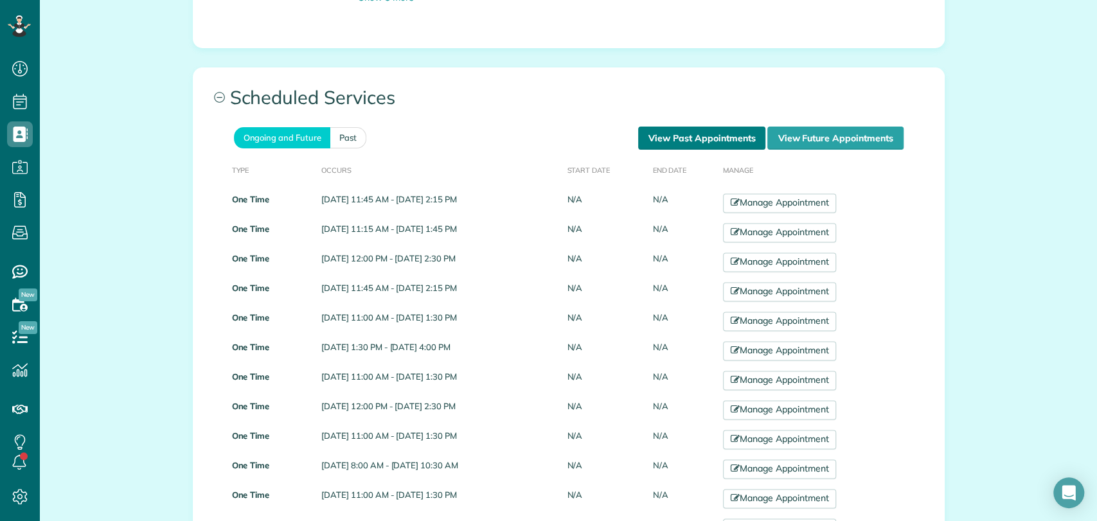
click at [692, 131] on link "View Past Appointments" at bounding box center [701, 138] width 127 height 23
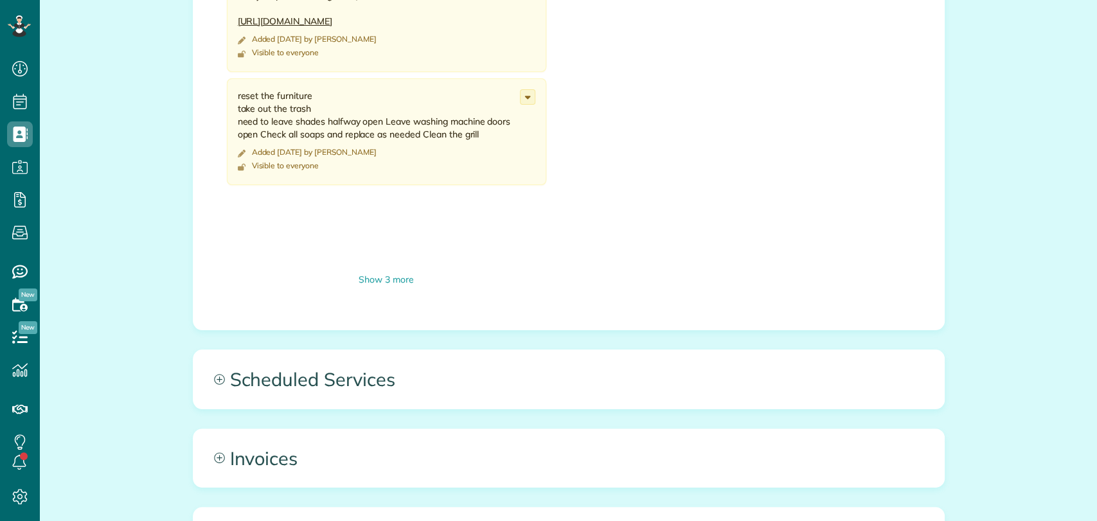
scroll to position [5, 5]
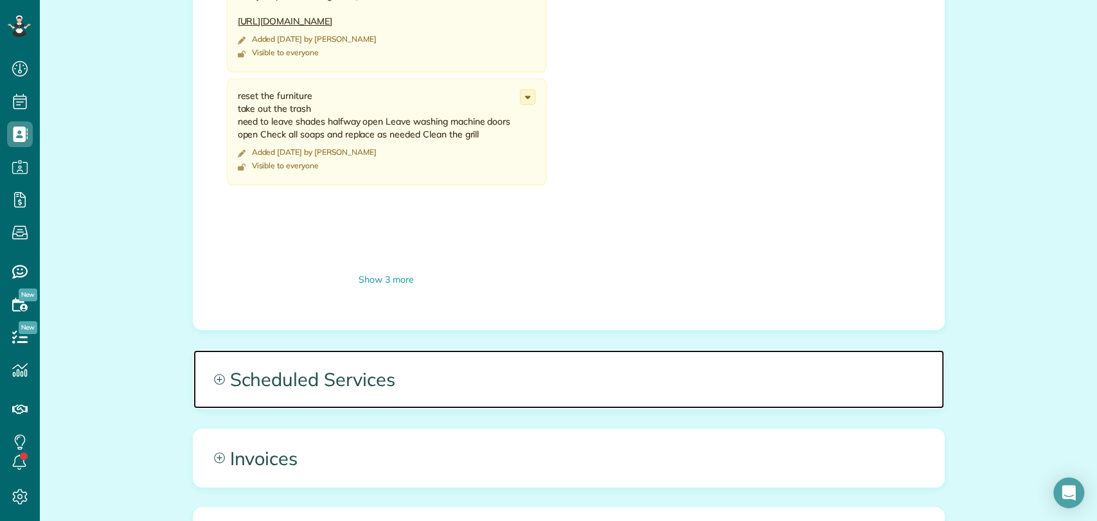
click at [361, 359] on span "Scheduled Services" at bounding box center [568, 379] width 751 height 58
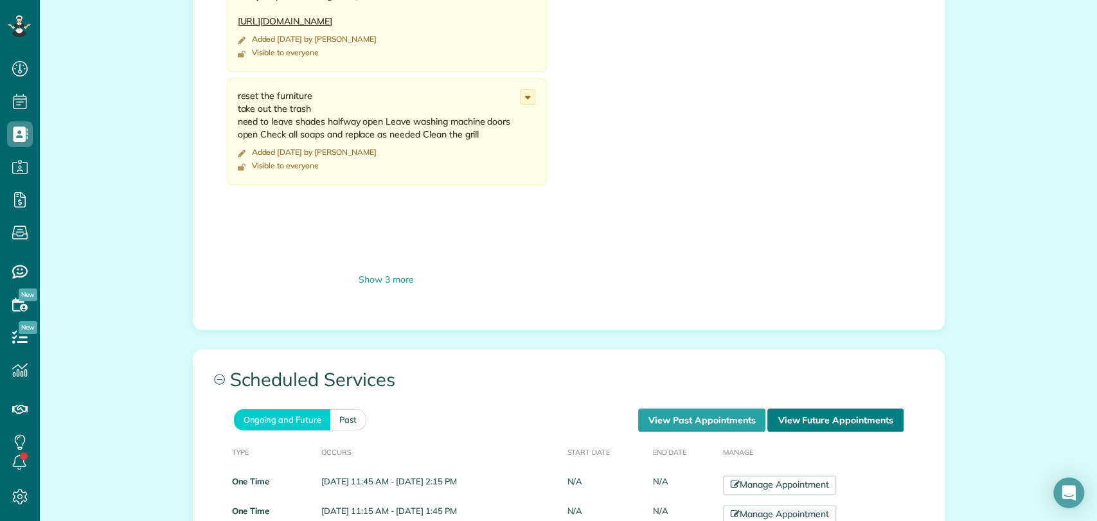
click at [792, 420] on link "View Future Appointments" at bounding box center [835, 420] width 136 height 23
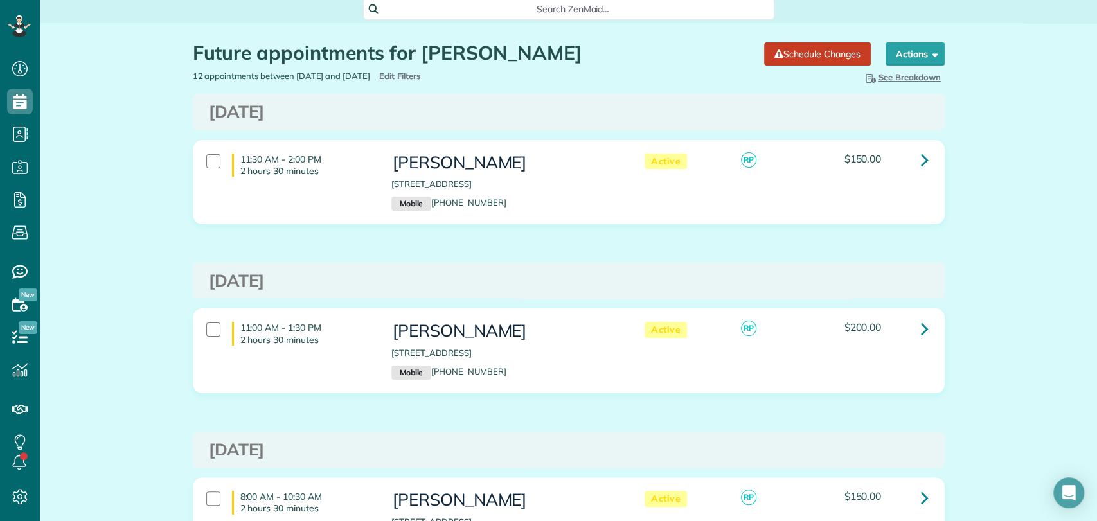
scroll to position [3, 0]
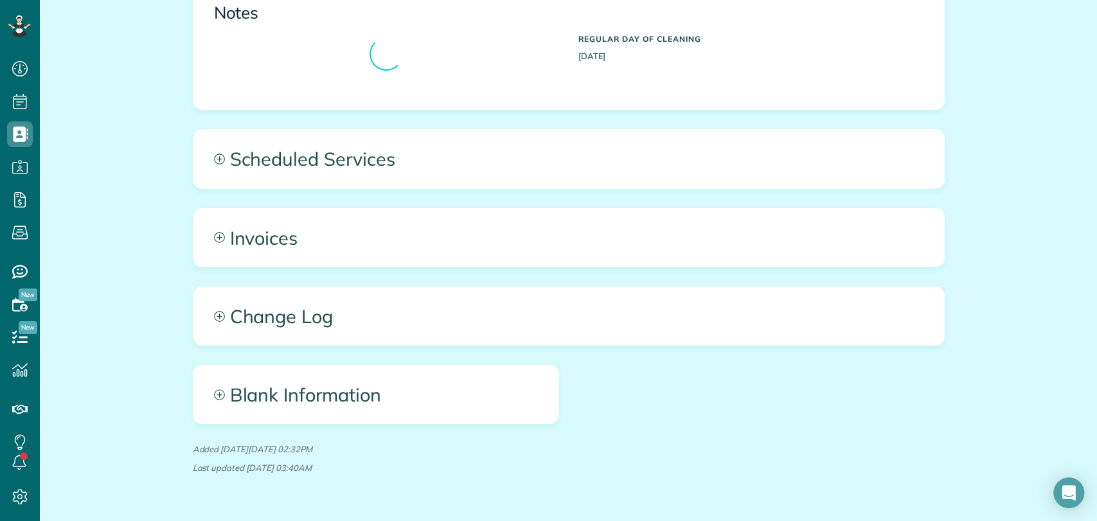
scroll to position [597, 0]
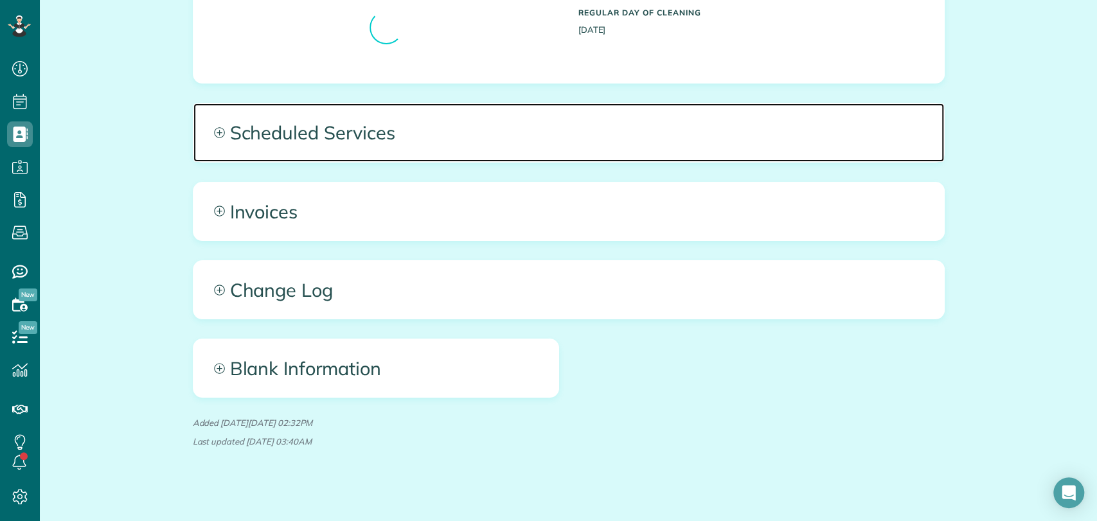
click at [382, 140] on span "Scheduled Services" at bounding box center [568, 132] width 751 height 58
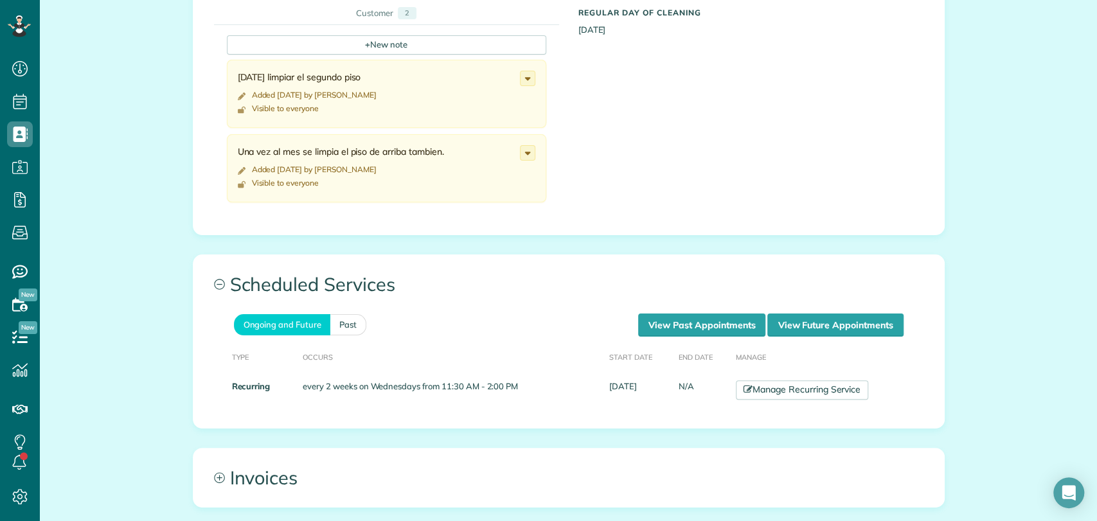
click at [682, 173] on div "+ New note [DATE] limpiar el segundo piso Added [DATE] by [PERSON_NAME] Visible…" at bounding box center [559, 108] width 690 height 167
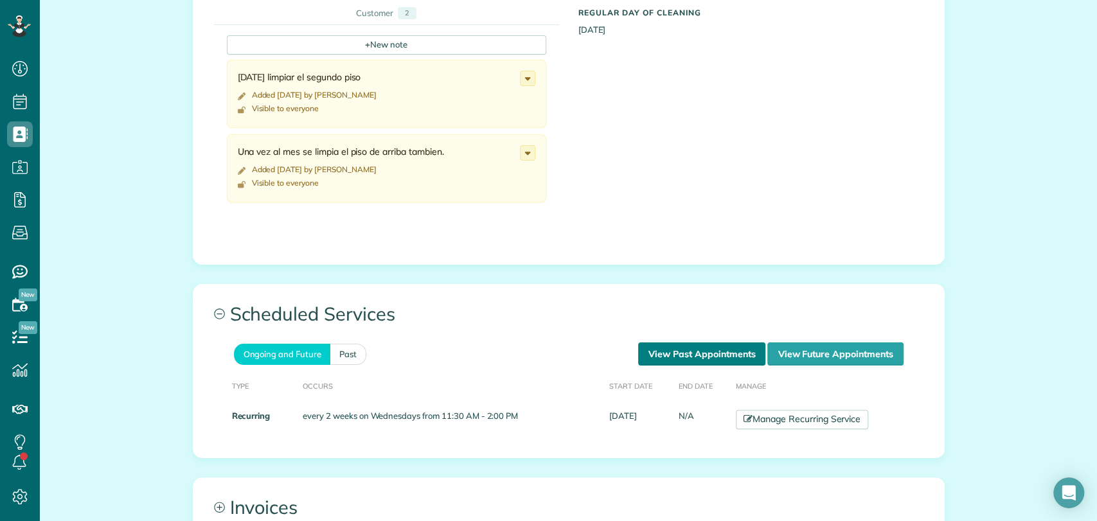
click at [731, 356] on link "View Past Appointments" at bounding box center [701, 353] width 127 height 23
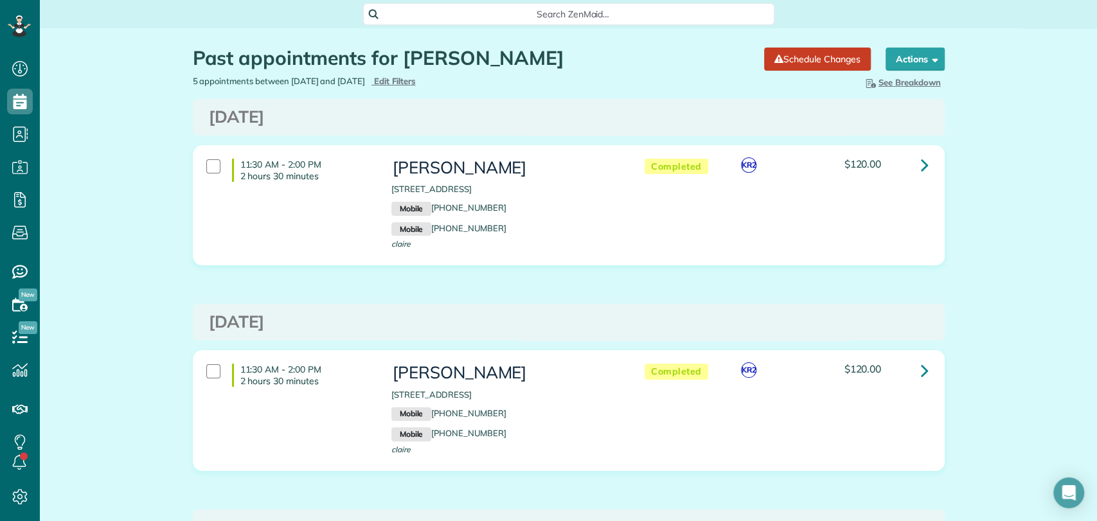
click at [499, 15] on span "Search ZenMaid…" at bounding box center [573, 14] width 391 height 13
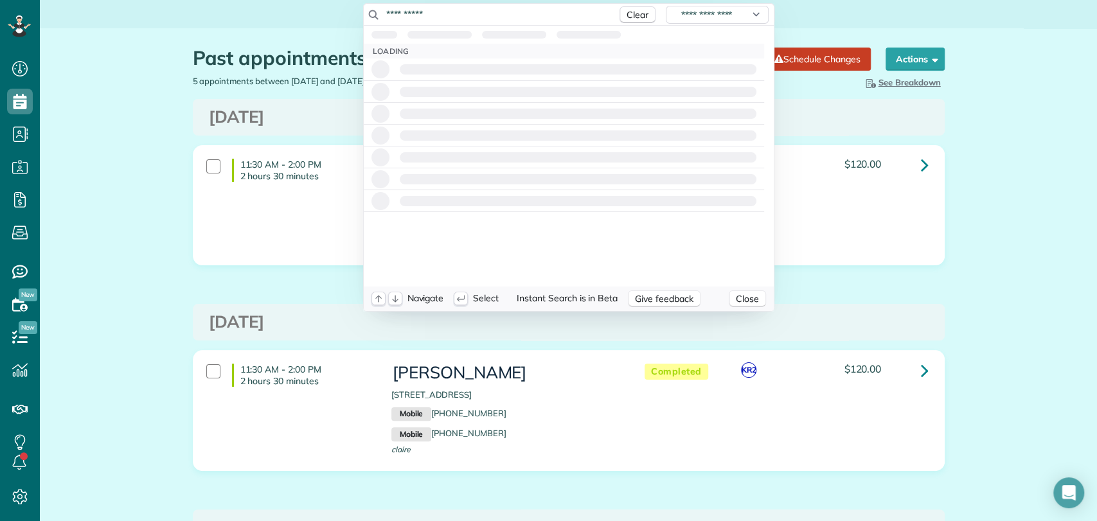
type input "**********"
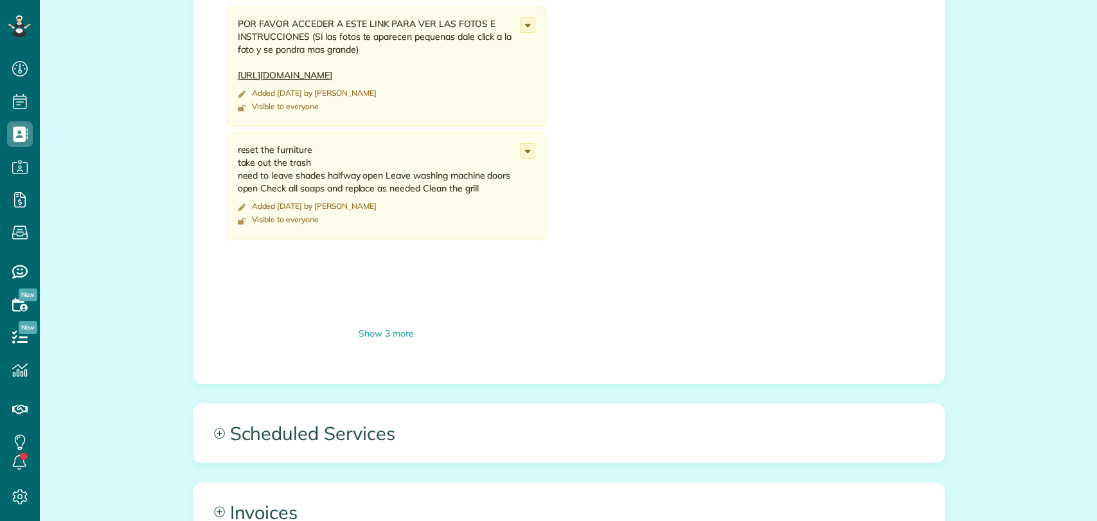
scroll to position [713, 0]
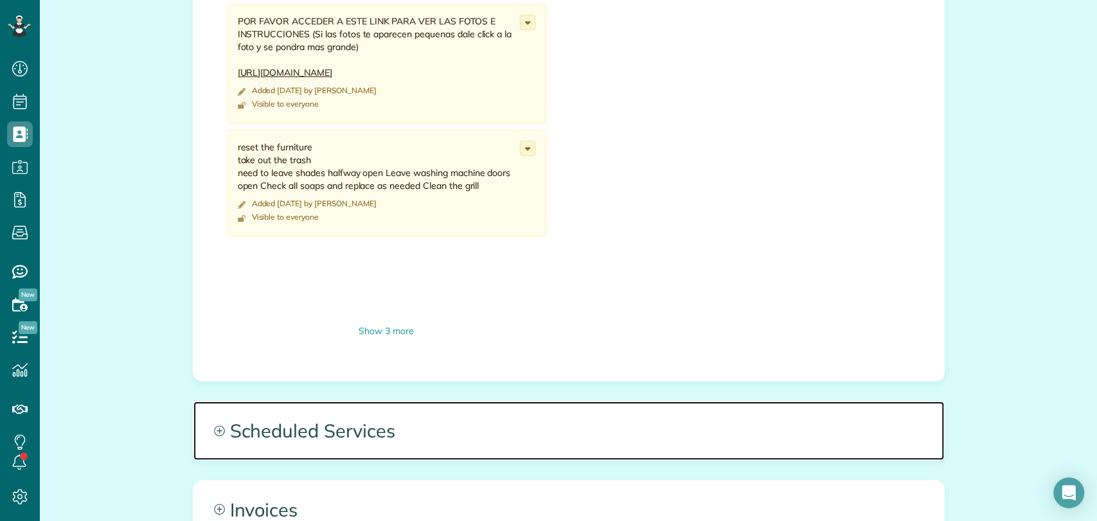
click at [403, 443] on span "Scheduled Services" at bounding box center [568, 431] width 751 height 58
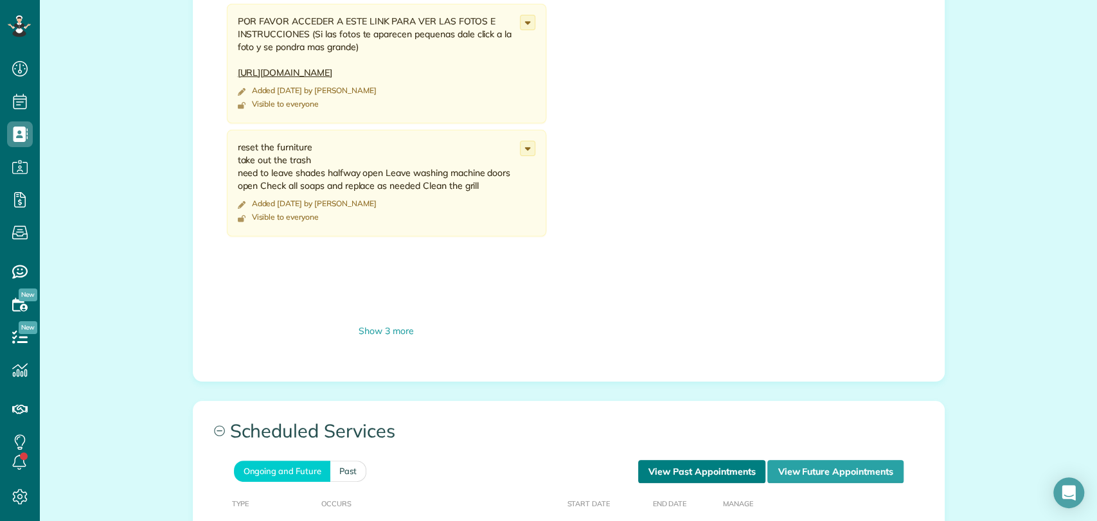
click at [720, 471] on link "View Past Appointments" at bounding box center [701, 471] width 127 height 23
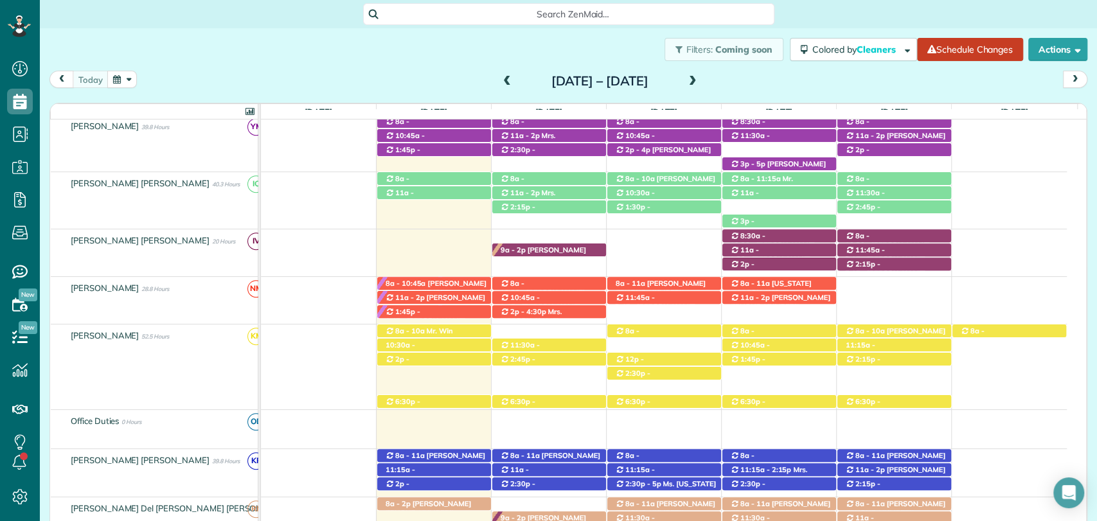
scroll to position [498, 0]
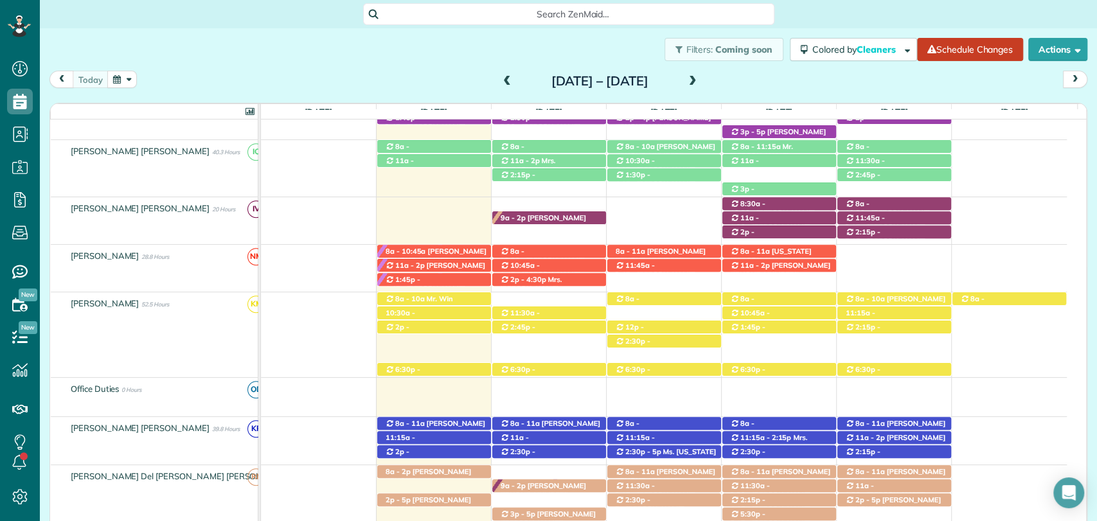
click at [935, 73] on div "[DATE] [DATE] – [DATE]" at bounding box center [568, 83] width 1038 height 24
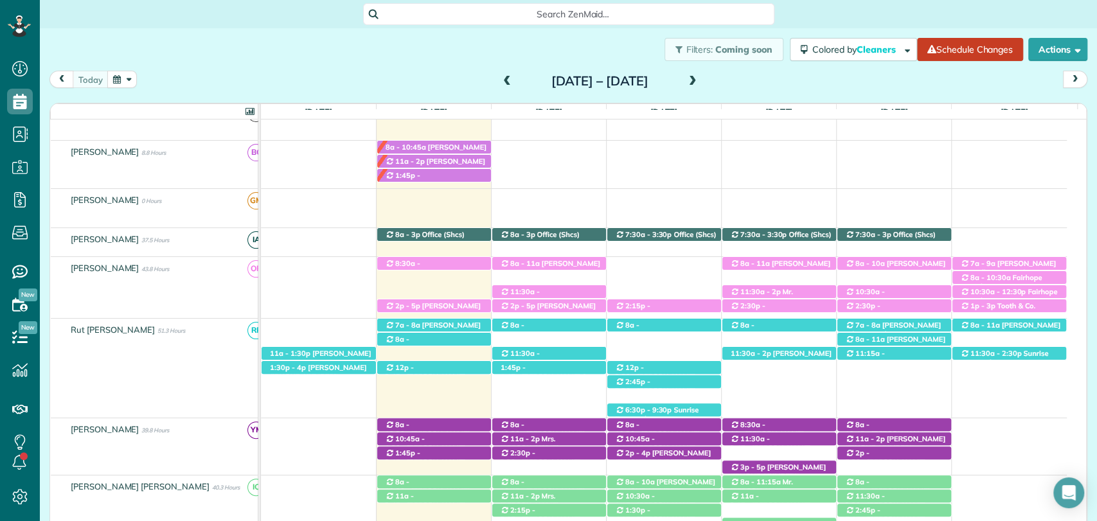
scroll to position [163, 0]
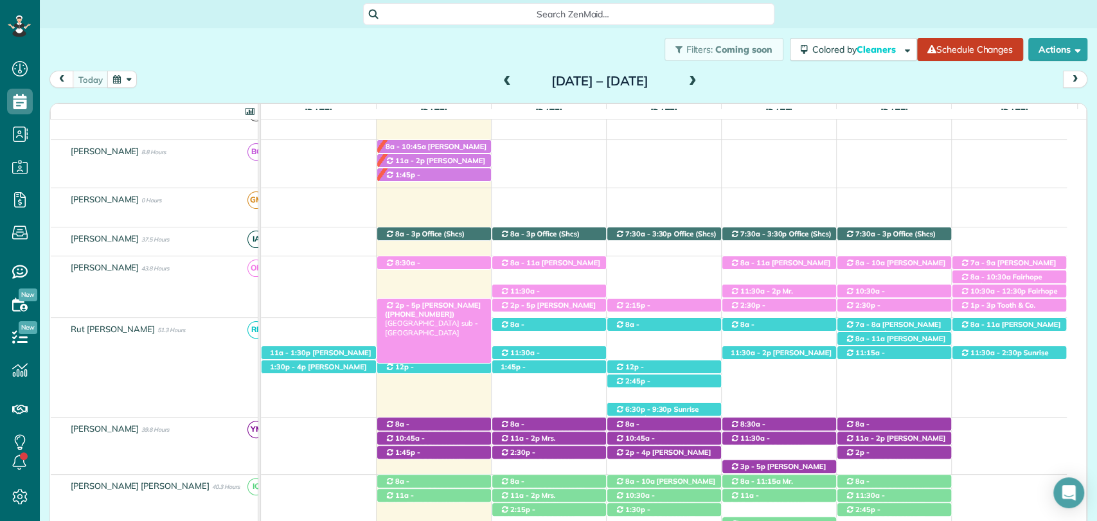
click at [405, 305] on span "2p - 5p" at bounding box center [408, 305] width 26 height 9
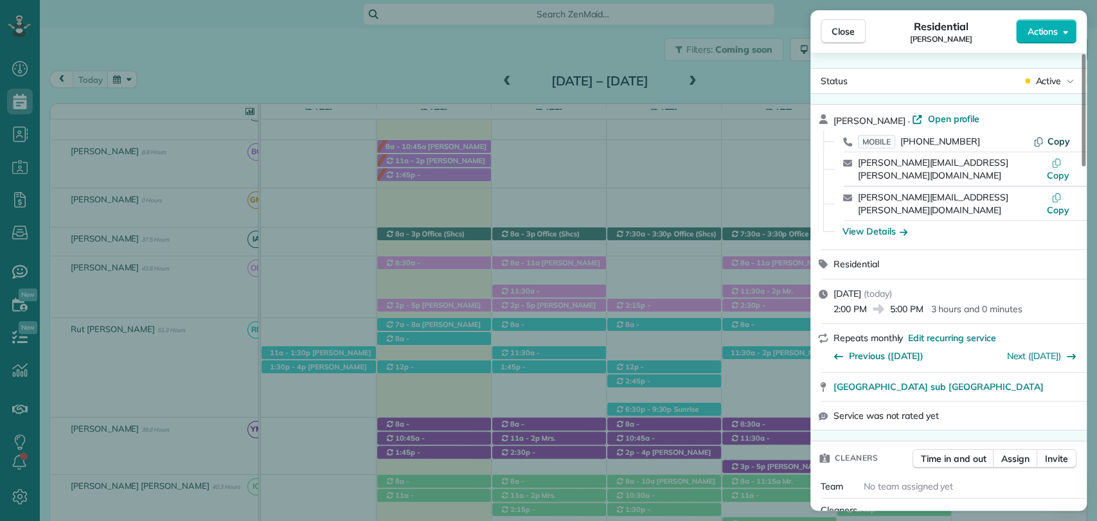
click at [1056, 137] on span "Copy" at bounding box center [1058, 142] width 22 height 12
